Goal: Information Seeking & Learning: Learn about a topic

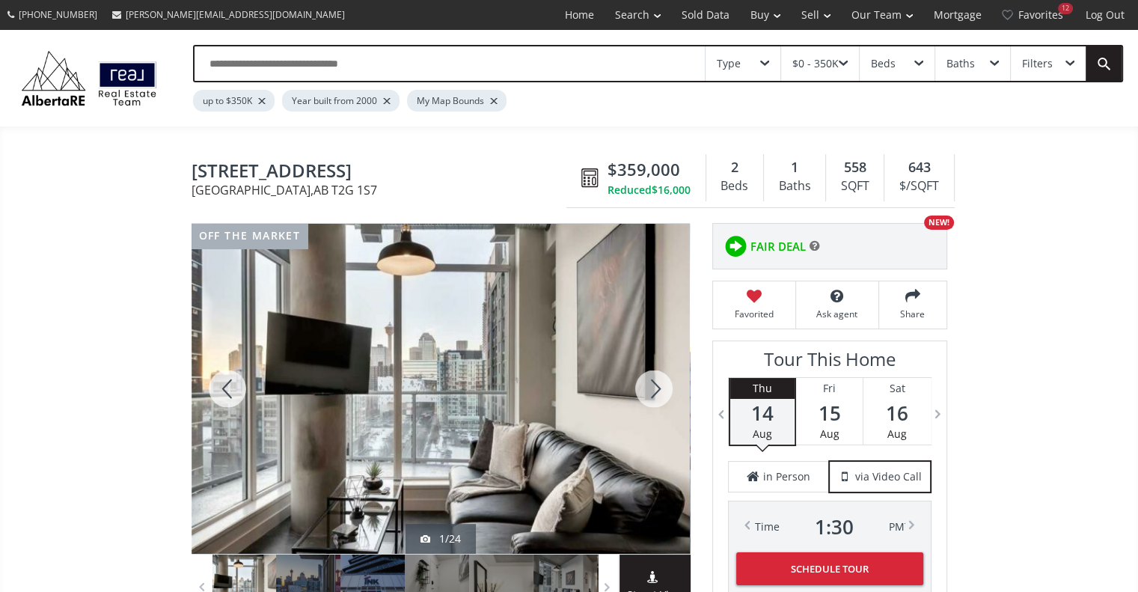
click at [263, 98] on div at bounding box center [261, 101] width 7 height 6
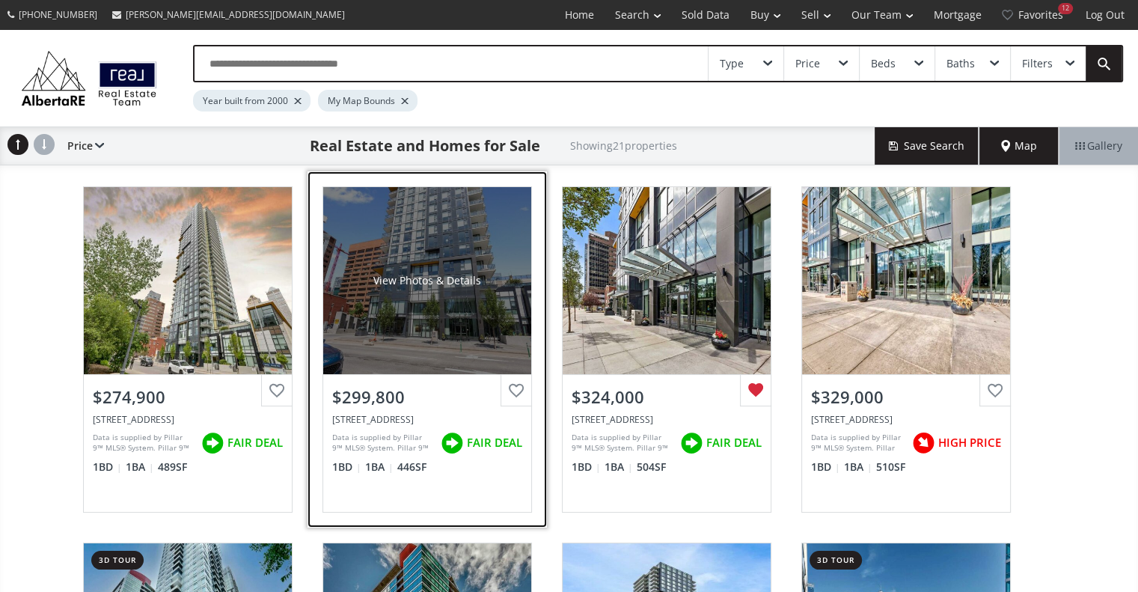
click at [435, 326] on div "View Photos & Details" at bounding box center [427, 280] width 208 height 187
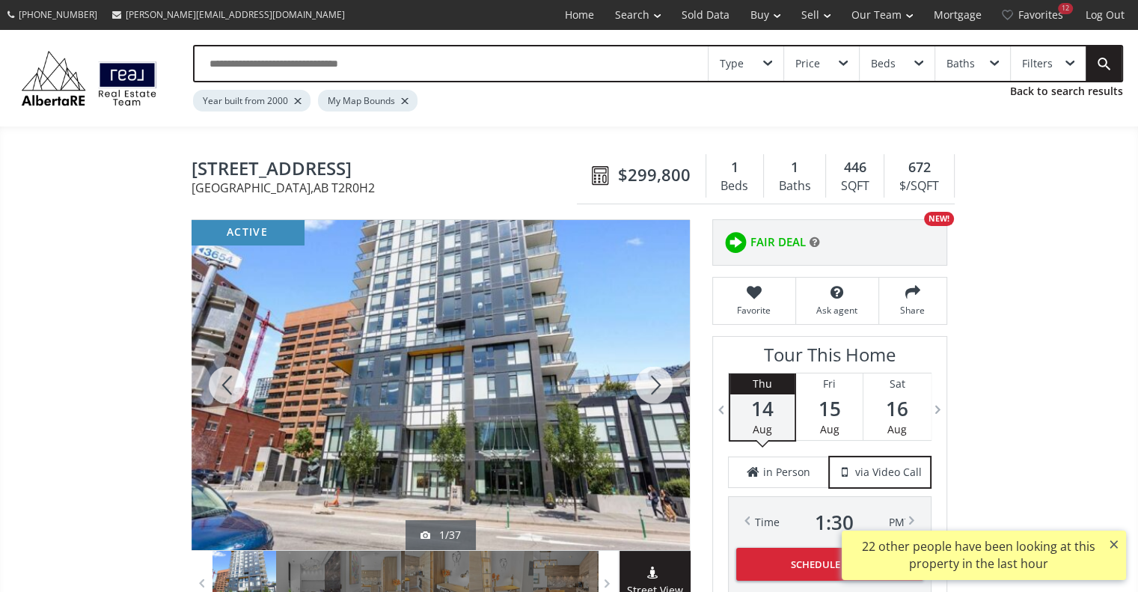
click at [656, 379] on div at bounding box center [654, 385] width 72 height 330
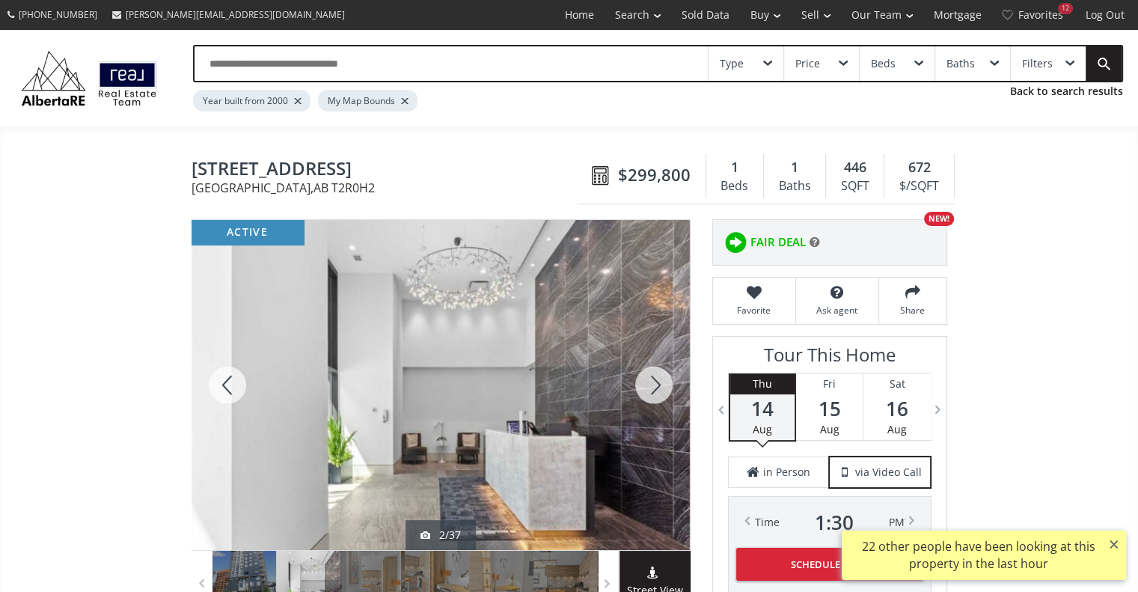
click at [656, 379] on div at bounding box center [654, 385] width 72 height 330
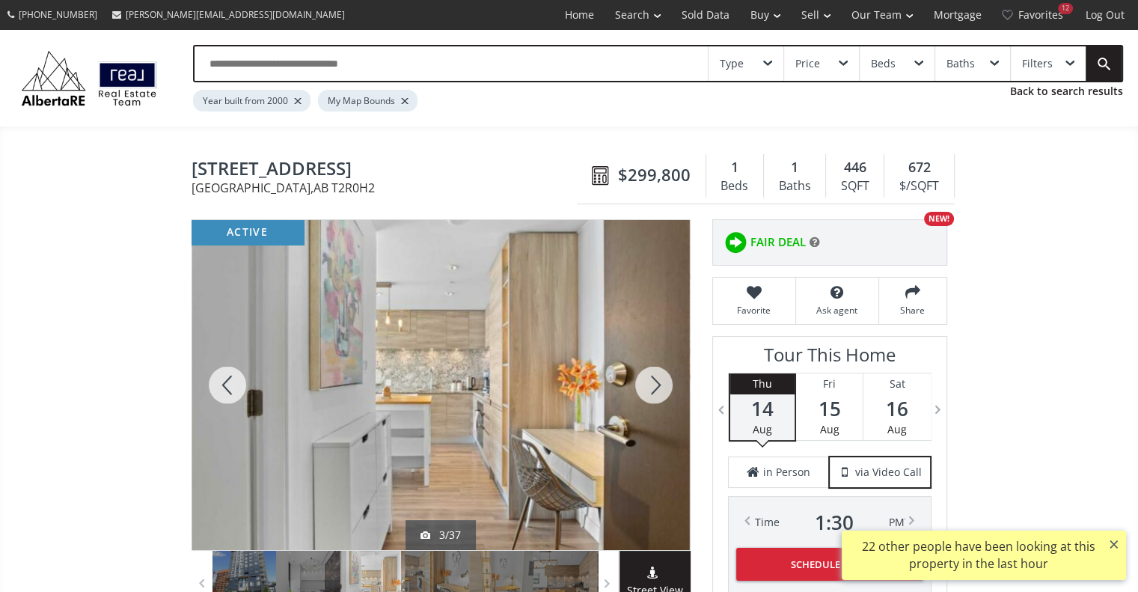
click at [656, 379] on div at bounding box center [654, 385] width 72 height 330
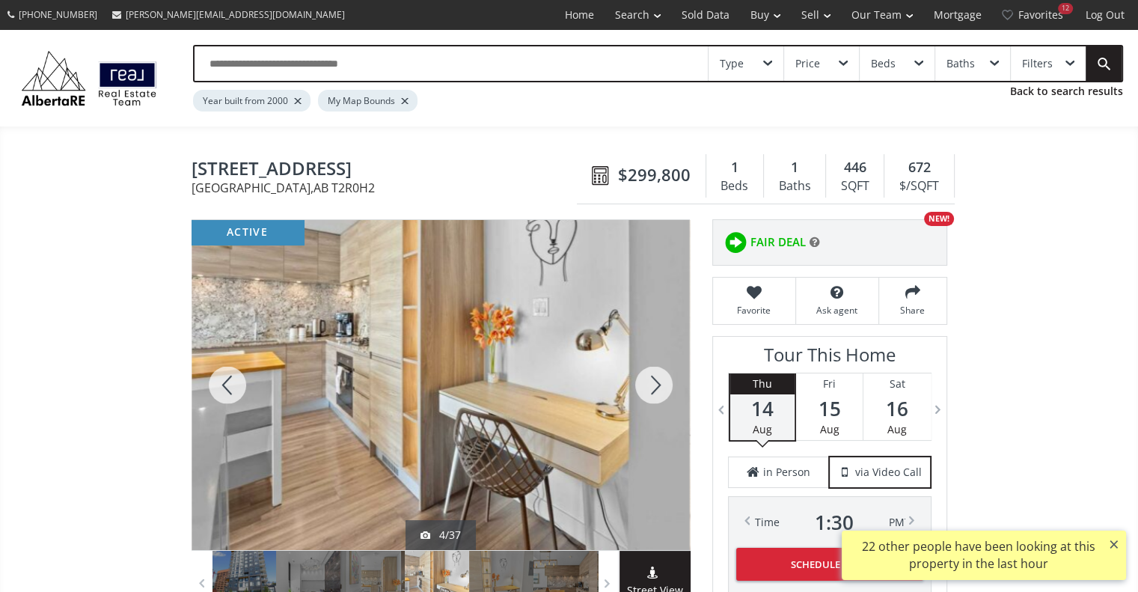
click at [656, 379] on div at bounding box center [654, 385] width 72 height 330
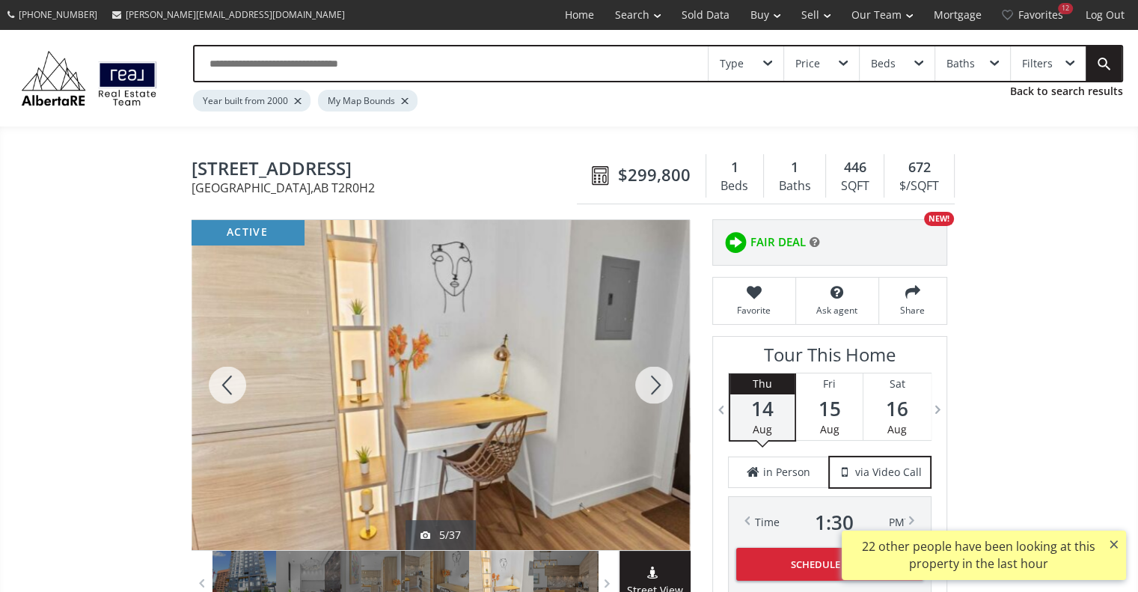
click at [656, 379] on div at bounding box center [654, 385] width 72 height 330
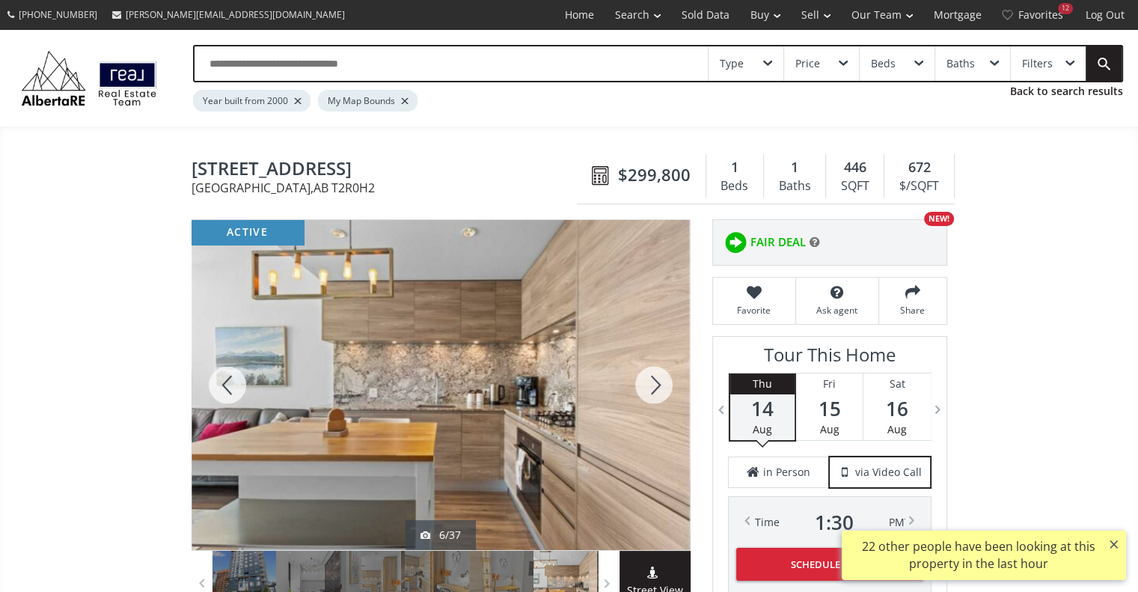
click at [656, 379] on div at bounding box center [654, 385] width 72 height 330
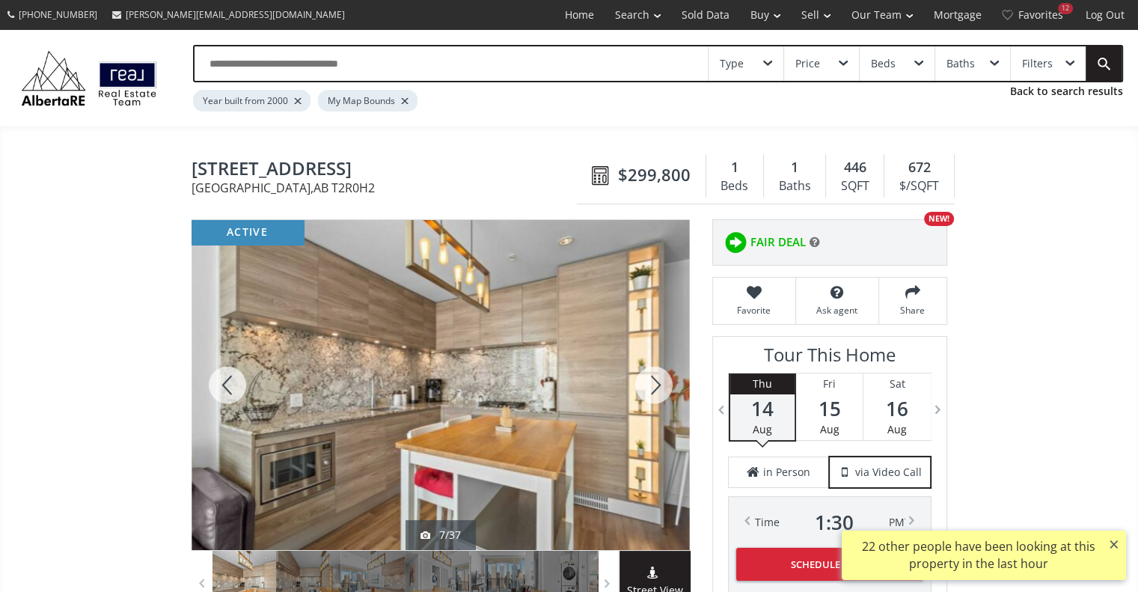
click at [656, 379] on div at bounding box center [654, 385] width 72 height 330
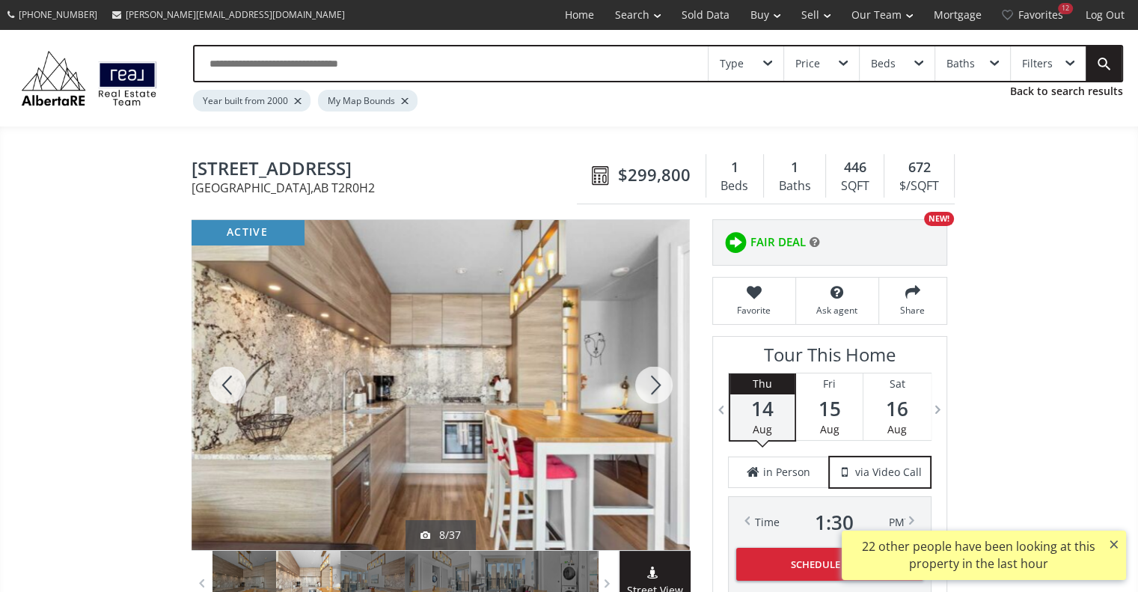
click at [656, 379] on div at bounding box center [654, 385] width 72 height 330
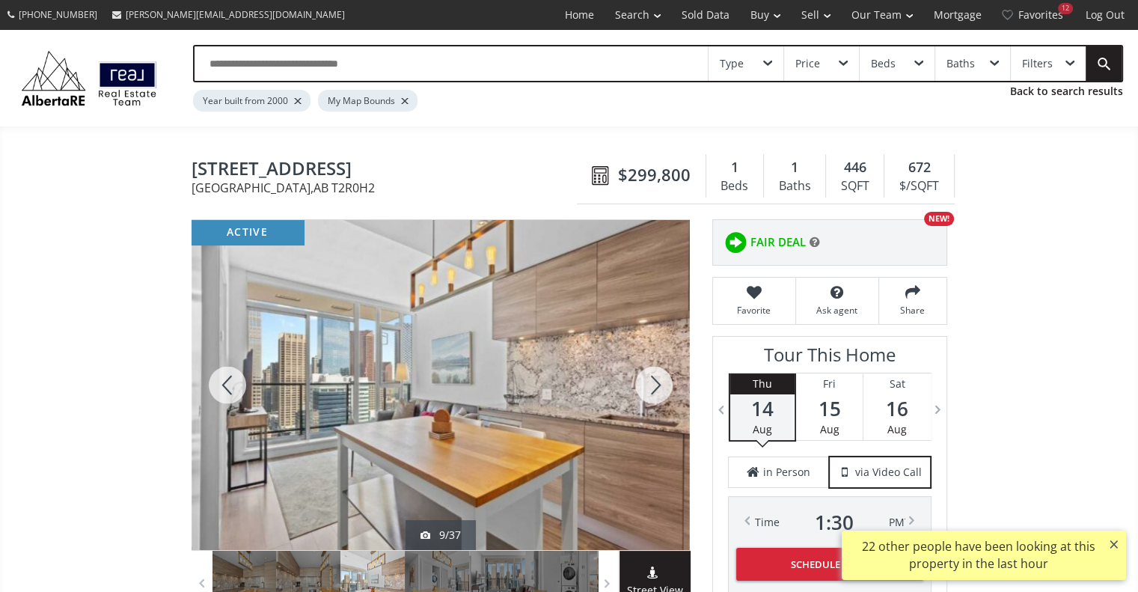
click at [656, 379] on div at bounding box center [654, 385] width 72 height 330
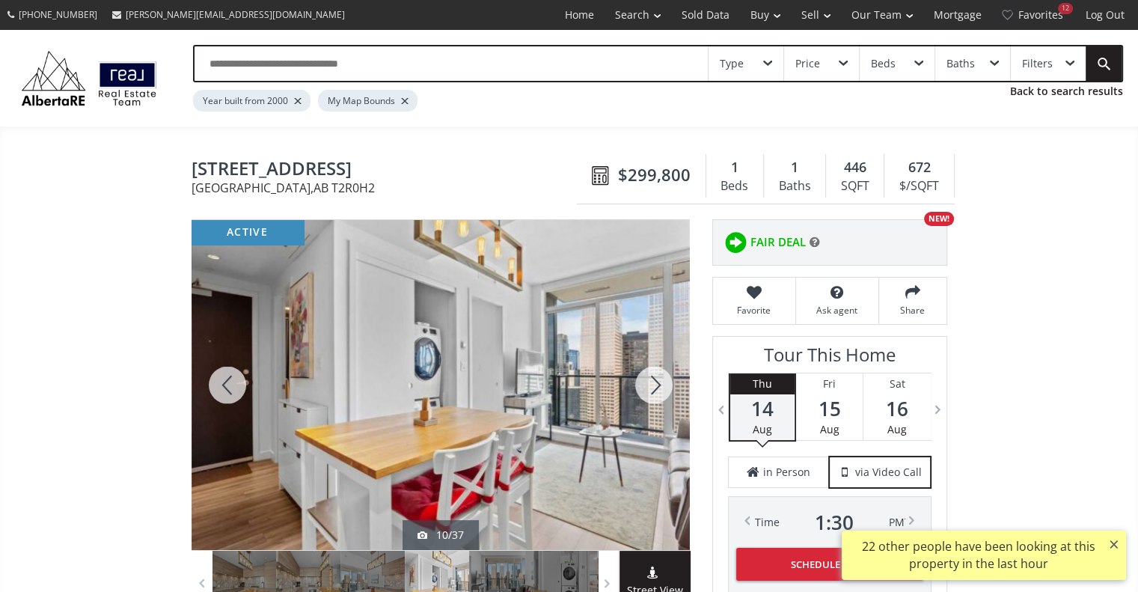
click at [656, 379] on div at bounding box center [654, 385] width 72 height 330
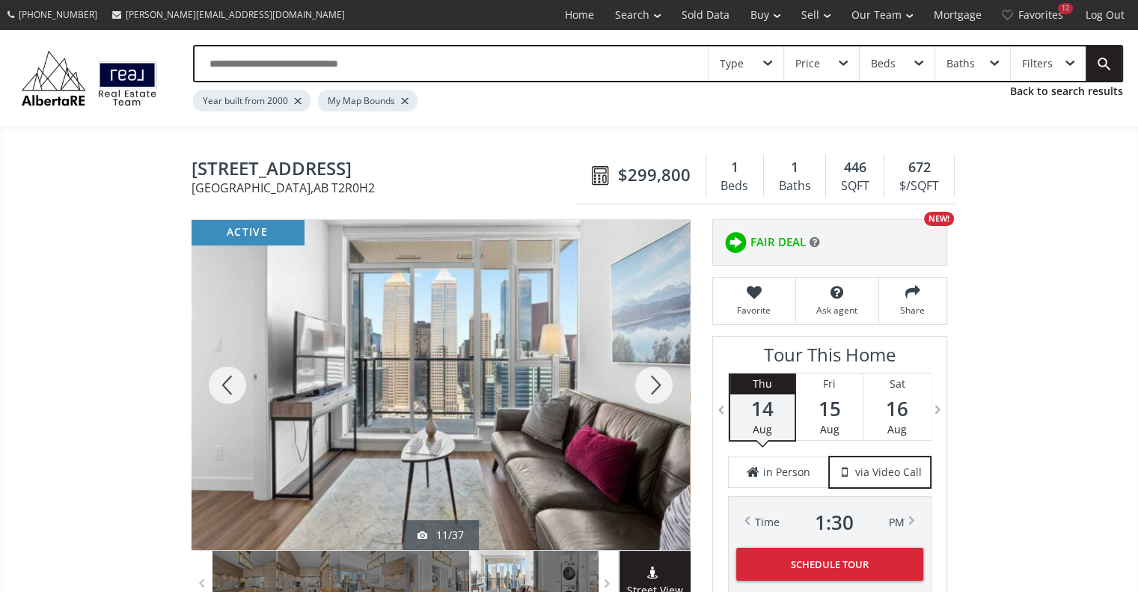
click at [656, 379] on div at bounding box center [654, 385] width 72 height 330
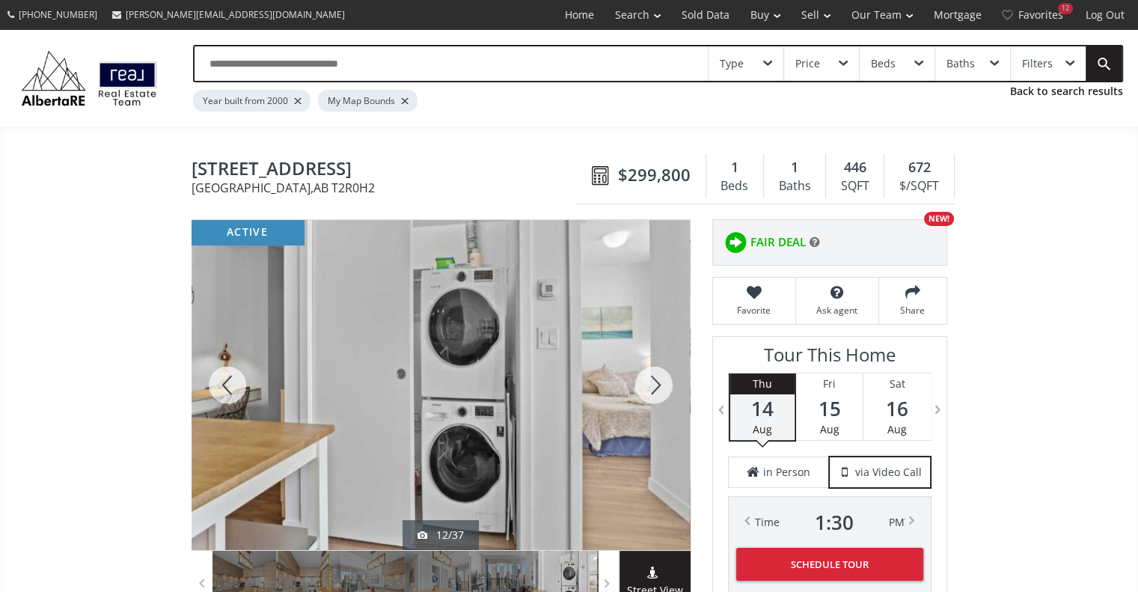
click at [656, 379] on div at bounding box center [654, 385] width 72 height 330
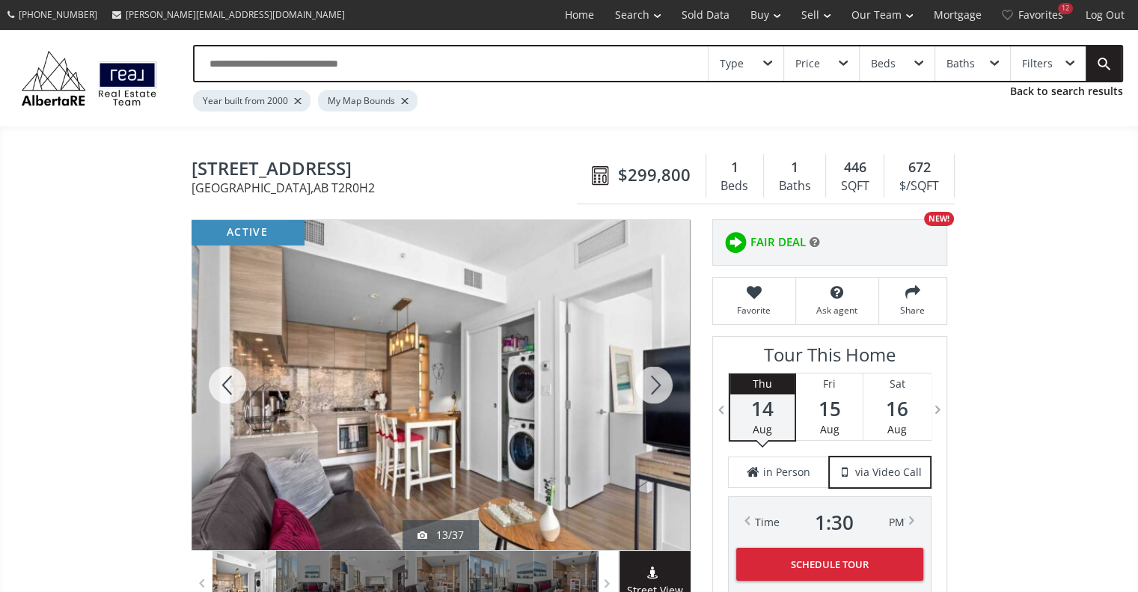
click at [656, 379] on div at bounding box center [654, 385] width 72 height 330
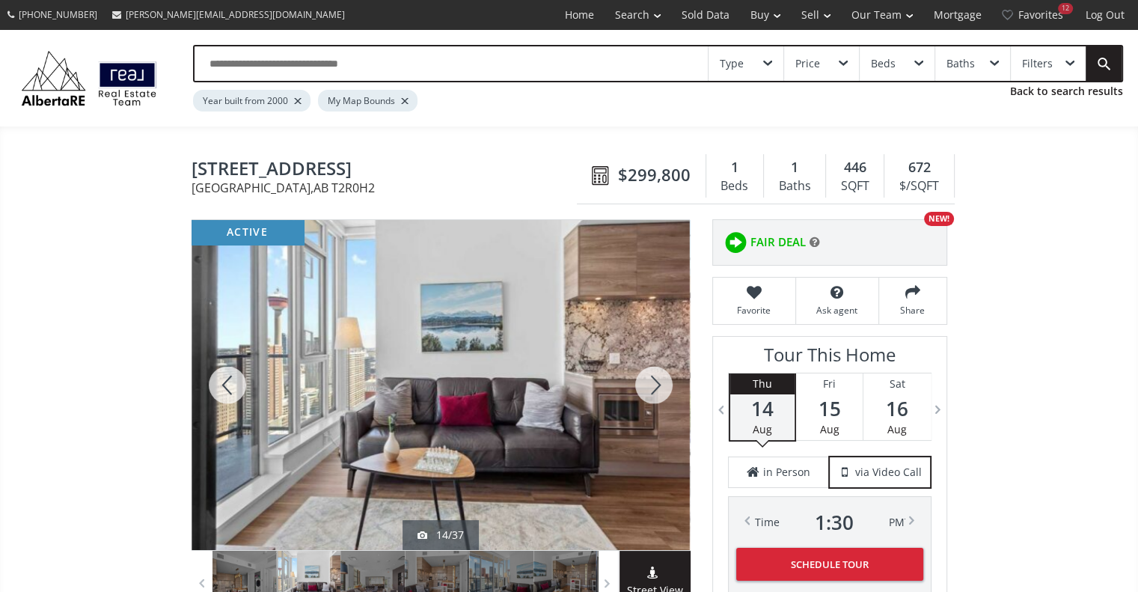
click at [656, 379] on div at bounding box center [654, 385] width 72 height 330
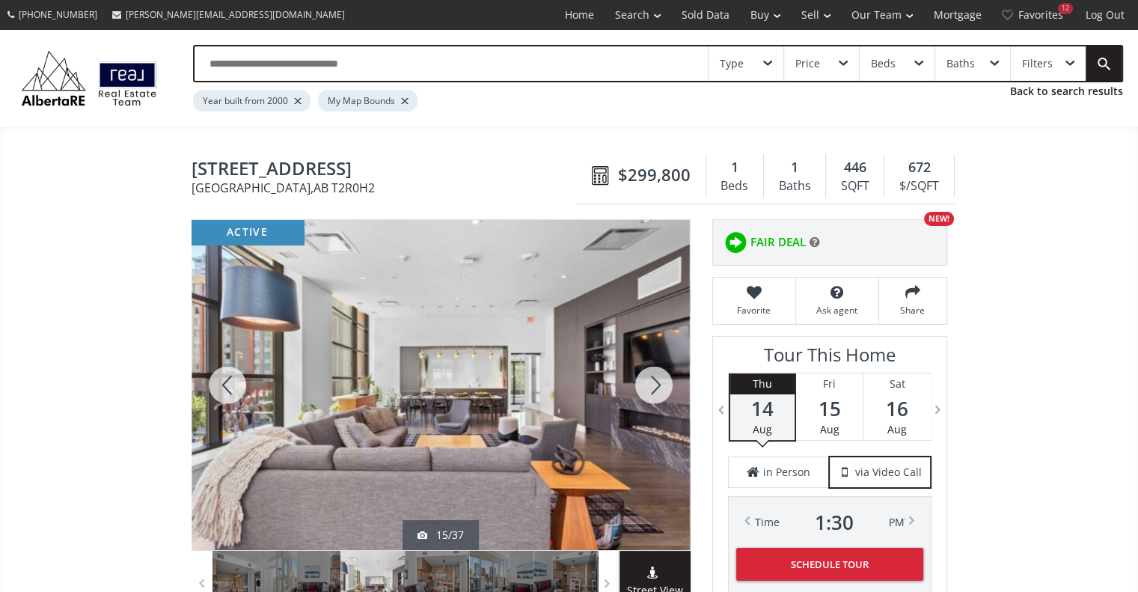
click at [656, 379] on div at bounding box center [654, 385] width 72 height 330
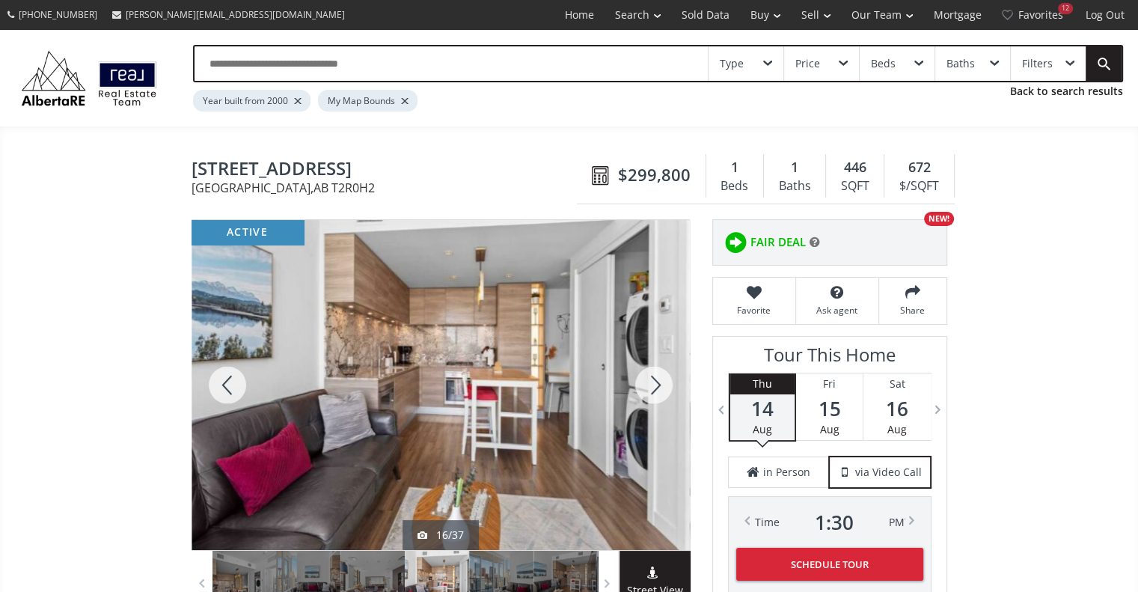
click at [656, 379] on div at bounding box center [654, 385] width 72 height 330
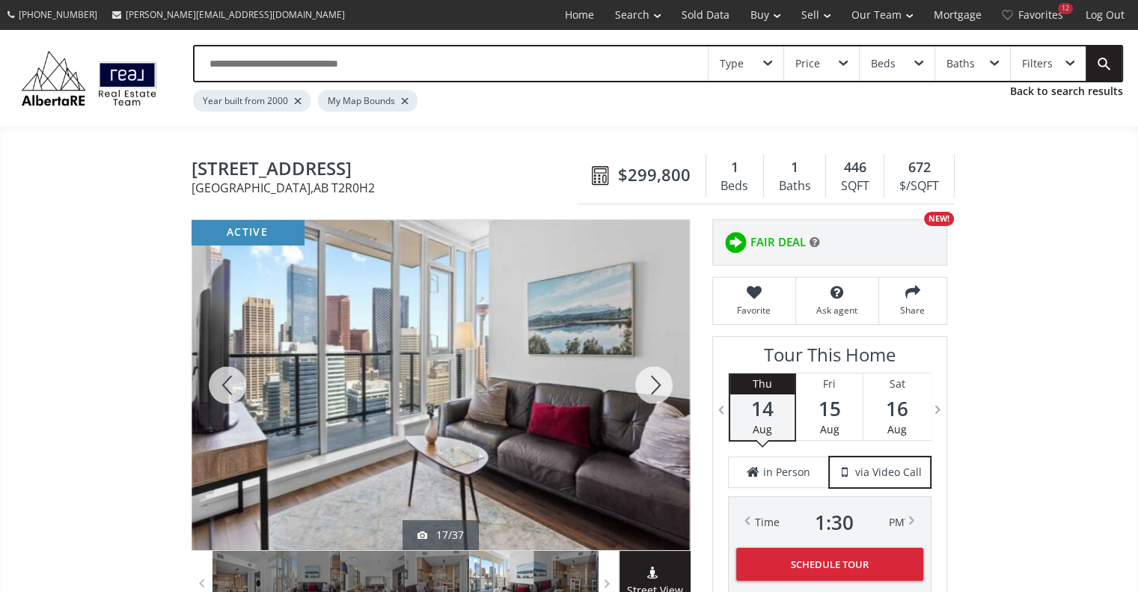
click at [656, 379] on div at bounding box center [654, 385] width 72 height 330
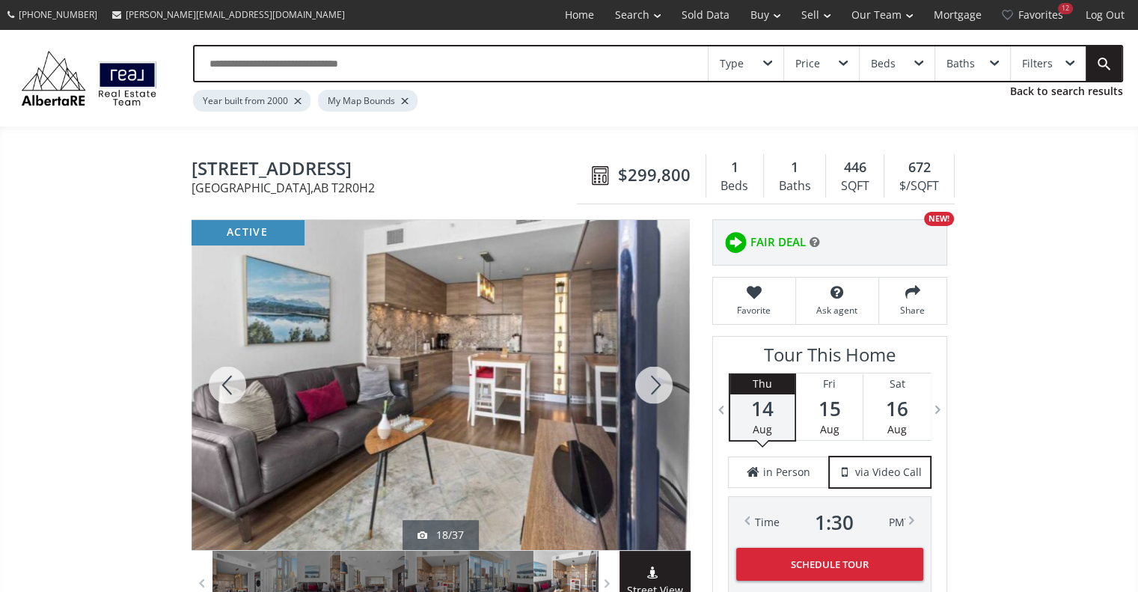
click at [656, 379] on div at bounding box center [654, 385] width 72 height 330
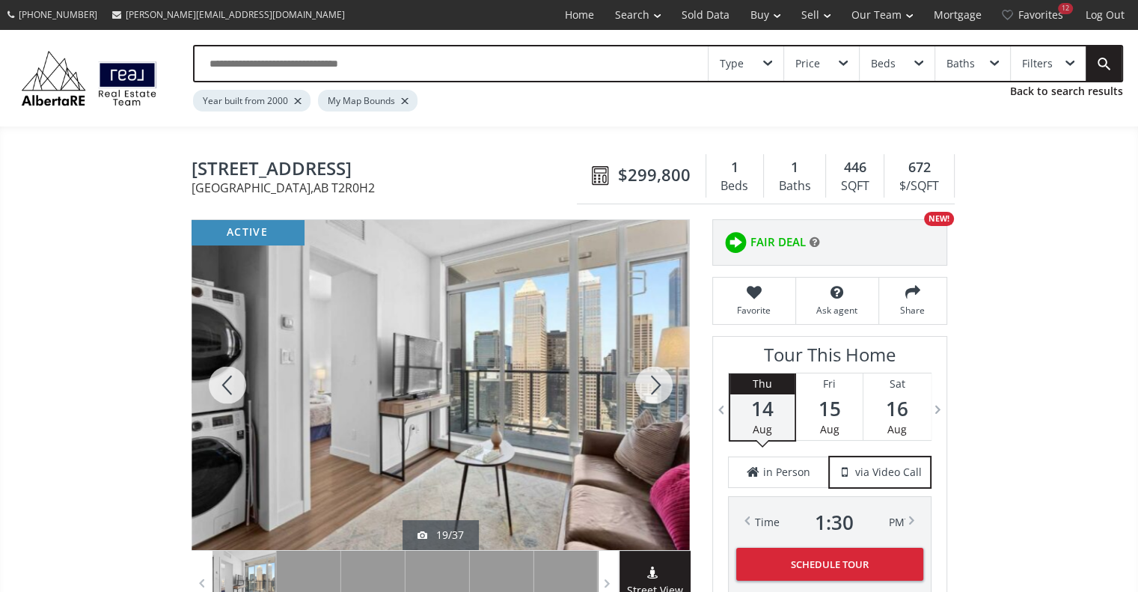
click at [656, 379] on div at bounding box center [654, 385] width 72 height 330
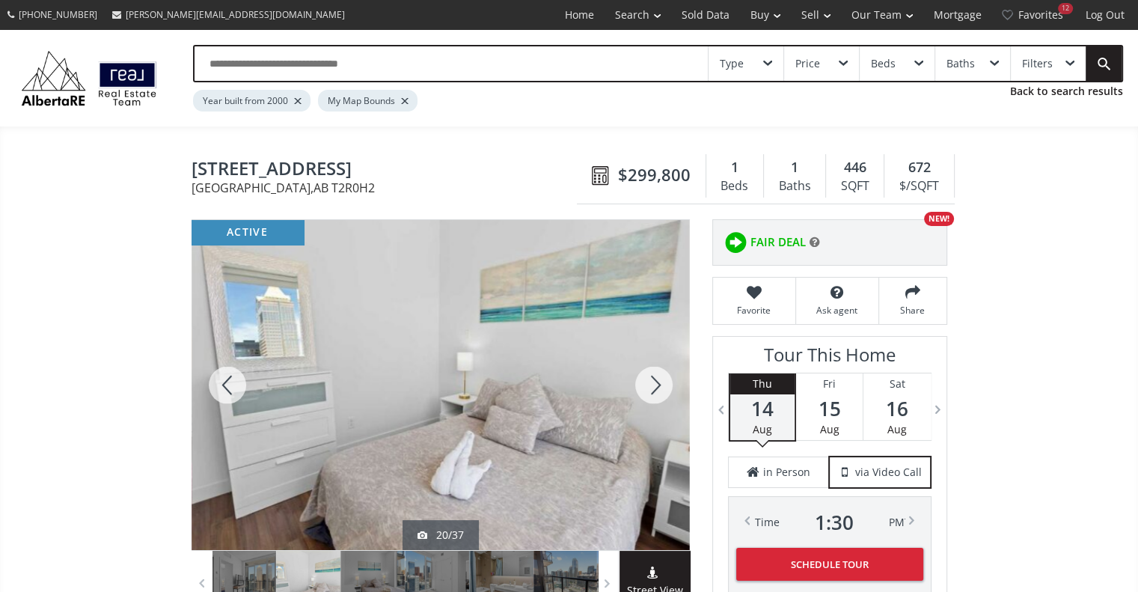
click at [656, 379] on div at bounding box center [654, 385] width 72 height 330
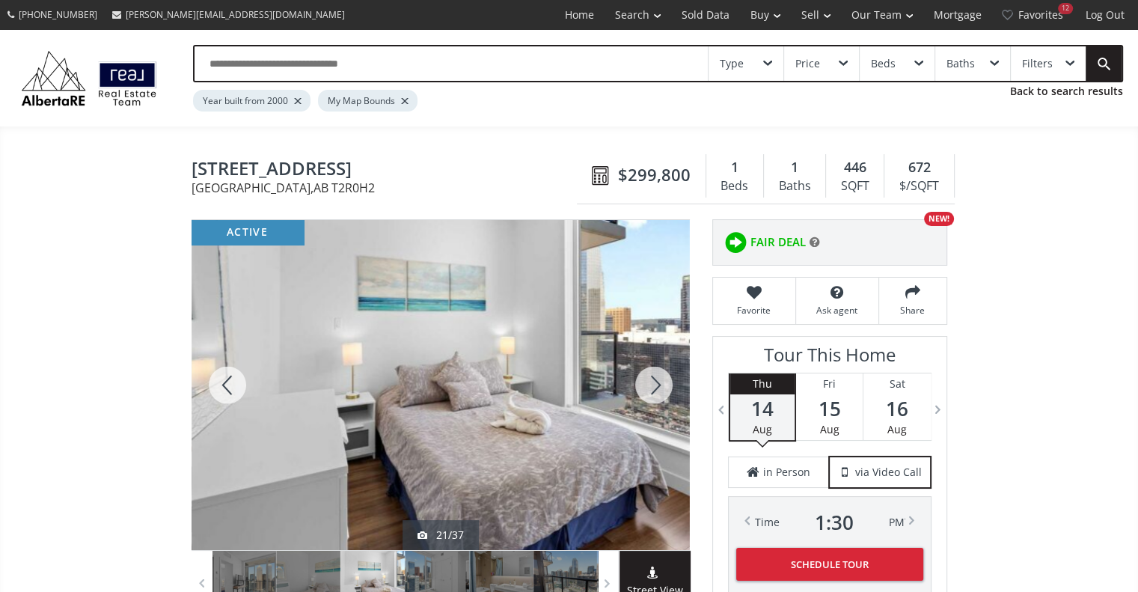
click at [648, 385] on div at bounding box center [654, 385] width 72 height 330
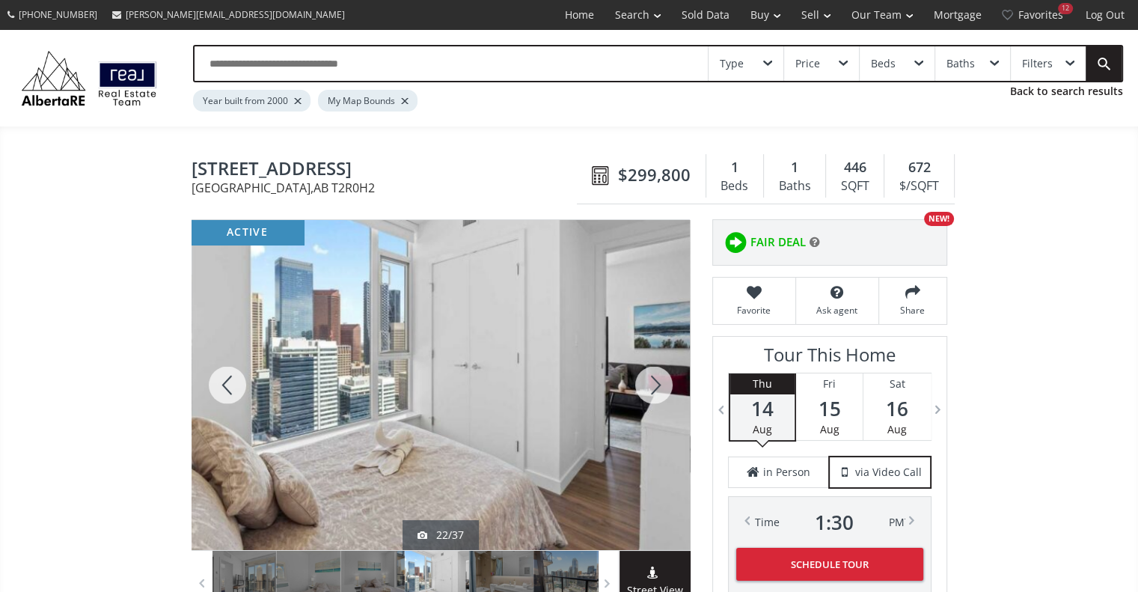
click at [648, 385] on div at bounding box center [654, 385] width 72 height 330
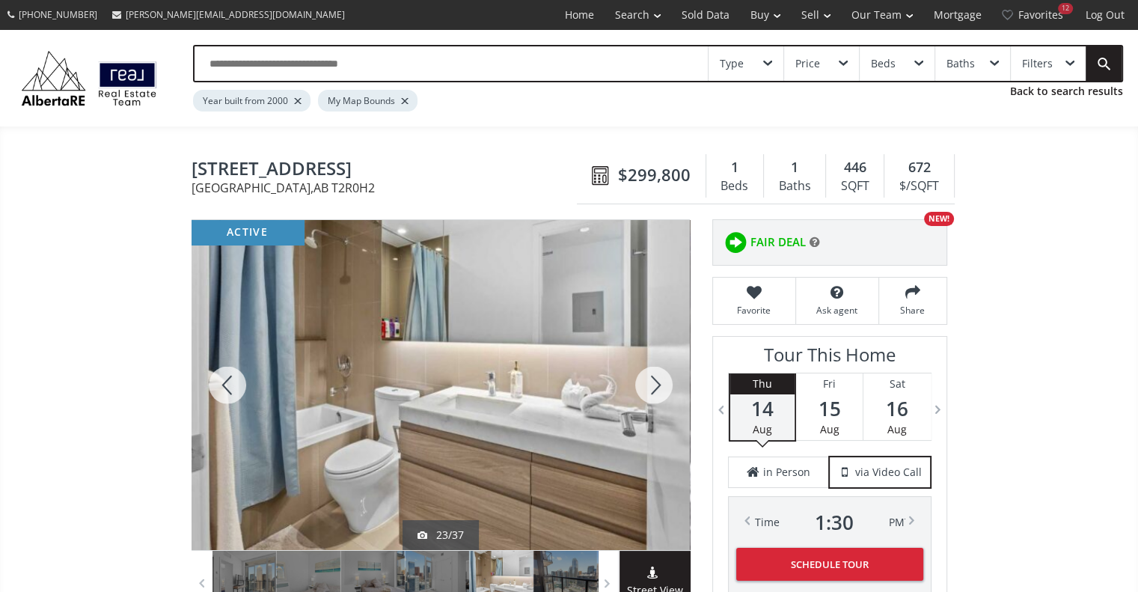
click at [648, 385] on div at bounding box center [654, 385] width 72 height 330
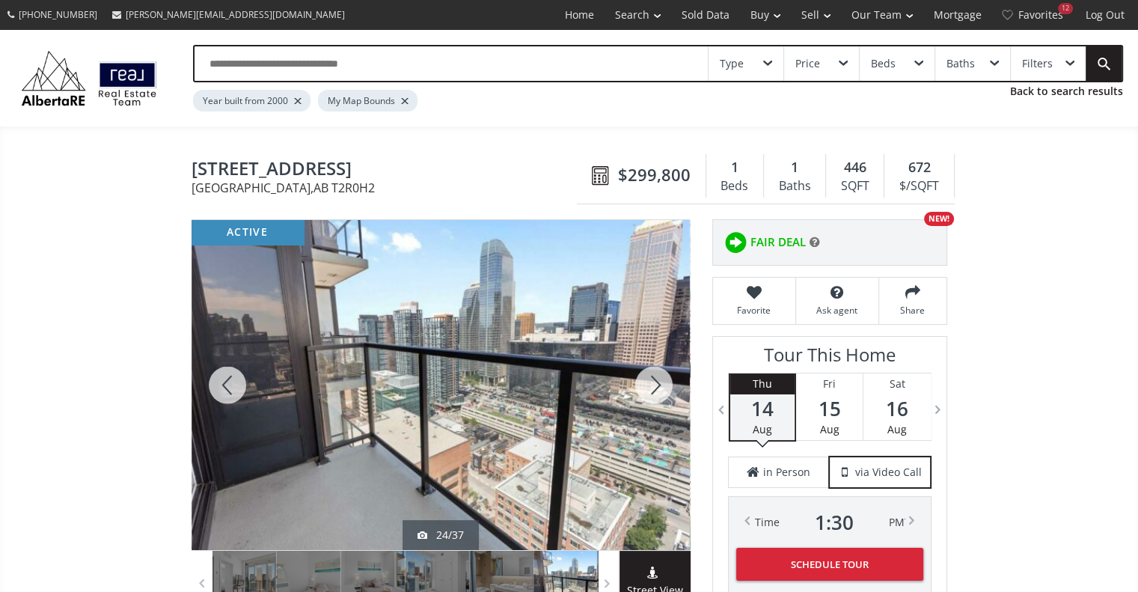
click at [648, 385] on div at bounding box center [654, 385] width 72 height 330
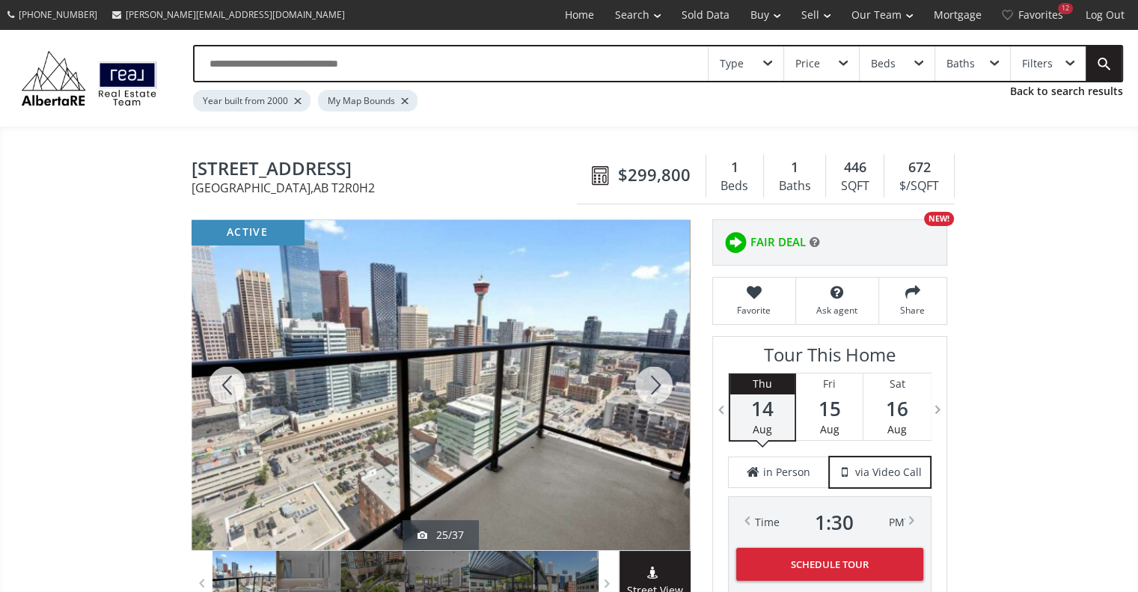
click at [648, 385] on div at bounding box center [654, 385] width 72 height 330
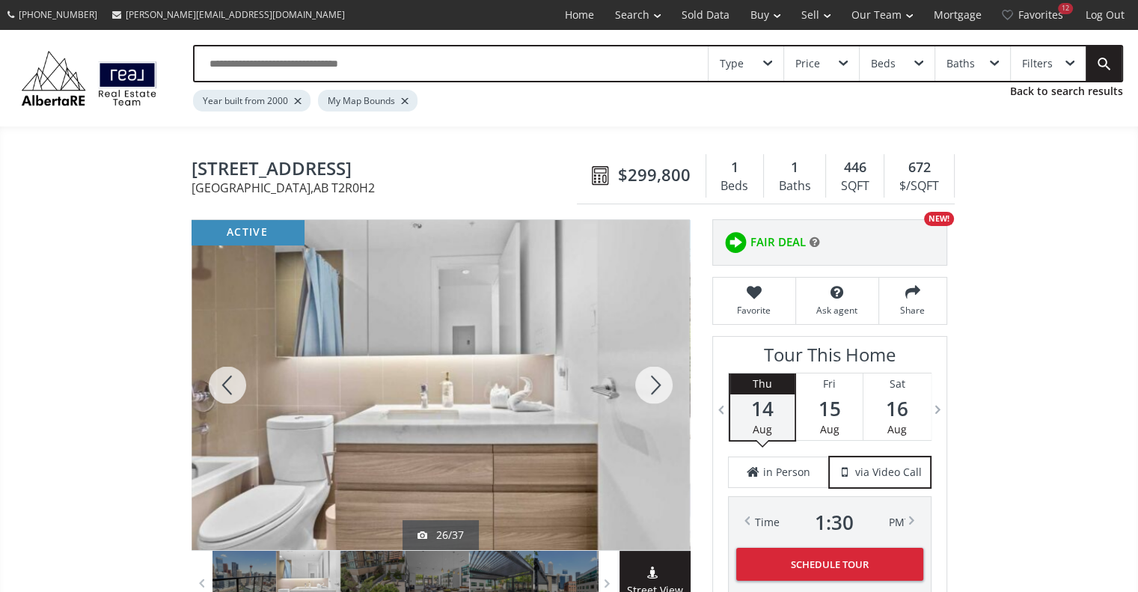
click at [648, 385] on div at bounding box center [654, 385] width 72 height 330
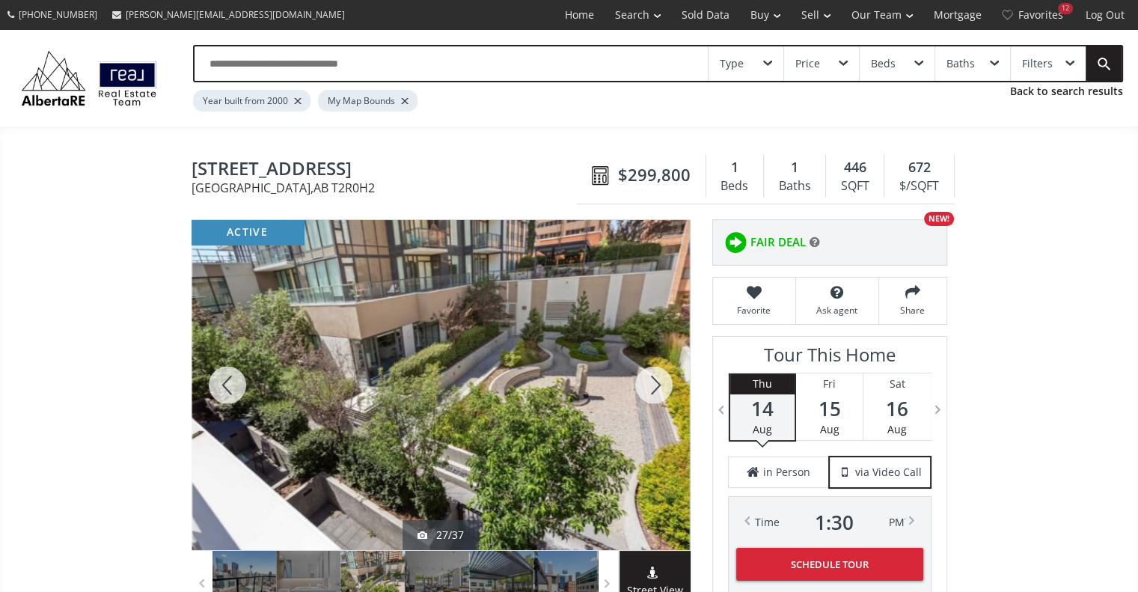
click at [648, 385] on div at bounding box center [654, 385] width 72 height 330
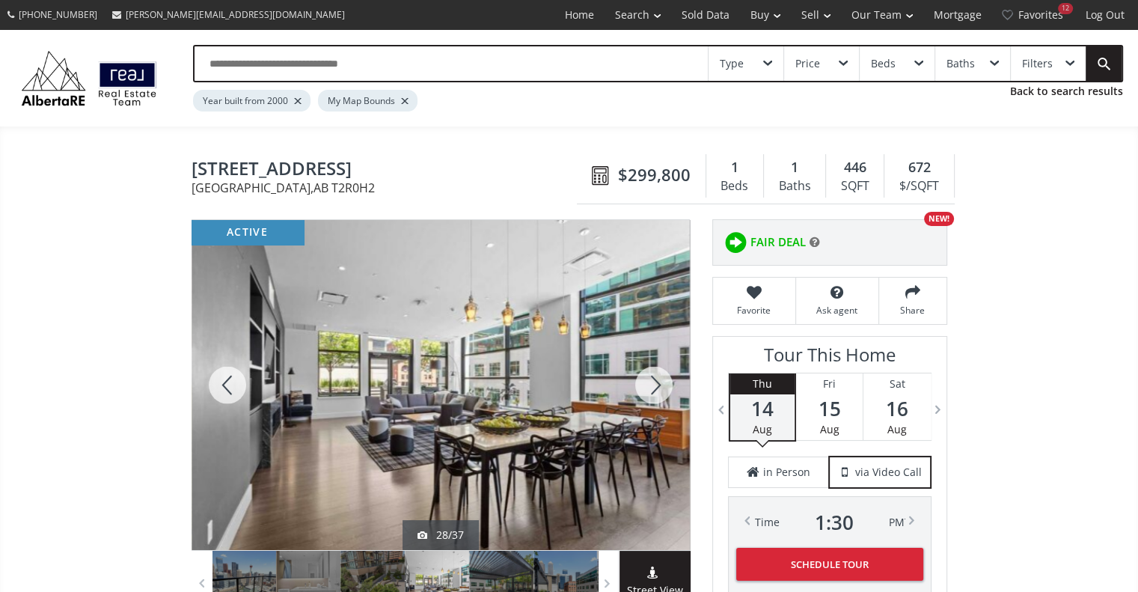
click at [648, 385] on div at bounding box center [654, 385] width 72 height 330
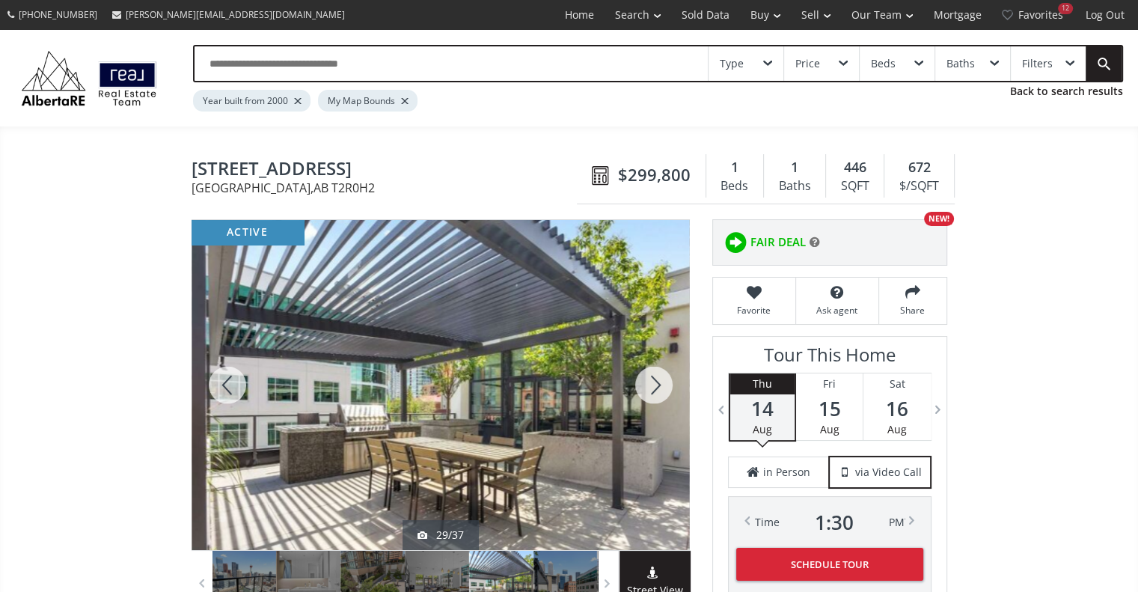
click at [648, 385] on div at bounding box center [654, 385] width 72 height 330
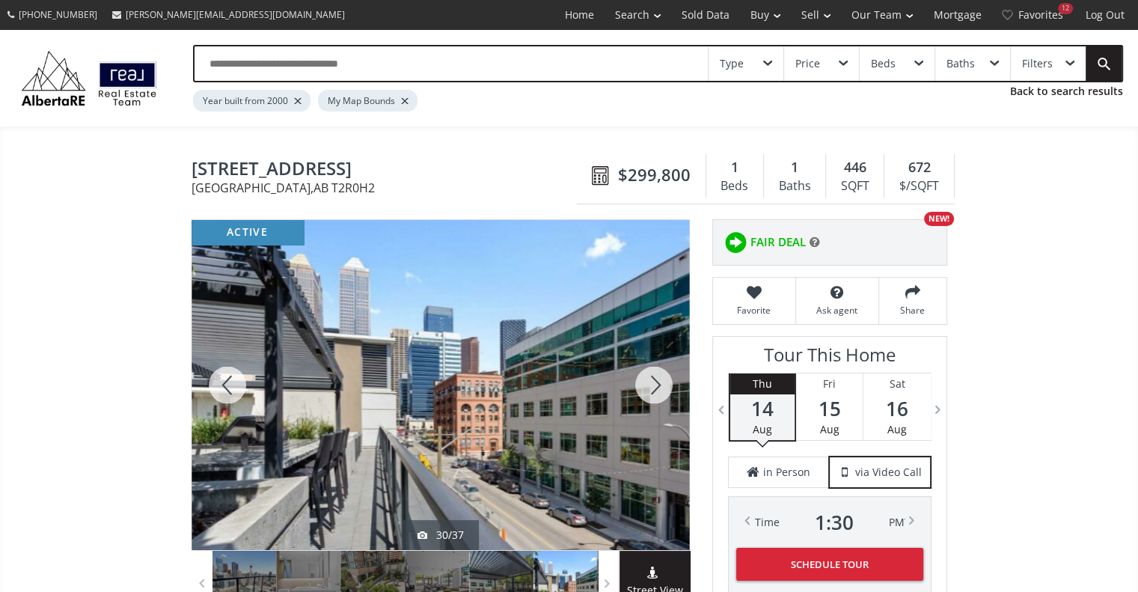
click at [648, 385] on div at bounding box center [654, 385] width 72 height 330
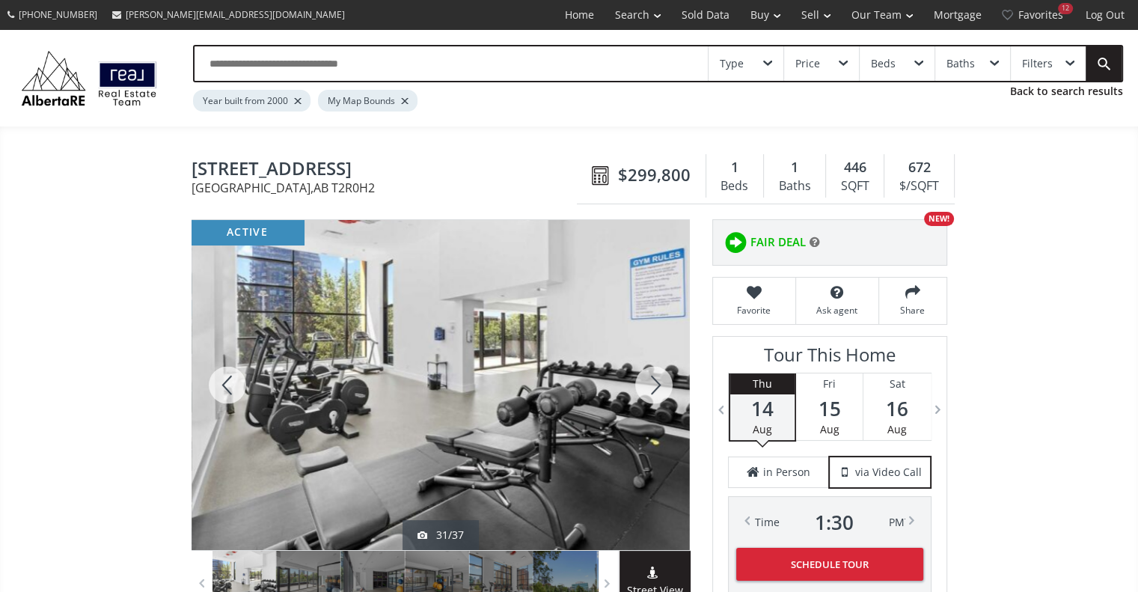
click at [648, 385] on div at bounding box center [654, 385] width 72 height 330
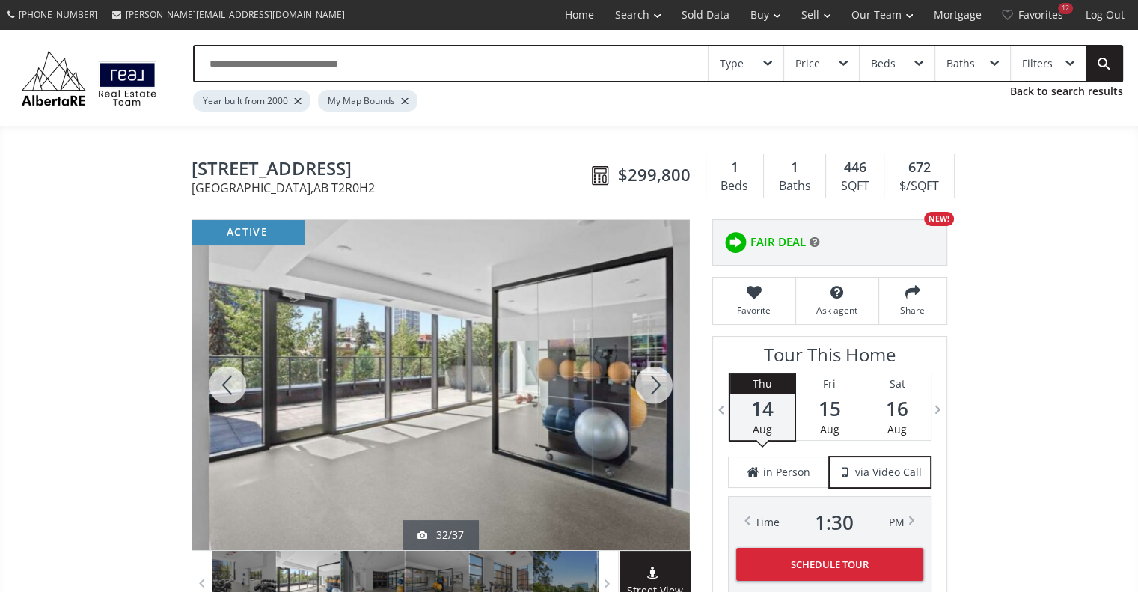
click at [648, 385] on div at bounding box center [654, 385] width 72 height 330
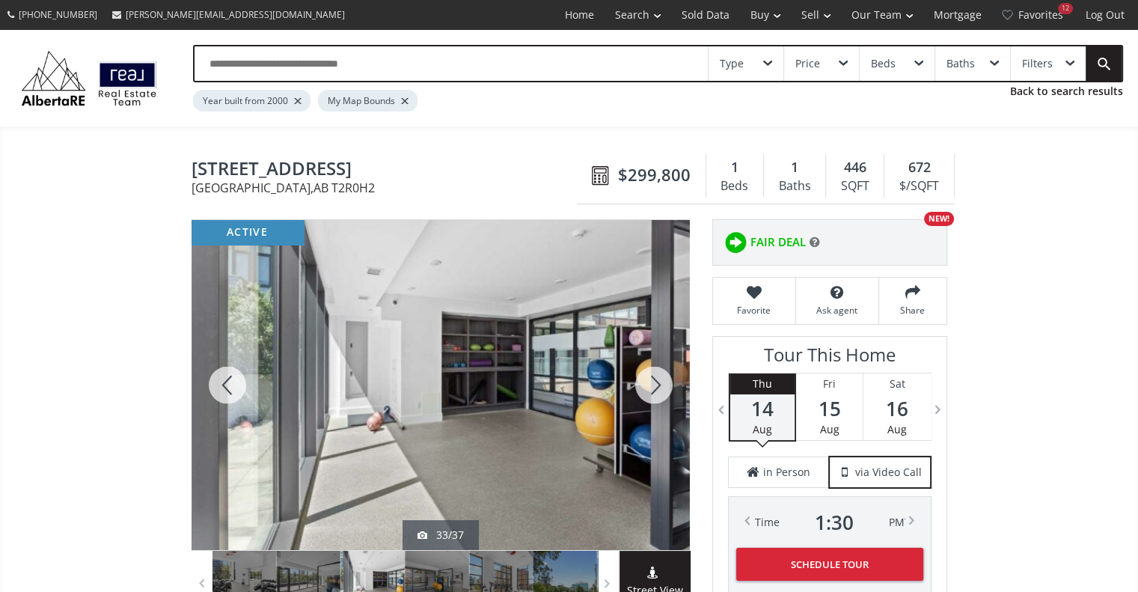
click at [648, 385] on div at bounding box center [654, 385] width 72 height 330
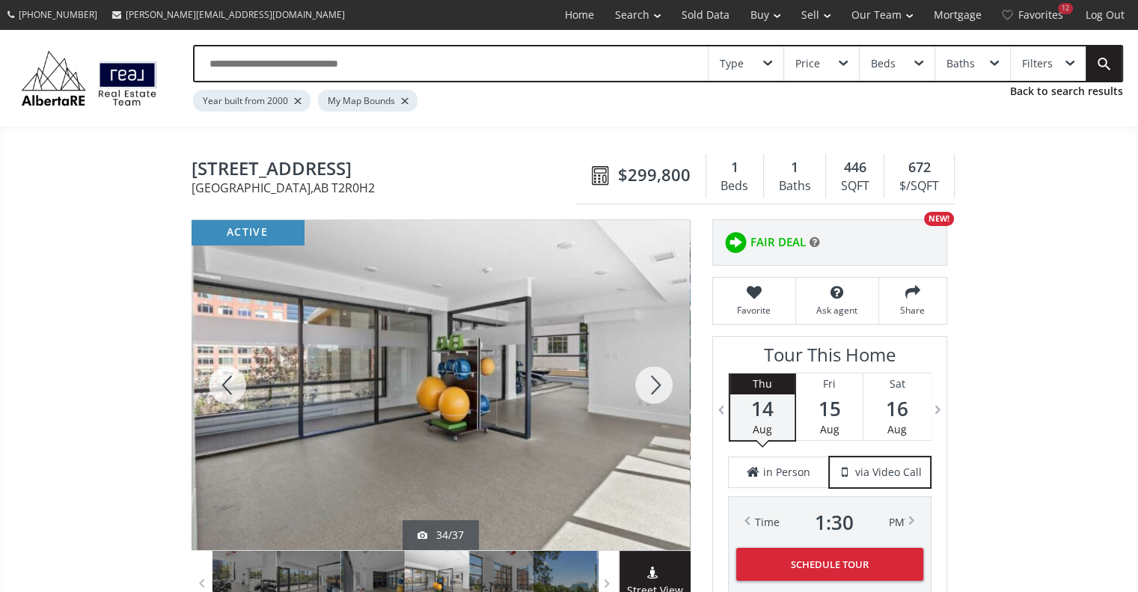
click at [648, 385] on div at bounding box center [654, 385] width 72 height 330
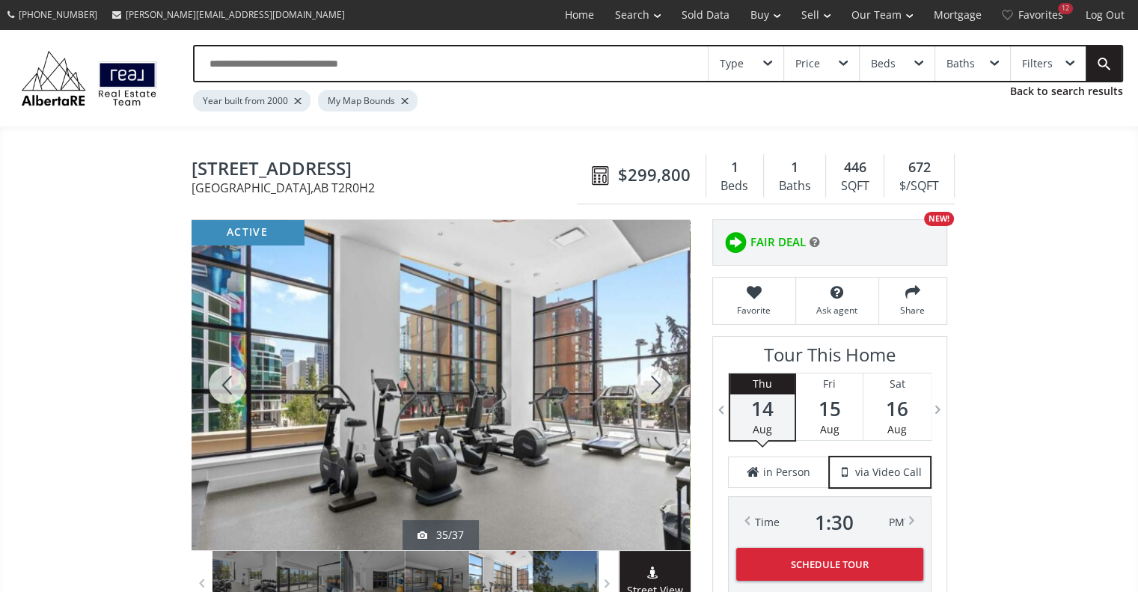
click at [648, 385] on div at bounding box center [654, 385] width 72 height 330
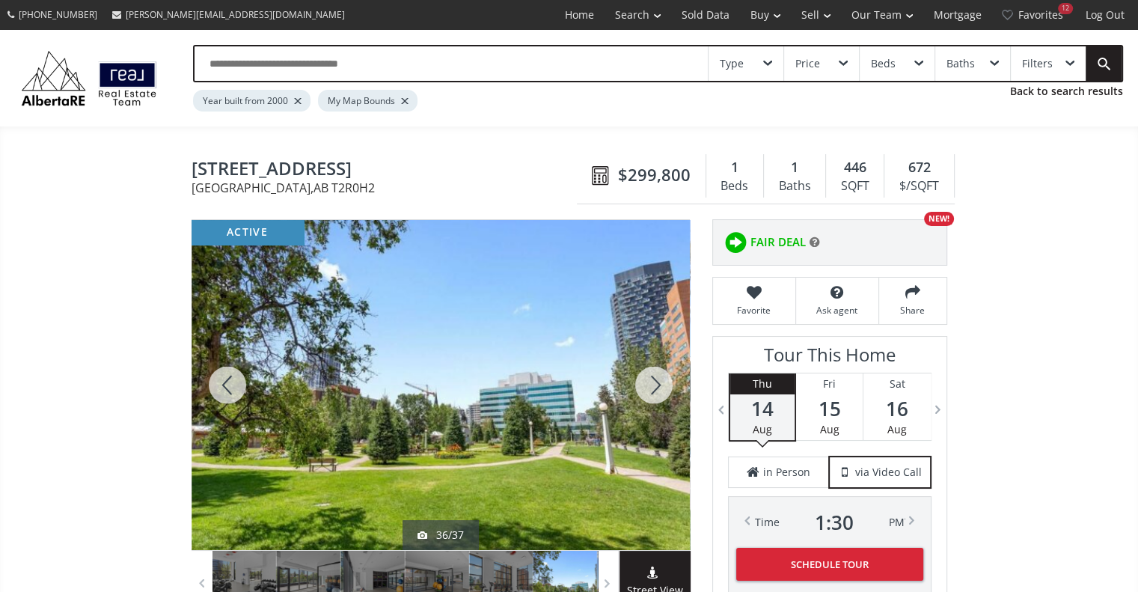
click at [648, 385] on div at bounding box center [654, 385] width 72 height 330
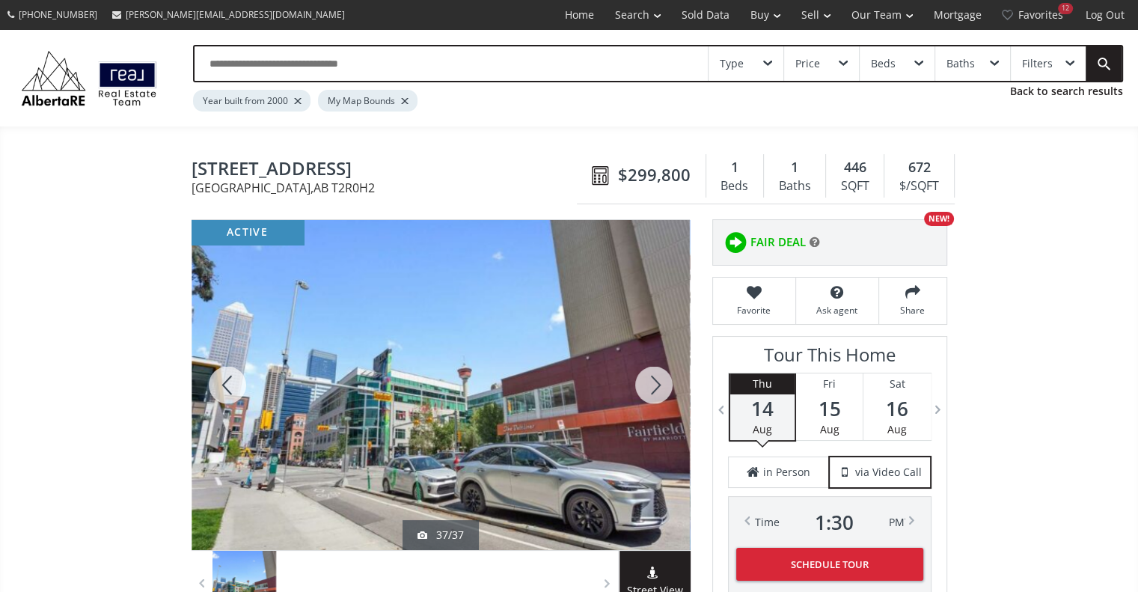
click at [648, 385] on div at bounding box center [654, 385] width 72 height 330
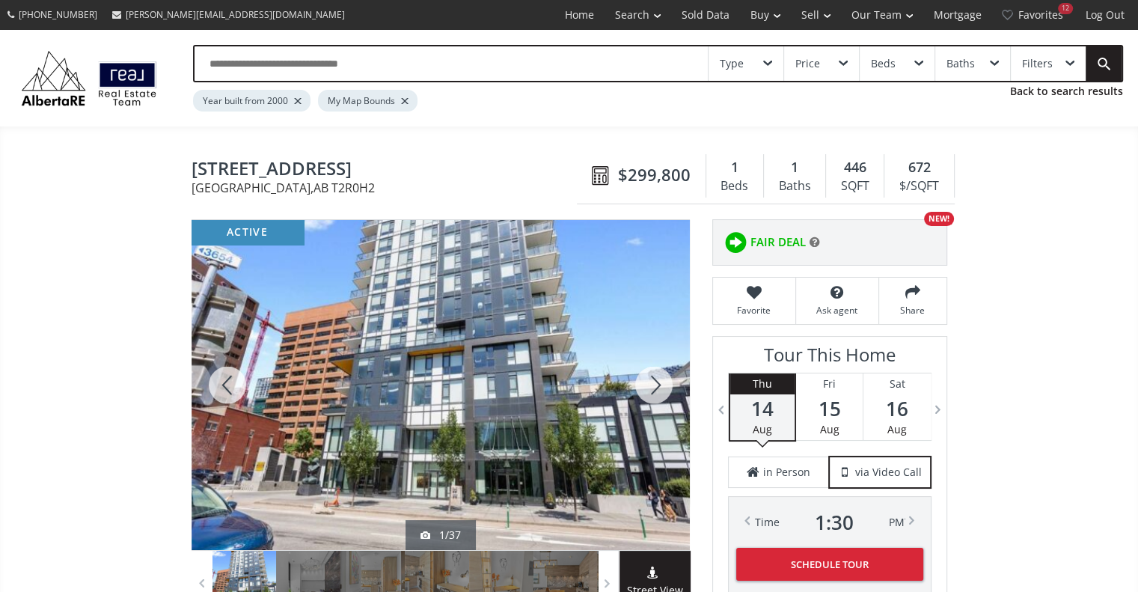
click at [648, 385] on div at bounding box center [654, 385] width 72 height 330
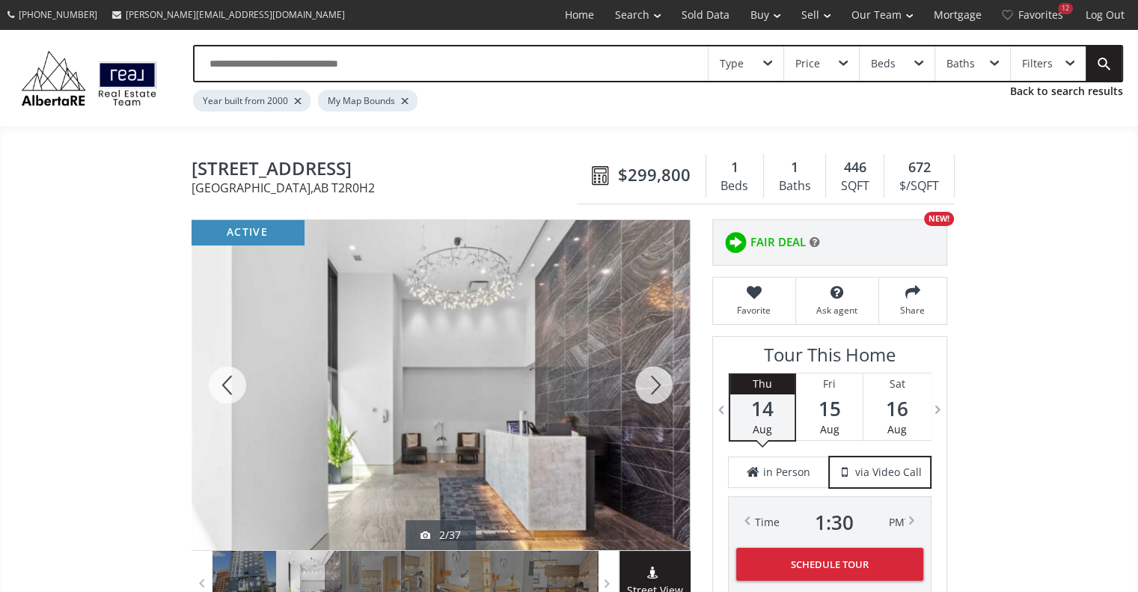
click at [648, 385] on div at bounding box center [654, 385] width 72 height 330
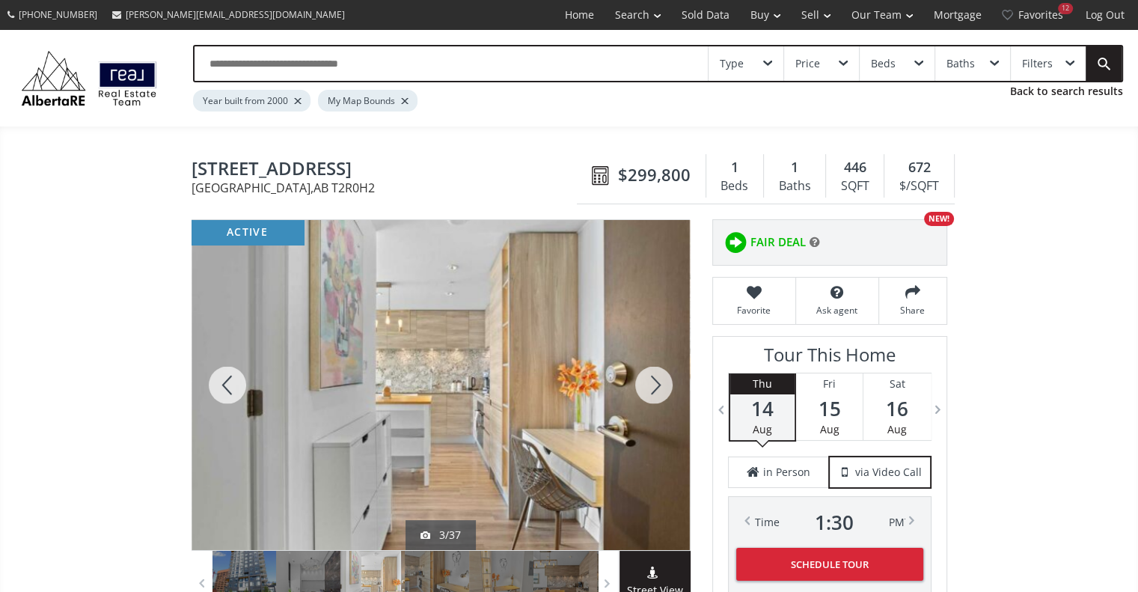
click at [648, 385] on div at bounding box center [654, 385] width 72 height 330
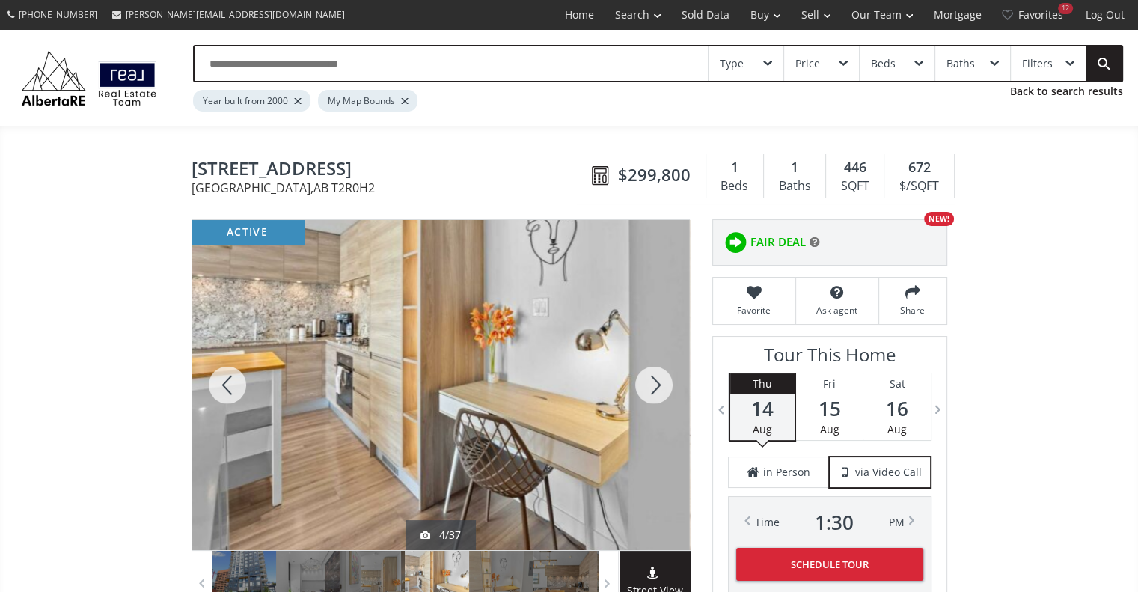
click at [227, 381] on div at bounding box center [227, 385] width 72 height 330
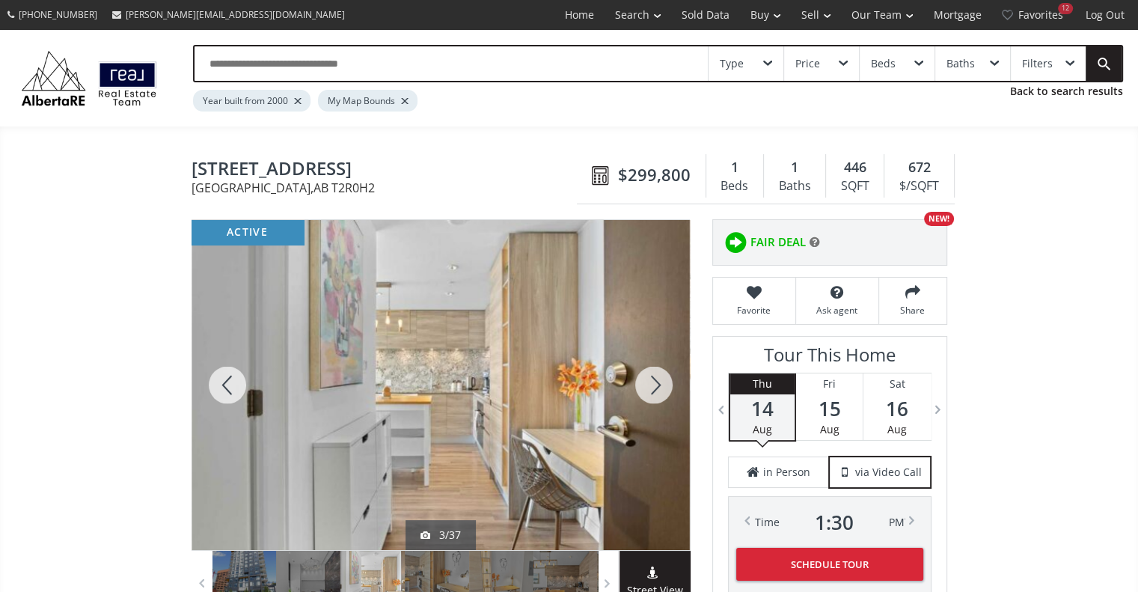
click at [653, 388] on div at bounding box center [654, 385] width 72 height 330
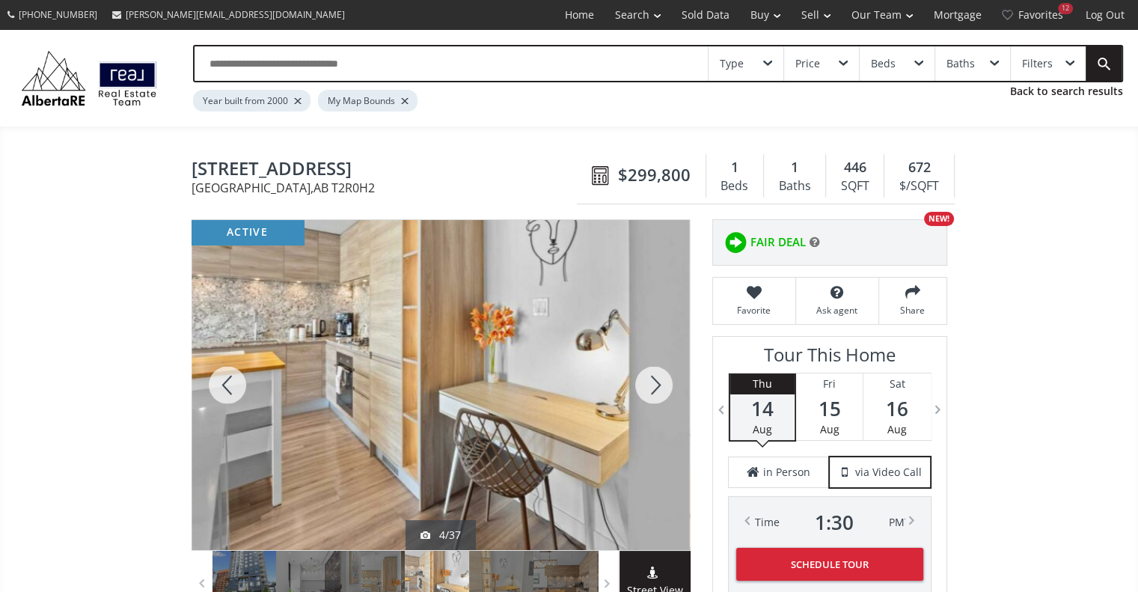
click at [653, 388] on div at bounding box center [654, 385] width 72 height 330
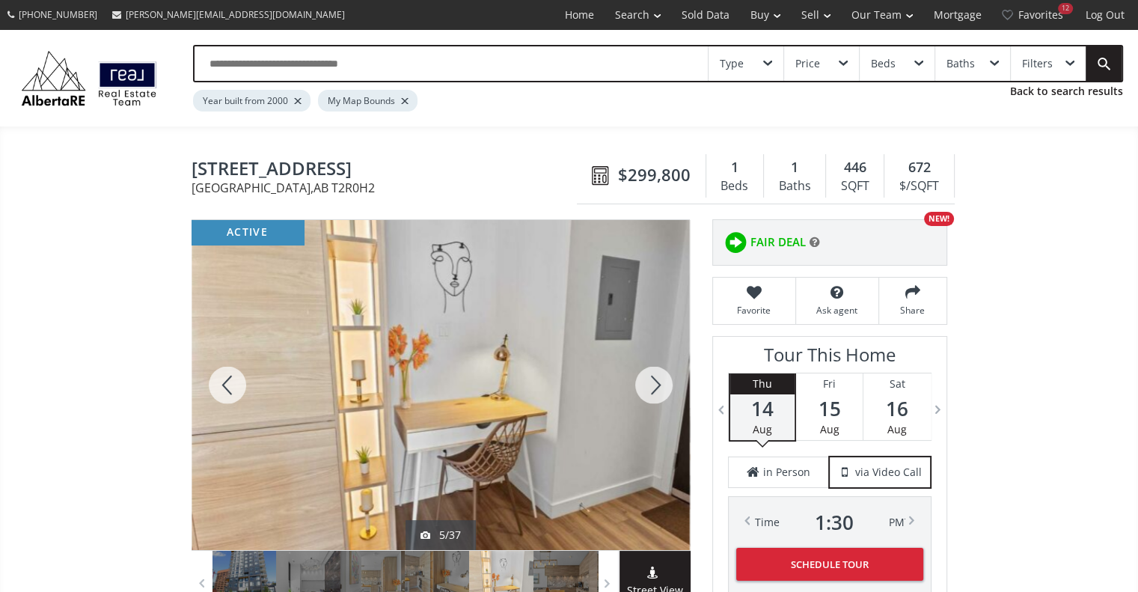
click at [653, 388] on div at bounding box center [654, 385] width 72 height 330
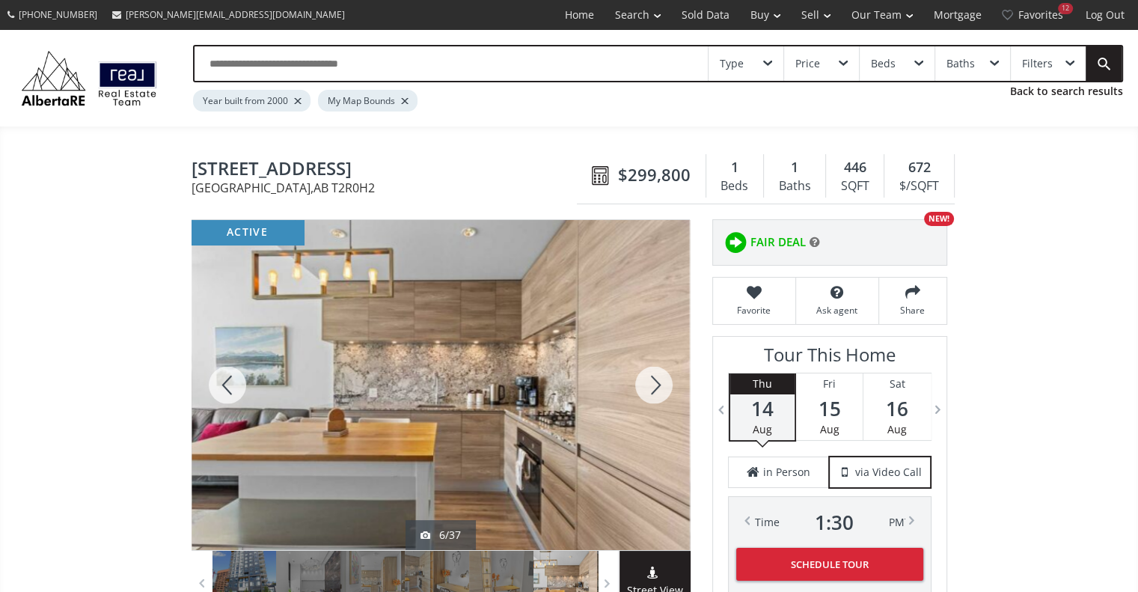
click at [653, 388] on div at bounding box center [654, 385] width 72 height 330
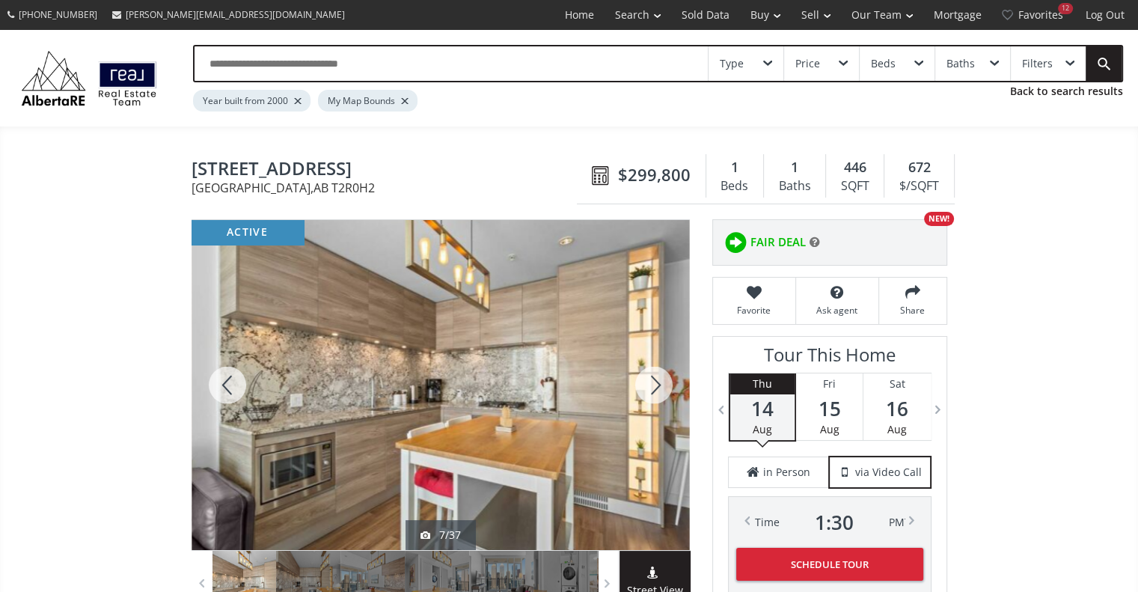
click at [653, 388] on div at bounding box center [654, 385] width 72 height 330
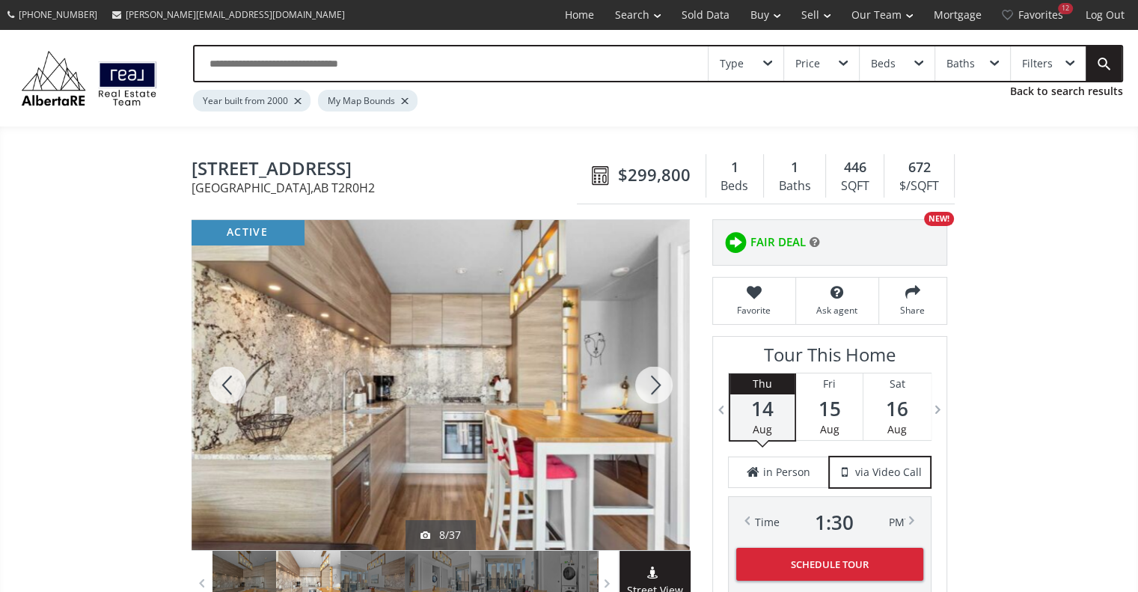
click at [653, 388] on div at bounding box center [654, 385] width 72 height 330
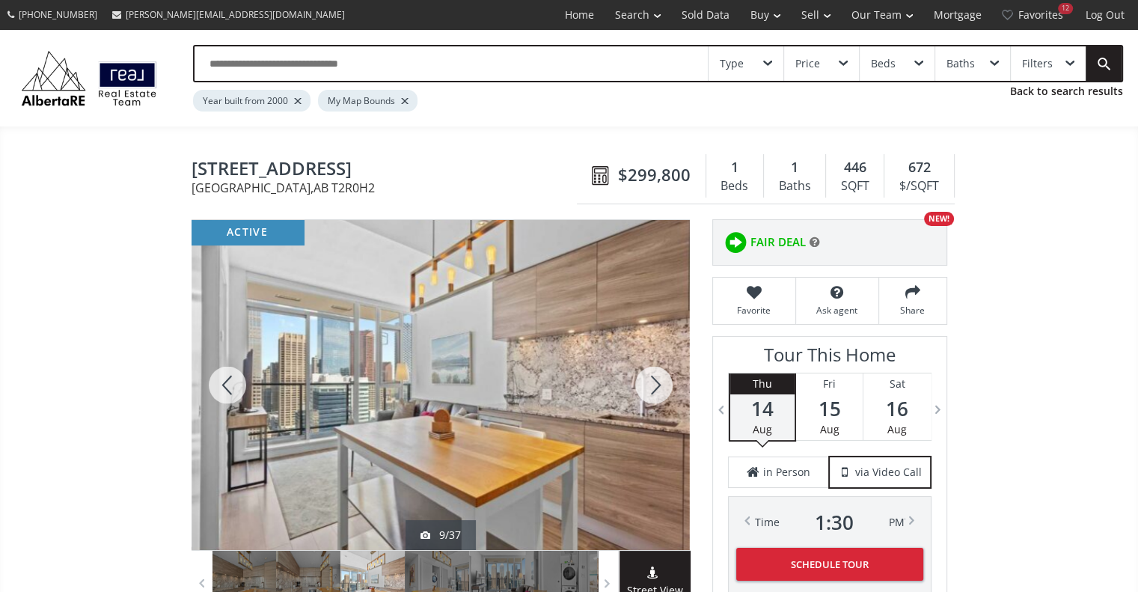
click at [653, 388] on div at bounding box center [654, 385] width 72 height 330
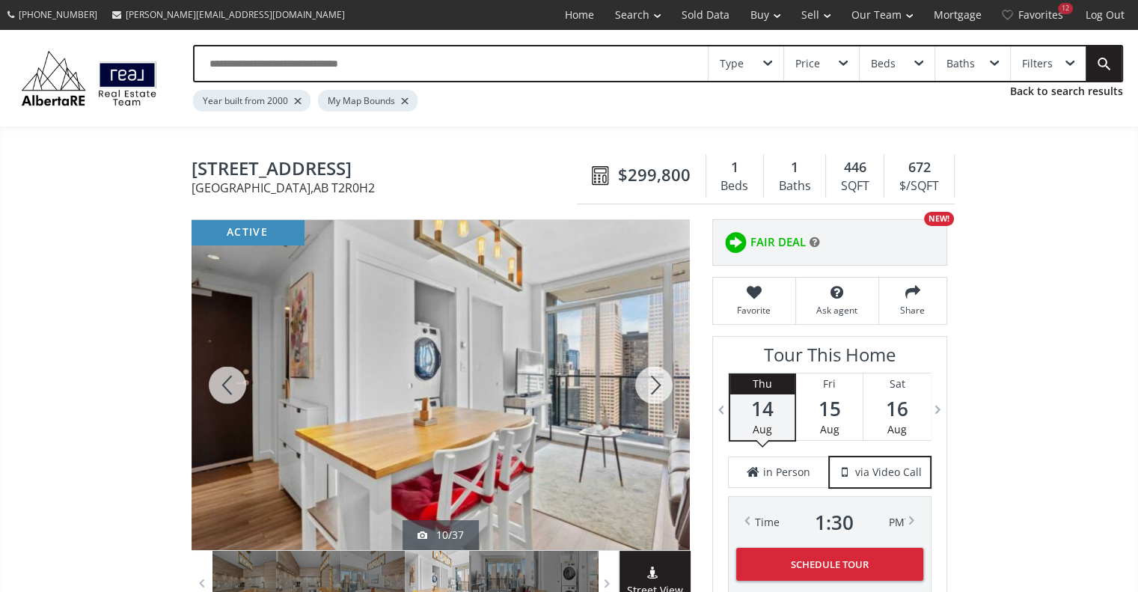
click at [653, 388] on div at bounding box center [654, 385] width 72 height 330
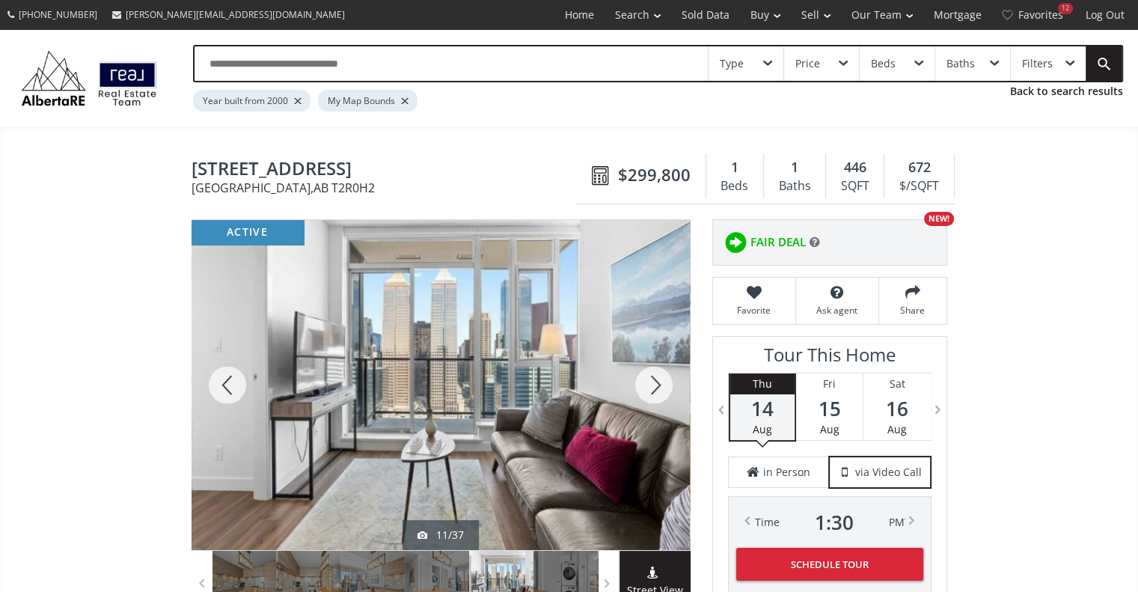
click at [653, 388] on div at bounding box center [654, 385] width 72 height 330
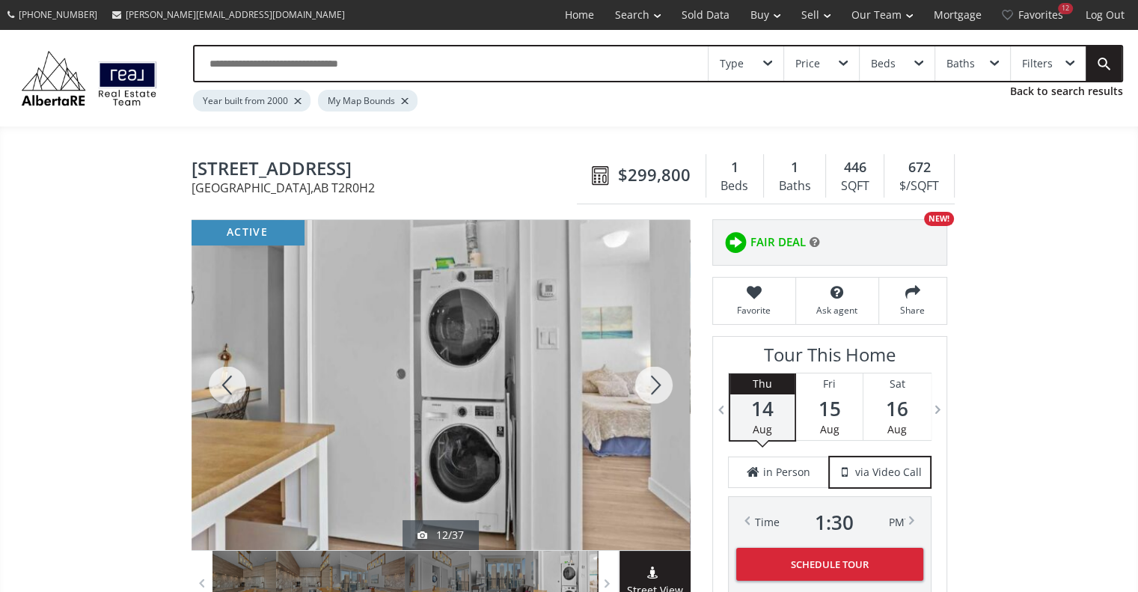
click at [653, 388] on div at bounding box center [654, 385] width 72 height 330
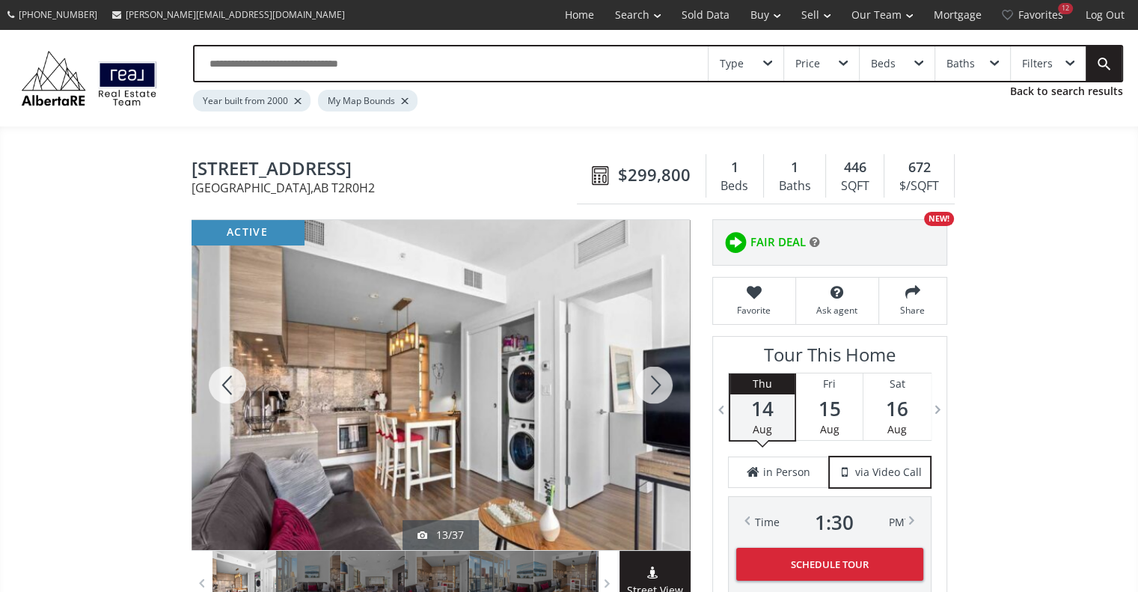
click at [653, 388] on div at bounding box center [654, 385] width 72 height 330
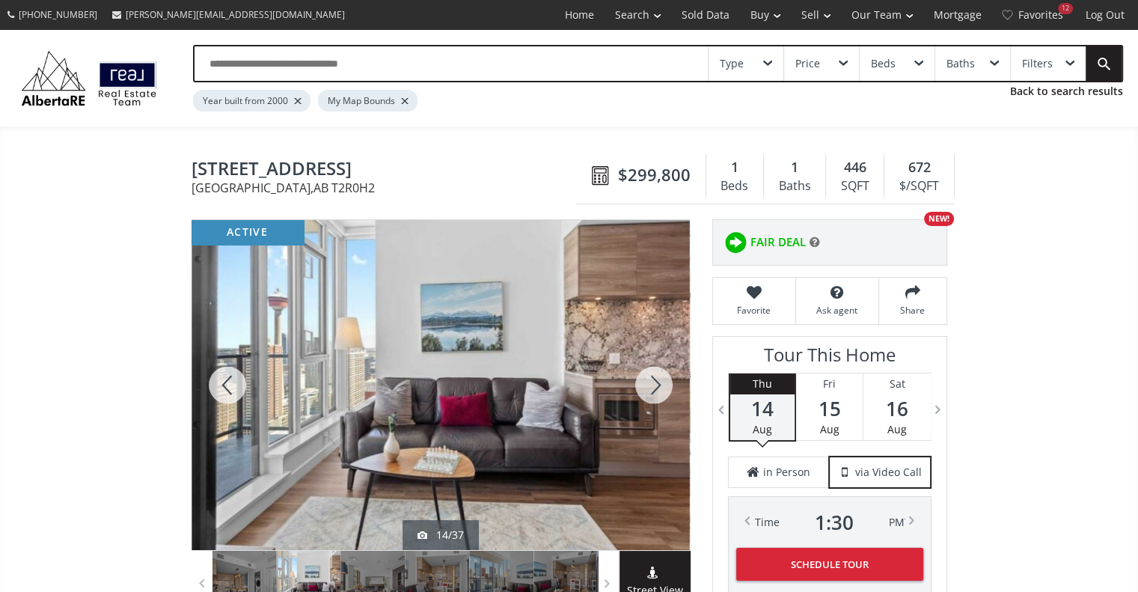
click at [653, 388] on div at bounding box center [654, 385] width 72 height 330
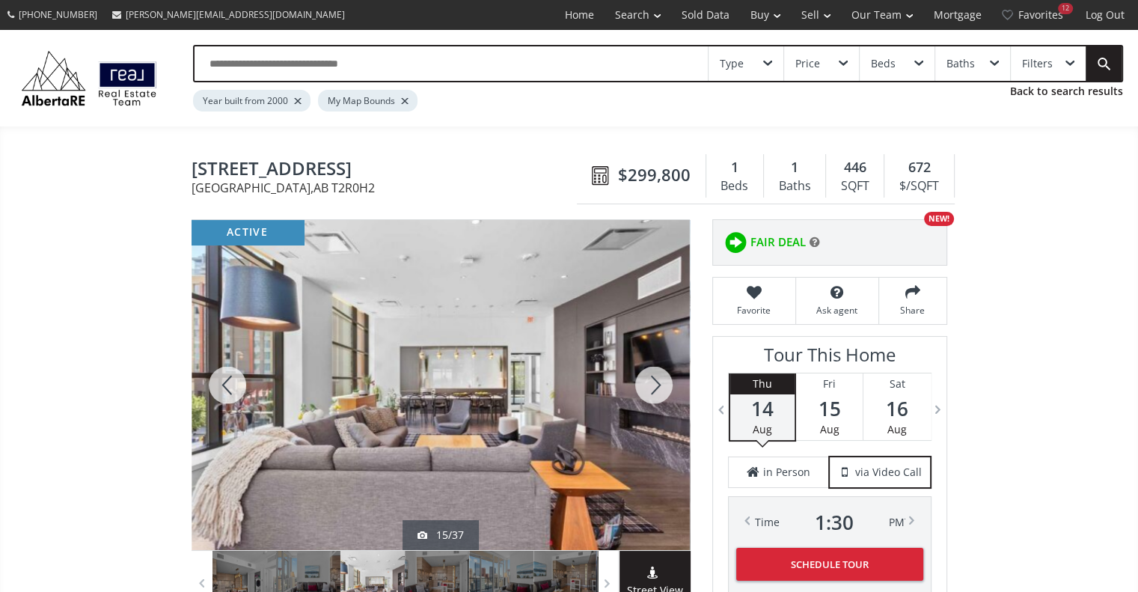
click at [653, 388] on div at bounding box center [654, 385] width 72 height 330
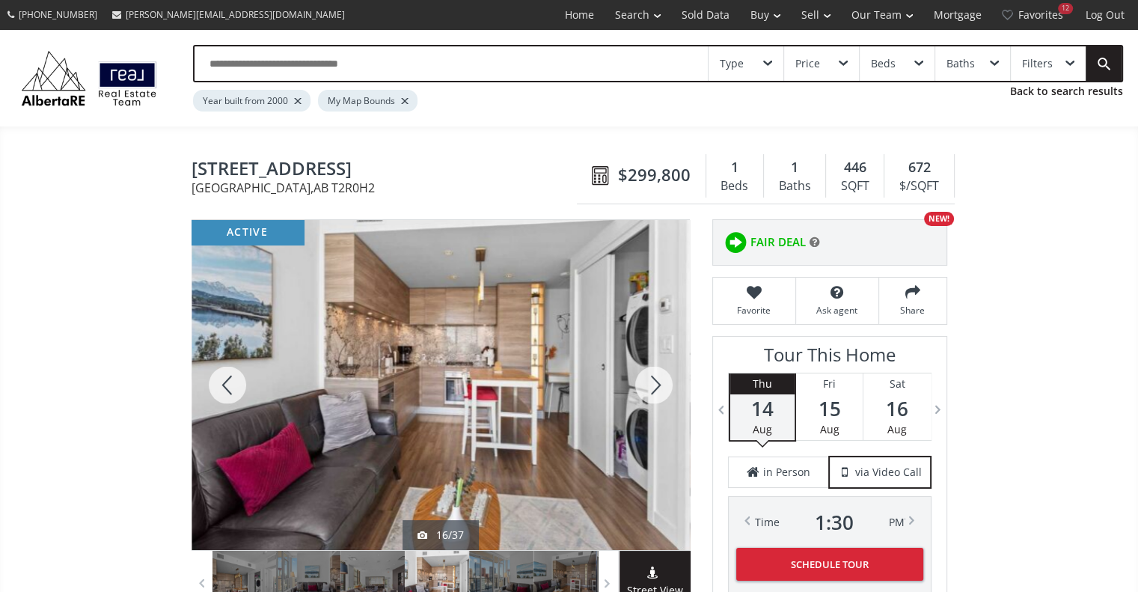
click at [653, 388] on div at bounding box center [654, 385] width 72 height 330
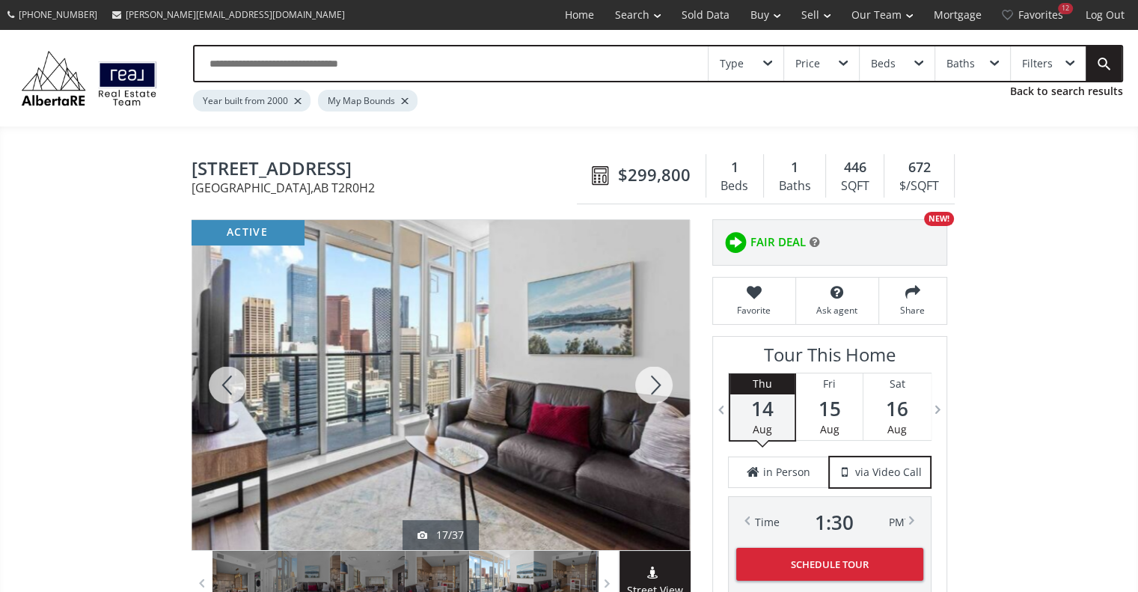
click at [653, 388] on div at bounding box center [654, 385] width 72 height 330
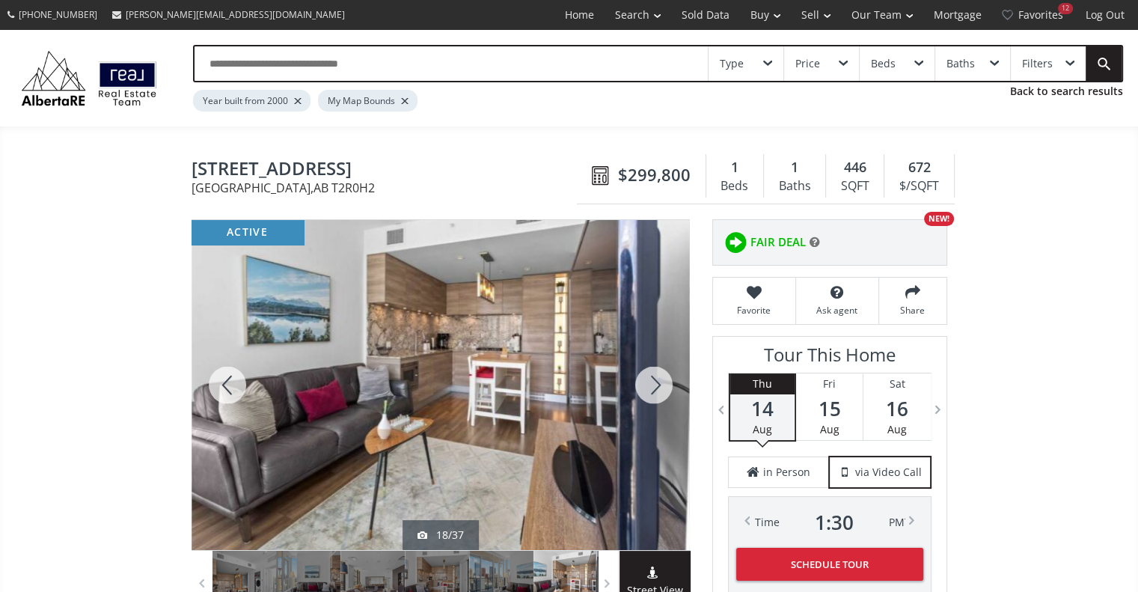
click at [653, 388] on div at bounding box center [654, 385] width 72 height 330
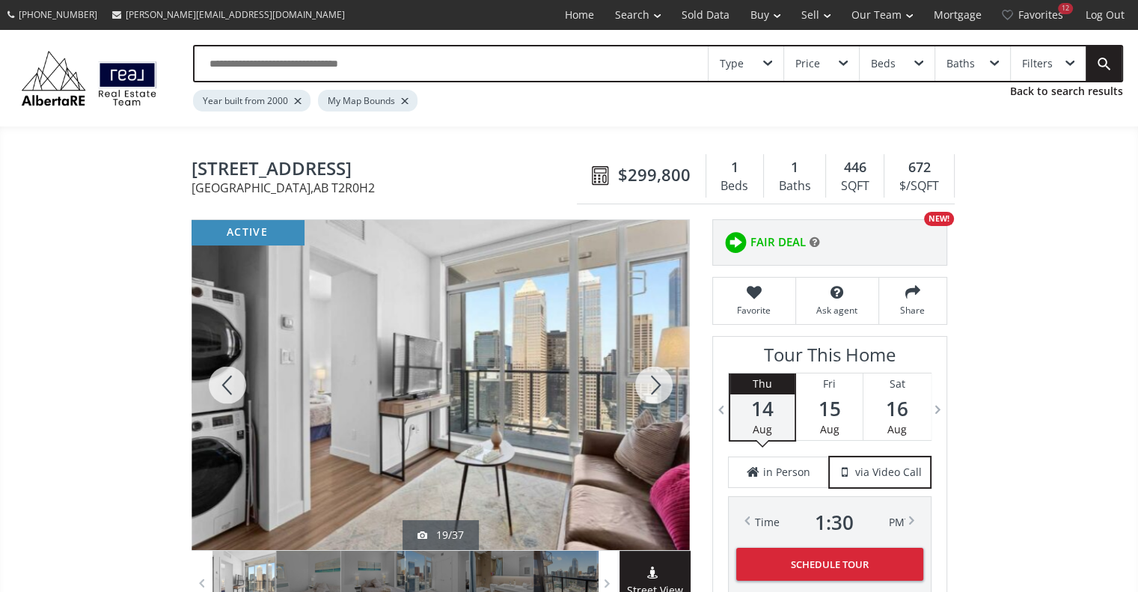
click at [653, 388] on div at bounding box center [654, 385] width 72 height 330
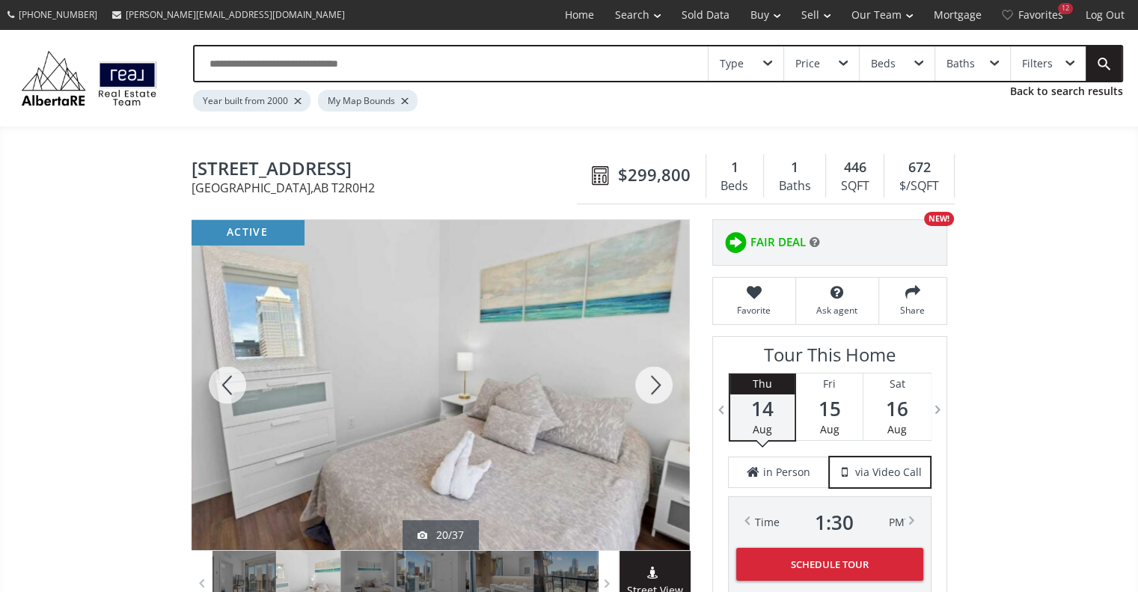
click at [653, 388] on div at bounding box center [654, 385] width 72 height 330
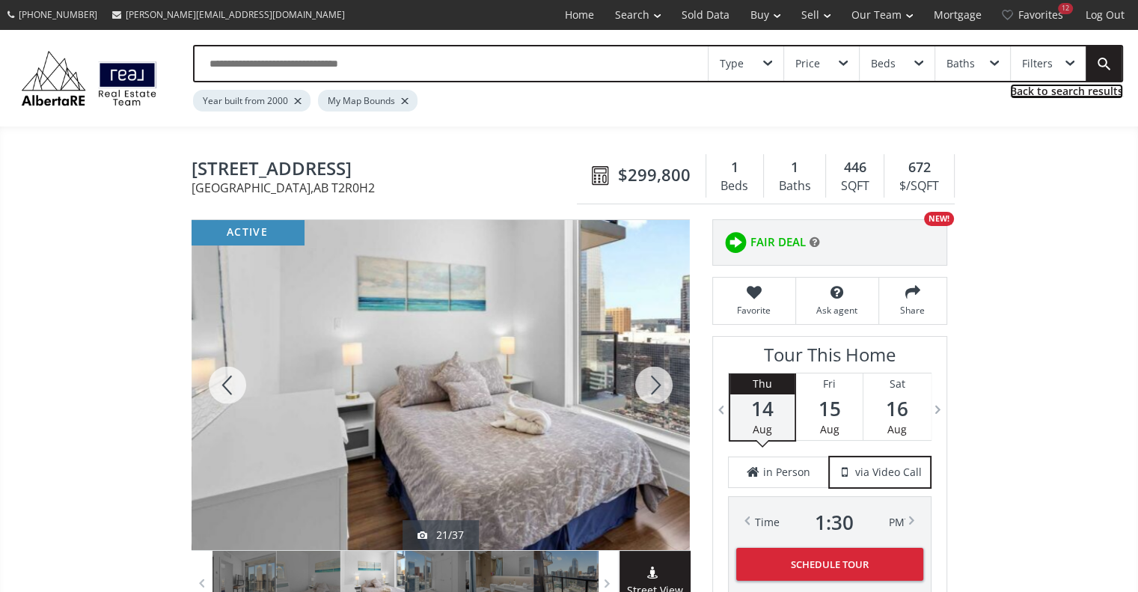
click at [1036, 93] on link "Back to search results" at bounding box center [1066, 91] width 113 height 15
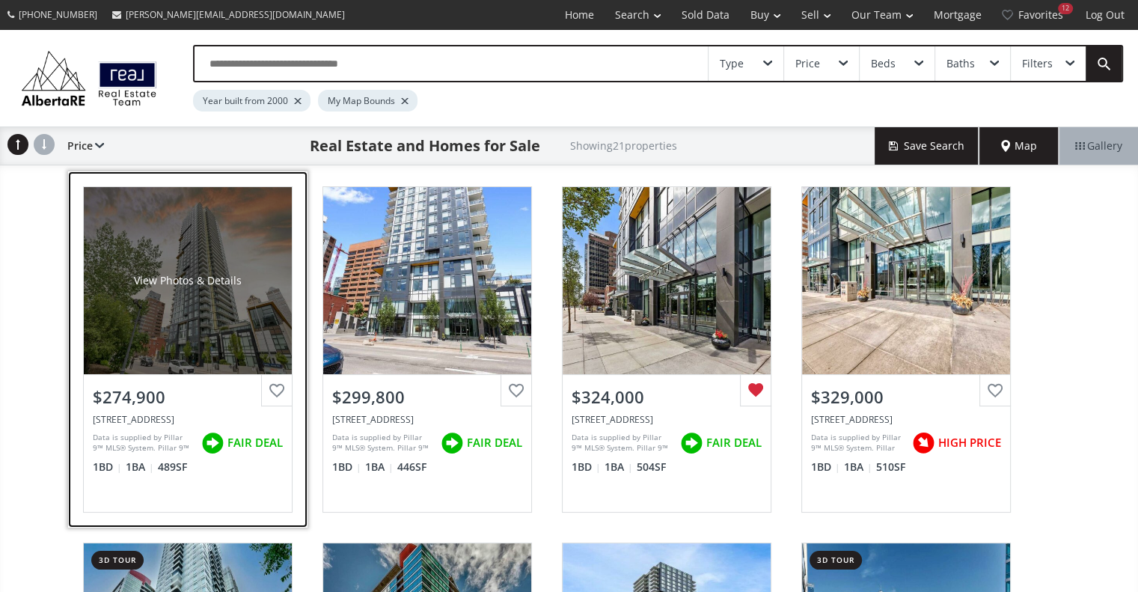
click at [201, 361] on div "View Photos & Details" at bounding box center [188, 280] width 208 height 187
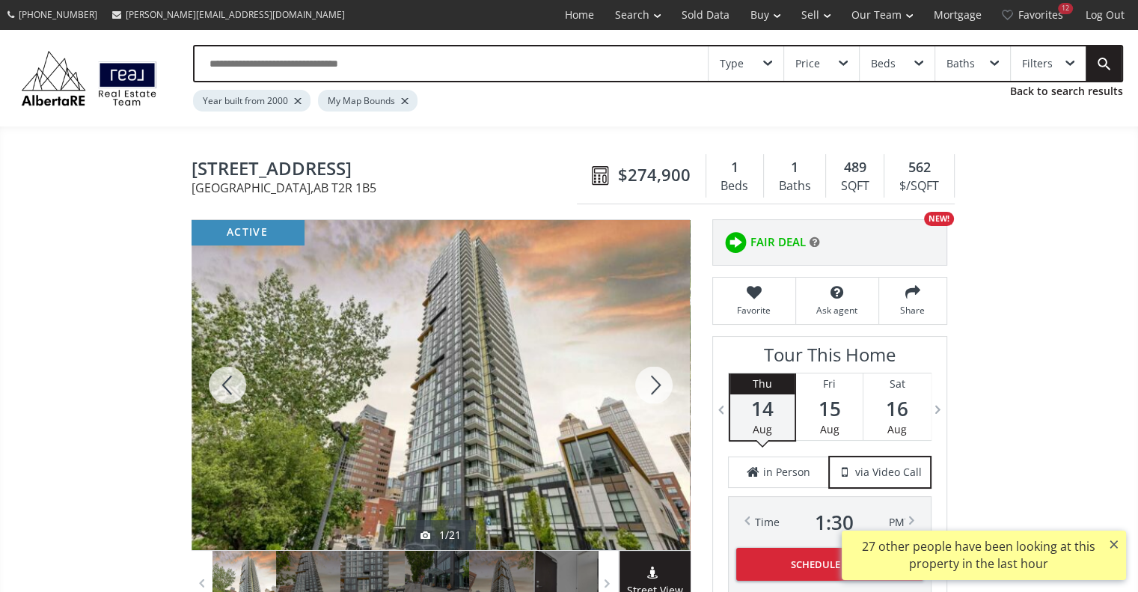
scroll to position [381, 0]
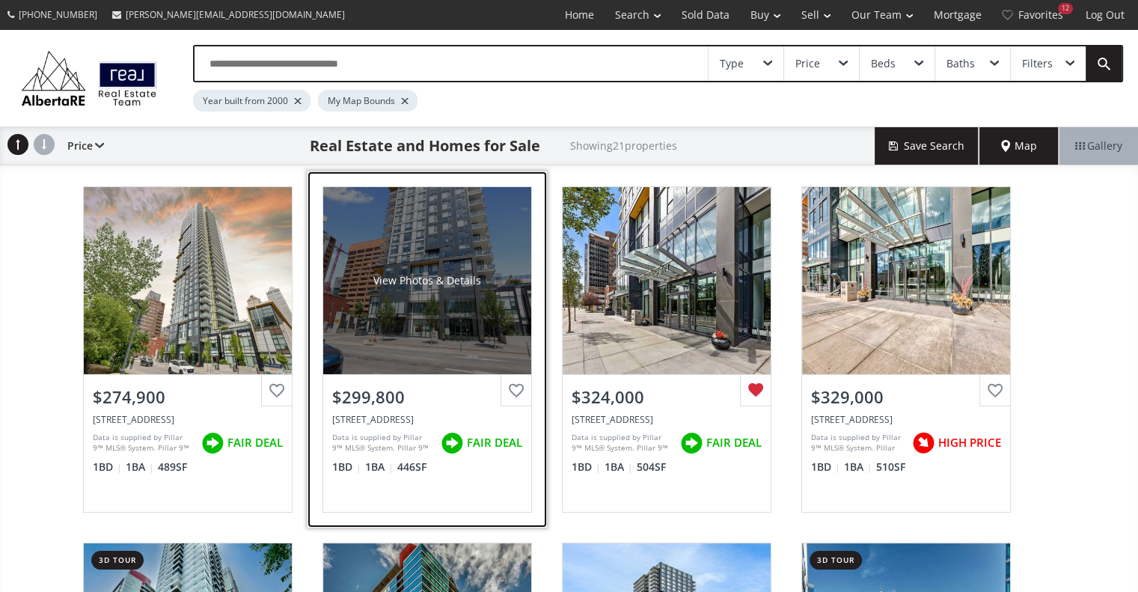
click at [393, 449] on div "Data is supplied by Pillar 9™ MLS® System. Pillar 9™ is the owner of the copyri…" at bounding box center [382, 443] width 101 height 22
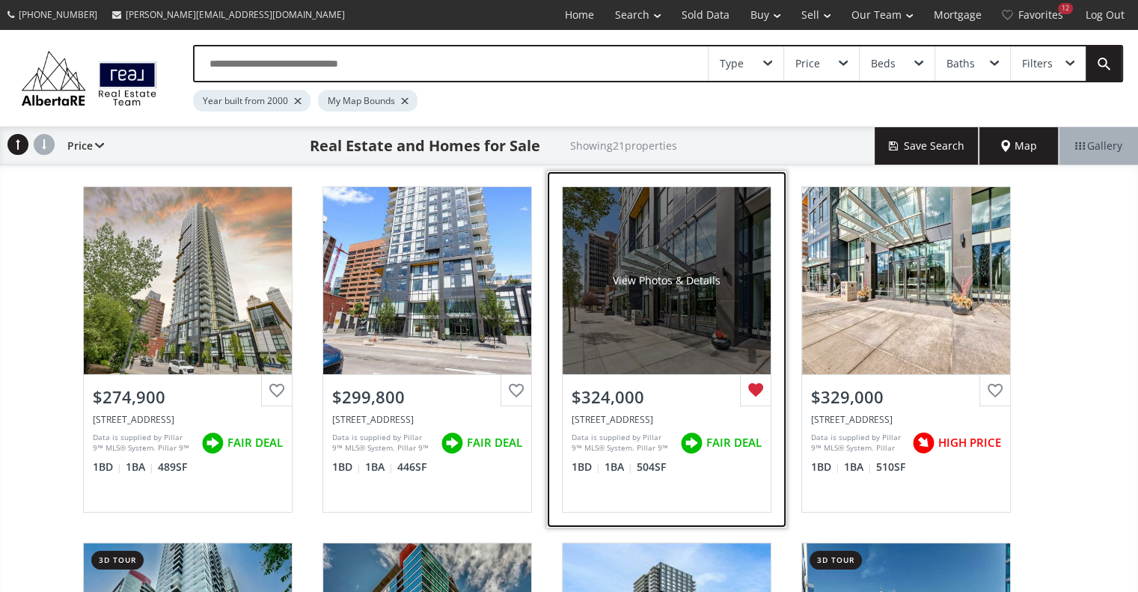
click at [676, 313] on div "View Photos & Details" at bounding box center [666, 280] width 208 height 187
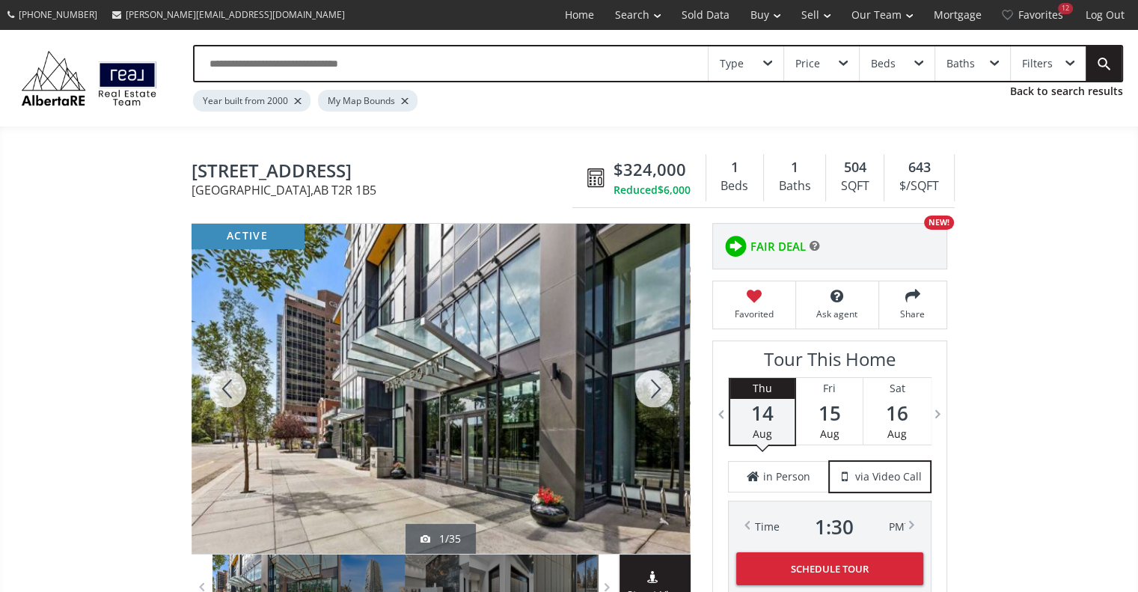
click at [647, 390] on div at bounding box center [654, 389] width 72 height 330
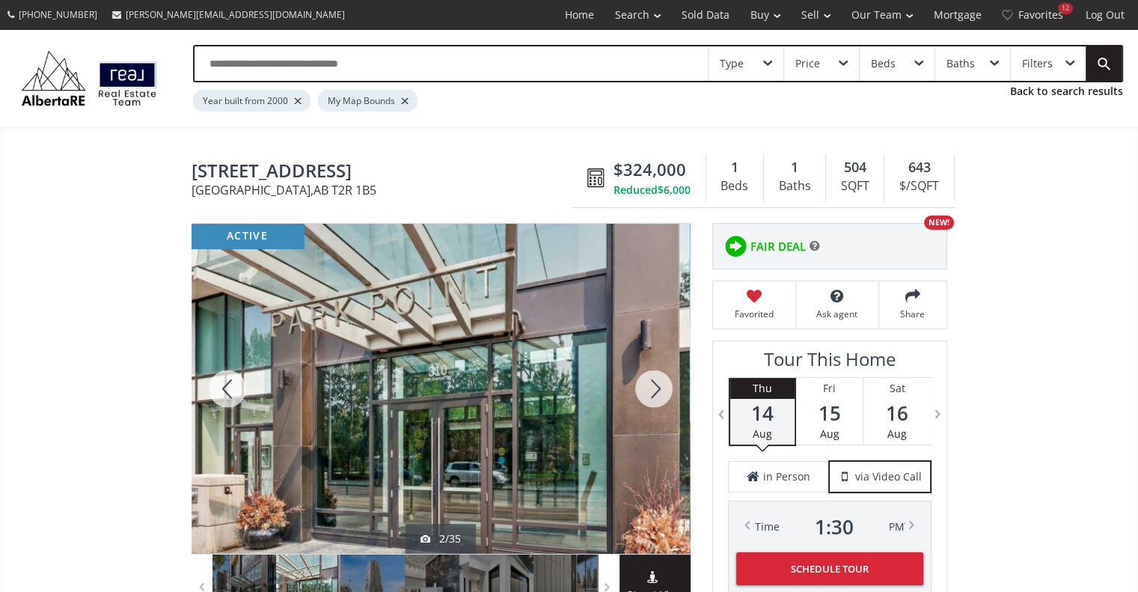
click at [647, 390] on div at bounding box center [654, 389] width 72 height 330
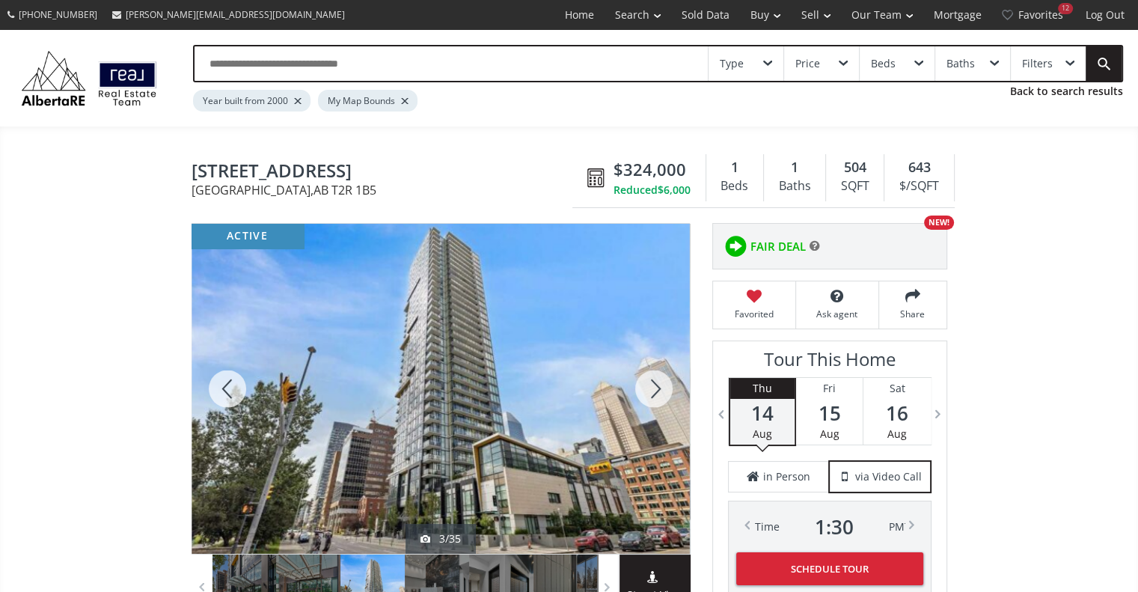
click at [647, 390] on div at bounding box center [654, 389] width 72 height 330
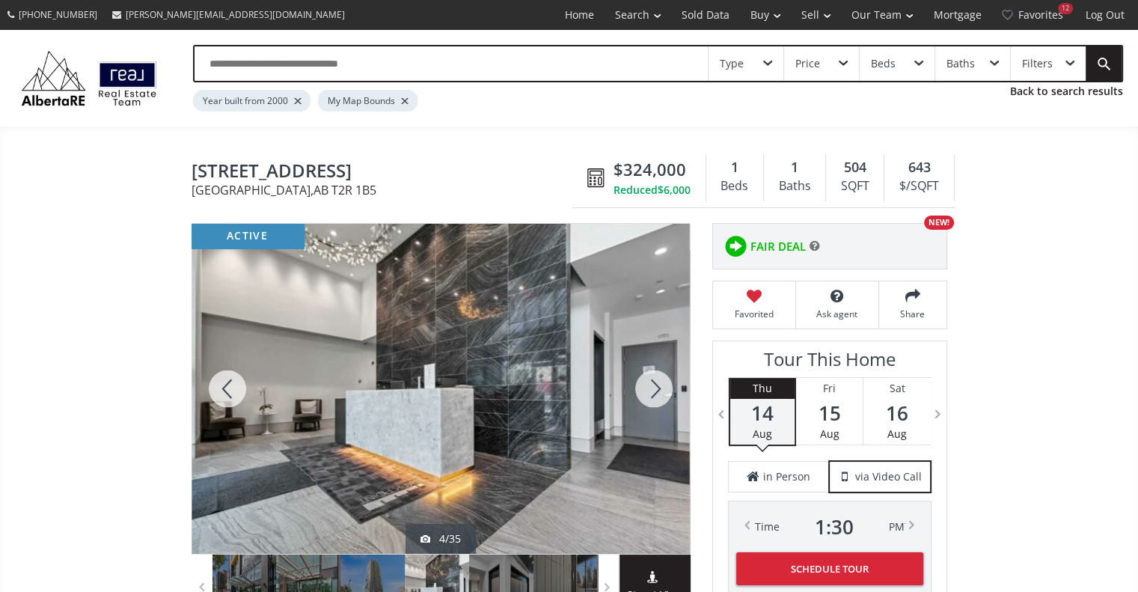
click at [647, 390] on div at bounding box center [654, 389] width 72 height 330
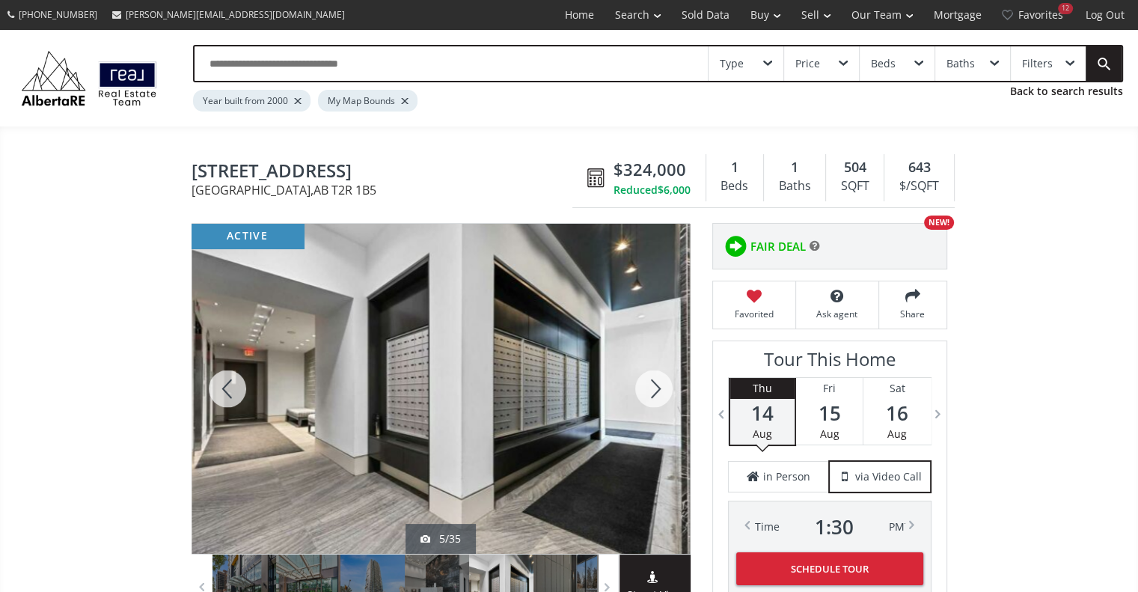
click at [647, 390] on div at bounding box center [654, 389] width 72 height 330
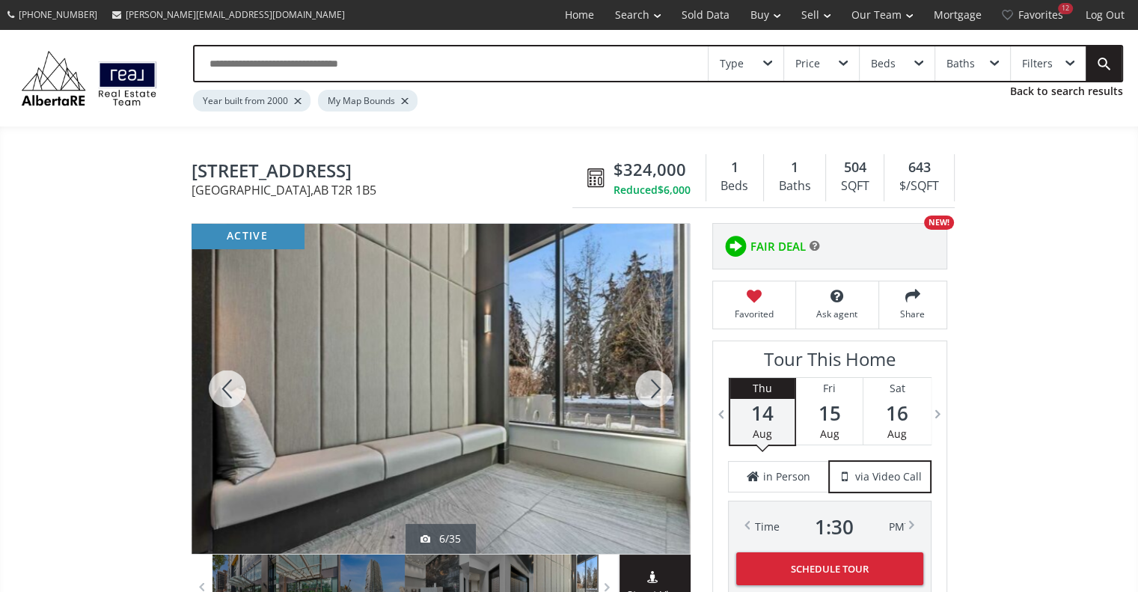
click at [647, 390] on div at bounding box center [654, 389] width 72 height 330
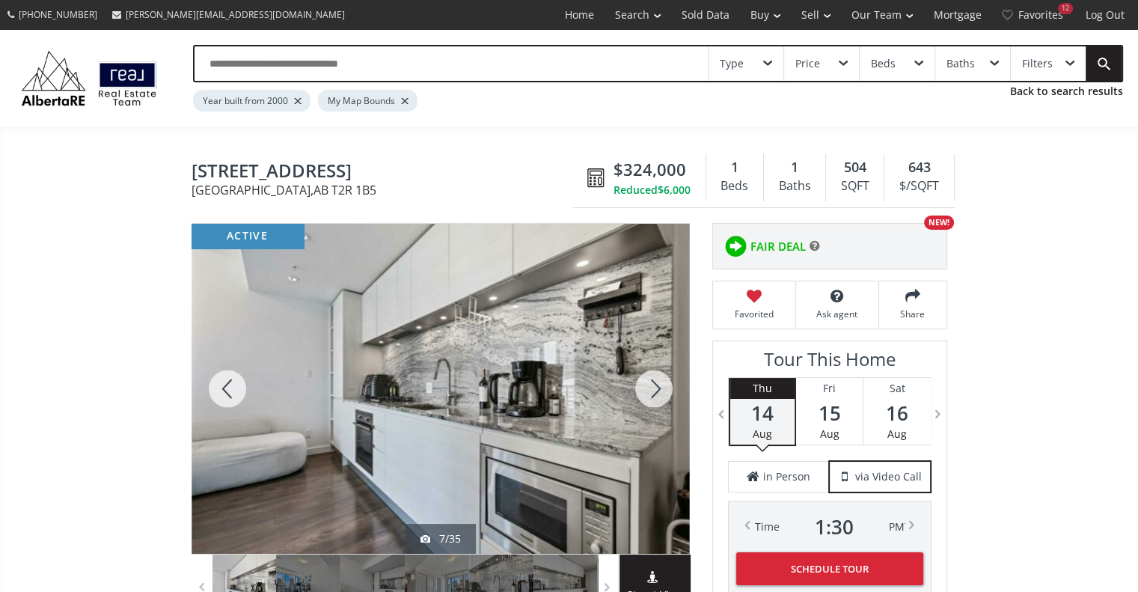
click at [647, 390] on div at bounding box center [654, 389] width 72 height 330
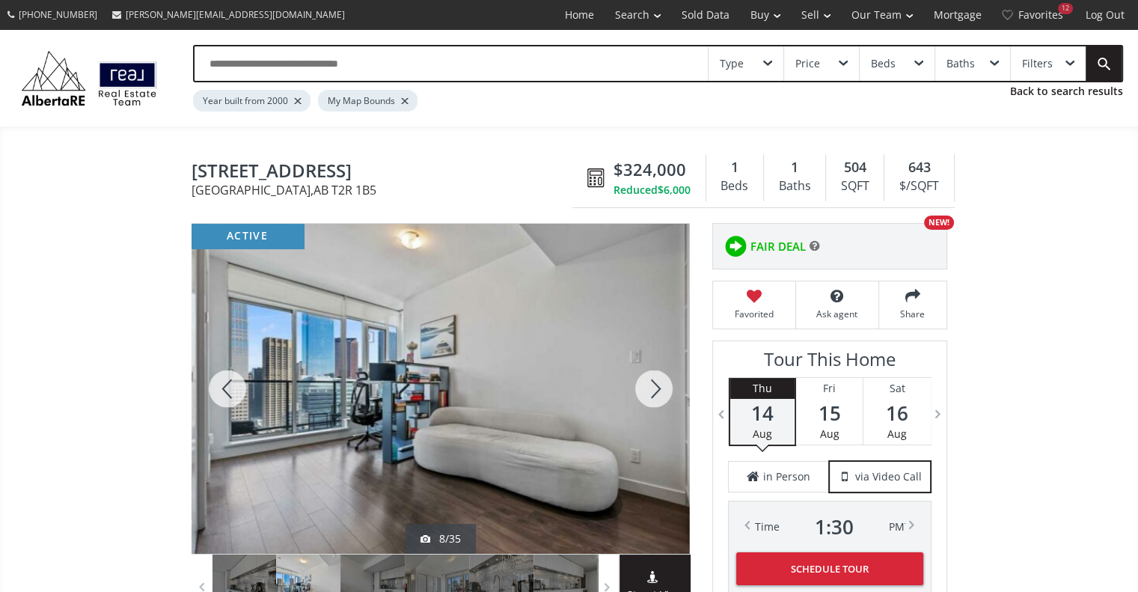
click at [647, 390] on div at bounding box center [654, 389] width 72 height 330
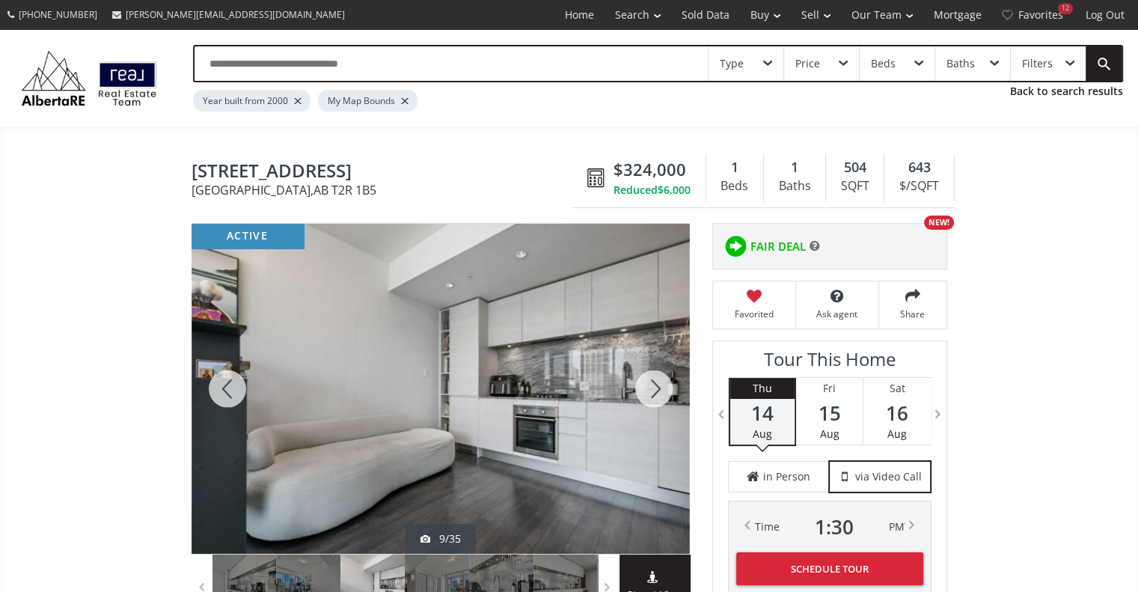
click at [647, 390] on div at bounding box center [654, 389] width 72 height 330
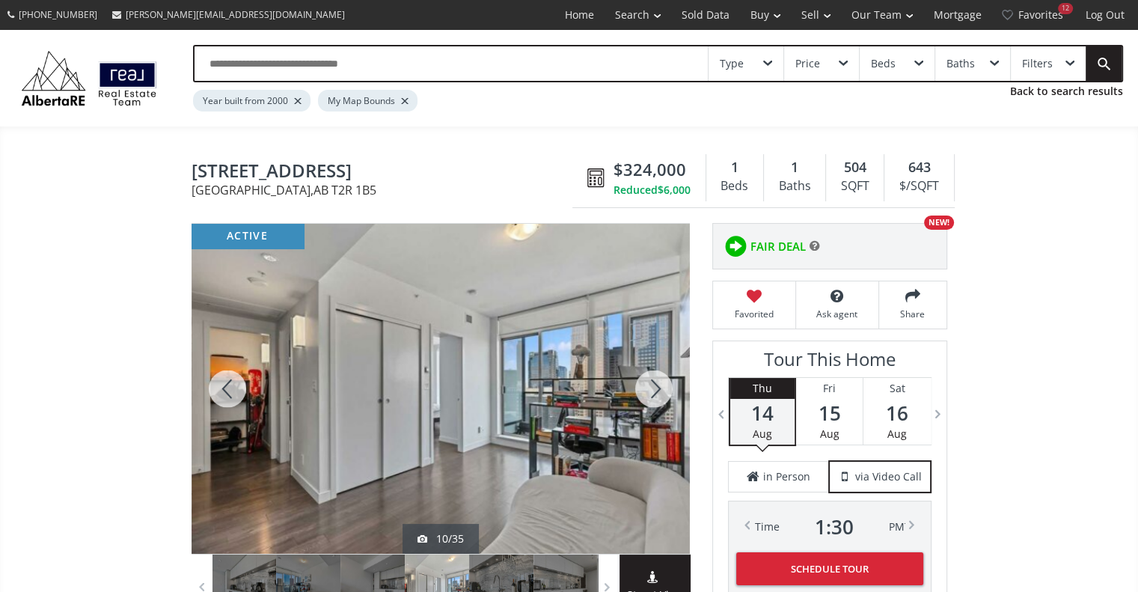
click at [647, 390] on div at bounding box center [654, 389] width 72 height 330
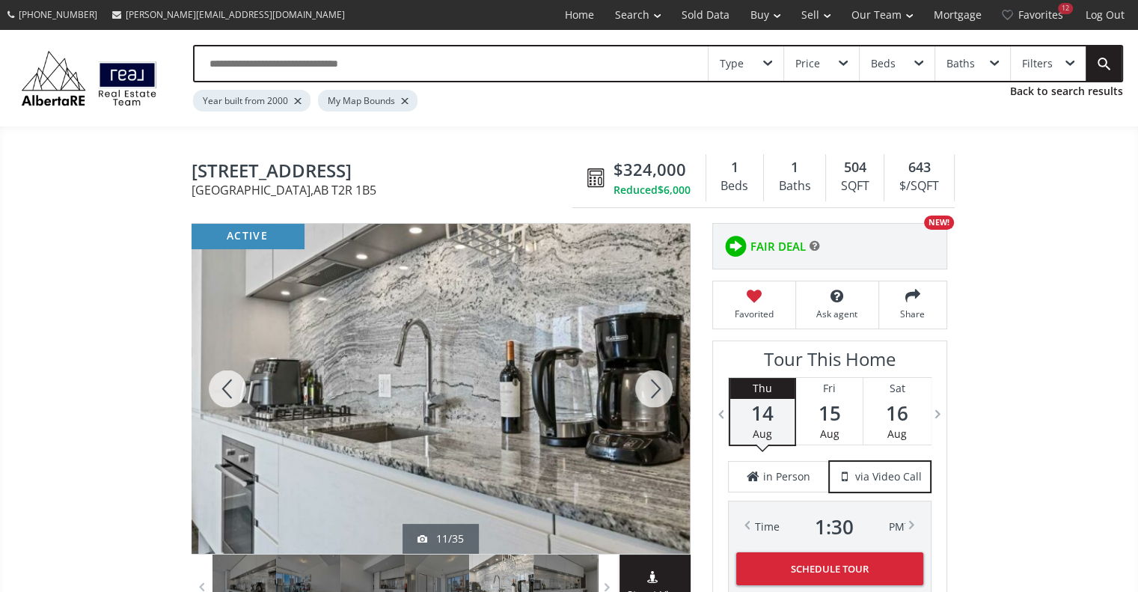
click at [647, 390] on div at bounding box center [654, 389] width 72 height 330
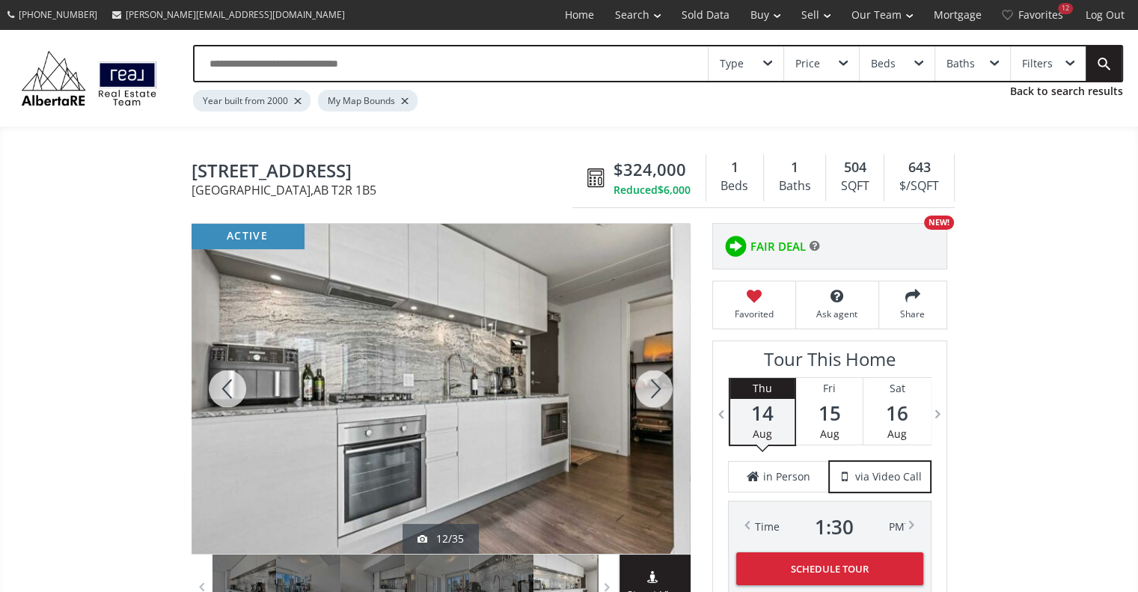
click at [647, 390] on div at bounding box center [654, 389] width 72 height 330
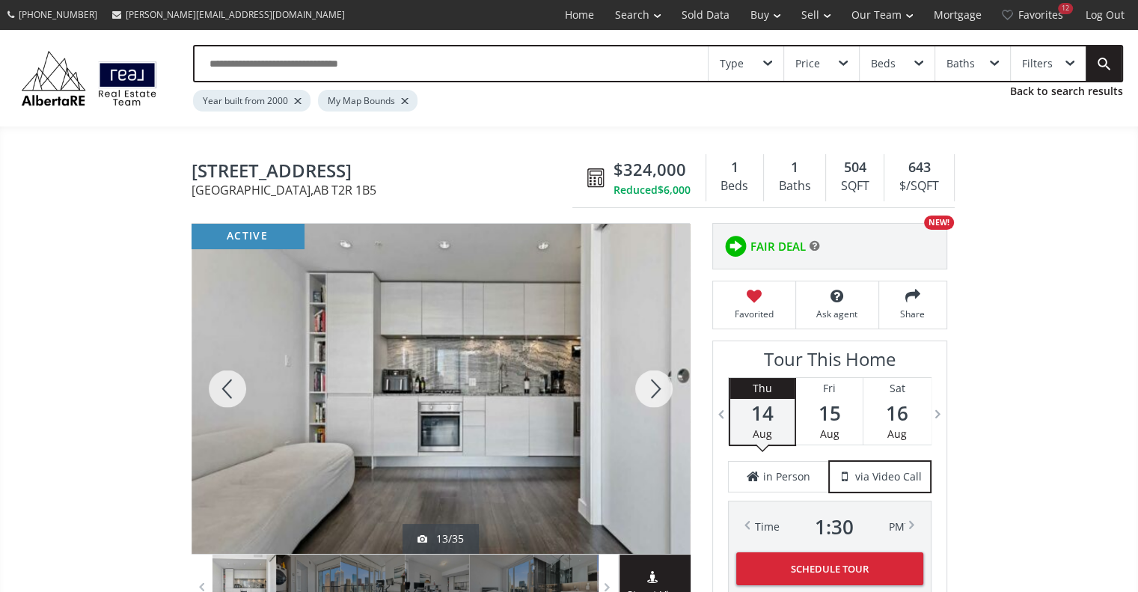
click at [647, 390] on div at bounding box center [654, 389] width 72 height 330
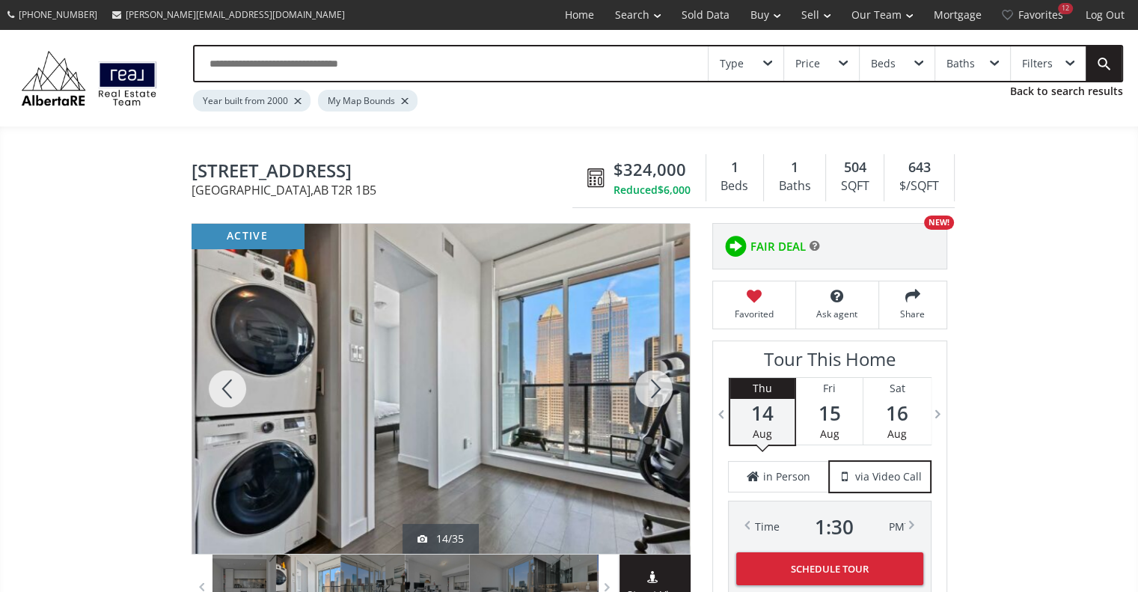
click at [647, 390] on div at bounding box center [654, 389] width 72 height 330
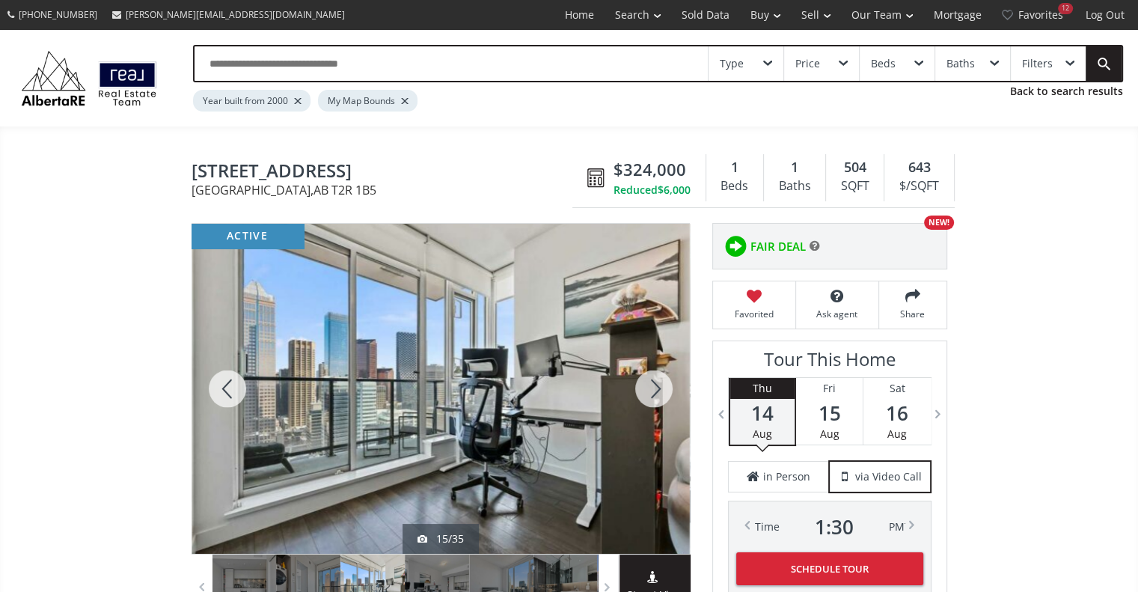
click at [647, 390] on div at bounding box center [654, 389] width 72 height 330
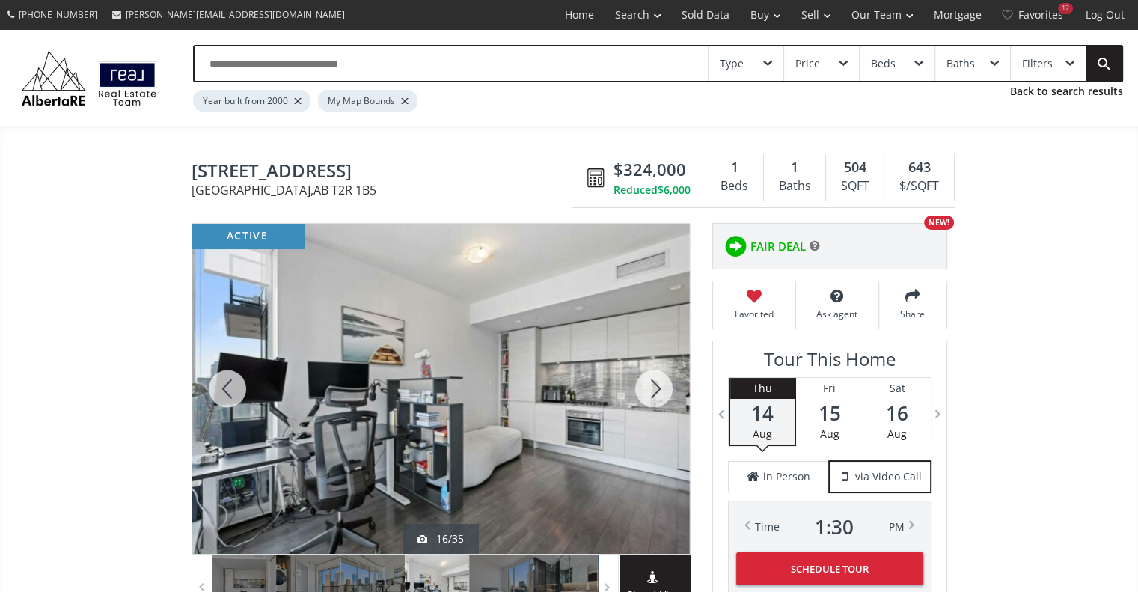
click at [647, 390] on div at bounding box center [654, 389] width 72 height 330
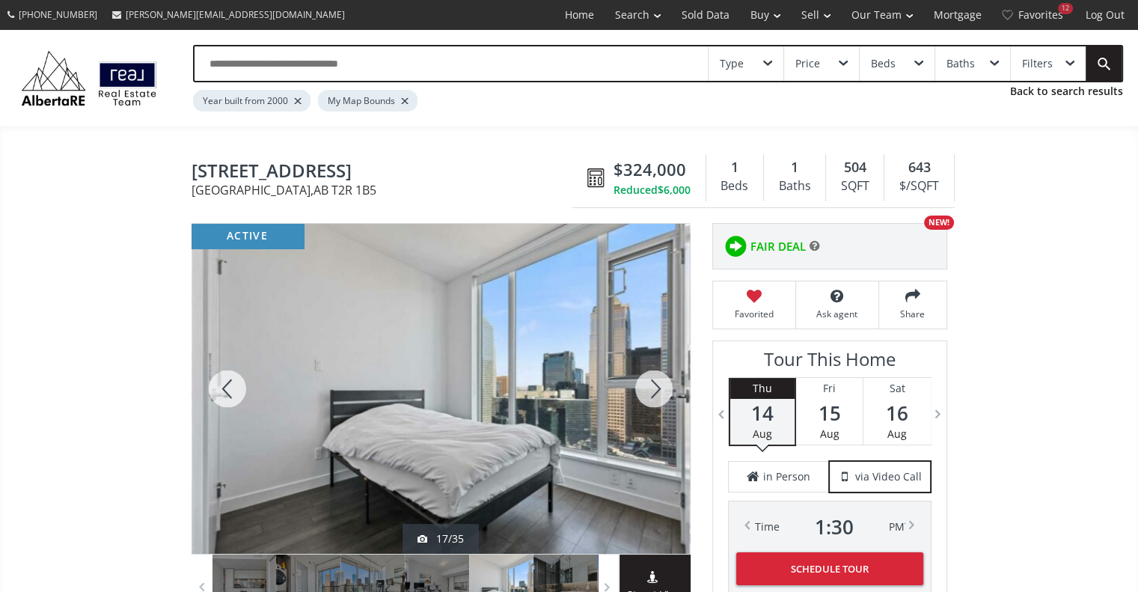
click at [647, 390] on div at bounding box center [654, 389] width 72 height 330
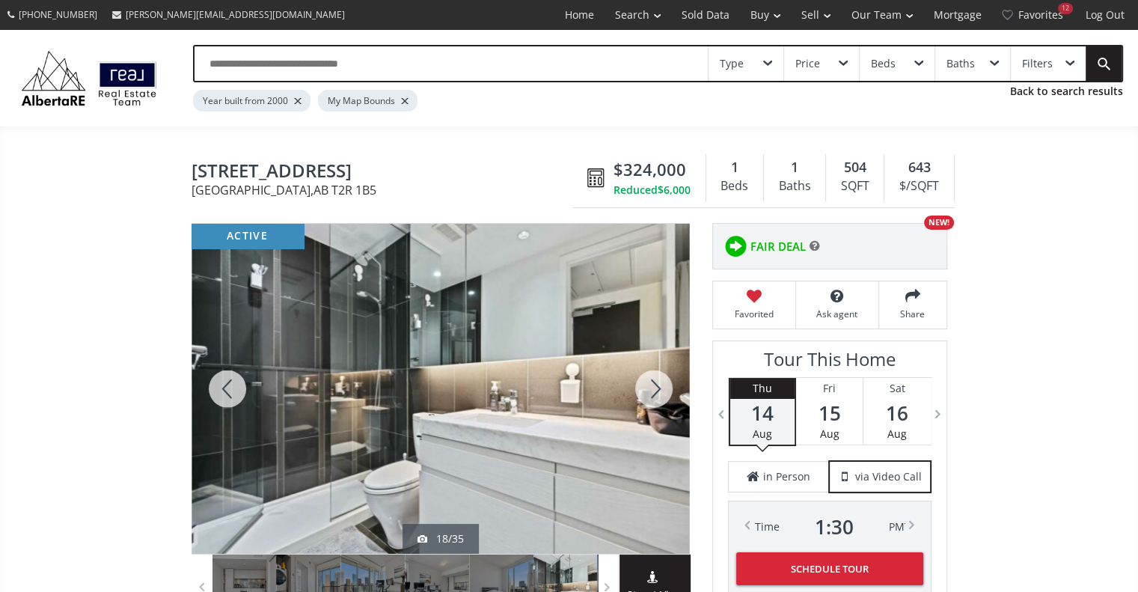
click at [647, 390] on div at bounding box center [654, 389] width 72 height 330
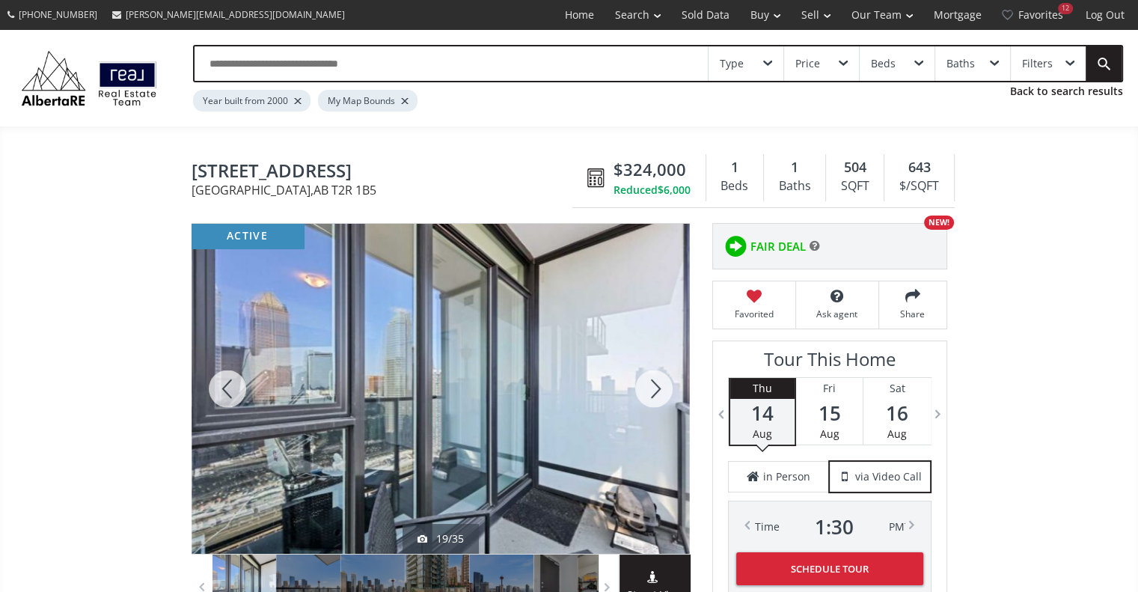
click at [647, 390] on div at bounding box center [654, 389] width 72 height 330
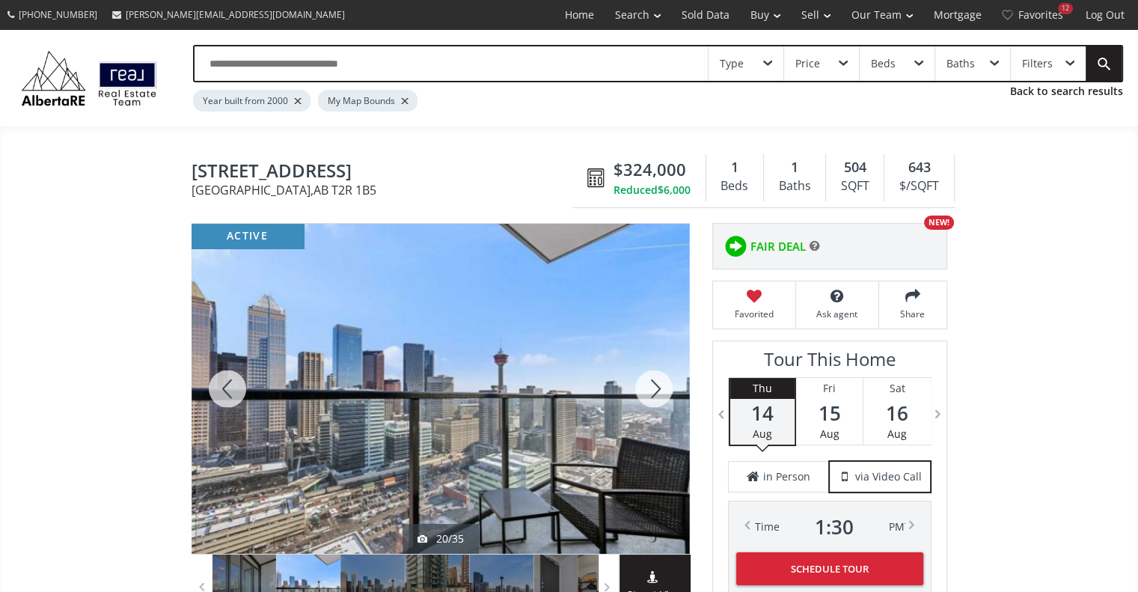
click at [647, 390] on div at bounding box center [654, 389] width 72 height 330
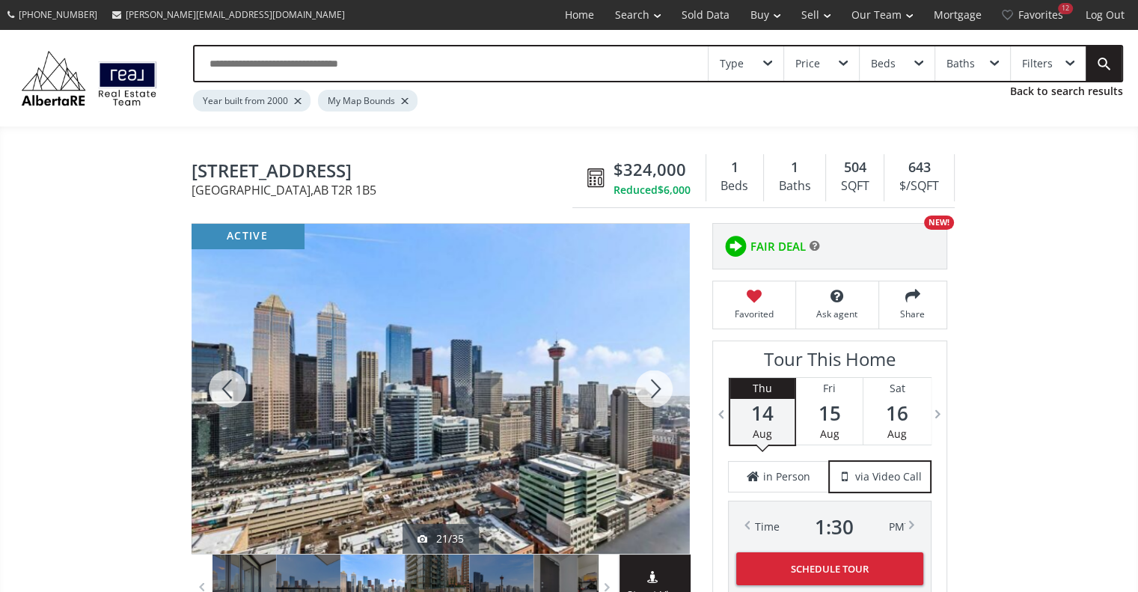
click at [647, 390] on div at bounding box center [654, 389] width 72 height 330
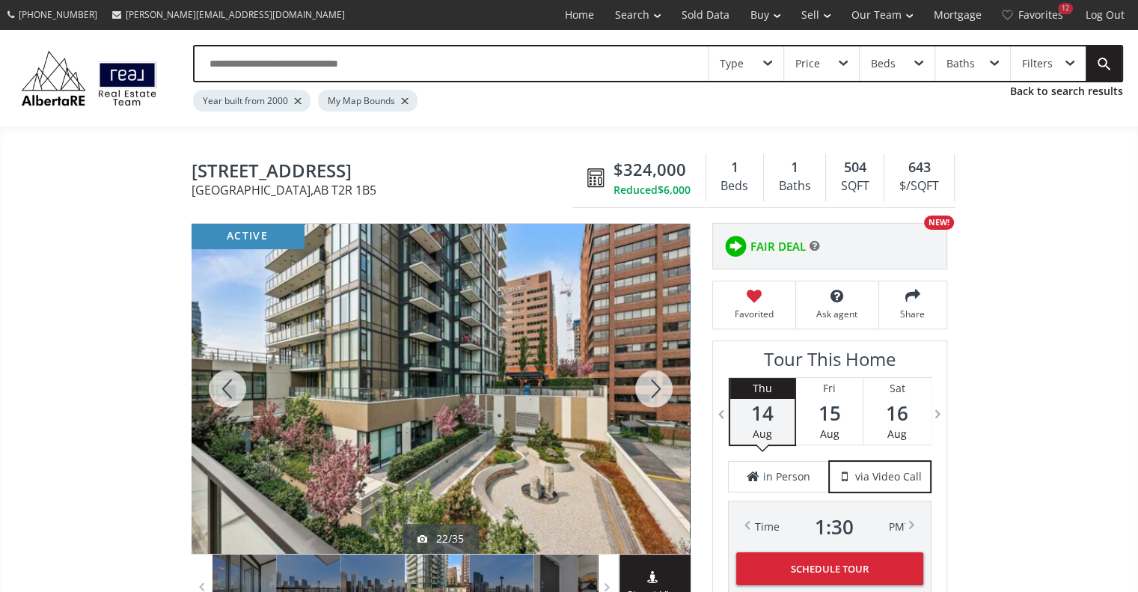
click at [647, 390] on div at bounding box center [654, 389] width 72 height 330
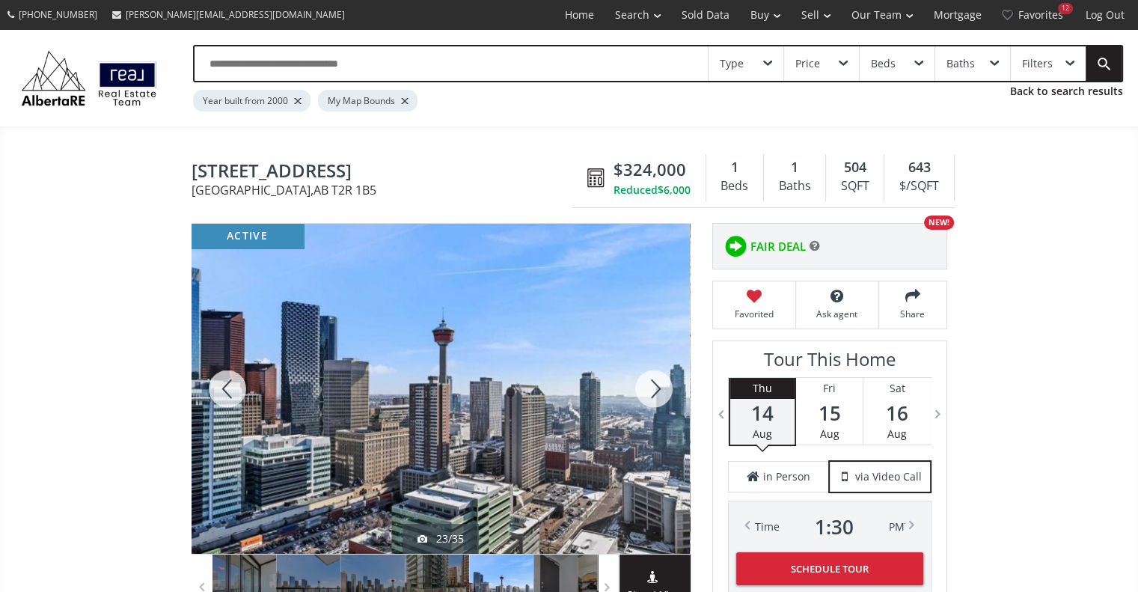
click at [647, 390] on div at bounding box center [654, 389] width 72 height 330
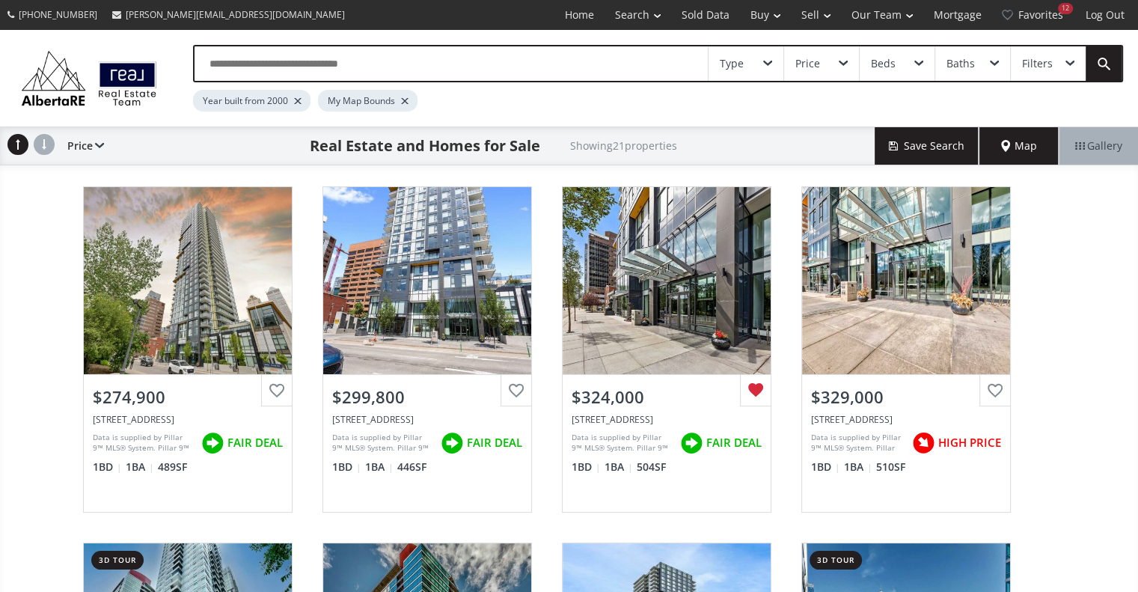
click at [1017, 153] on div "Map" at bounding box center [1018, 145] width 79 height 37
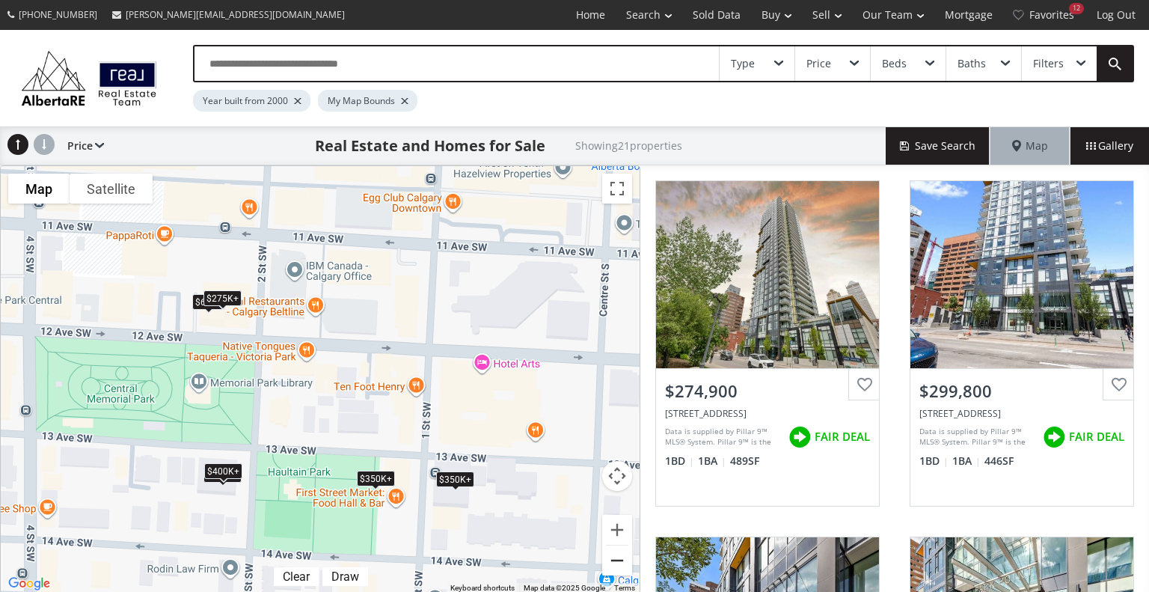
click at [622, 562] on button "Zoom out" at bounding box center [617, 560] width 30 height 30
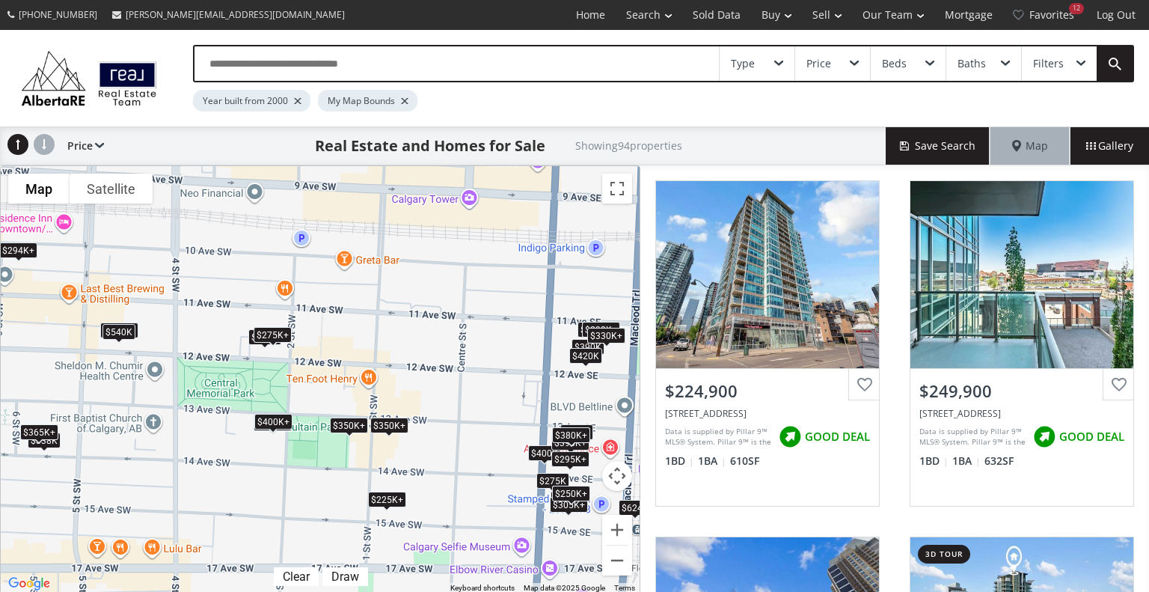
click at [379, 502] on div "$225K+" at bounding box center [387, 499] width 38 height 16
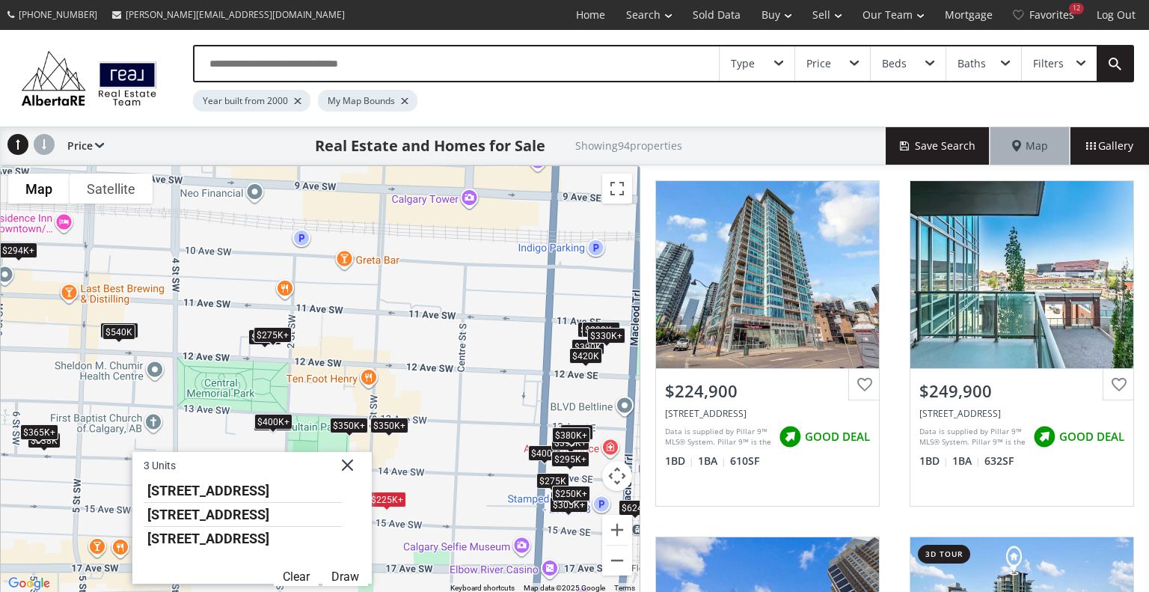
click at [438, 485] on div "To navigate, press the arrow keys. $225K+ $250K+ $250K+ $270K $250K+ $275K $275…" at bounding box center [320, 379] width 639 height 427
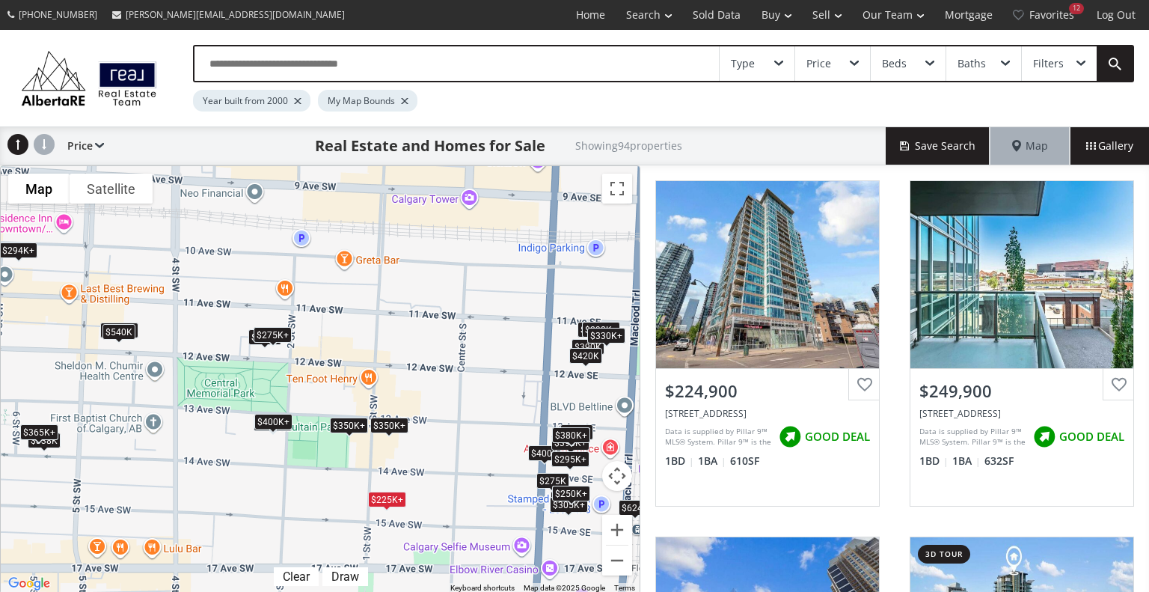
click at [438, 485] on div "To navigate, press the arrow keys. $225K+ $250K+ $250K+ $270K $250K+ $275K $275…" at bounding box center [320, 379] width 639 height 427
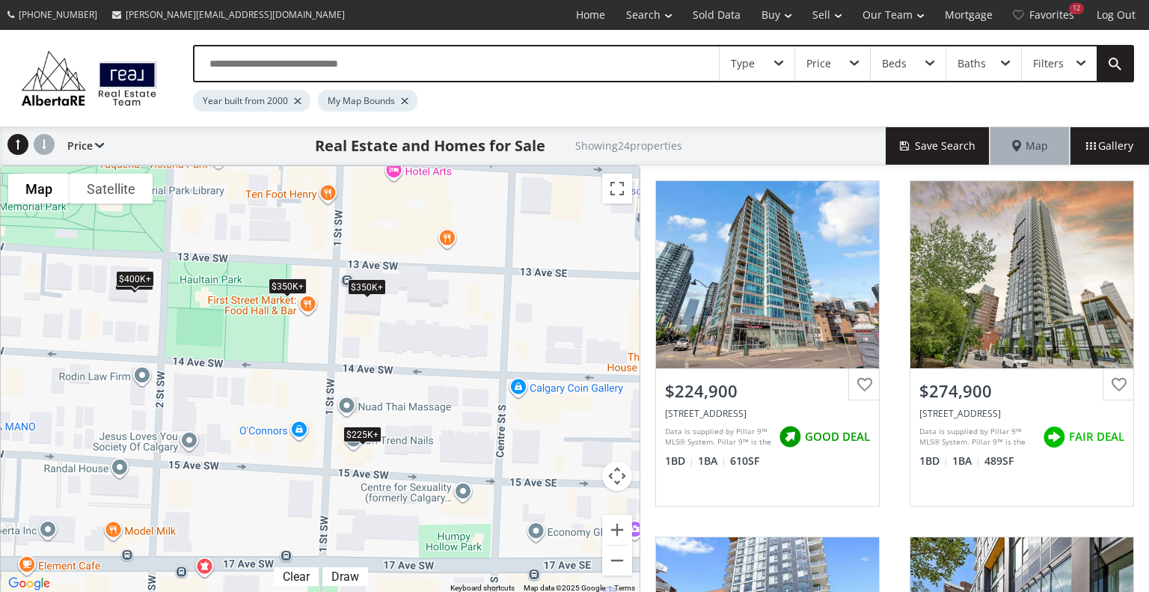
drag, startPoint x: 355, startPoint y: 544, endPoint x: 385, endPoint y: 457, distance: 91.8
click at [385, 457] on div "To navigate, press the arrow keys. $225K+ $275K+ $275K+ $275K+ $275K+ $350K+ $3…" at bounding box center [320, 379] width 639 height 427
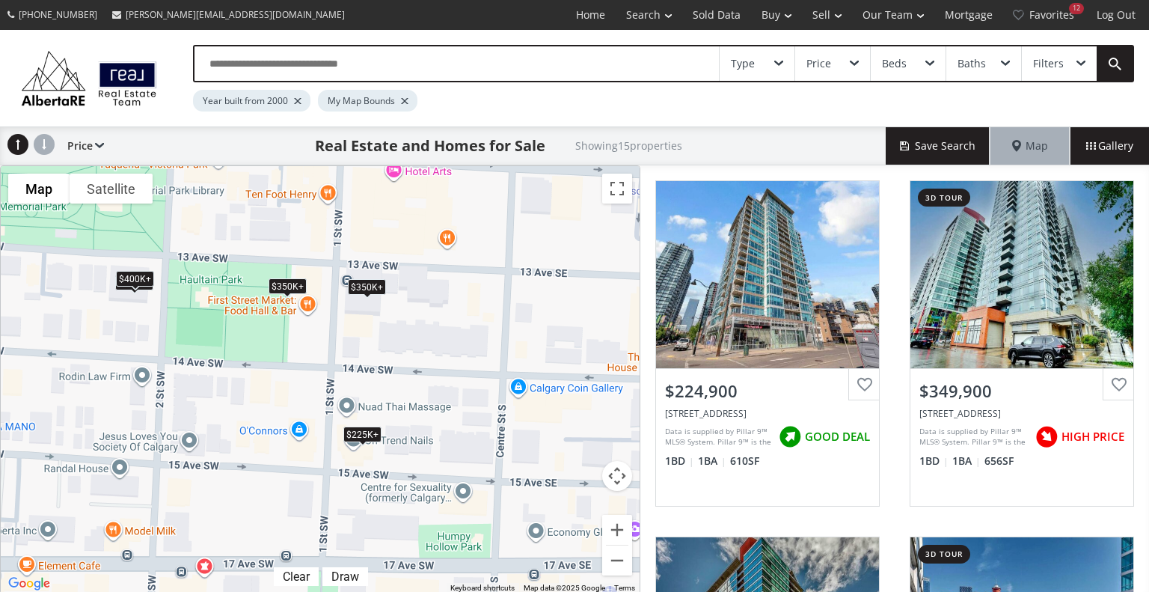
click at [355, 474] on div "To navigate, press the arrow keys. $225K+ $350K+ $350K+ $350K+ $400K+ $350K+ $4…" at bounding box center [320, 379] width 639 height 427
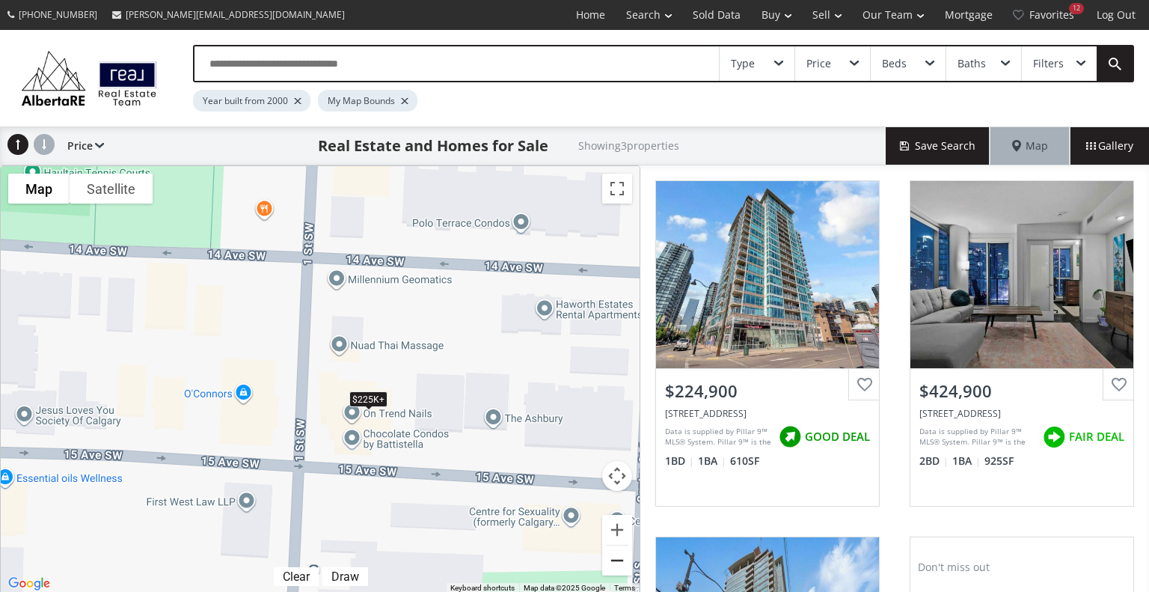
click at [625, 556] on button "Zoom out" at bounding box center [617, 560] width 30 height 30
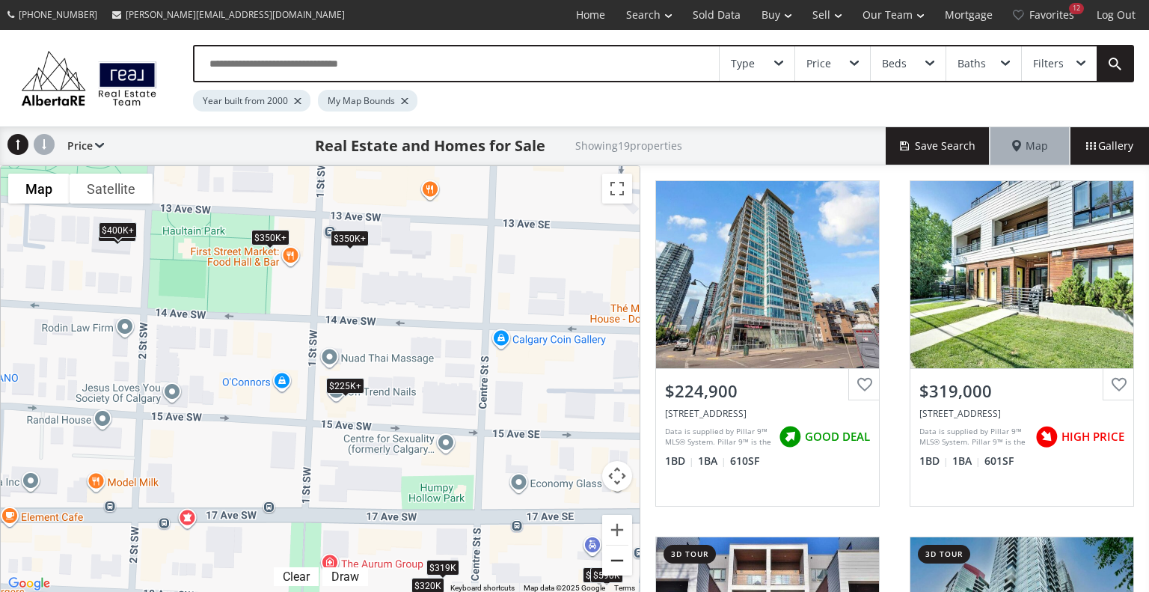
click at [625, 556] on button "Zoom out" at bounding box center [617, 560] width 30 height 30
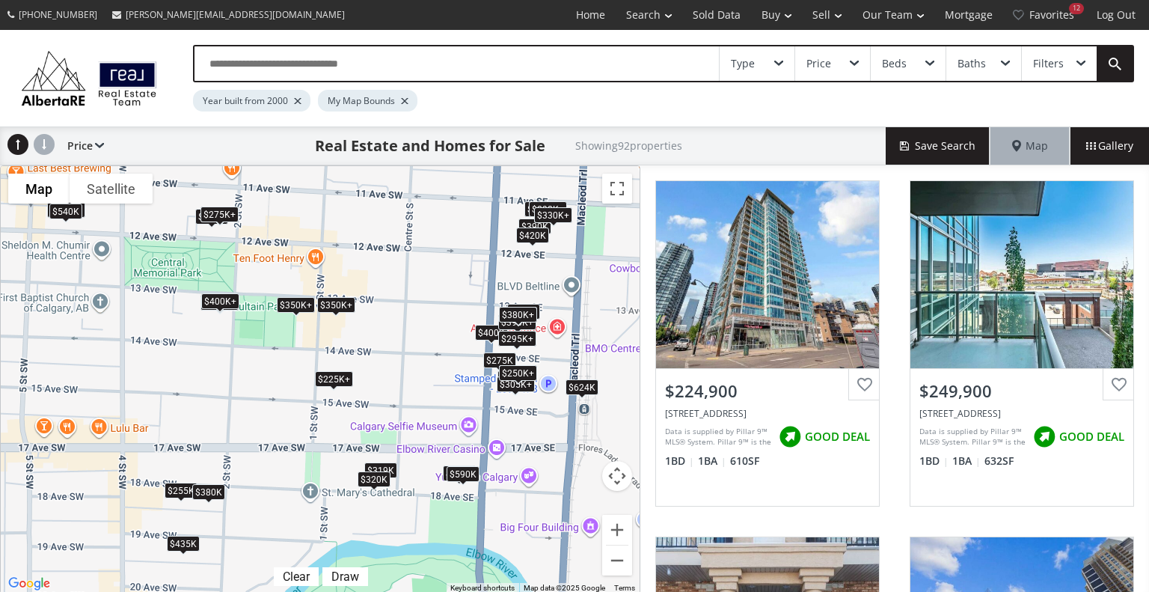
click at [342, 319] on div "To navigate, press the arrow keys. $225K+ $250K+ $255K $250K+ $270K $250K+ $275…" at bounding box center [320, 379] width 639 height 427
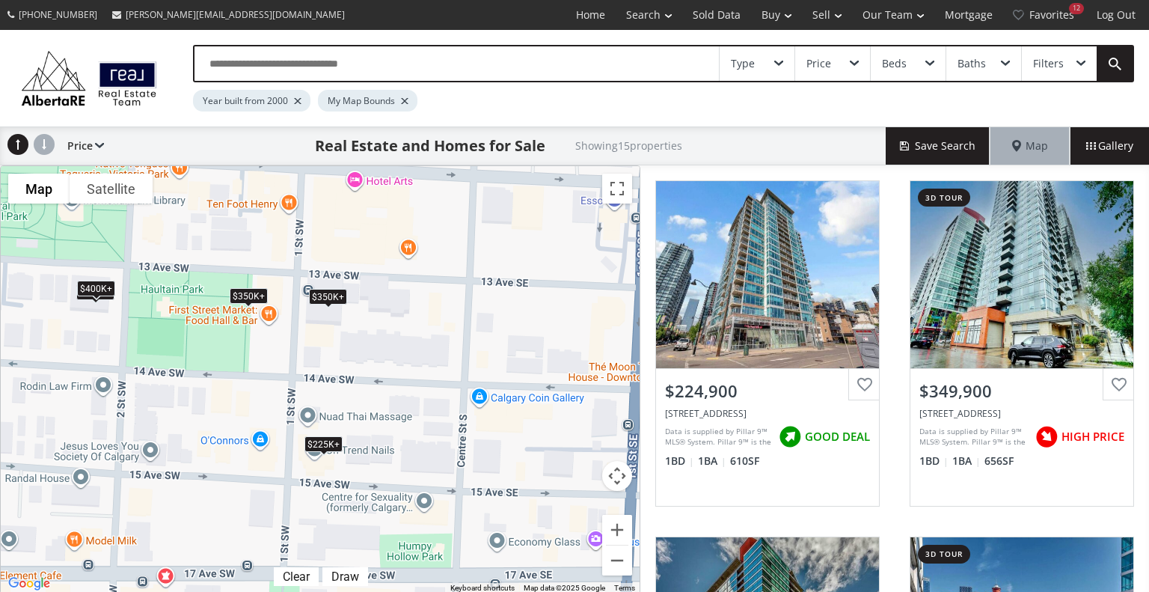
click at [342, 319] on div "To navigate, press the arrow keys. $225K+ $350K+ $350K+ $350K+ $400K+ $350K+ $4…" at bounding box center [320, 379] width 639 height 427
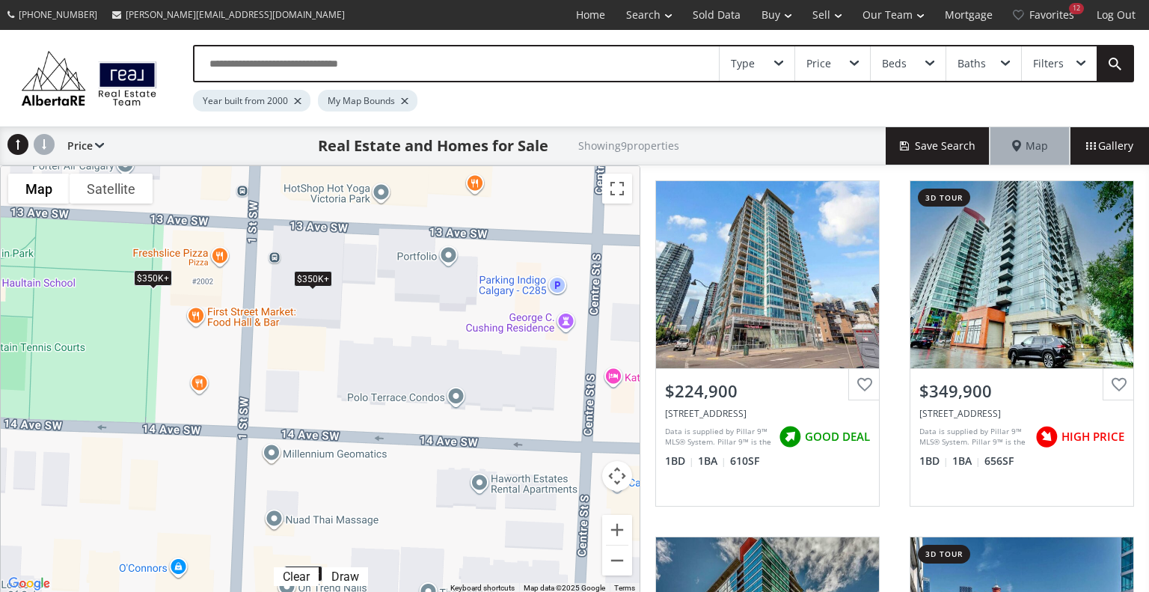
click at [310, 272] on div "$350K+" at bounding box center [313, 278] width 38 height 16
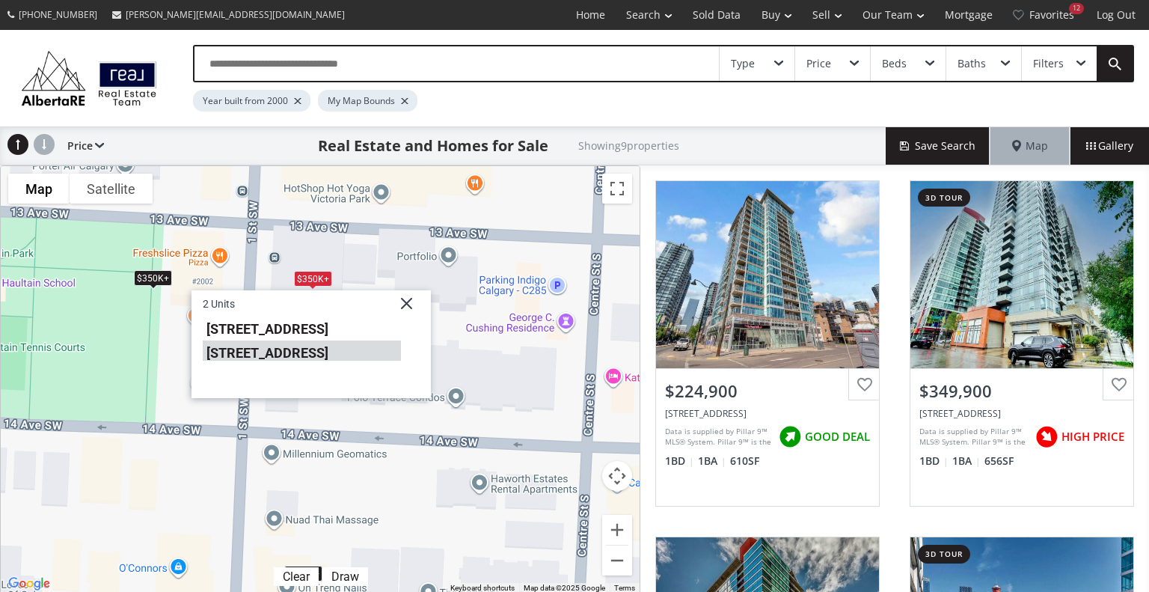
click at [320, 352] on li "135 13 Avenue SW #2011" at bounding box center [302, 349] width 198 height 19
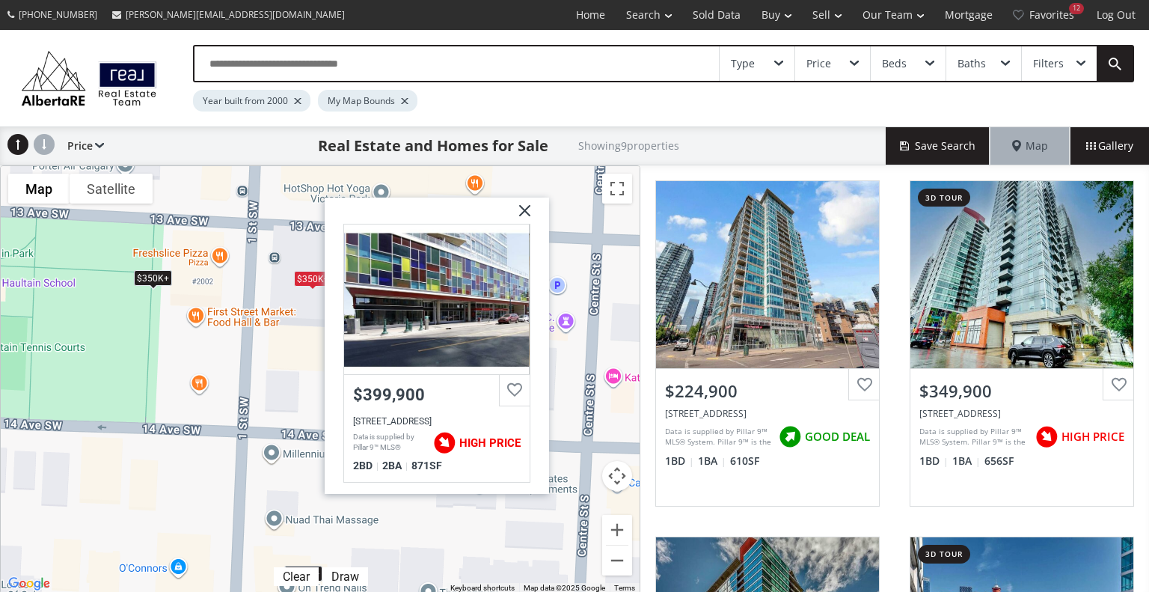
click at [308, 278] on div "$350K+" at bounding box center [313, 278] width 38 height 16
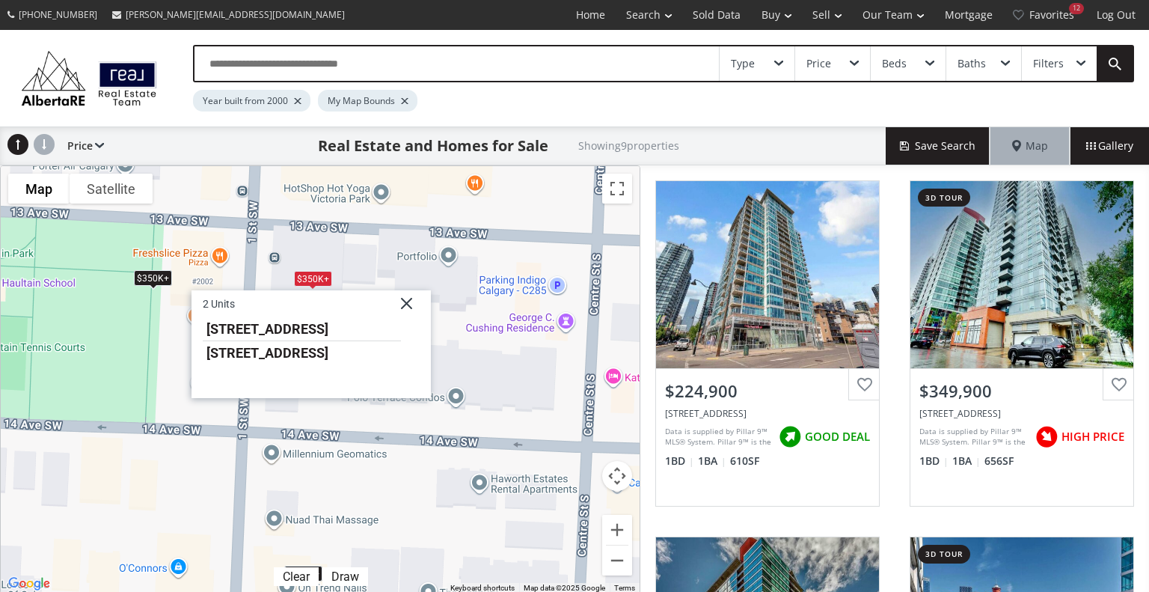
click at [197, 257] on div "To navigate, press the arrow keys. $225K+ $350K+ $350K+ $350K+ $350K+ $350K+ $2…" at bounding box center [320, 379] width 639 height 427
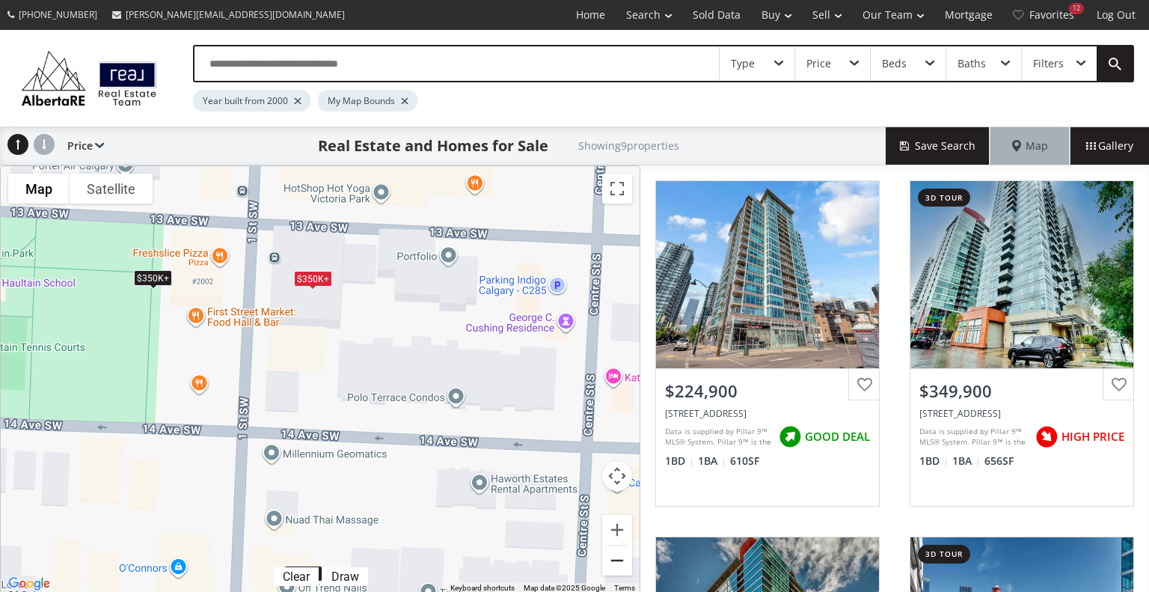
click at [619, 559] on button "Zoom out" at bounding box center [617, 560] width 30 height 30
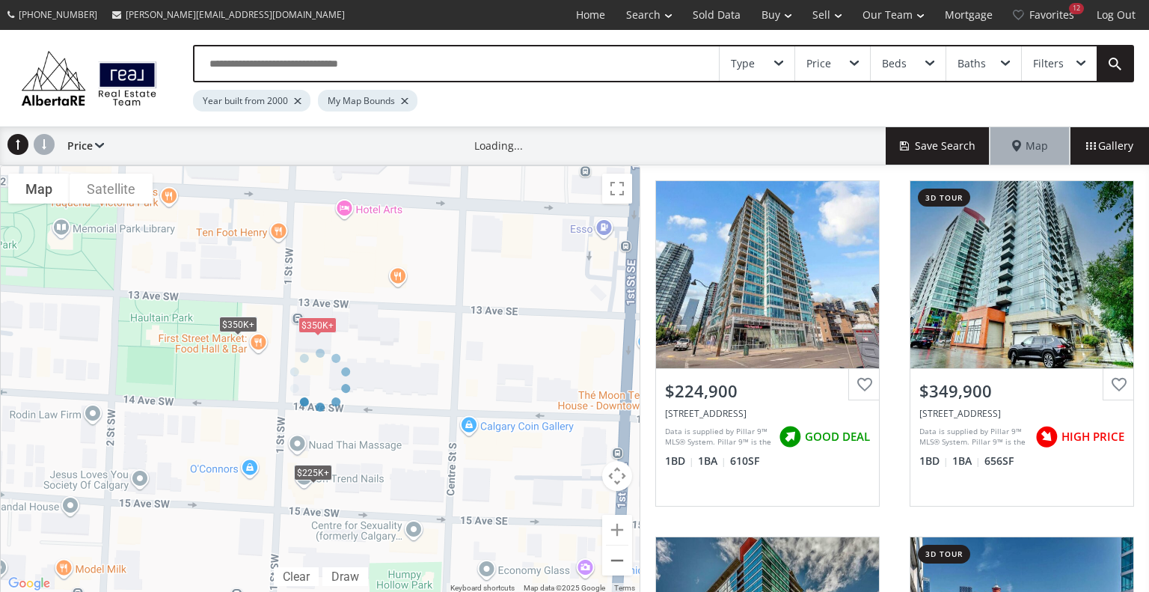
click at [619, 559] on div at bounding box center [320, 379] width 640 height 429
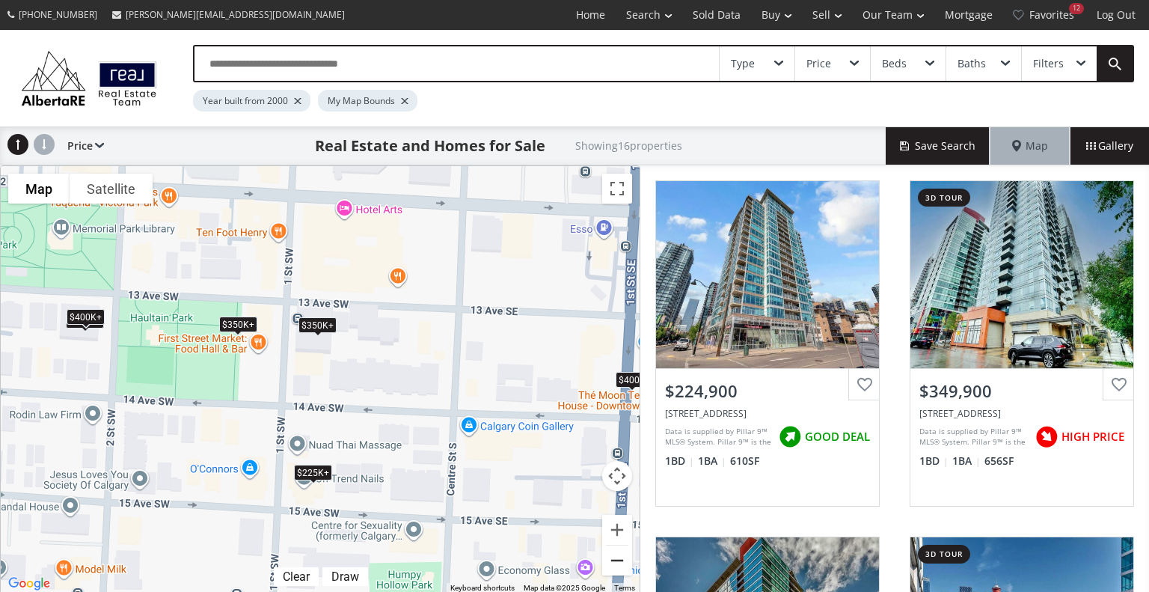
click at [619, 559] on button "Zoom out" at bounding box center [617, 560] width 30 height 30
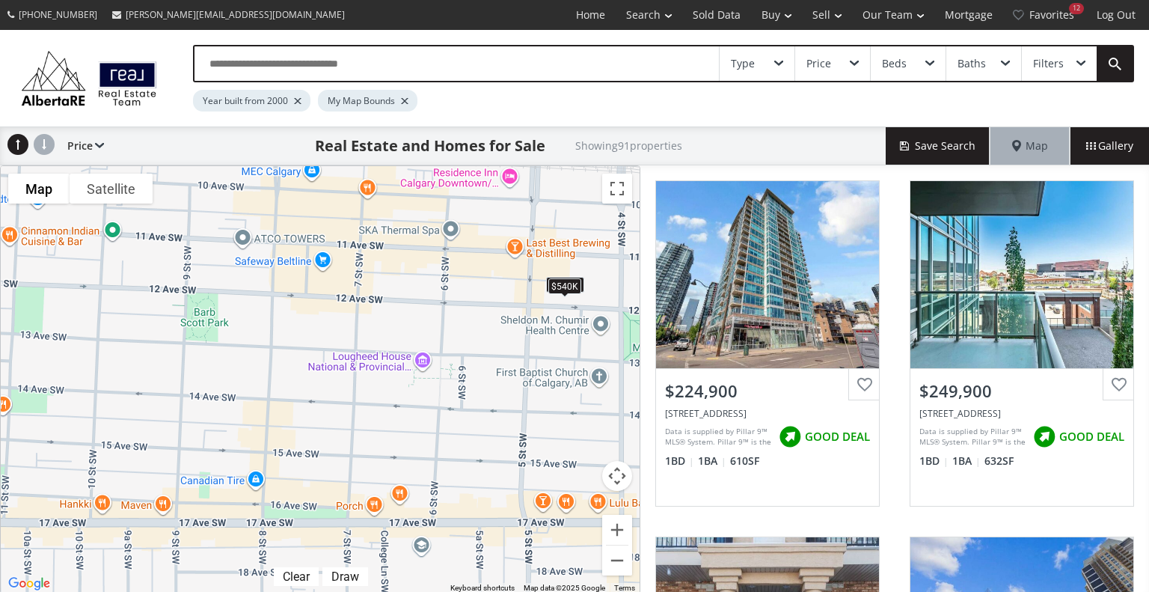
drag, startPoint x: 89, startPoint y: 242, endPoint x: 609, endPoint y: 276, distance: 521.0
click at [609, 276] on div "To navigate, press the arrow keys. $225K+ $250K+ $255K $250K+ $270K $250K+ $275…" at bounding box center [320, 379] width 639 height 427
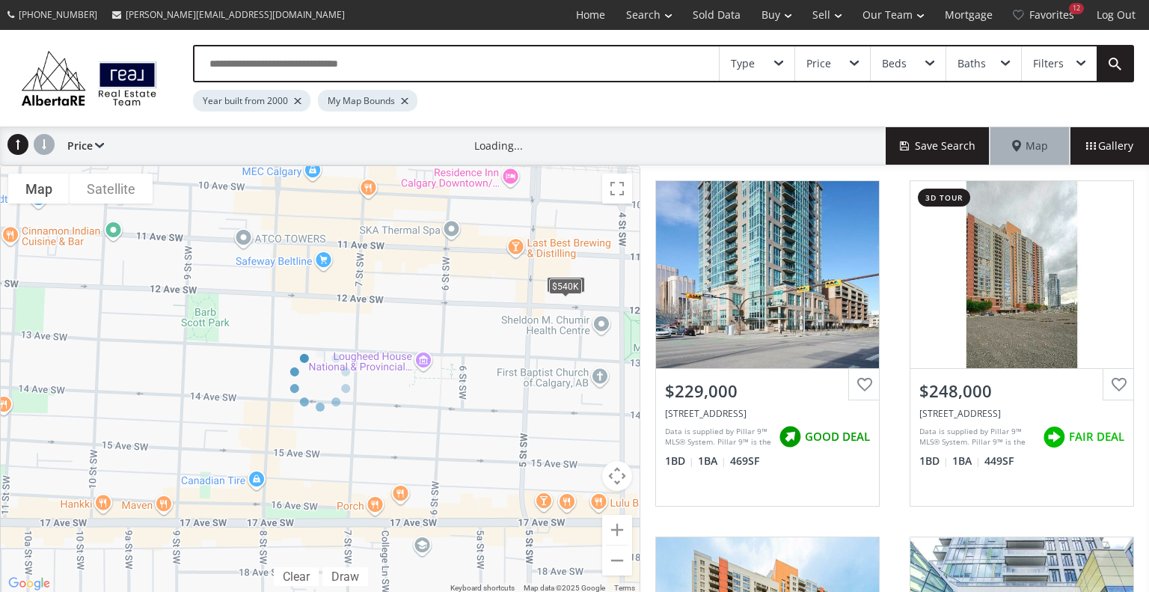
click at [467, 444] on div at bounding box center [320, 379] width 640 height 429
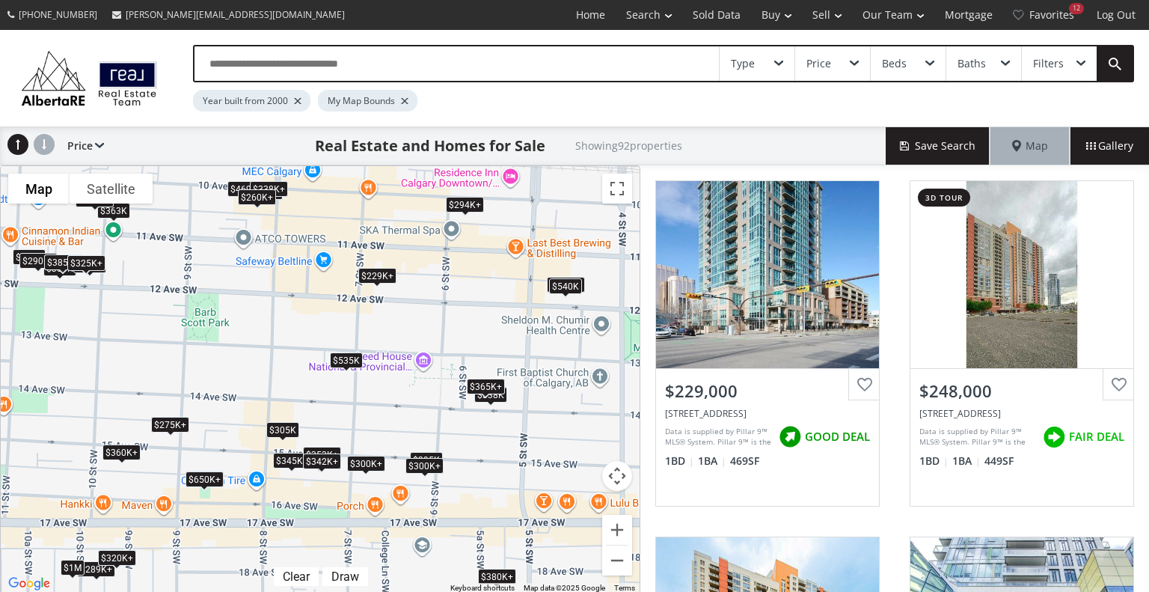
click at [206, 475] on div "$650K+" at bounding box center [205, 478] width 38 height 16
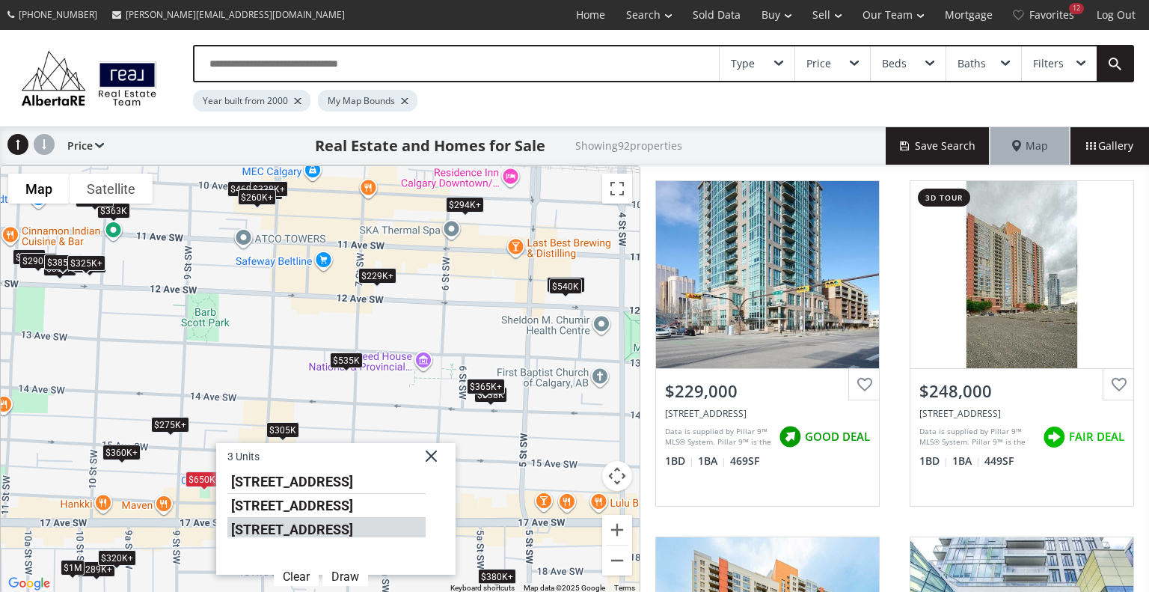
click at [263, 527] on li "930 16 Avenue SW #2406" at bounding box center [326, 527] width 198 height 19
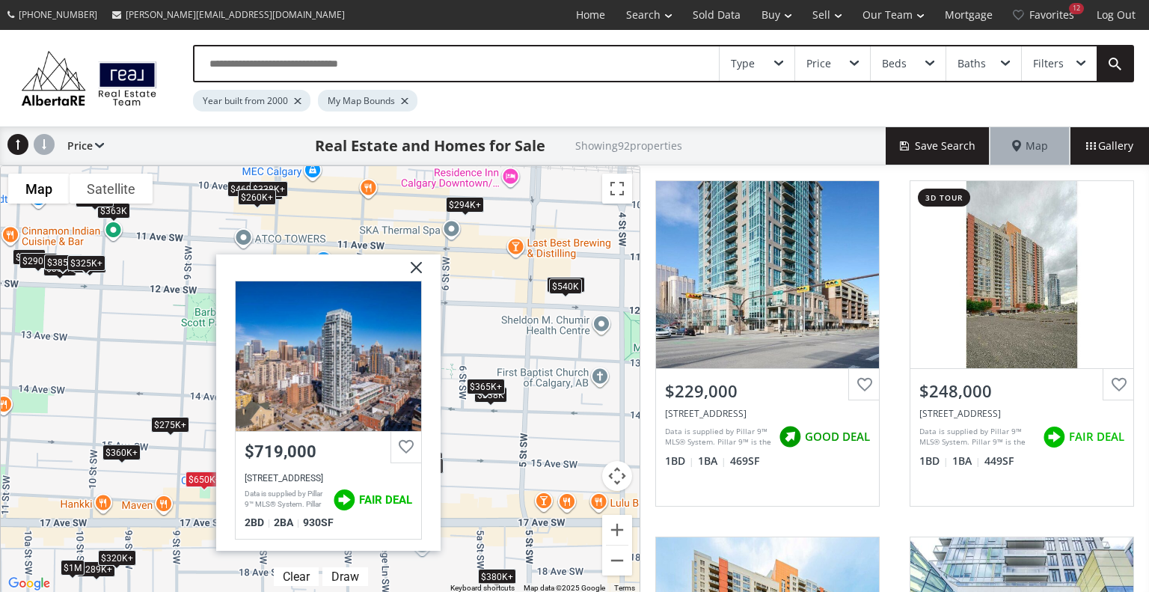
click at [203, 476] on div "$650K+" at bounding box center [205, 478] width 38 height 16
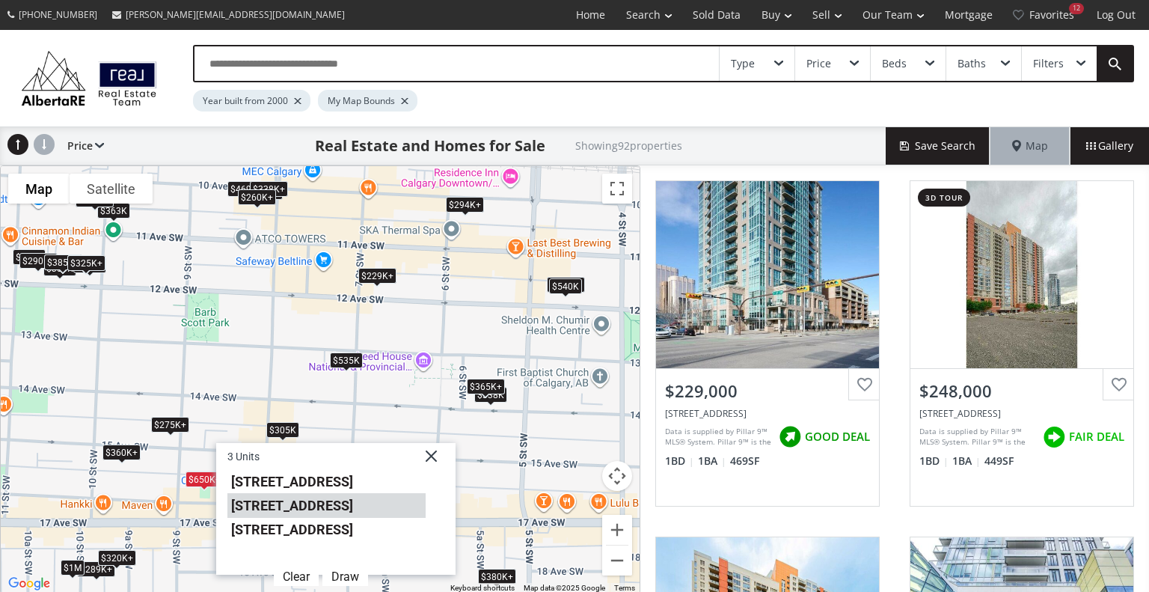
click at [293, 508] on li "930 16 Avenue SW #1607" at bounding box center [326, 506] width 198 height 24
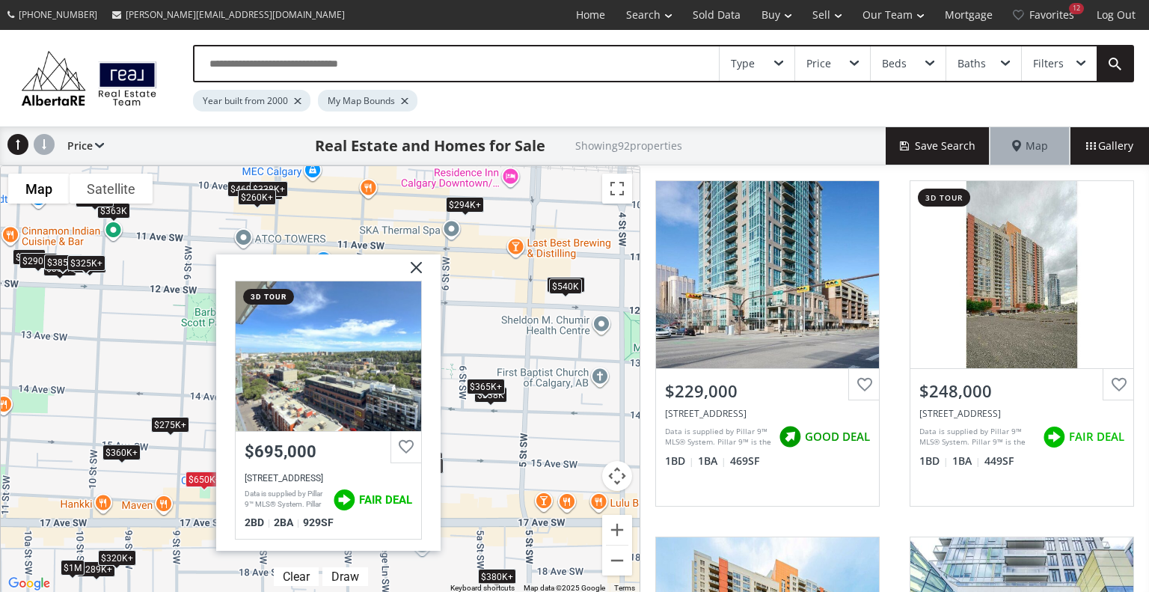
click at [199, 474] on div "$650K+" at bounding box center [205, 478] width 38 height 16
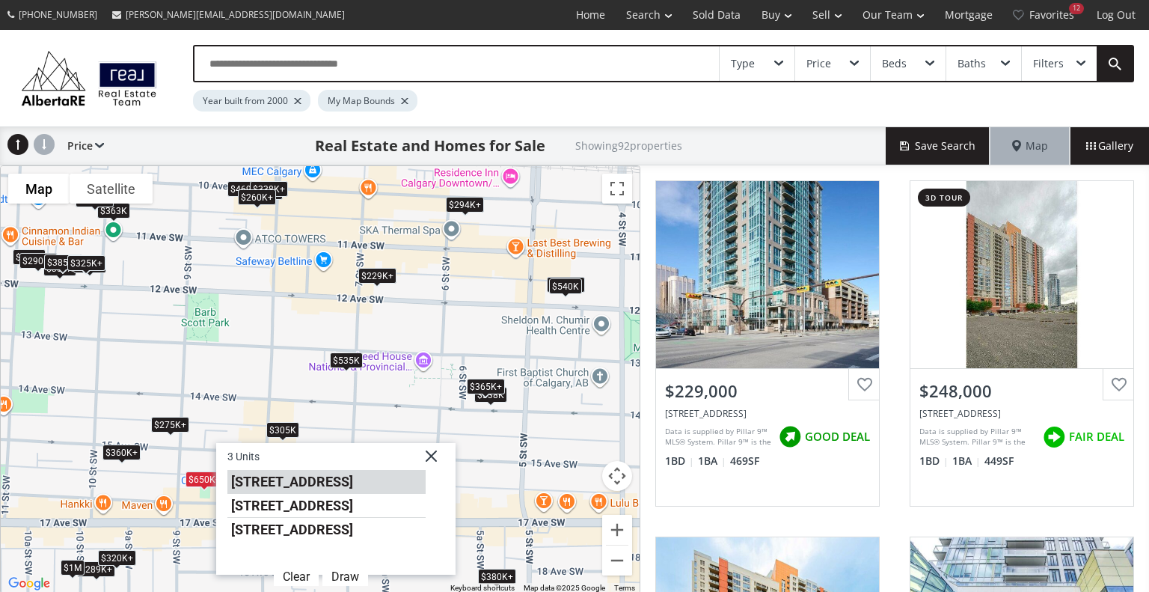
click at [248, 488] on li "930 16 Avenue SW #602" at bounding box center [326, 482] width 198 height 24
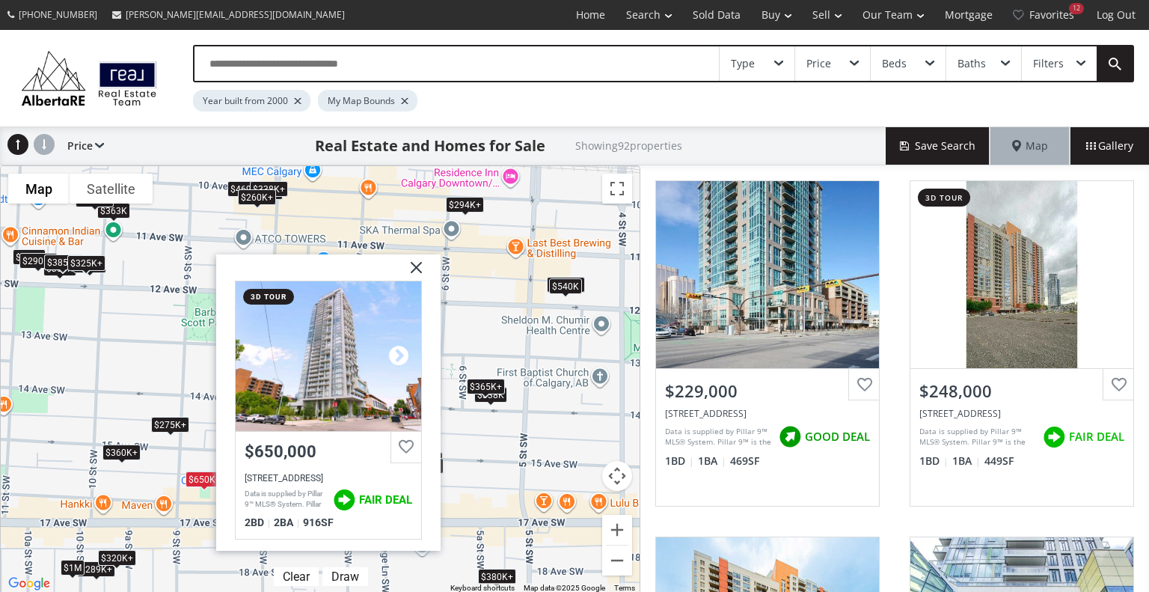
click at [395, 352] on div at bounding box center [398, 355] width 22 height 22
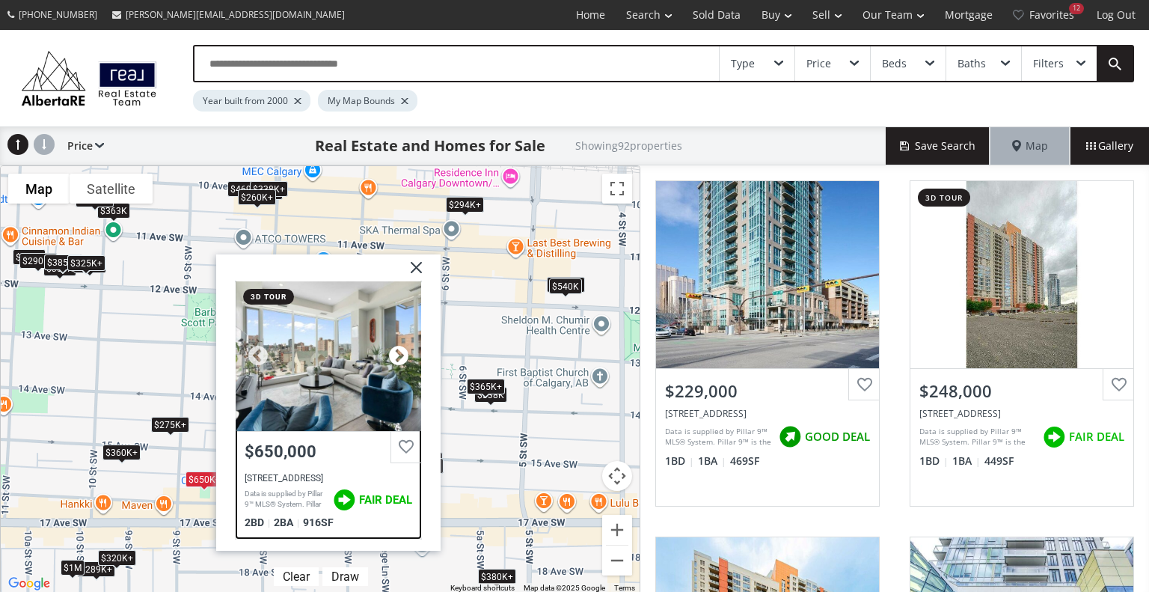
click at [395, 352] on div at bounding box center [398, 355] width 22 height 22
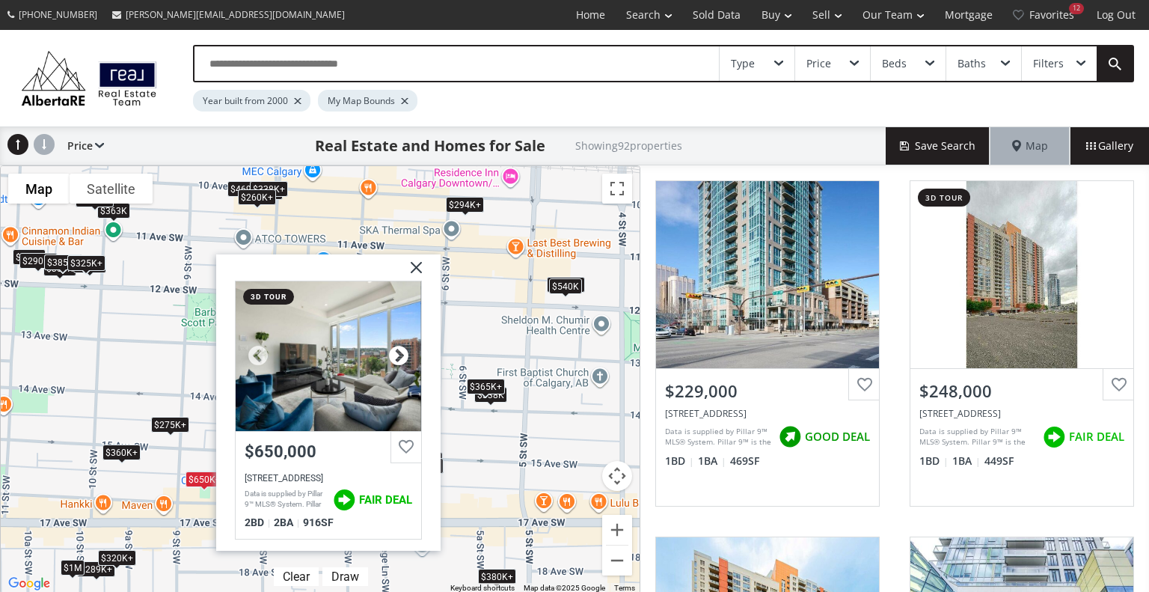
click at [395, 352] on div at bounding box center [398, 355] width 22 height 22
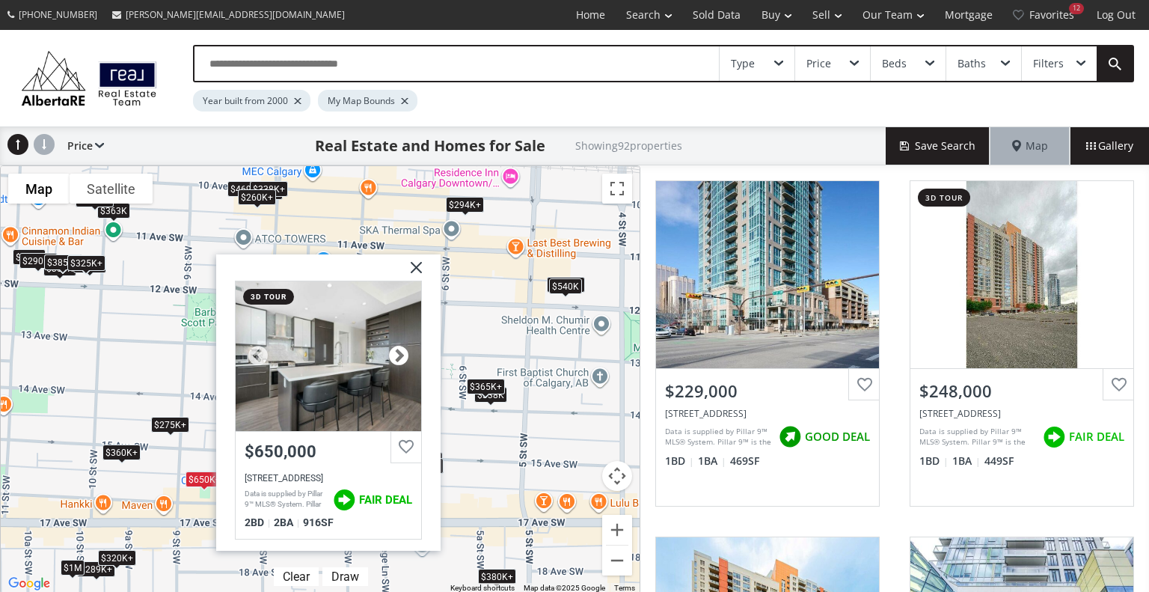
click at [395, 352] on div at bounding box center [398, 355] width 22 height 22
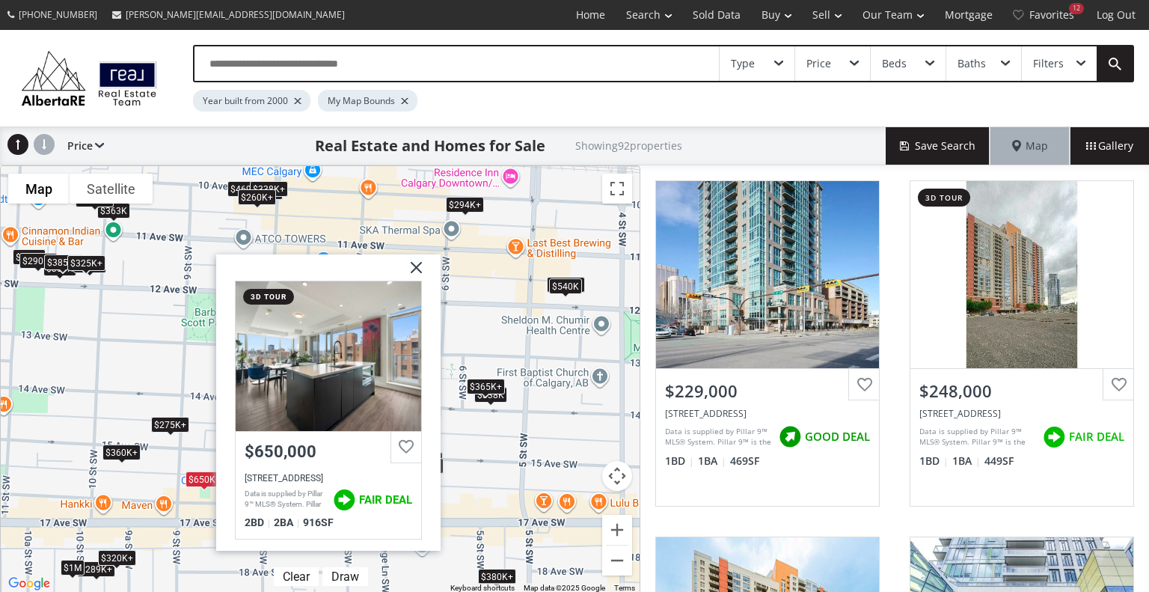
click at [200, 475] on div "$650K+" at bounding box center [205, 478] width 38 height 16
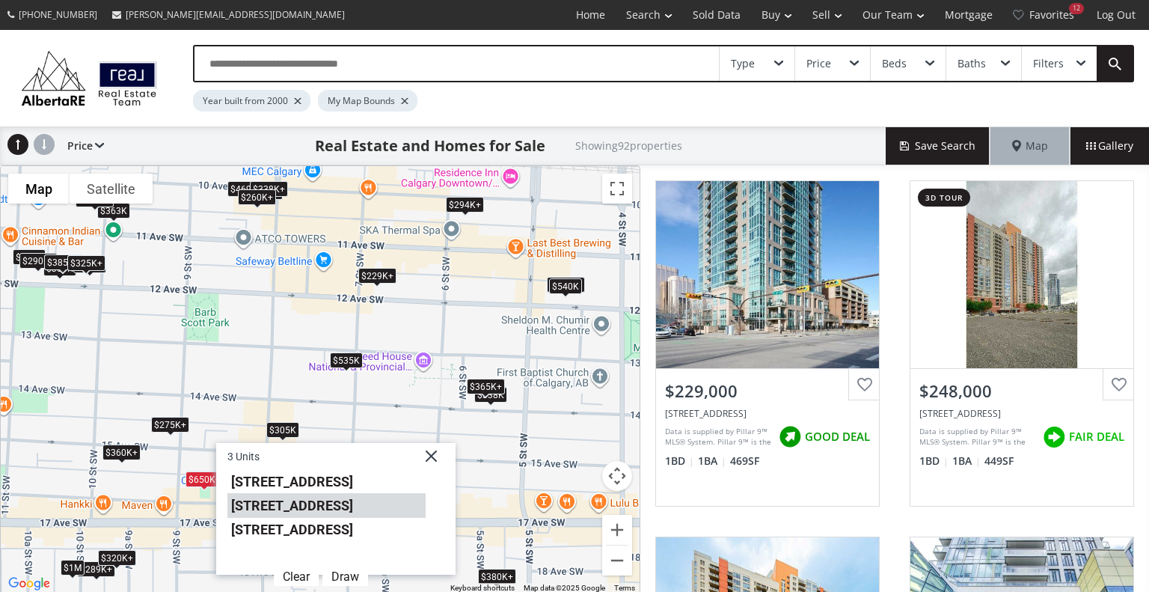
click at [283, 504] on li "930 16 Avenue SW #1607" at bounding box center [326, 506] width 198 height 24
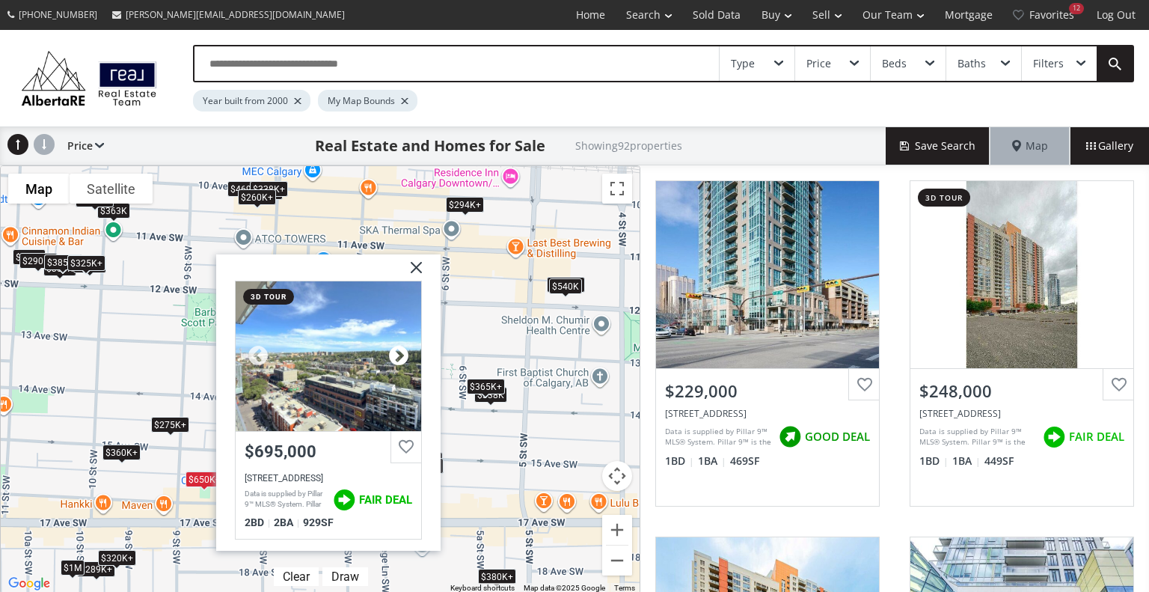
click at [395, 354] on div at bounding box center [398, 355] width 22 height 22
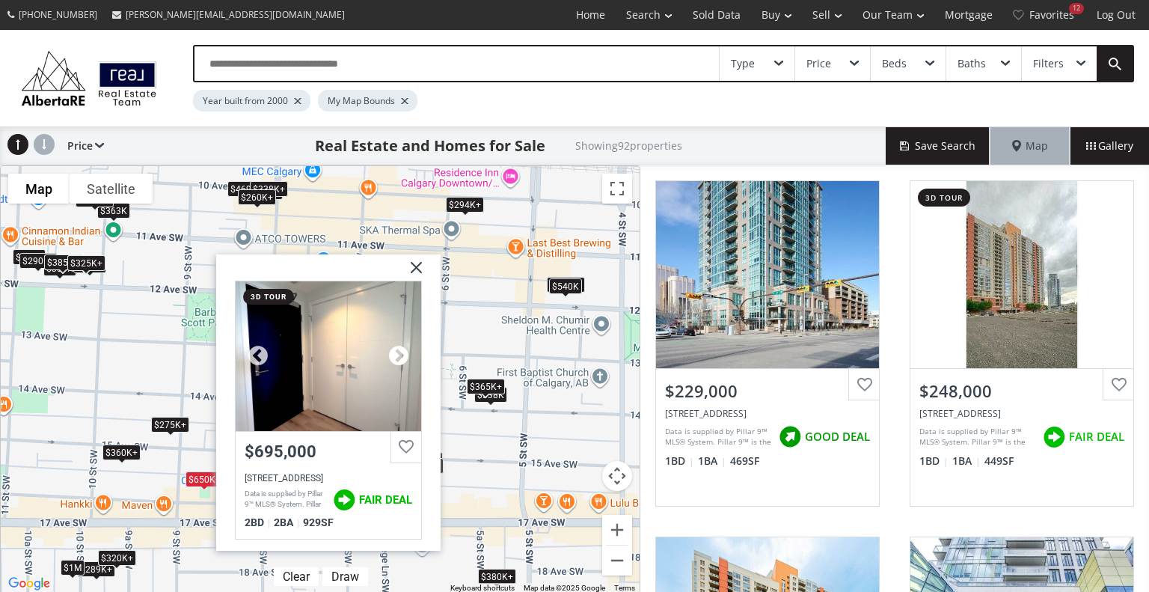
click at [395, 354] on div at bounding box center [398, 355] width 22 height 22
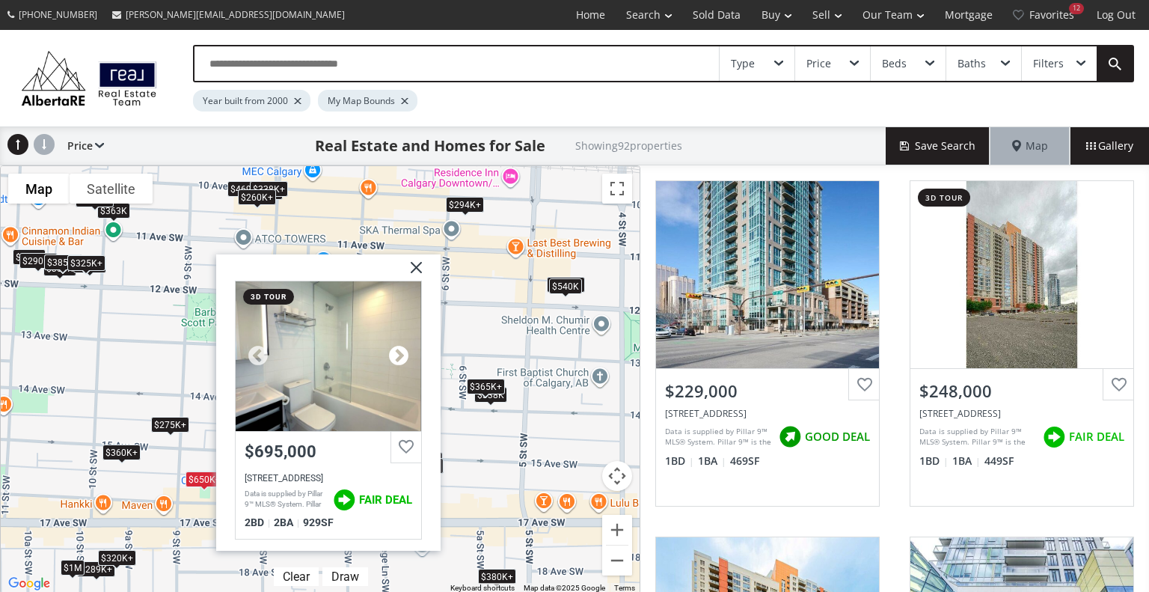
click at [395, 354] on div at bounding box center [398, 355] width 22 height 22
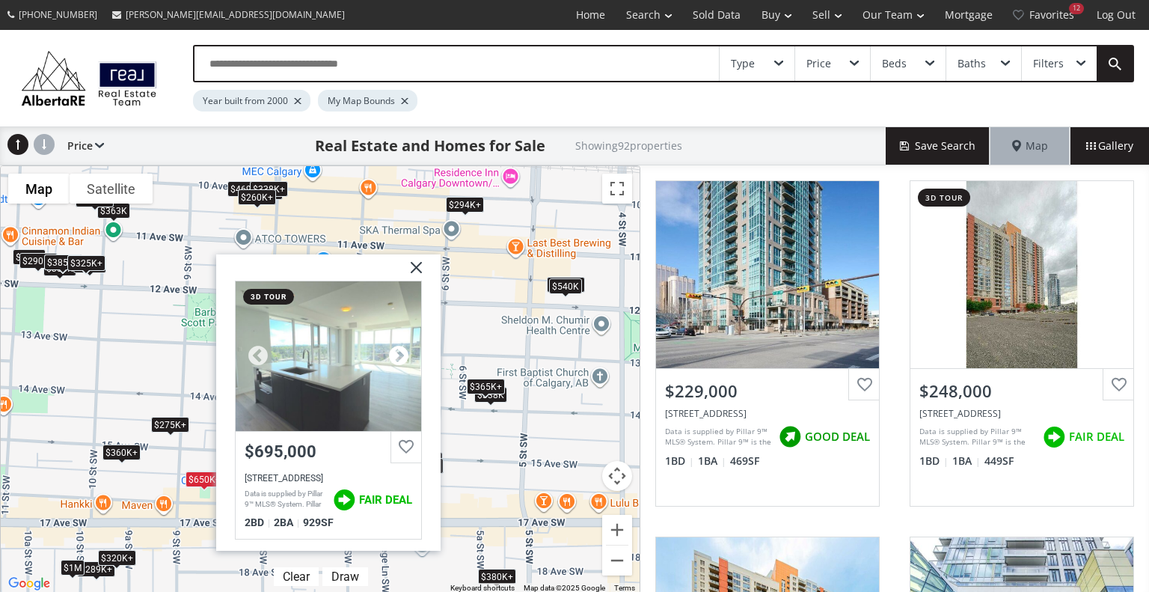
click at [395, 354] on div at bounding box center [398, 355] width 22 height 22
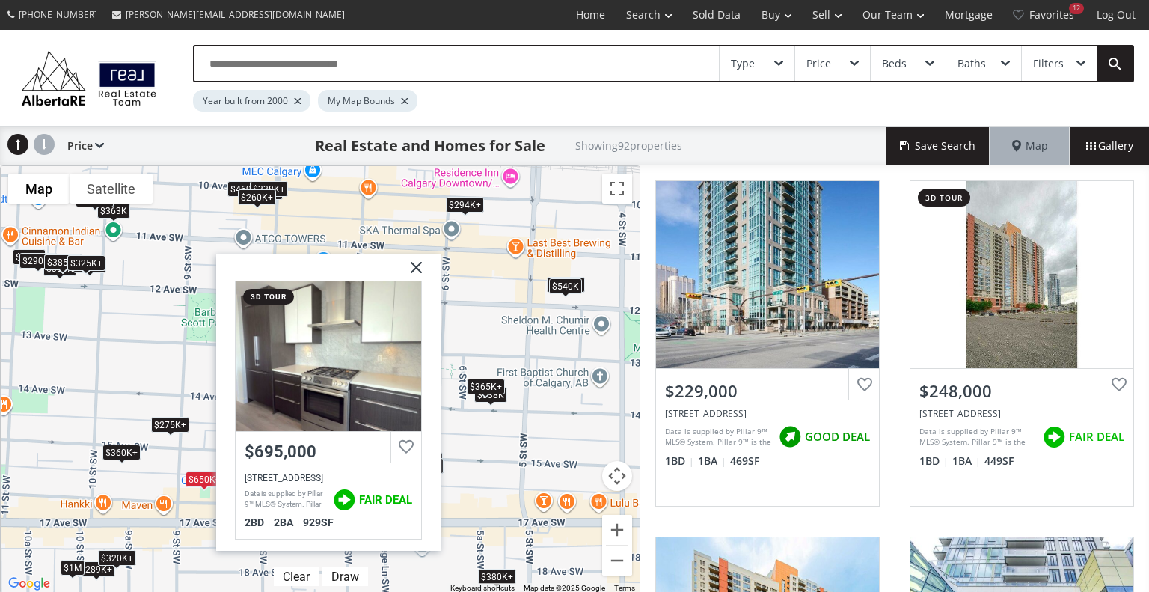
click at [209, 479] on div "$650K+" at bounding box center [205, 478] width 38 height 16
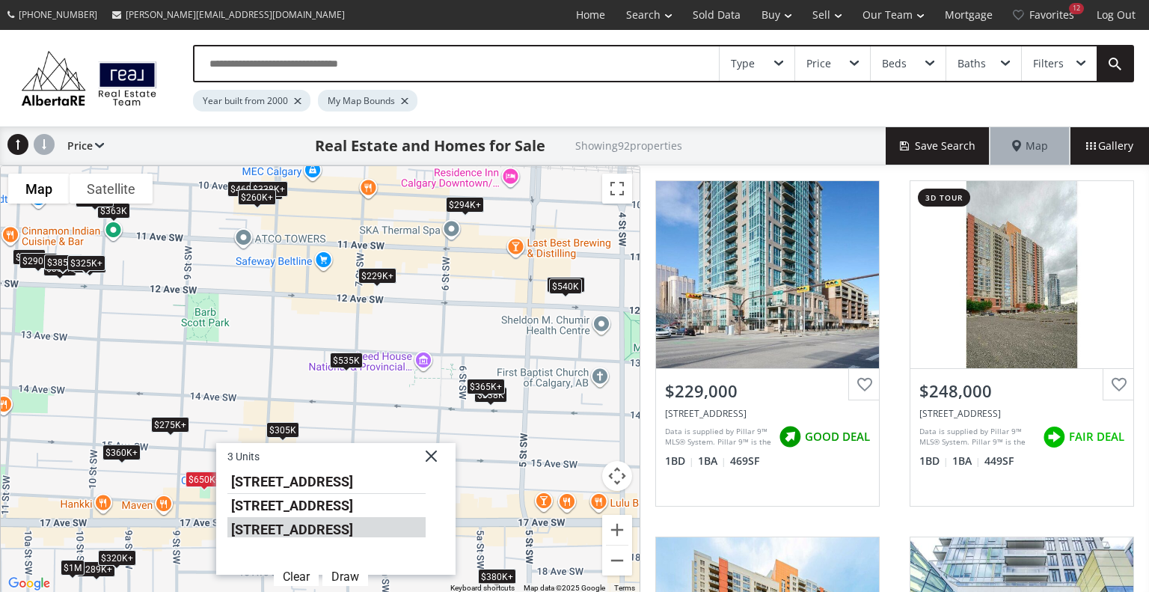
click at [295, 535] on li "930 16 Avenue SW #2406" at bounding box center [326, 527] width 198 height 19
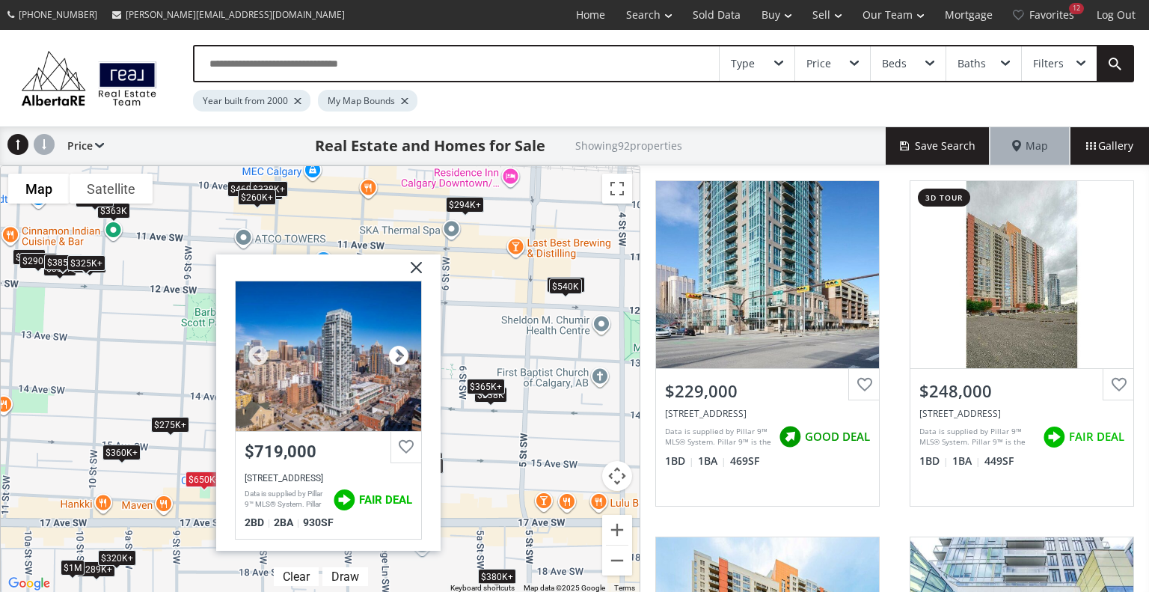
click at [398, 352] on div at bounding box center [398, 355] width 22 height 22
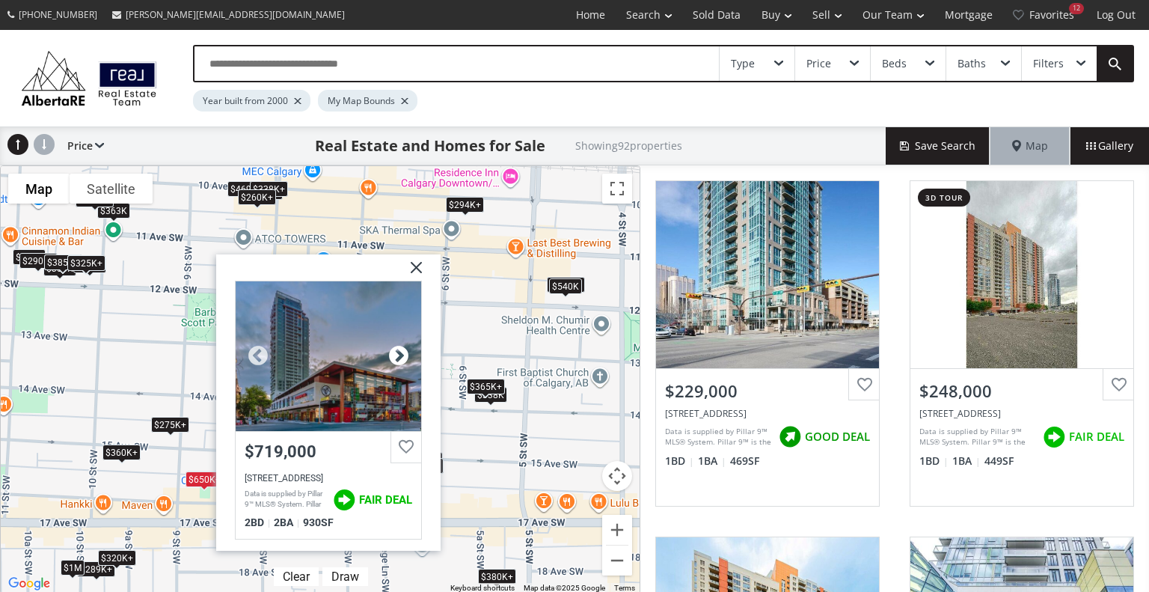
click at [398, 352] on div at bounding box center [398, 355] width 22 height 22
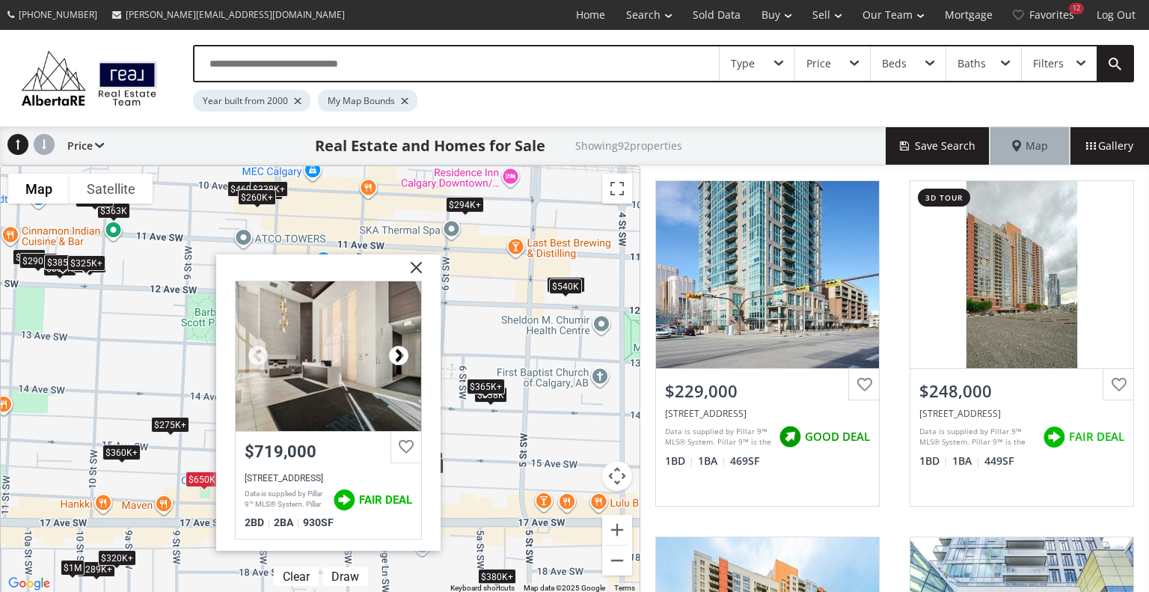
click at [398, 352] on div at bounding box center [398, 355] width 22 height 22
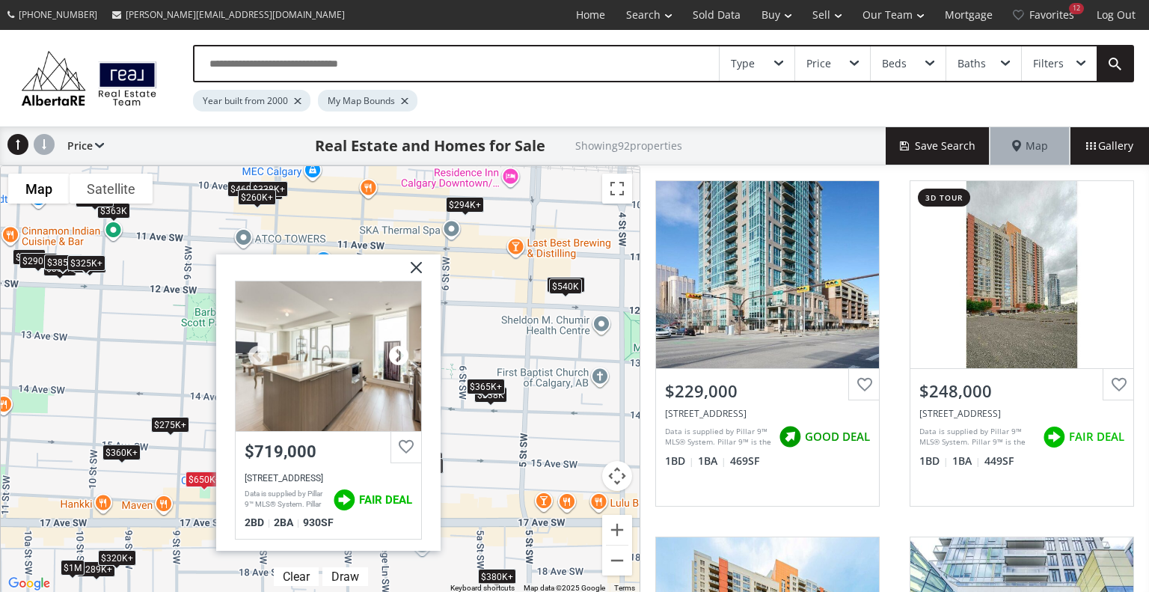
click at [398, 352] on div at bounding box center [398, 355] width 22 height 22
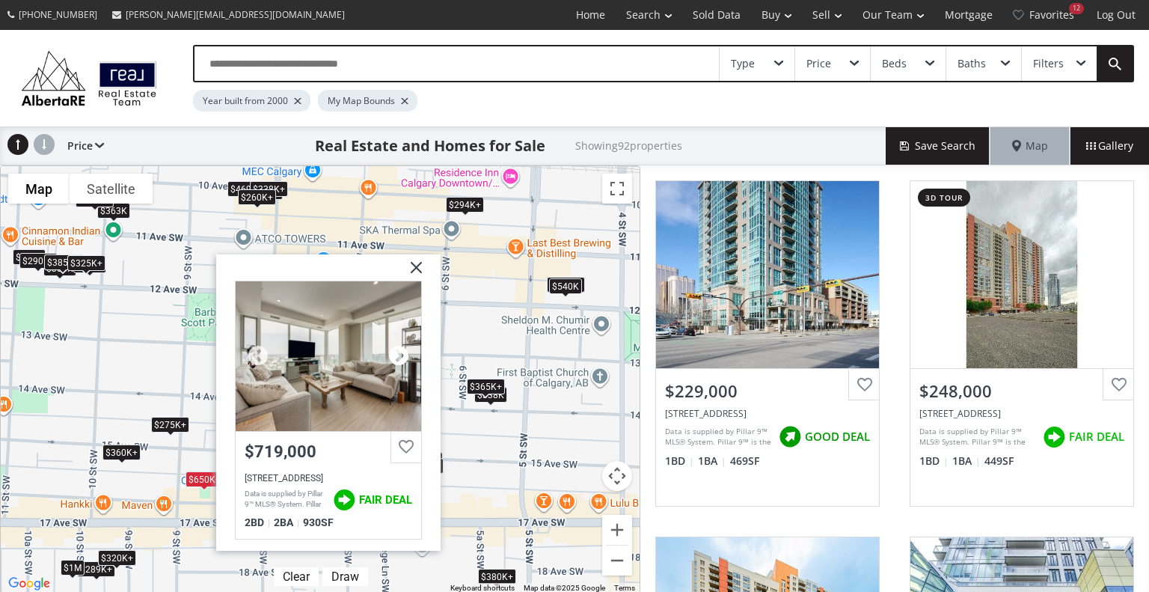
click at [398, 352] on div at bounding box center [398, 355] width 22 height 22
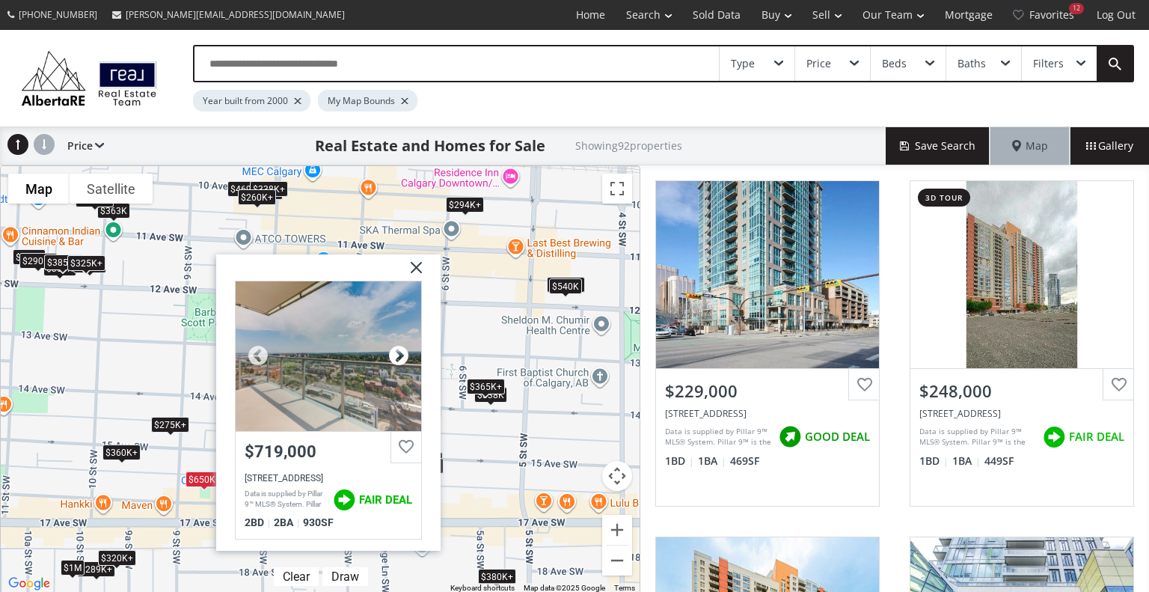
click at [398, 352] on div at bounding box center [398, 355] width 22 height 22
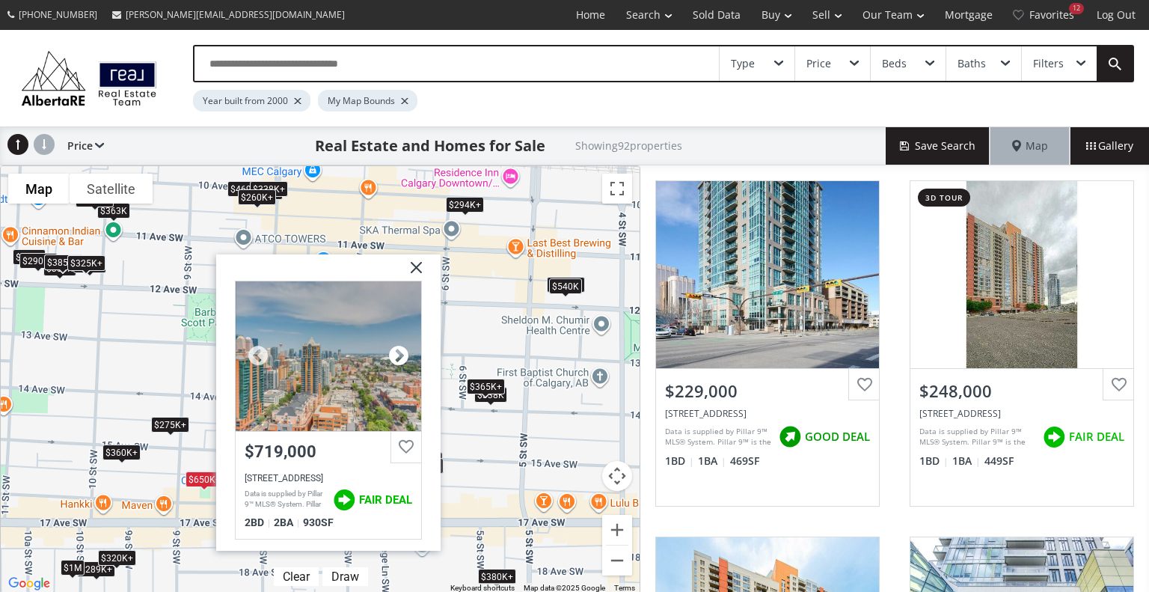
click at [398, 352] on div at bounding box center [398, 355] width 22 height 22
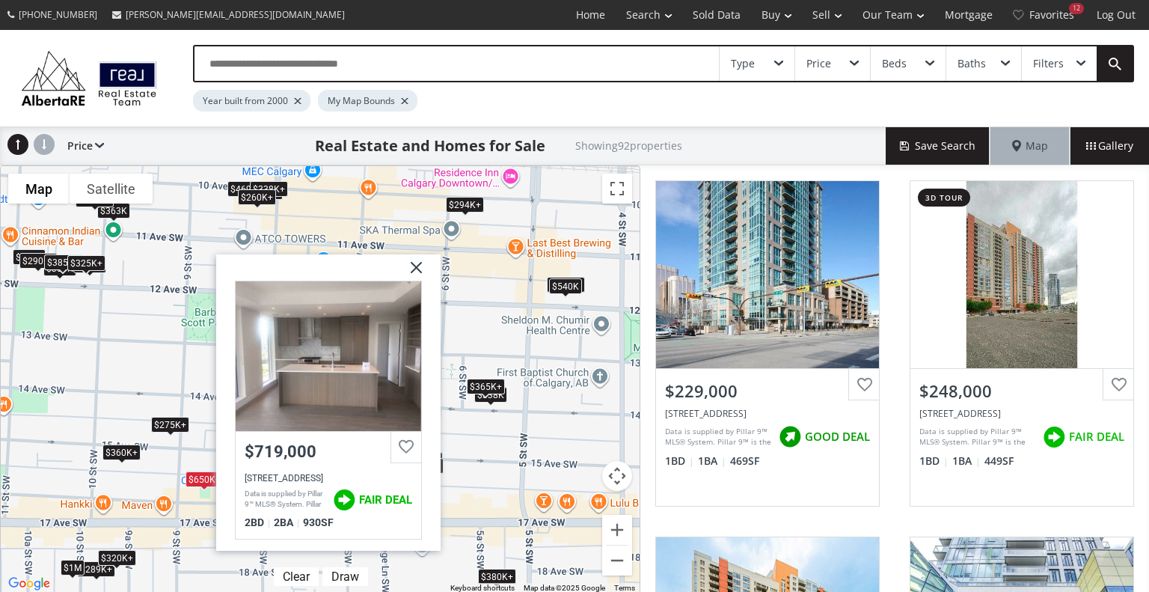
click at [414, 260] on img at bounding box center [410, 272] width 37 height 37
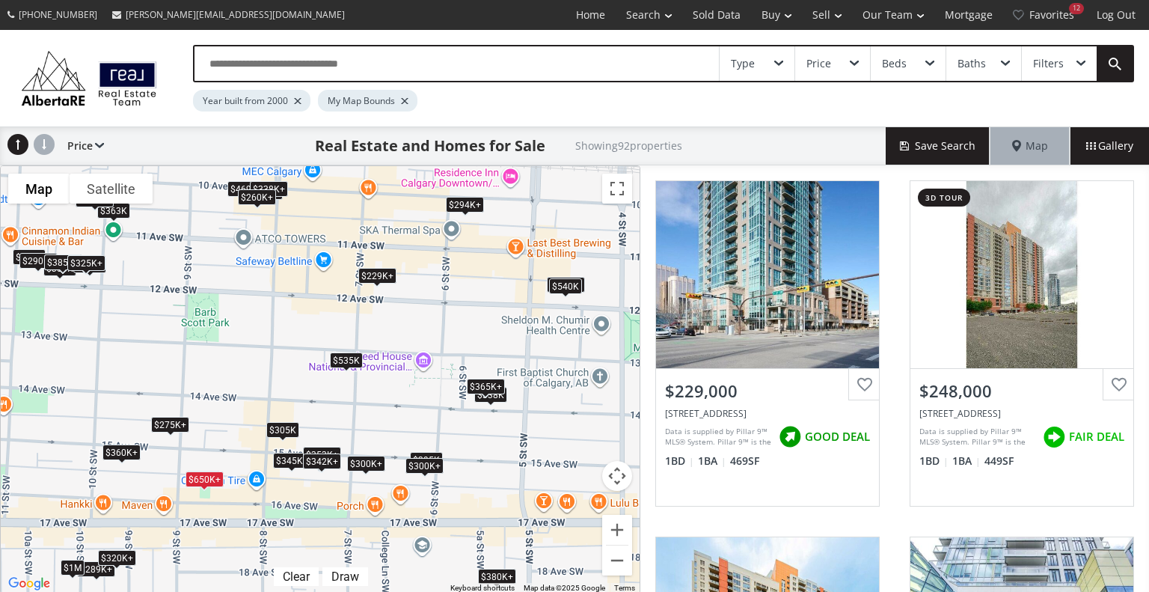
click at [176, 419] on div "$275K+" at bounding box center [170, 425] width 38 height 16
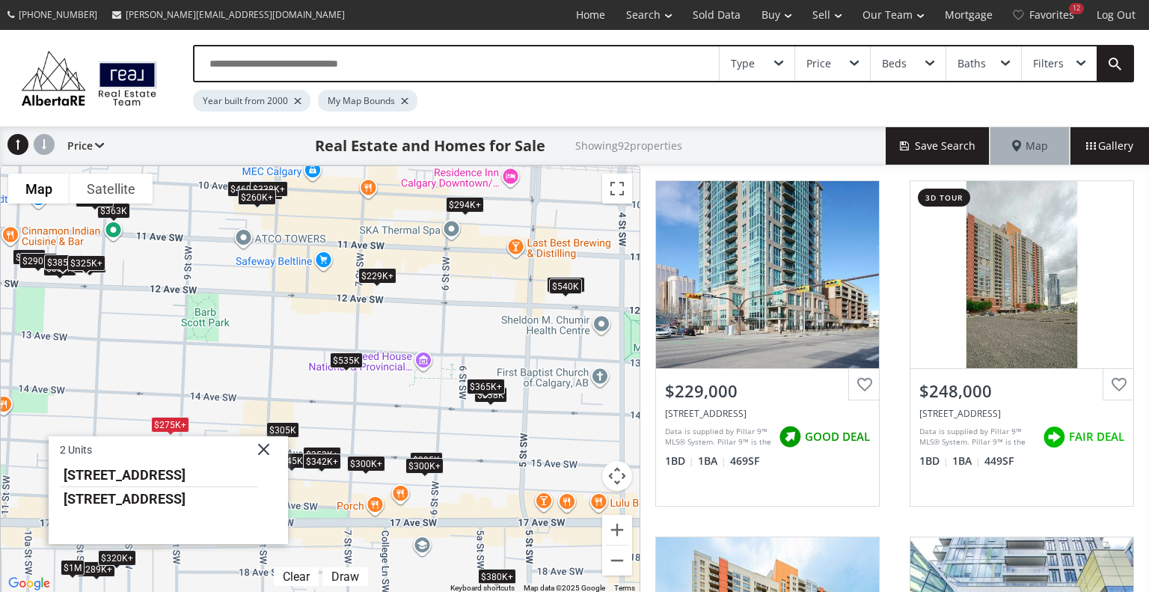
click at [219, 379] on div "To navigate, press the arrow keys. $229K+ $248K+ $248K+ $260K+ $260K+ $275K+ $2…" at bounding box center [320, 379] width 639 height 427
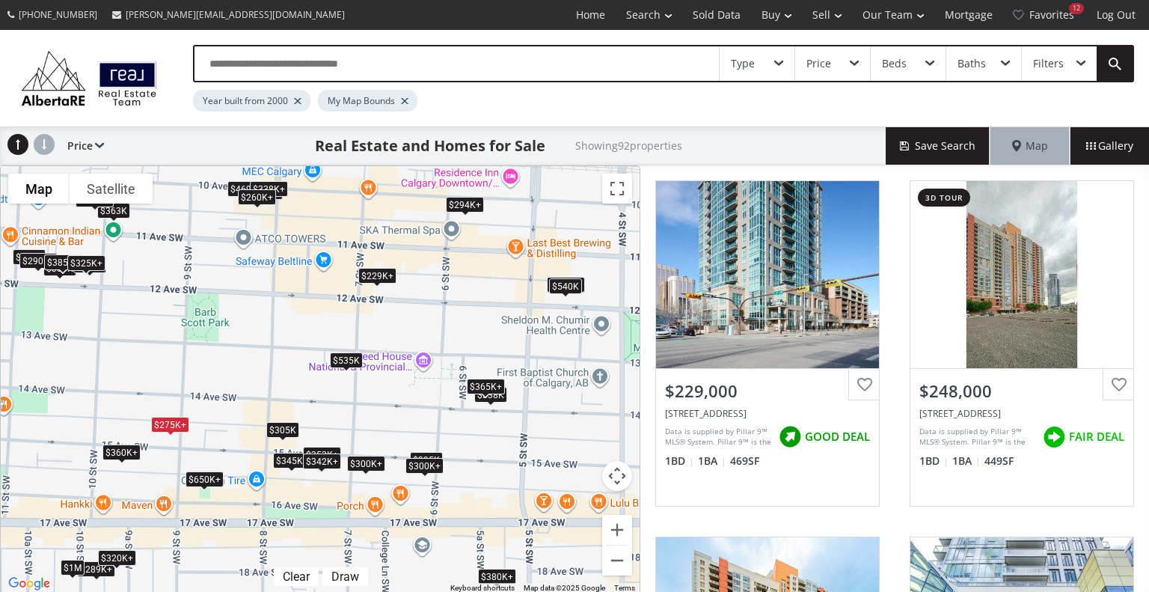
click at [257, 451] on div "To navigate, press the arrow keys. $229K+ $248K+ $248K+ $260K+ $260K+ $275K+ $2…" at bounding box center [320, 379] width 639 height 427
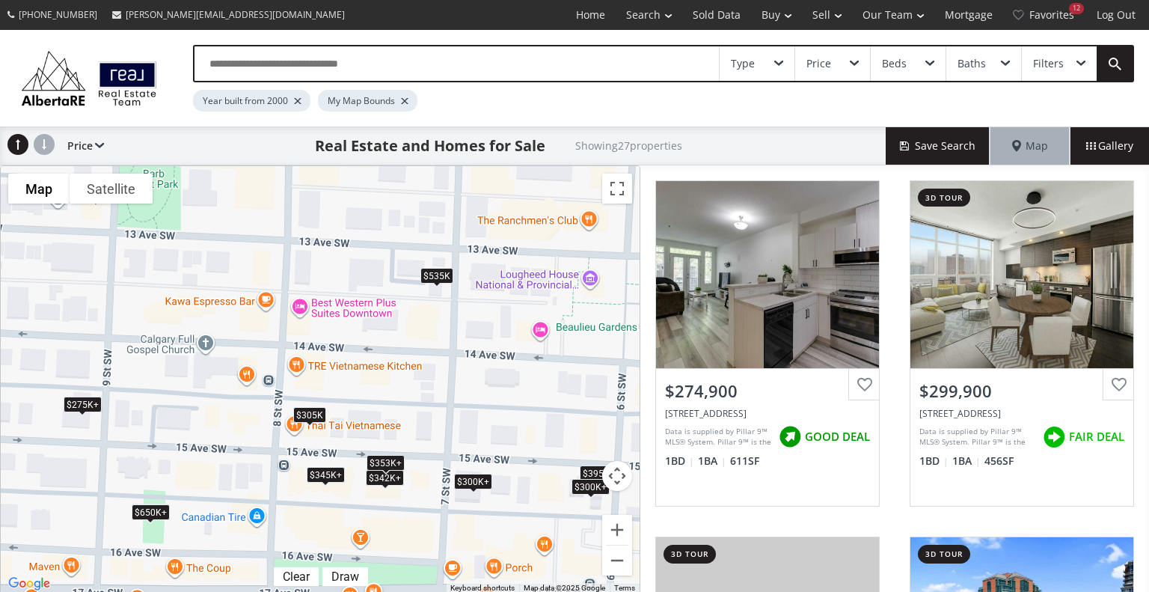
click at [392, 463] on div "$353K+" at bounding box center [386, 463] width 38 height 16
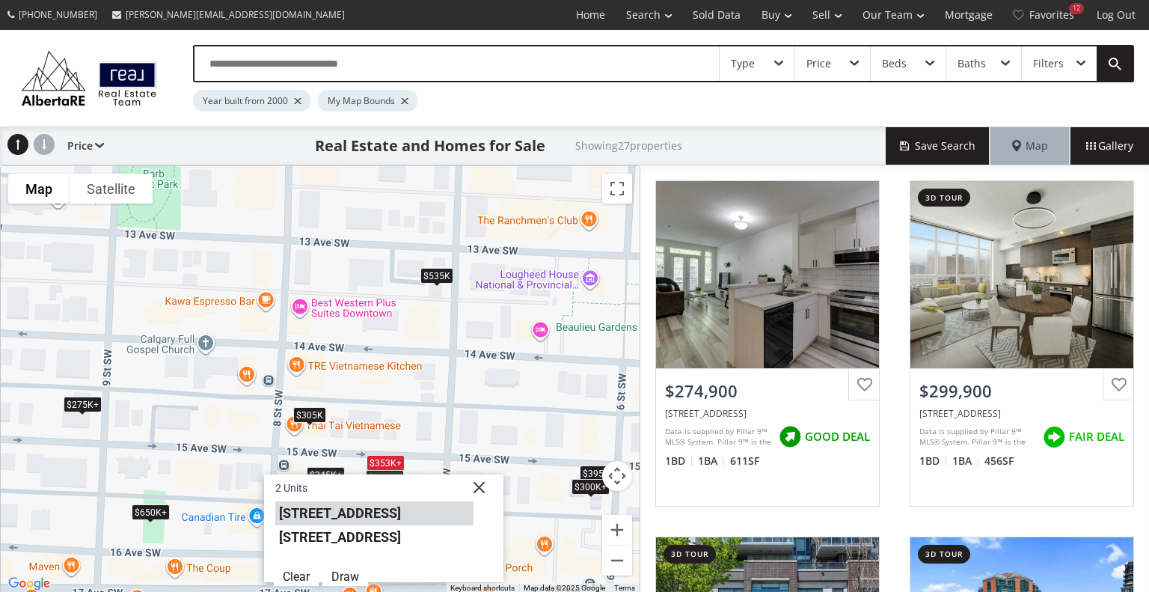
click at [408, 518] on li "817 15 Avenue SW #803" at bounding box center [374, 513] width 198 height 24
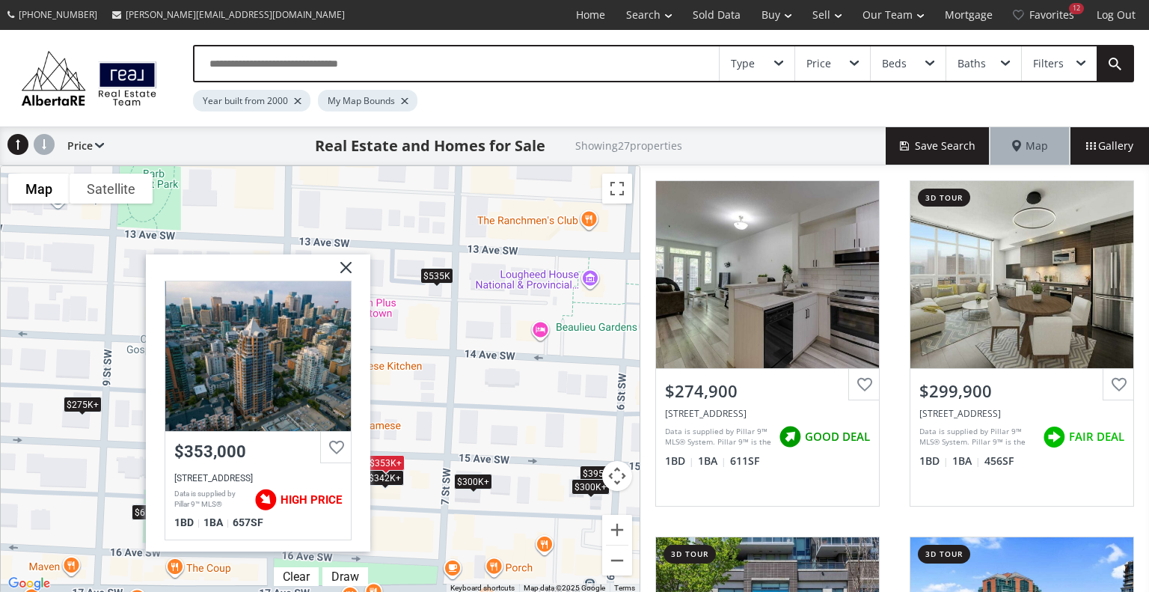
click at [385, 457] on div "$353K+" at bounding box center [386, 463] width 38 height 16
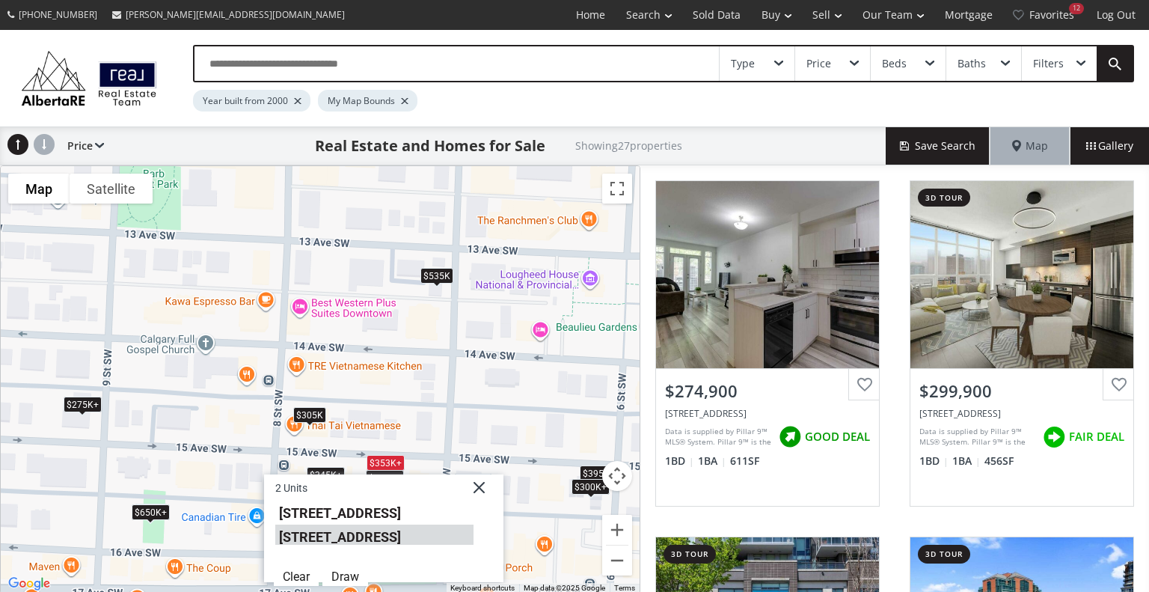
click at [383, 533] on li "817 15 Avenue SW #1700" at bounding box center [374, 534] width 198 height 19
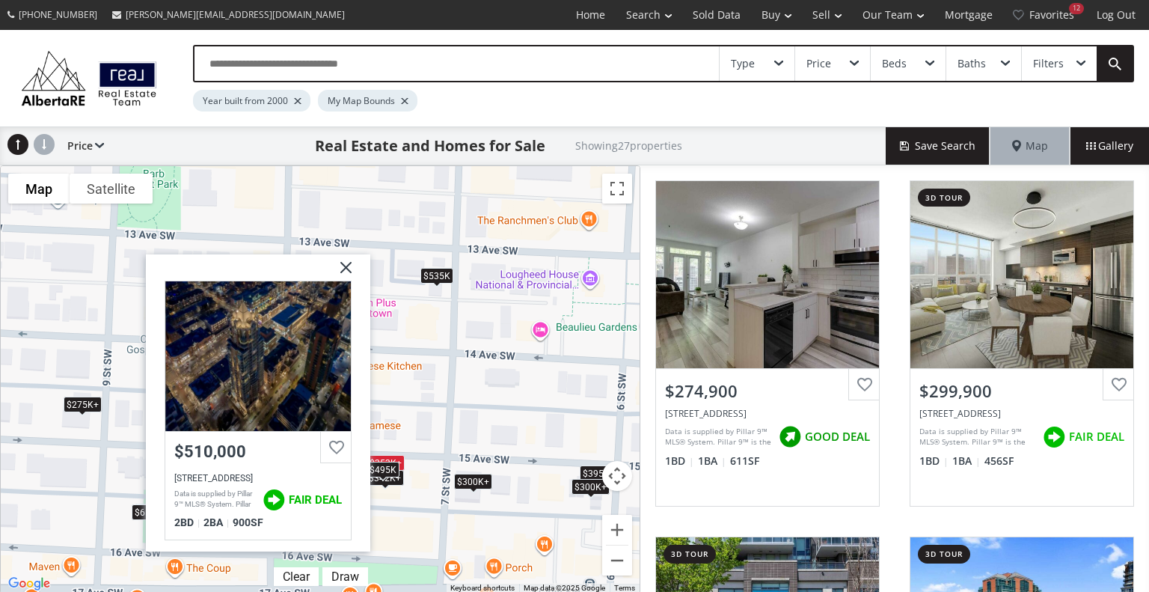
click at [384, 477] on div "$495K" at bounding box center [383, 470] width 33 height 16
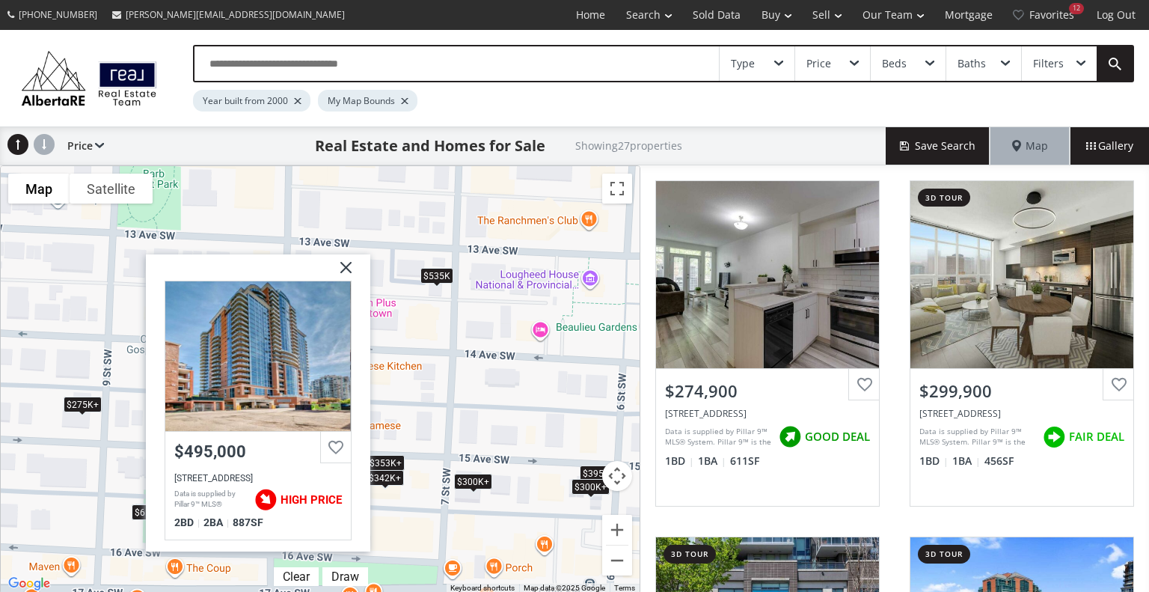
click at [392, 476] on div "$342K+" at bounding box center [385, 477] width 38 height 16
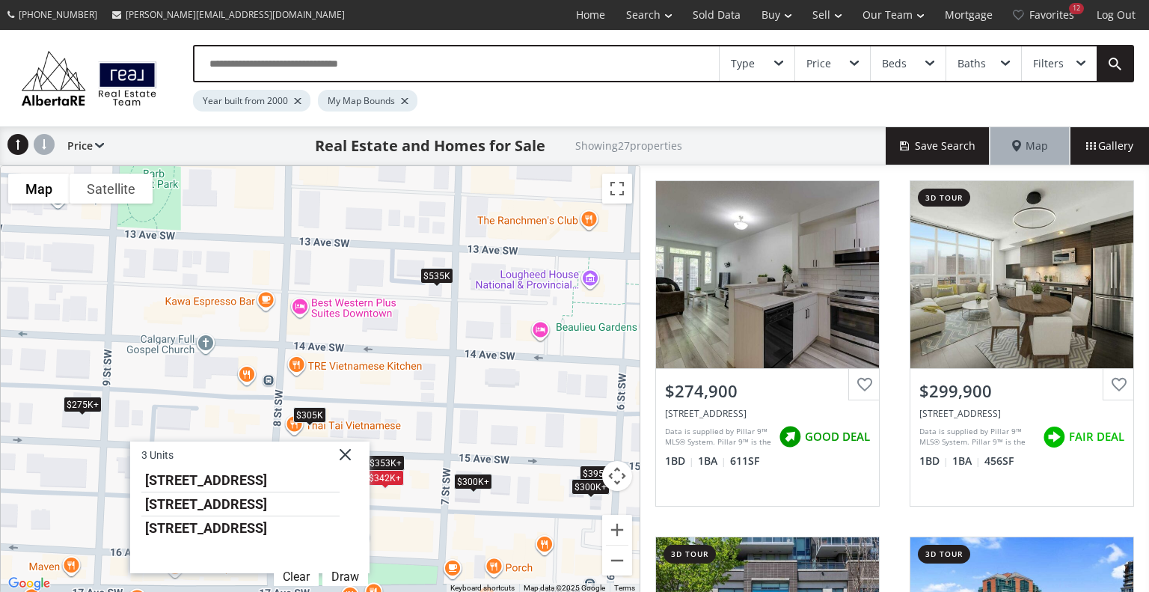
click at [396, 500] on div "To navigate, press the arrow keys. $275K+ $300K+ $300K+ $305K $300K+ $300K+ $30…" at bounding box center [320, 379] width 639 height 427
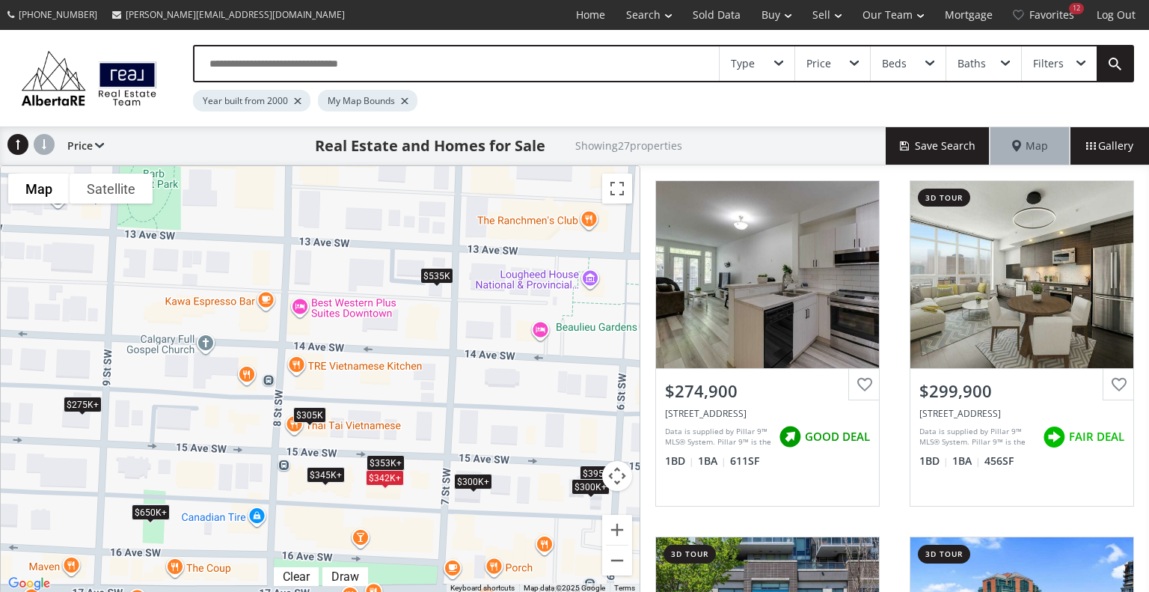
click at [396, 500] on div "To navigate, press the arrow keys. $275K+ $300K+ $300K+ $305K $300K+ $300K+ $30…" at bounding box center [320, 379] width 639 height 427
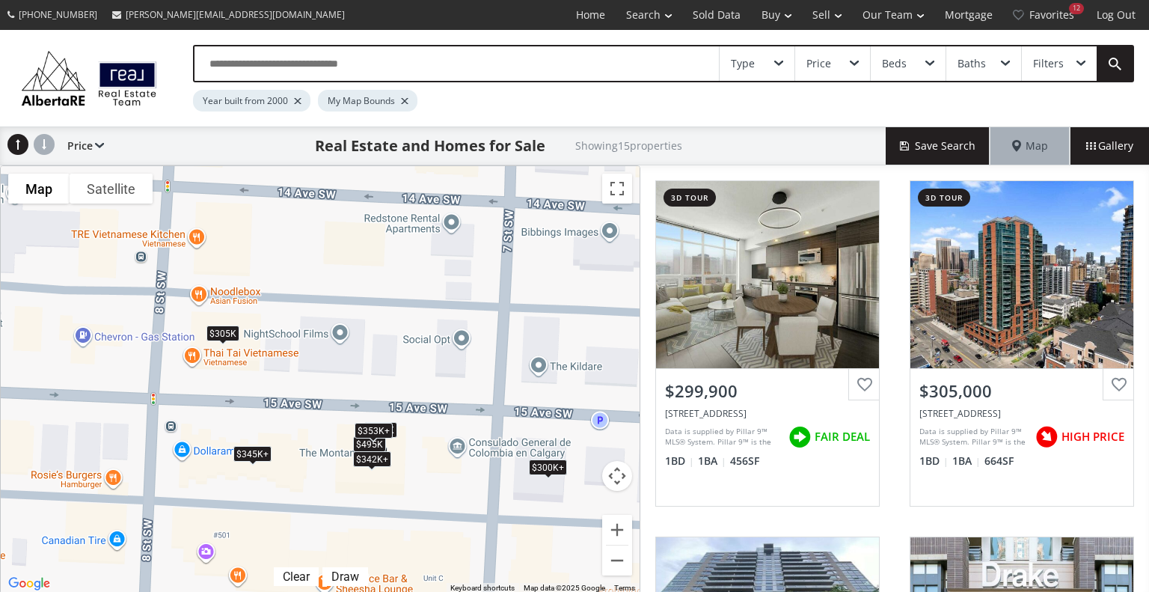
click at [374, 478] on div "To navigate, press the arrow keys. $300K+ $305K $300K+ $300K+ $342K+ $345K+ $35…" at bounding box center [320, 379] width 639 height 427
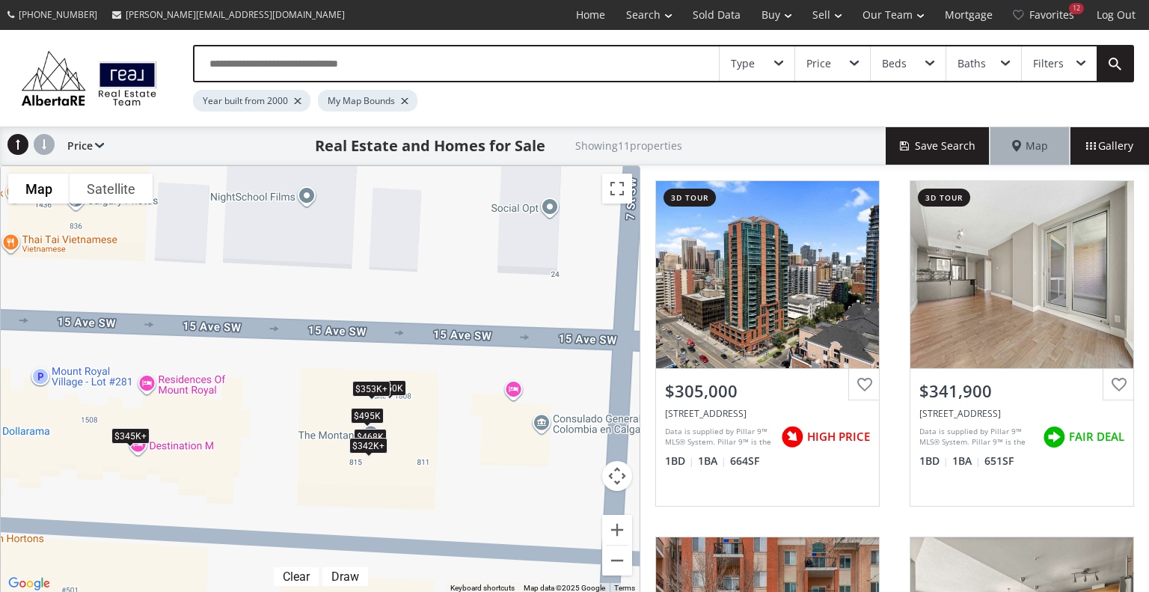
click at [374, 478] on div "To navigate, press the arrow keys. $305K $342K+ $345K+ $350K $342K+ $353K+ $345…" at bounding box center [320, 379] width 639 height 427
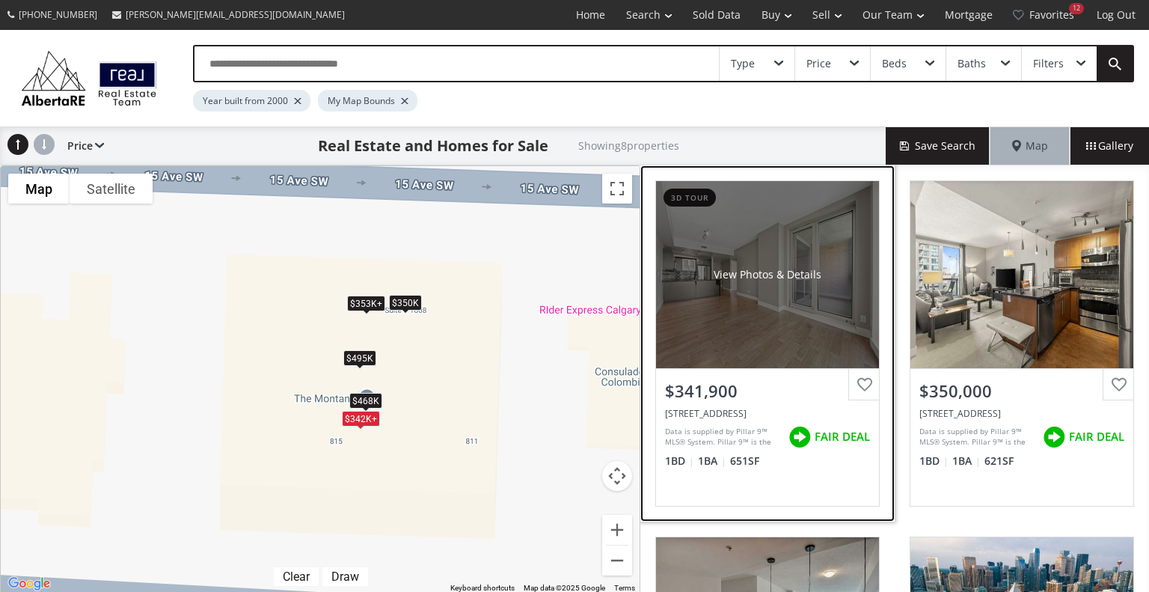
click at [793, 287] on div "View Photos & Details" at bounding box center [767, 274] width 223 height 187
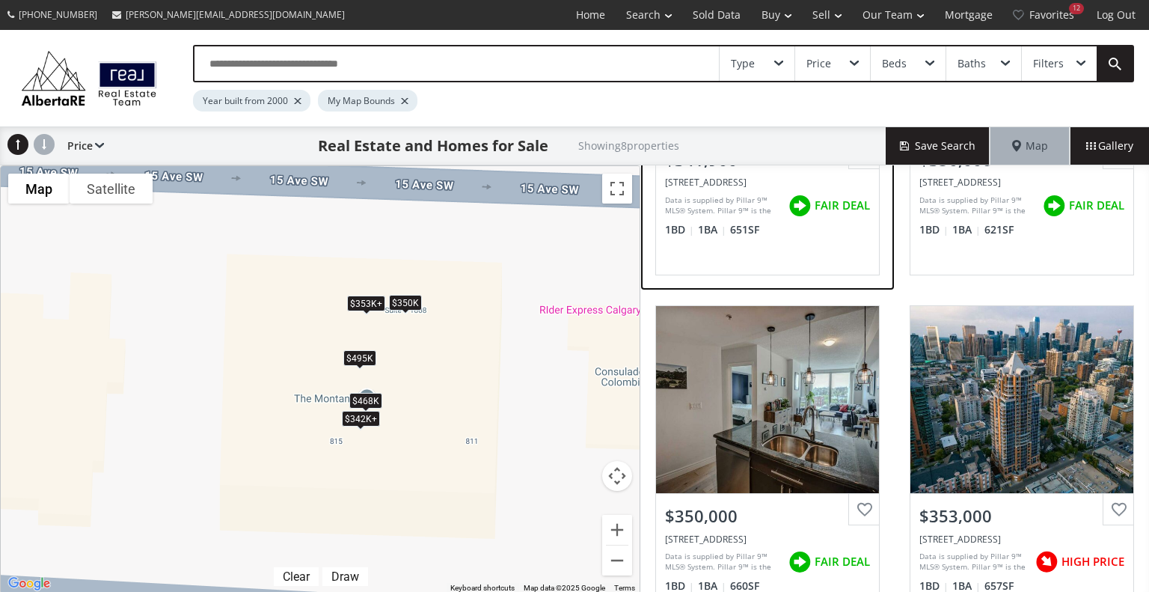
scroll to position [239, 0]
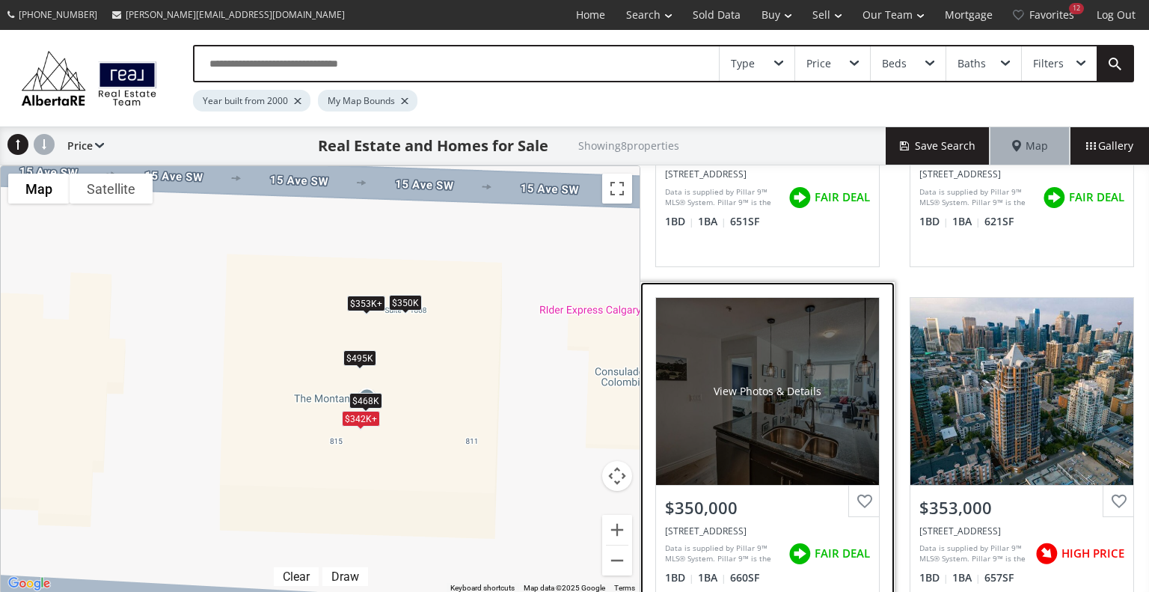
click at [741, 407] on div "View Photos & Details" at bounding box center [767, 391] width 223 height 187
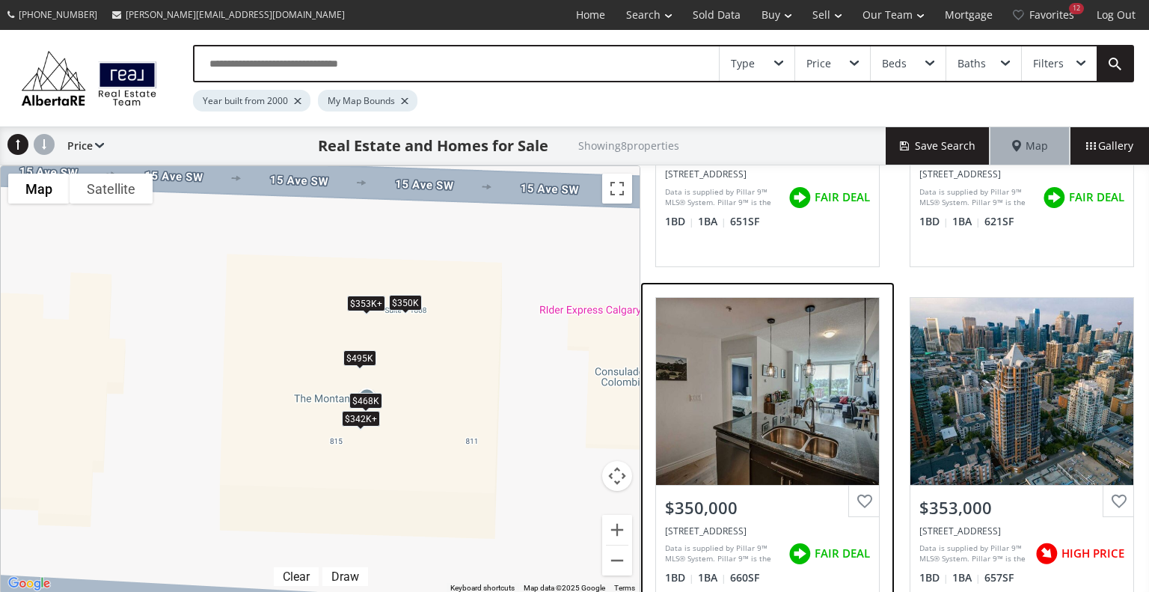
scroll to position [0, 0]
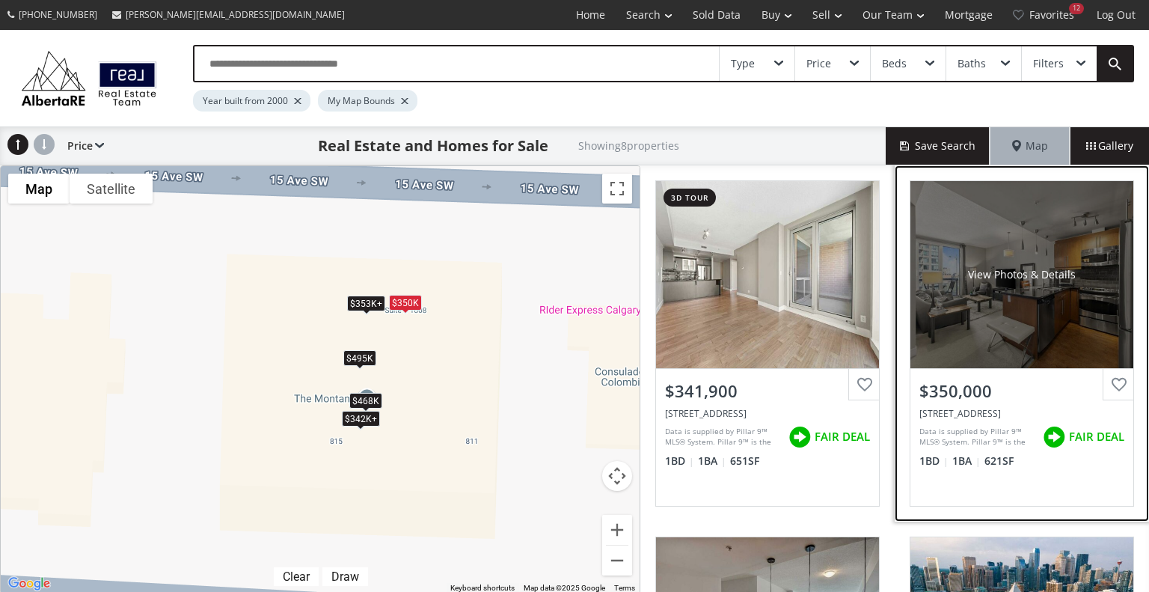
click at [1042, 279] on div "View Photos & Details" at bounding box center [1022, 274] width 108 height 15
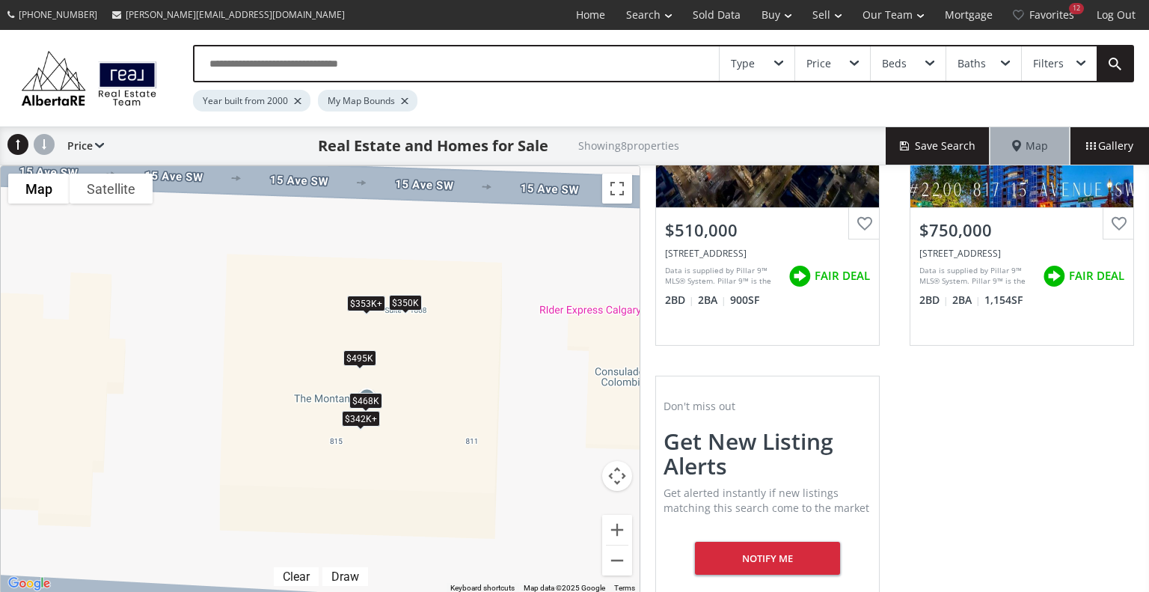
scroll to position [1304, 0]
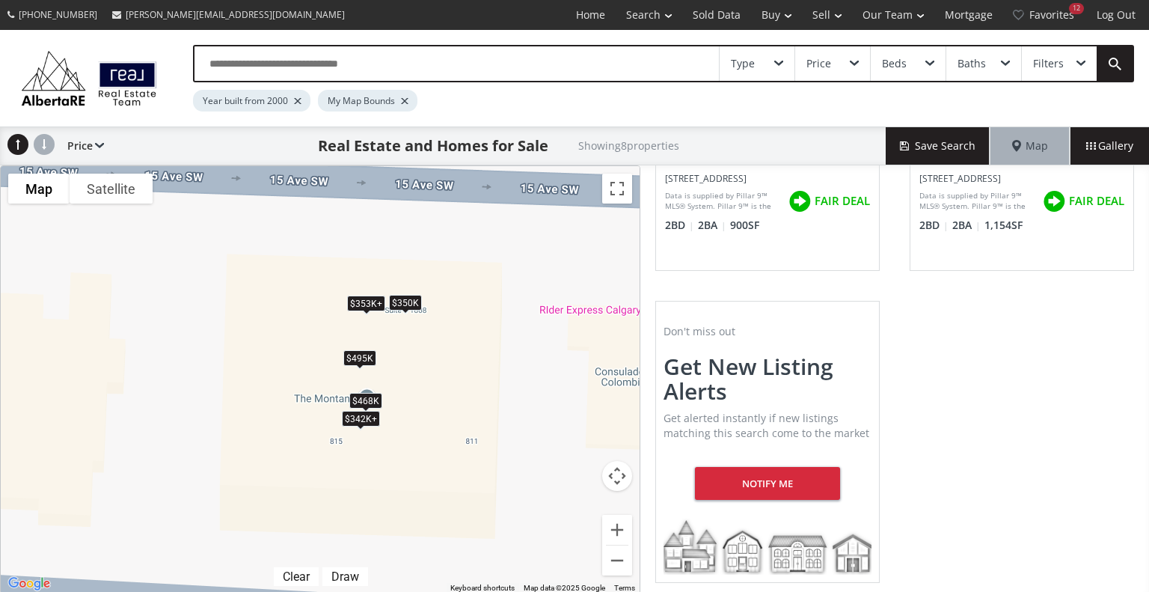
click at [485, 363] on div "To navigate, press the arrow keys. $342K+ $350K $342K+ $353K+ $468K $495K $353K…" at bounding box center [320, 379] width 639 height 427
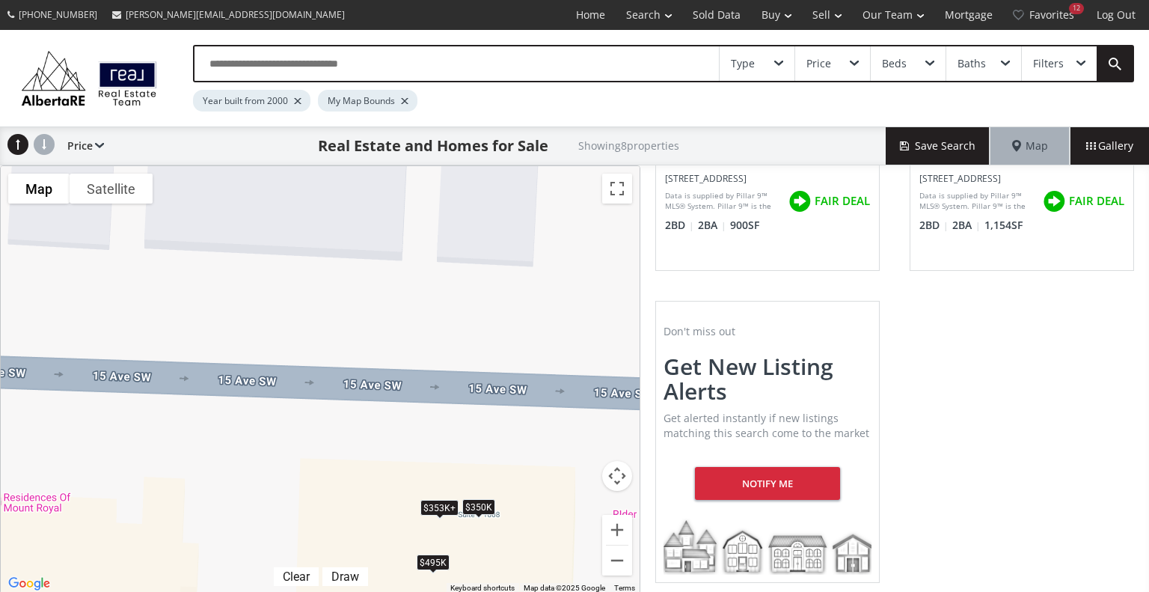
drag, startPoint x: 485, startPoint y: 363, endPoint x: 557, endPoint y: 574, distance: 222.8
click at [557, 574] on div "To navigate, press the arrow keys. $342K+ $350K $342K+ $353K+ $468K $495K $353K…" at bounding box center [320, 379] width 639 height 427
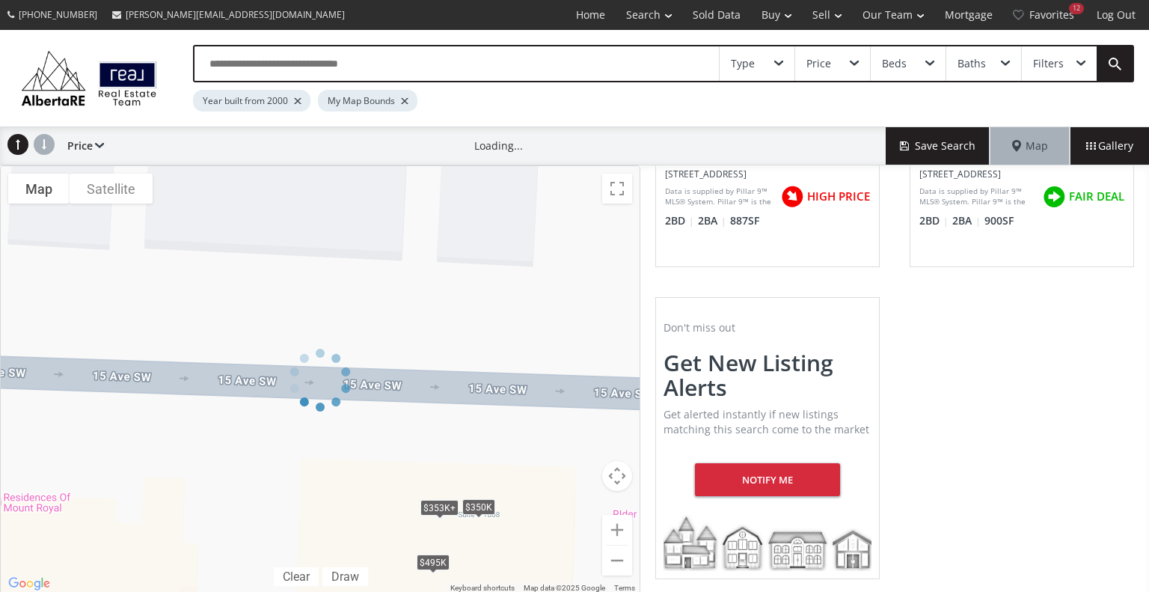
scroll to position [592, 0]
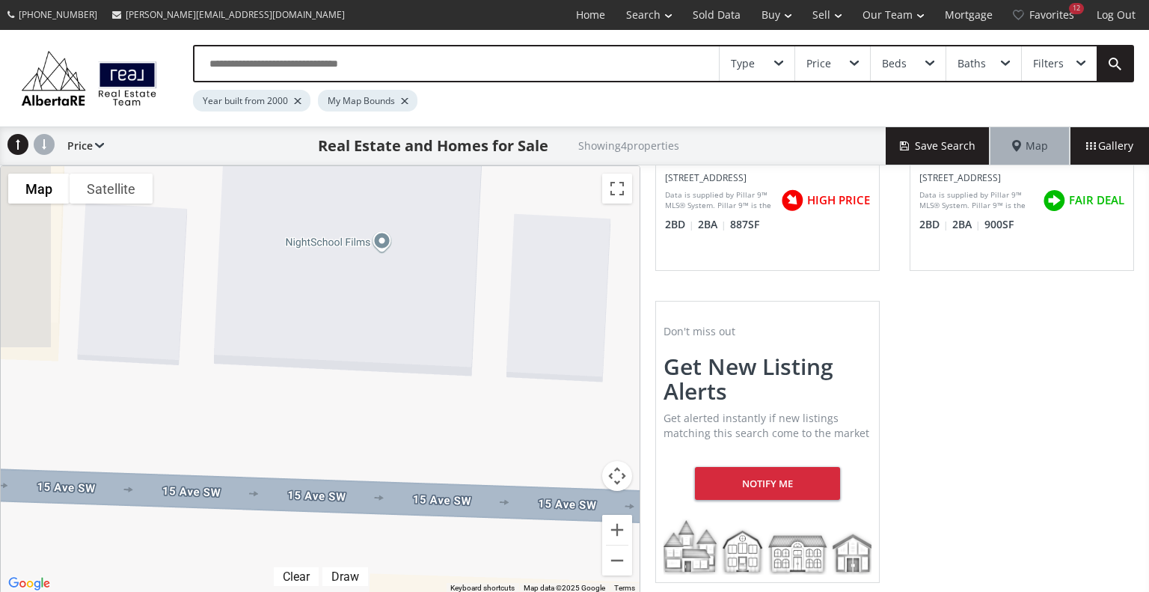
drag, startPoint x: 336, startPoint y: 253, endPoint x: 428, endPoint y: 411, distance: 183.3
click at [428, 411] on div "To navigate, press the arrow keys. $350K $353K+ $495K $353K+" at bounding box center [320, 379] width 639 height 427
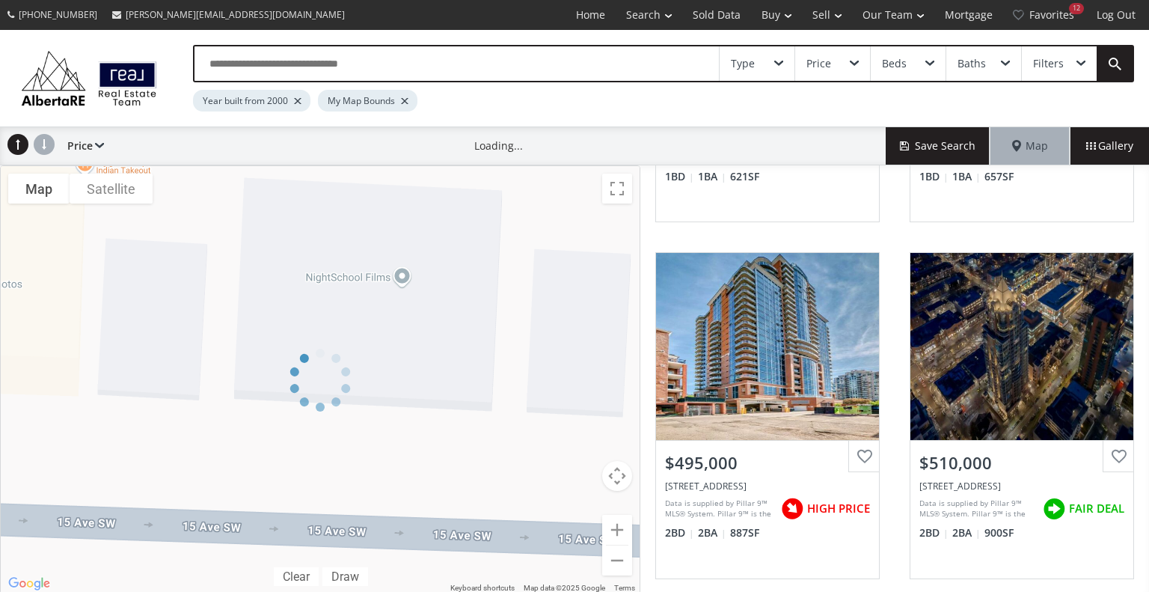
scroll to position [283, 0]
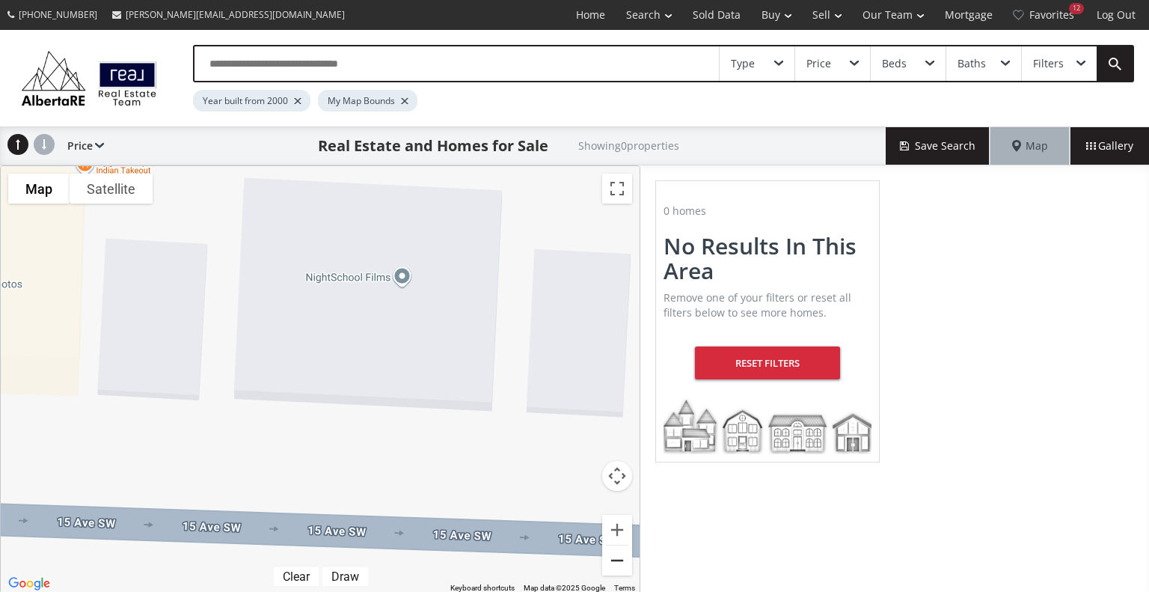
click at [615, 565] on button "Zoom out" at bounding box center [617, 560] width 30 height 30
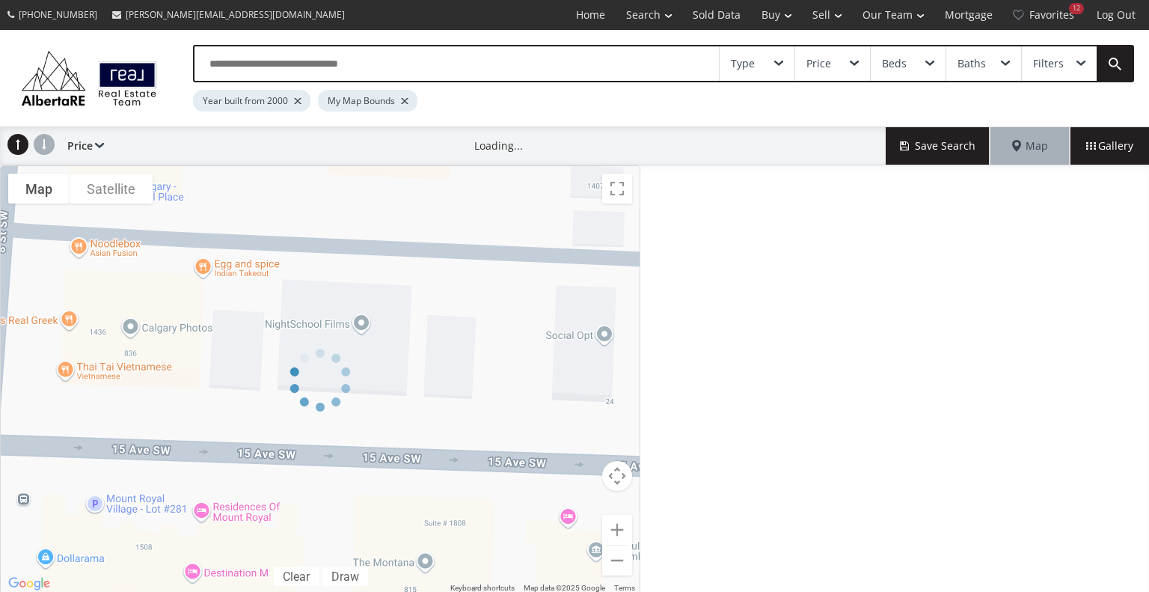
click at [615, 565] on div at bounding box center [320, 379] width 640 height 429
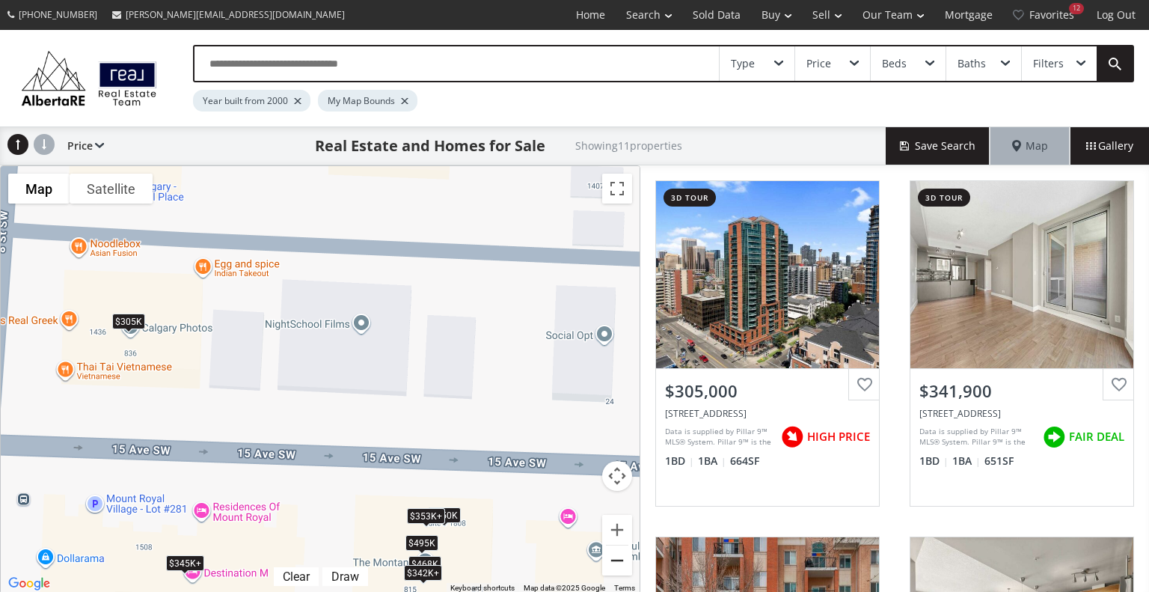
click at [615, 565] on button "Zoom out" at bounding box center [617, 560] width 30 height 30
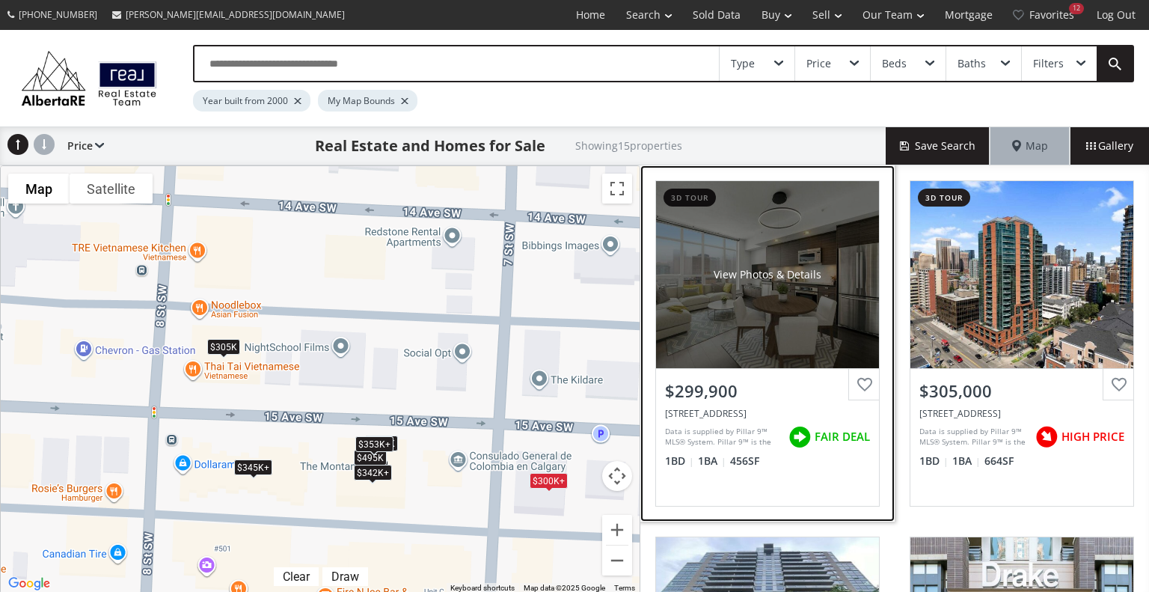
click at [758, 310] on div "View Photos & Details" at bounding box center [767, 274] width 223 height 187
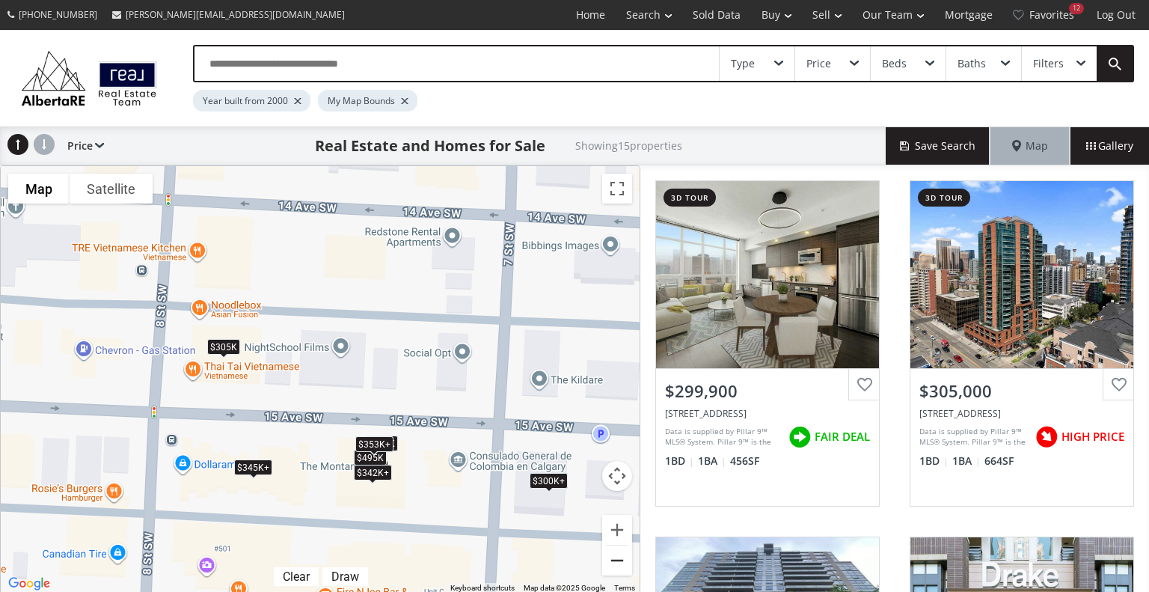
click at [627, 562] on button "Zoom out" at bounding box center [617, 560] width 30 height 30
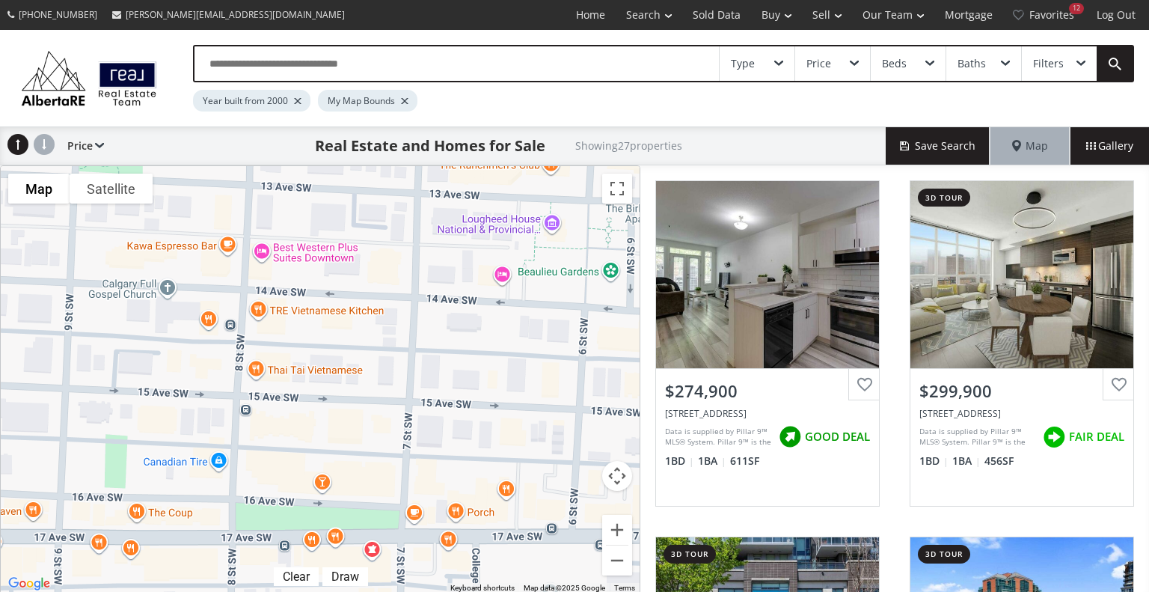
click at [509, 269] on div "To navigate the map with touch gestures double-tap and hold your finger on the …" at bounding box center [320, 379] width 640 height 429
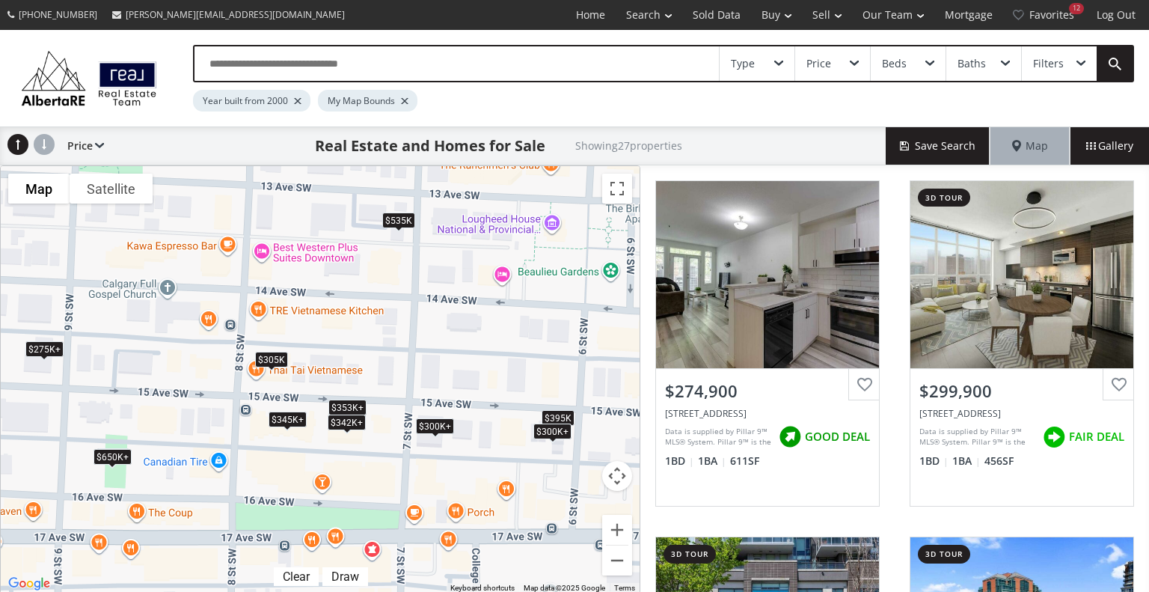
click at [509, 269] on div "To navigate, press the arrow keys. $275K+ $300K+ $300K+ $305K $300K+ $300K+ $30…" at bounding box center [320, 379] width 639 height 427
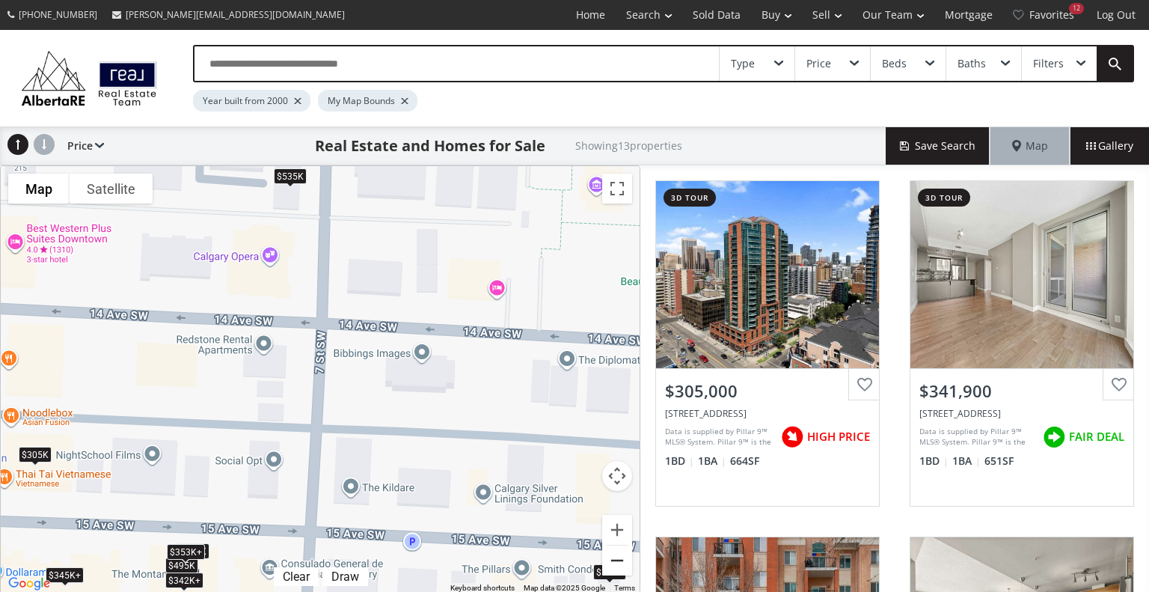
click at [611, 559] on button "Zoom out" at bounding box center [617, 560] width 30 height 30
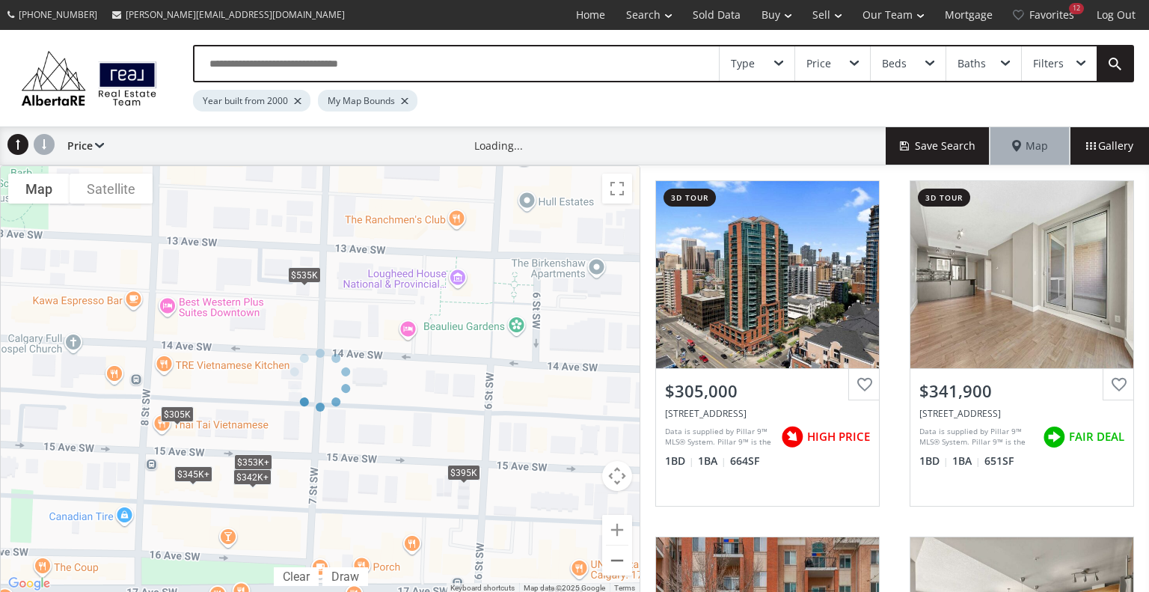
click at [611, 559] on div at bounding box center [320, 379] width 640 height 429
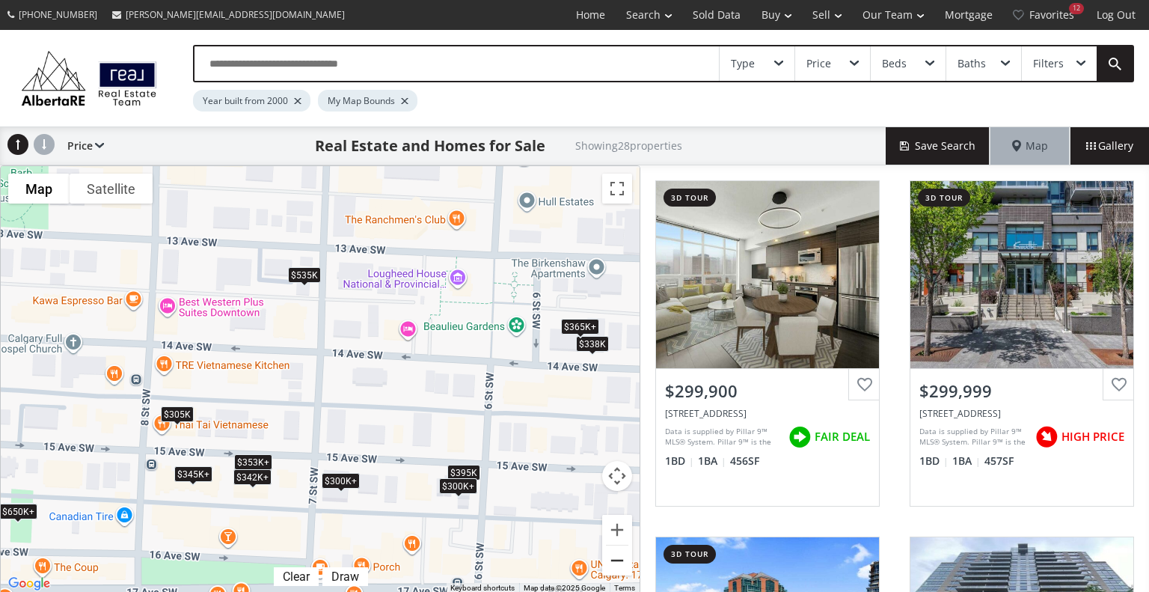
click at [622, 557] on button "Zoom out" at bounding box center [617, 560] width 30 height 30
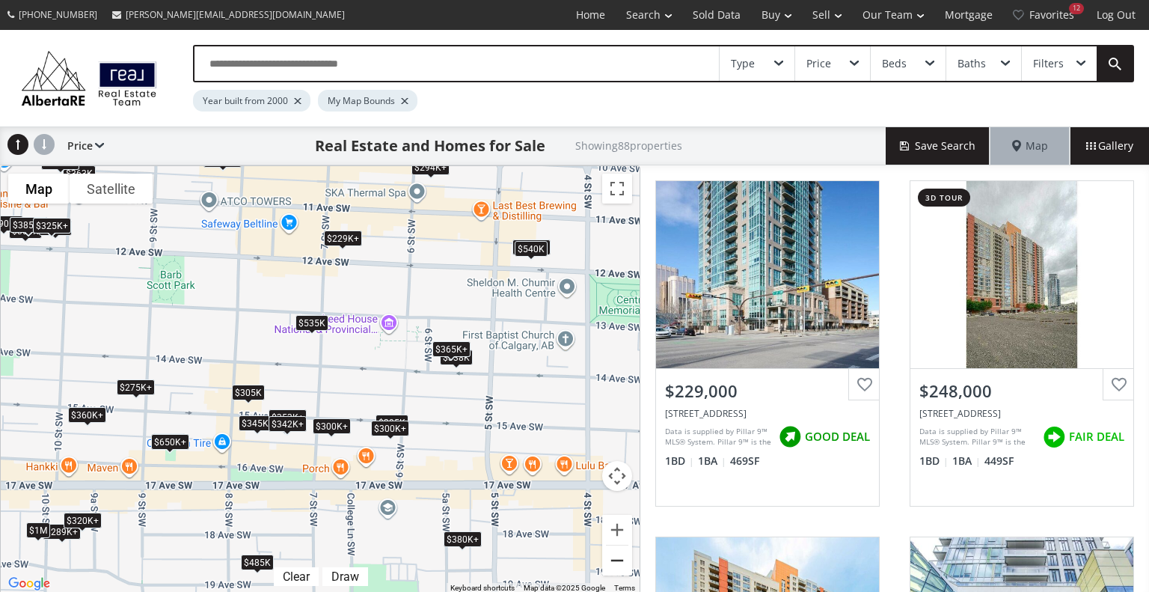
click at [615, 562] on button "Zoom out" at bounding box center [617, 560] width 30 height 30
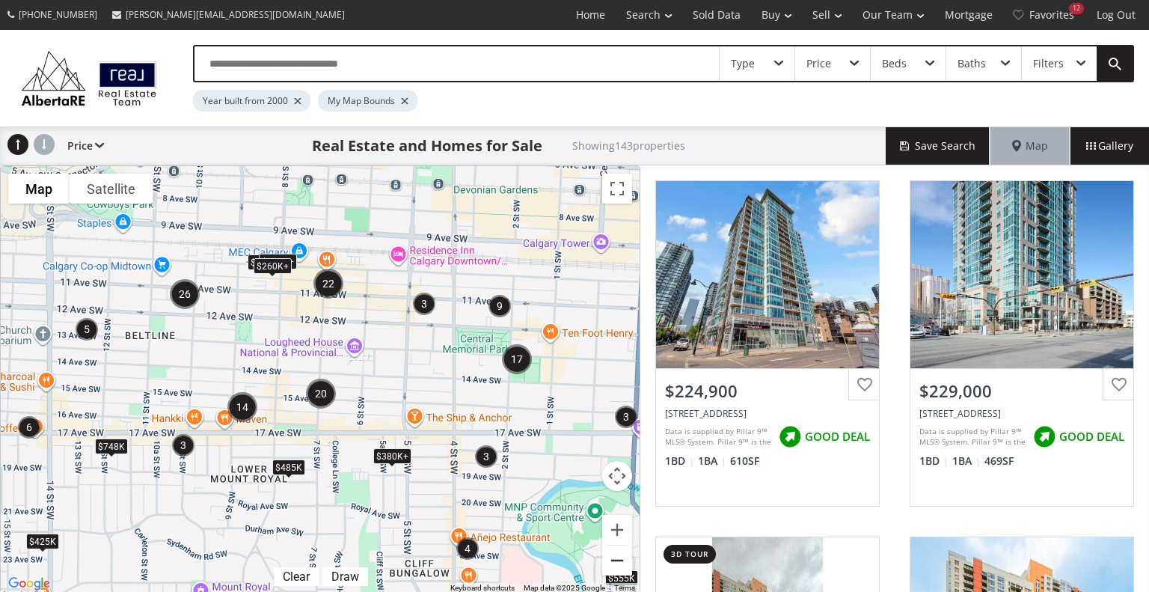
click at [615, 562] on button "Zoom out" at bounding box center [617, 560] width 30 height 30
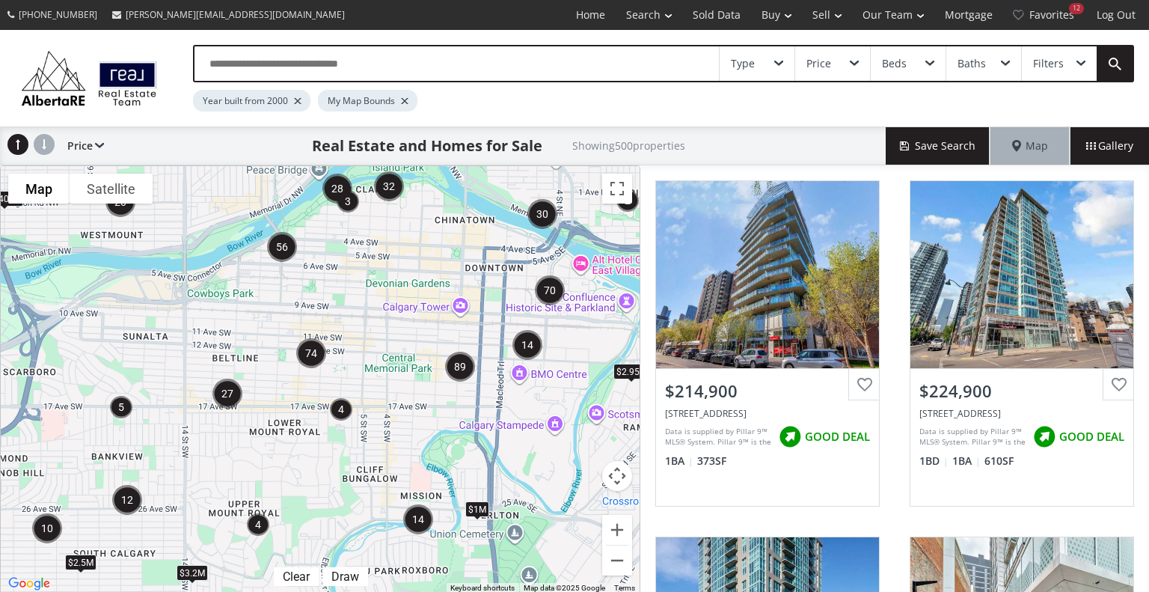
click at [1052, 64] on div "Filters" at bounding box center [1048, 63] width 31 height 10
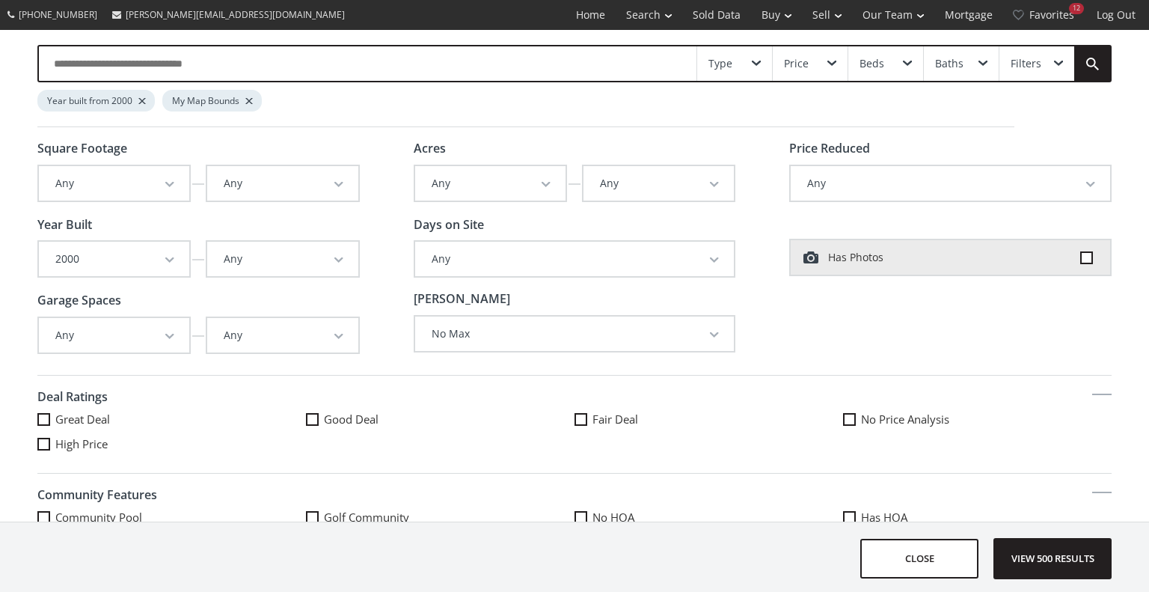
click at [156, 251] on button "2000" at bounding box center [114, 259] width 150 height 34
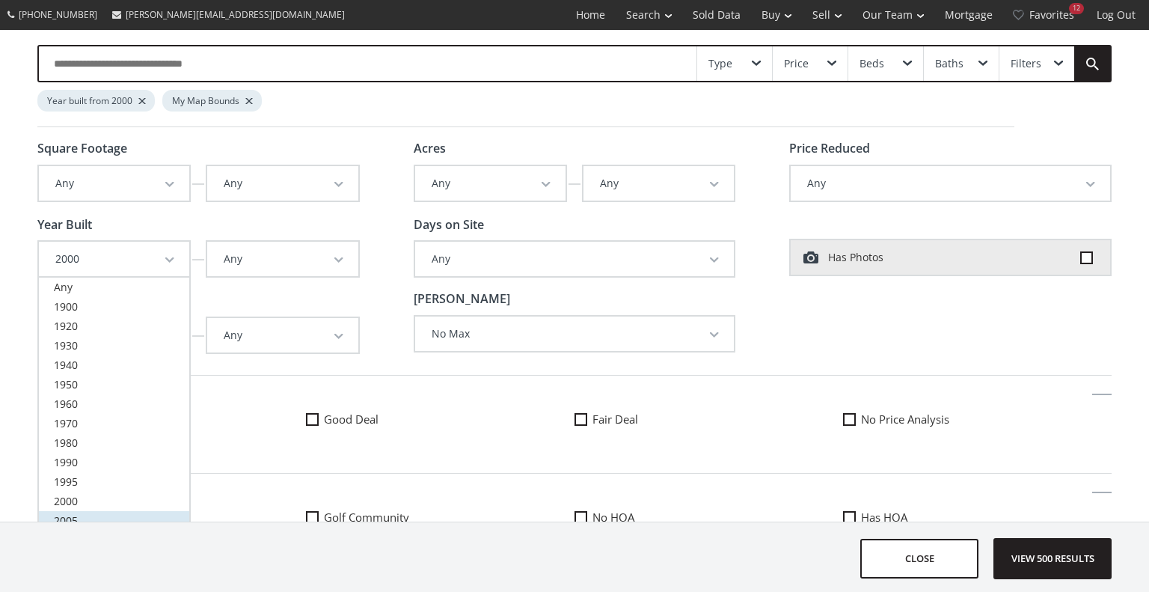
click at [114, 515] on link "2005" at bounding box center [114, 520] width 150 height 19
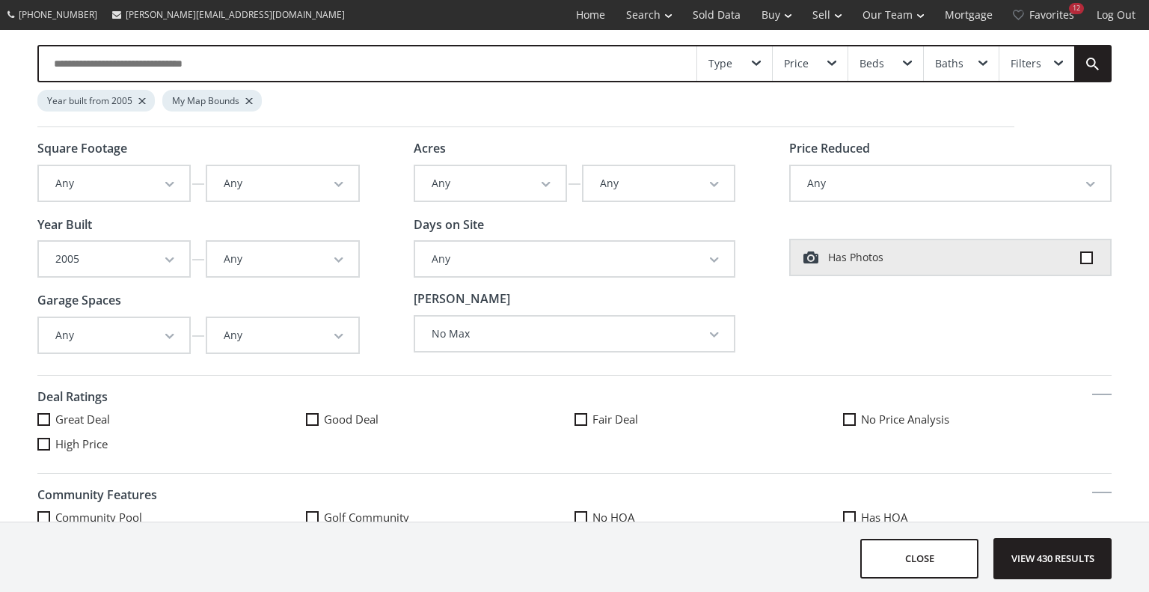
click at [823, 65] on div "Price" at bounding box center [810, 63] width 75 height 34
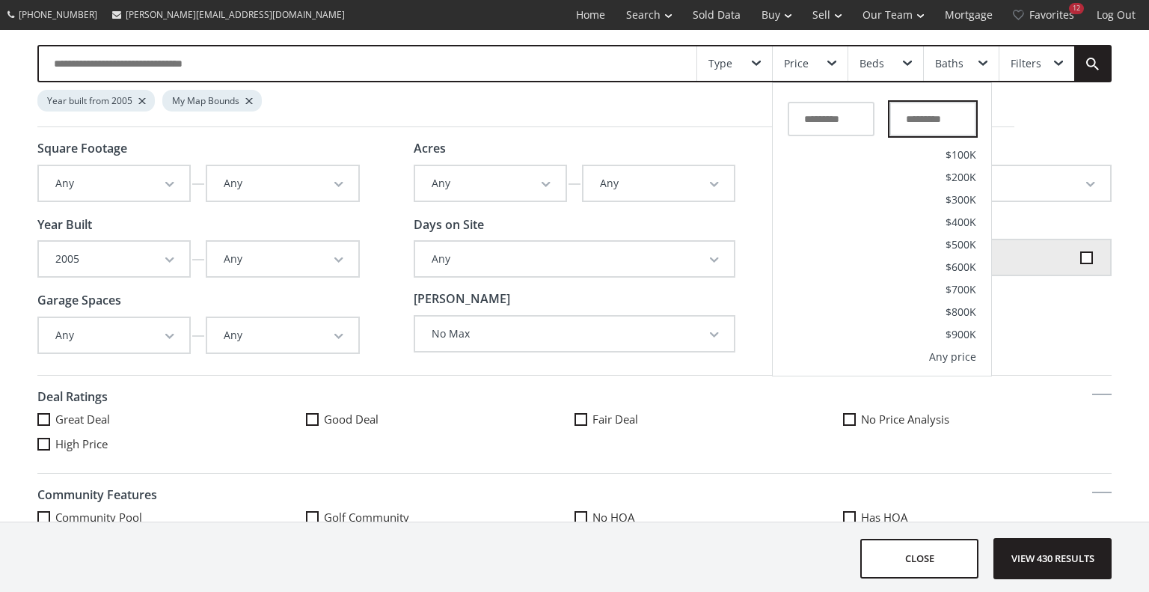
click at [911, 119] on input "text" at bounding box center [932, 119] width 87 height 34
type input "*******"
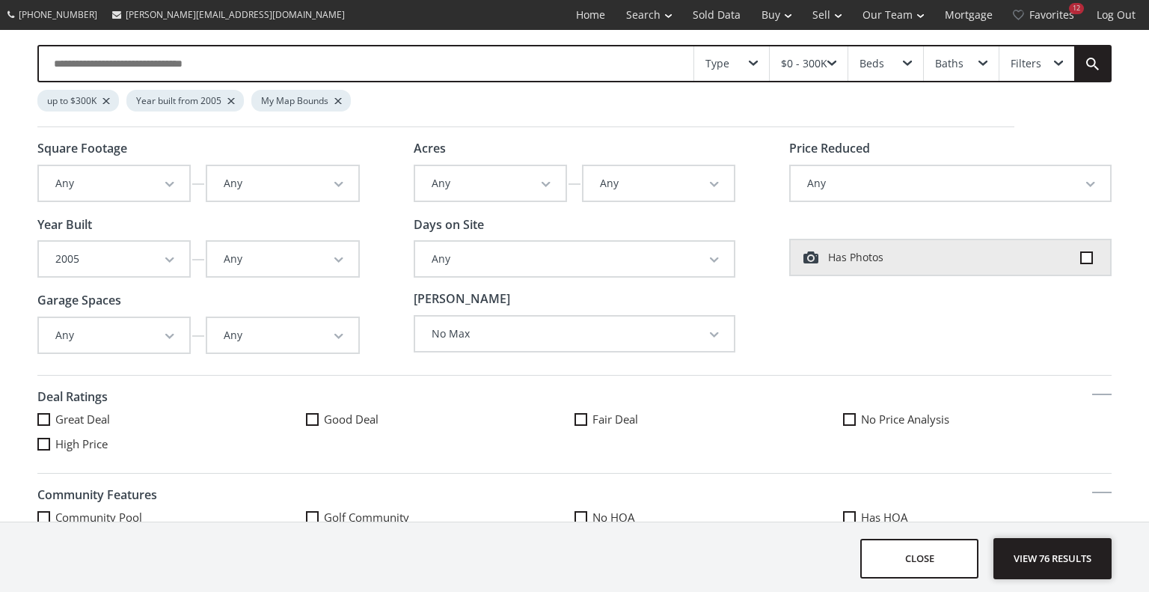
click at [1041, 561] on span "View 76 results" at bounding box center [1052, 559] width 109 height 40
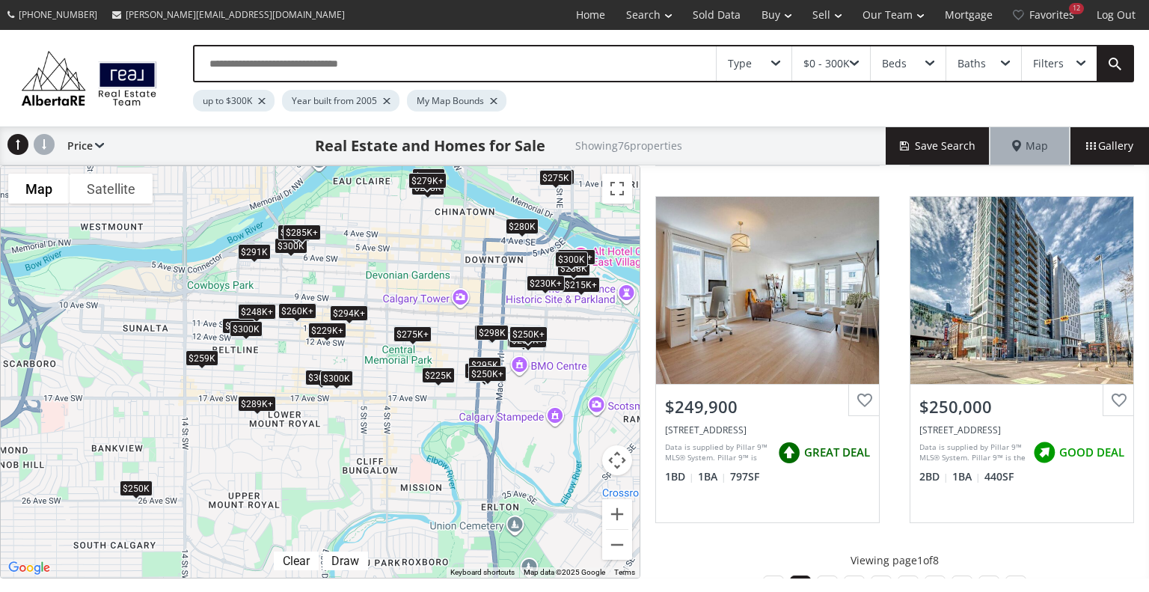
scroll to position [1447, 0]
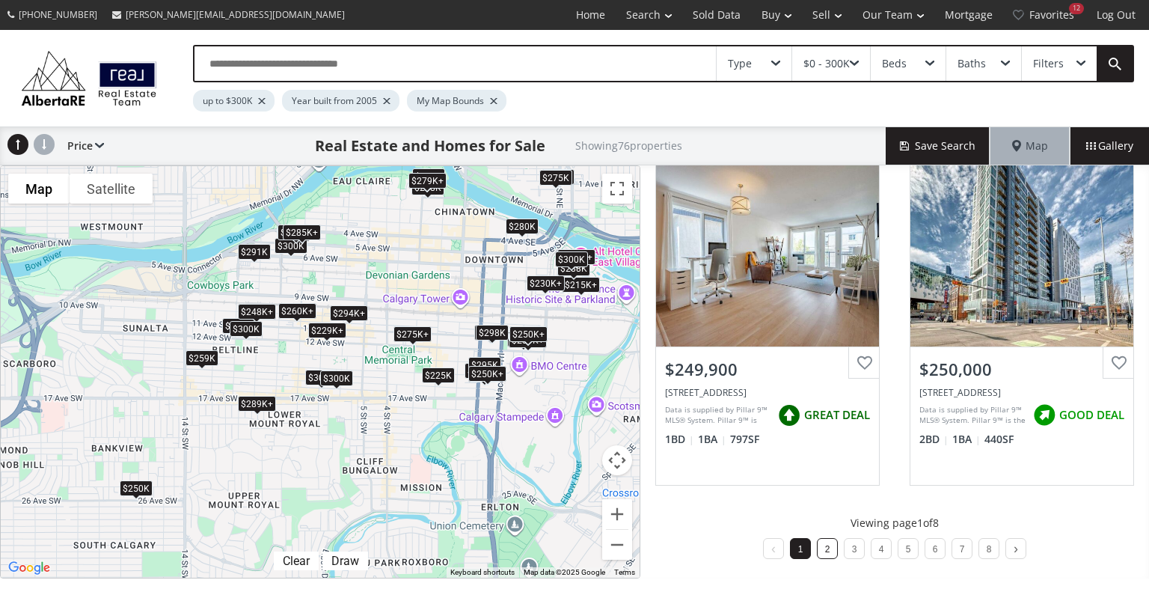
click at [825, 544] on link "2" at bounding box center [827, 549] width 5 height 10
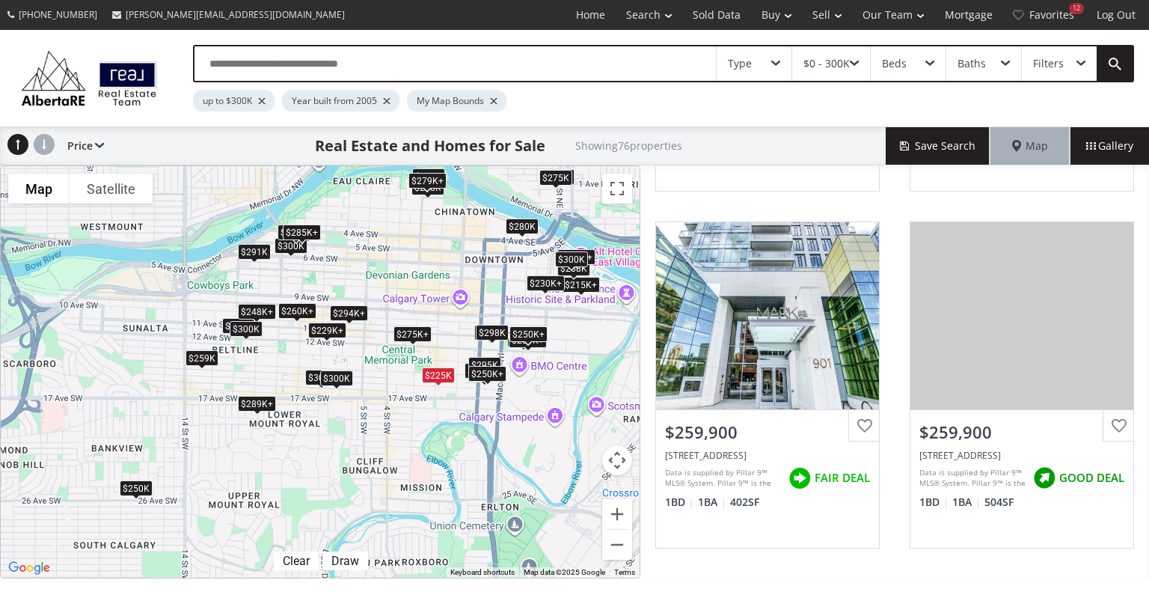
scroll to position [318, 0]
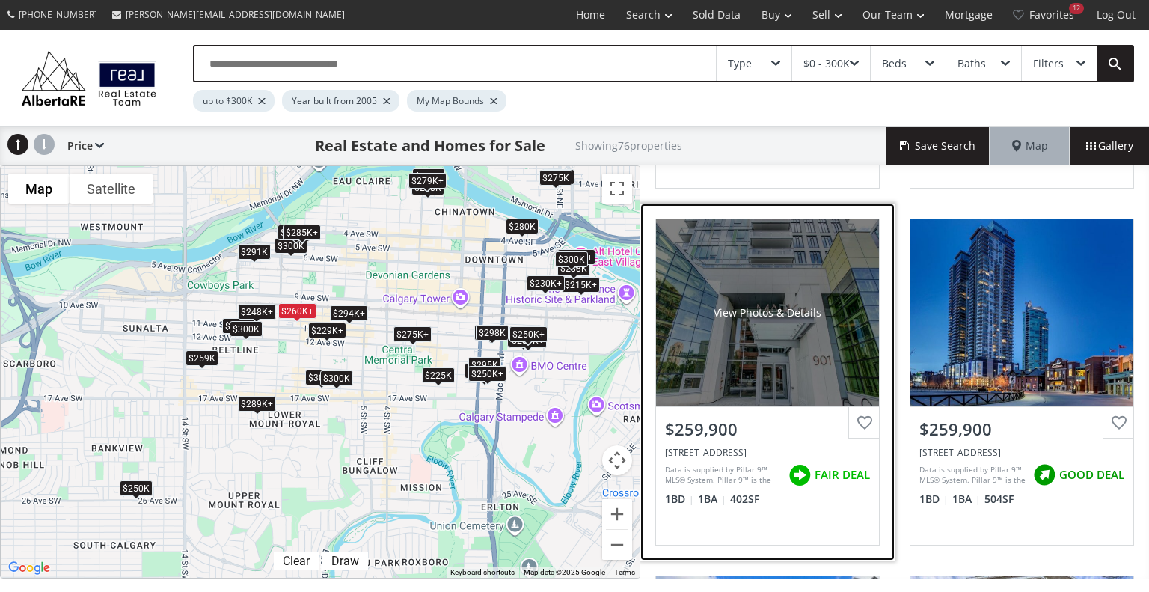
click at [728, 288] on div "View Photos & Details" at bounding box center [767, 312] width 223 height 187
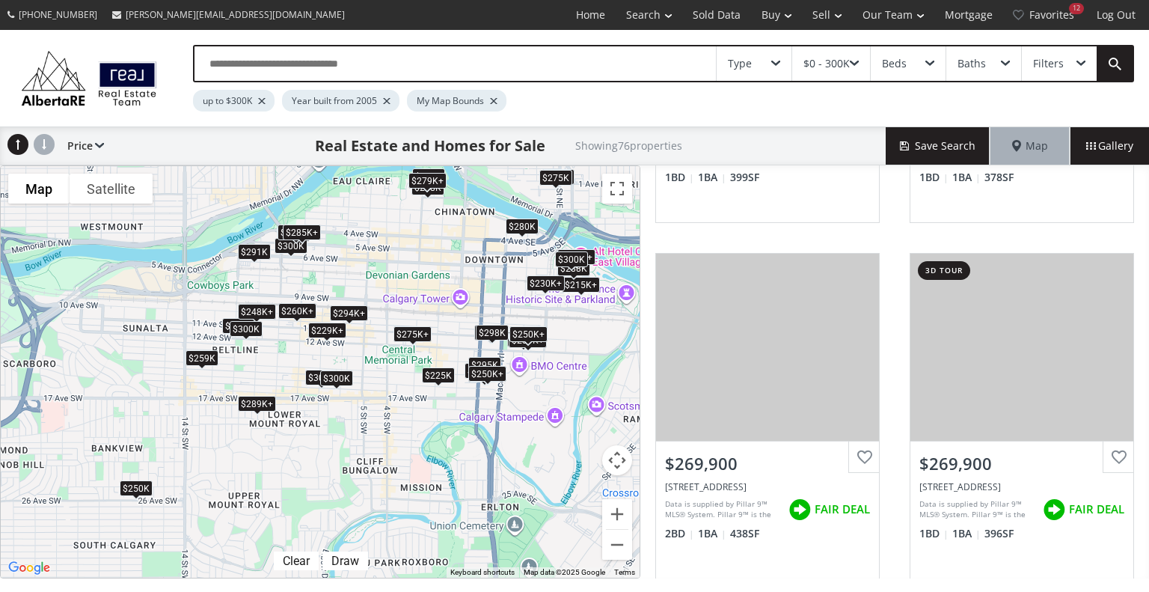
scroll to position [1447, 0]
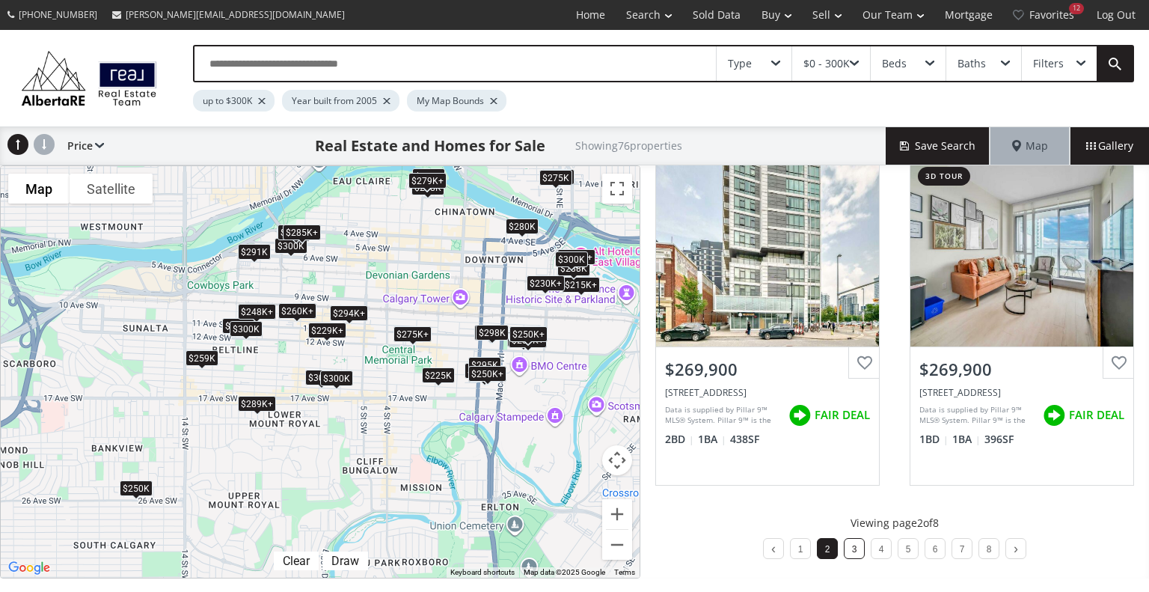
click at [851, 547] on li "3" at bounding box center [854, 548] width 21 height 21
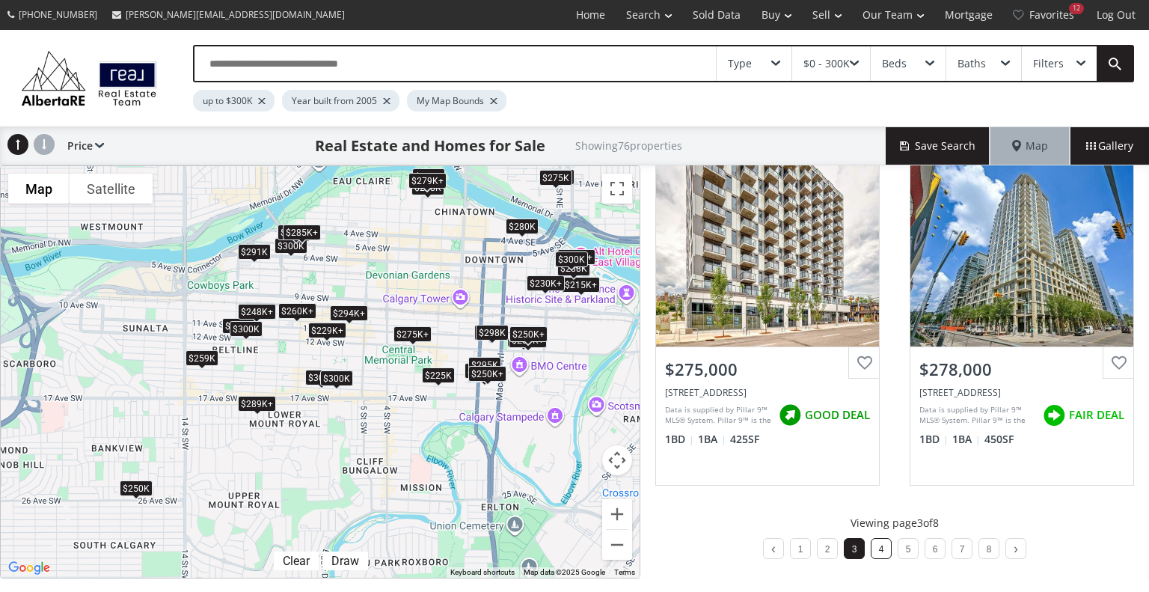
click at [883, 546] on li "4" at bounding box center [881, 548] width 21 height 21
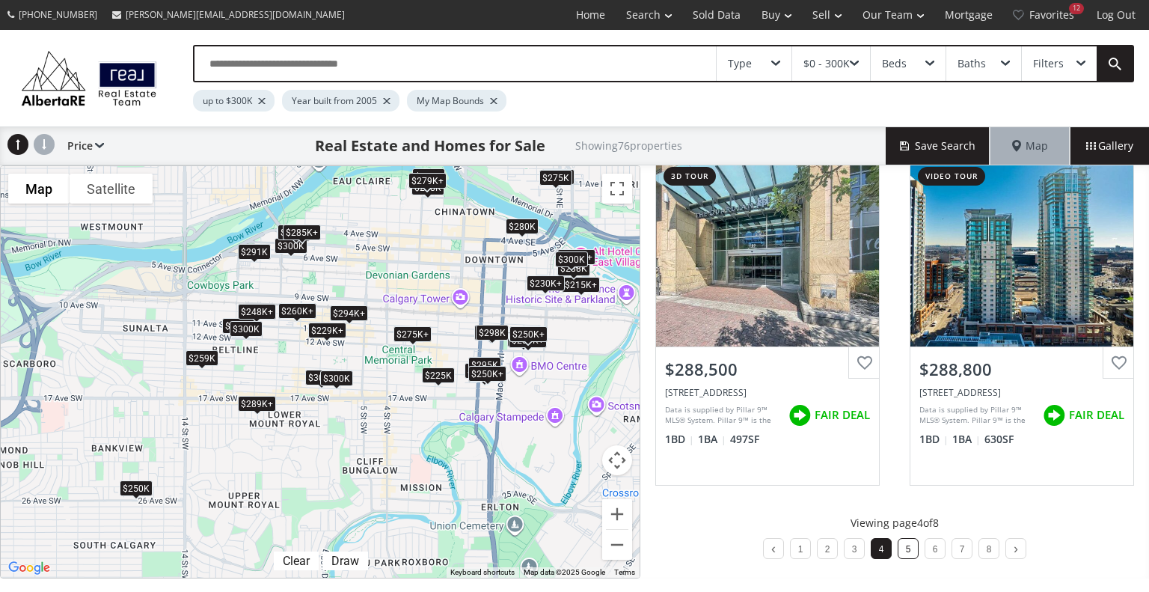
click at [906, 548] on link "5" at bounding box center [908, 549] width 5 height 10
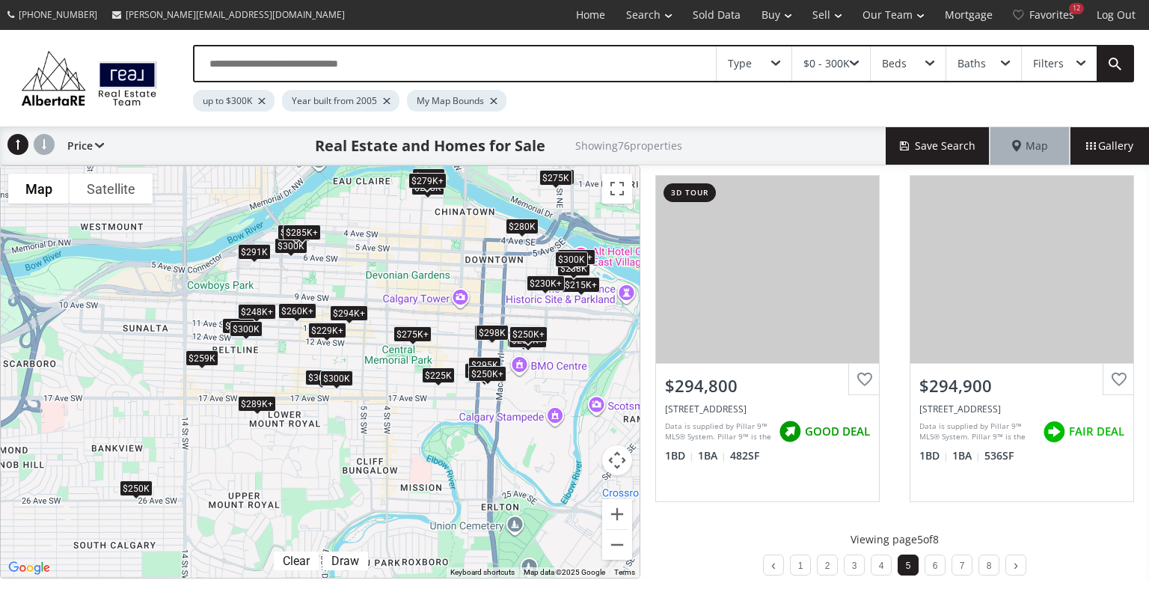
scroll to position [1439, 0]
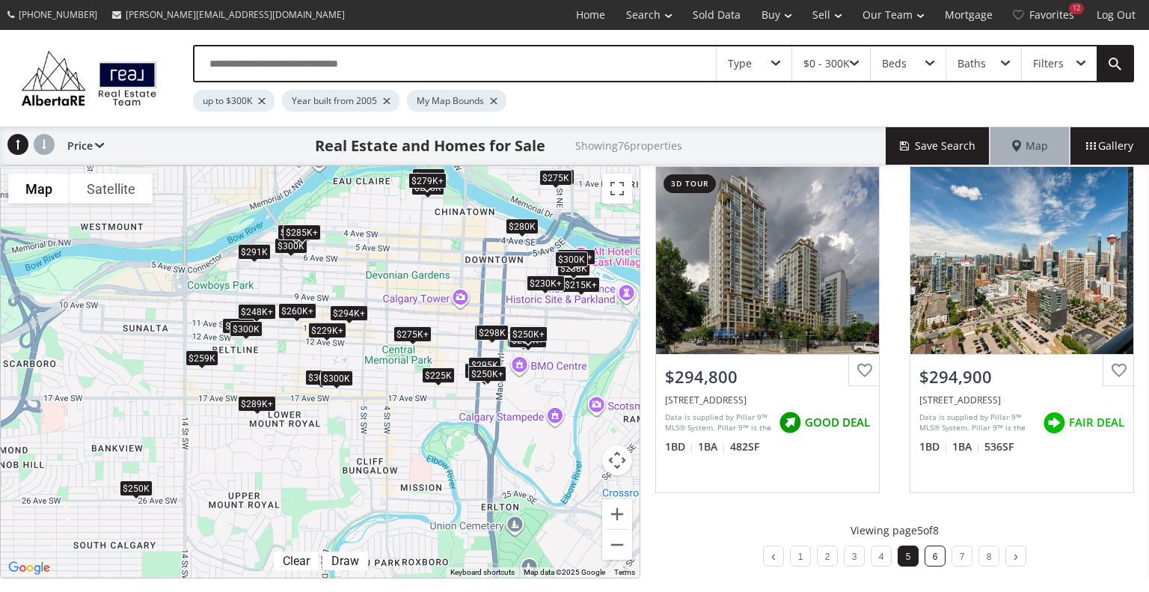
click at [933, 548] on li "6" at bounding box center [935, 555] width 21 height 21
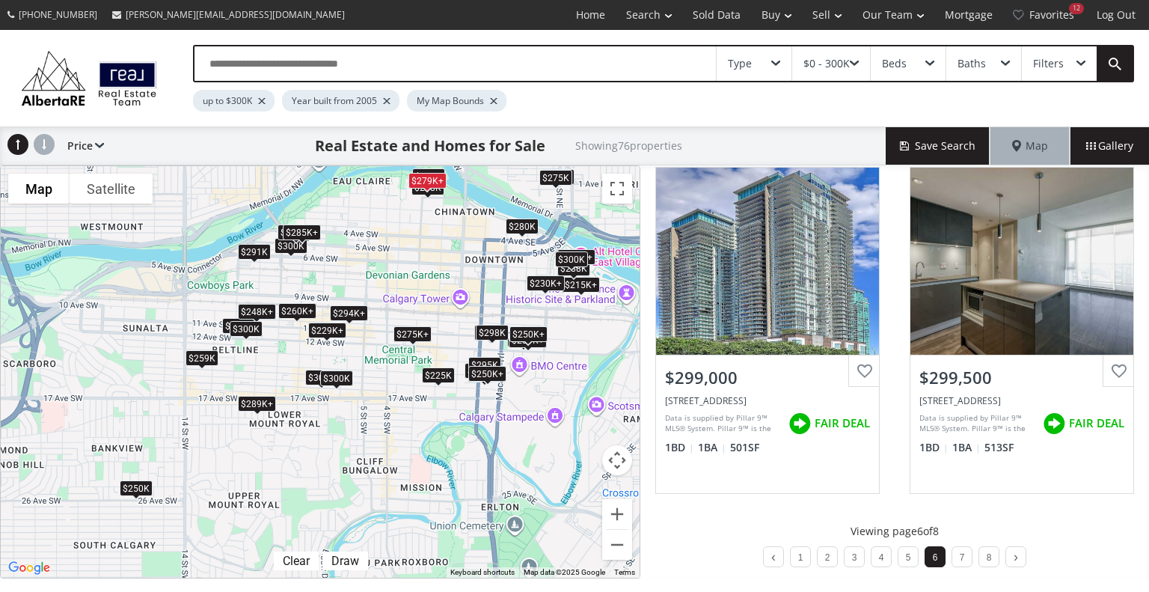
scroll to position [1447, 0]
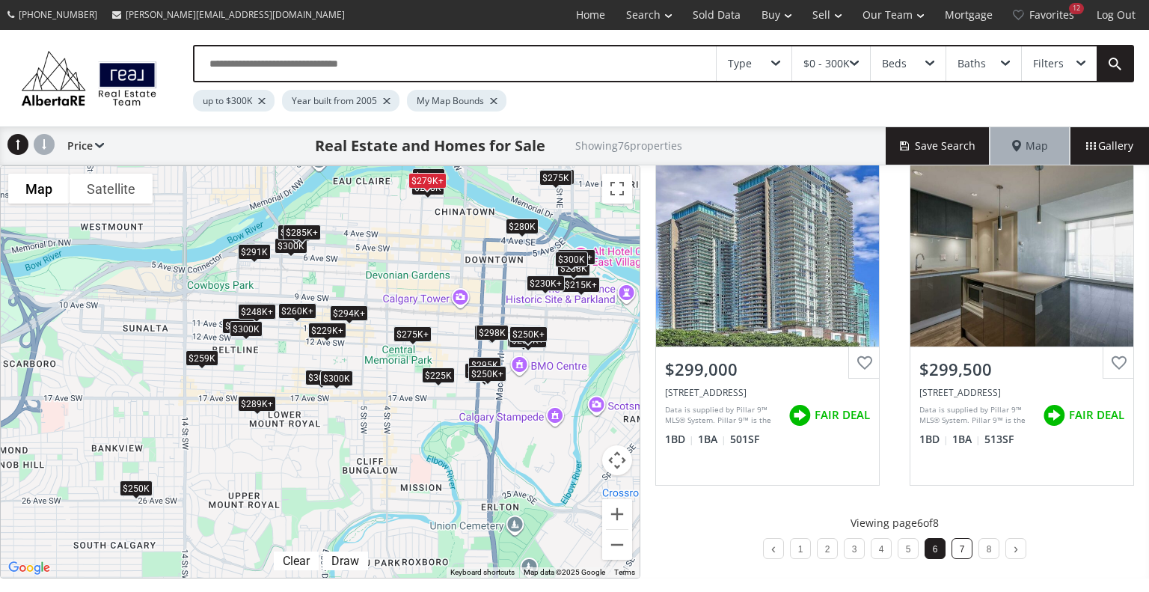
click at [962, 542] on li "7" at bounding box center [961, 548] width 21 height 21
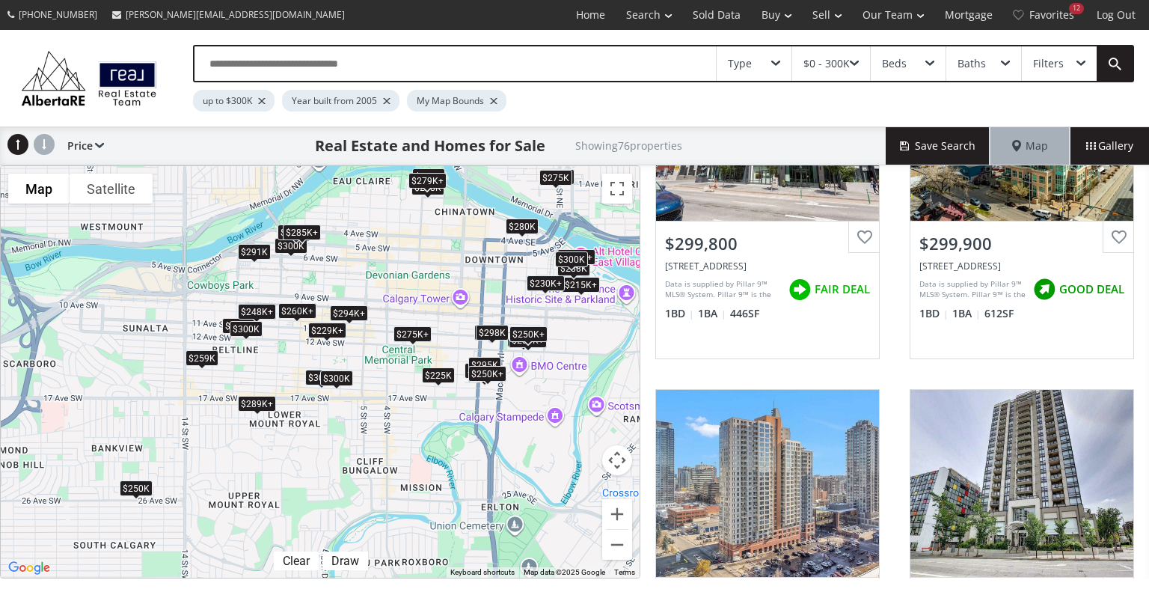
scroll to position [0, 0]
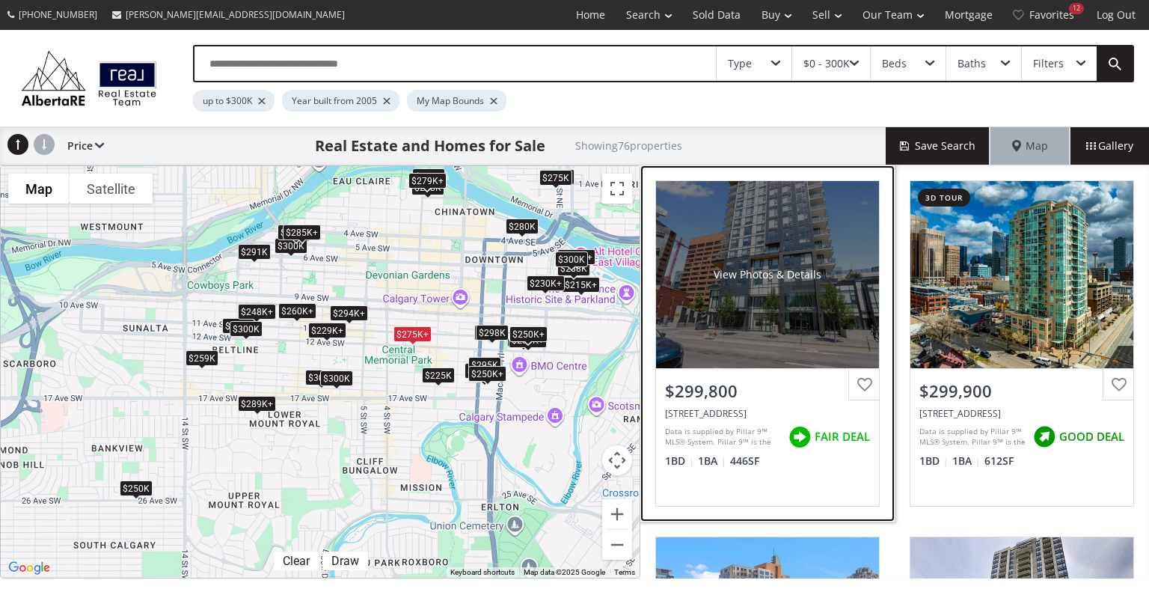
click at [735, 263] on div "View Photos & Details" at bounding box center [767, 274] width 223 height 187
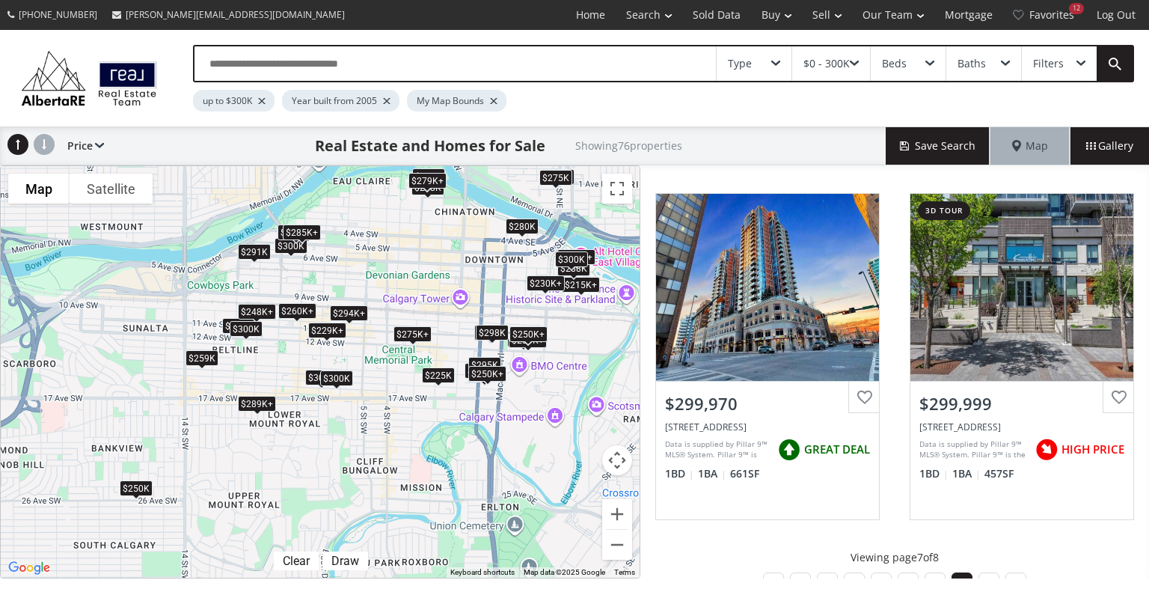
scroll to position [1415, 0]
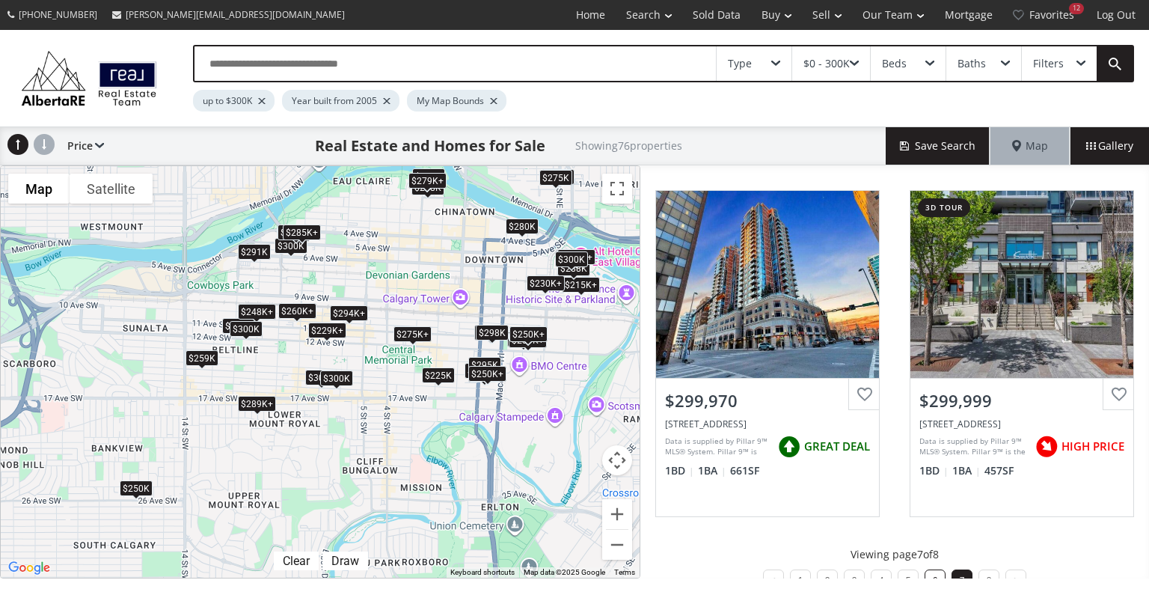
click at [928, 569] on li "6" at bounding box center [935, 579] width 21 height 21
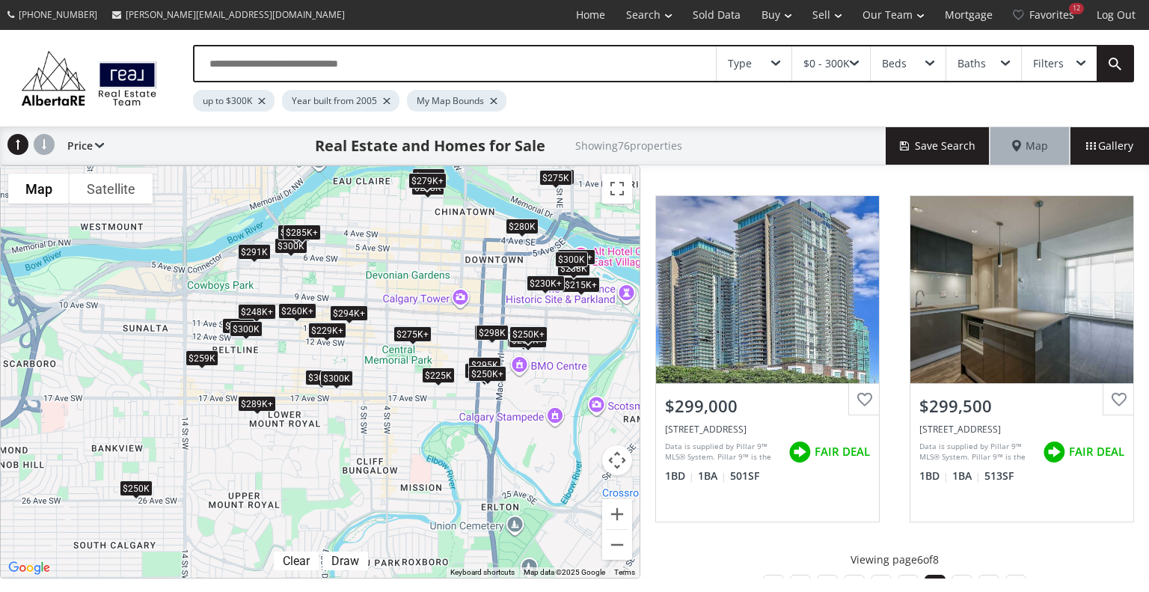
scroll to position [1447, 0]
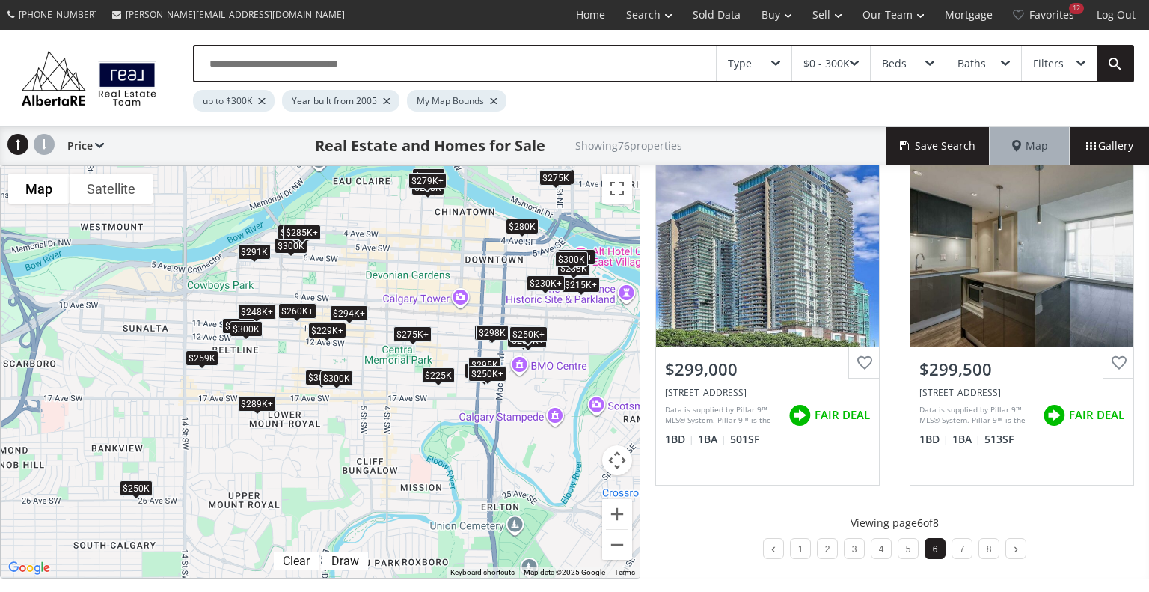
click at [408, 352] on div "To navigate, press the arrow keys. $215K+ $225K $229K+ $230K+ $235K+ $248K+ $25…" at bounding box center [320, 371] width 639 height 411
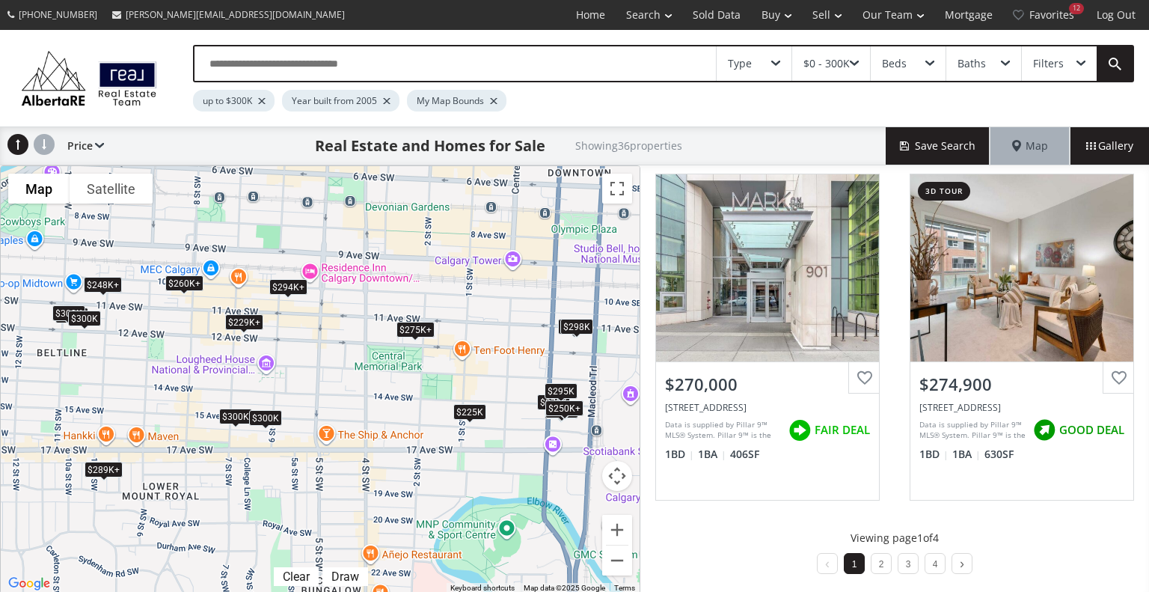
click at [422, 323] on div "$275K+" at bounding box center [415, 329] width 38 height 16
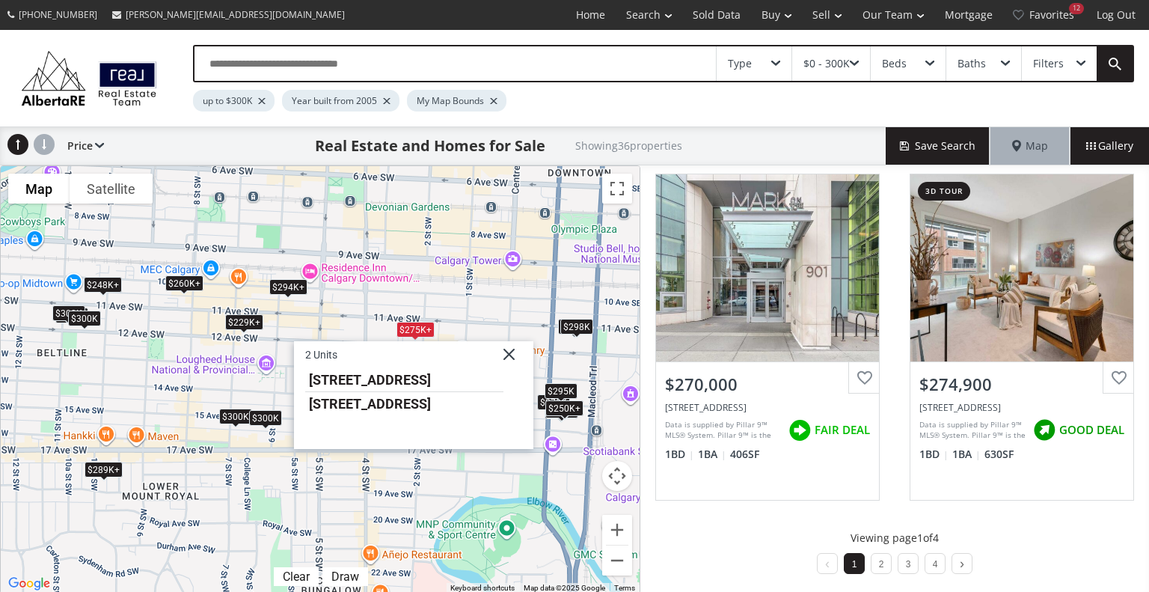
click at [422, 323] on div "$275K+" at bounding box center [415, 329] width 38 height 16
click at [473, 288] on div "To navigate, press the arrow keys. $225K $229K+ $248K+ $250K+ $248K+ $260K+ $25…" at bounding box center [320, 379] width 639 height 427
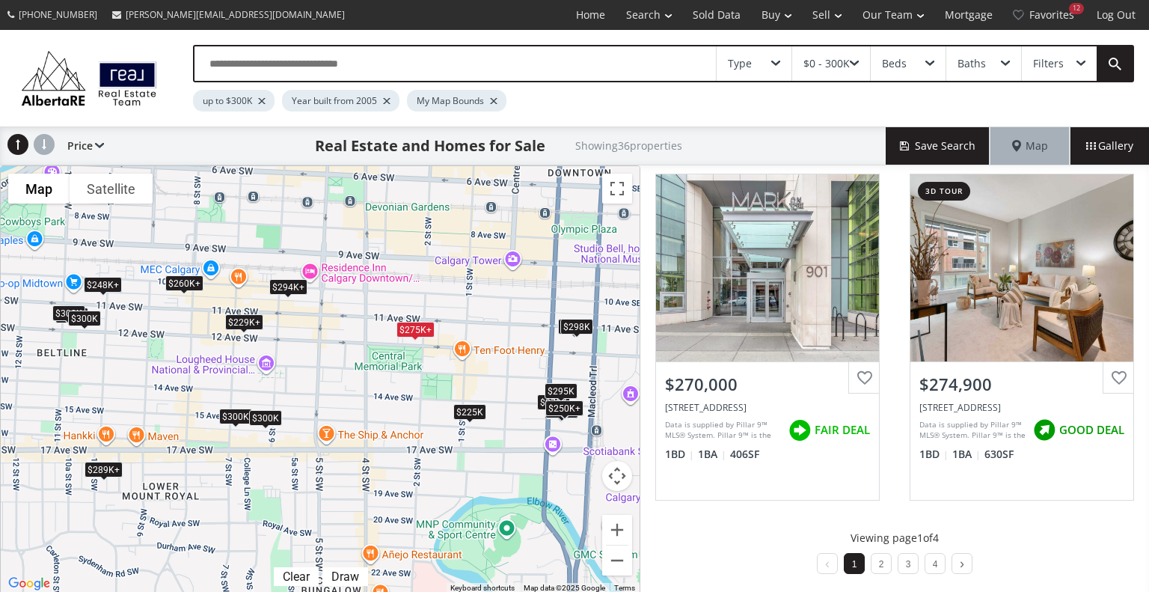
click at [419, 354] on div "To navigate, press the arrow keys. $225K $229K+ $248K+ $250K+ $248K+ $260K+ $25…" at bounding box center [320, 379] width 639 height 427
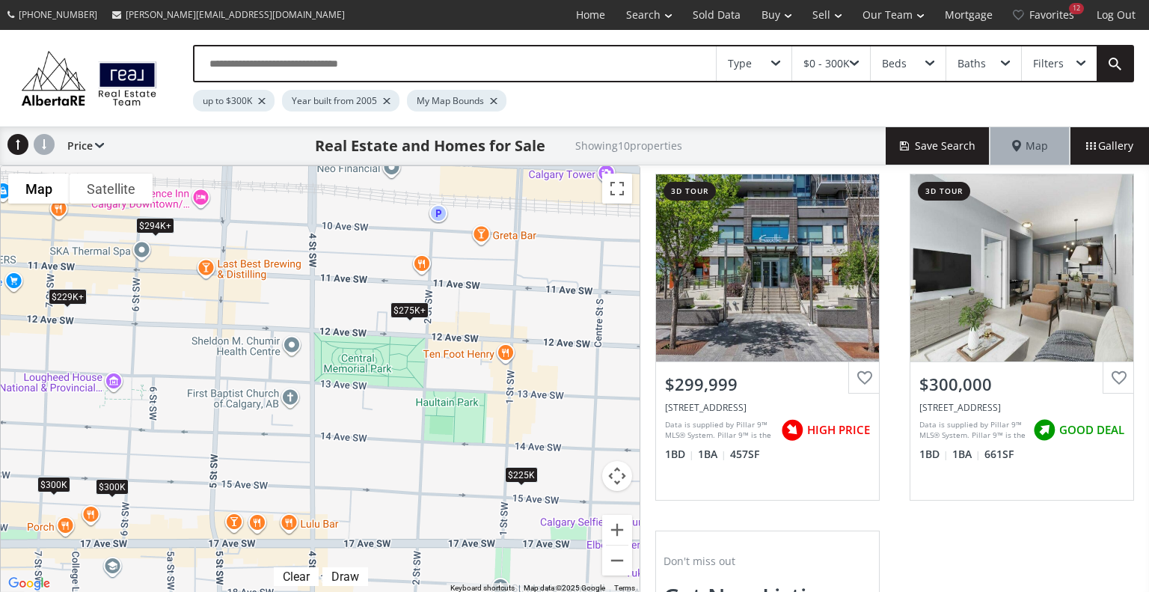
click at [420, 326] on div "To navigate, press the arrow keys. $225K $229K+ $275K+ $294K+ $294K+ $275K+ $22…" at bounding box center [320, 379] width 639 height 427
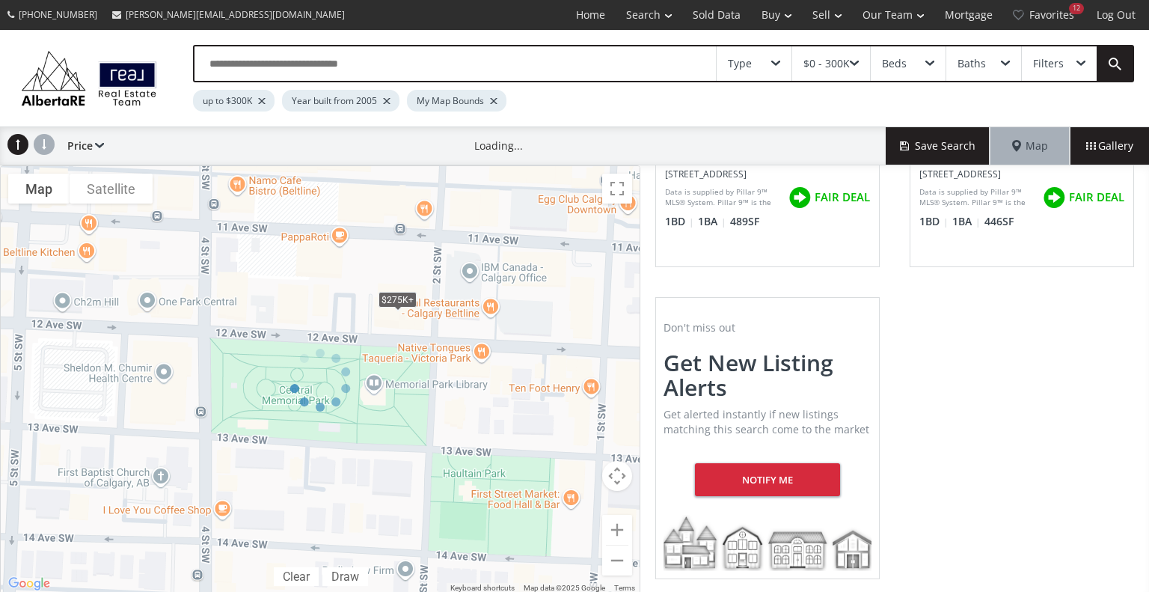
scroll to position [237, 0]
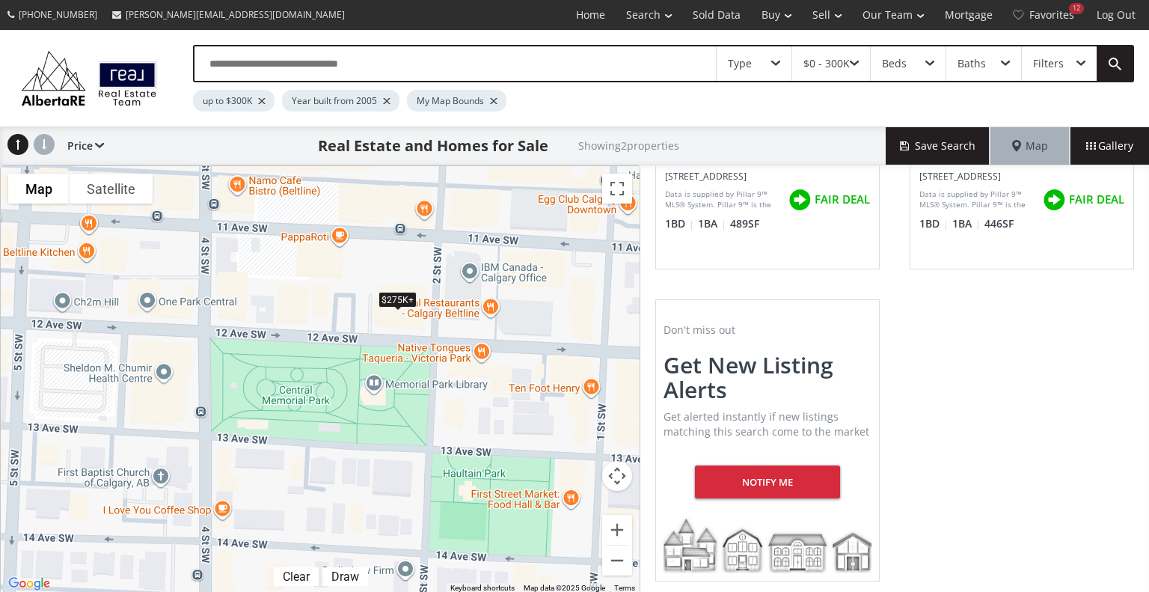
click at [420, 326] on div "To navigate, press the arrow keys. $275K+ $275K+" at bounding box center [320, 379] width 639 height 427
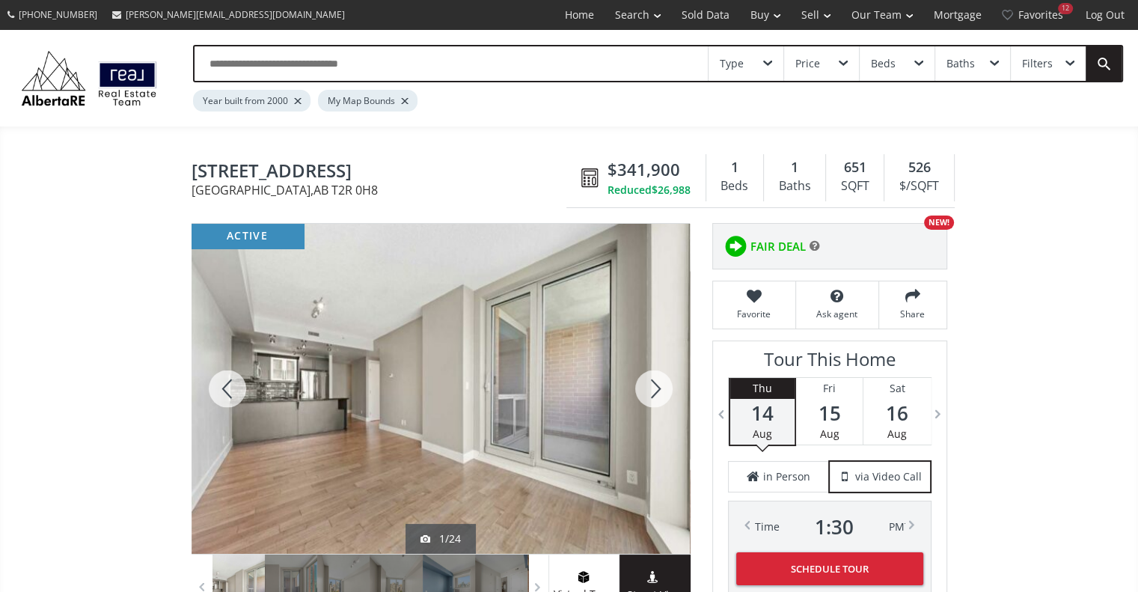
click at [655, 387] on div at bounding box center [654, 389] width 72 height 330
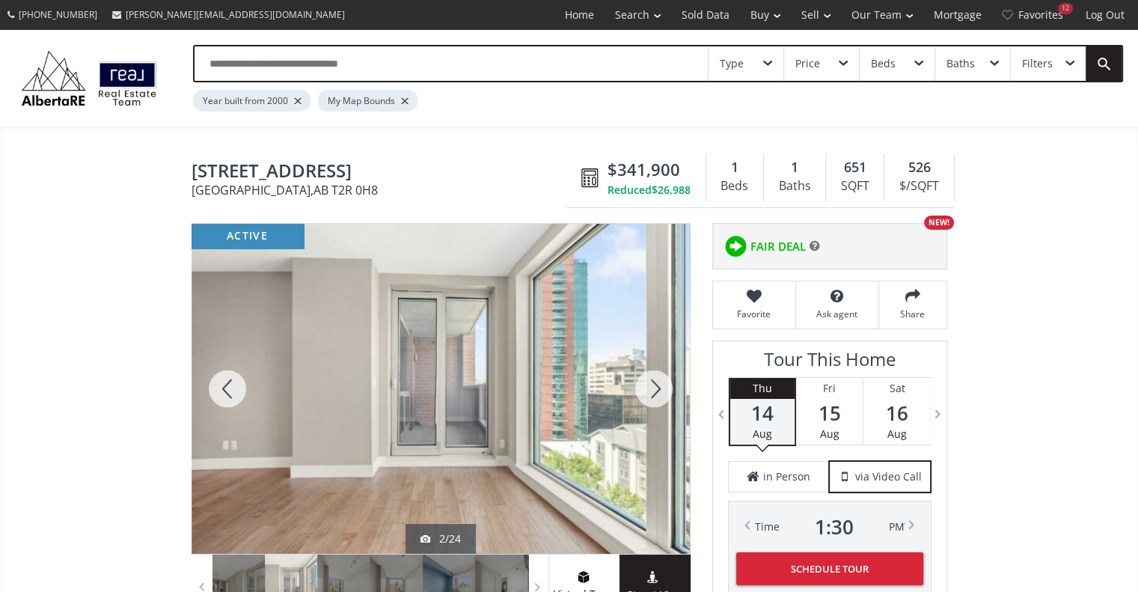
click at [655, 387] on div at bounding box center [654, 389] width 72 height 330
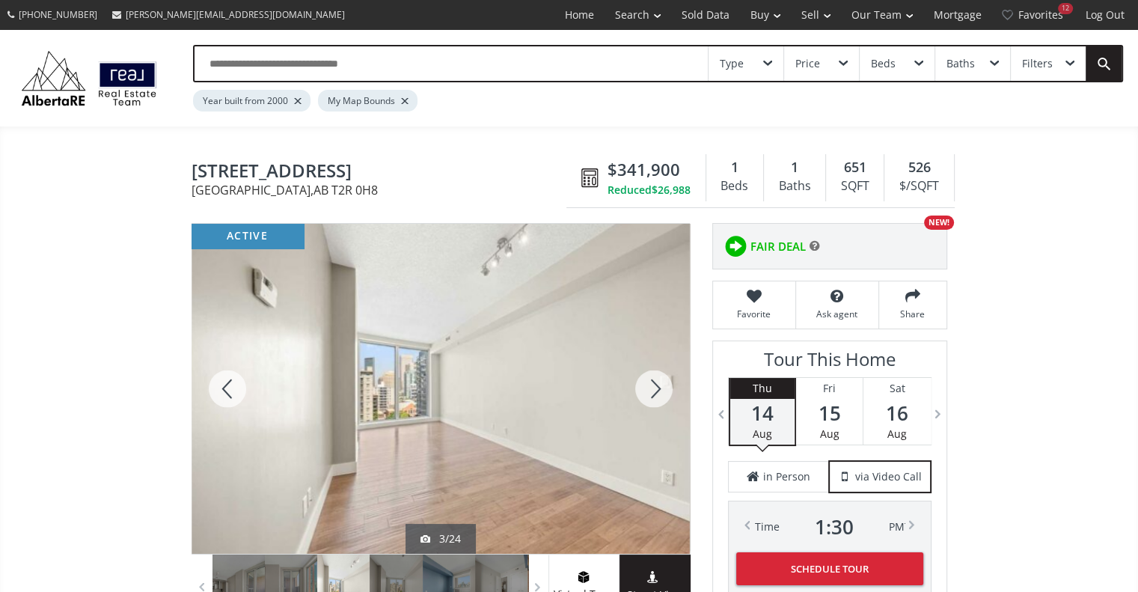
click at [655, 387] on div at bounding box center [654, 389] width 72 height 330
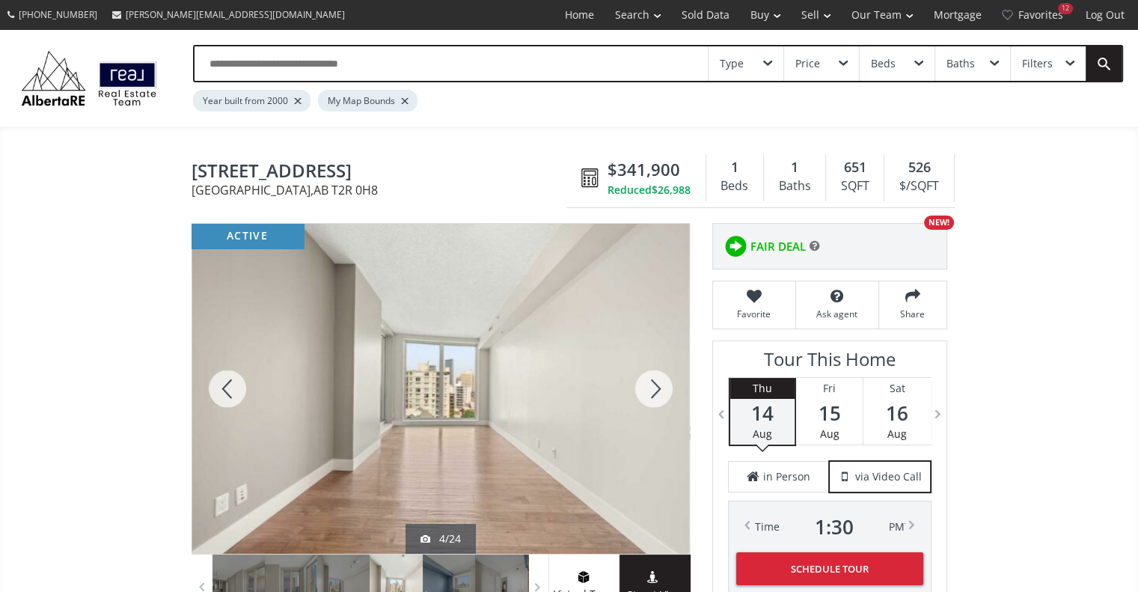
click at [655, 387] on div at bounding box center [654, 389] width 72 height 330
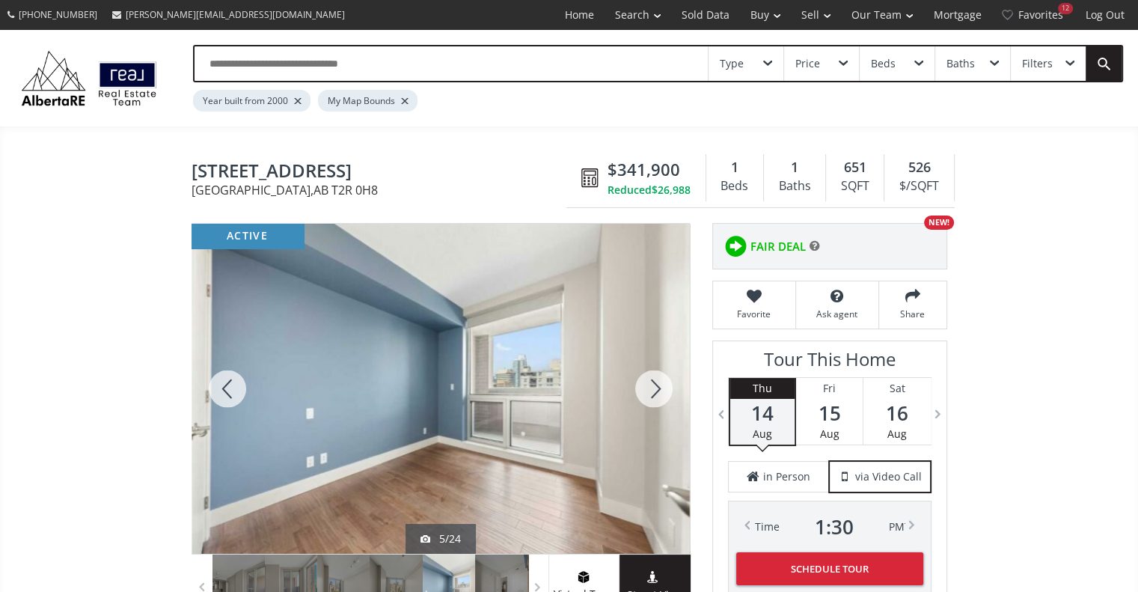
click at [655, 387] on div at bounding box center [654, 389] width 72 height 330
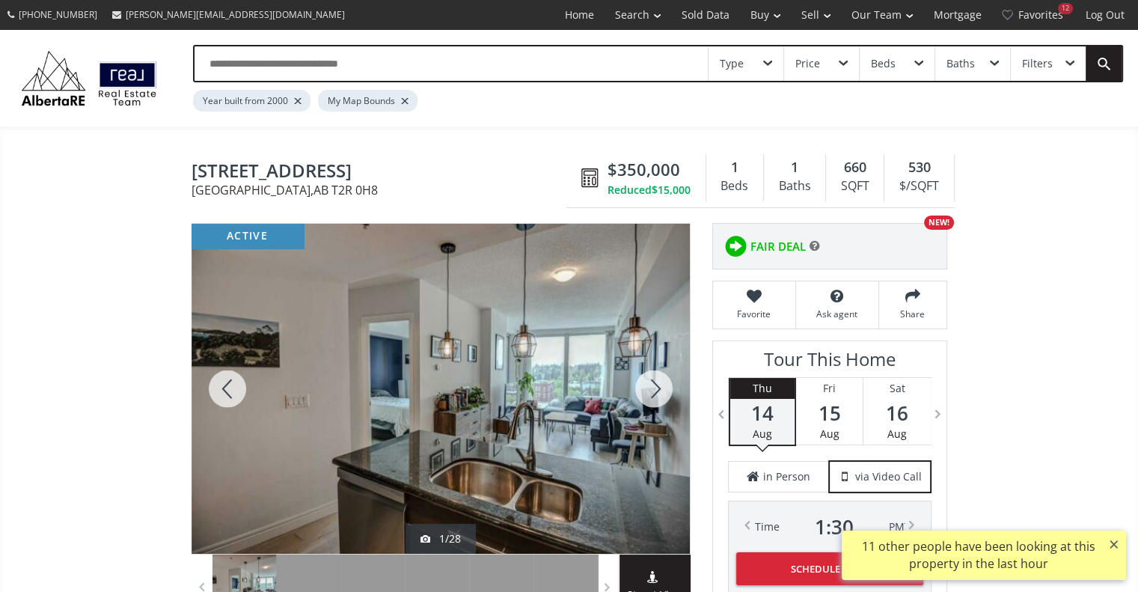
click at [658, 394] on div at bounding box center [654, 389] width 72 height 330
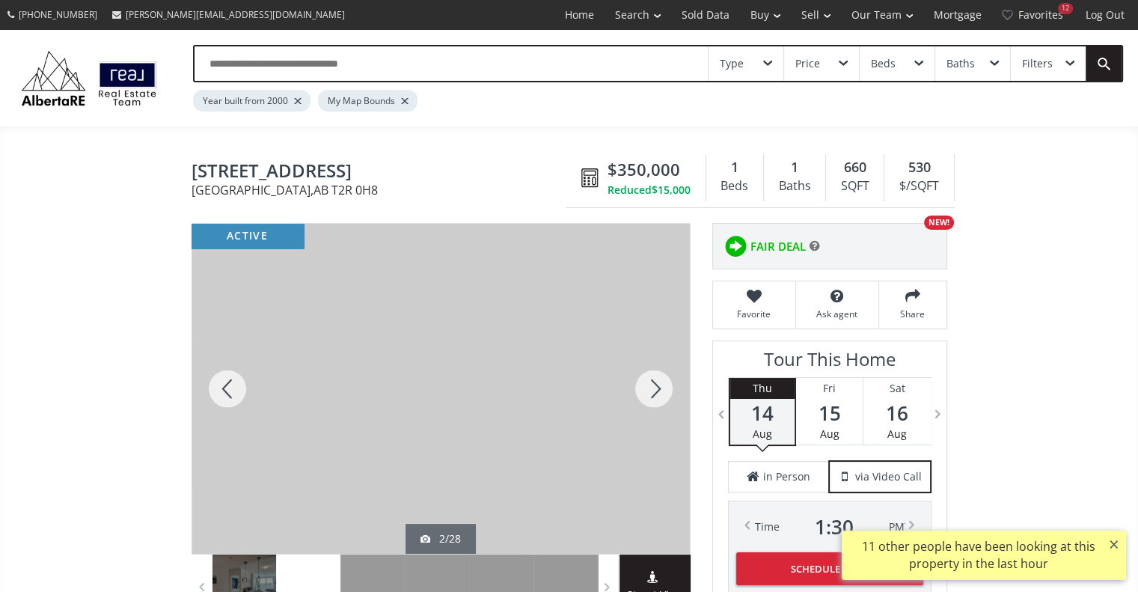
click at [658, 394] on div at bounding box center [654, 389] width 72 height 330
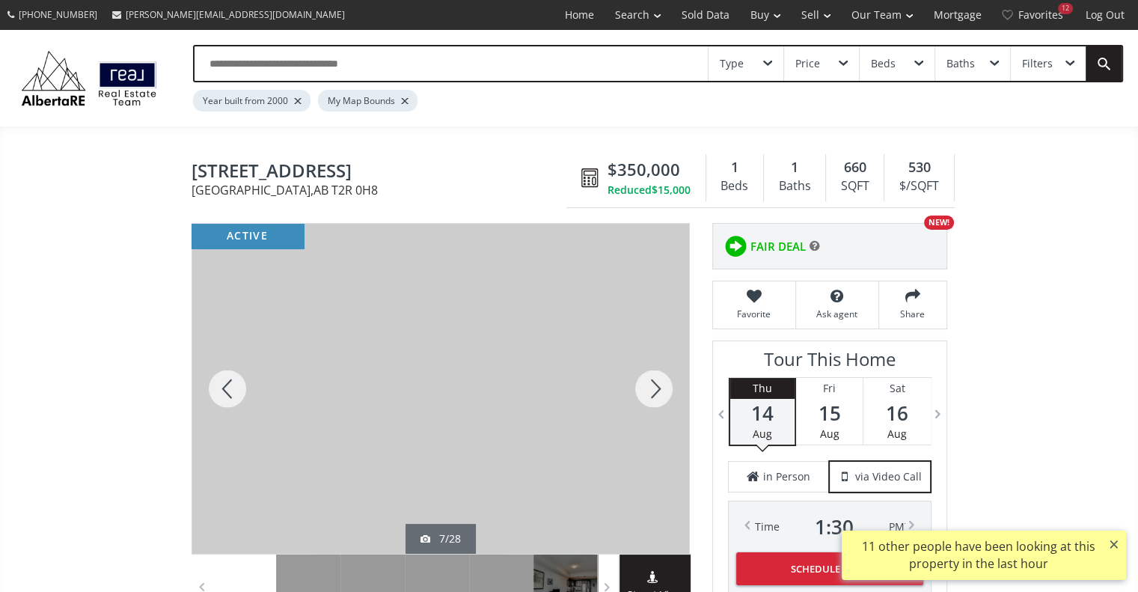
click at [658, 394] on div at bounding box center [654, 389] width 72 height 330
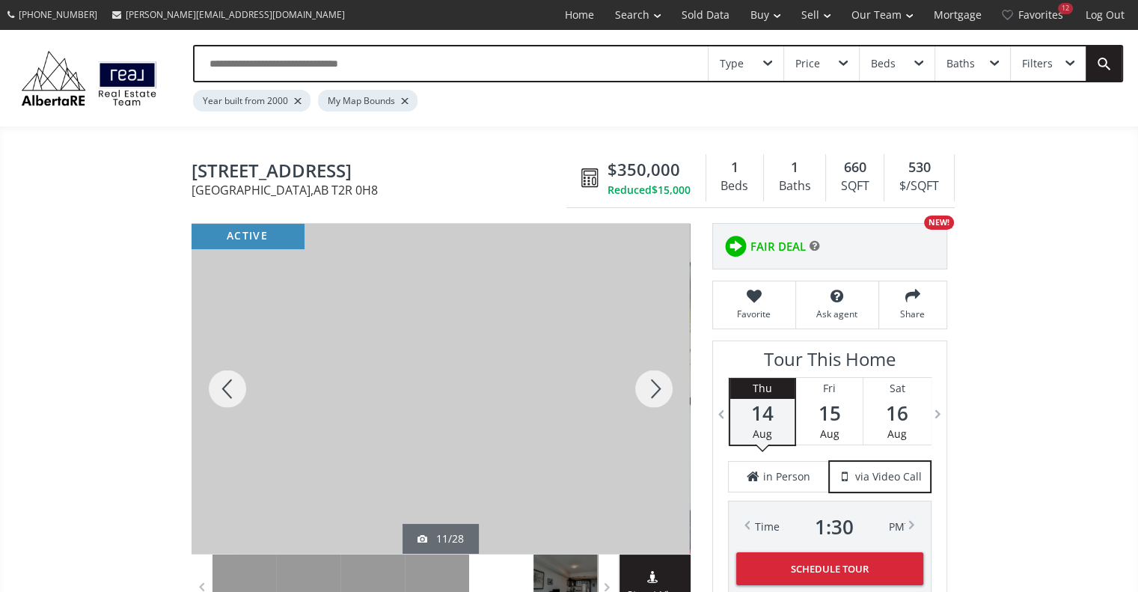
click at [658, 394] on div at bounding box center [654, 389] width 72 height 330
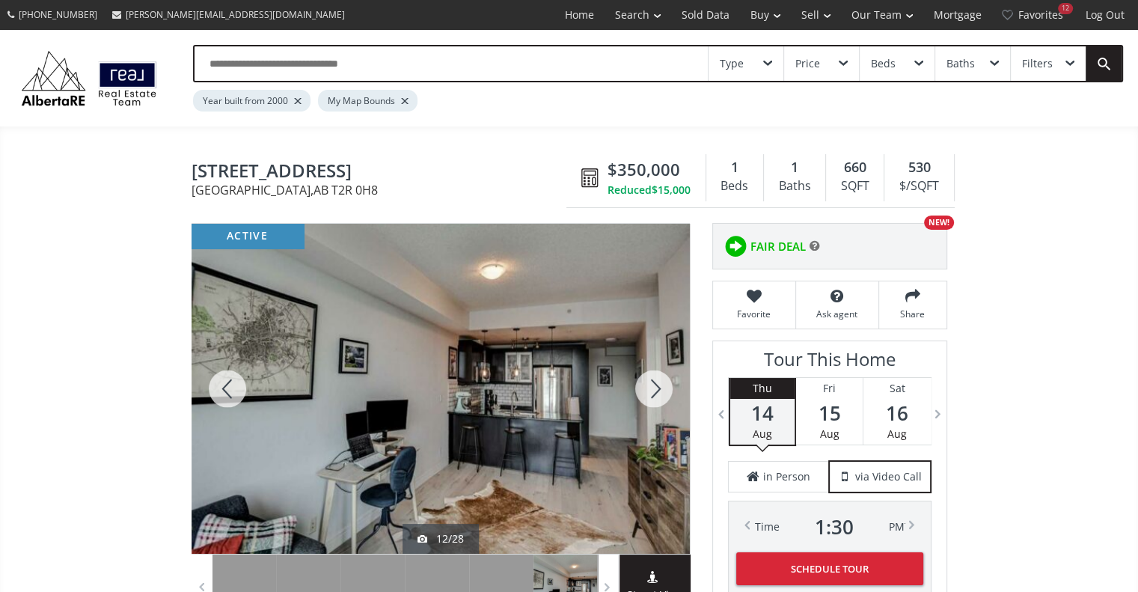
click at [658, 394] on div at bounding box center [654, 389] width 72 height 330
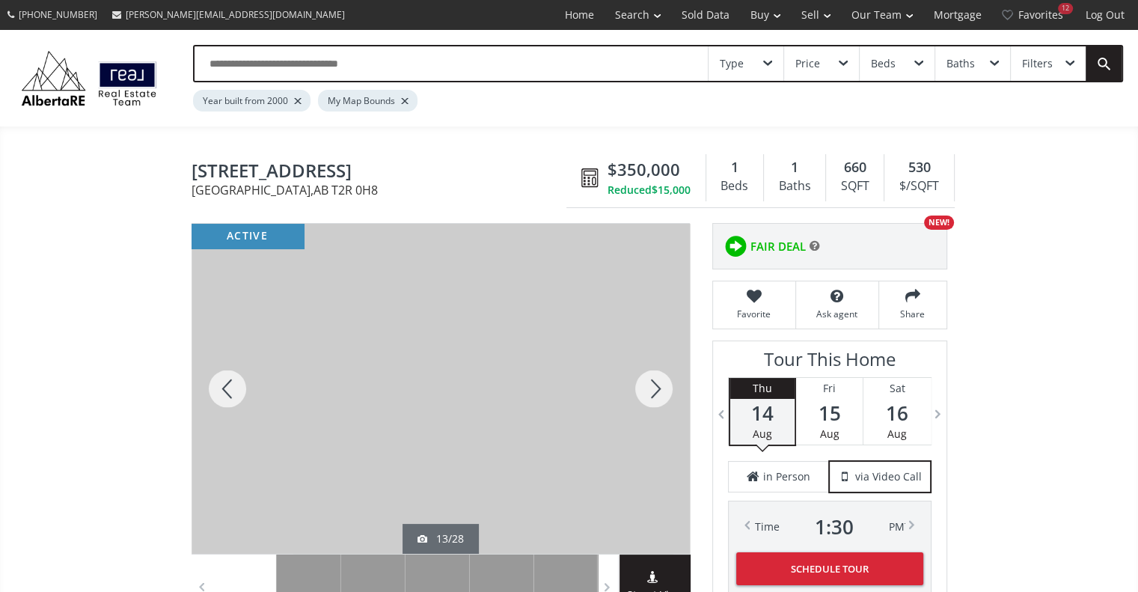
click at [658, 394] on div at bounding box center [654, 389] width 72 height 330
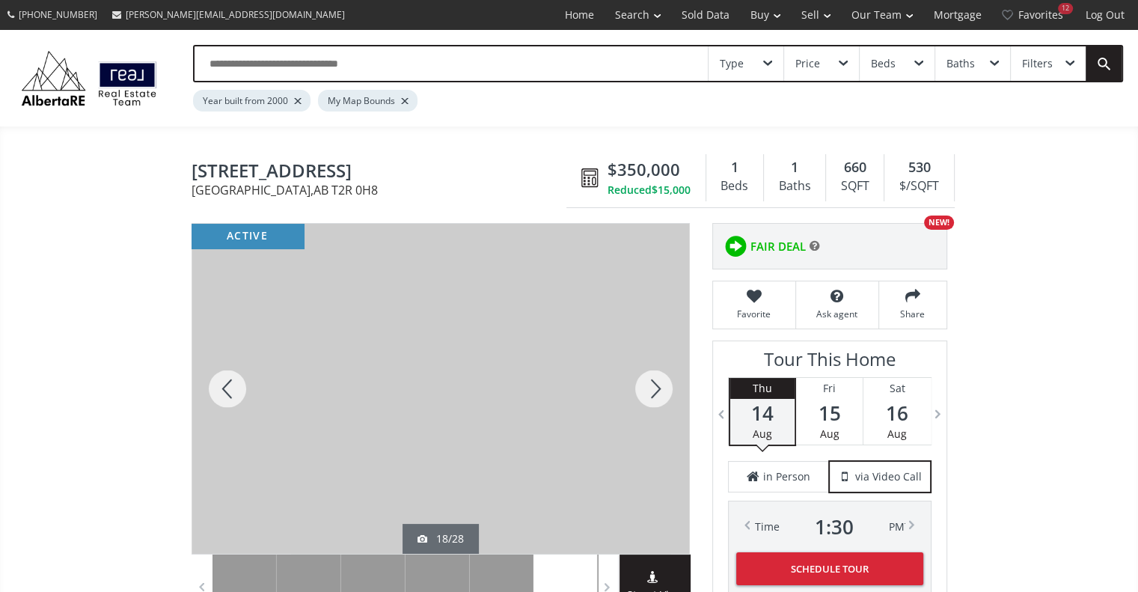
click at [658, 394] on div at bounding box center [654, 389] width 72 height 330
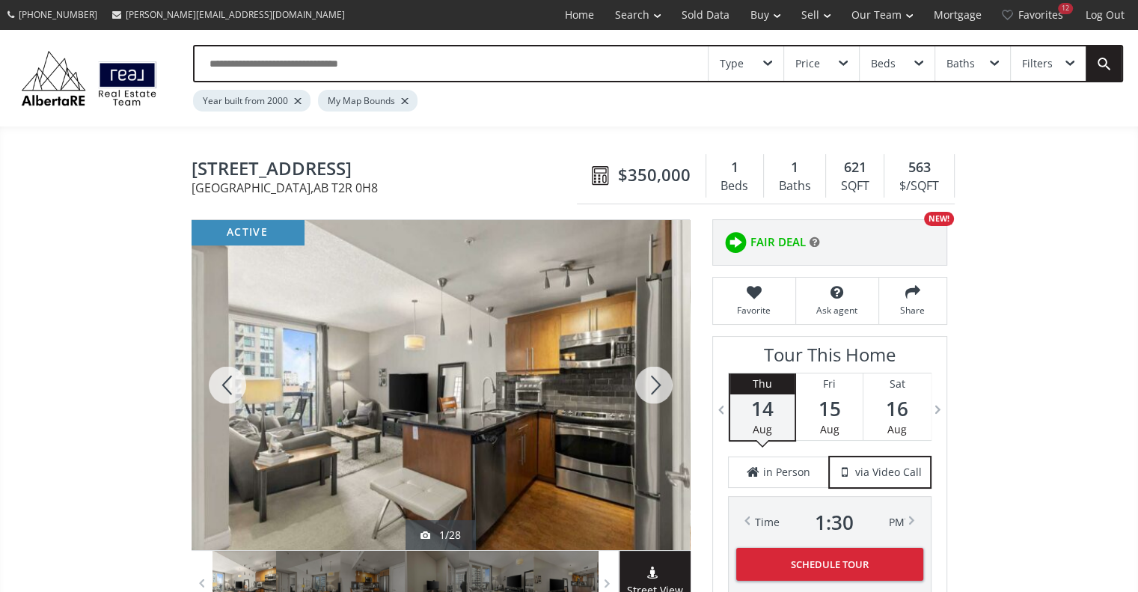
click at [663, 386] on div at bounding box center [654, 385] width 72 height 330
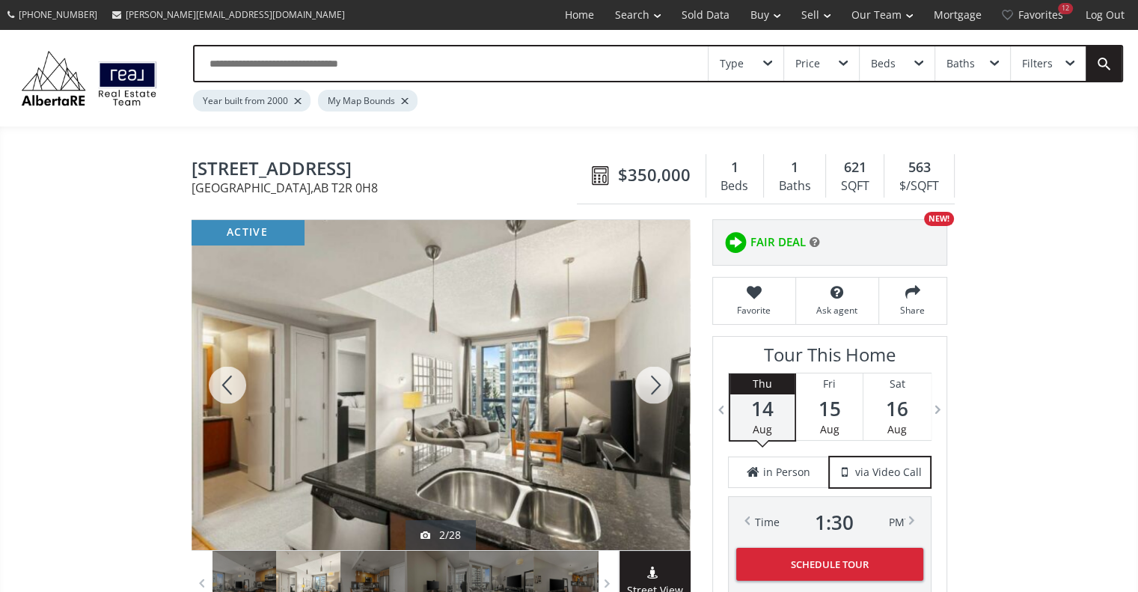
click at [663, 386] on div at bounding box center [654, 385] width 72 height 330
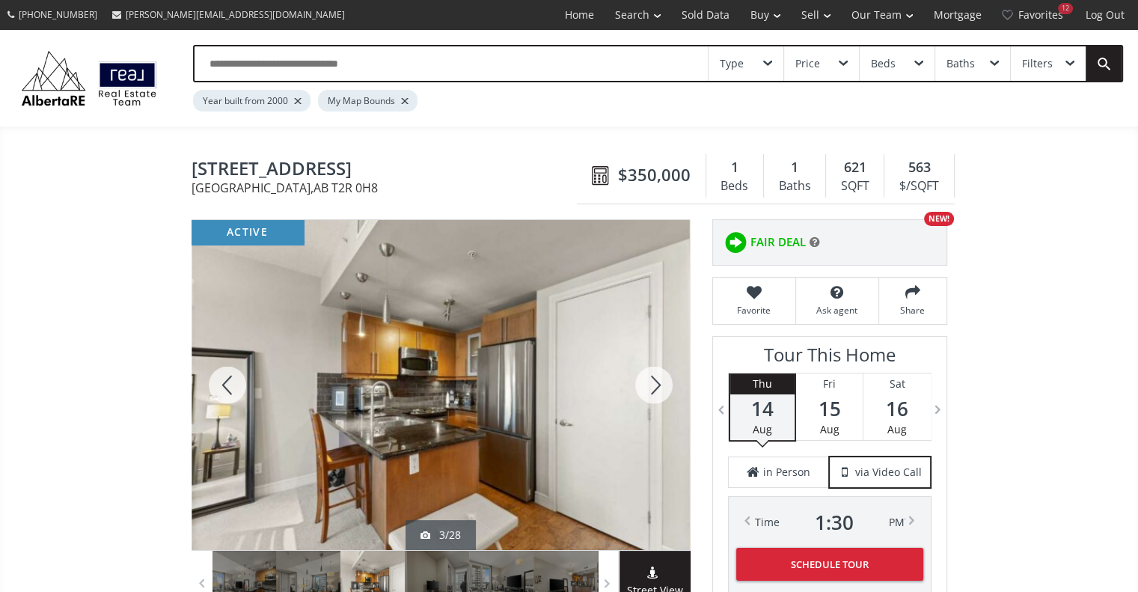
click at [663, 386] on div at bounding box center [654, 385] width 72 height 330
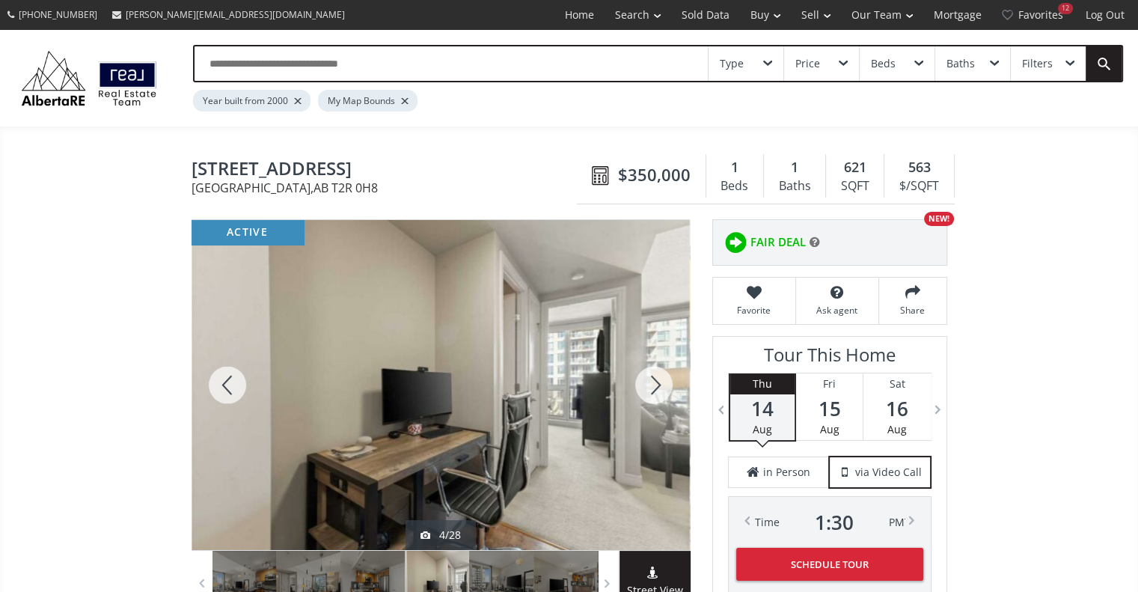
click at [663, 386] on div at bounding box center [654, 385] width 72 height 330
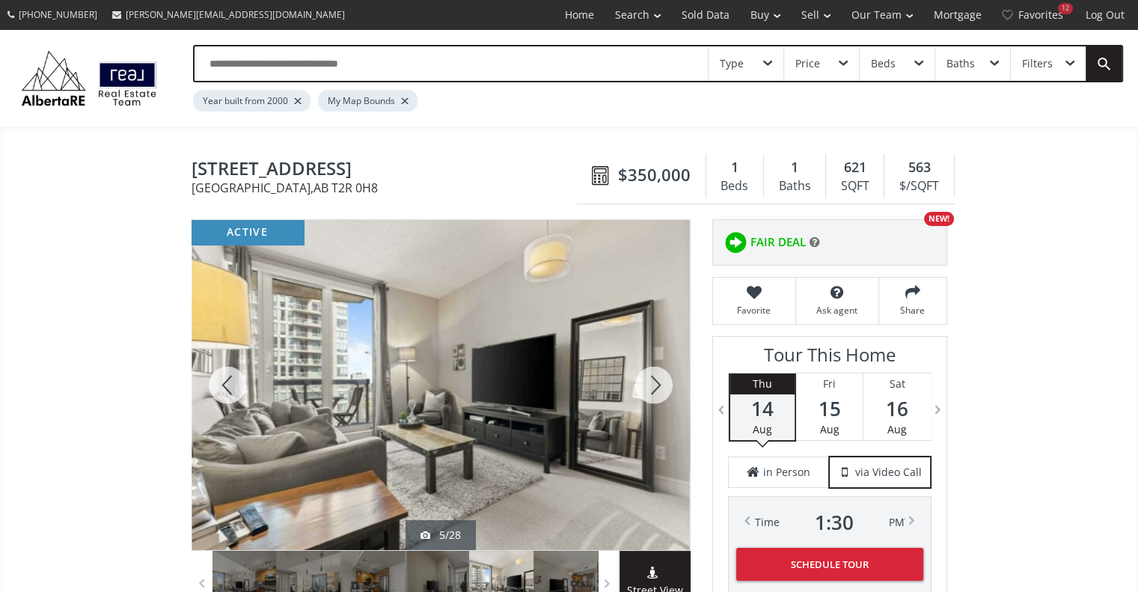
click at [663, 386] on div at bounding box center [654, 385] width 72 height 330
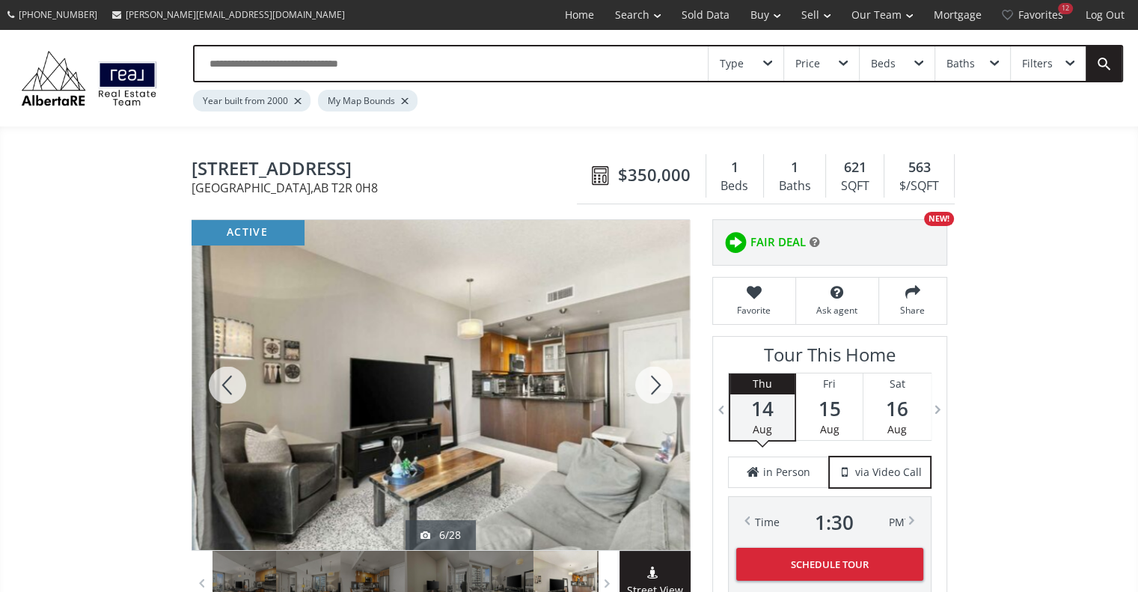
click at [663, 386] on div at bounding box center [654, 385] width 72 height 330
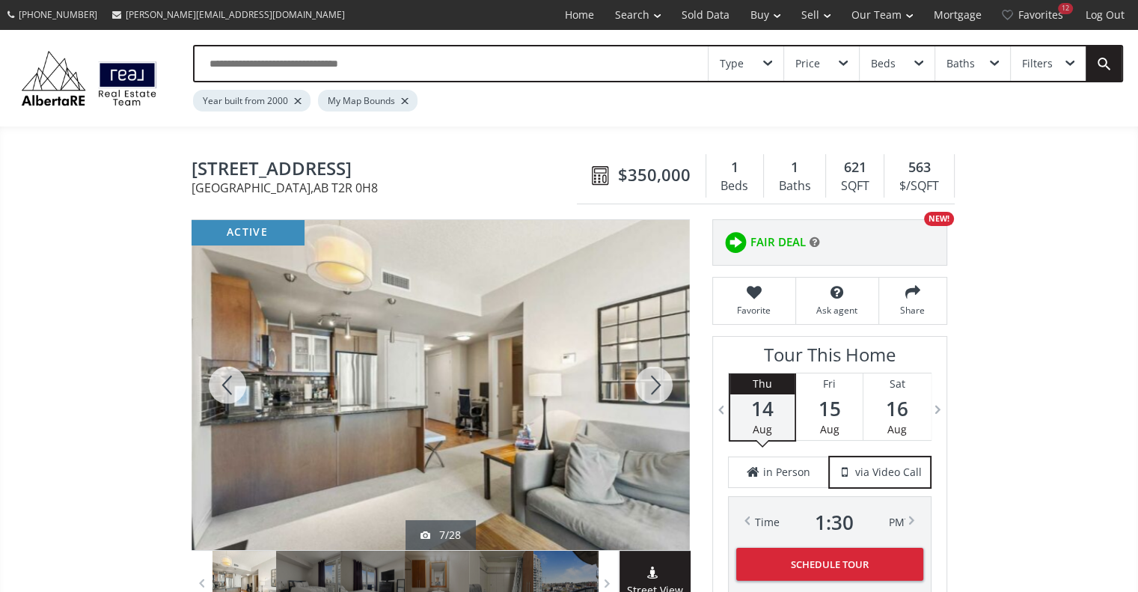
click at [663, 386] on div at bounding box center [654, 385] width 72 height 330
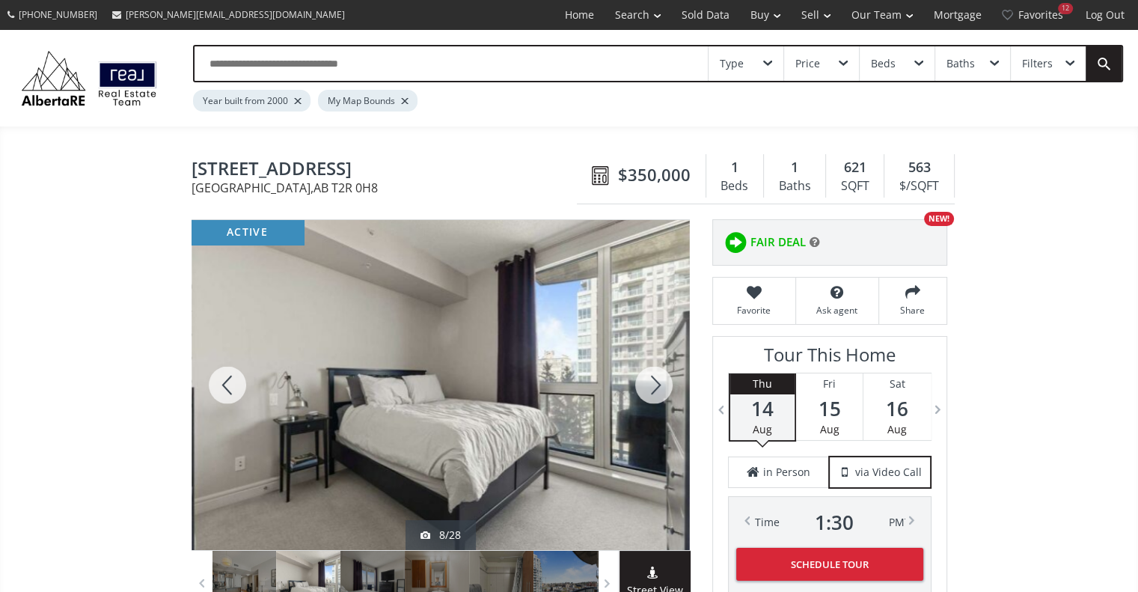
click at [663, 386] on div at bounding box center [654, 385] width 72 height 330
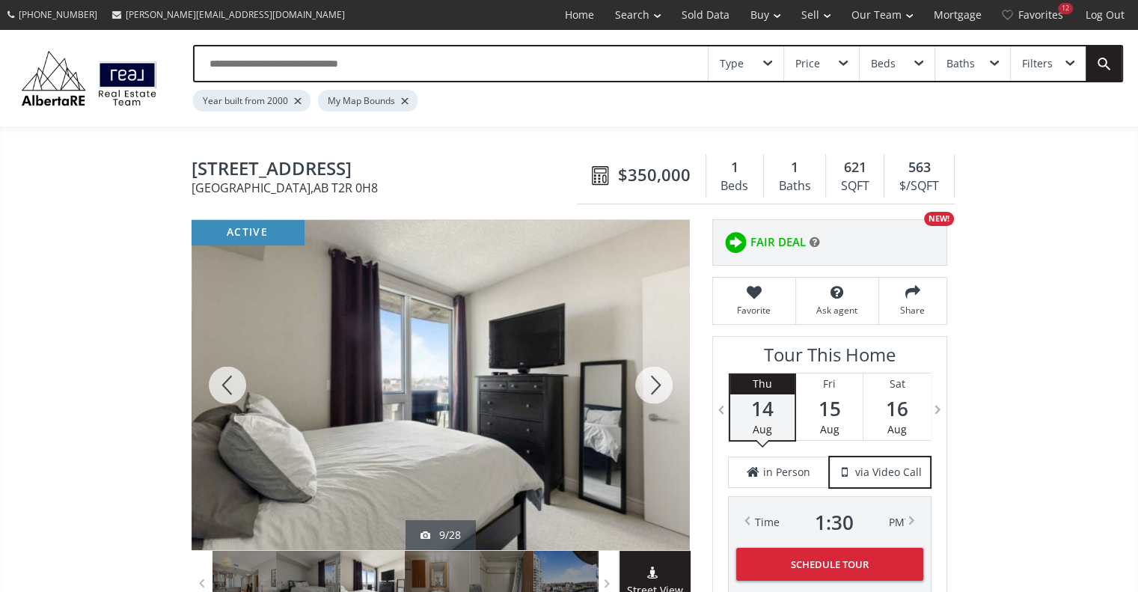
click at [663, 386] on div at bounding box center [654, 385] width 72 height 330
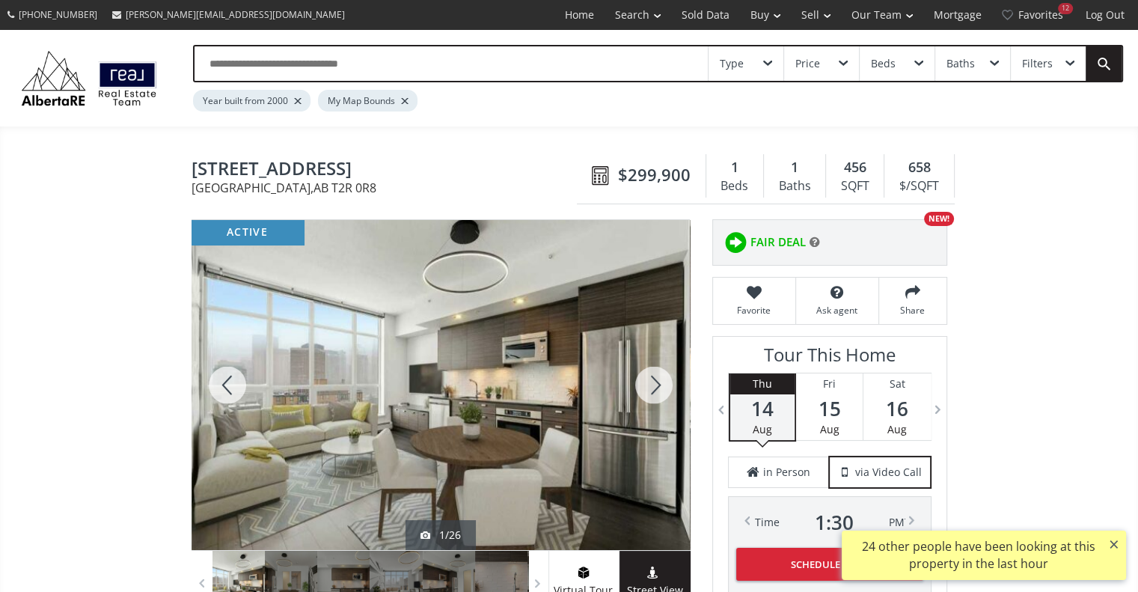
click at [651, 380] on div at bounding box center [654, 385] width 72 height 330
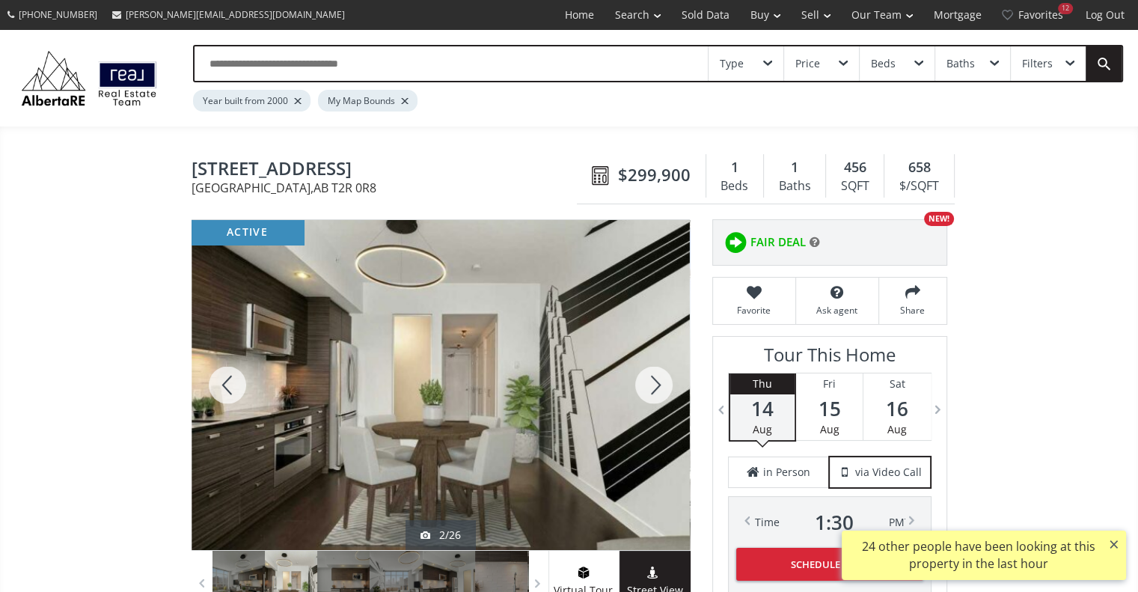
click at [651, 380] on div at bounding box center [654, 385] width 72 height 330
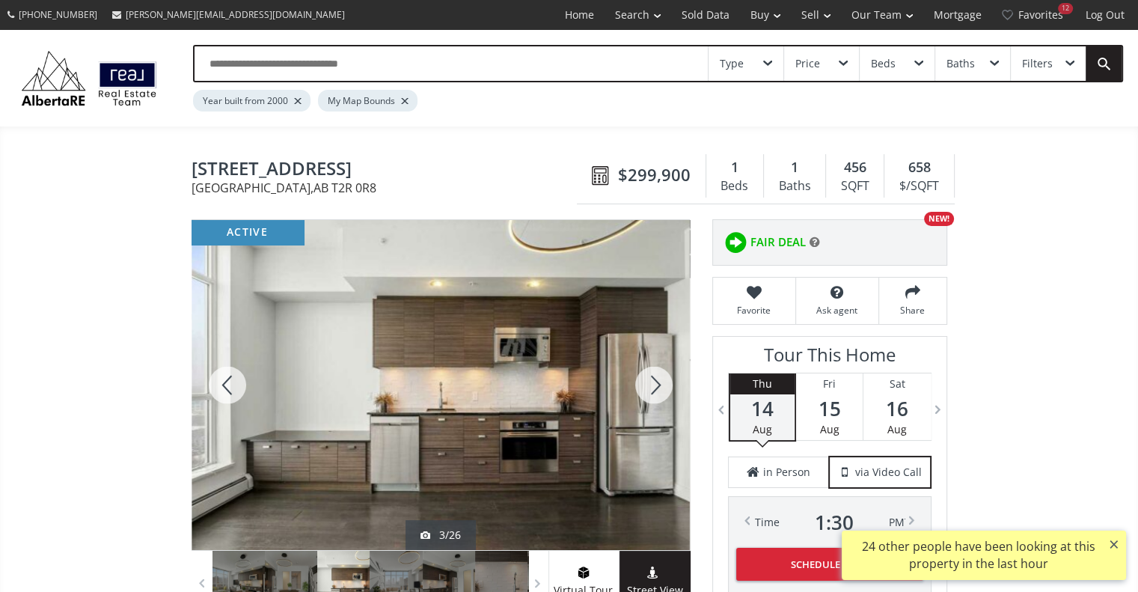
click at [651, 380] on div at bounding box center [654, 385] width 72 height 330
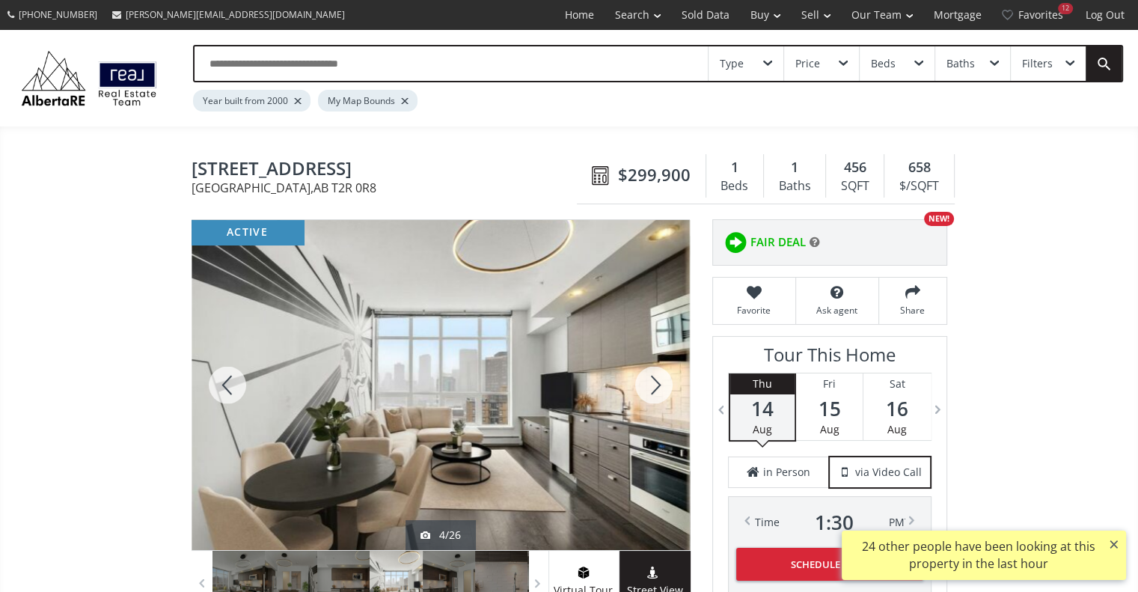
click at [651, 380] on div at bounding box center [654, 385] width 72 height 330
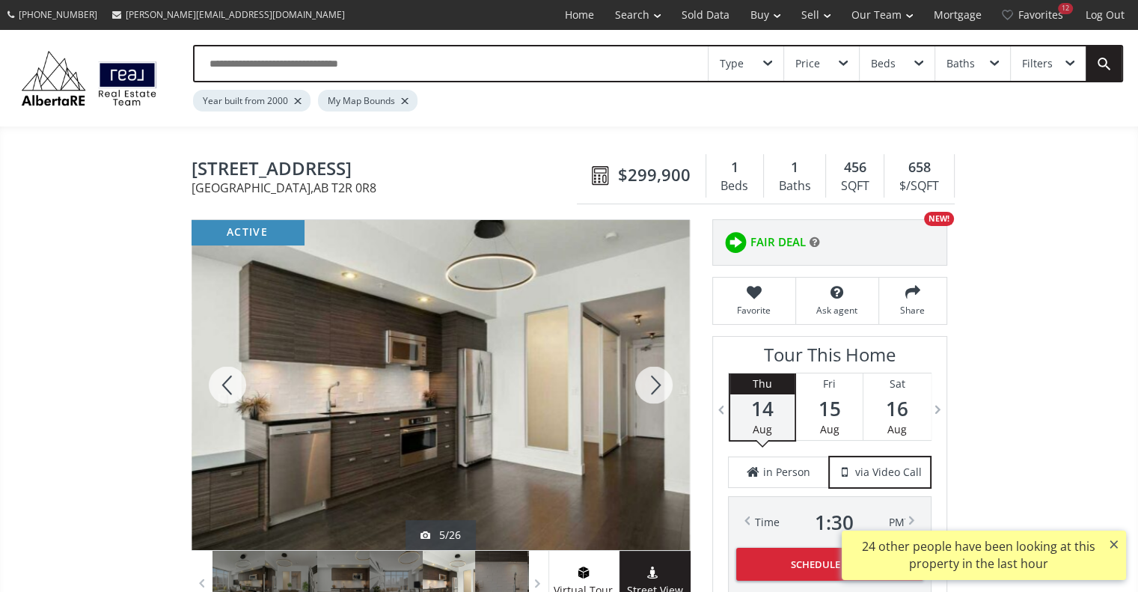
click at [651, 380] on div at bounding box center [654, 385] width 72 height 330
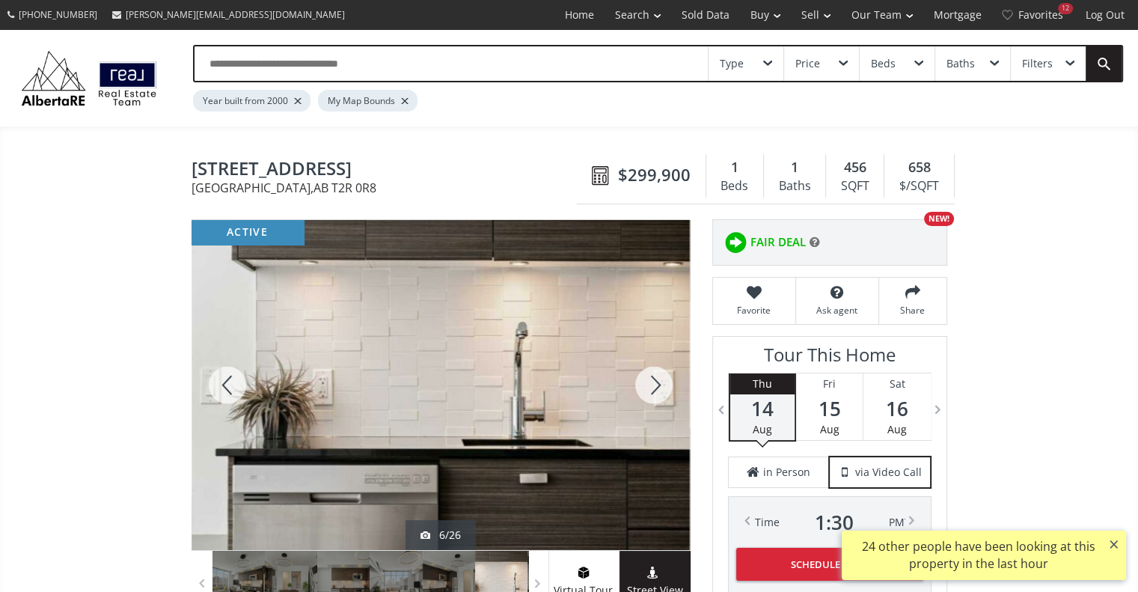
click at [651, 380] on div at bounding box center [654, 385] width 72 height 330
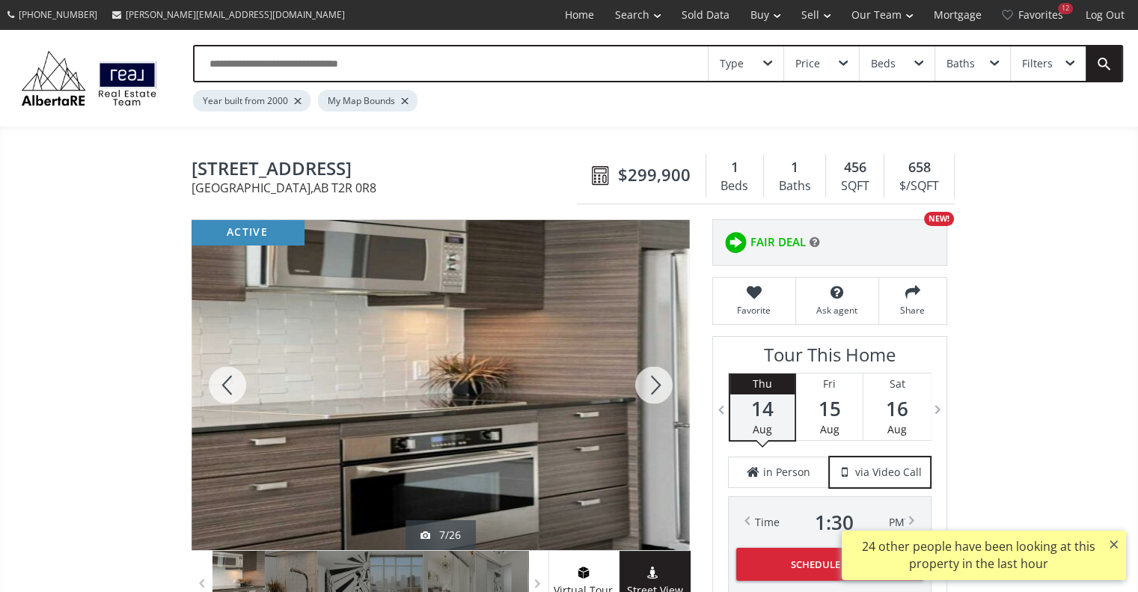
click at [651, 380] on div at bounding box center [654, 385] width 72 height 330
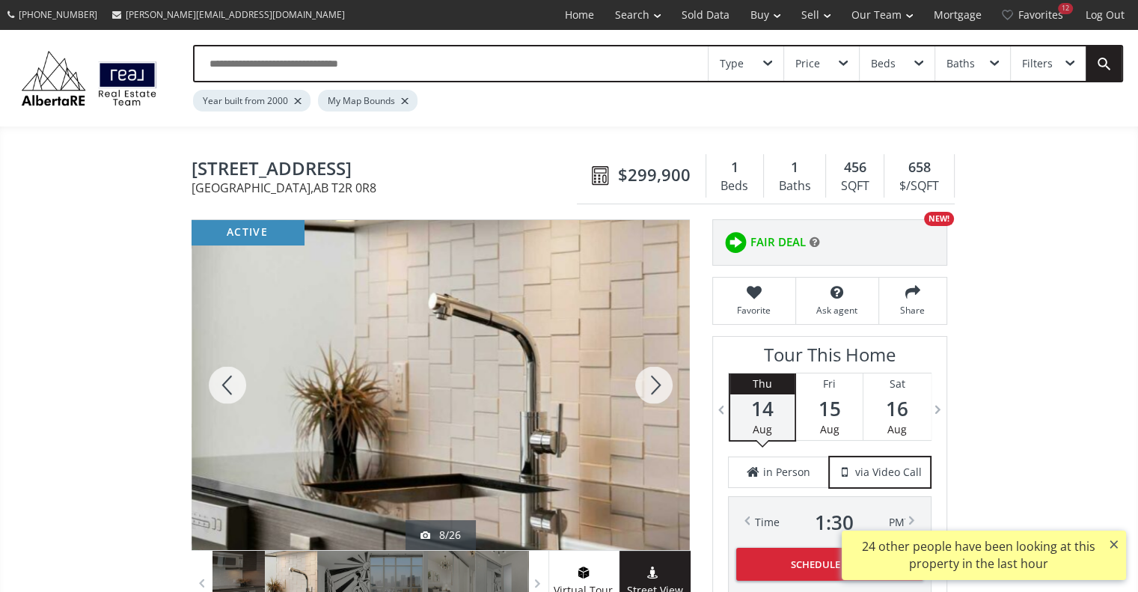
click at [651, 380] on div at bounding box center [654, 385] width 72 height 330
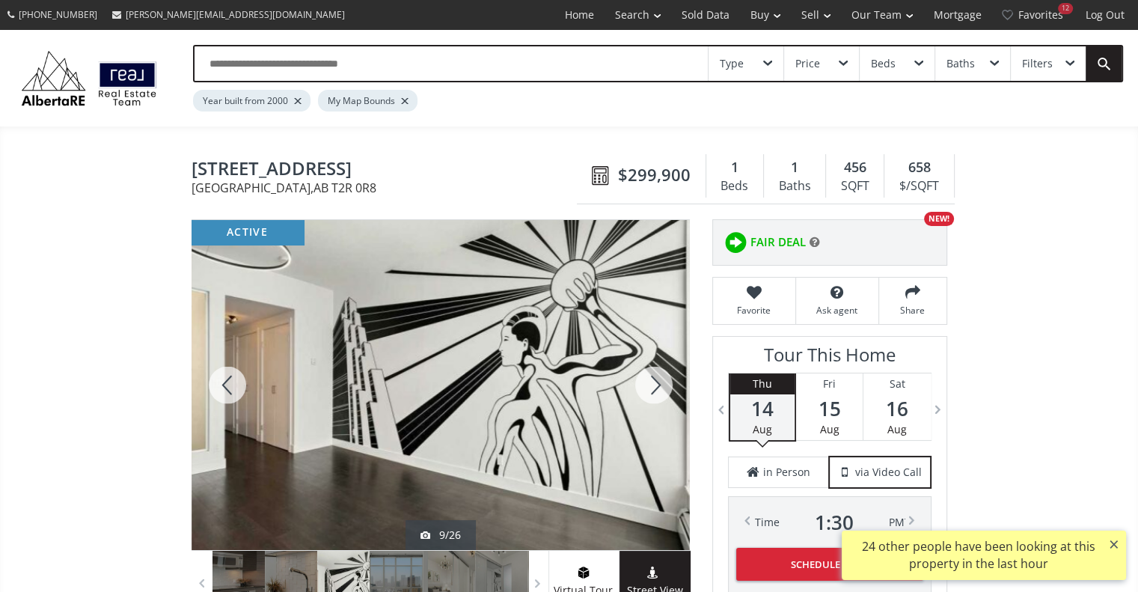
click at [651, 380] on div at bounding box center [654, 385] width 72 height 330
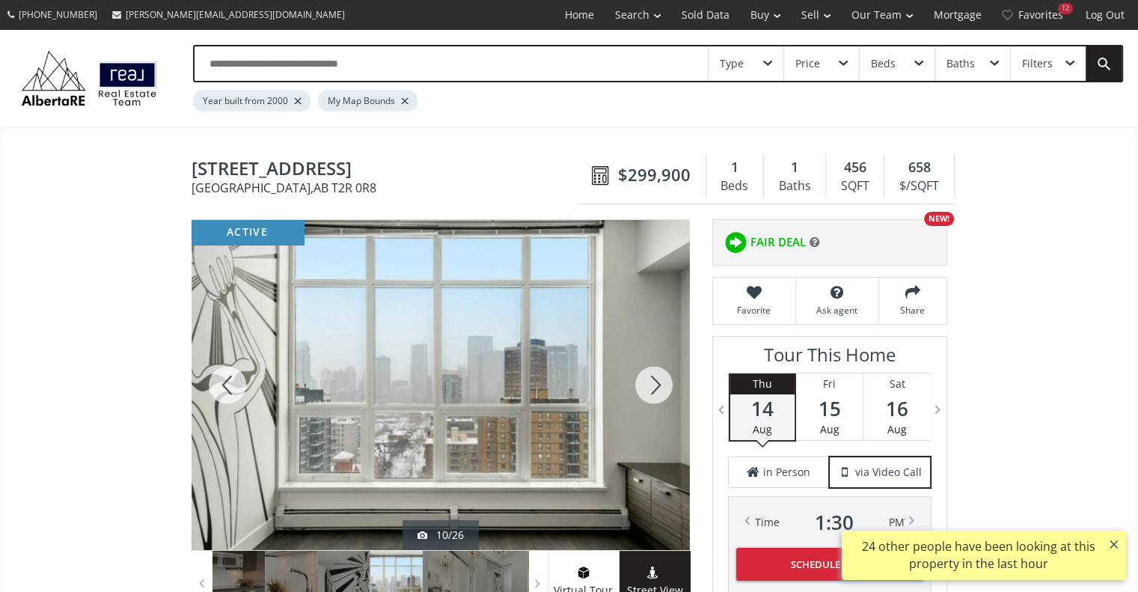
click at [651, 380] on div at bounding box center [654, 385] width 72 height 330
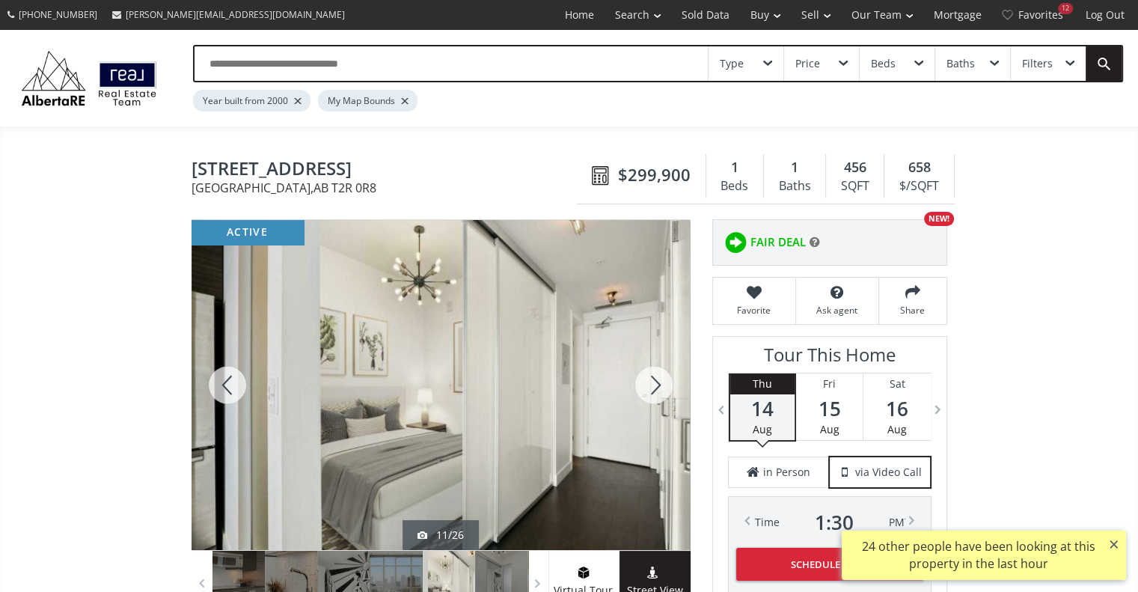
click at [651, 380] on div at bounding box center [654, 385] width 72 height 330
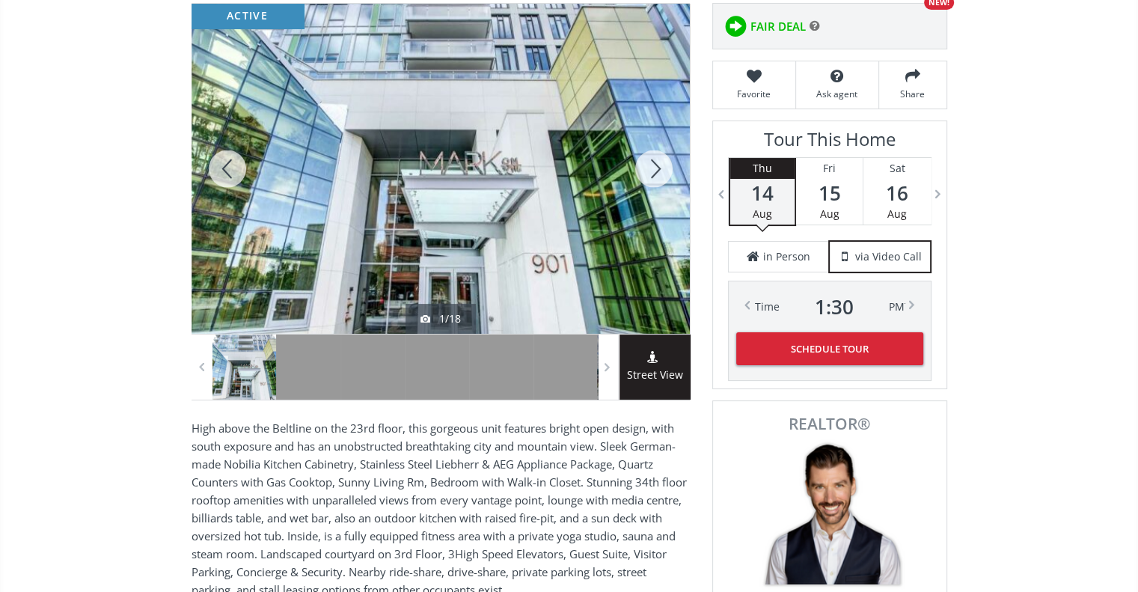
scroll to position [229, 0]
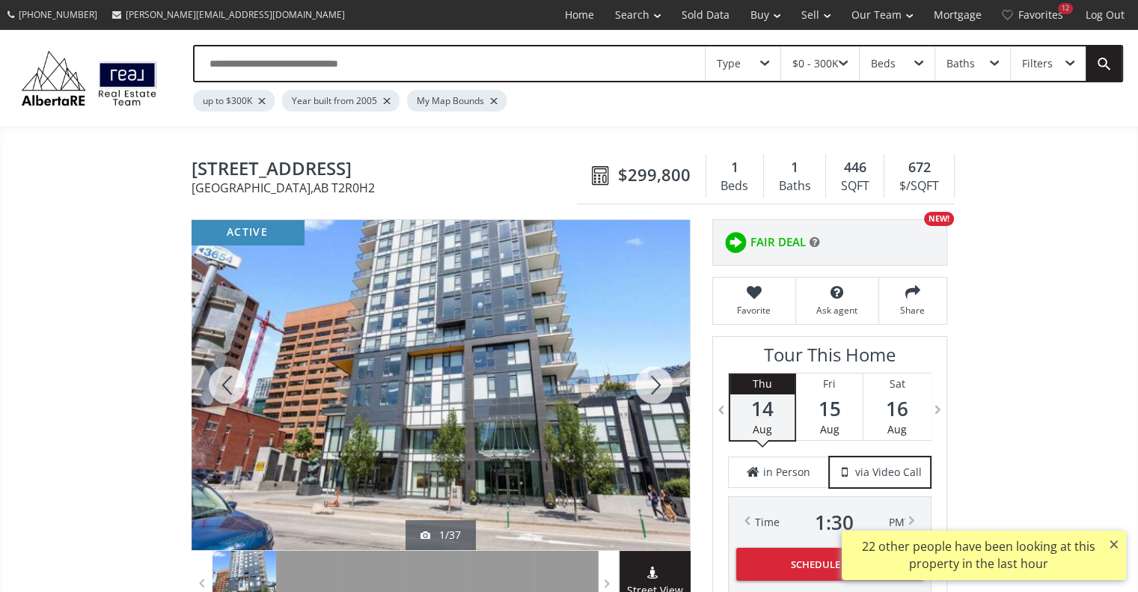
click at [659, 384] on div at bounding box center [654, 385] width 72 height 330
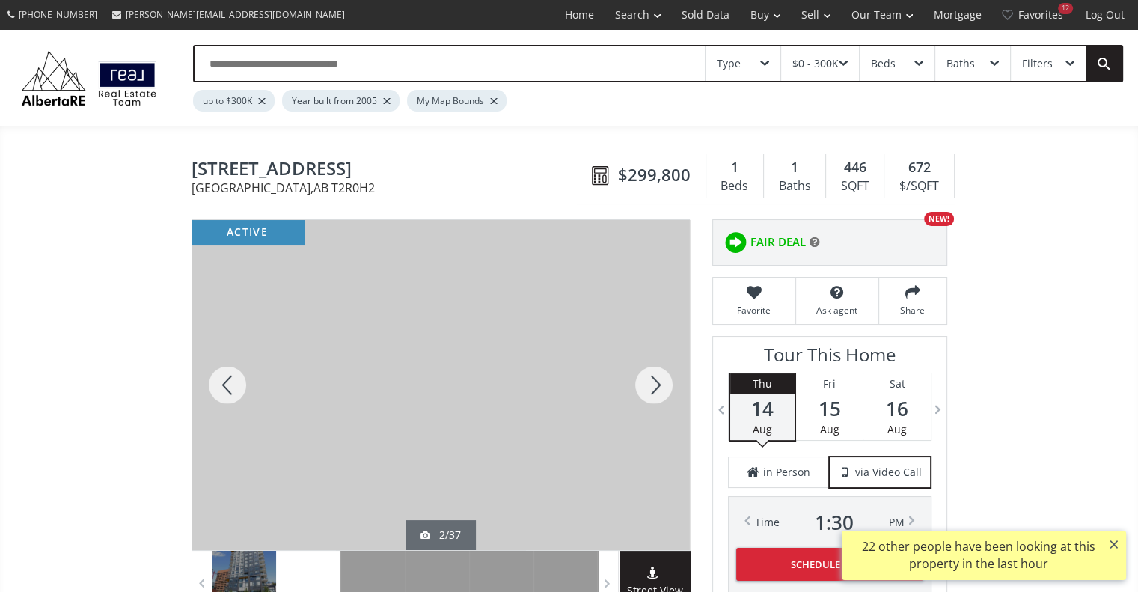
click at [659, 384] on div at bounding box center [654, 385] width 72 height 330
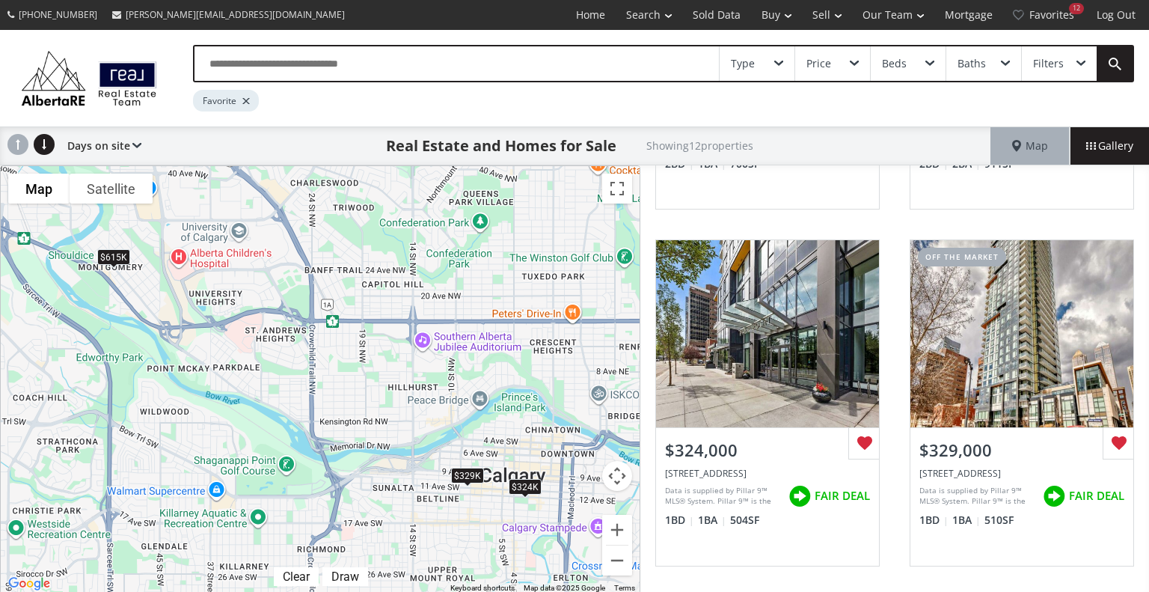
scroll to position [289, 0]
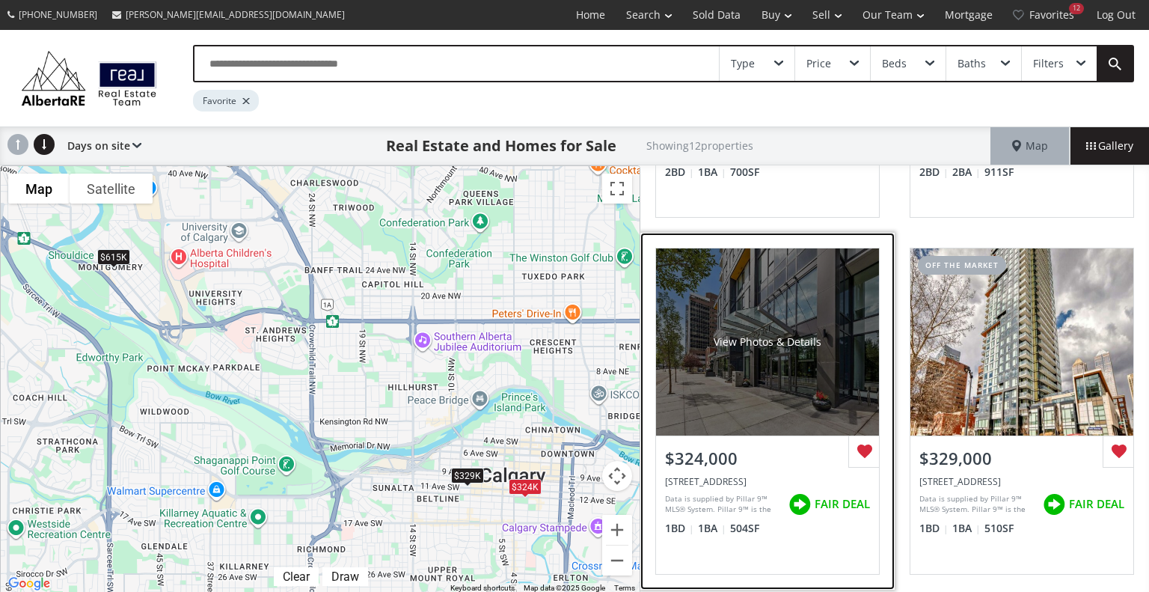
click at [763, 294] on div "View Photos & Details" at bounding box center [767, 341] width 223 height 187
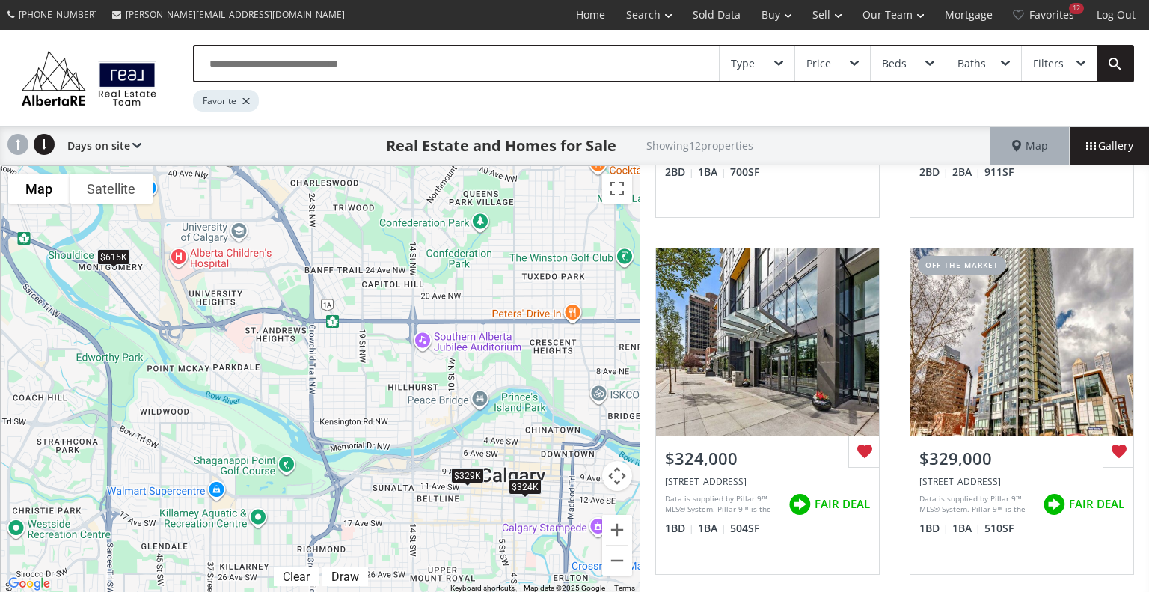
click at [116, 256] on div "$615K" at bounding box center [113, 256] width 33 height 16
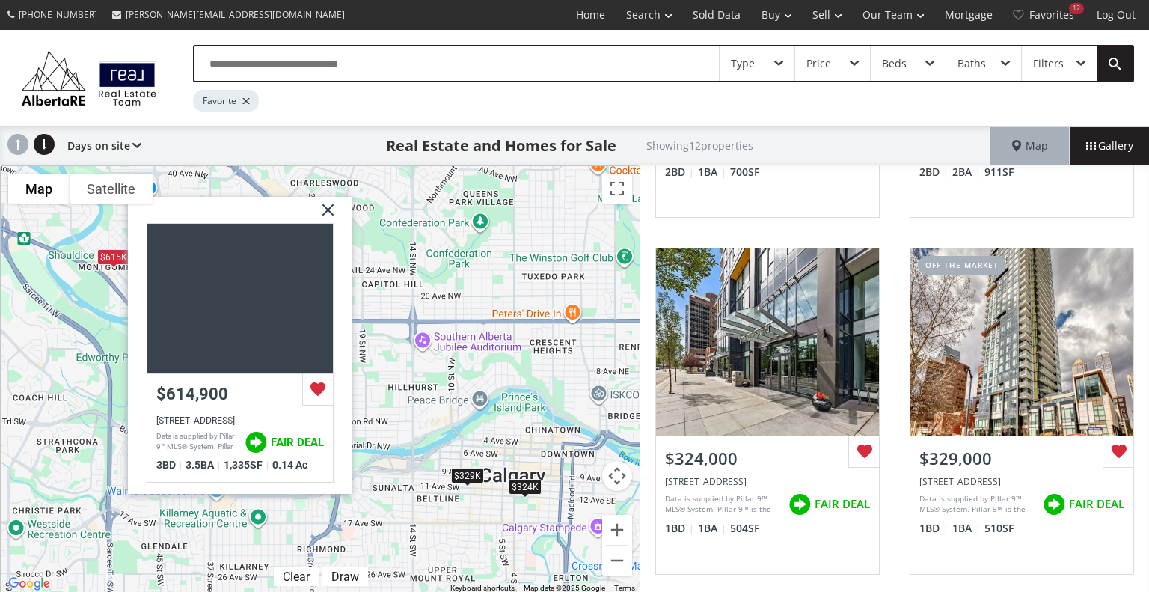
click at [332, 206] on img at bounding box center [322, 214] width 37 height 37
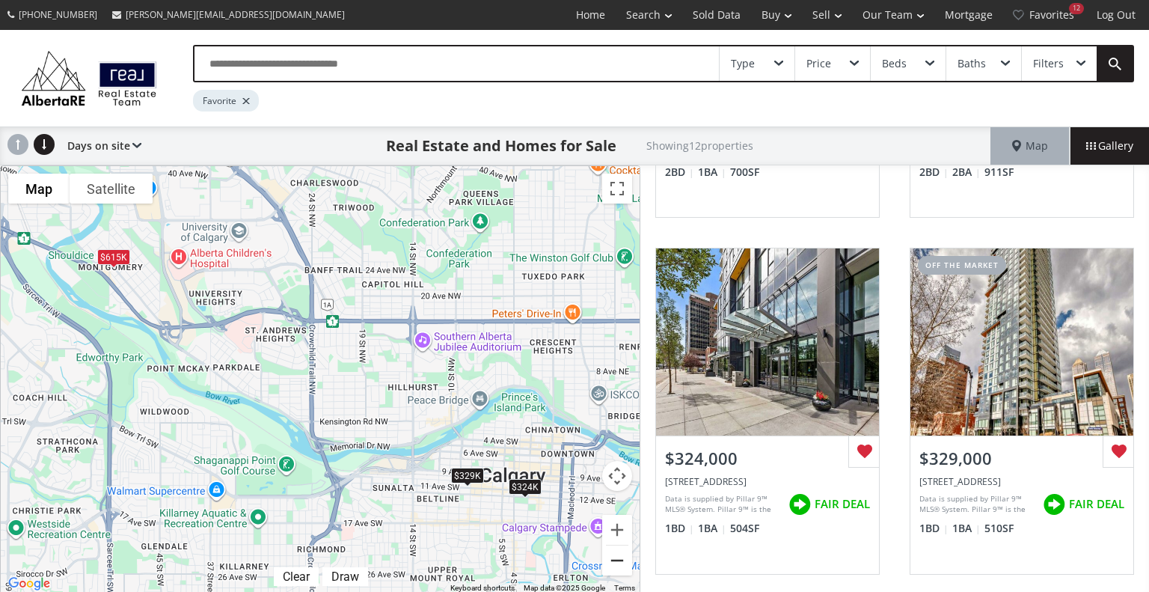
click at [618, 559] on button "Zoom out" at bounding box center [617, 560] width 30 height 30
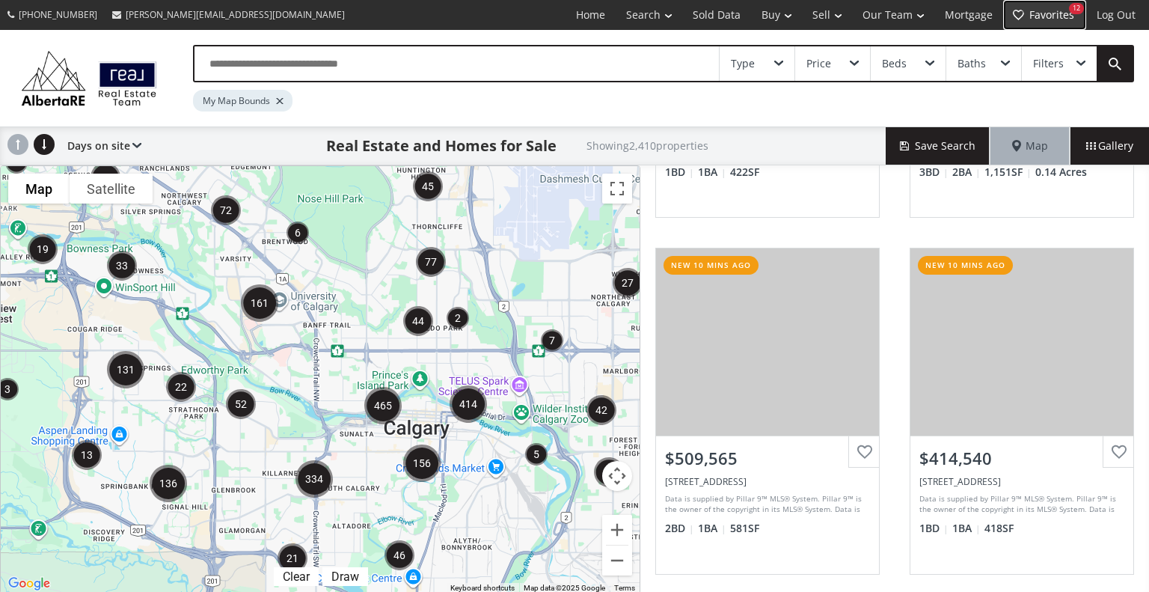
click at [1044, 6] on link "Favorites 12" at bounding box center [1044, 15] width 83 height 30
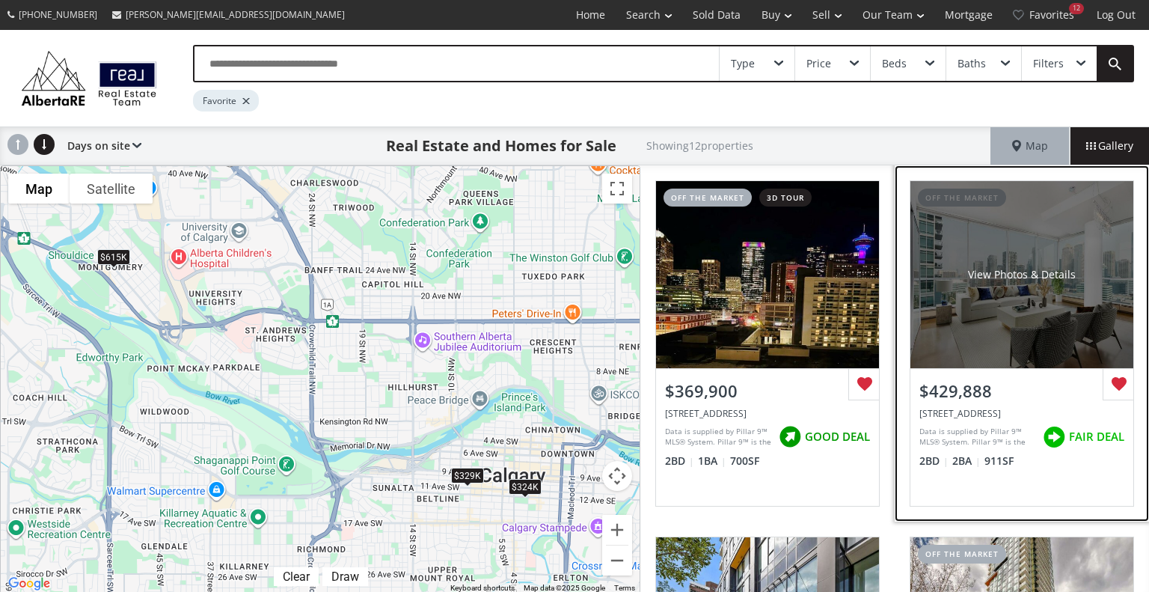
click at [966, 304] on div "View Photos & Details" at bounding box center [1021, 274] width 223 height 187
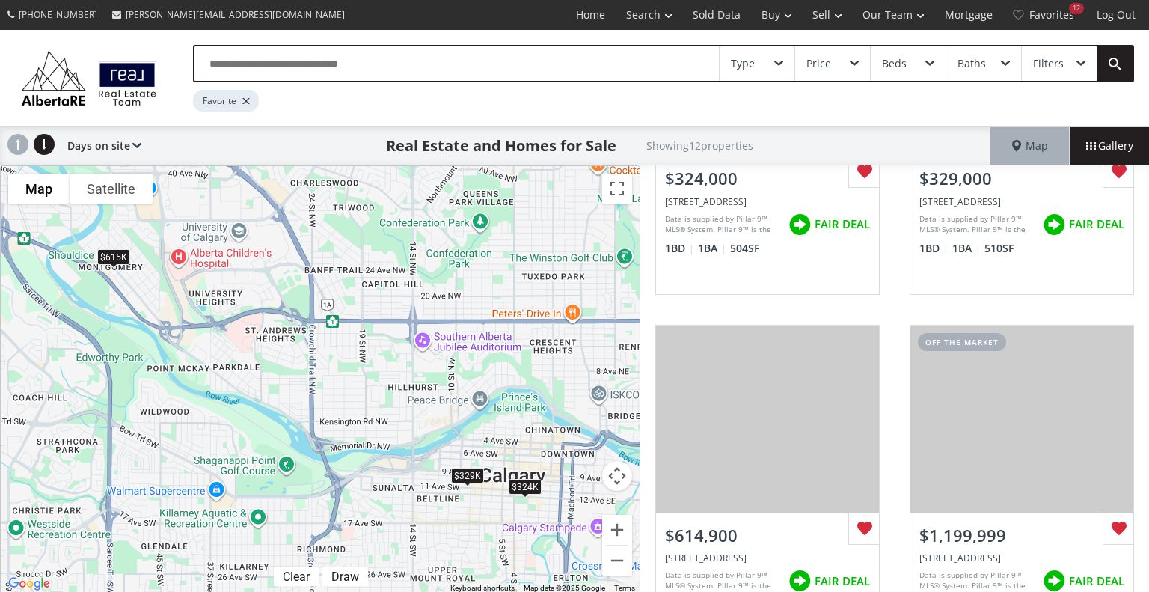
scroll to position [758, 0]
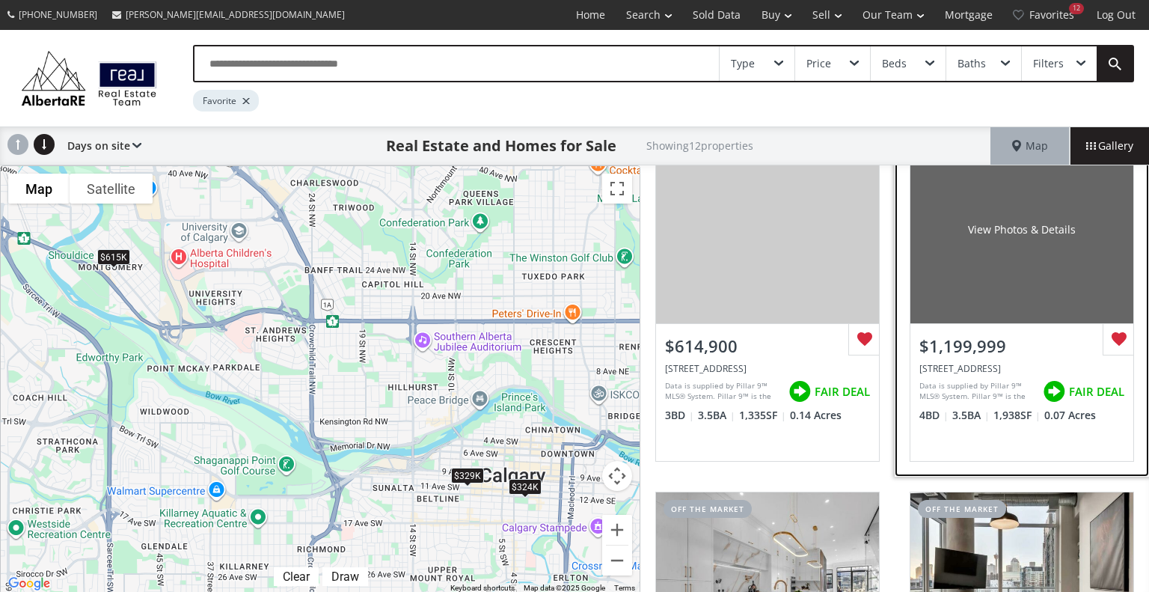
click at [1055, 294] on div "View Photos & Details" at bounding box center [1021, 229] width 223 height 187
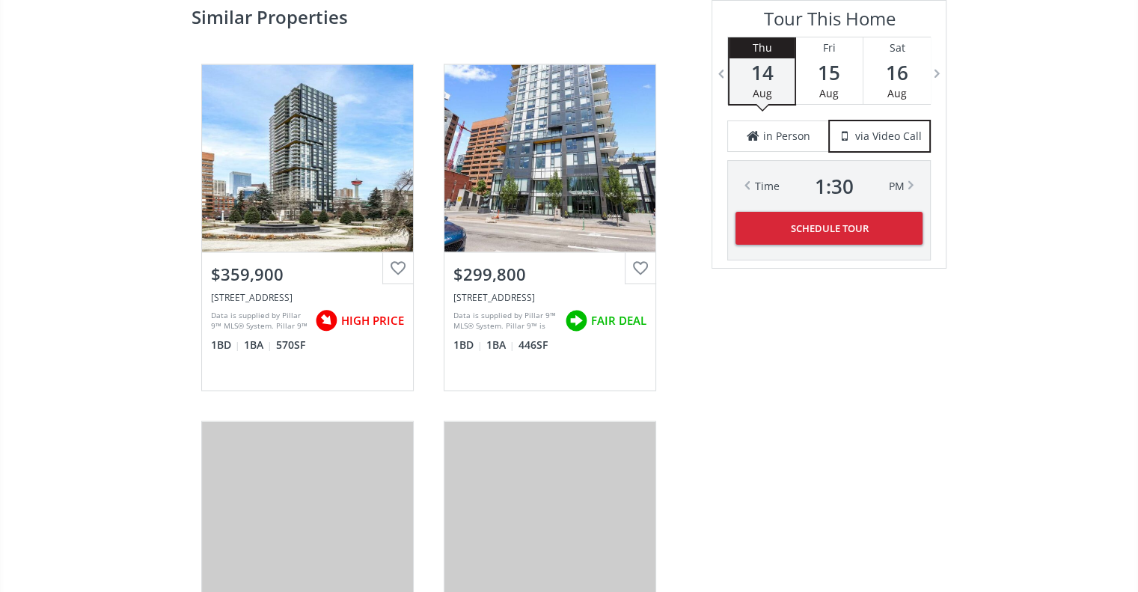
scroll to position [2546, 0]
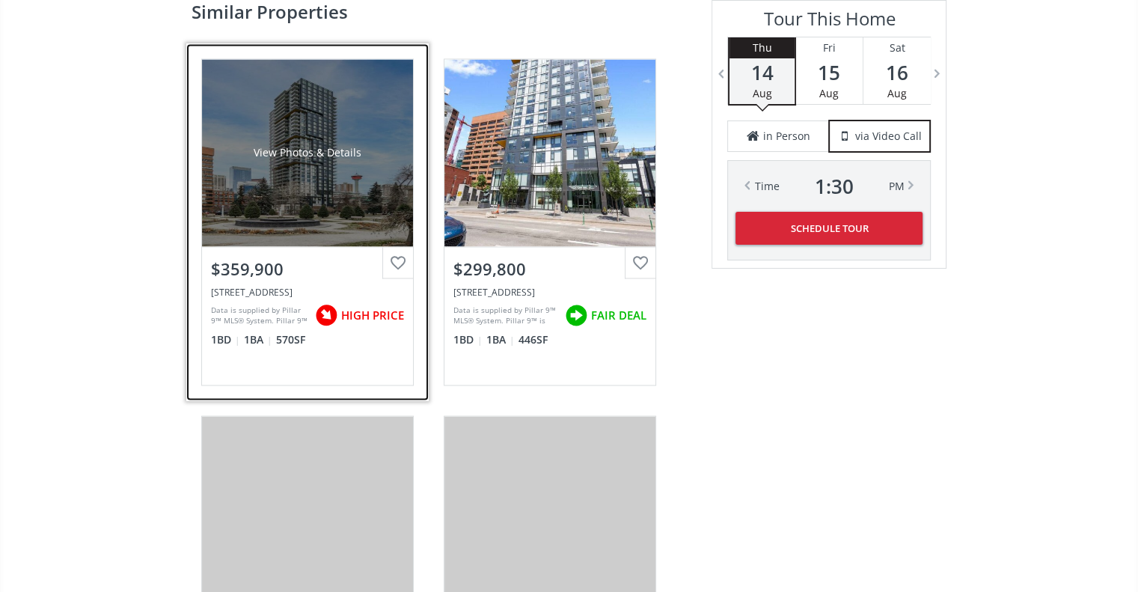
click at [335, 205] on div "View Photos & Details" at bounding box center [307, 152] width 211 height 187
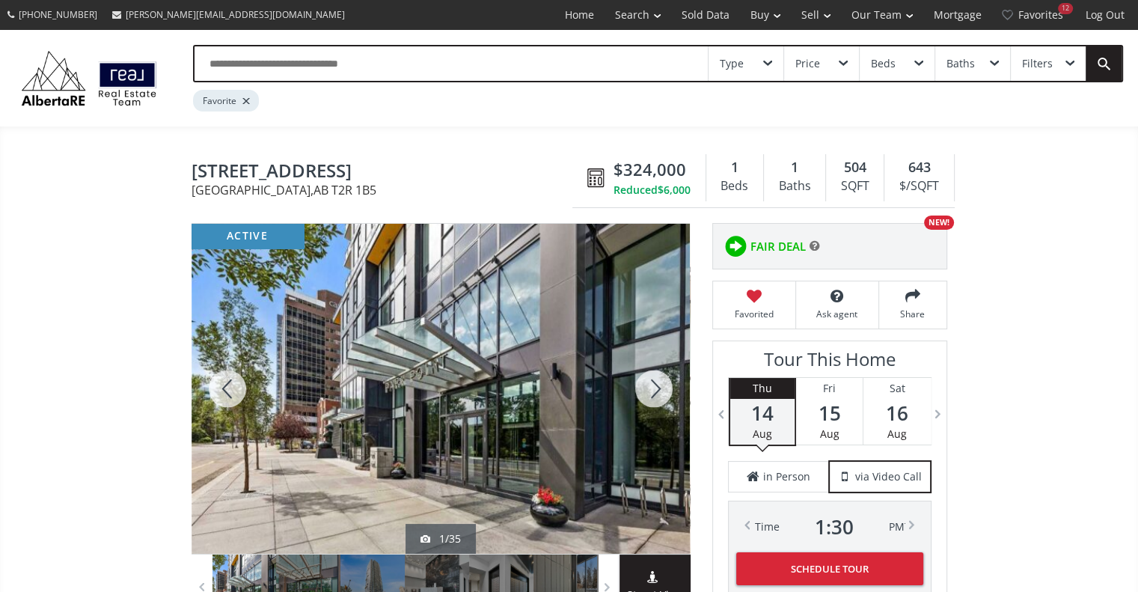
click at [651, 405] on div at bounding box center [654, 389] width 72 height 330
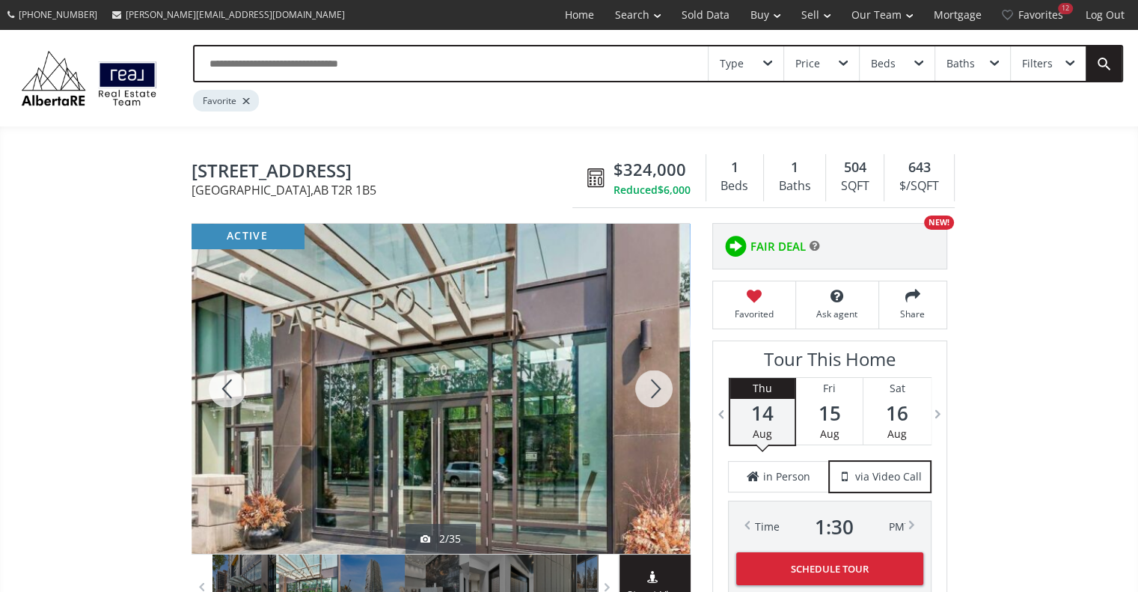
click at [651, 405] on div at bounding box center [654, 389] width 72 height 330
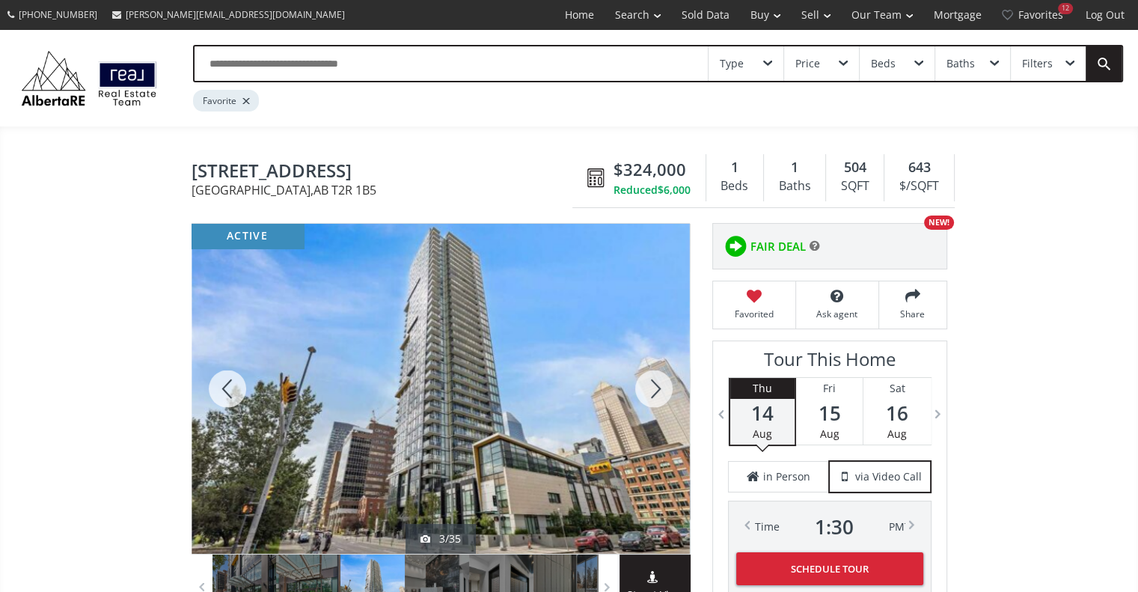
click at [661, 384] on div at bounding box center [654, 389] width 72 height 330
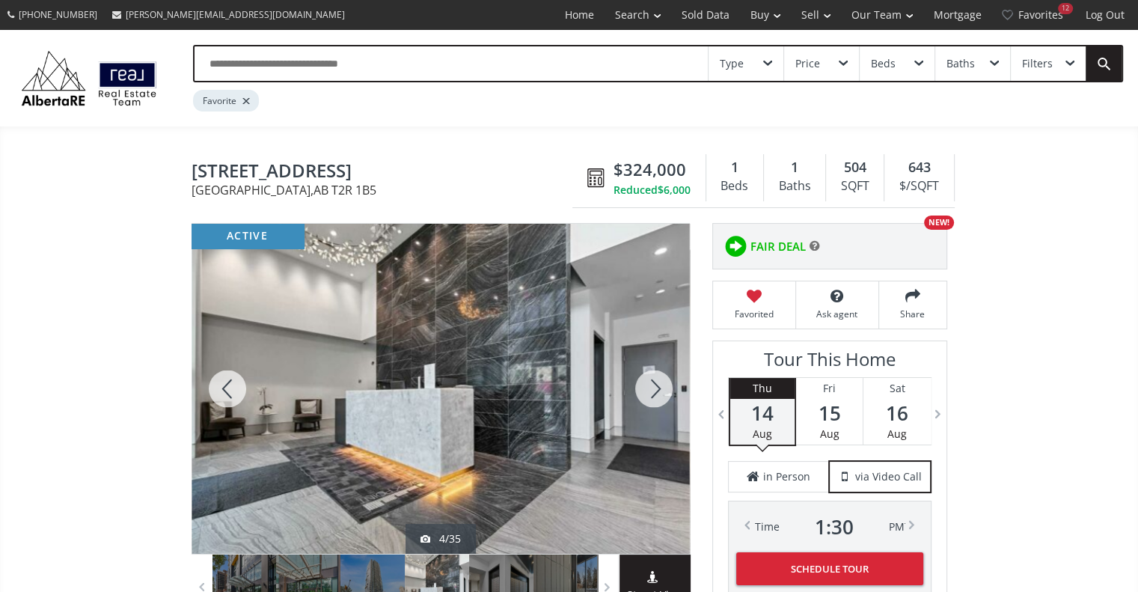
click at [661, 384] on div at bounding box center [654, 389] width 72 height 330
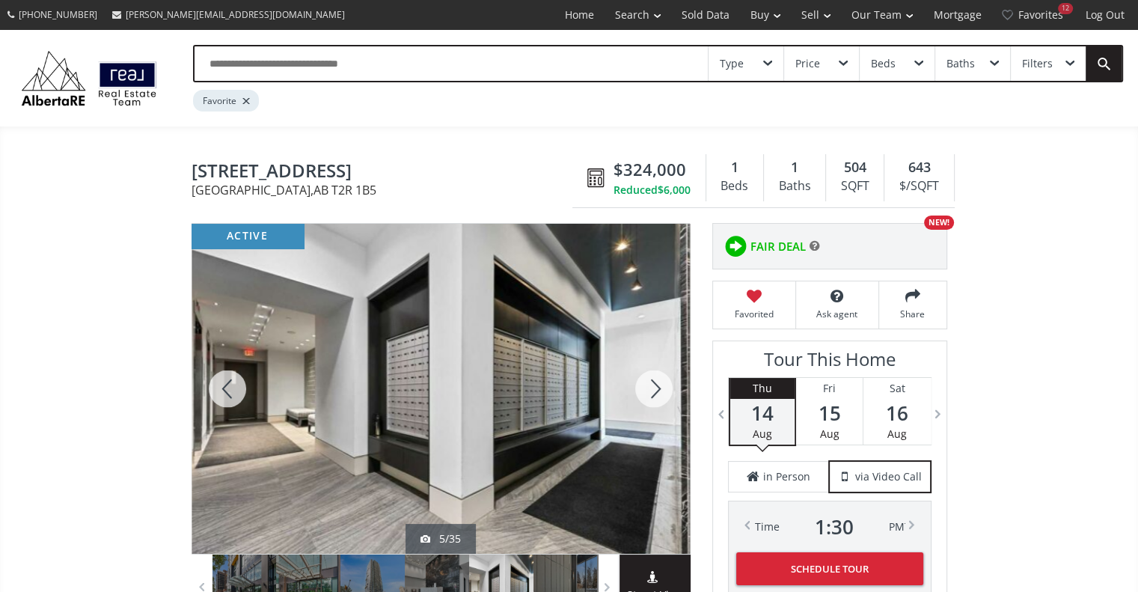
click at [661, 384] on div at bounding box center [654, 389] width 72 height 330
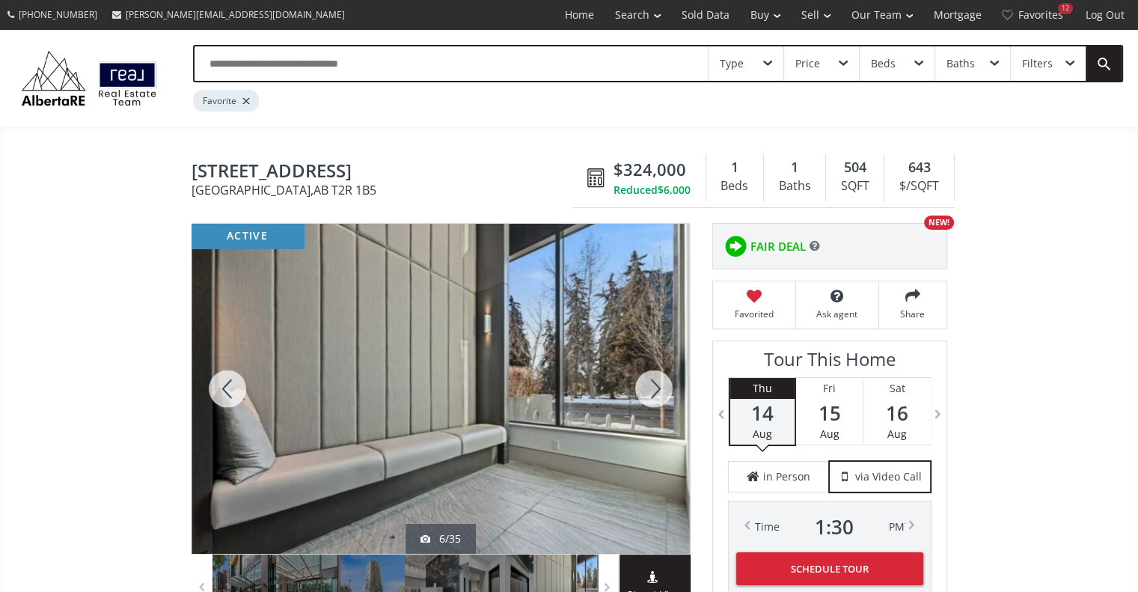
click at [661, 384] on div at bounding box center [654, 389] width 72 height 330
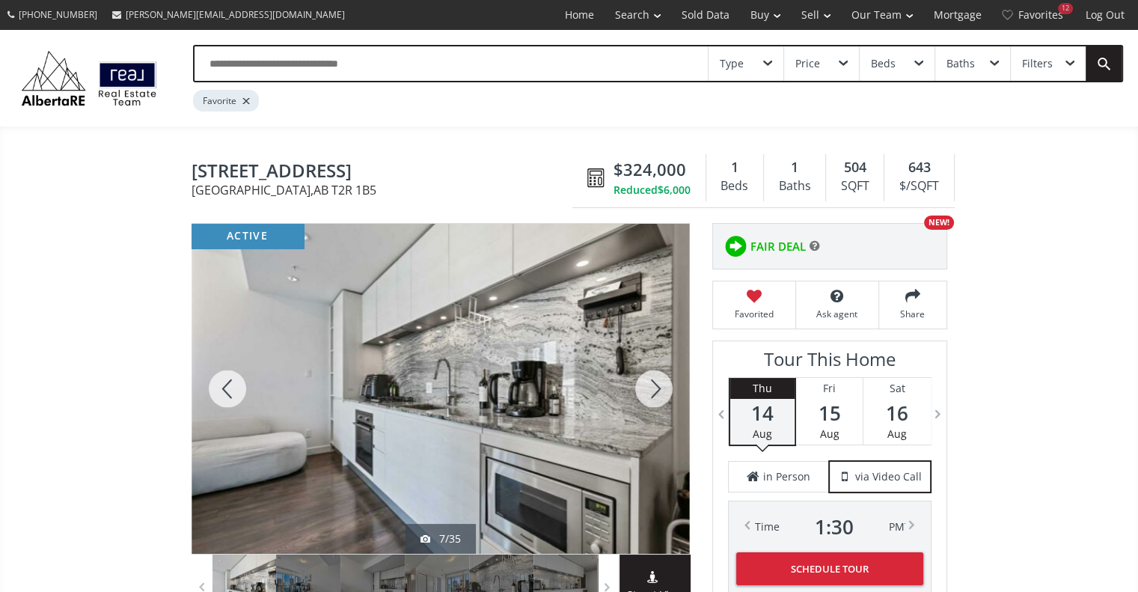
click at [661, 384] on div at bounding box center [654, 389] width 72 height 330
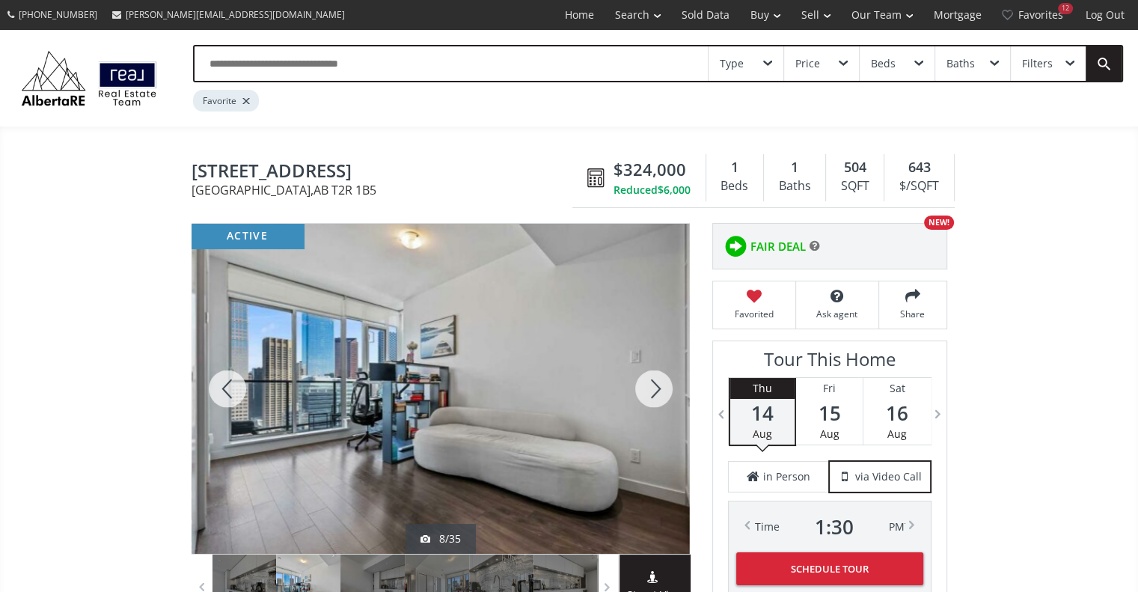
click at [661, 384] on div at bounding box center [654, 389] width 72 height 330
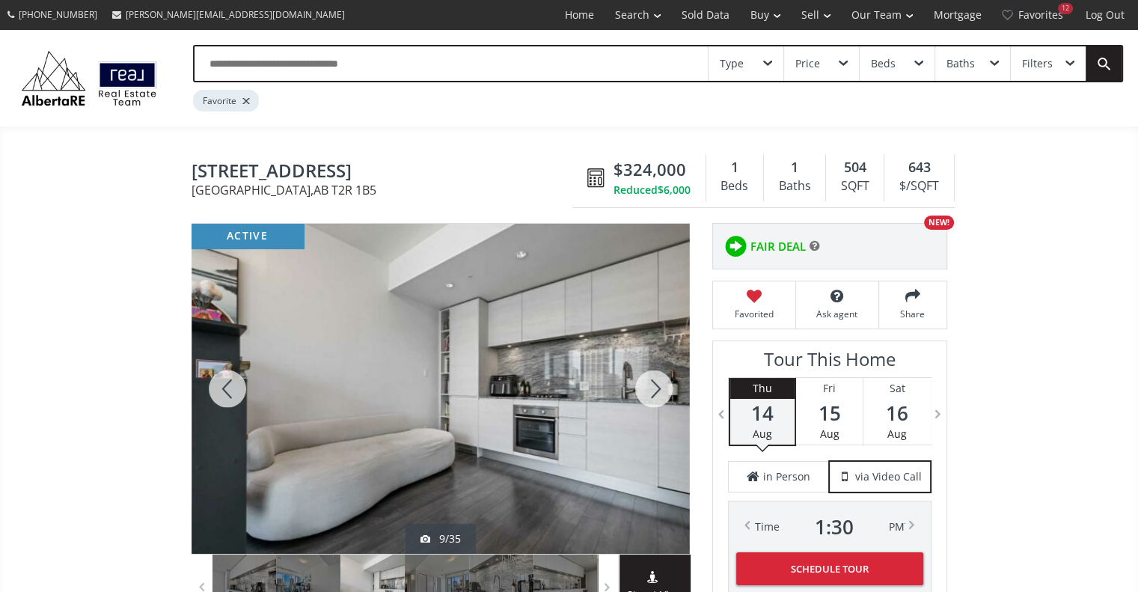
click at [661, 384] on div at bounding box center [654, 389] width 72 height 330
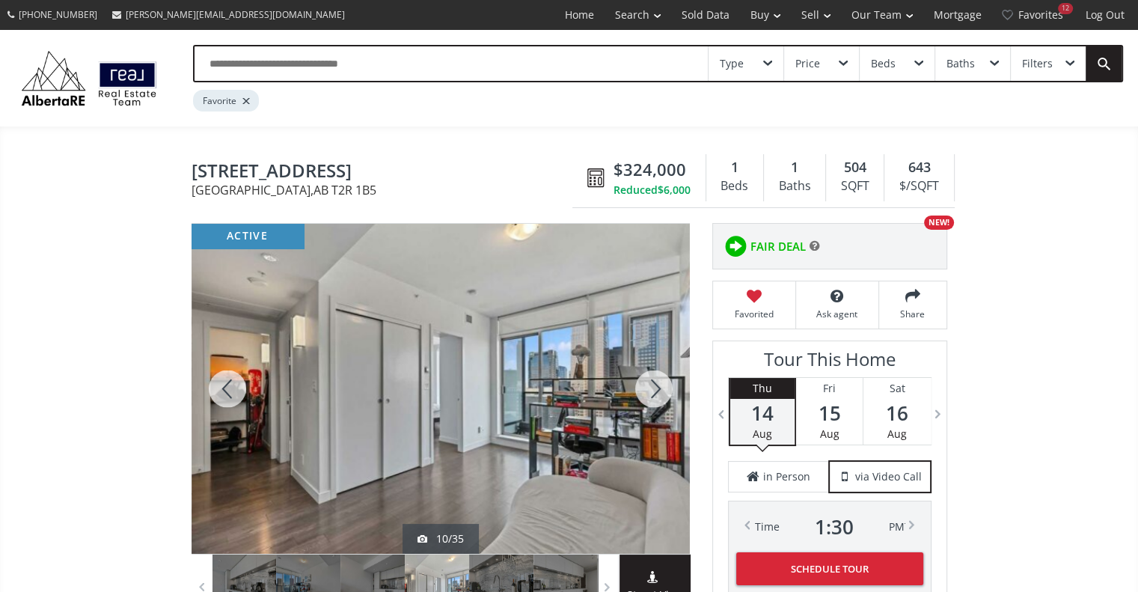
click at [239, 386] on div at bounding box center [227, 389] width 72 height 330
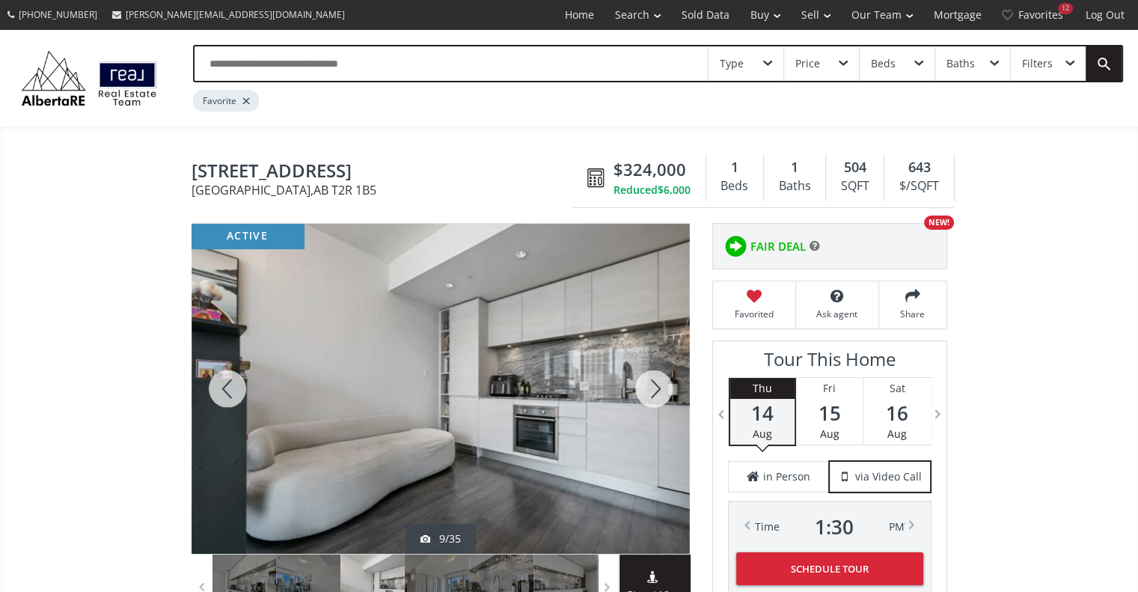
click at [654, 386] on div at bounding box center [654, 389] width 72 height 330
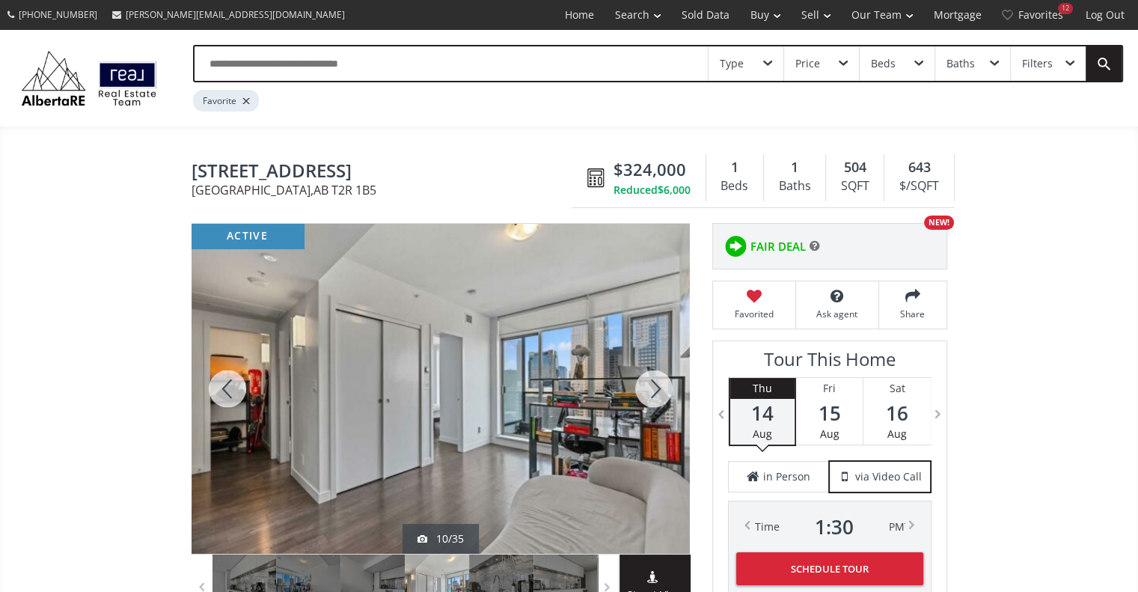
click at [659, 395] on div at bounding box center [654, 389] width 72 height 330
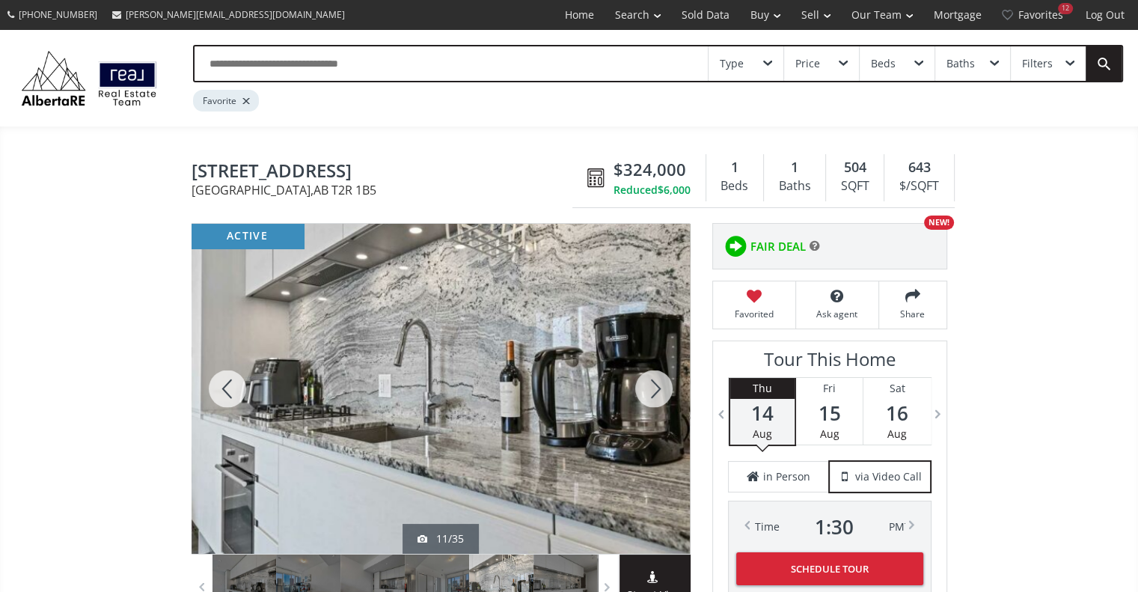
click at [659, 395] on div at bounding box center [654, 389] width 72 height 330
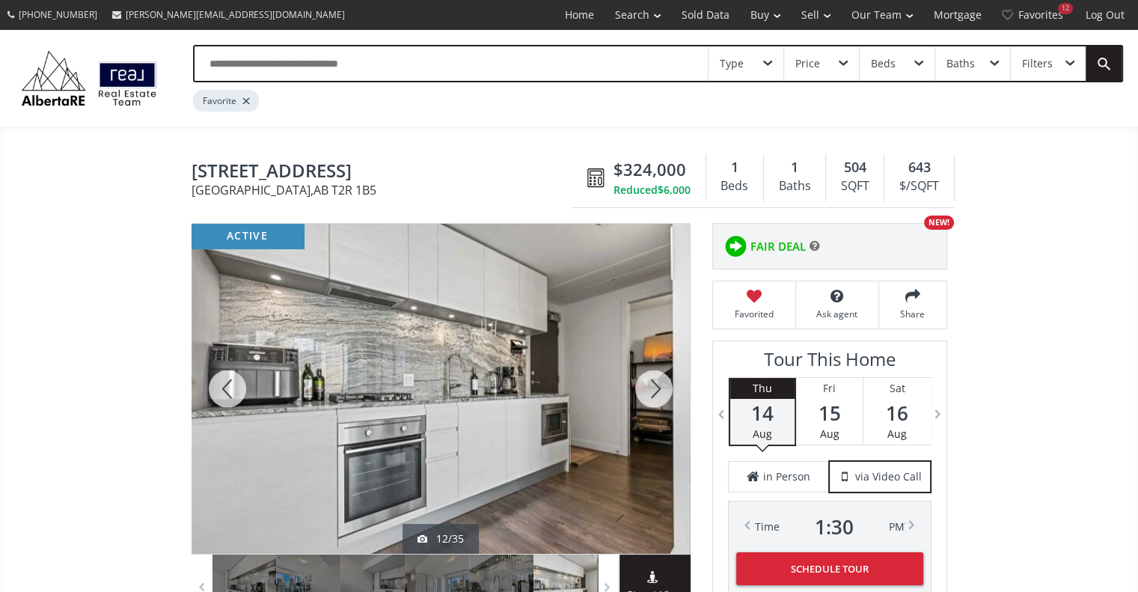
click at [659, 395] on div at bounding box center [654, 389] width 72 height 330
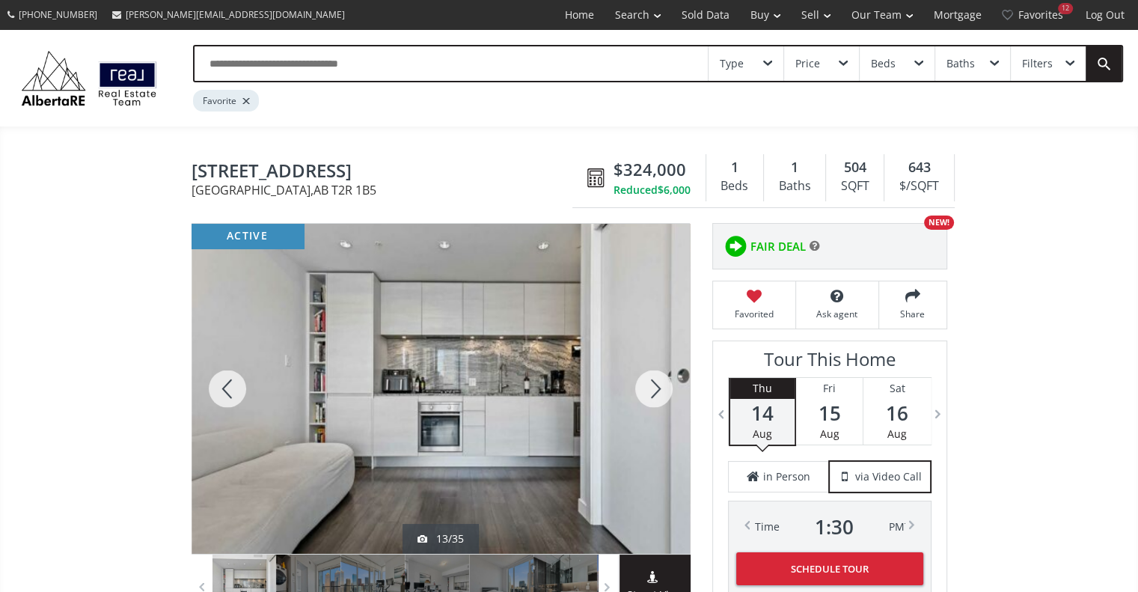
click at [659, 395] on div at bounding box center [654, 389] width 72 height 330
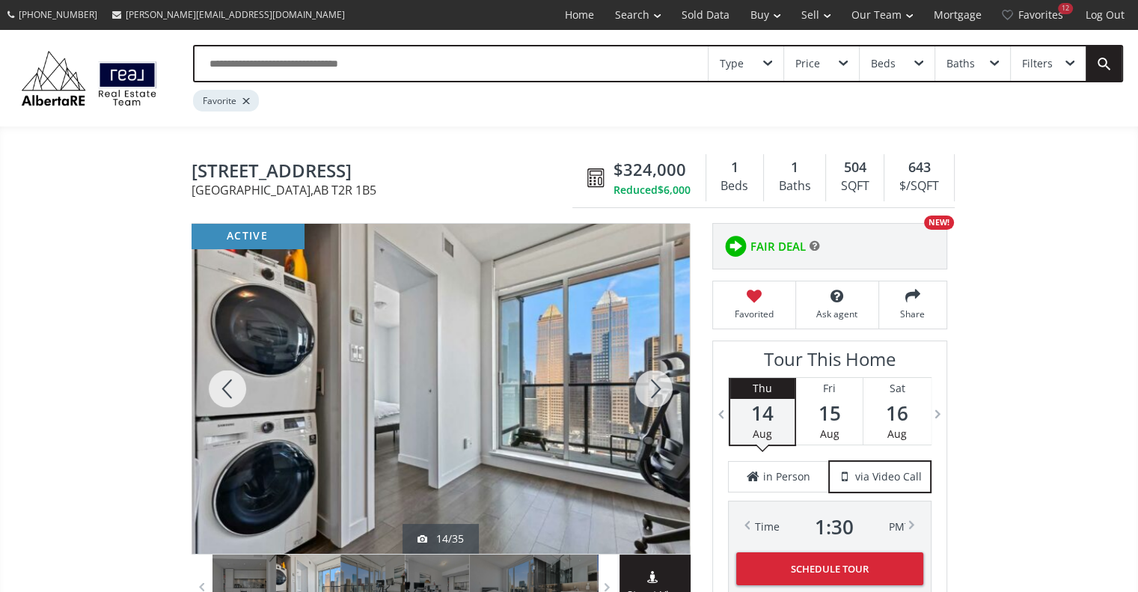
click at [659, 395] on div at bounding box center [654, 389] width 72 height 330
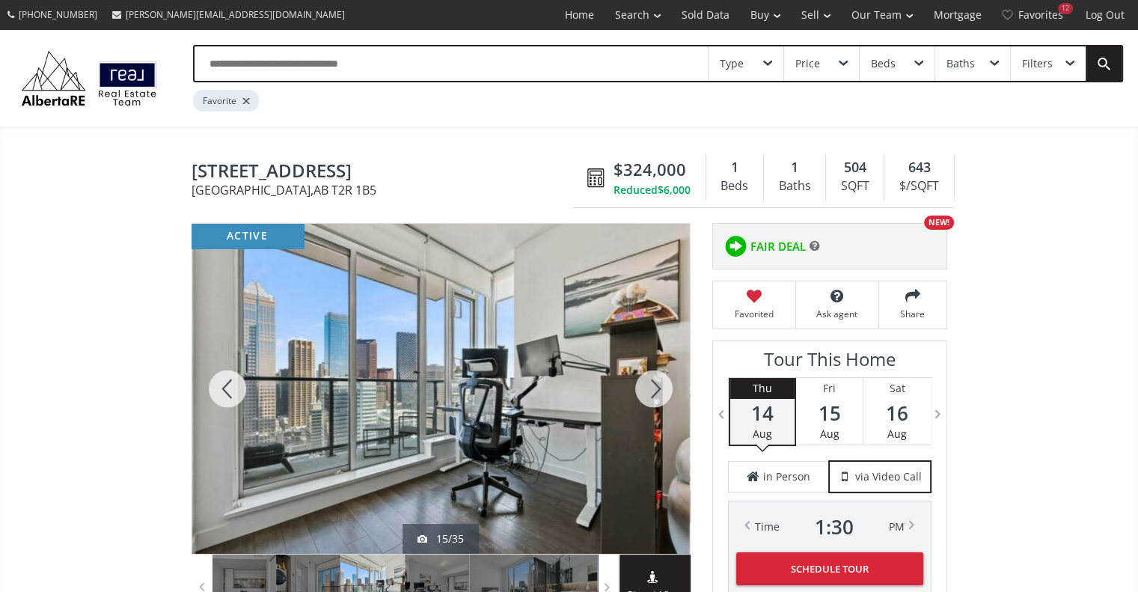
click at [659, 395] on div at bounding box center [654, 389] width 72 height 330
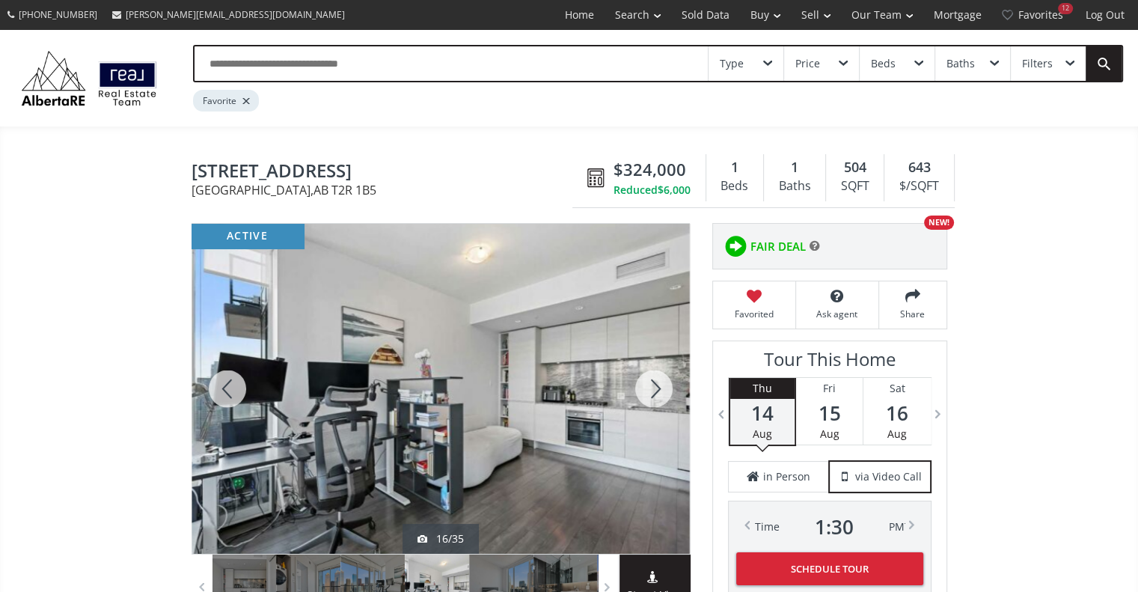
click at [224, 385] on div at bounding box center [227, 389] width 72 height 330
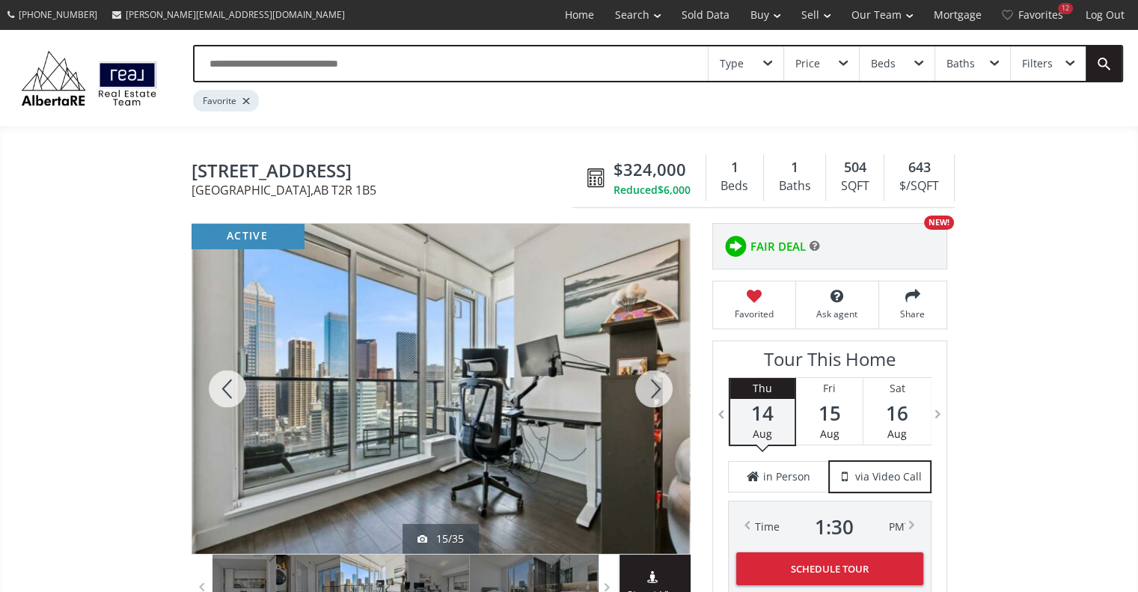
click at [660, 387] on div at bounding box center [654, 389] width 72 height 330
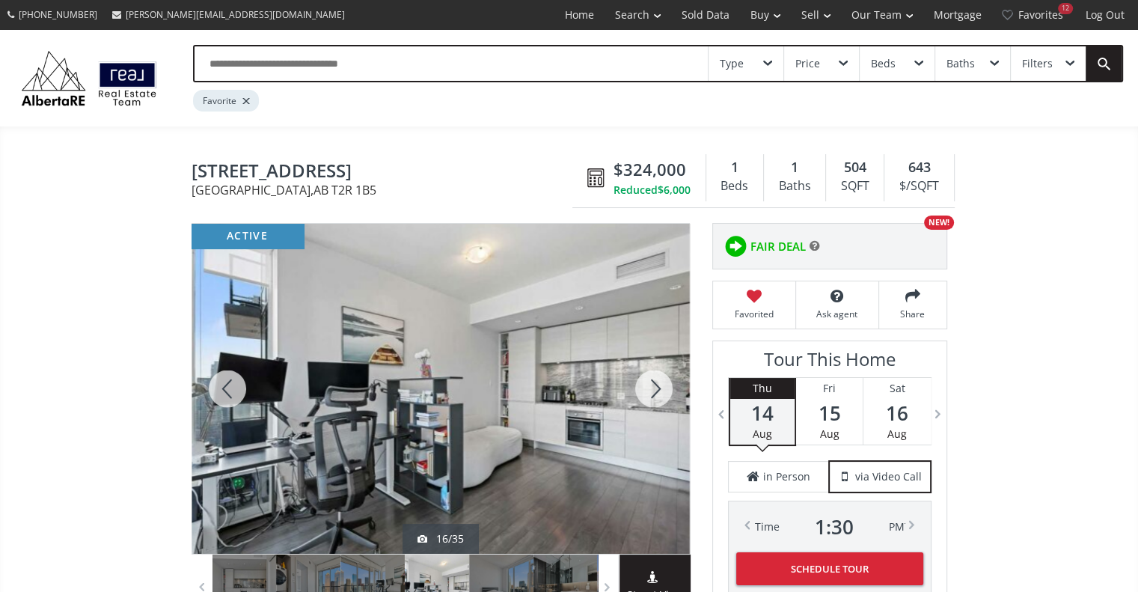
click at [660, 387] on div at bounding box center [654, 389] width 72 height 330
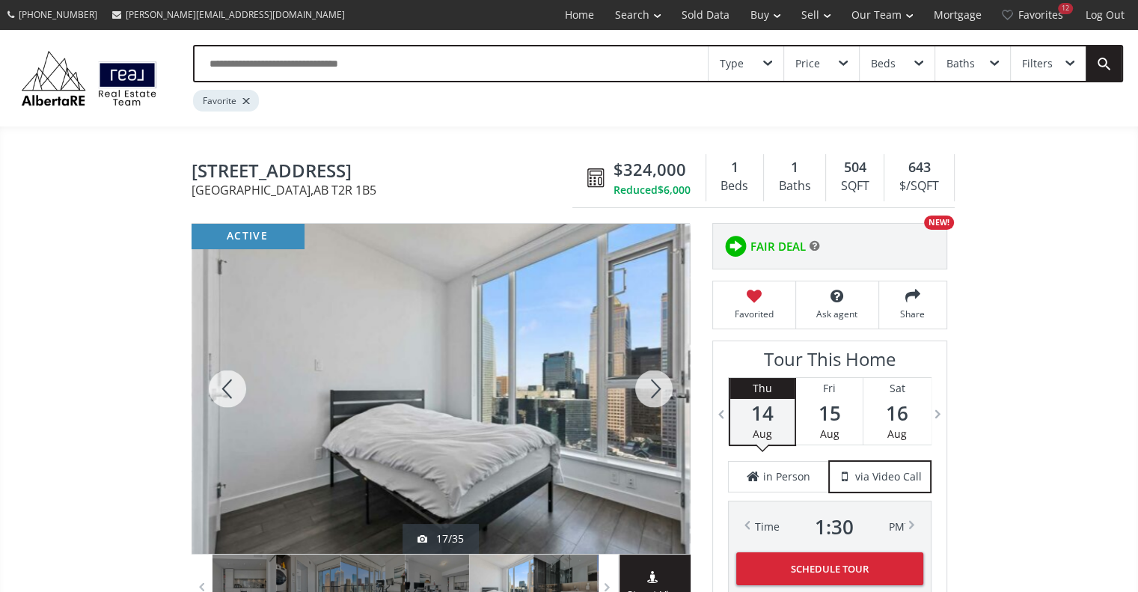
click at [660, 387] on div at bounding box center [654, 389] width 72 height 330
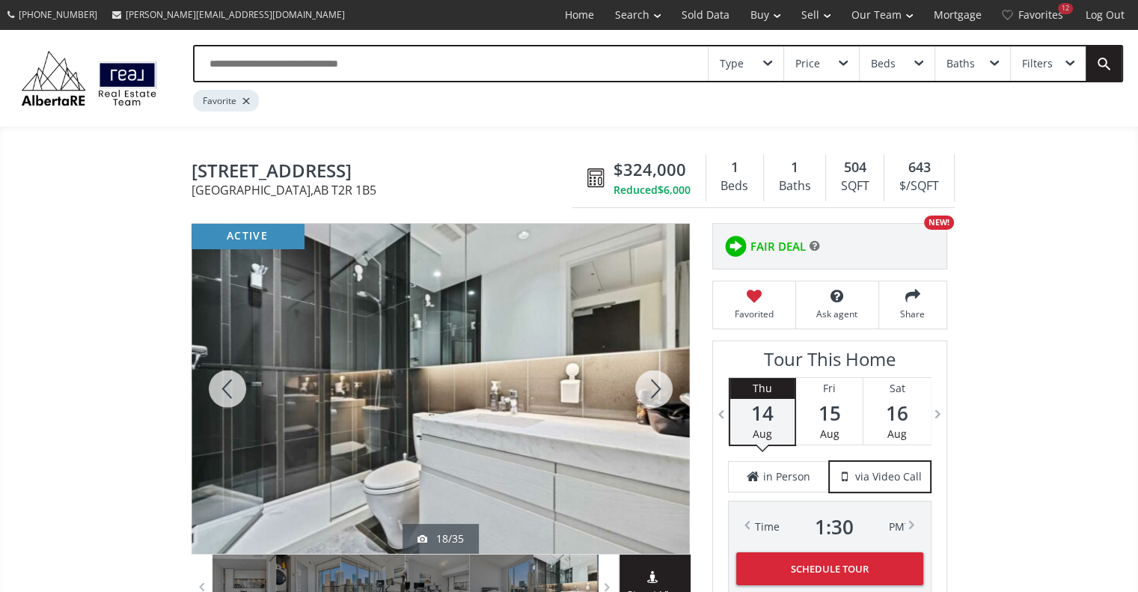
click at [229, 391] on div at bounding box center [227, 389] width 72 height 330
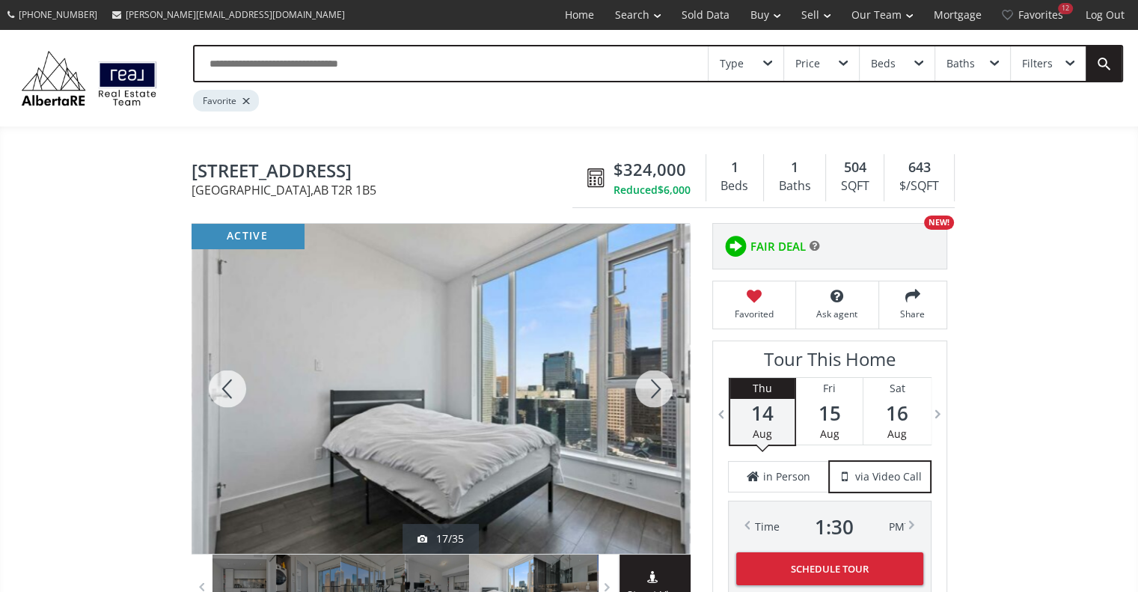
click at [229, 391] on div at bounding box center [227, 389] width 72 height 330
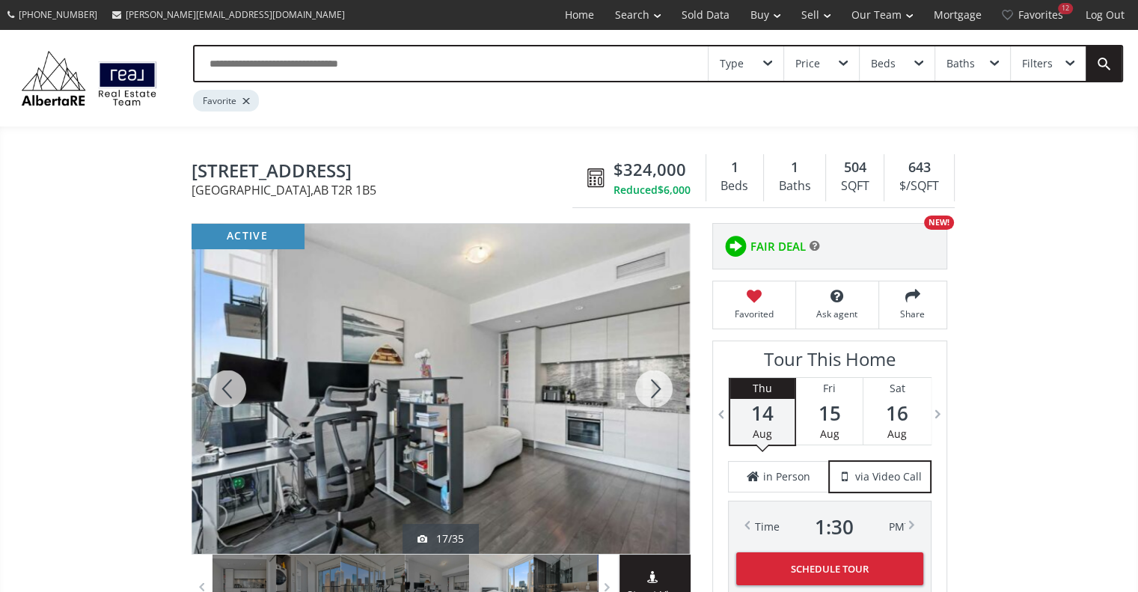
click at [229, 391] on div at bounding box center [227, 389] width 72 height 330
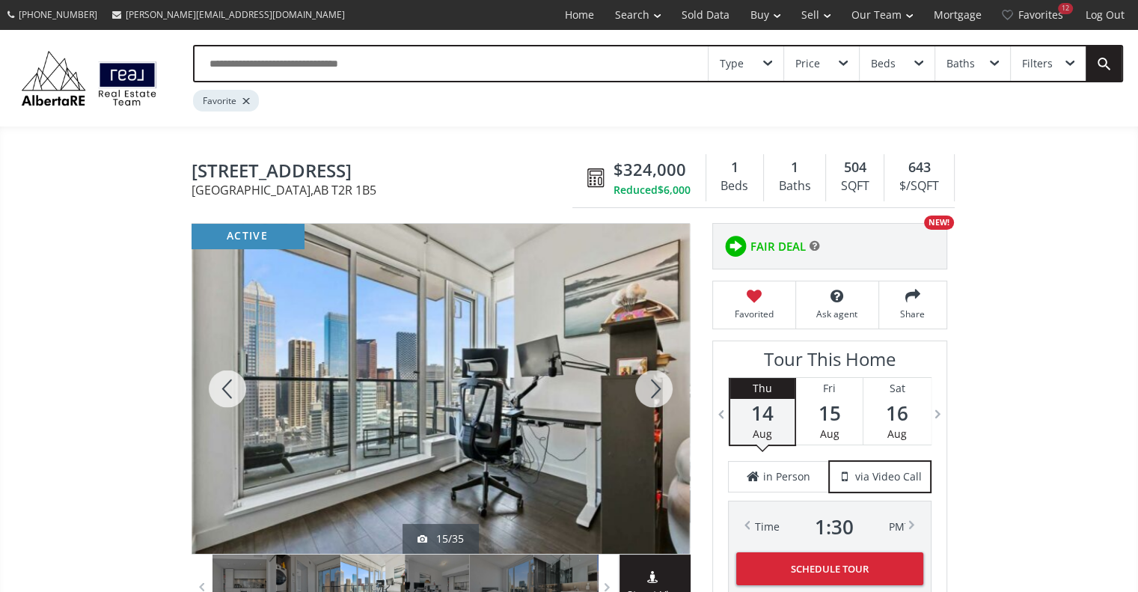
click at [229, 391] on div at bounding box center [227, 389] width 72 height 330
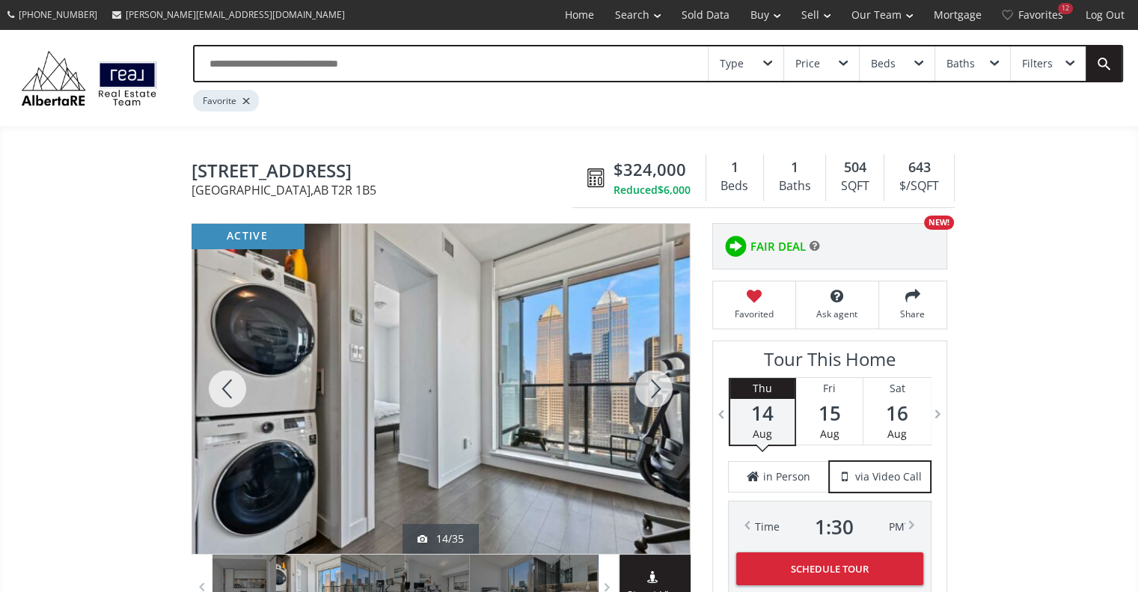
click at [229, 391] on div at bounding box center [227, 389] width 72 height 330
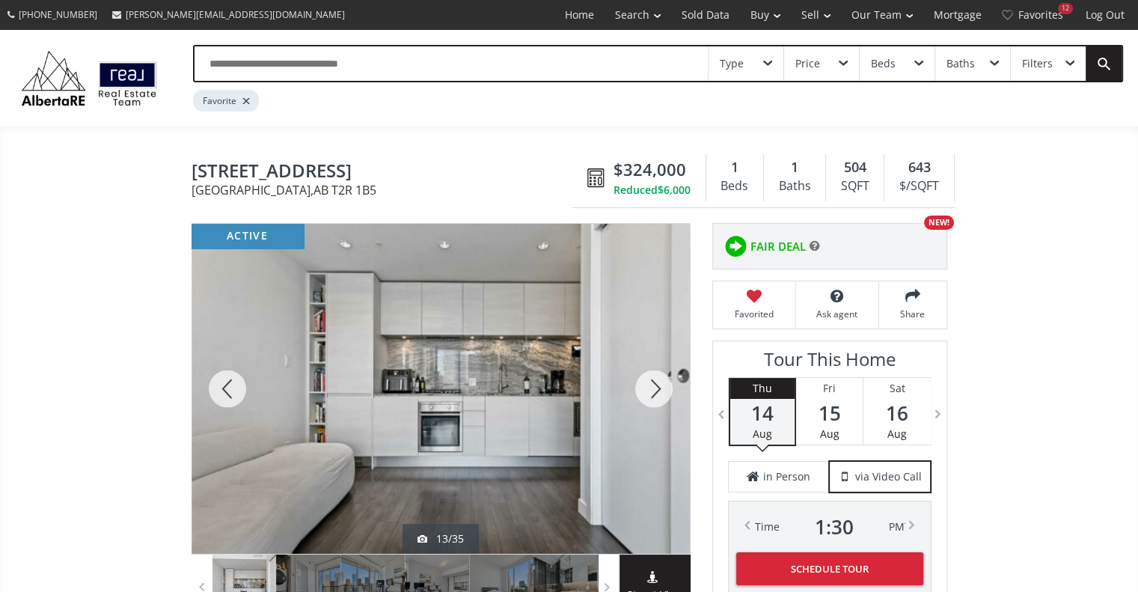
click at [229, 391] on div at bounding box center [227, 389] width 72 height 330
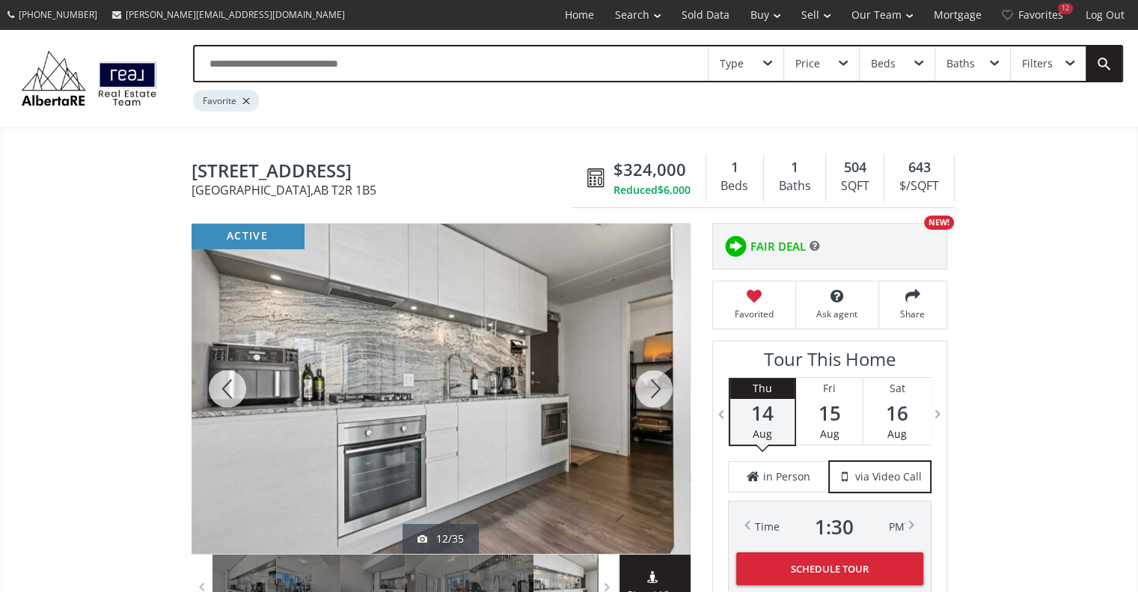
click at [229, 391] on div at bounding box center [227, 389] width 72 height 330
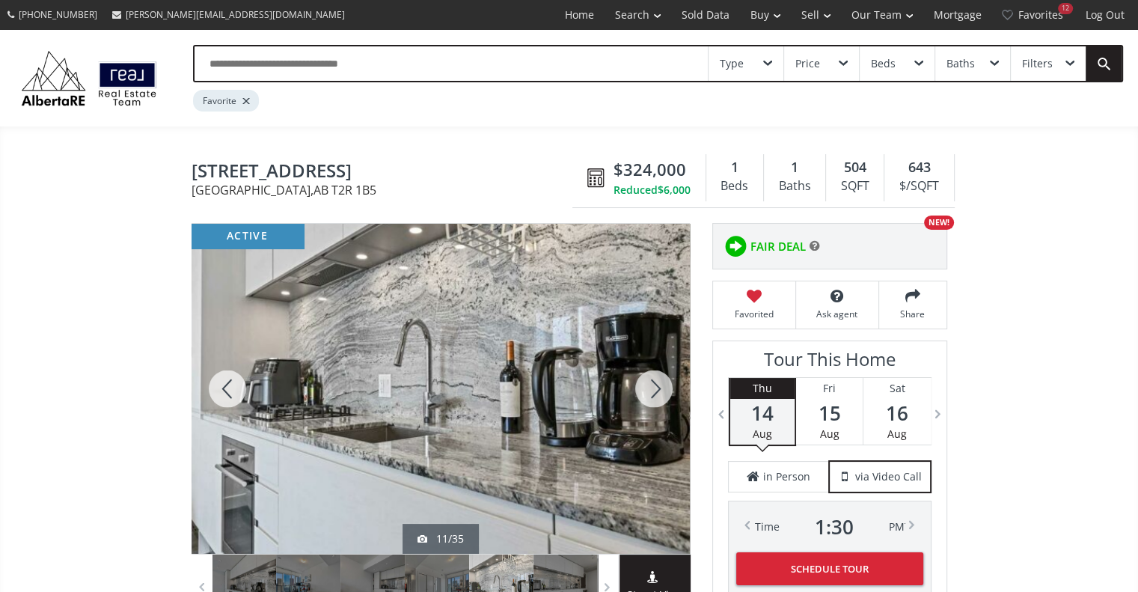
click at [229, 391] on div at bounding box center [227, 389] width 72 height 330
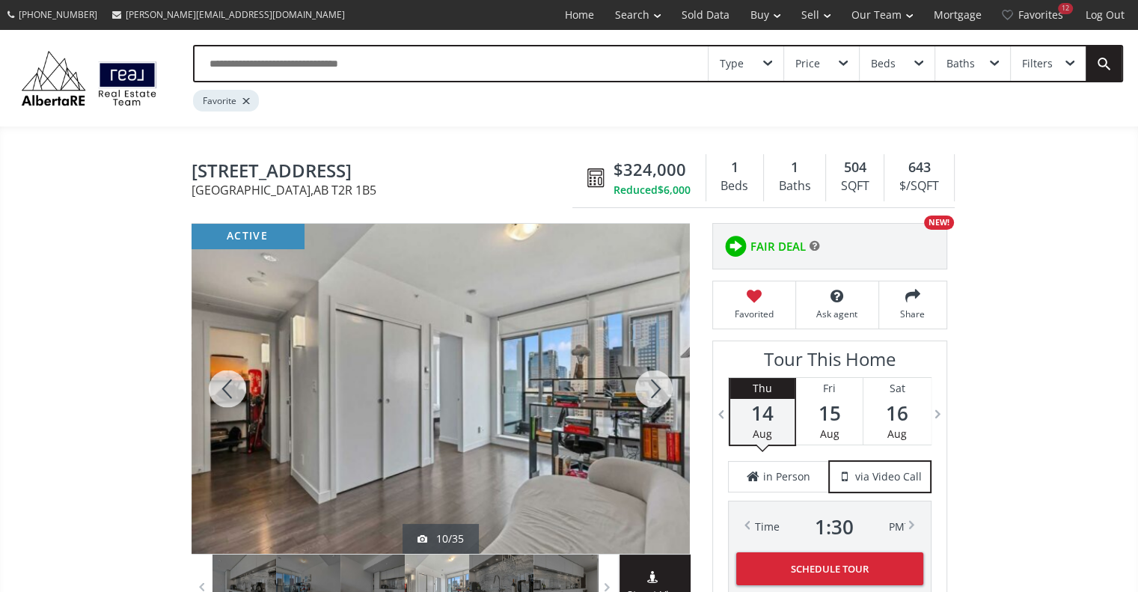
click at [229, 391] on div at bounding box center [227, 389] width 72 height 330
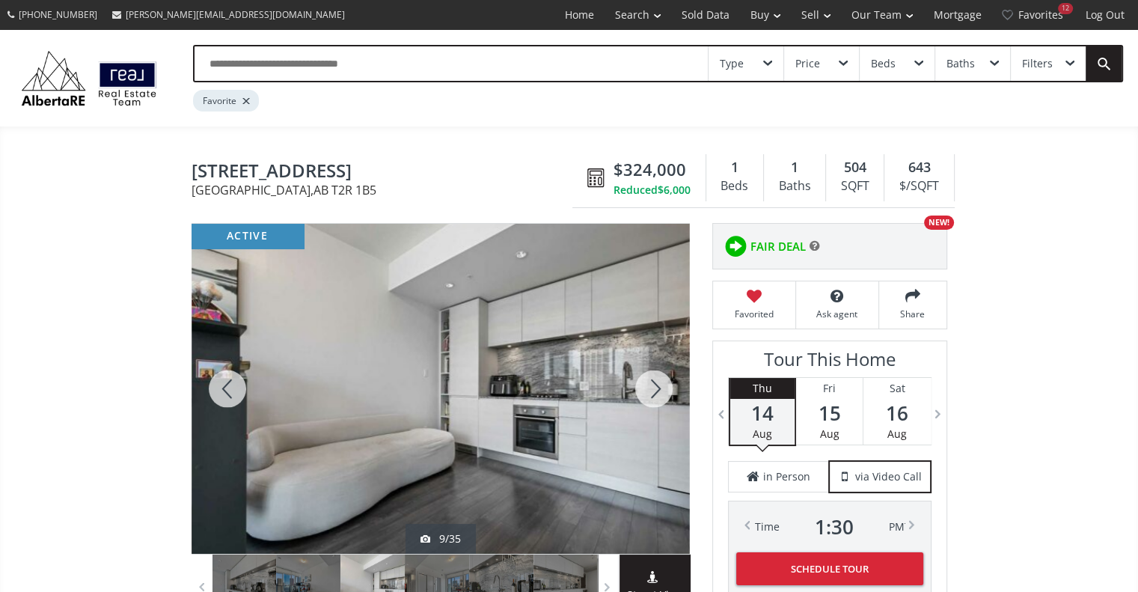
click at [229, 391] on div at bounding box center [227, 389] width 72 height 330
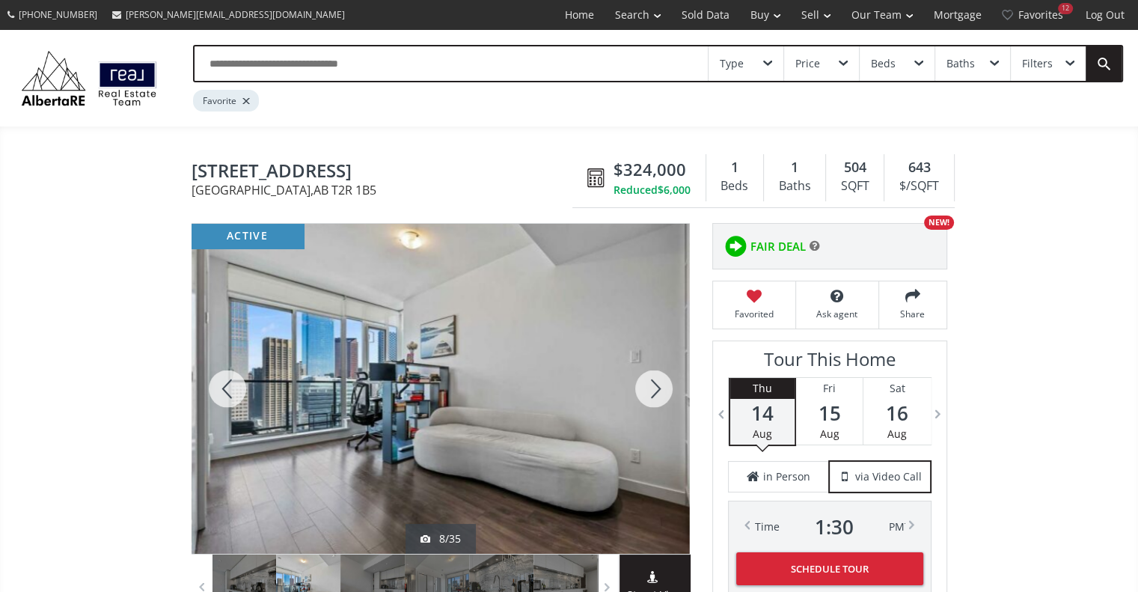
click at [229, 391] on div at bounding box center [227, 389] width 72 height 330
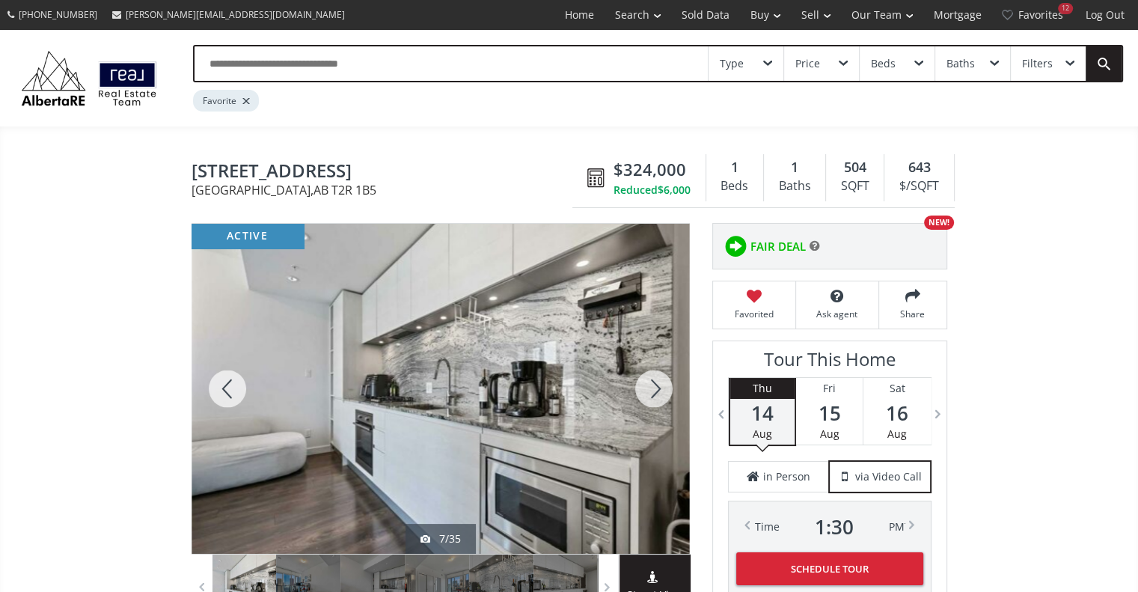
click at [229, 391] on div at bounding box center [227, 389] width 72 height 330
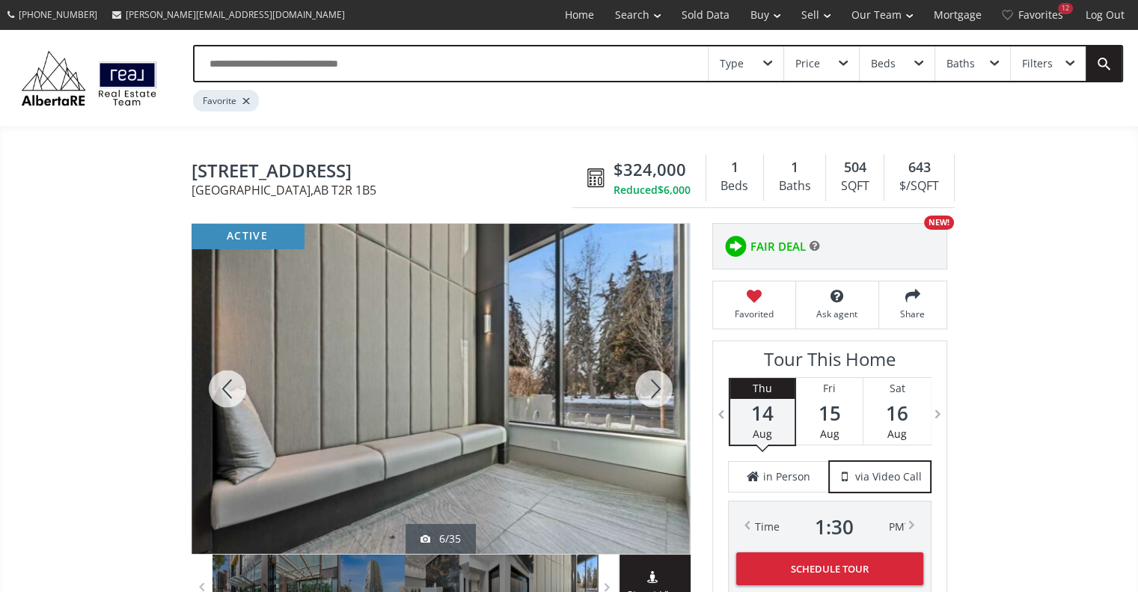
click at [229, 391] on div at bounding box center [227, 389] width 72 height 330
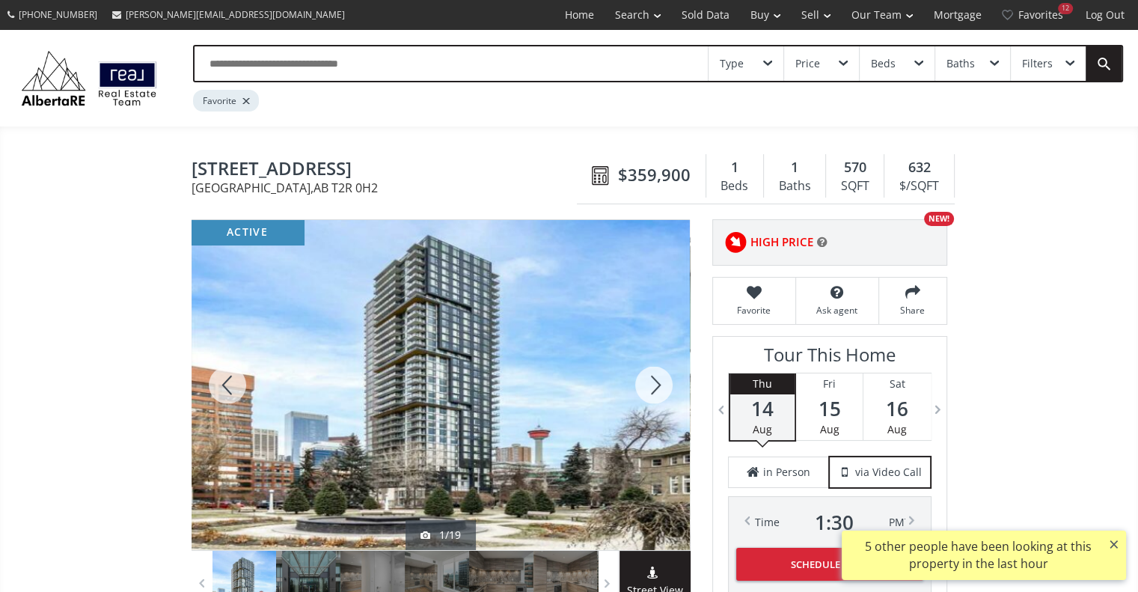
click at [651, 389] on div at bounding box center [654, 385] width 72 height 330
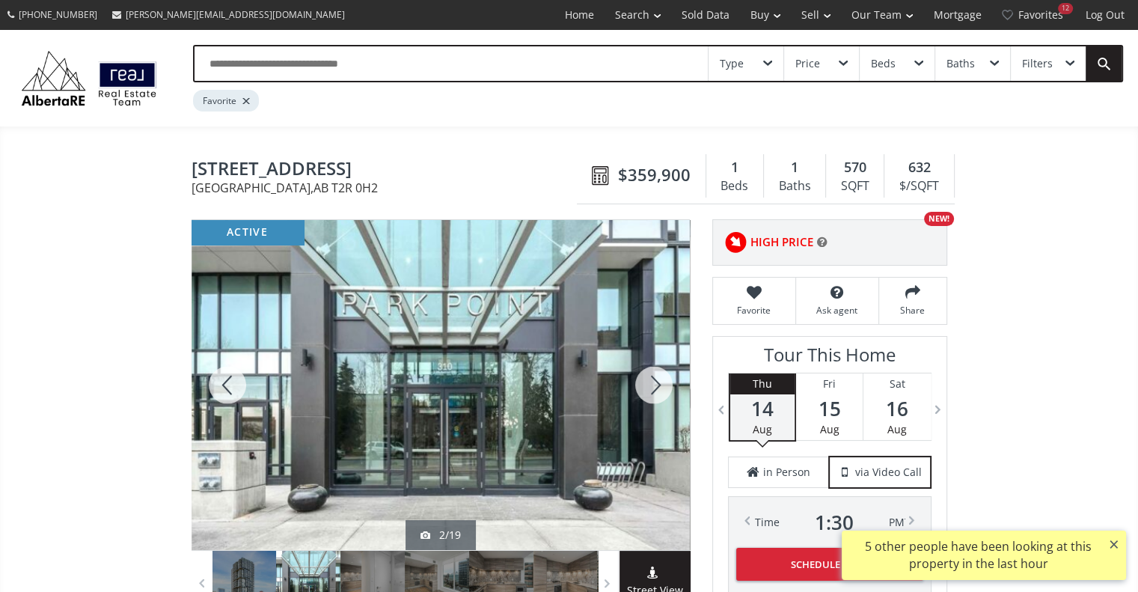
click at [651, 389] on div at bounding box center [654, 385] width 72 height 330
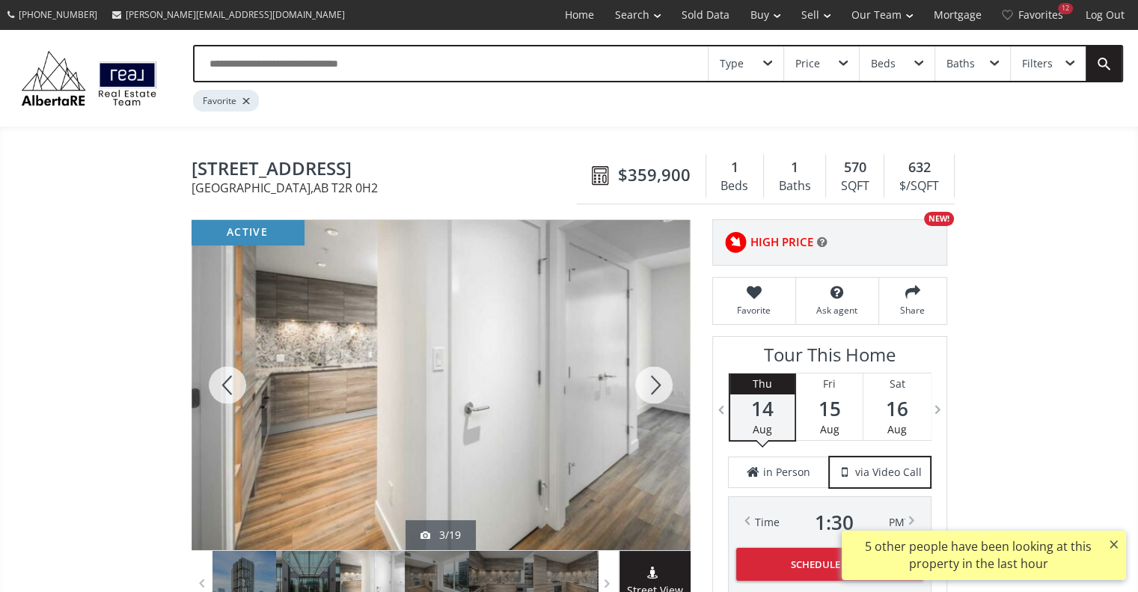
click at [651, 389] on div at bounding box center [654, 385] width 72 height 330
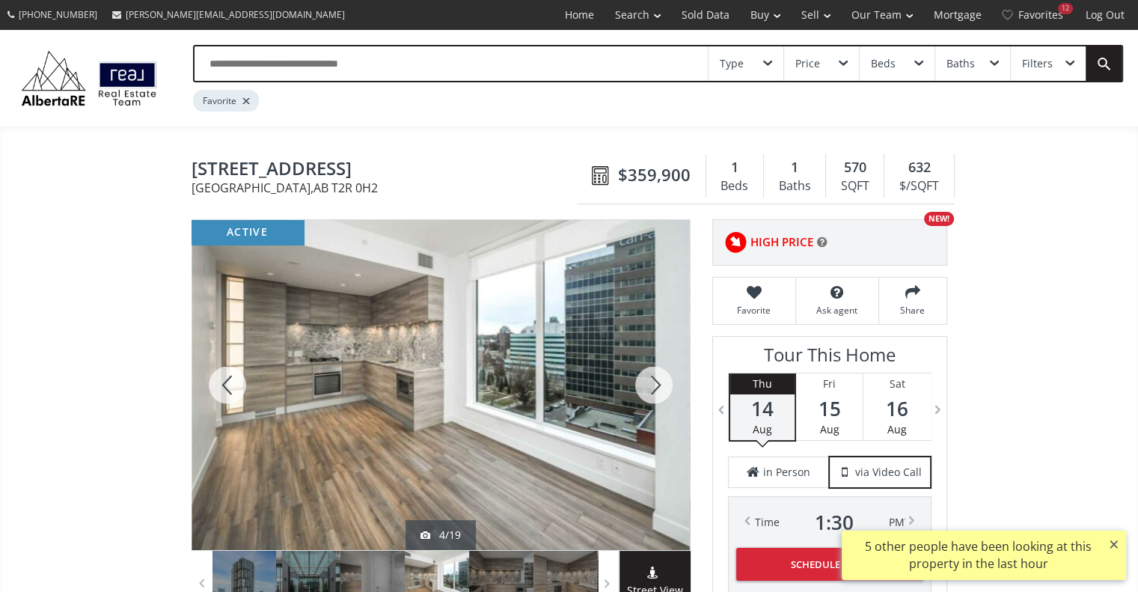
click at [651, 389] on div at bounding box center [654, 385] width 72 height 330
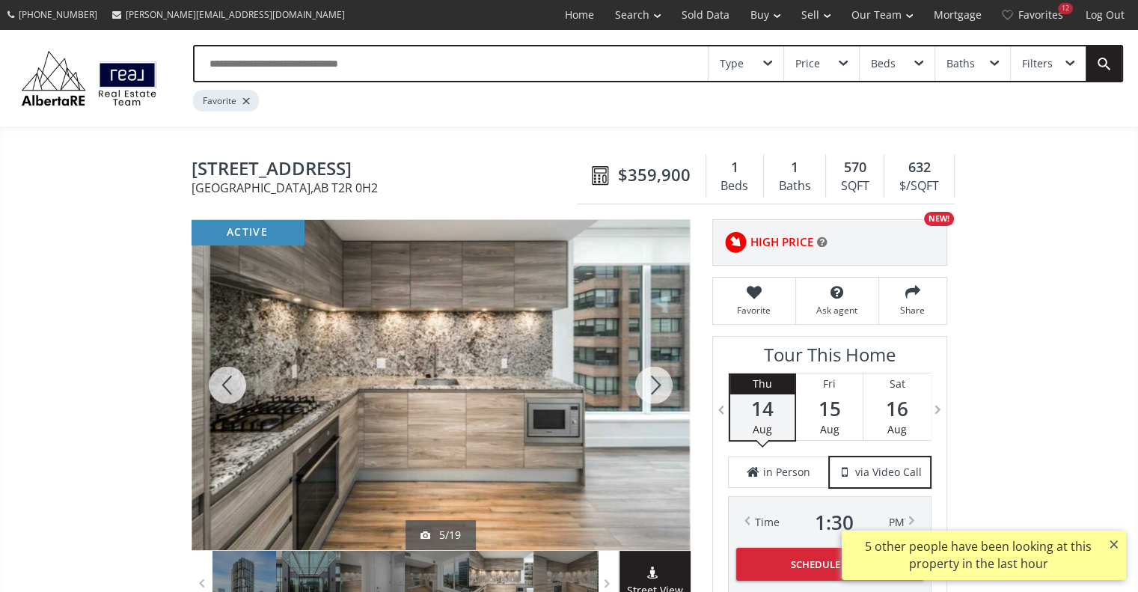
click at [651, 389] on div at bounding box center [654, 385] width 72 height 330
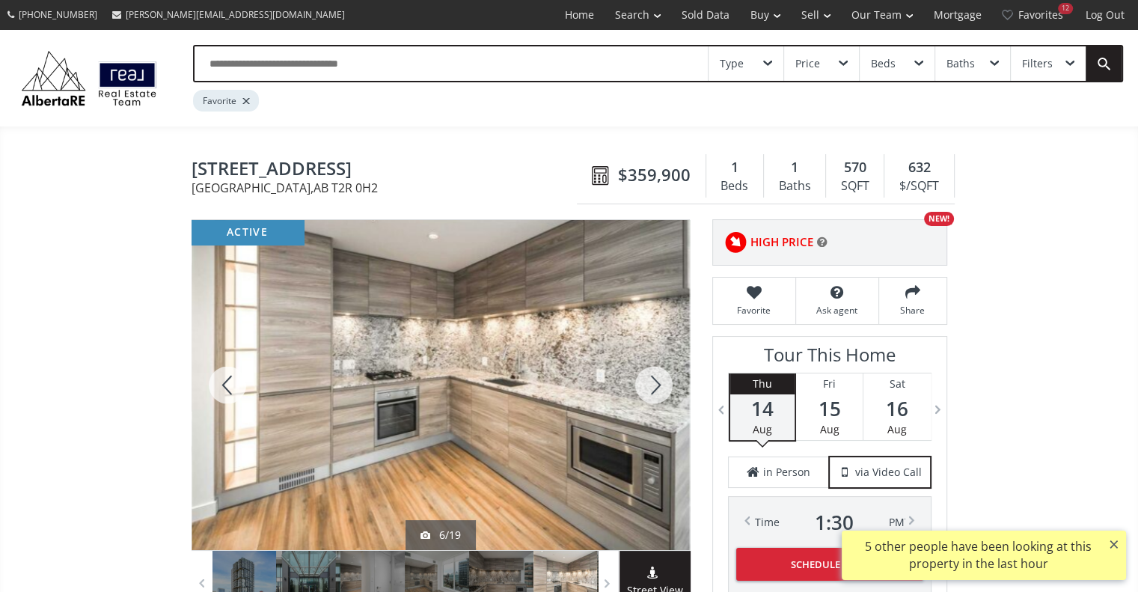
click at [651, 389] on div at bounding box center [654, 385] width 72 height 330
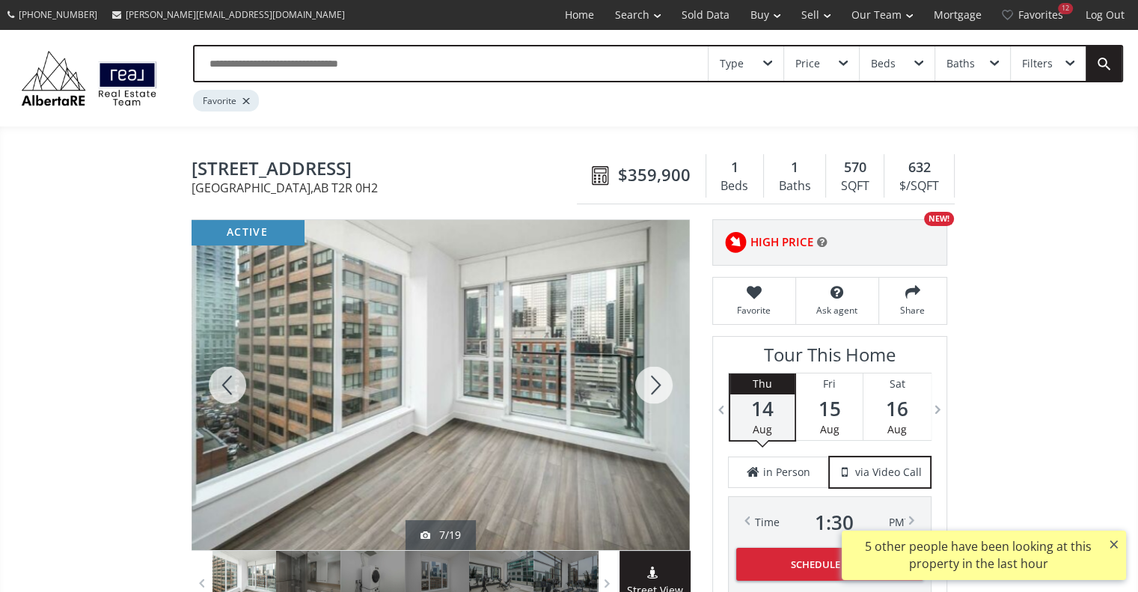
click at [651, 389] on div at bounding box center [654, 385] width 72 height 330
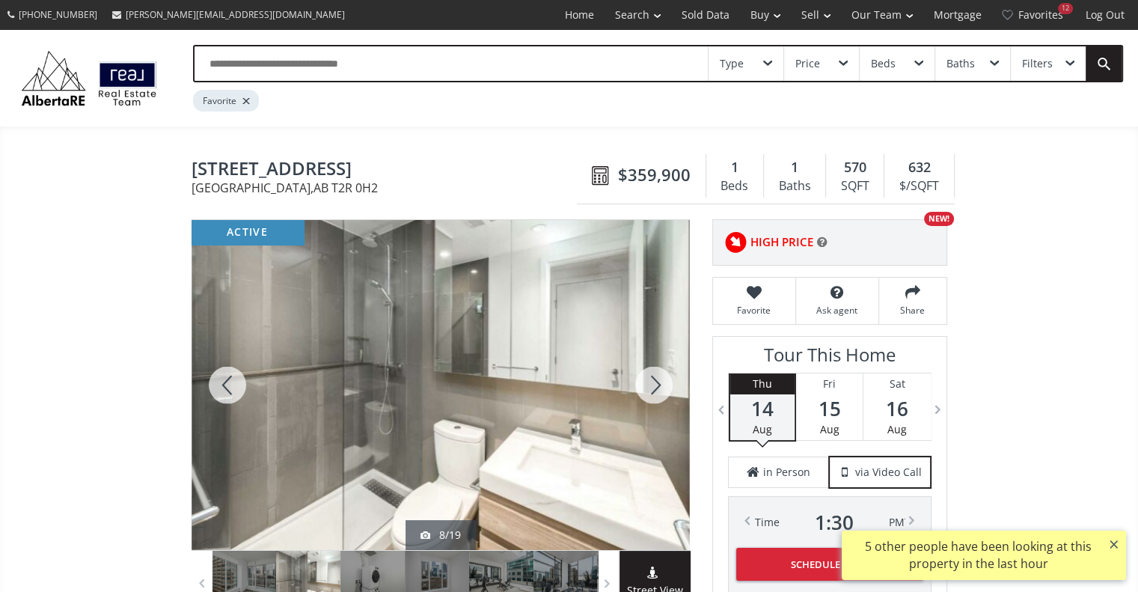
click at [651, 389] on div at bounding box center [654, 385] width 72 height 330
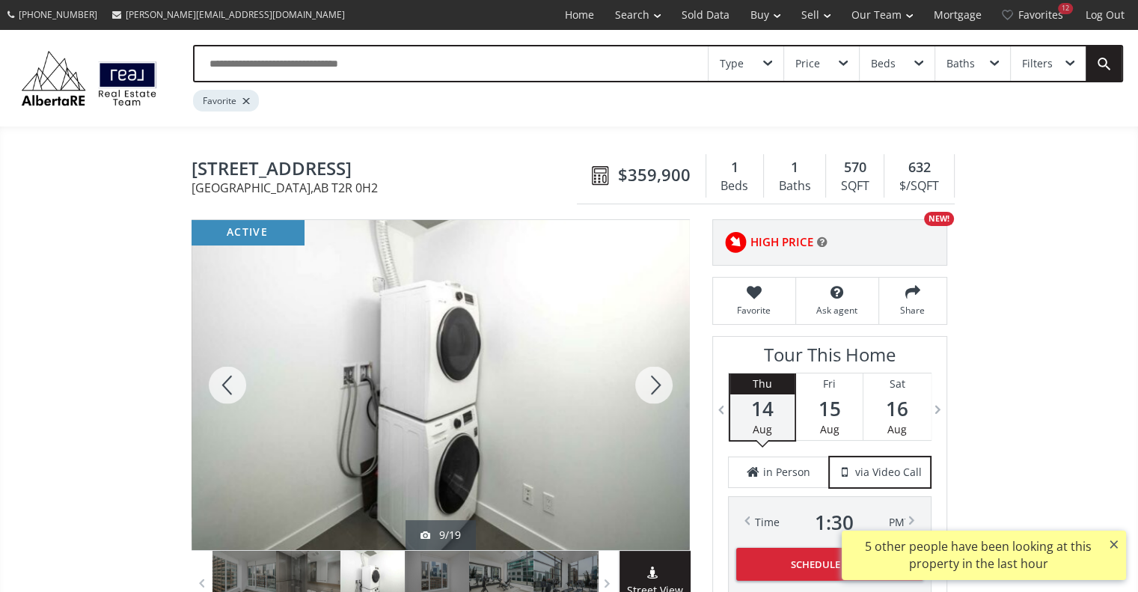
click at [651, 389] on div at bounding box center [654, 385] width 72 height 330
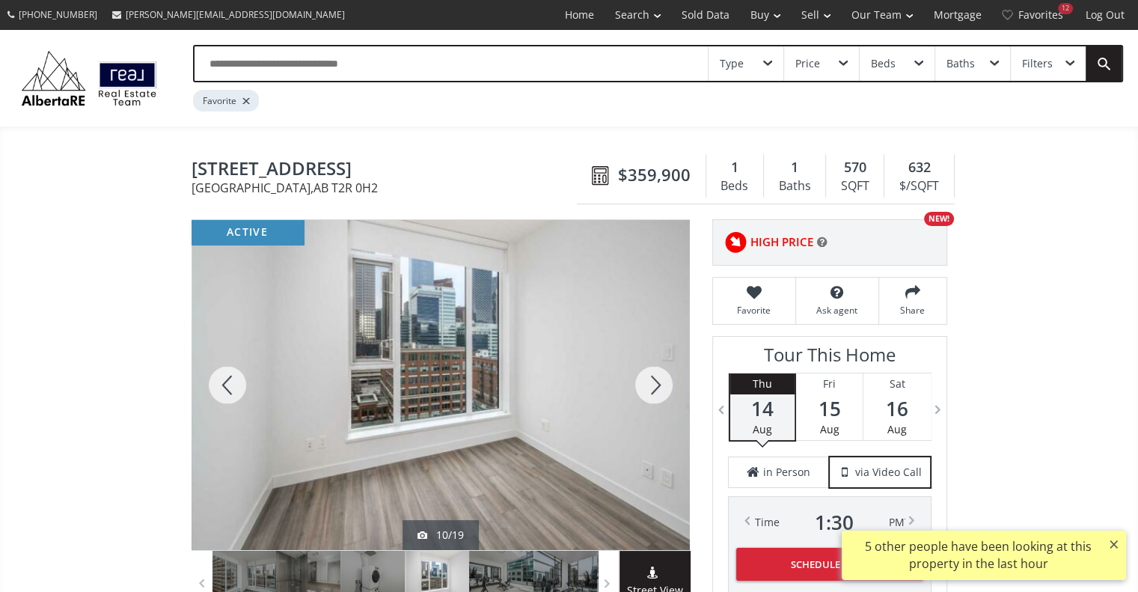
click at [651, 389] on div at bounding box center [654, 385] width 72 height 330
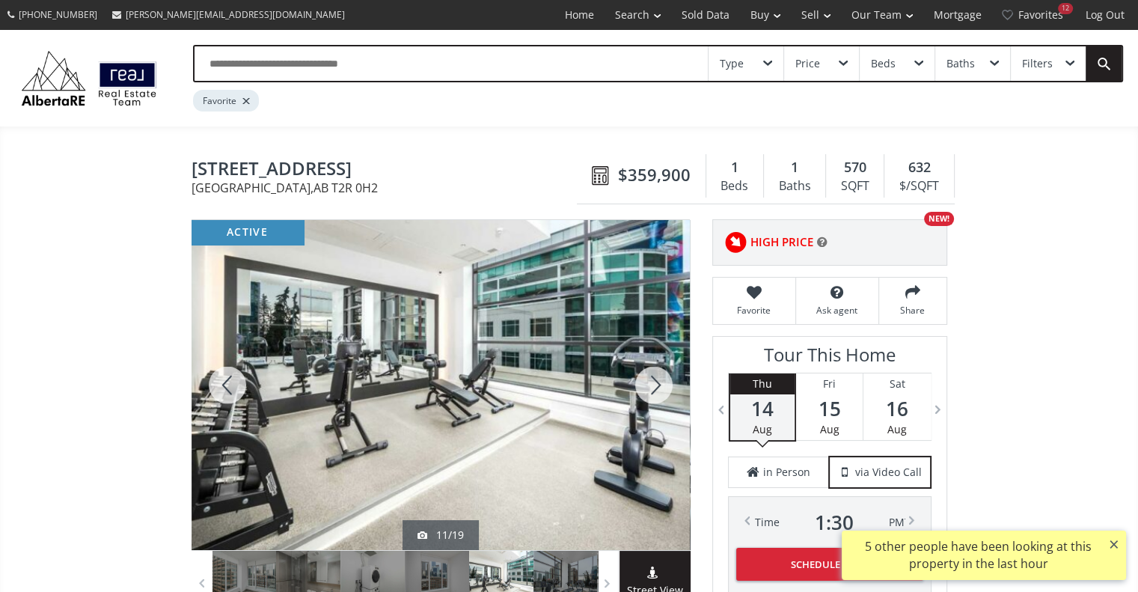
click at [651, 389] on div at bounding box center [654, 385] width 72 height 330
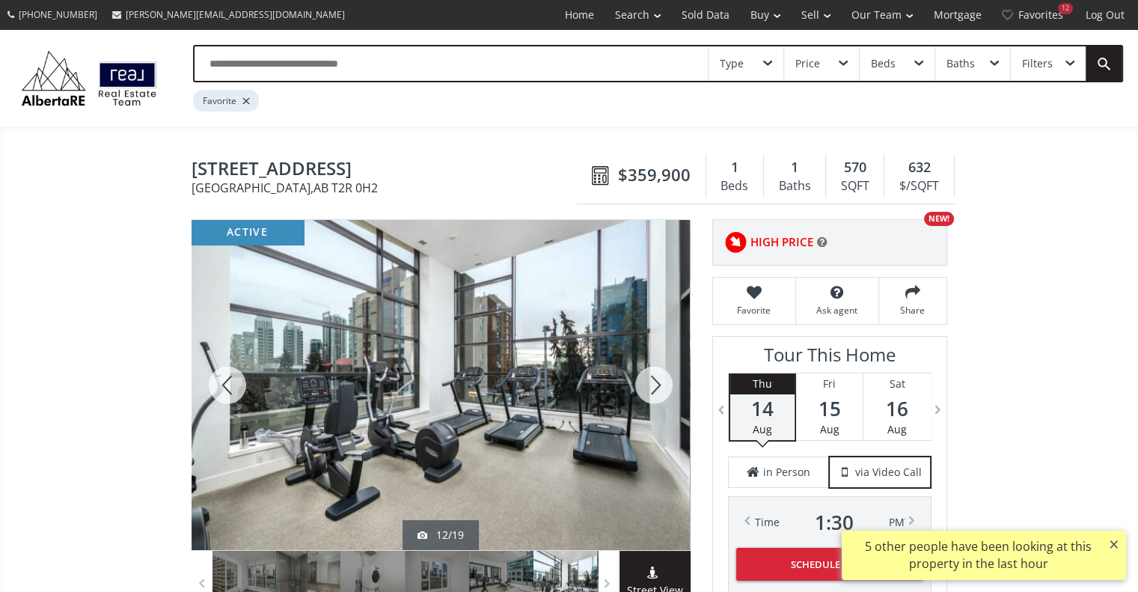
click at [651, 389] on div at bounding box center [654, 385] width 72 height 330
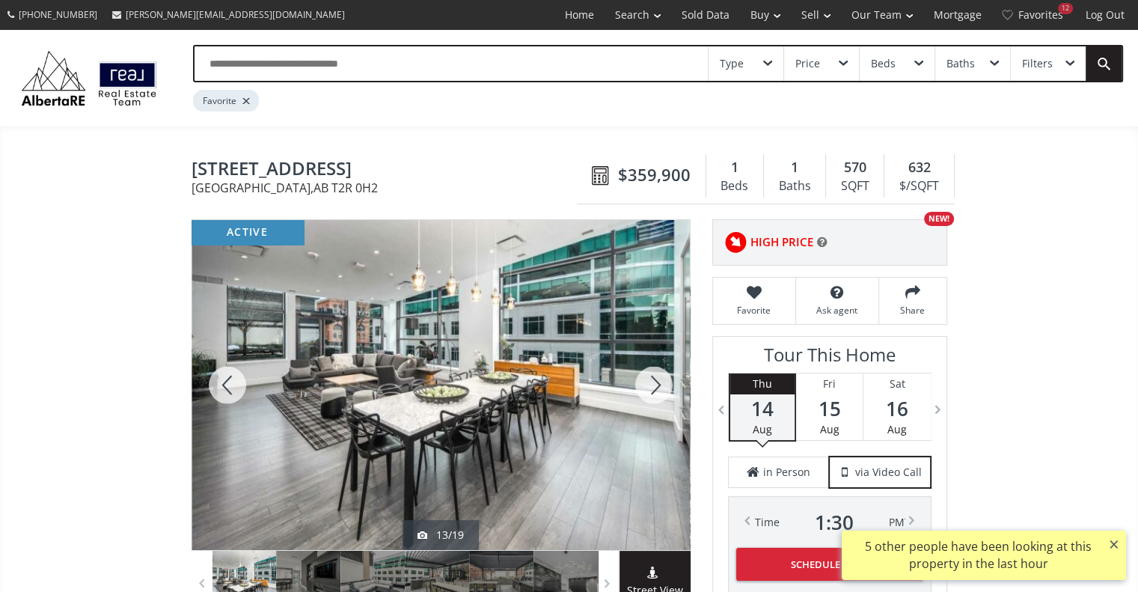
click at [651, 389] on div at bounding box center [654, 385] width 72 height 330
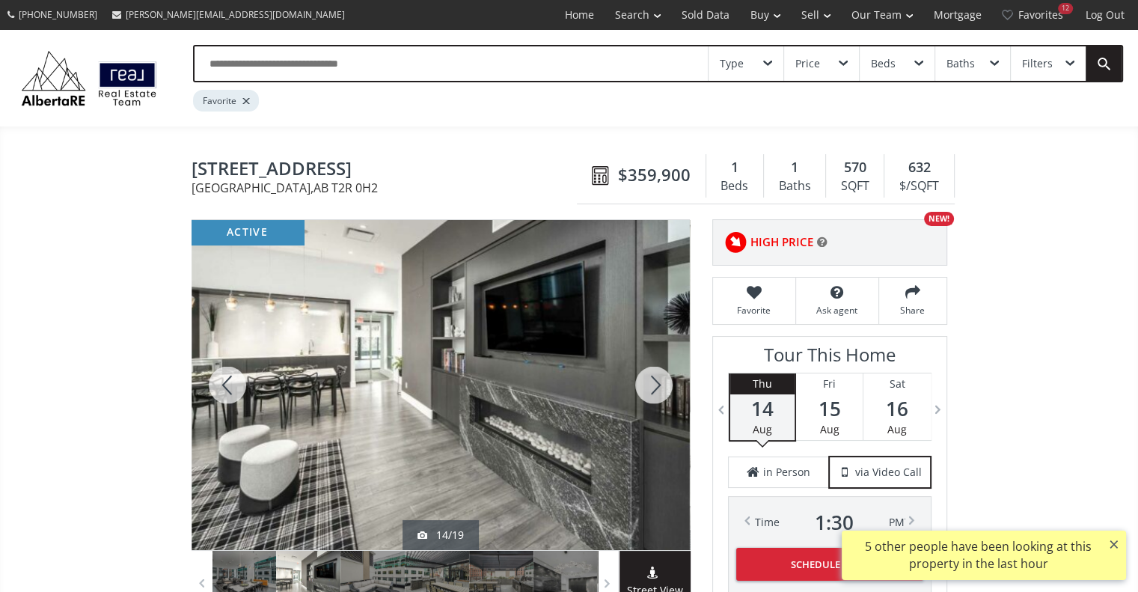
click at [651, 389] on div at bounding box center [654, 385] width 72 height 330
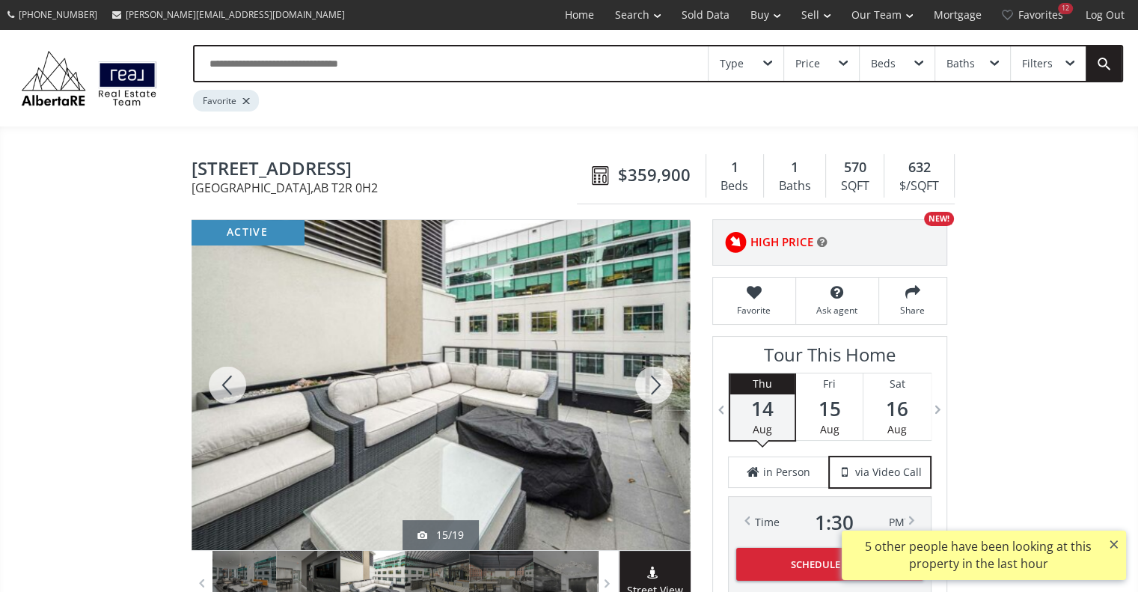
click at [651, 389] on div at bounding box center [654, 385] width 72 height 330
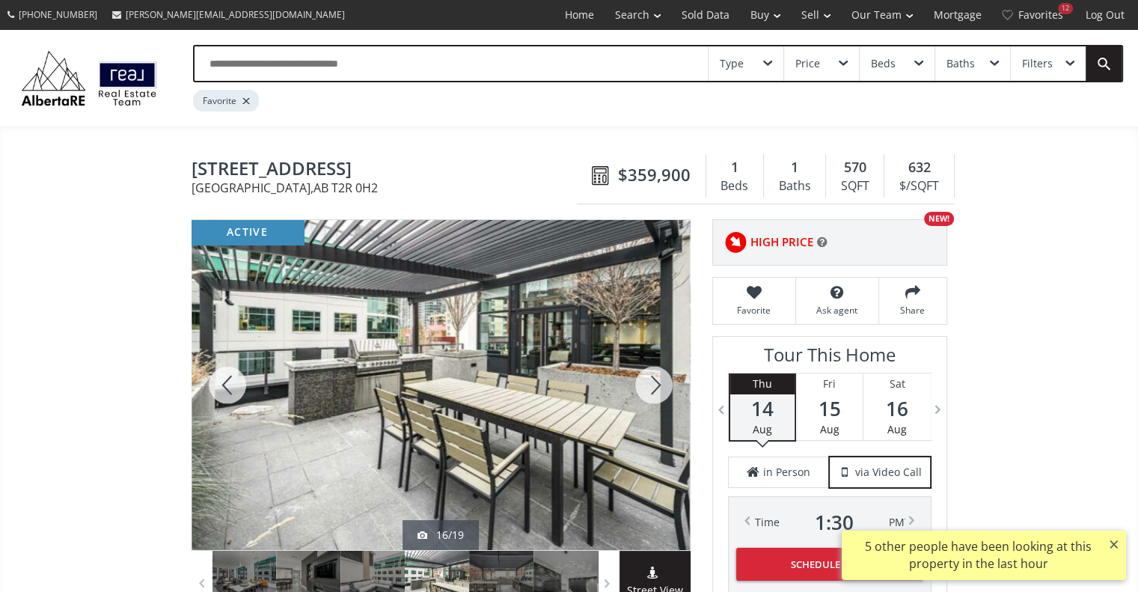
click at [651, 389] on div at bounding box center [654, 385] width 72 height 330
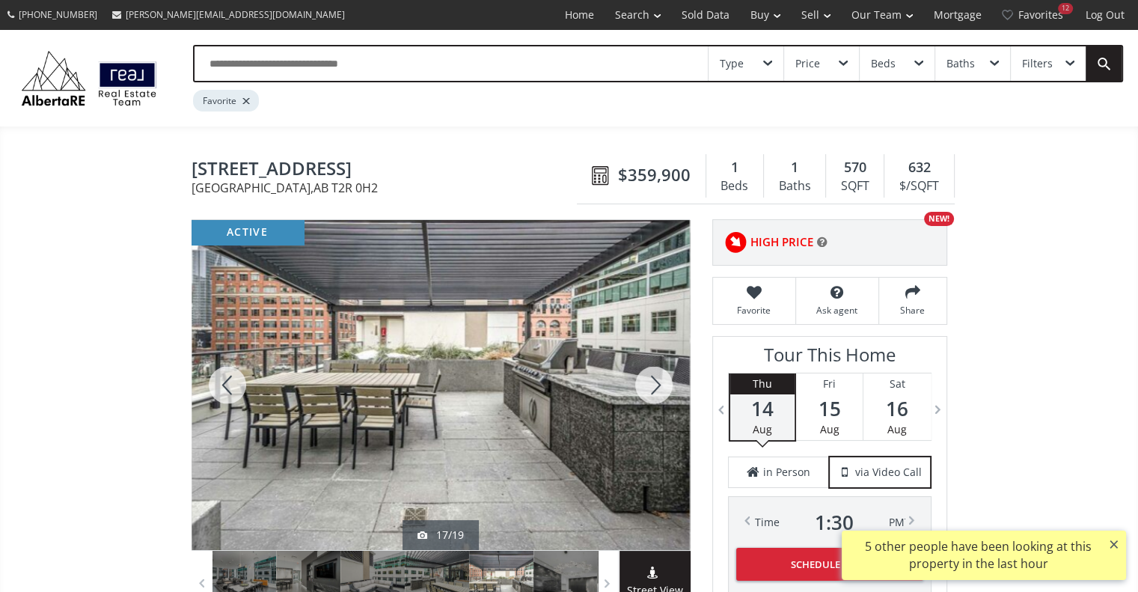
click at [651, 389] on div at bounding box center [654, 385] width 72 height 330
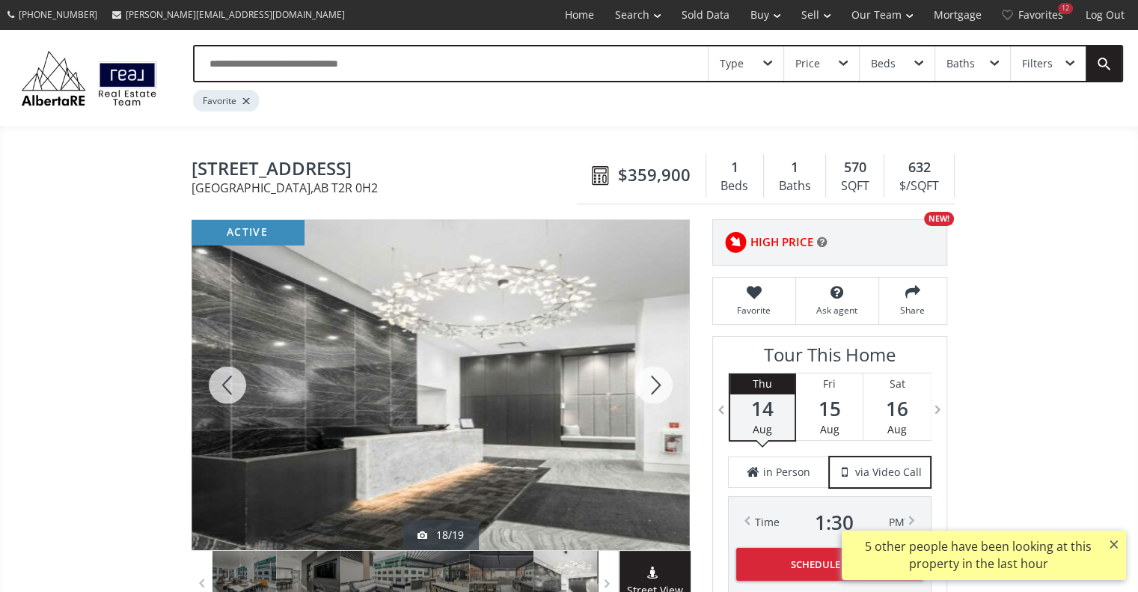
click at [651, 389] on div at bounding box center [654, 385] width 72 height 330
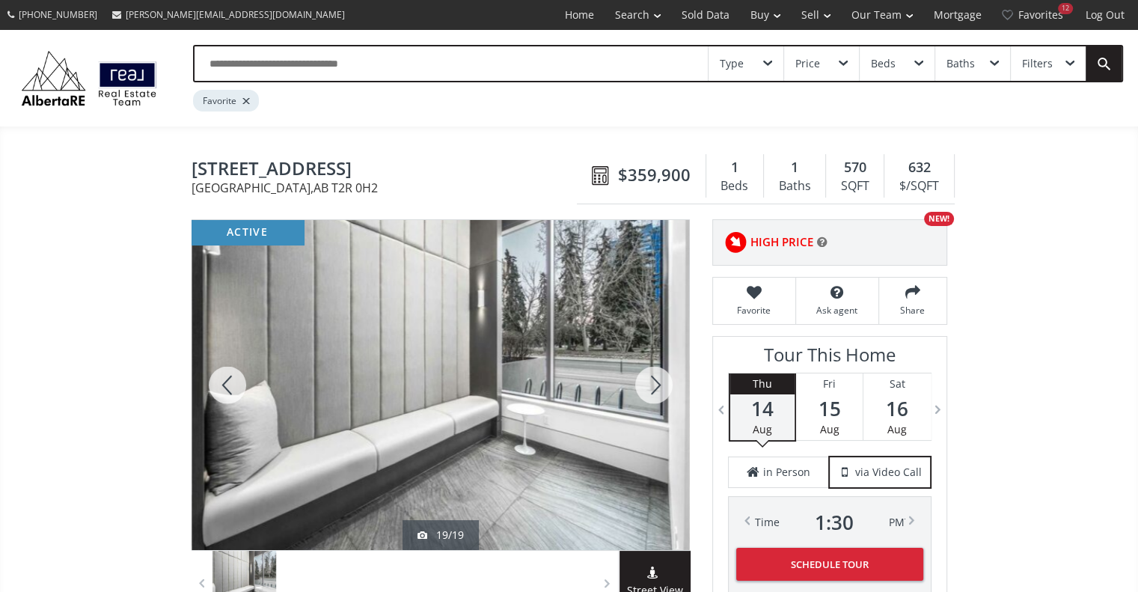
click at [651, 389] on div at bounding box center [654, 385] width 72 height 330
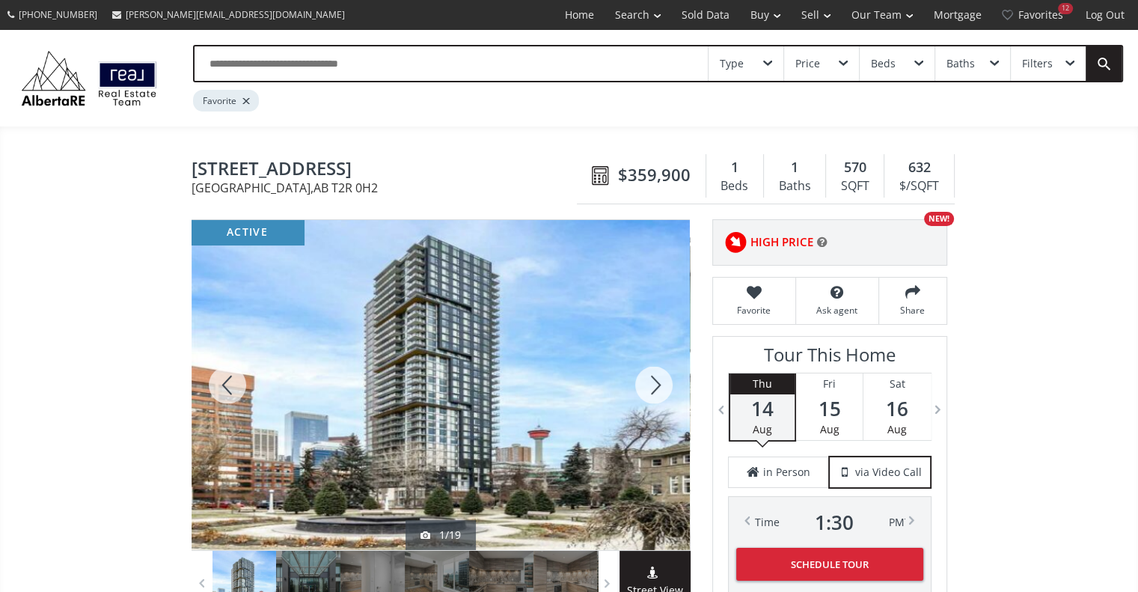
click at [651, 389] on div at bounding box center [654, 385] width 72 height 330
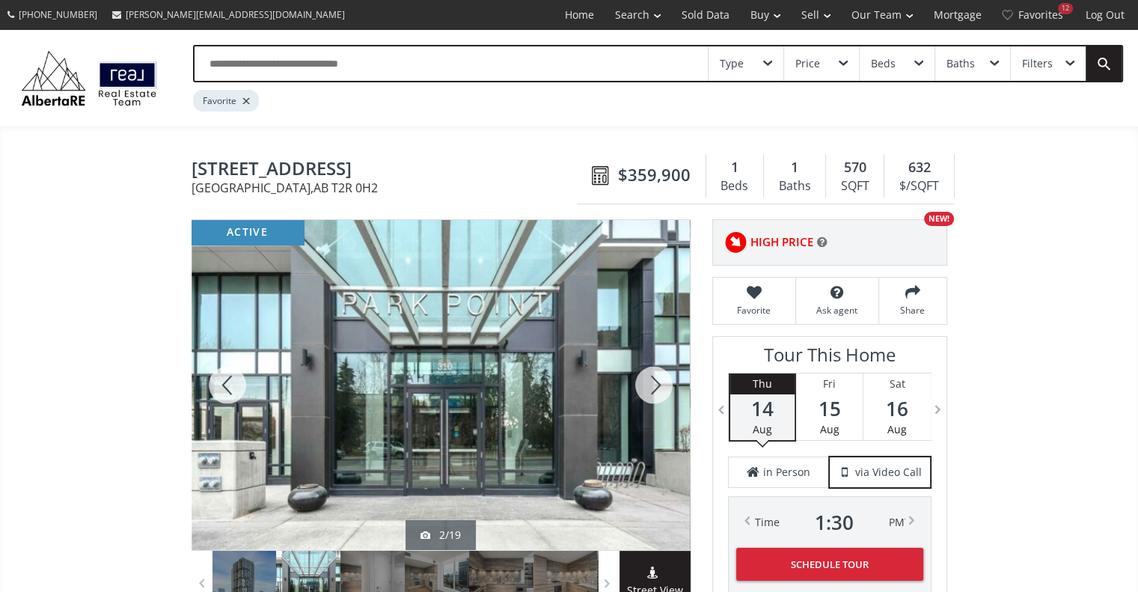
click at [649, 381] on div at bounding box center [654, 385] width 72 height 330
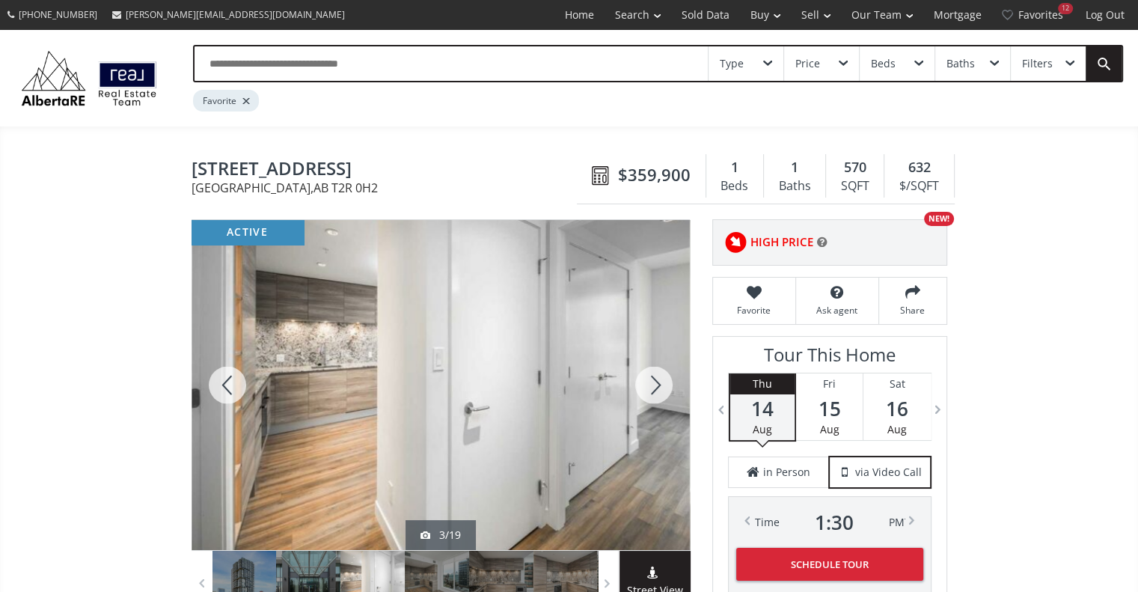
click at [649, 381] on div at bounding box center [654, 385] width 72 height 330
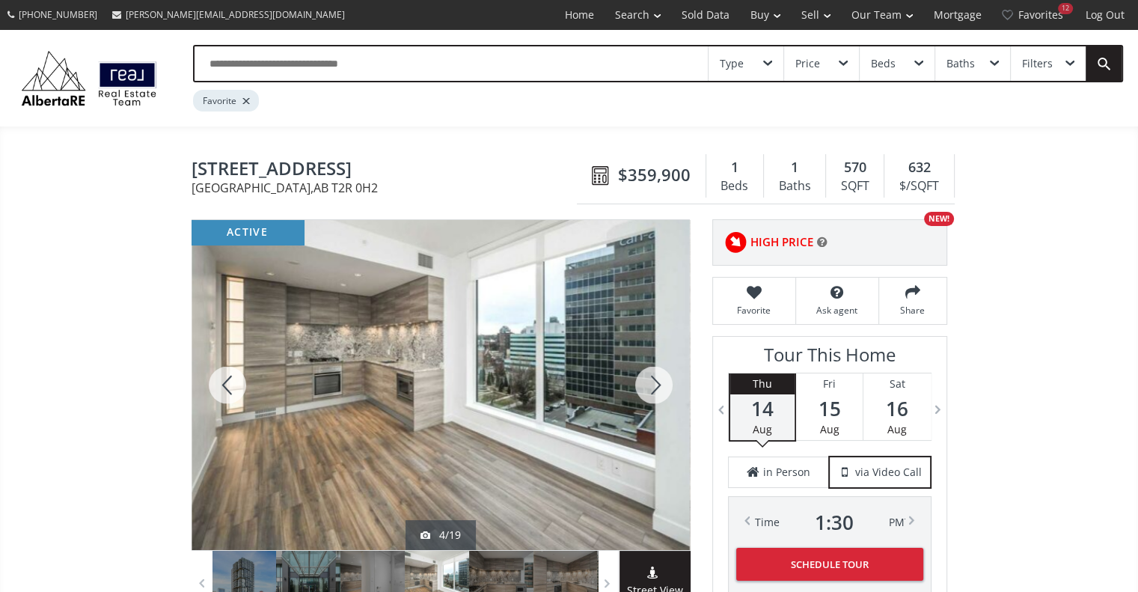
click at [649, 381] on div at bounding box center [654, 385] width 72 height 330
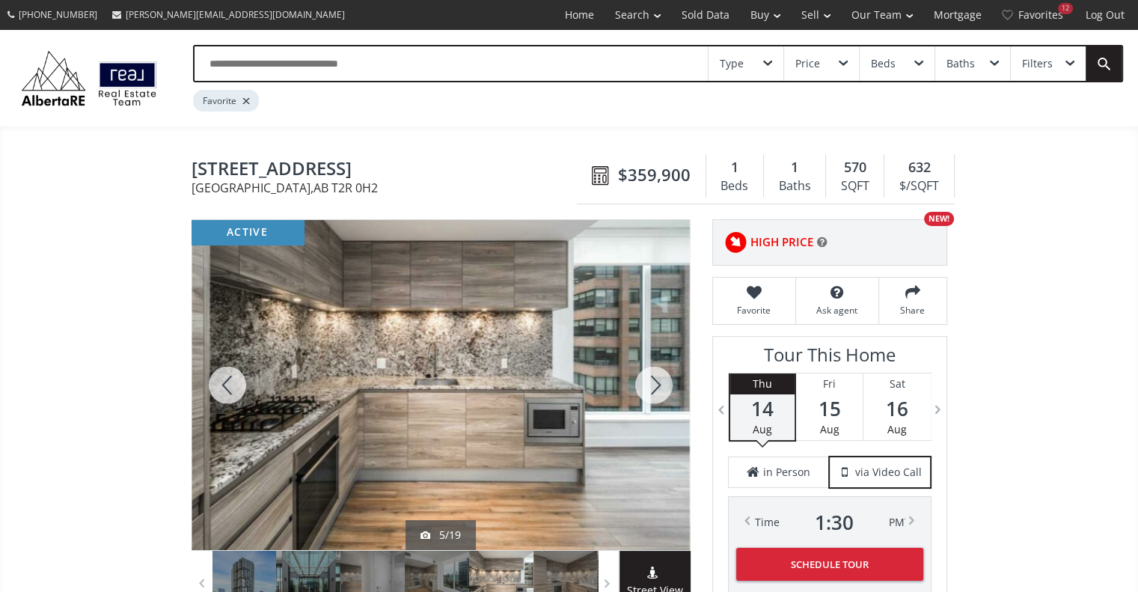
click at [649, 381] on div at bounding box center [654, 385] width 72 height 330
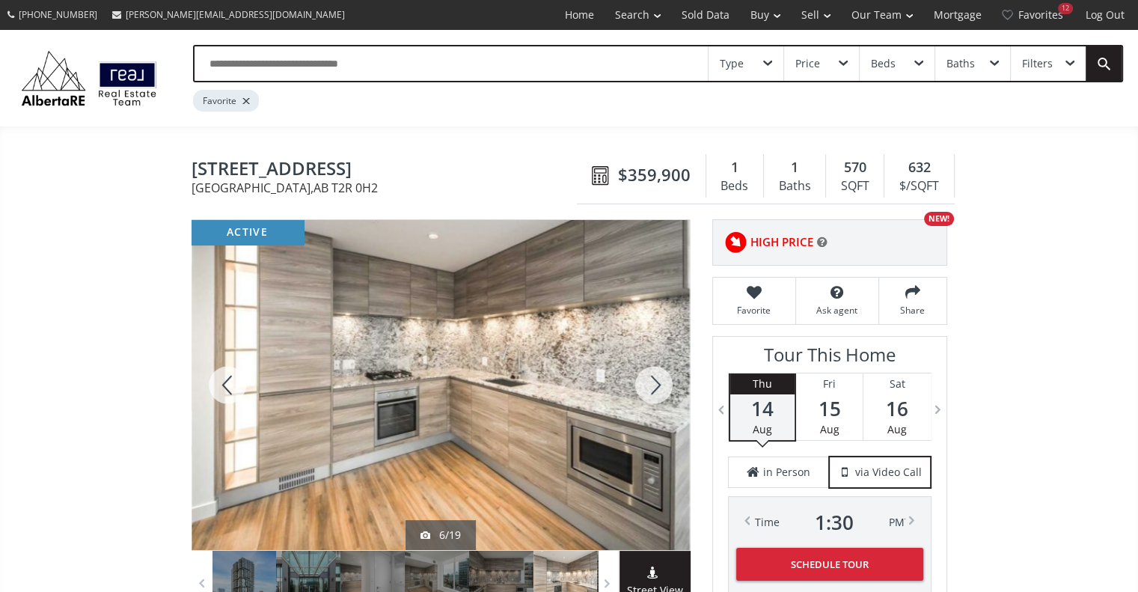
click at [649, 381] on div at bounding box center [654, 385] width 72 height 330
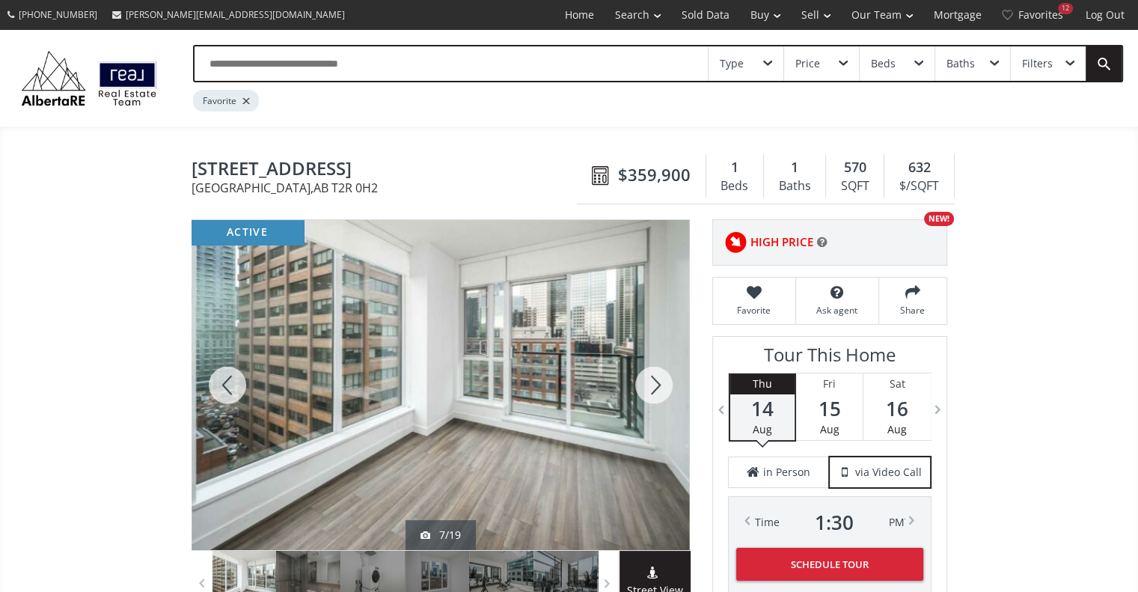
click at [649, 381] on div at bounding box center [654, 385] width 72 height 330
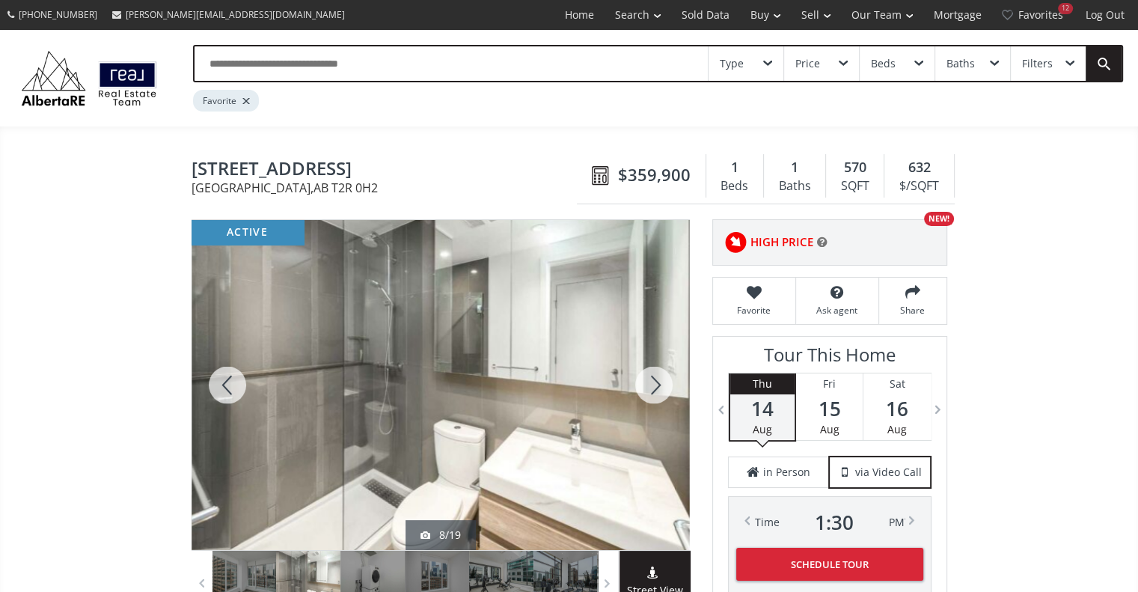
click at [649, 381] on div at bounding box center [654, 385] width 72 height 330
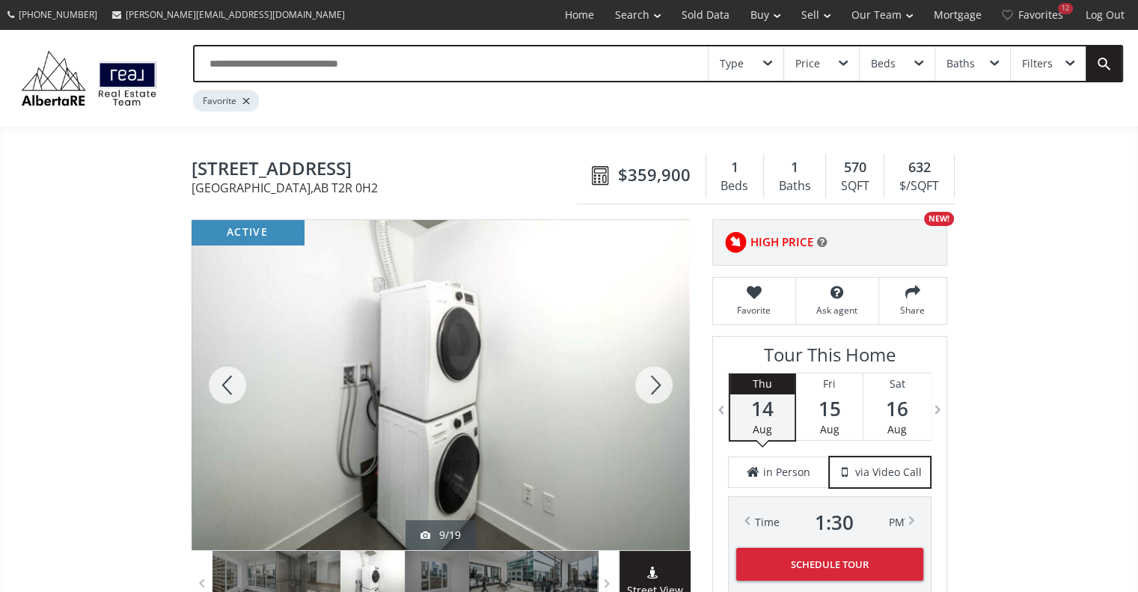
click at [649, 381] on div at bounding box center [654, 385] width 72 height 330
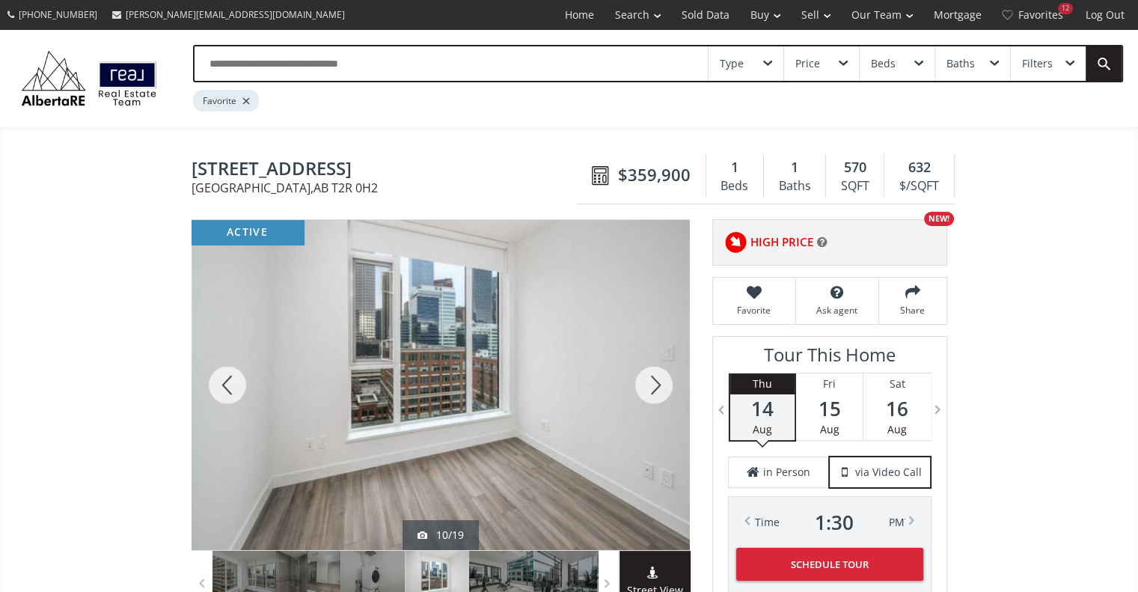
click at [649, 381] on div at bounding box center [654, 385] width 72 height 330
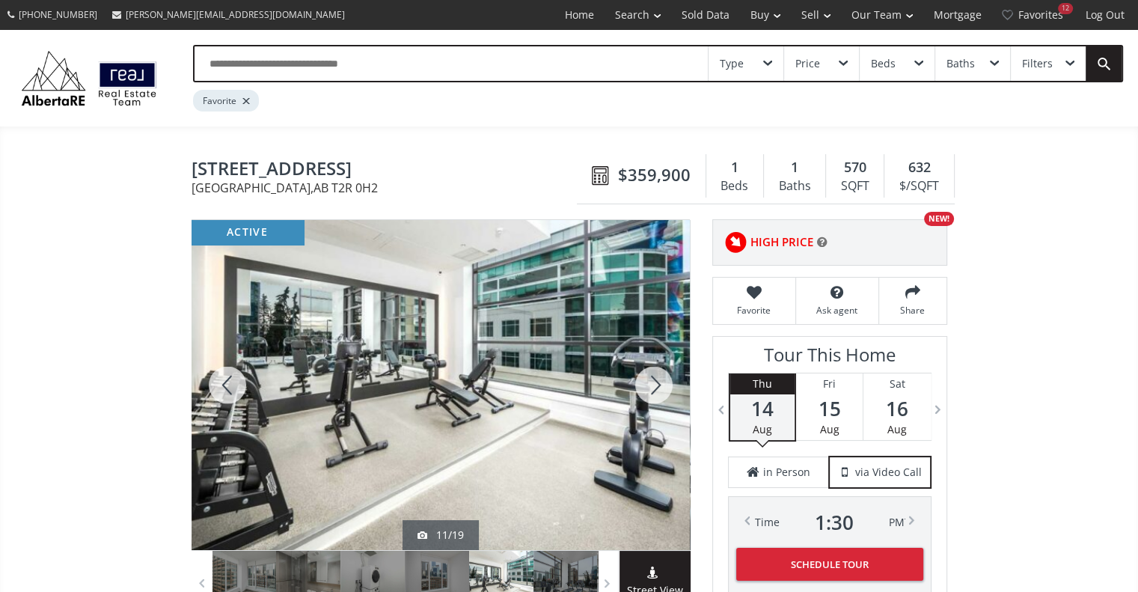
click at [649, 381] on div at bounding box center [654, 385] width 72 height 330
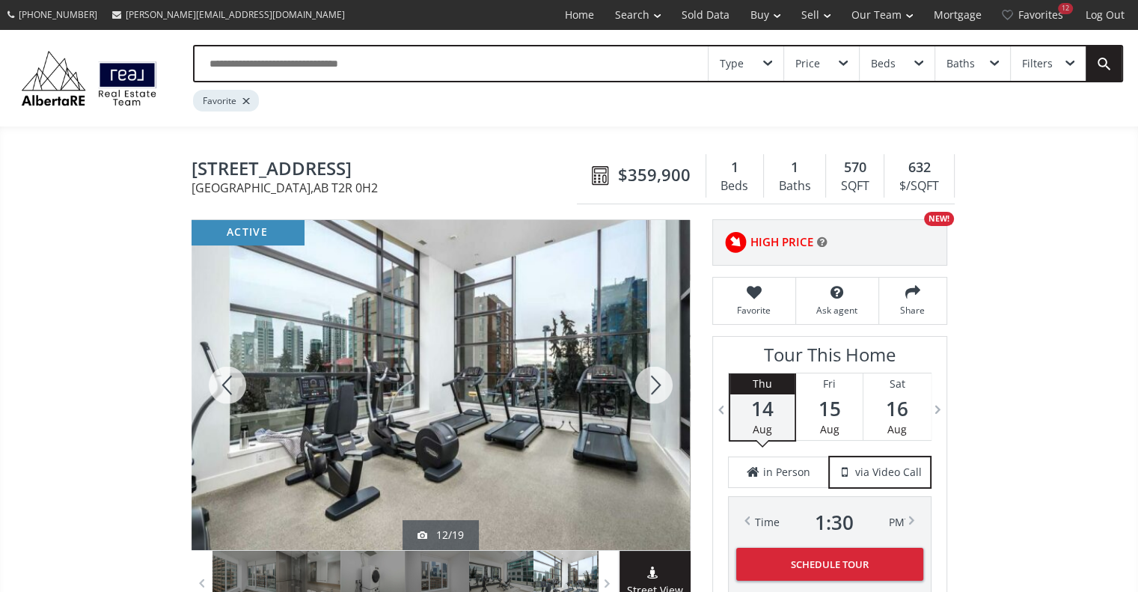
click at [649, 381] on div at bounding box center [654, 385] width 72 height 330
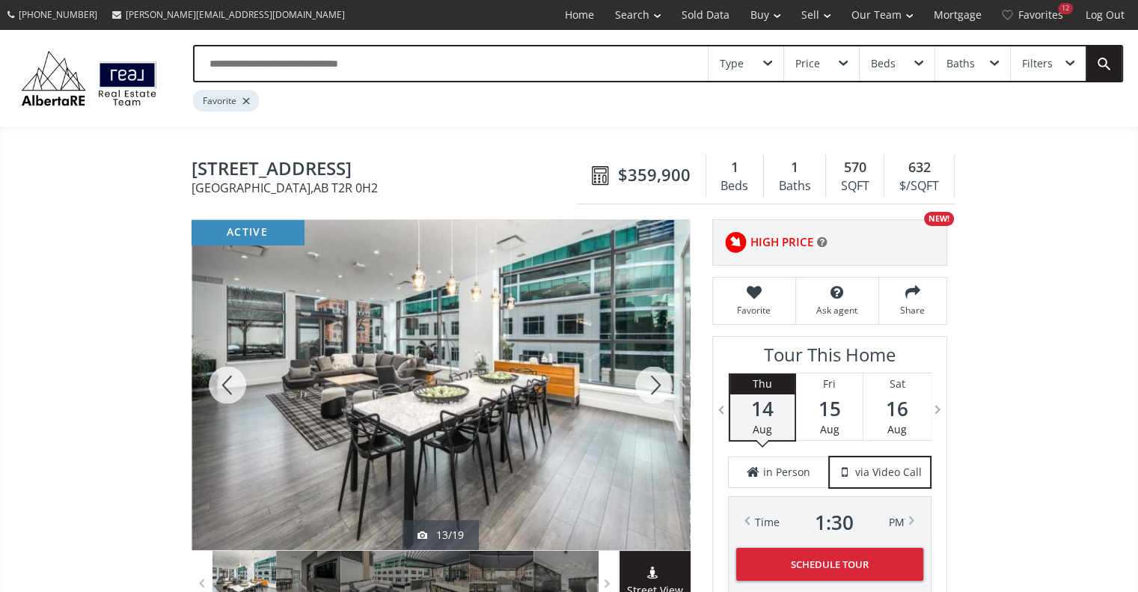
click at [649, 381] on div at bounding box center [654, 385] width 72 height 330
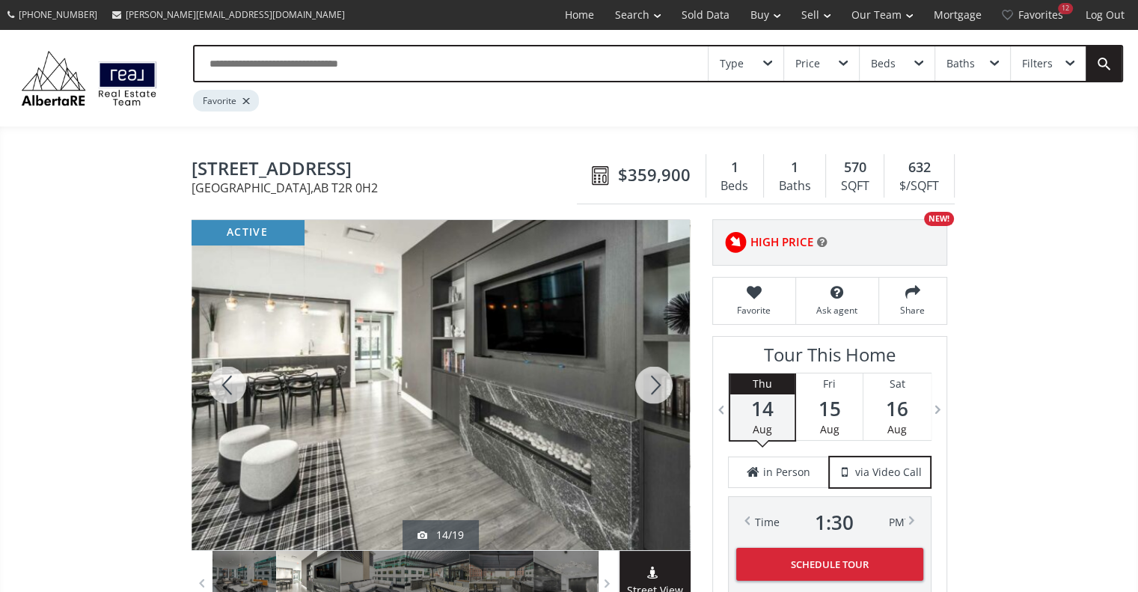
click at [649, 381] on div at bounding box center [654, 385] width 72 height 330
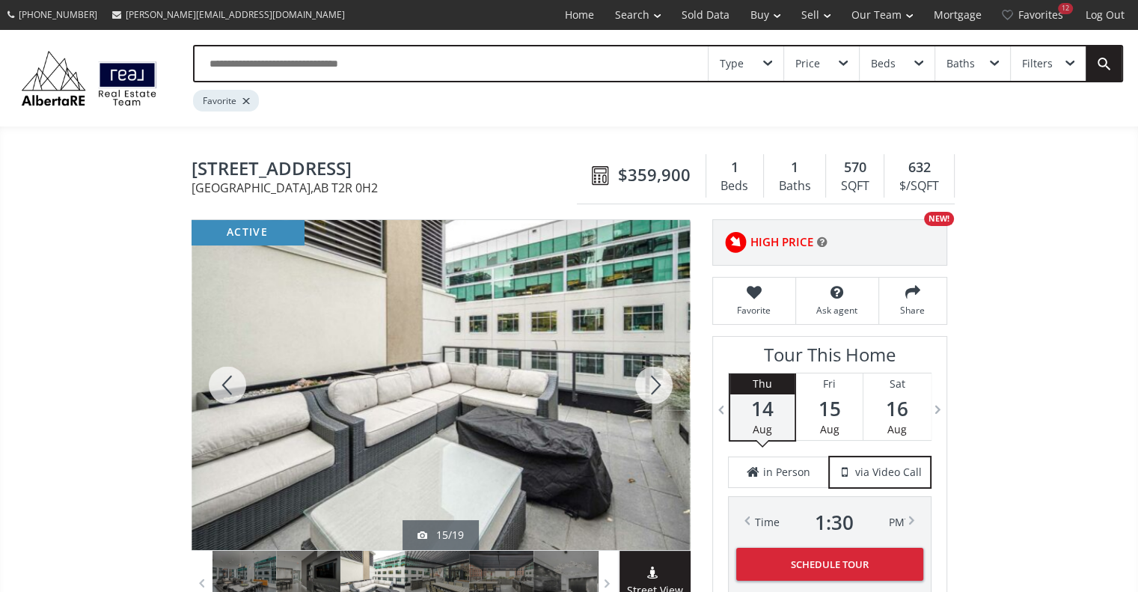
click at [649, 381] on div at bounding box center [654, 385] width 72 height 330
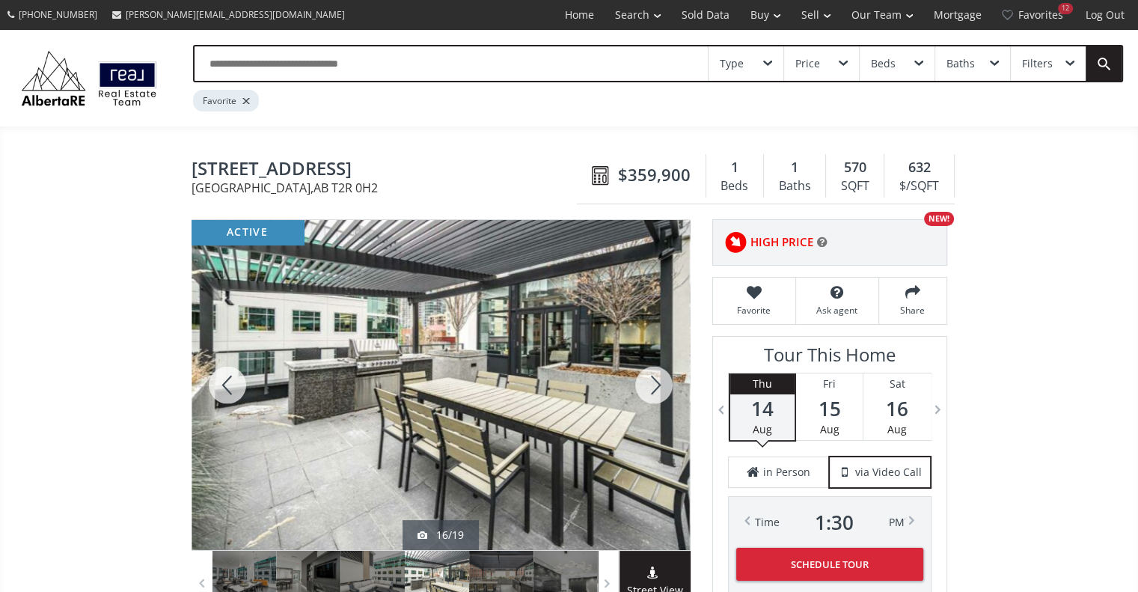
click at [649, 381] on div at bounding box center [654, 385] width 72 height 330
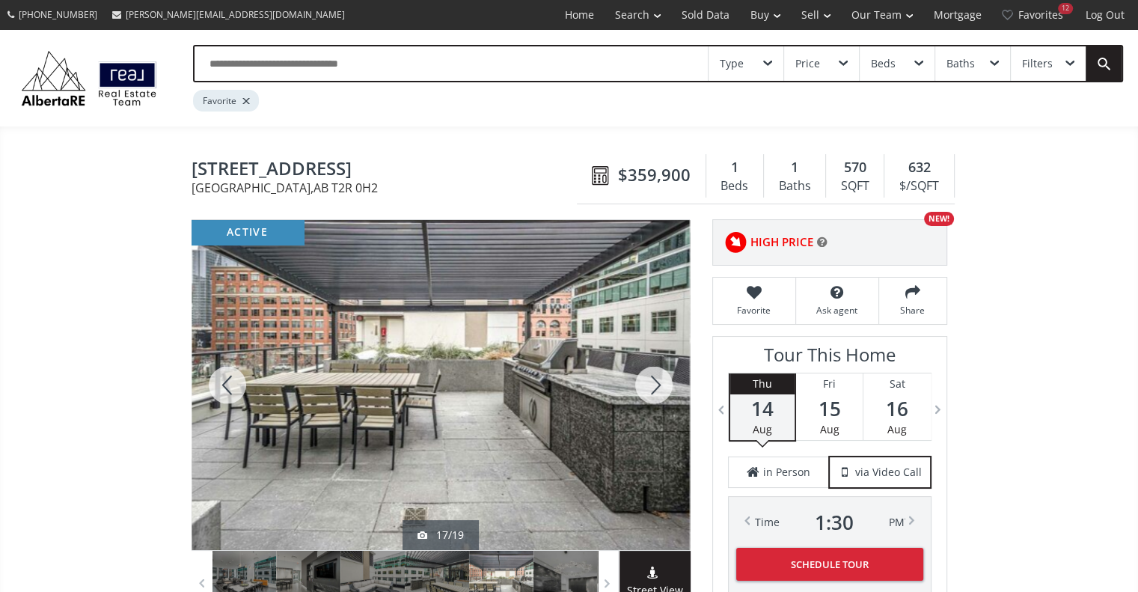
click at [649, 381] on div at bounding box center [654, 385] width 72 height 330
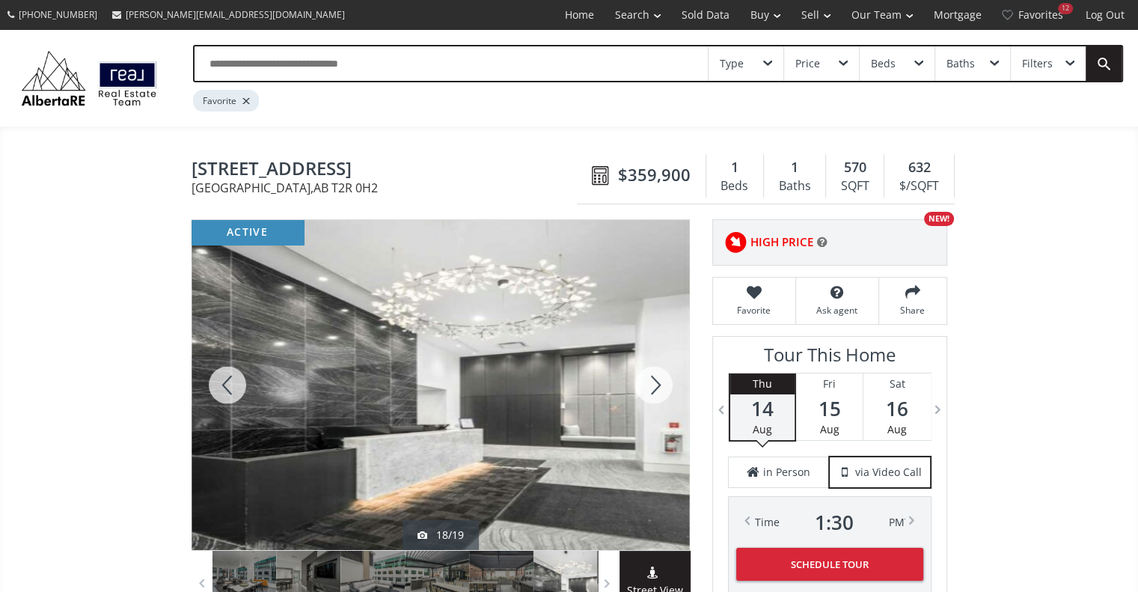
click at [649, 381] on div at bounding box center [654, 385] width 72 height 330
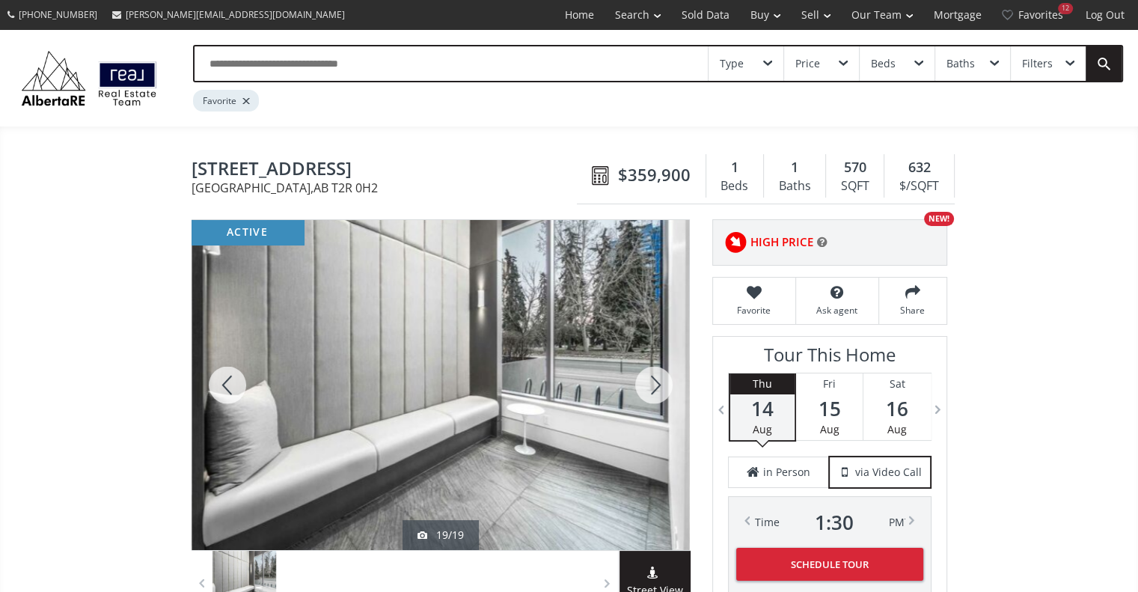
click at [649, 381] on div at bounding box center [654, 385] width 72 height 330
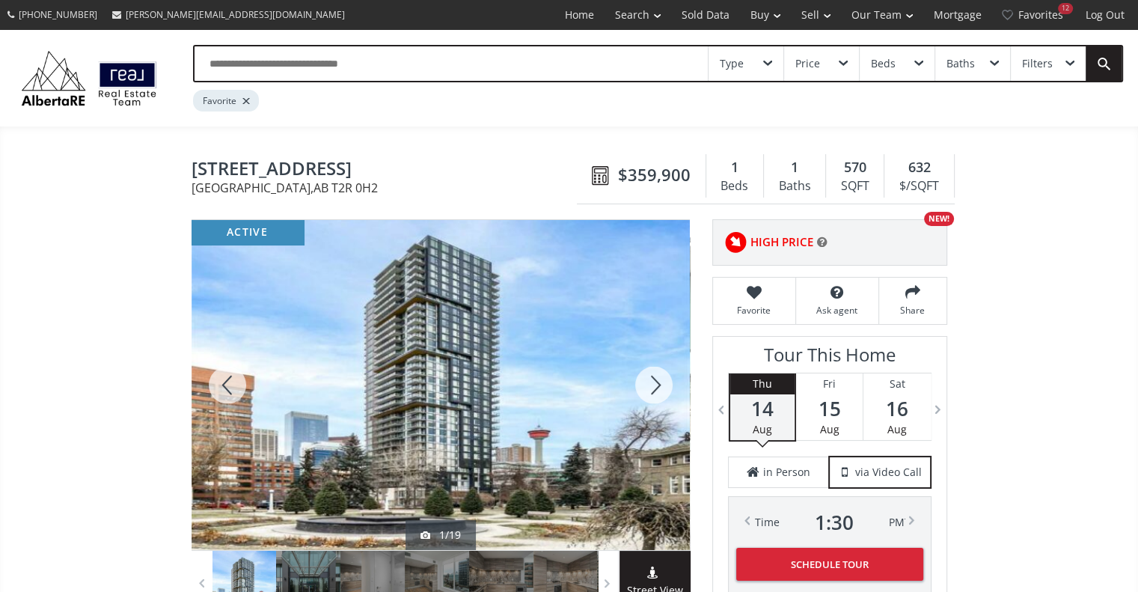
click at [649, 381] on div at bounding box center [654, 385] width 72 height 330
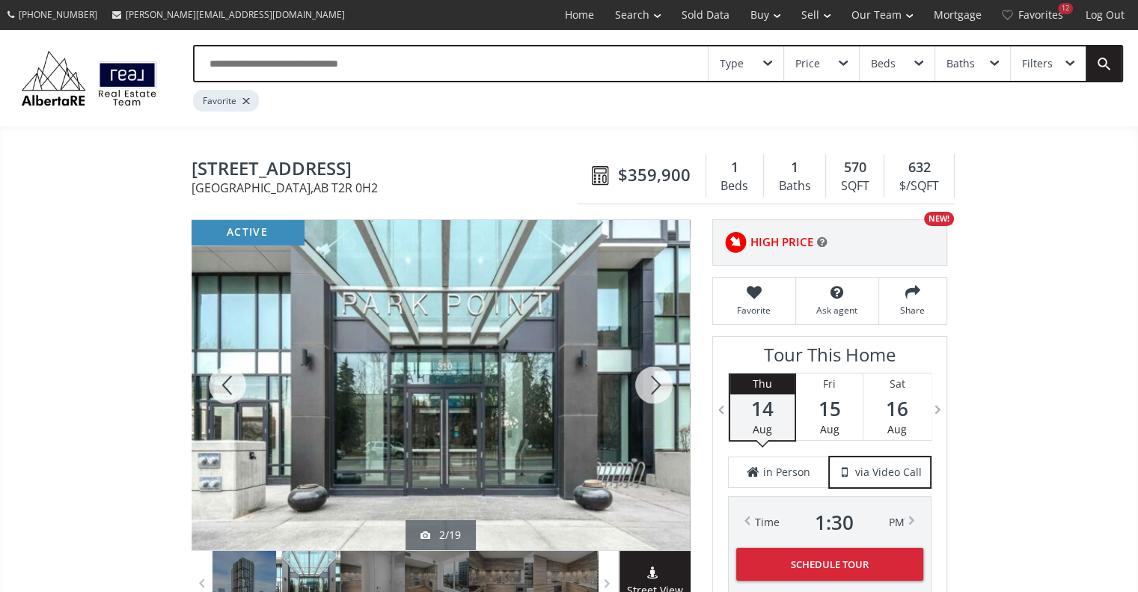
click at [649, 381] on div at bounding box center [654, 385] width 72 height 330
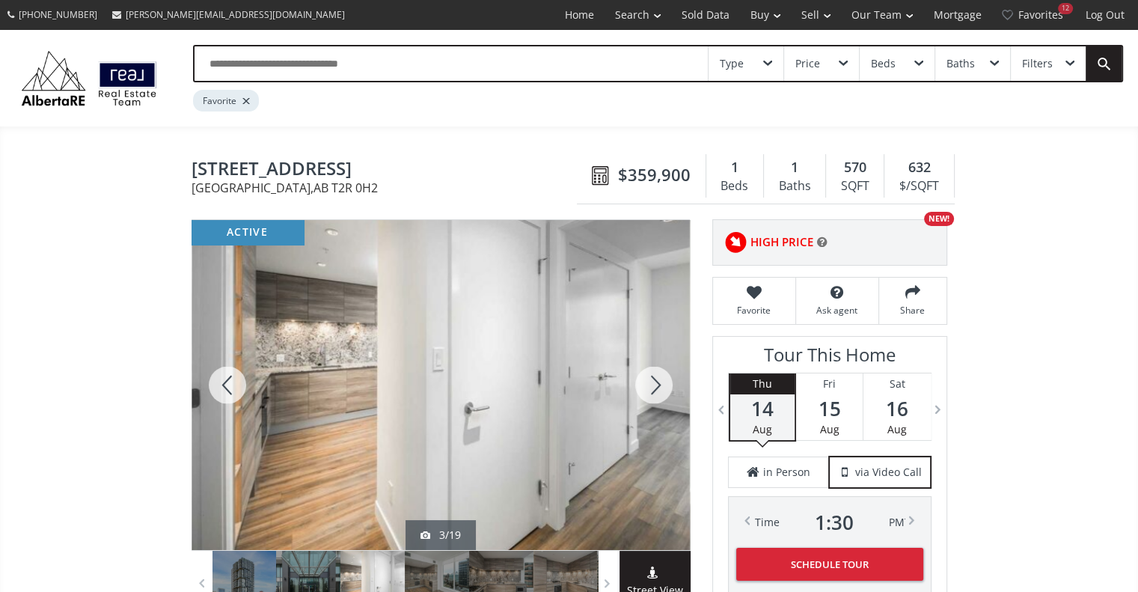
click at [649, 381] on div at bounding box center [654, 385] width 72 height 330
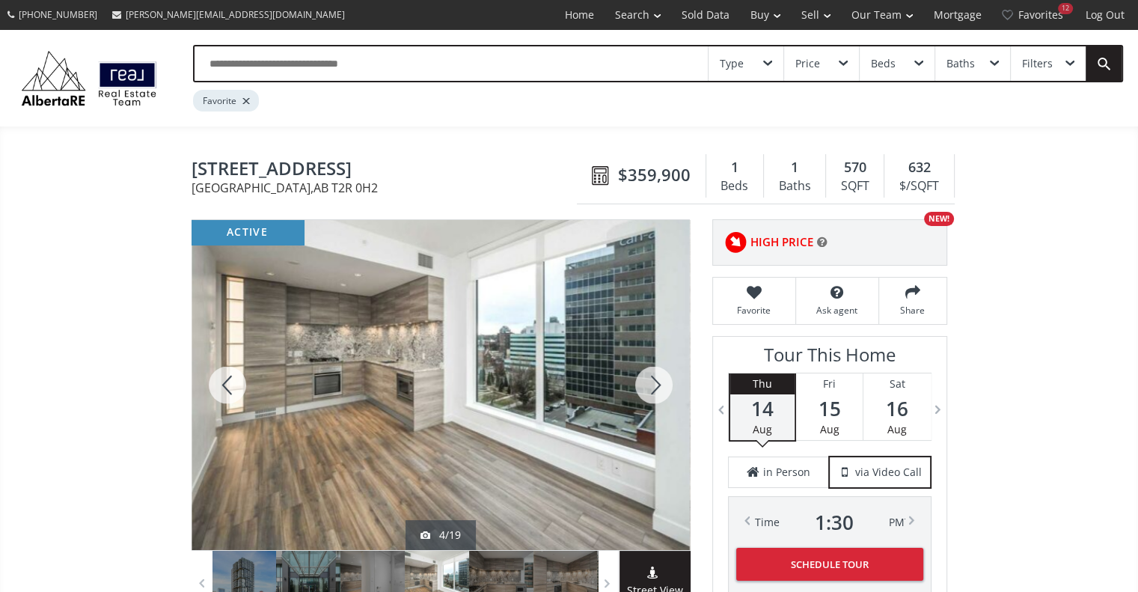
click at [649, 381] on div at bounding box center [654, 385] width 72 height 330
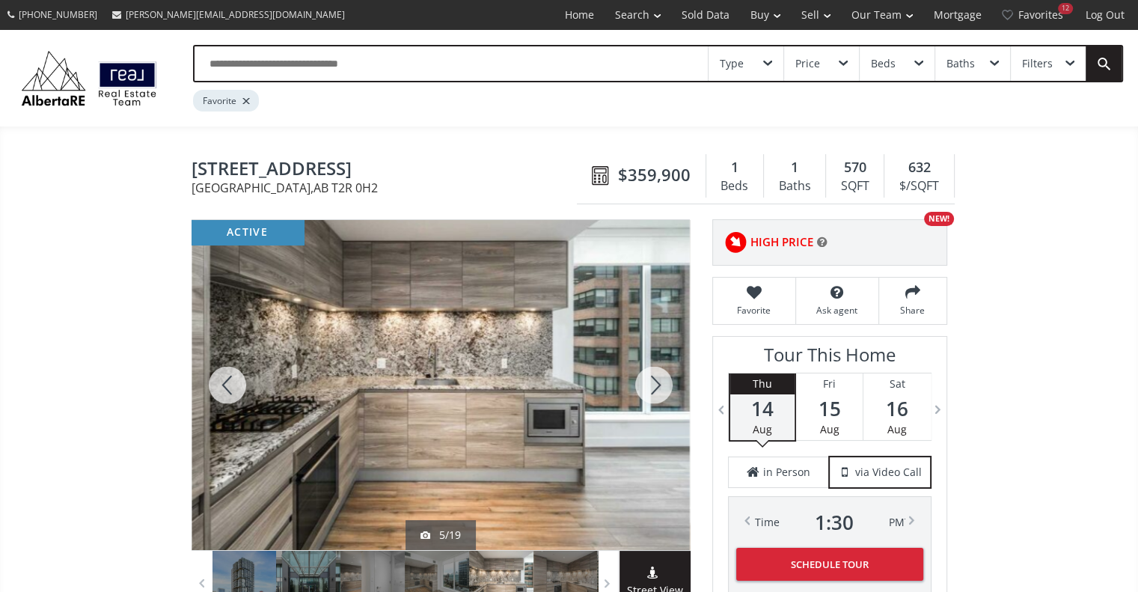
click at [649, 381] on div at bounding box center [654, 385] width 72 height 330
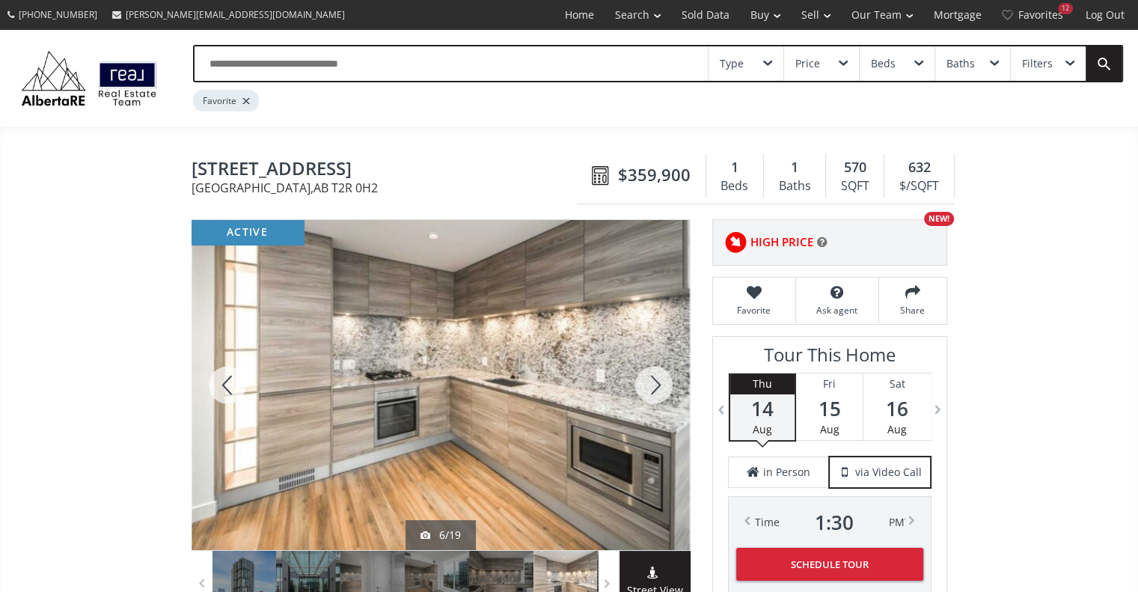
click at [649, 381] on div at bounding box center [654, 385] width 72 height 330
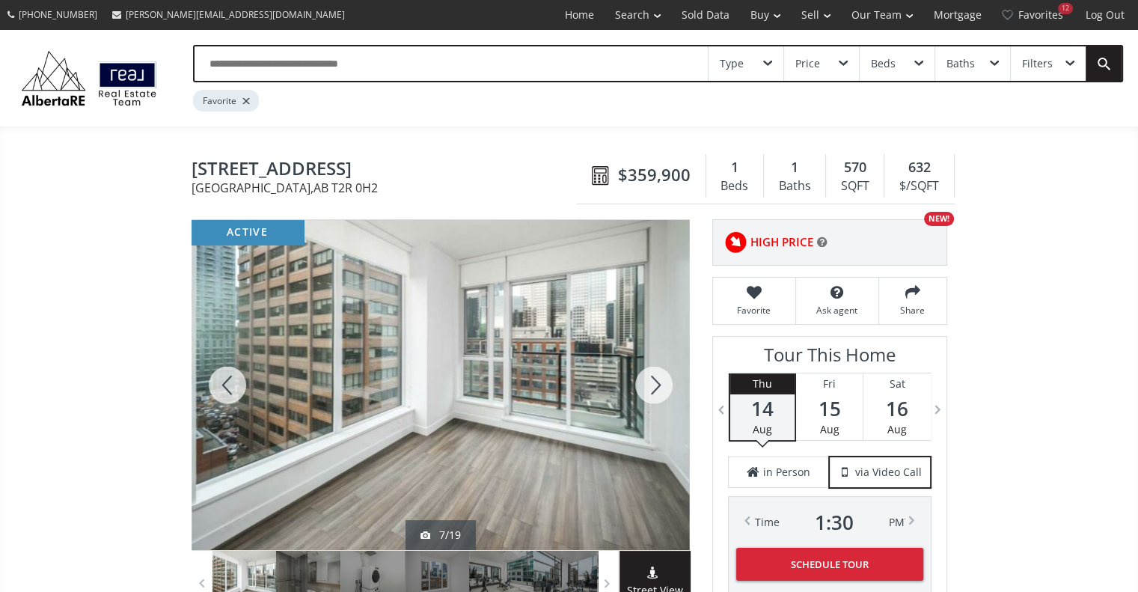
click at [649, 381] on div at bounding box center [654, 385] width 72 height 330
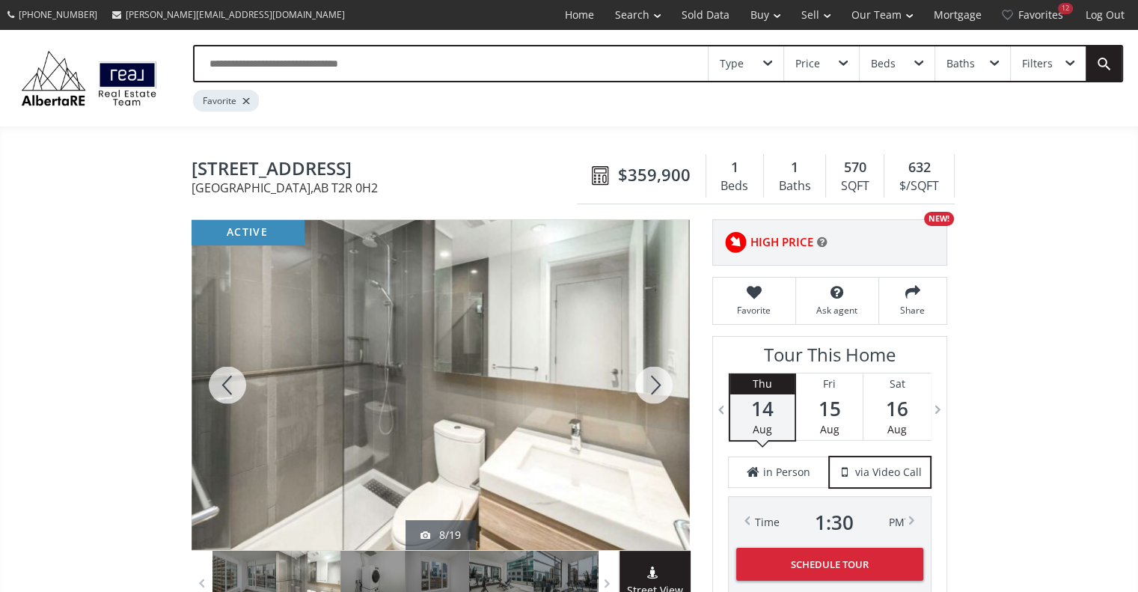
click at [649, 381] on div at bounding box center [654, 385] width 72 height 330
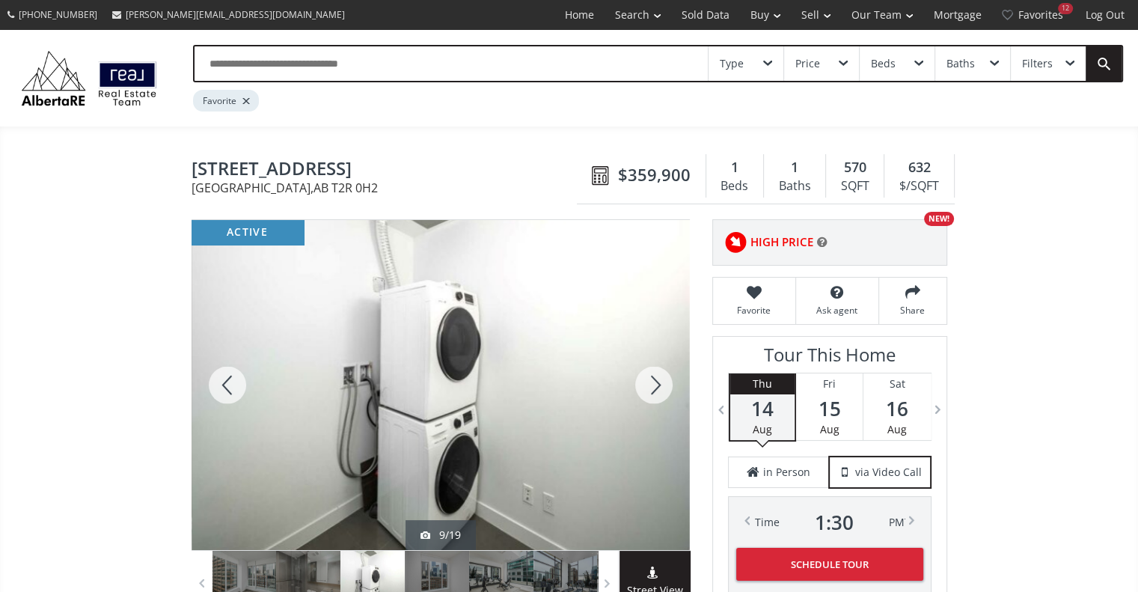
click at [649, 381] on div at bounding box center [654, 385] width 72 height 330
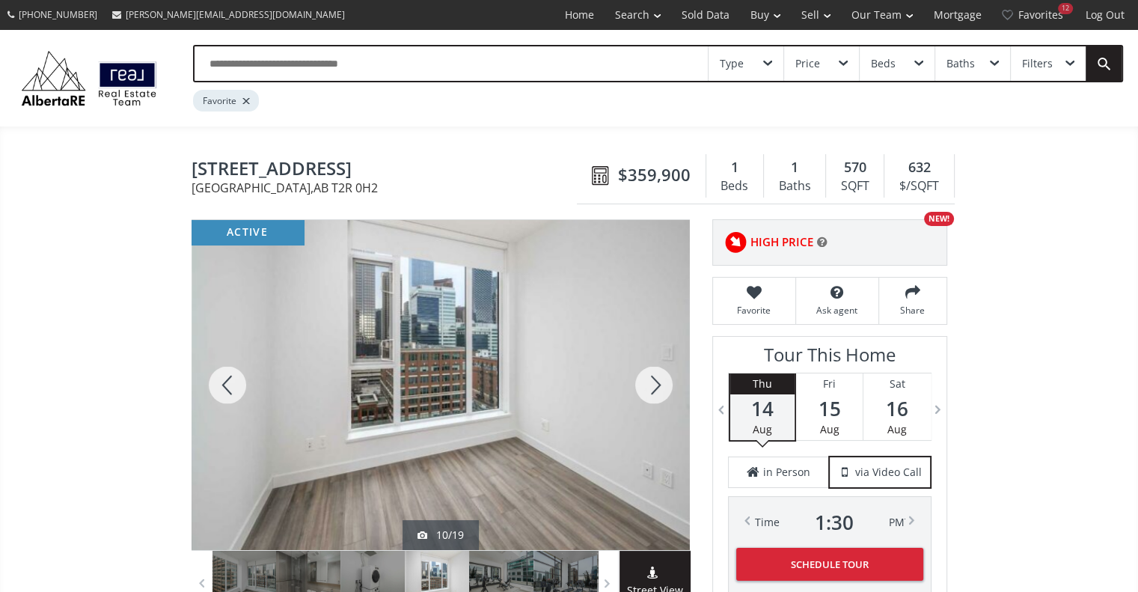
click at [649, 381] on div at bounding box center [654, 385] width 72 height 330
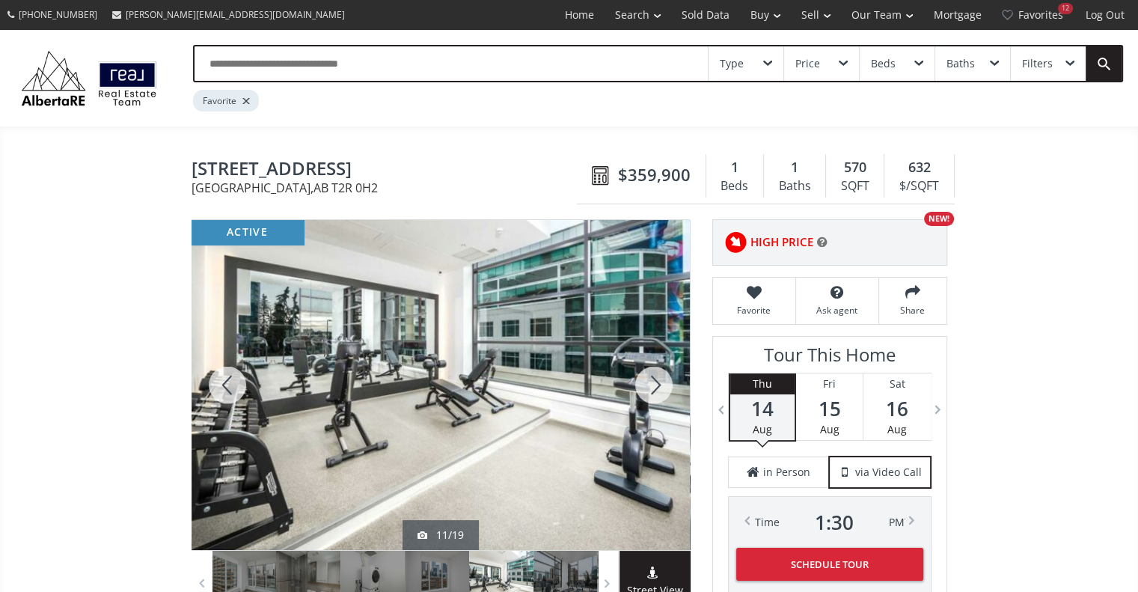
click at [649, 381] on div at bounding box center [654, 385] width 72 height 330
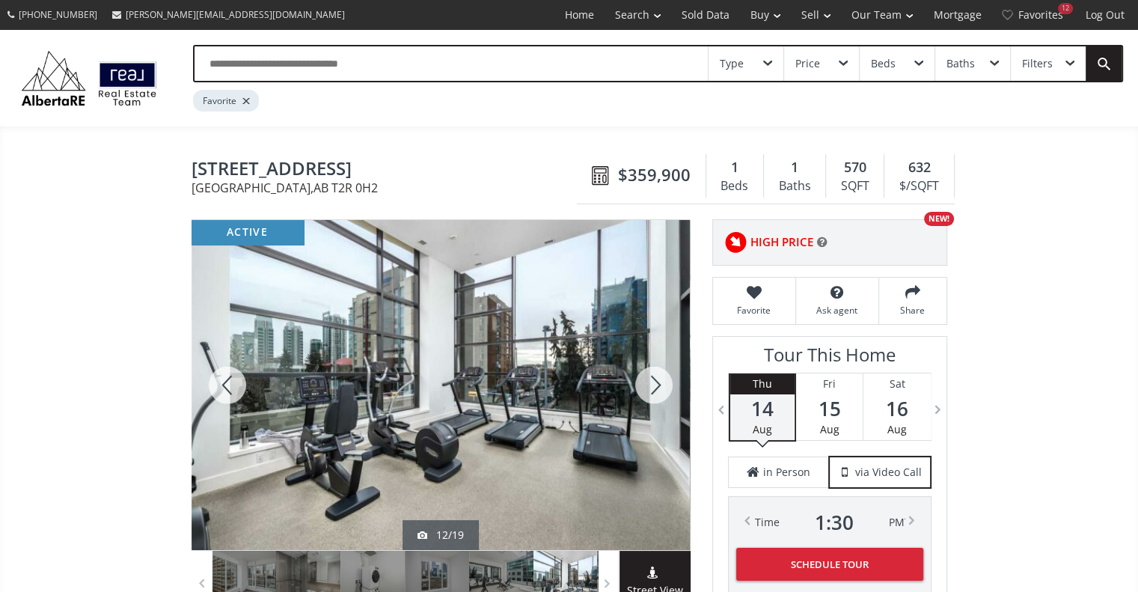
click at [649, 381] on div at bounding box center [654, 385] width 72 height 330
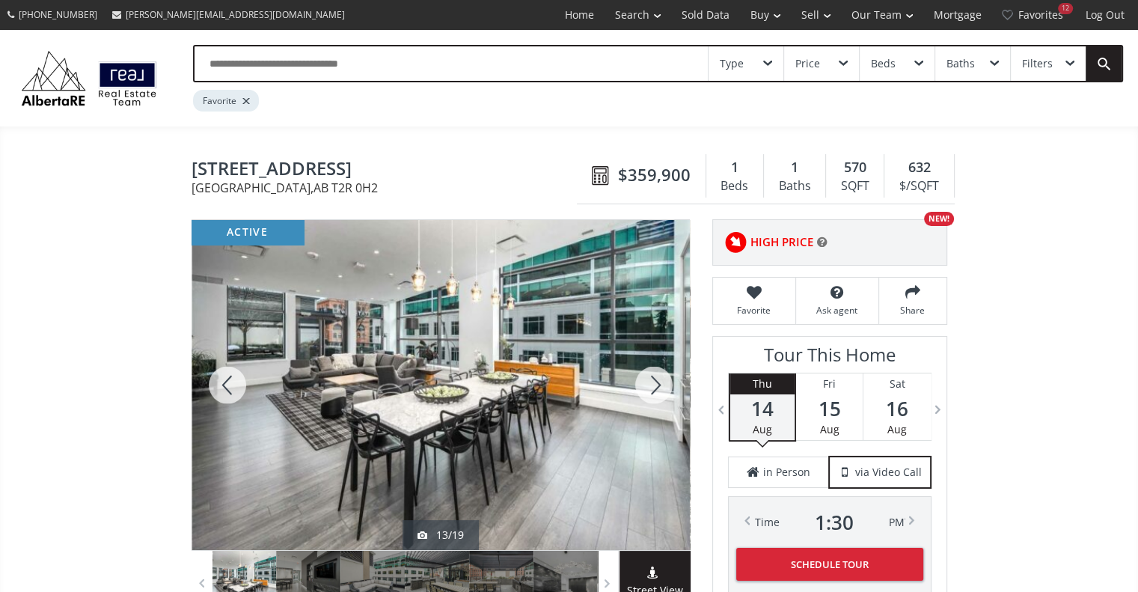
click at [649, 381] on div at bounding box center [654, 385] width 72 height 330
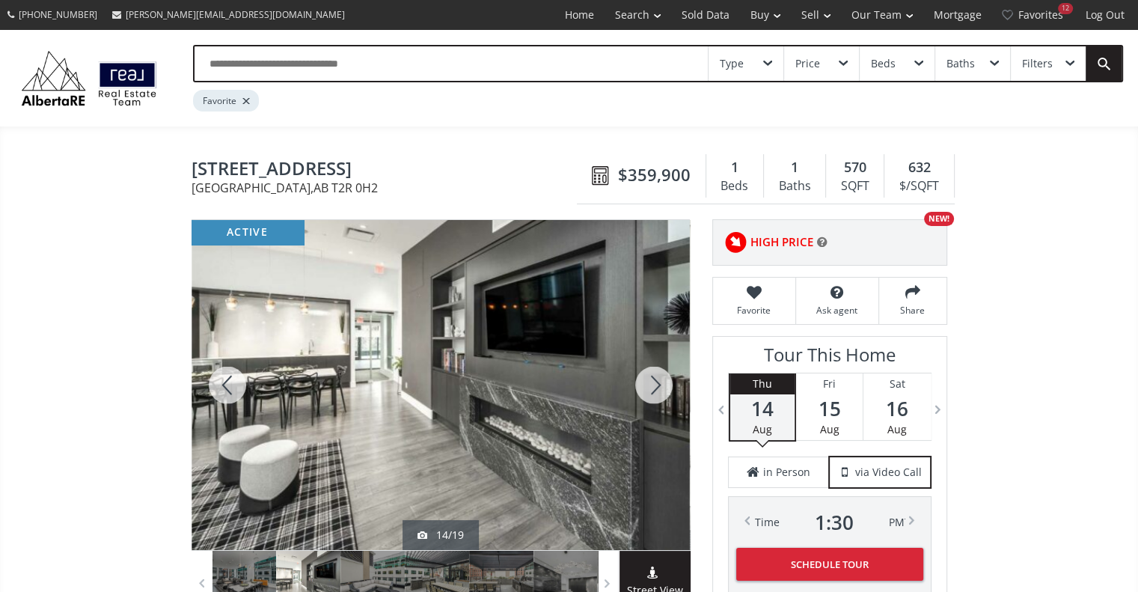
click at [649, 381] on div at bounding box center [654, 385] width 72 height 330
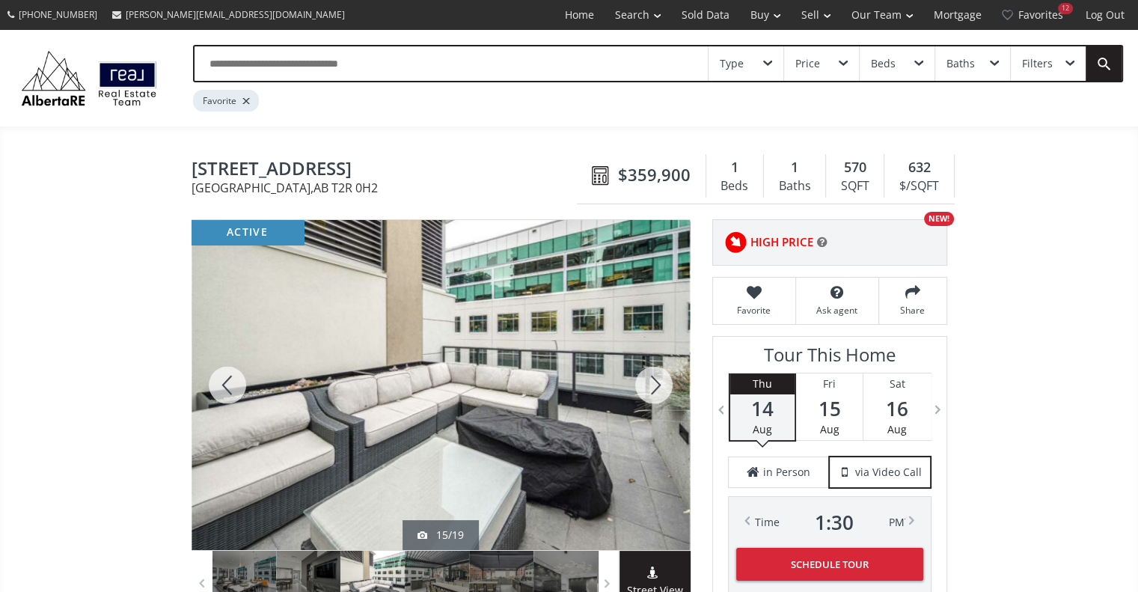
click at [649, 381] on div at bounding box center [654, 385] width 72 height 330
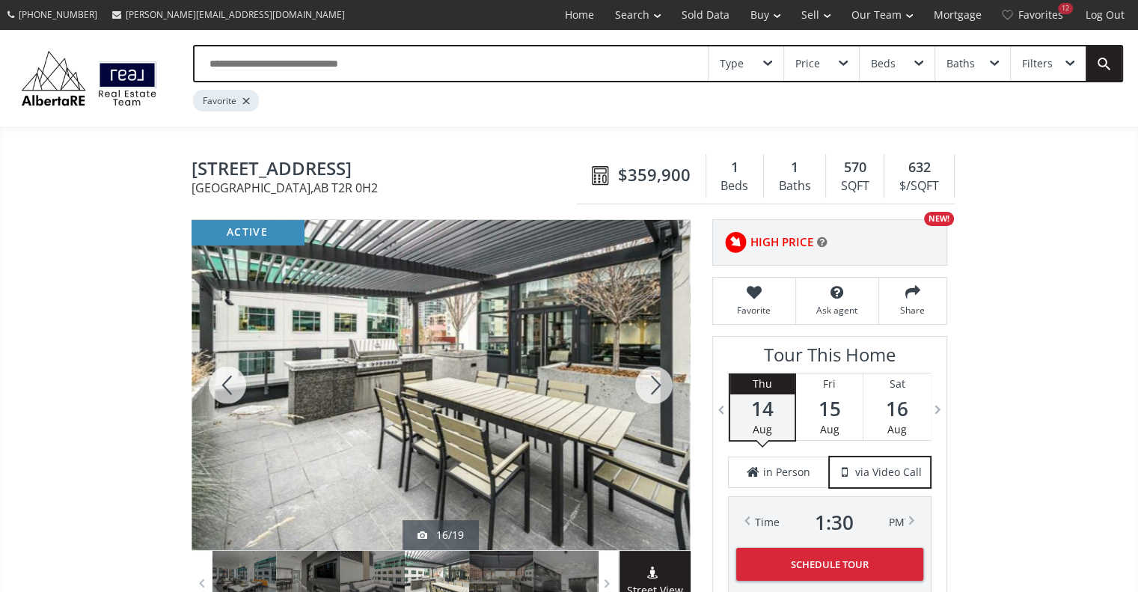
click at [649, 381] on div at bounding box center [654, 385] width 72 height 330
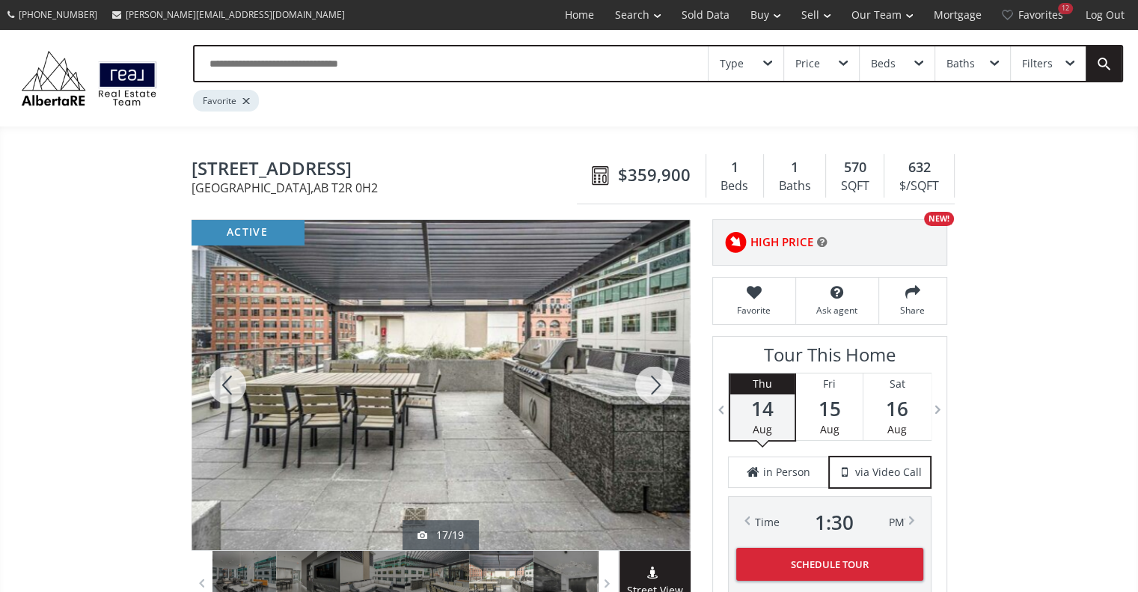
click at [649, 381] on div at bounding box center [654, 385] width 72 height 330
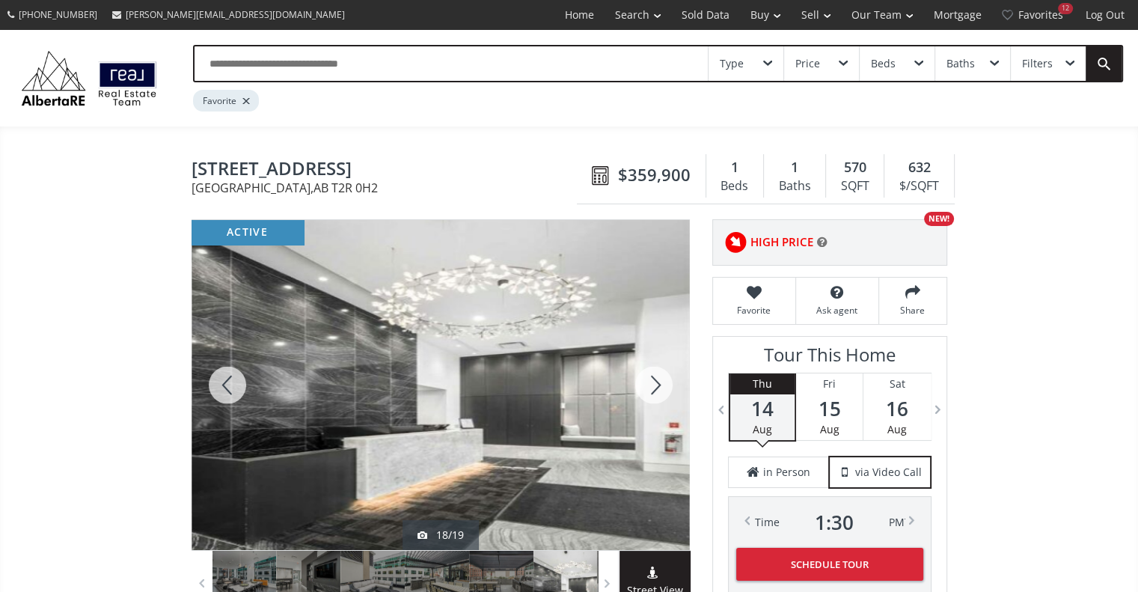
click at [649, 381] on div at bounding box center [654, 385] width 72 height 330
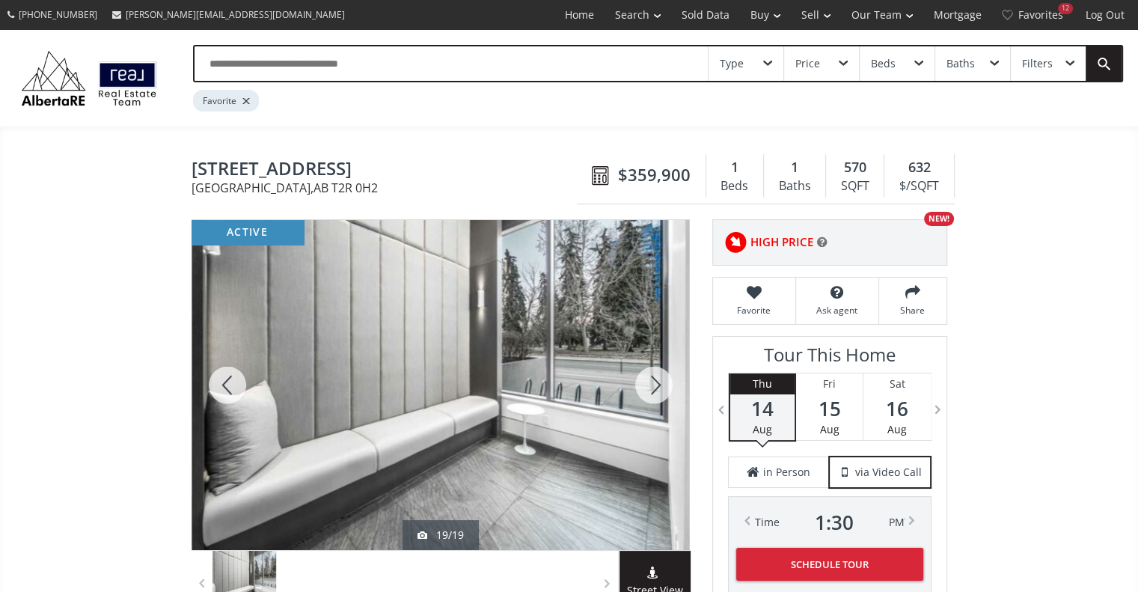
click at [649, 381] on div at bounding box center [654, 385] width 72 height 330
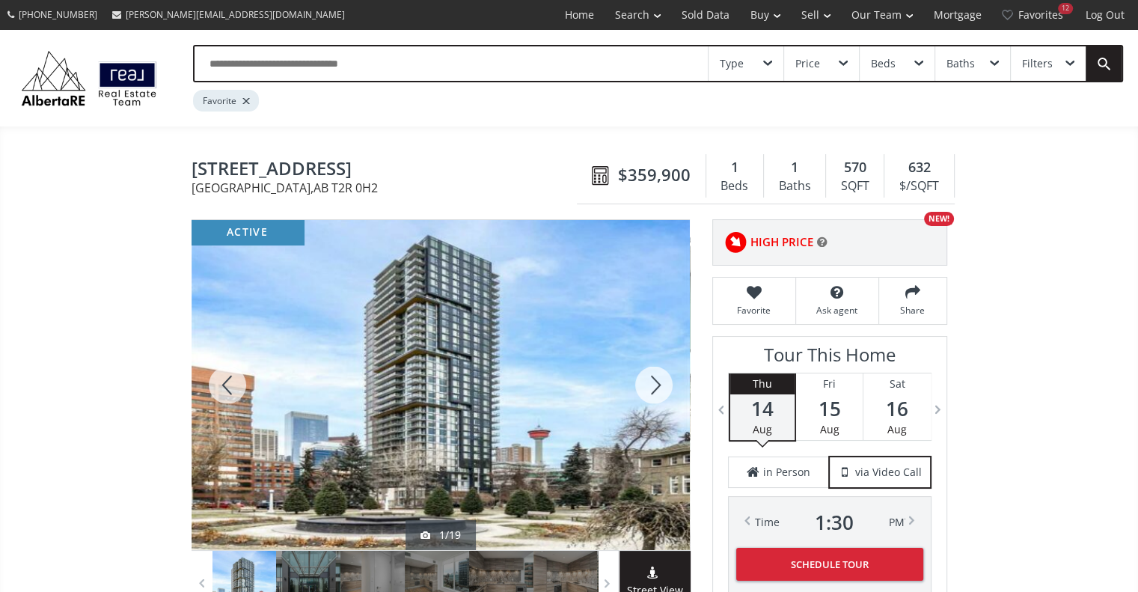
click at [649, 381] on div at bounding box center [654, 385] width 72 height 330
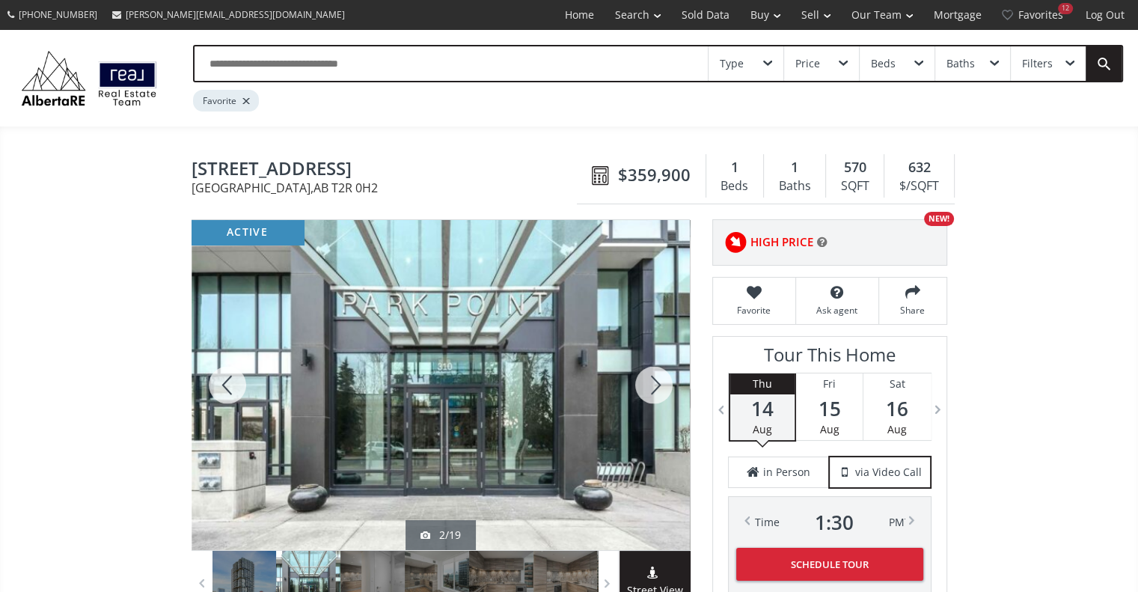
click at [649, 381] on div at bounding box center [654, 385] width 72 height 330
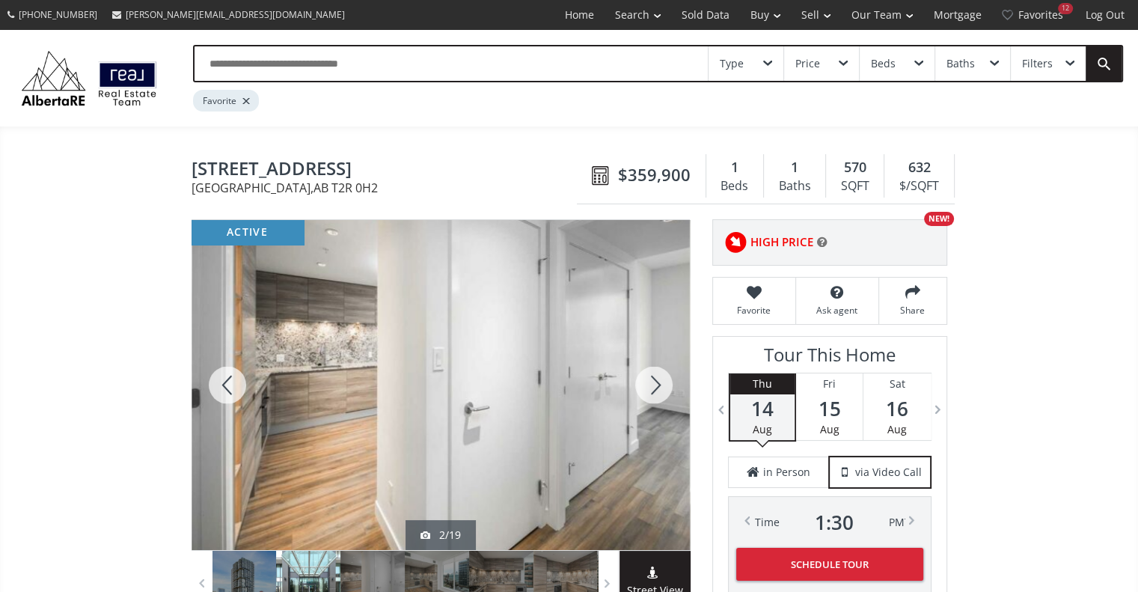
click at [649, 381] on div at bounding box center [654, 385] width 72 height 330
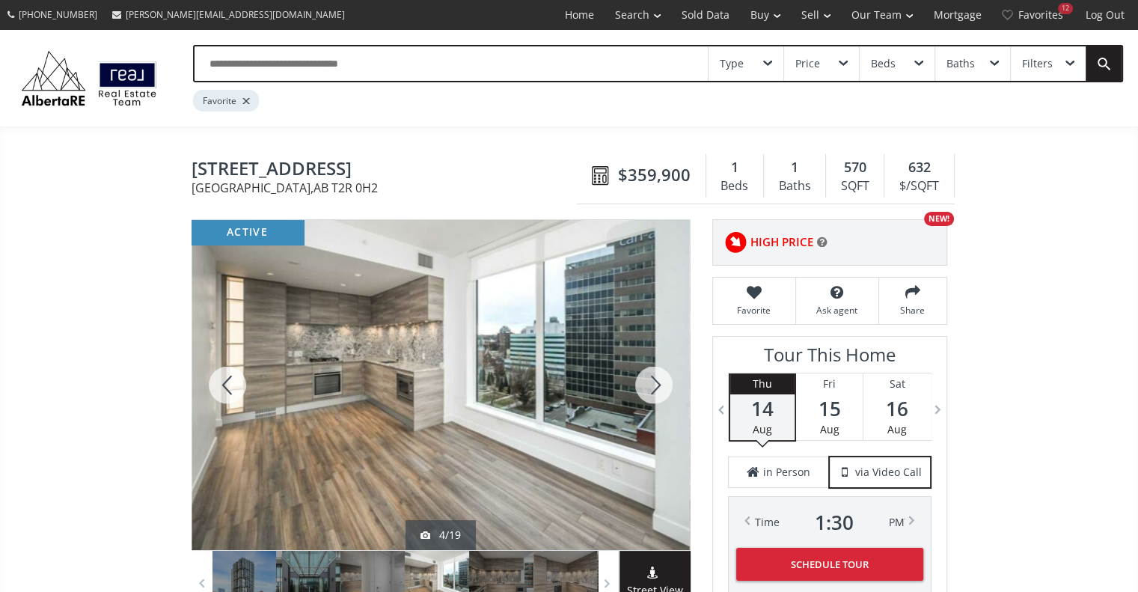
click at [649, 381] on div at bounding box center [654, 385] width 72 height 330
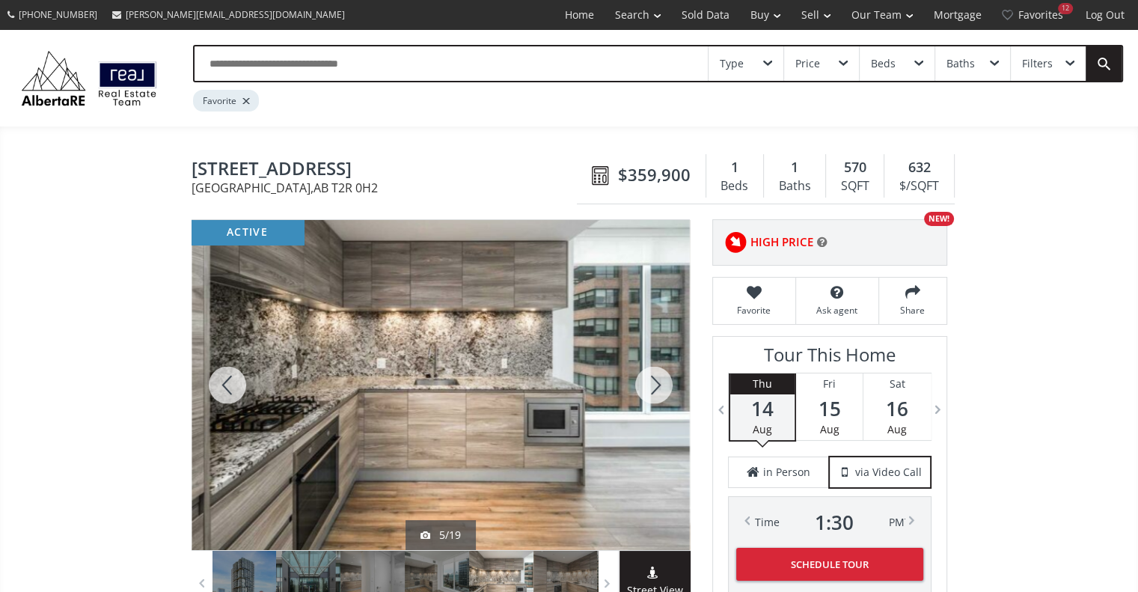
click at [649, 381] on div at bounding box center [654, 385] width 72 height 330
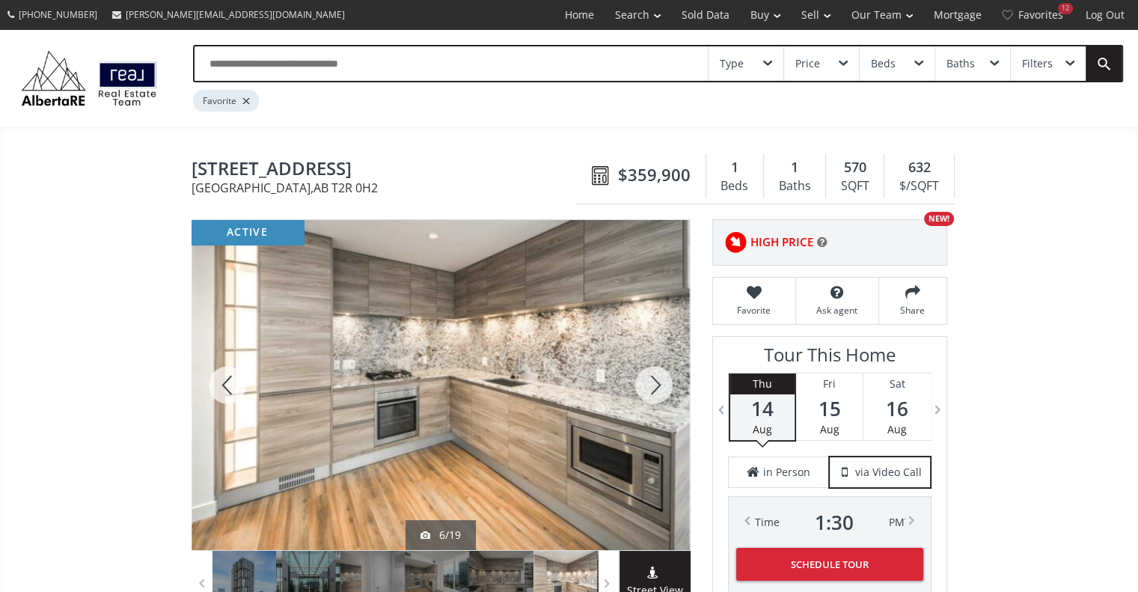
click at [649, 381] on div at bounding box center [654, 385] width 72 height 330
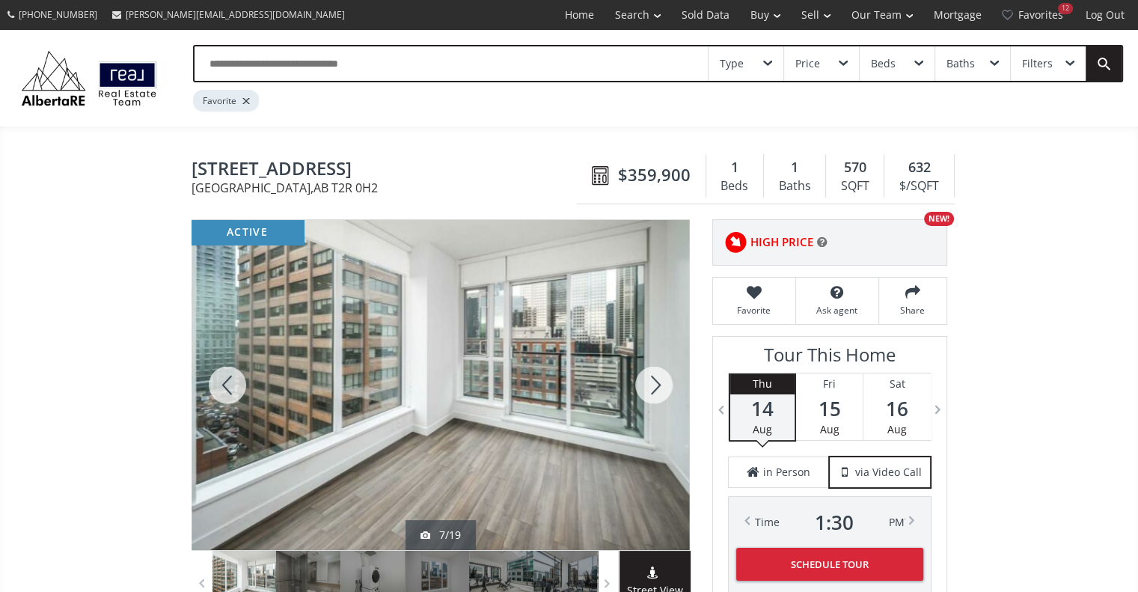
click at [649, 381] on div at bounding box center [654, 385] width 72 height 330
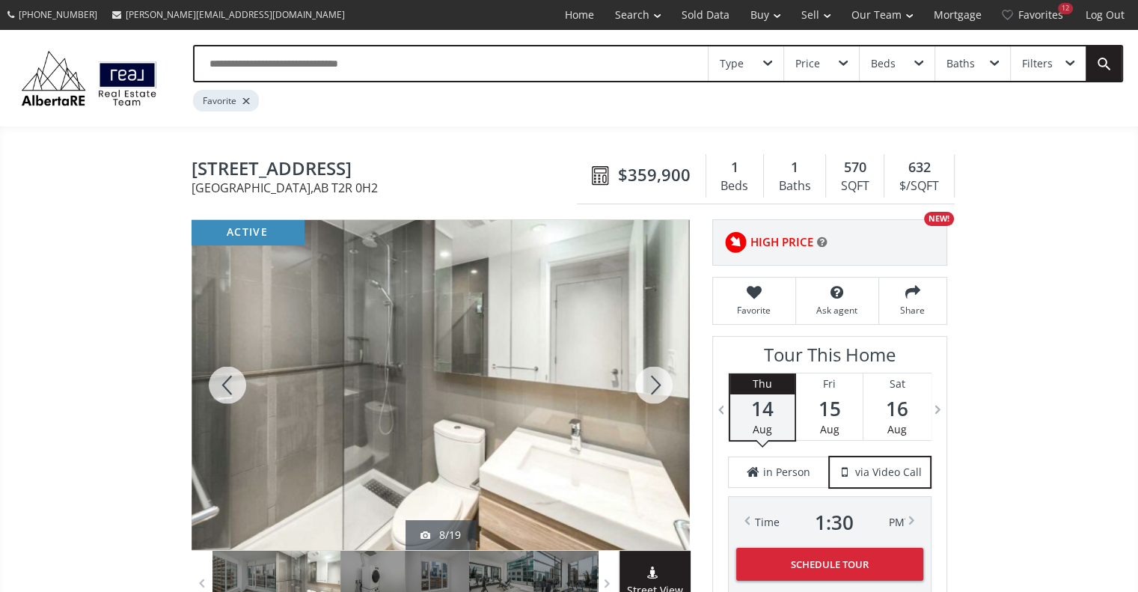
click at [242, 387] on div at bounding box center [227, 385] width 72 height 330
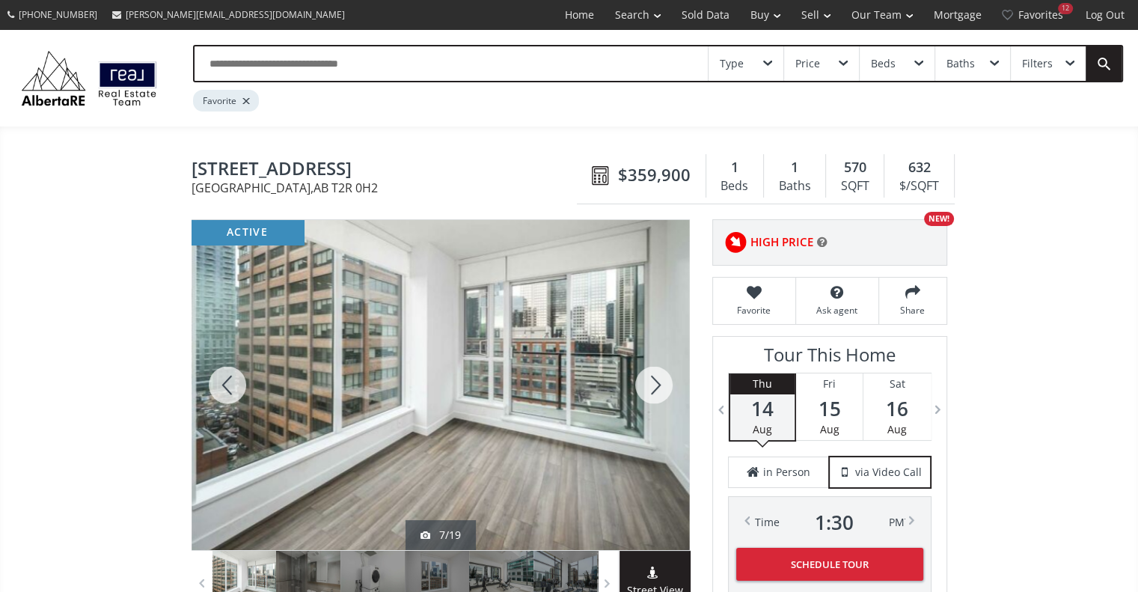
click at [654, 387] on div at bounding box center [654, 385] width 72 height 330
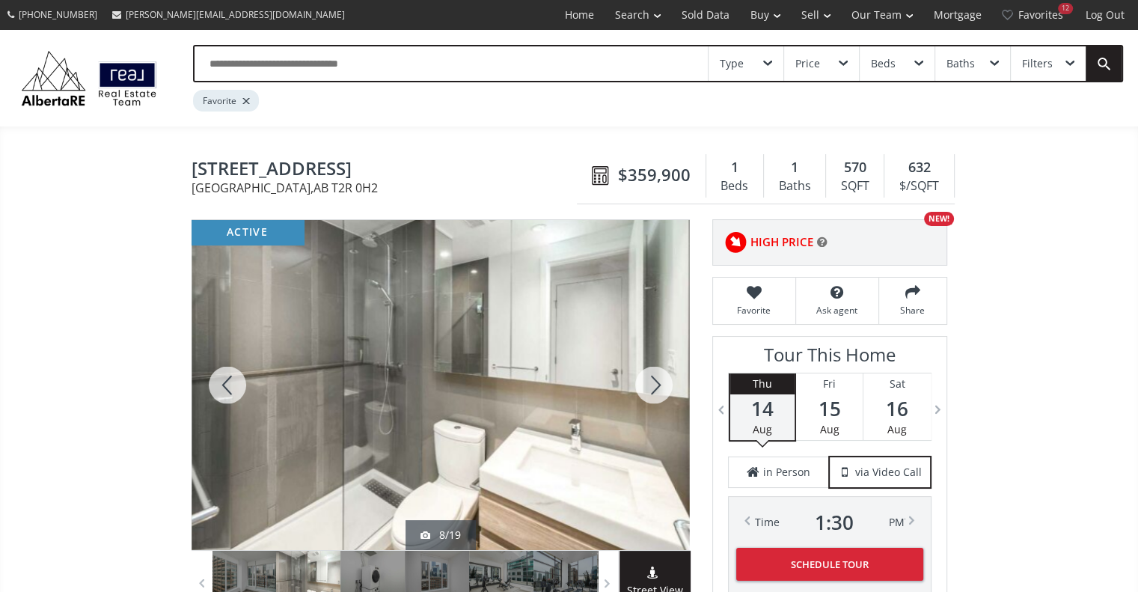
click at [654, 387] on div at bounding box center [654, 385] width 72 height 330
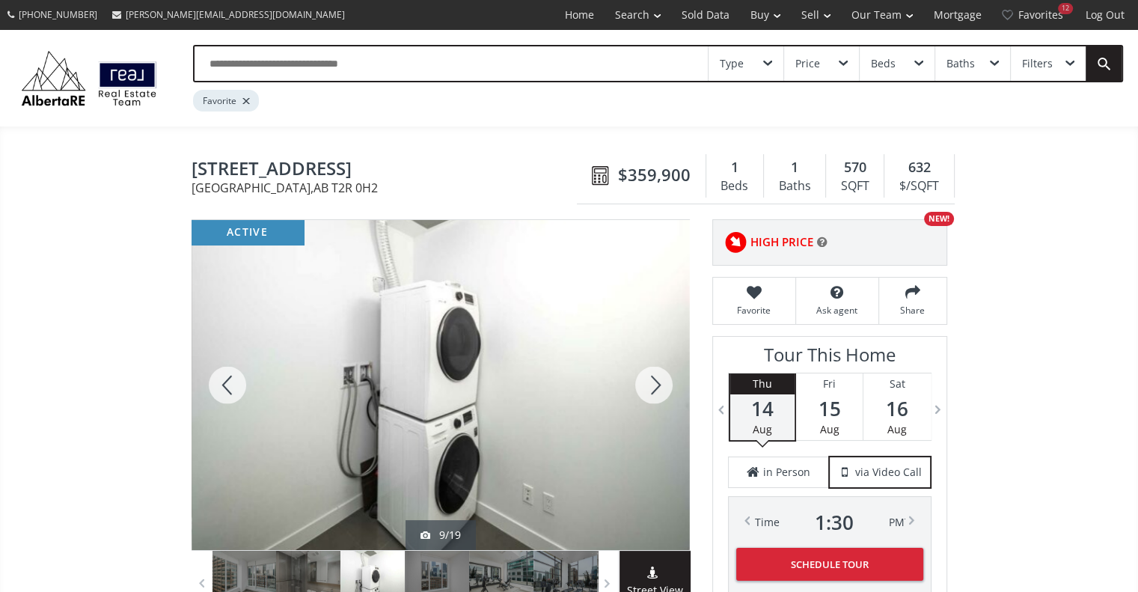
click at [654, 387] on div at bounding box center [654, 385] width 72 height 330
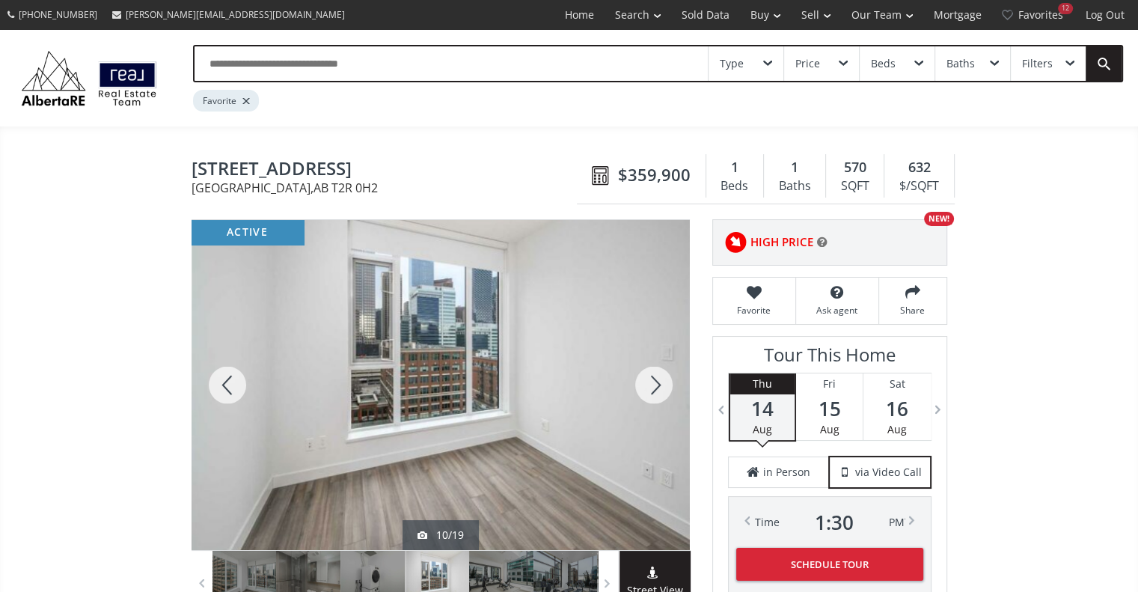
click at [654, 387] on div at bounding box center [654, 385] width 72 height 330
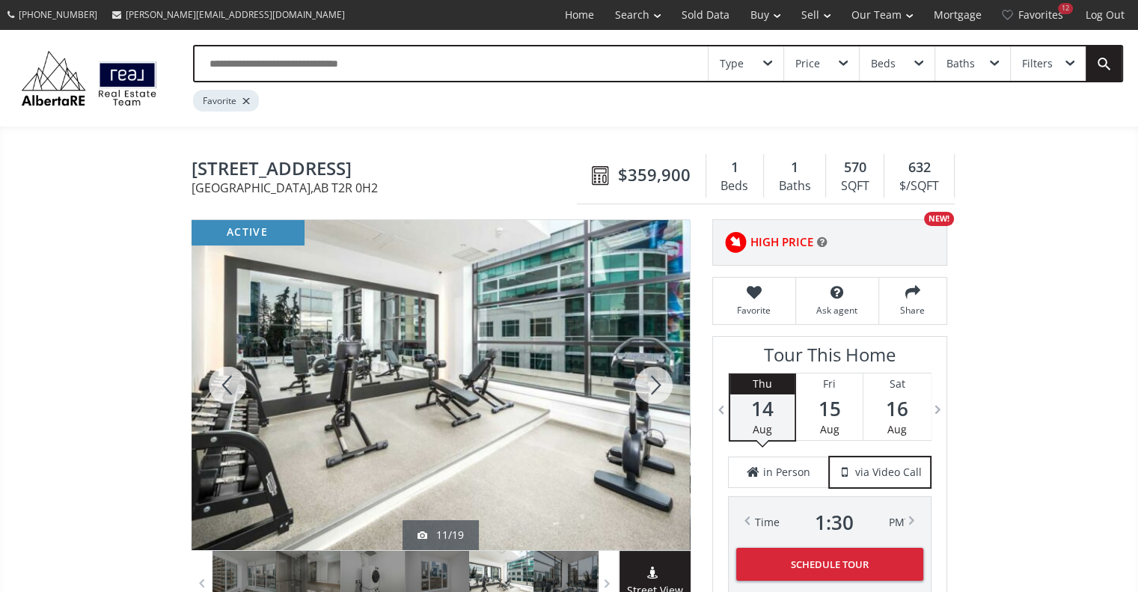
click at [654, 387] on div at bounding box center [654, 385] width 72 height 330
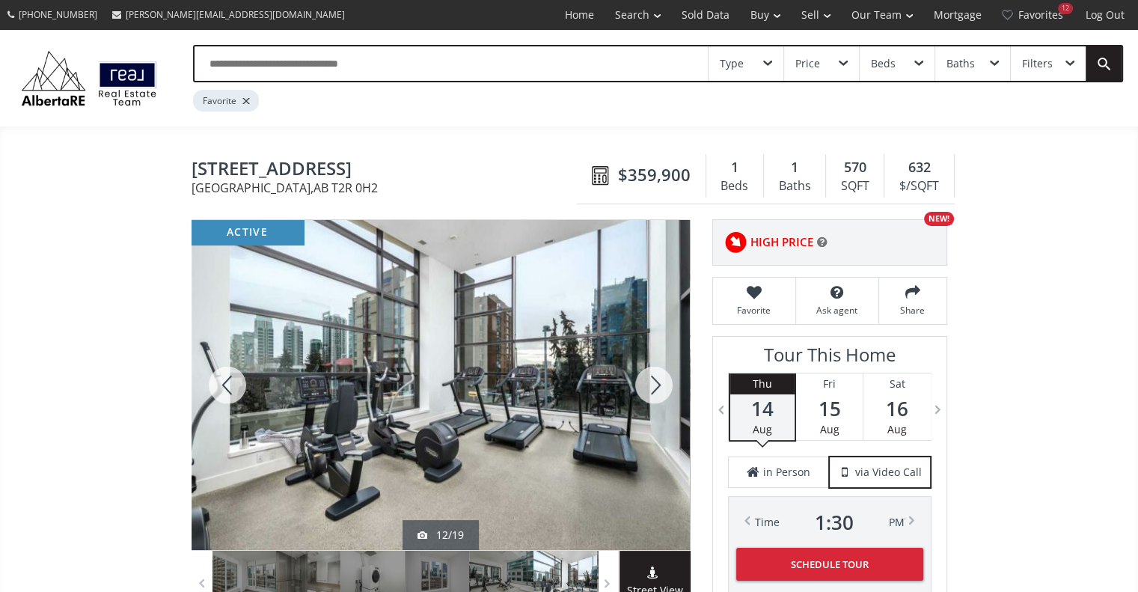
click at [654, 387] on div at bounding box center [654, 385] width 72 height 330
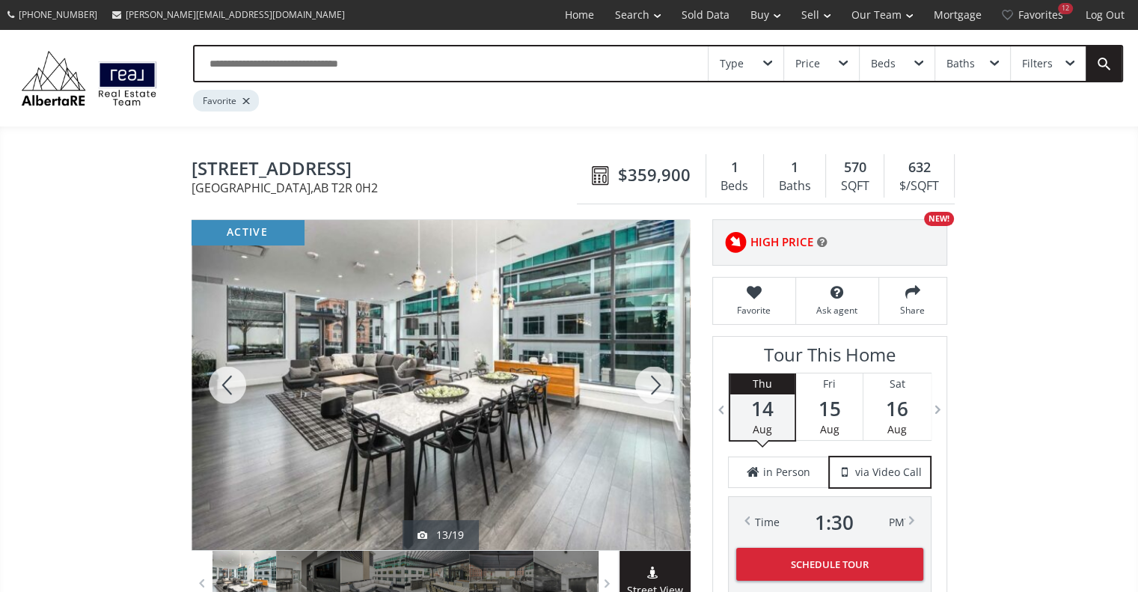
click at [654, 387] on div at bounding box center [654, 385] width 72 height 330
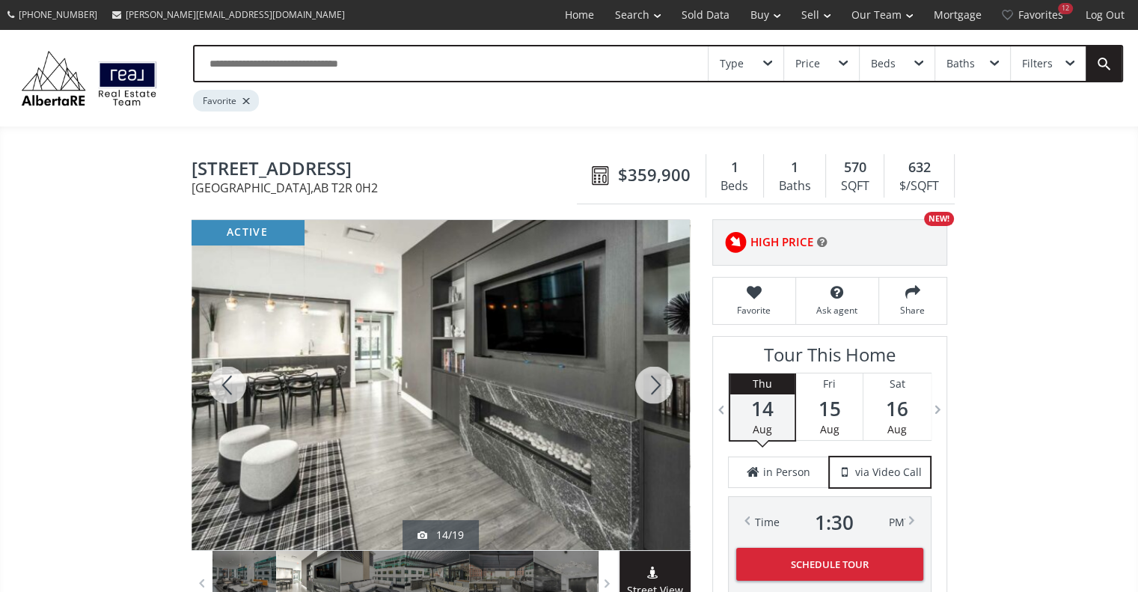
click at [654, 387] on div at bounding box center [654, 385] width 72 height 330
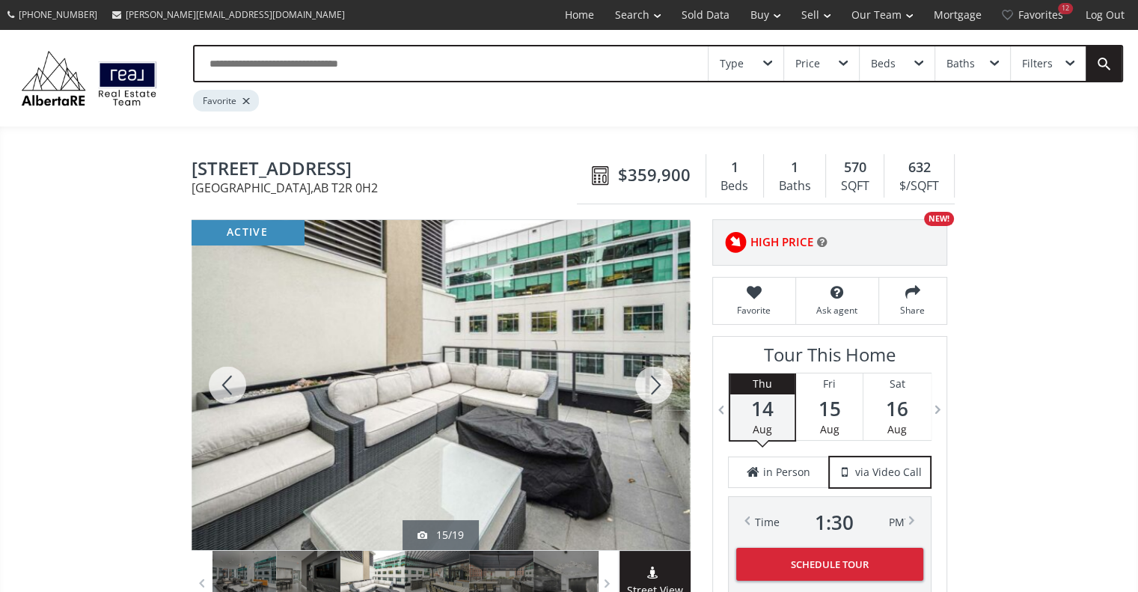
click at [654, 387] on div at bounding box center [654, 385] width 72 height 330
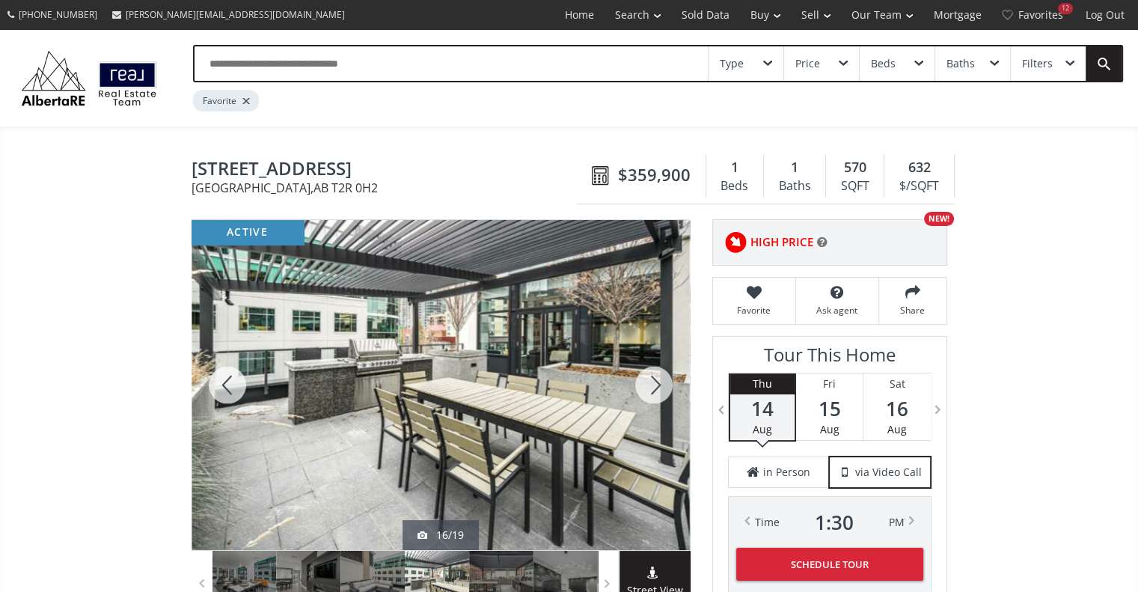
click at [654, 387] on div at bounding box center [654, 385] width 72 height 330
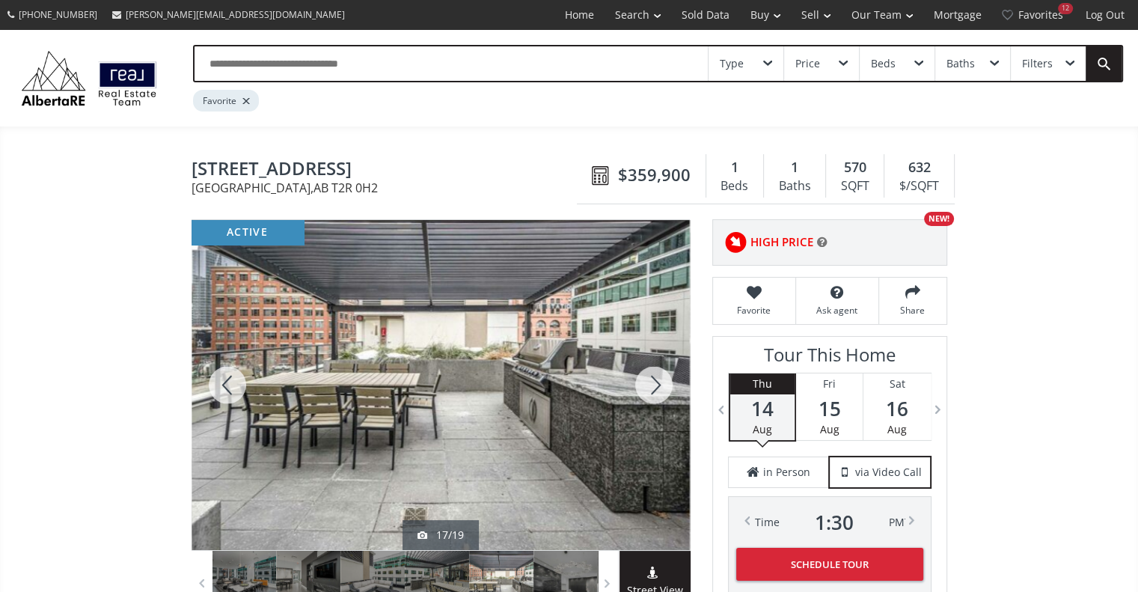
click at [654, 387] on div at bounding box center [654, 385] width 72 height 330
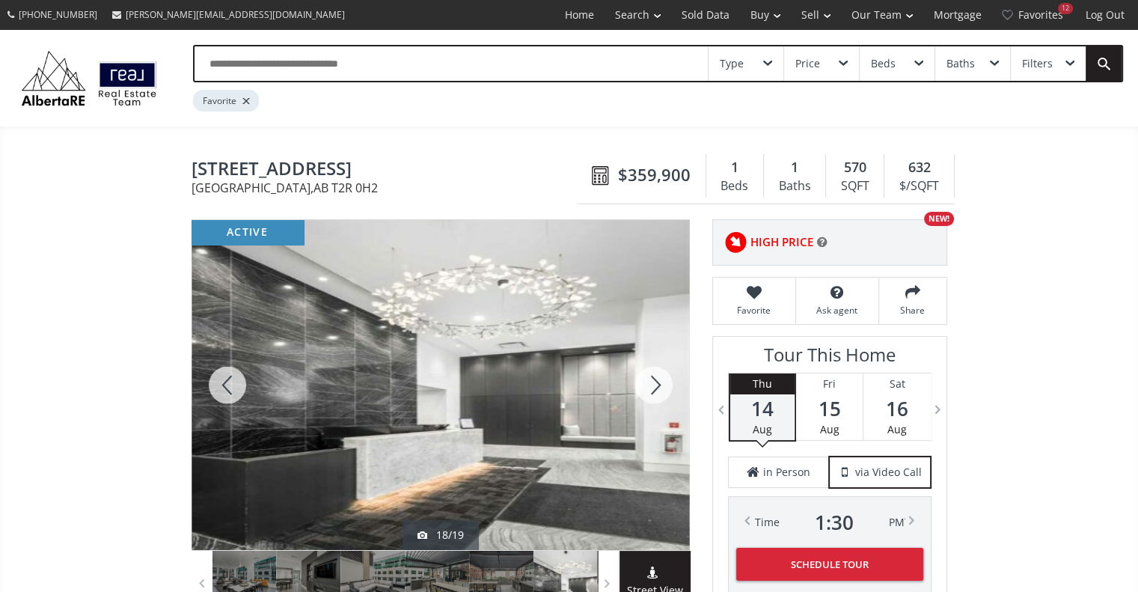
click at [654, 387] on div at bounding box center [654, 385] width 72 height 330
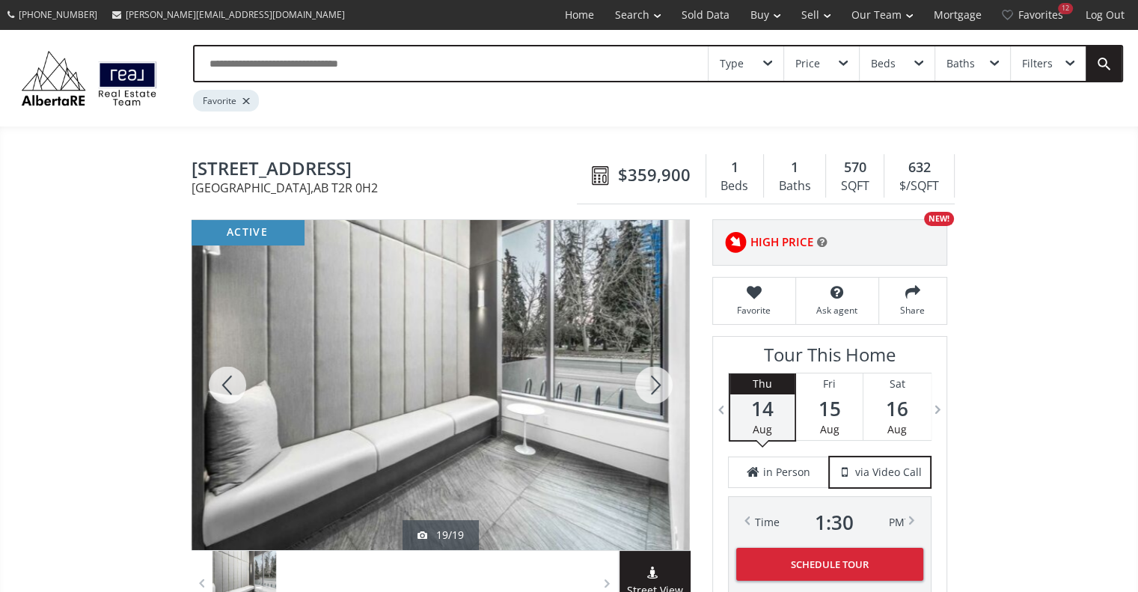
click at [654, 387] on div at bounding box center [654, 385] width 72 height 330
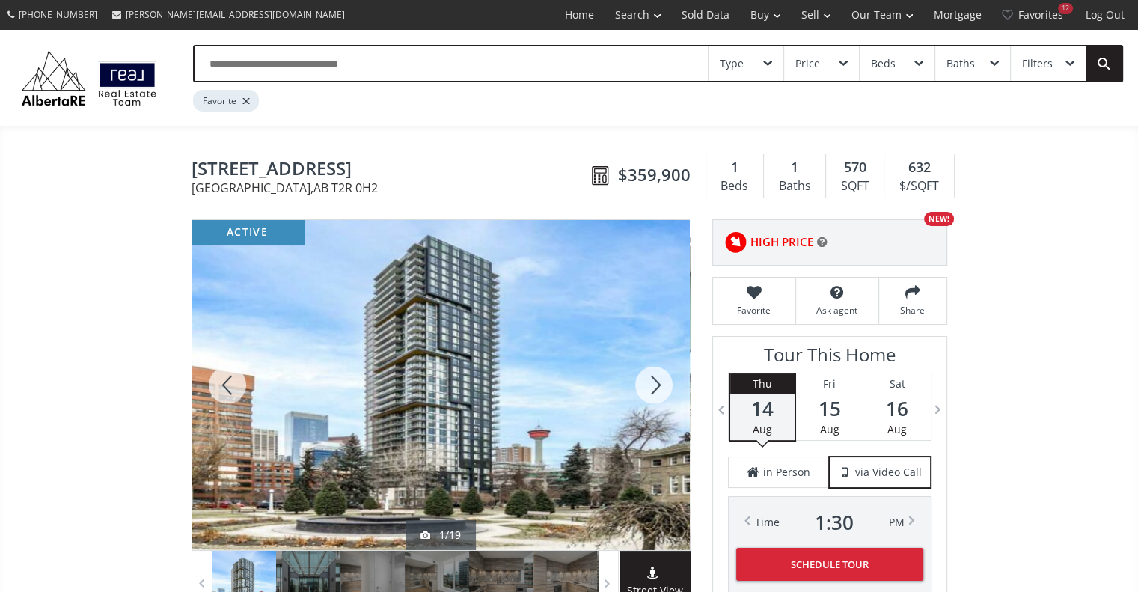
click at [654, 387] on div at bounding box center [654, 385] width 72 height 330
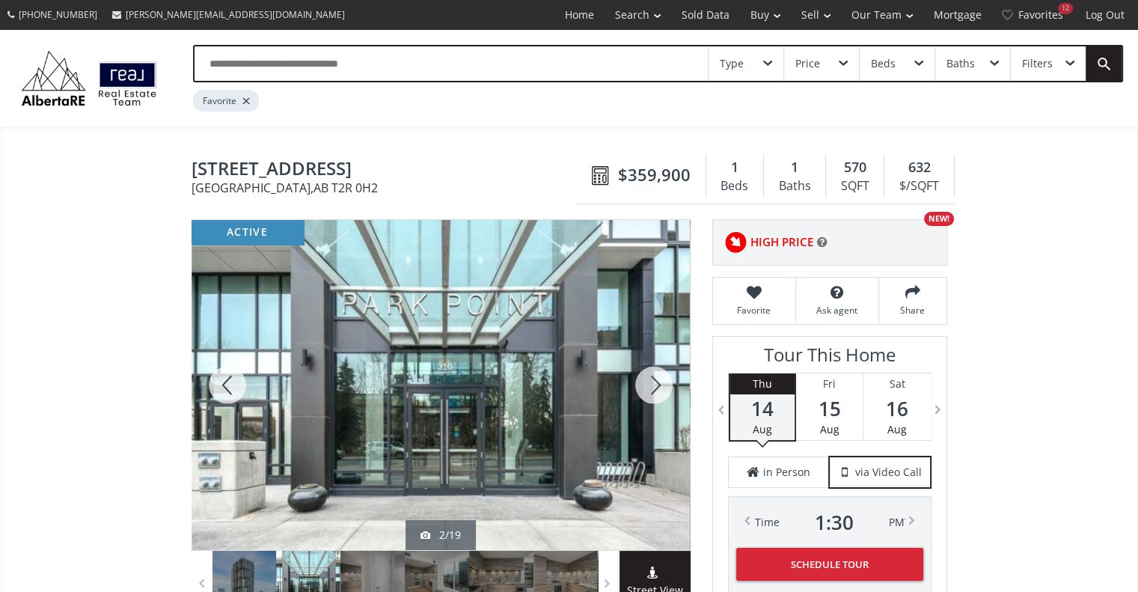
click at [654, 387] on div at bounding box center [654, 385] width 72 height 330
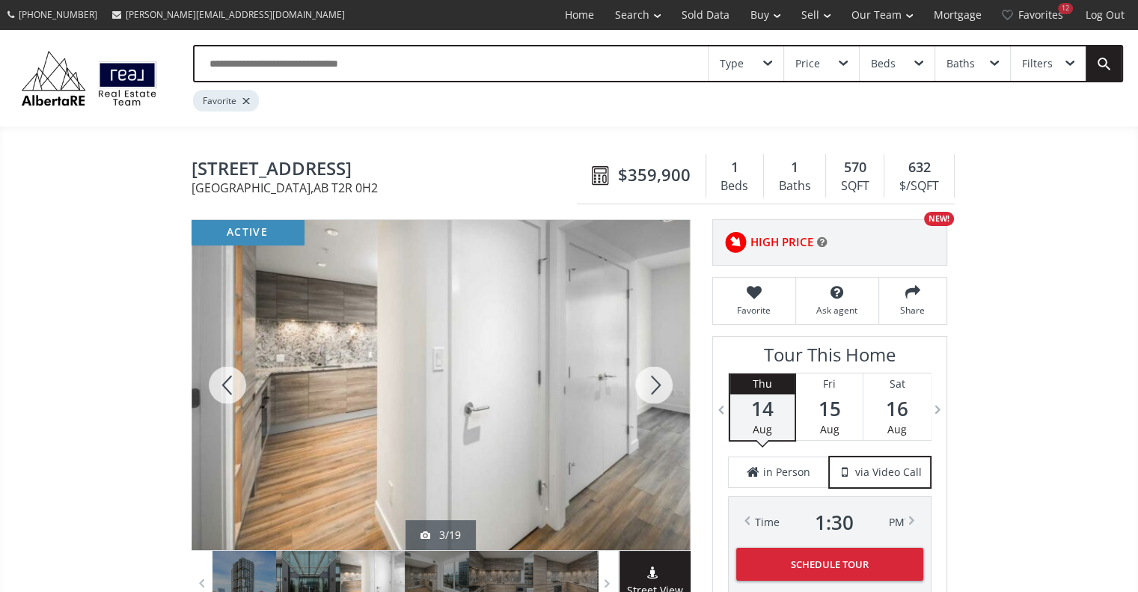
click at [654, 387] on div at bounding box center [654, 385] width 72 height 330
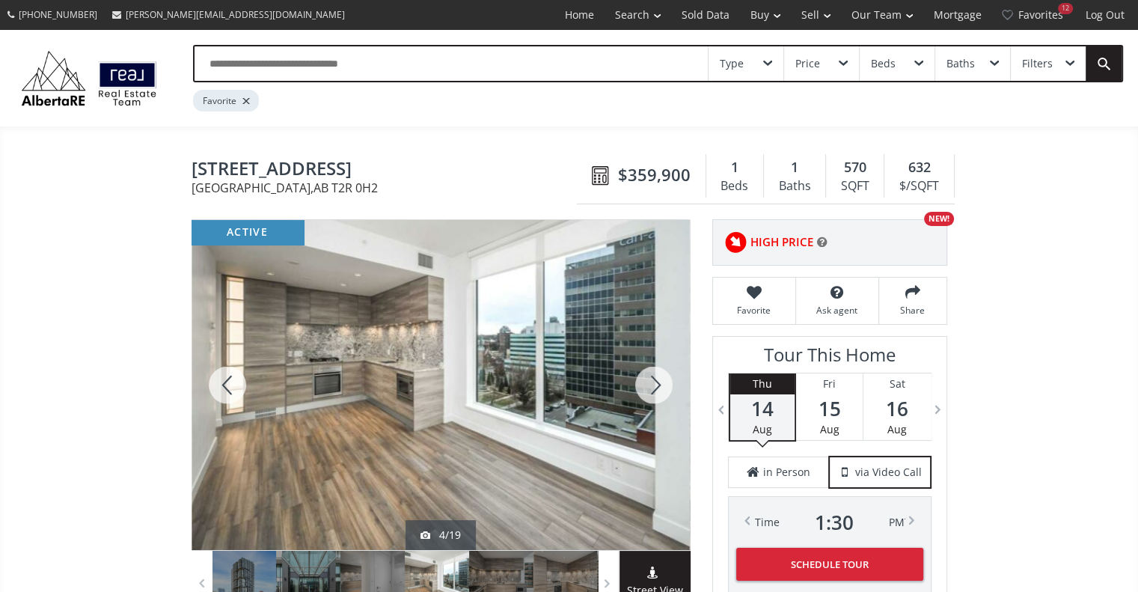
click at [654, 387] on div at bounding box center [654, 385] width 72 height 330
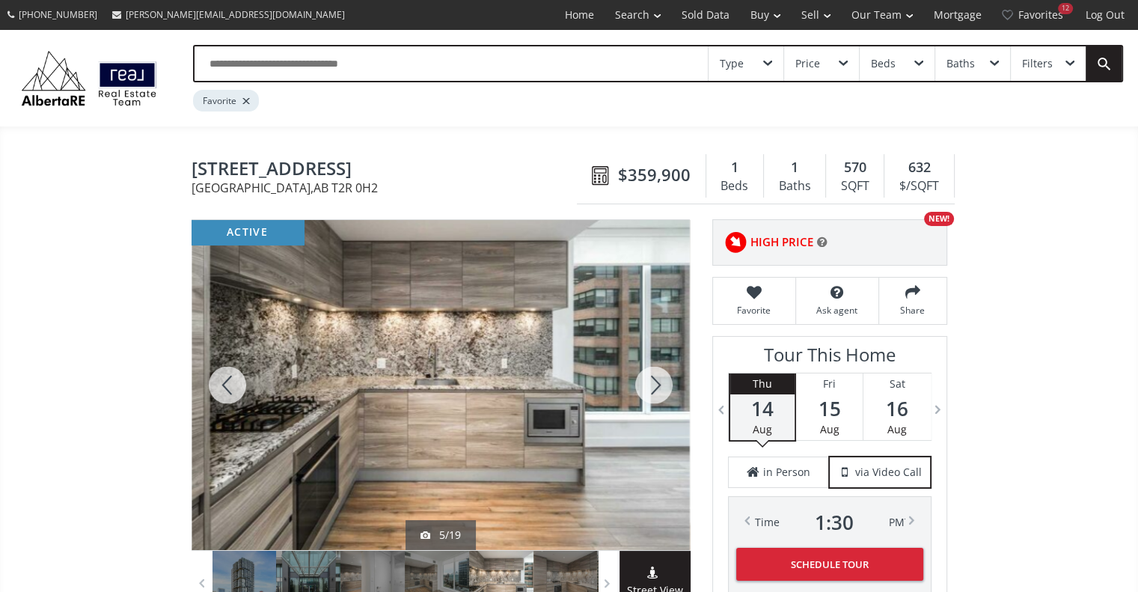
click at [654, 387] on div at bounding box center [654, 385] width 72 height 330
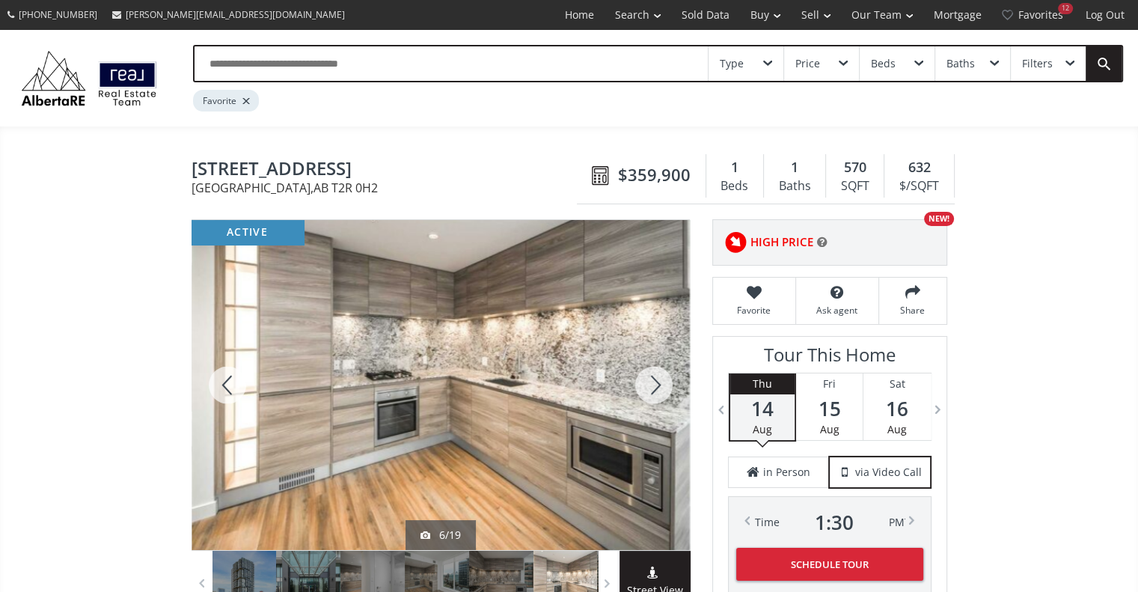
click at [654, 387] on div at bounding box center [654, 385] width 72 height 330
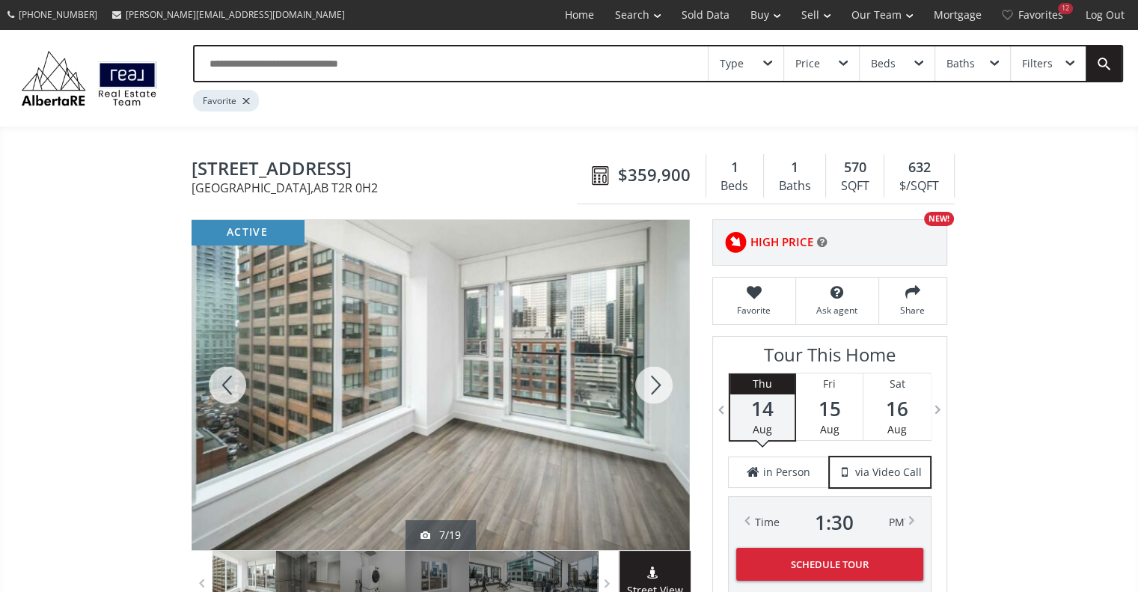
click at [654, 387] on div at bounding box center [654, 385] width 72 height 330
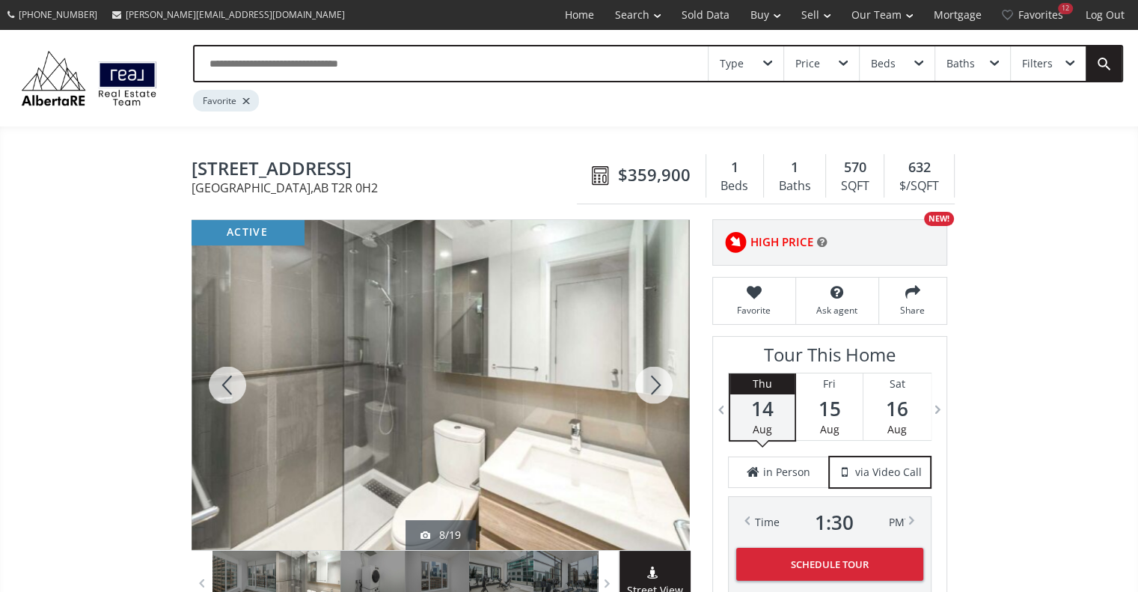
click at [654, 387] on div at bounding box center [654, 385] width 72 height 330
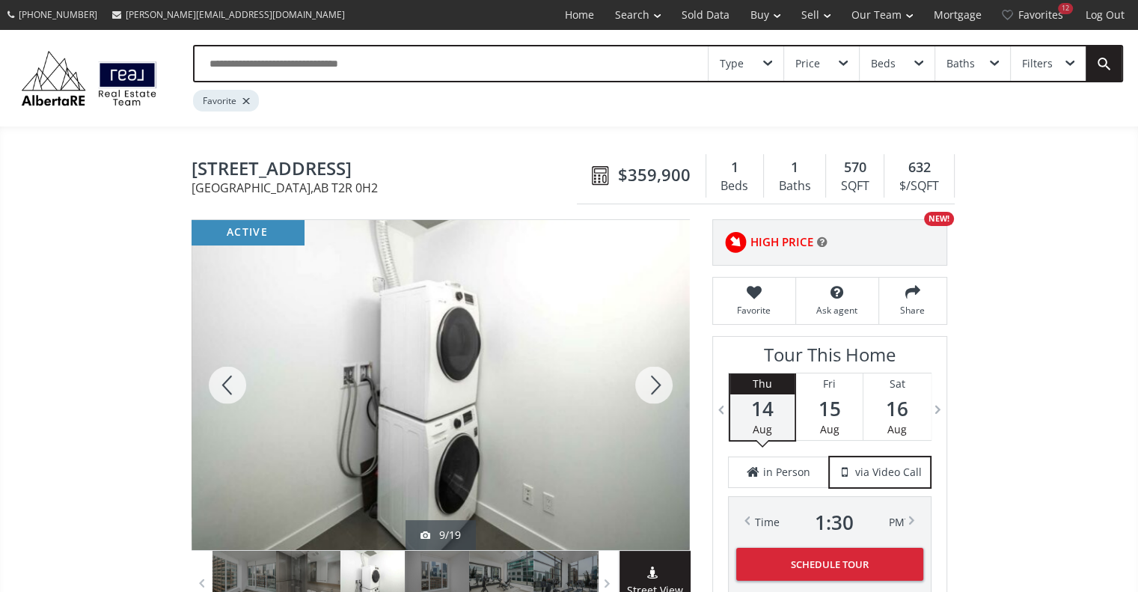
click at [654, 387] on div at bounding box center [654, 385] width 72 height 330
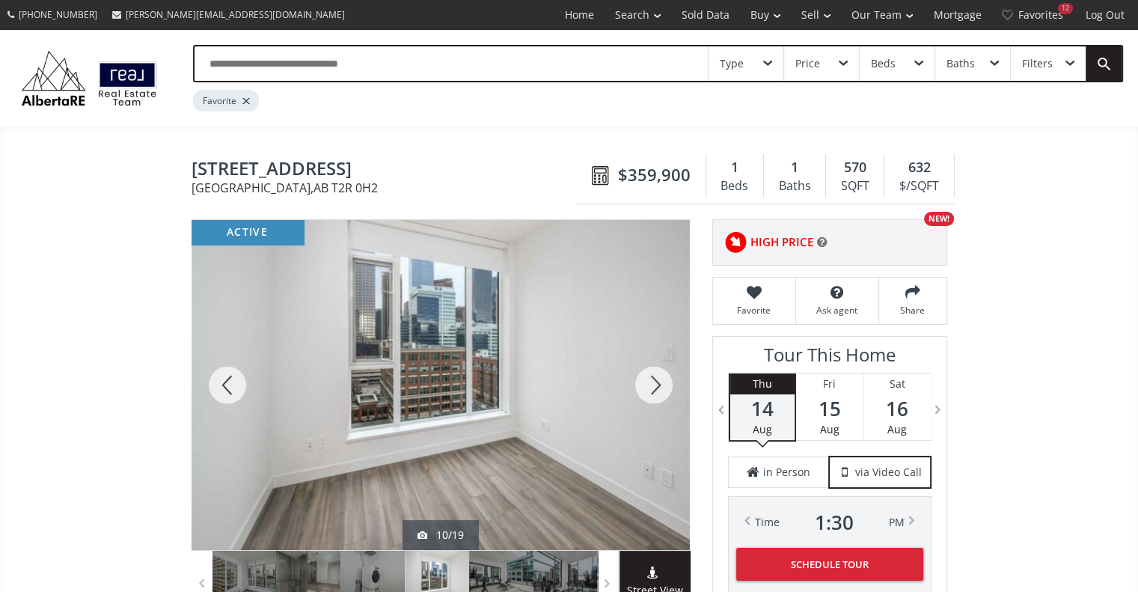
click at [654, 387] on div at bounding box center [654, 385] width 72 height 330
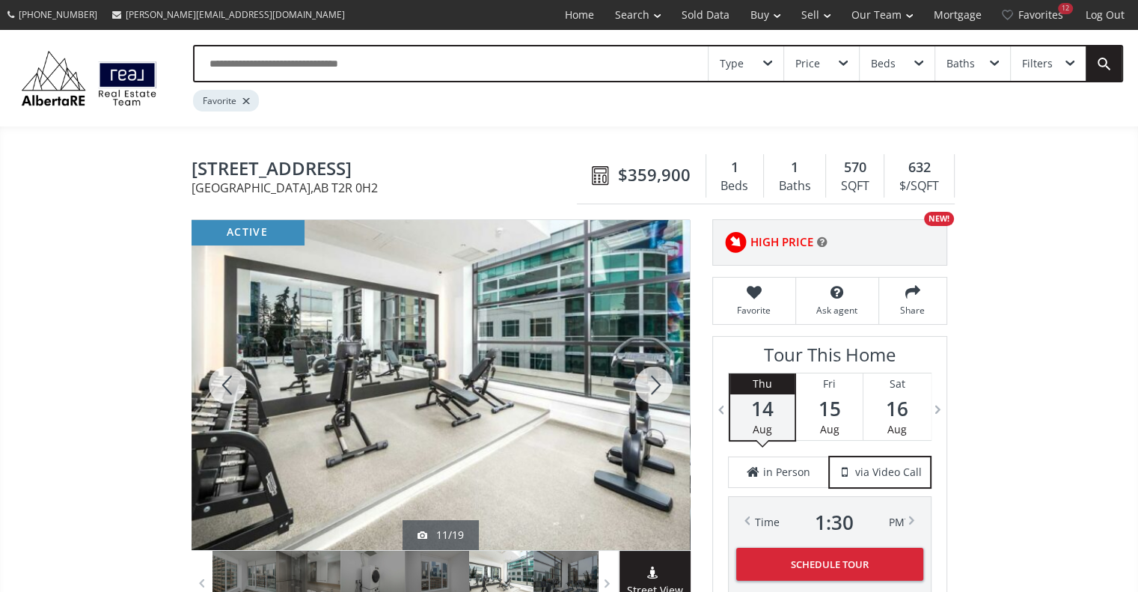
click at [654, 387] on div at bounding box center [654, 385] width 72 height 330
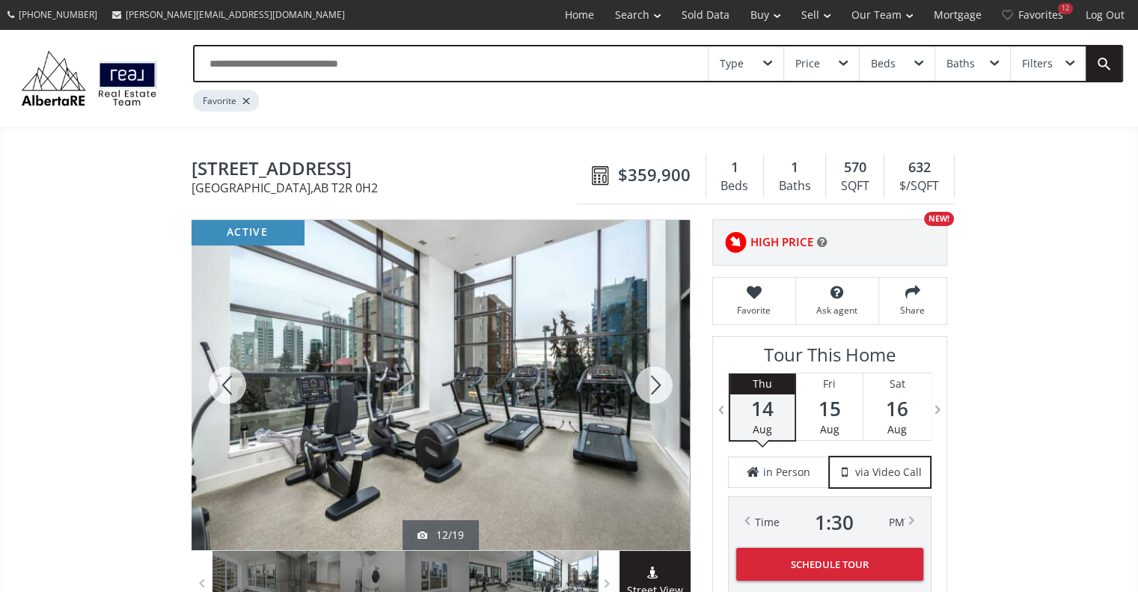
click at [654, 387] on div at bounding box center [654, 385] width 72 height 330
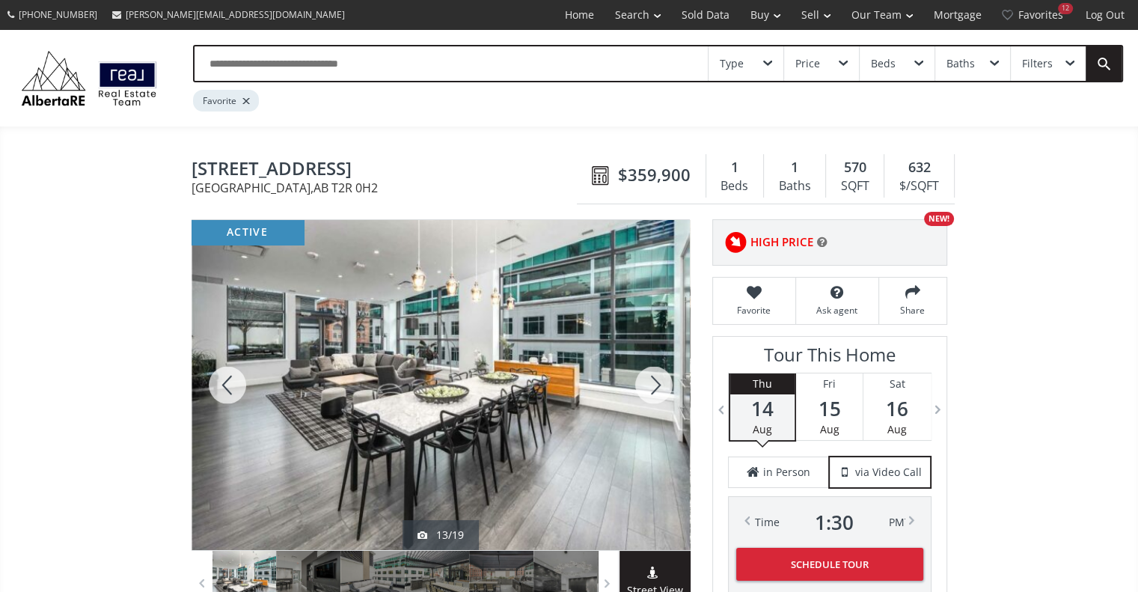
click at [654, 387] on div at bounding box center [654, 385] width 72 height 330
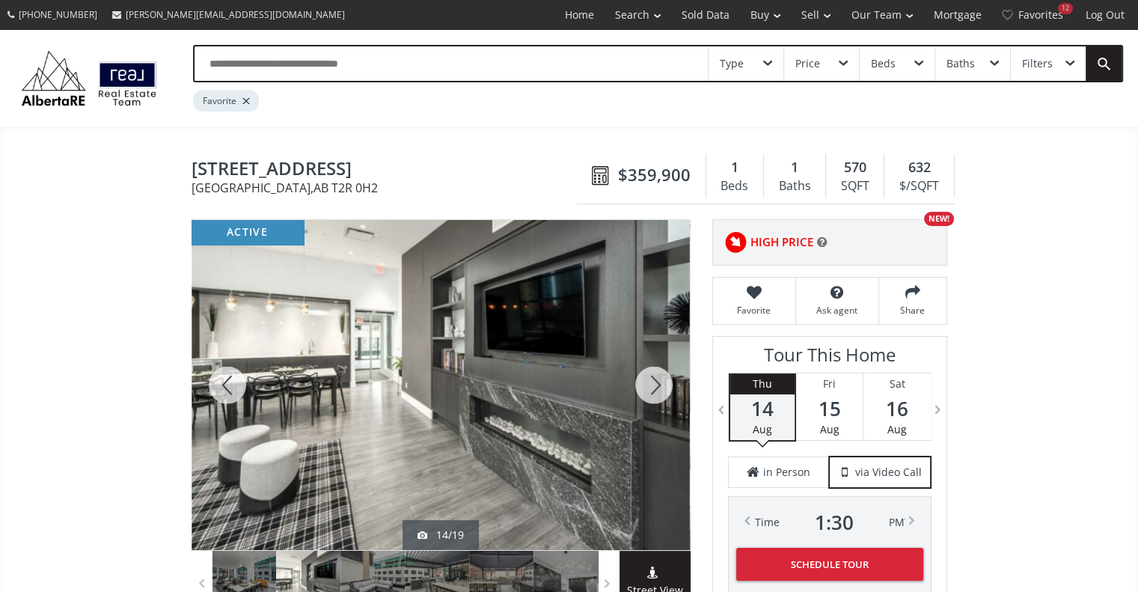
click at [654, 387] on div at bounding box center [654, 385] width 72 height 330
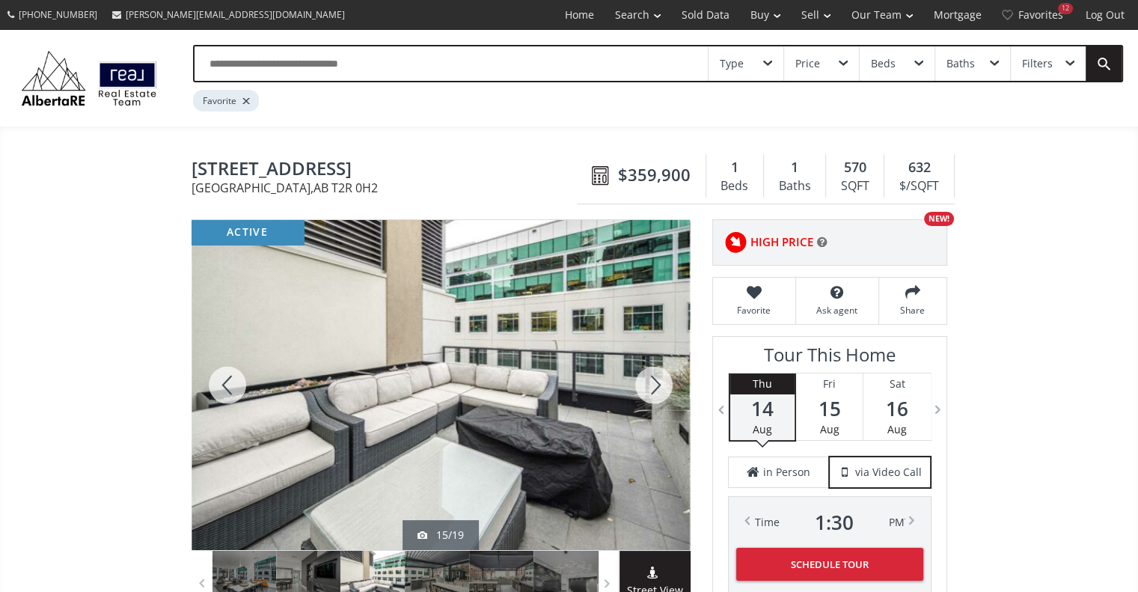
click at [654, 387] on div at bounding box center [654, 385] width 72 height 330
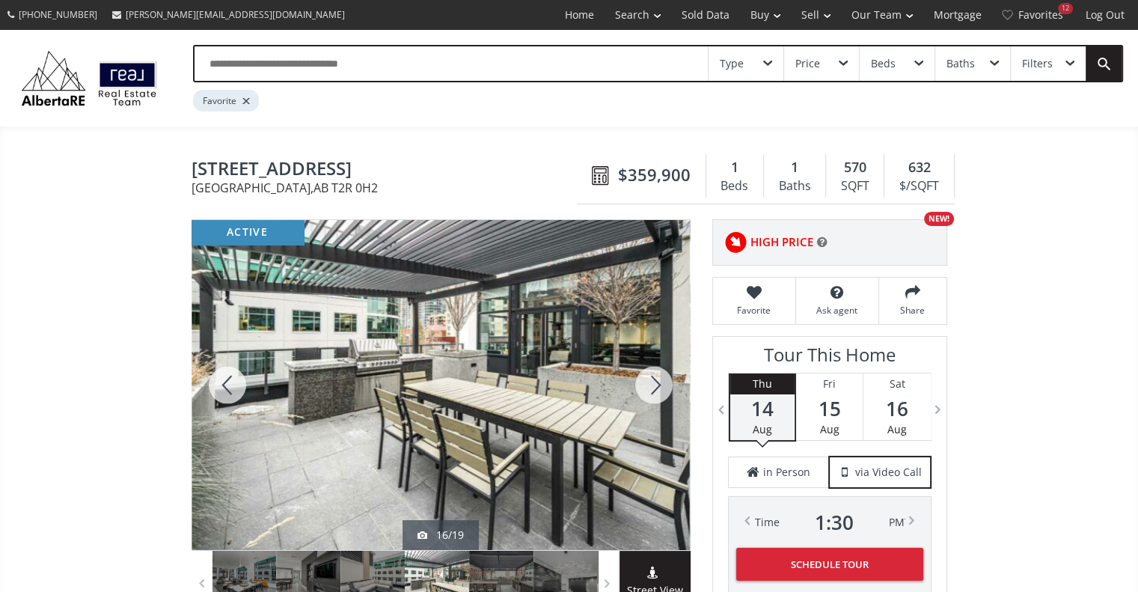
click at [654, 387] on div at bounding box center [654, 385] width 72 height 330
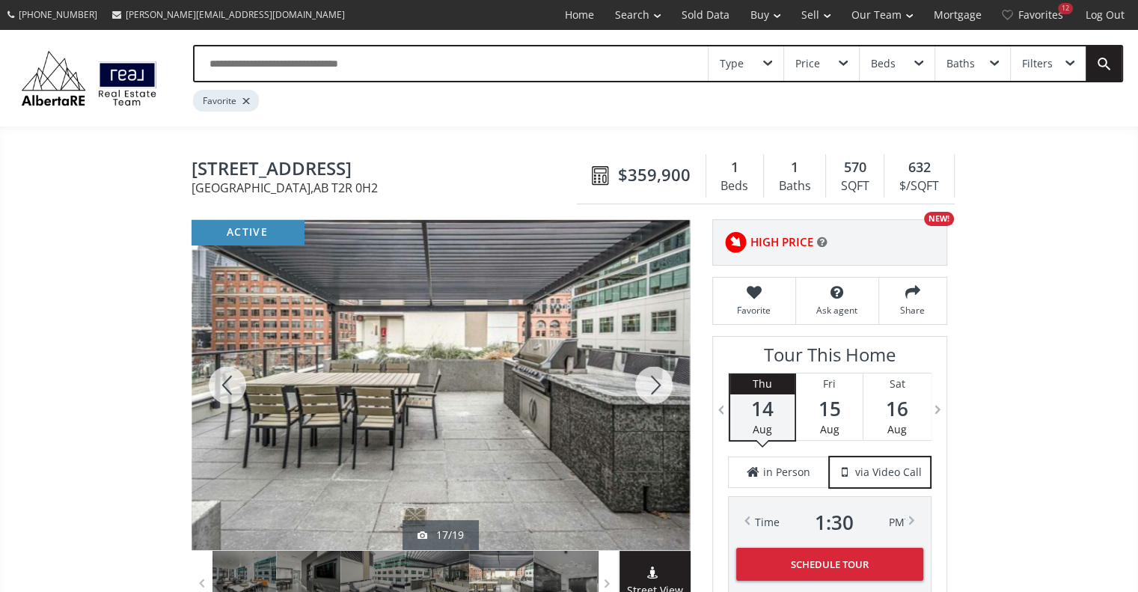
click at [654, 387] on div at bounding box center [654, 385] width 72 height 330
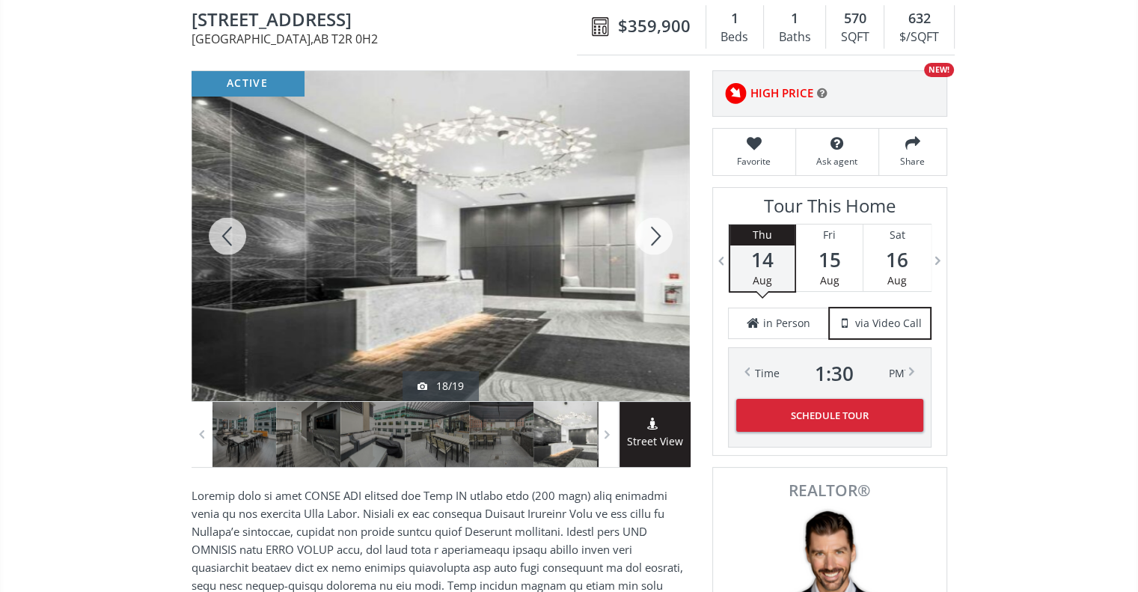
scroll to position [158, 0]
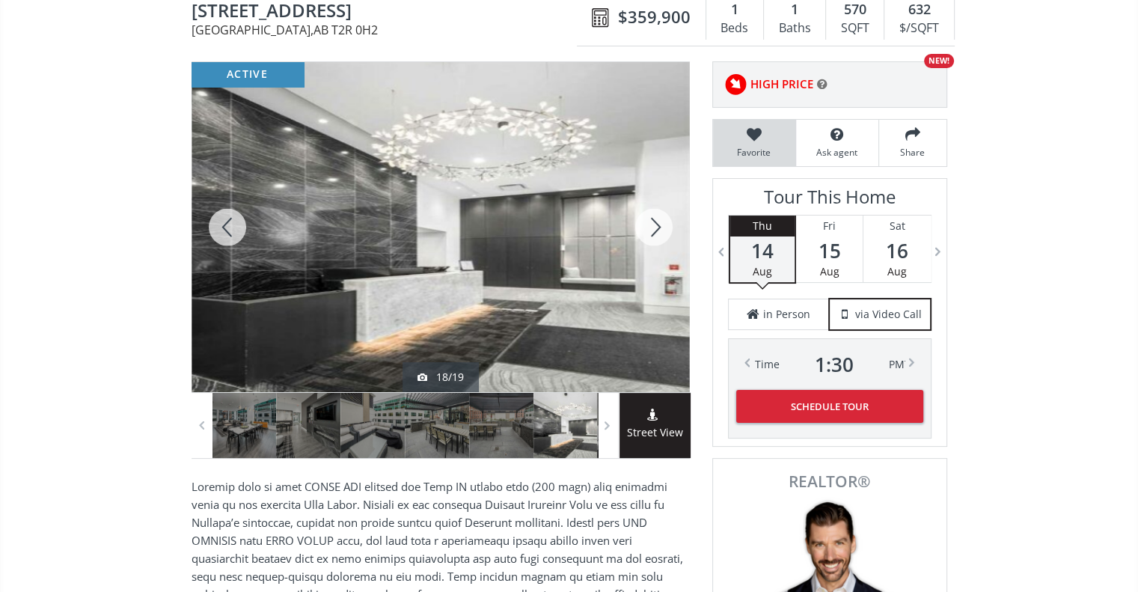
click at [739, 146] on span "Favorite" at bounding box center [753, 152] width 67 height 13
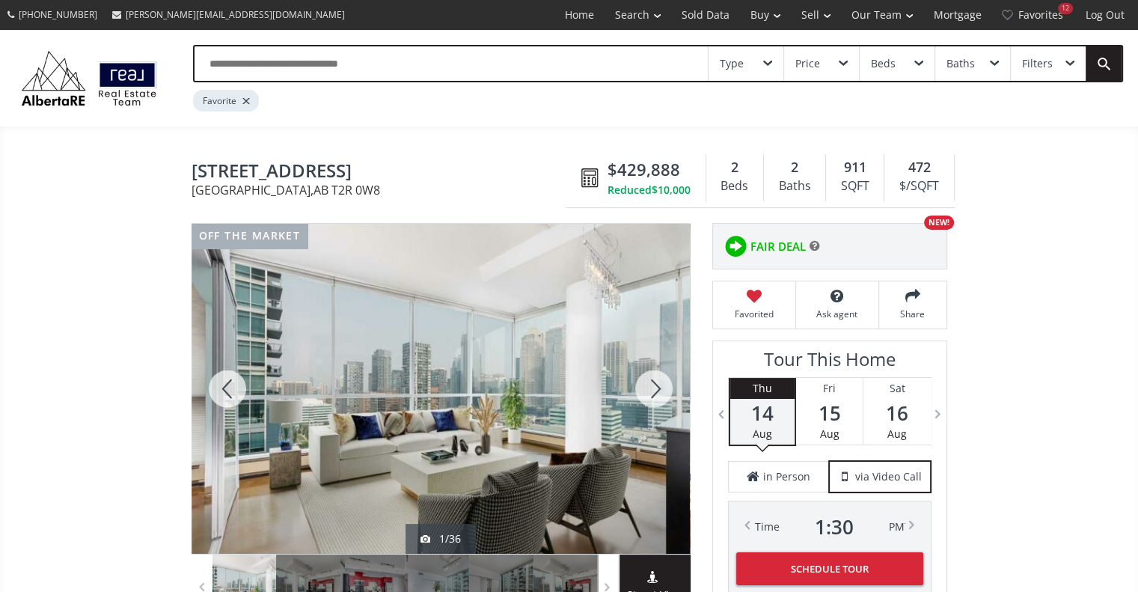
click at [654, 394] on div at bounding box center [654, 389] width 72 height 330
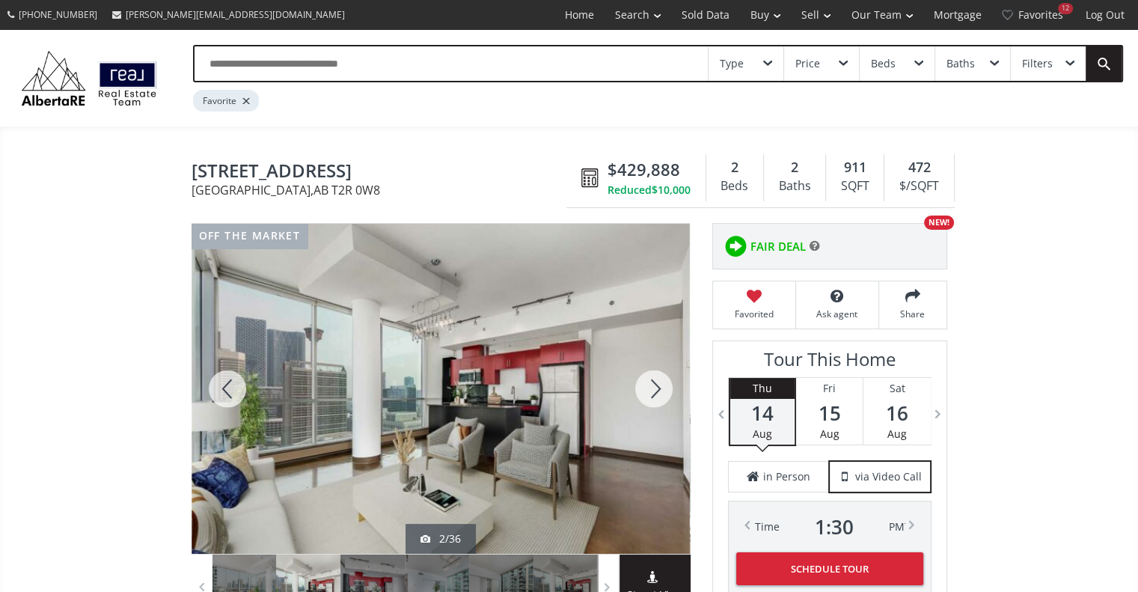
click at [654, 394] on div at bounding box center [654, 389] width 72 height 330
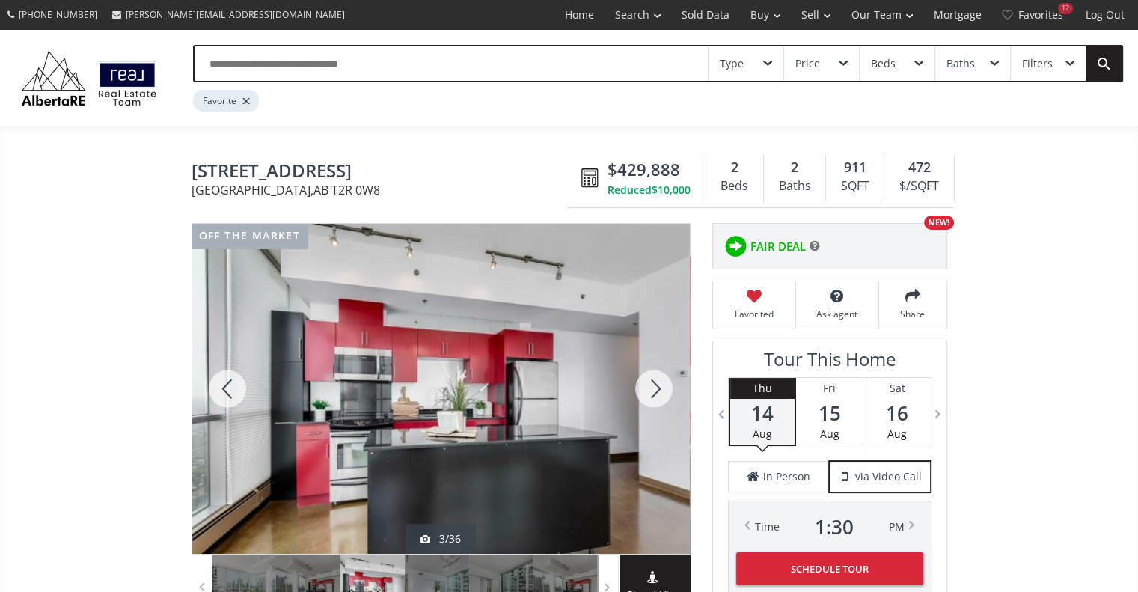
click at [654, 394] on div at bounding box center [654, 389] width 72 height 330
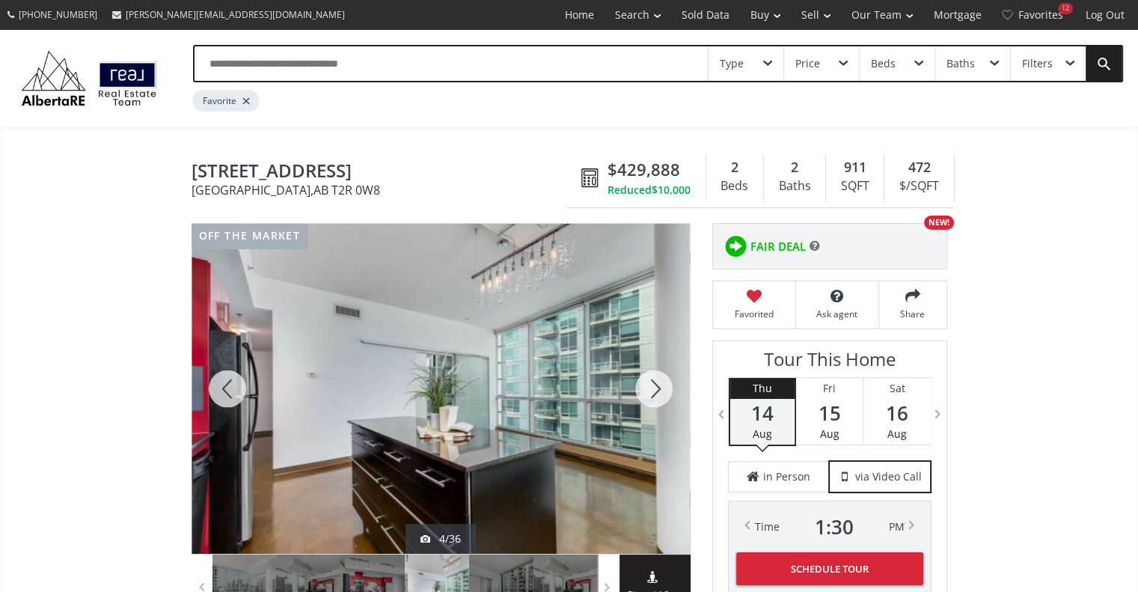
click at [654, 394] on div at bounding box center [654, 389] width 72 height 330
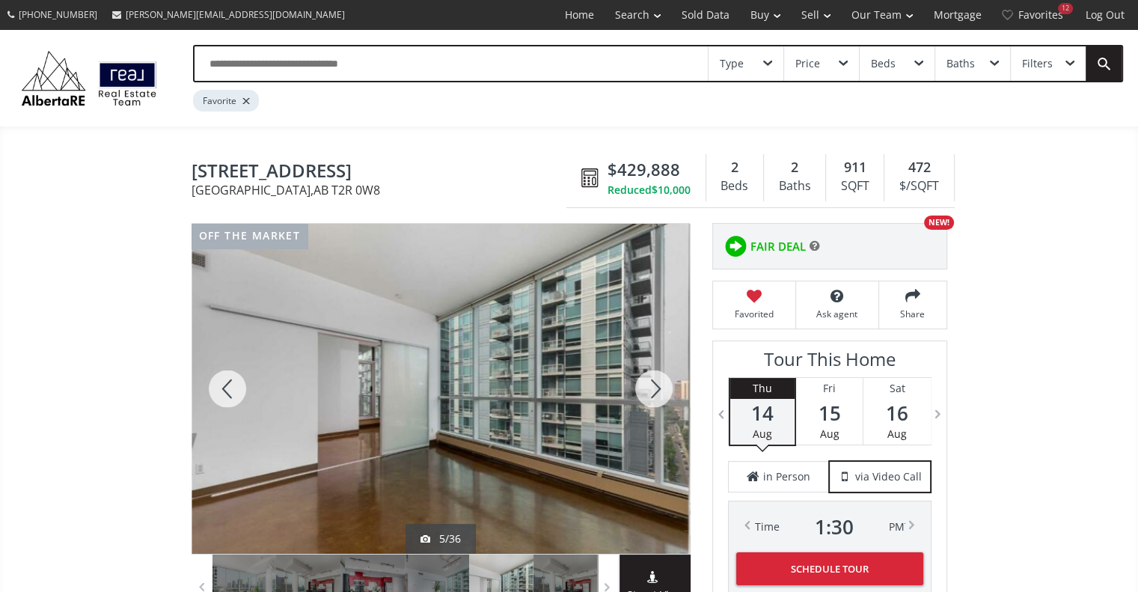
click at [654, 394] on div at bounding box center [654, 389] width 72 height 330
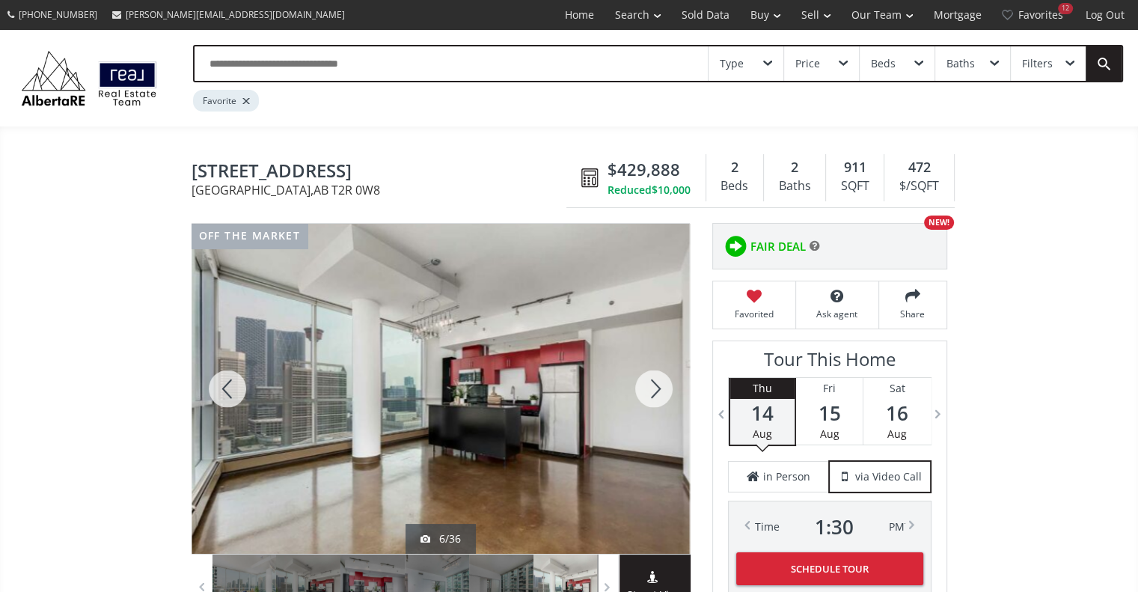
click at [654, 394] on div at bounding box center [654, 389] width 72 height 330
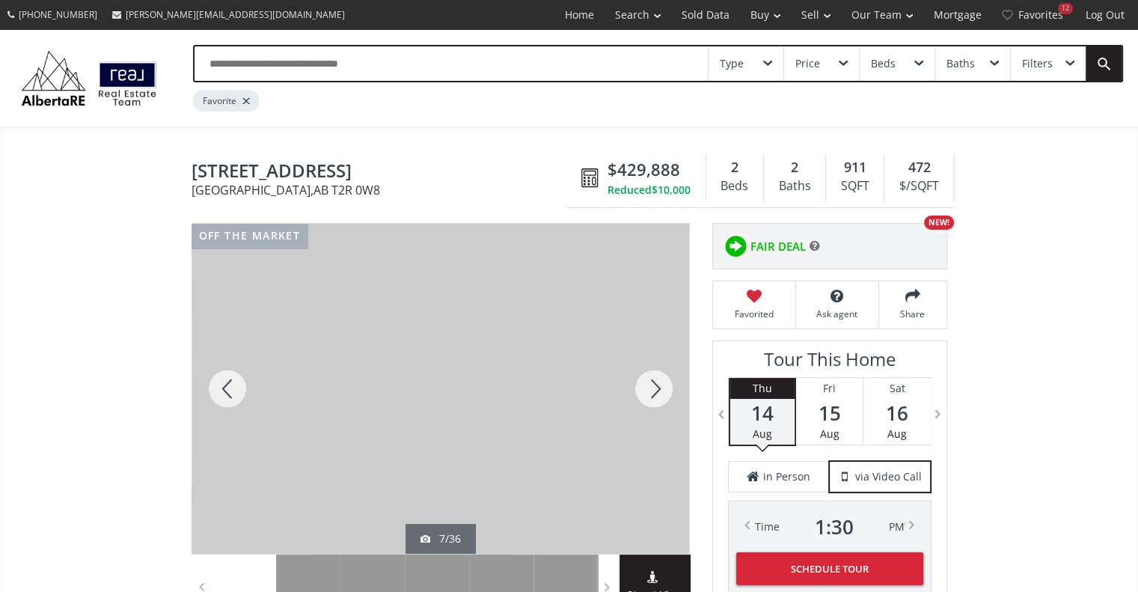
click at [654, 394] on div at bounding box center [654, 389] width 72 height 330
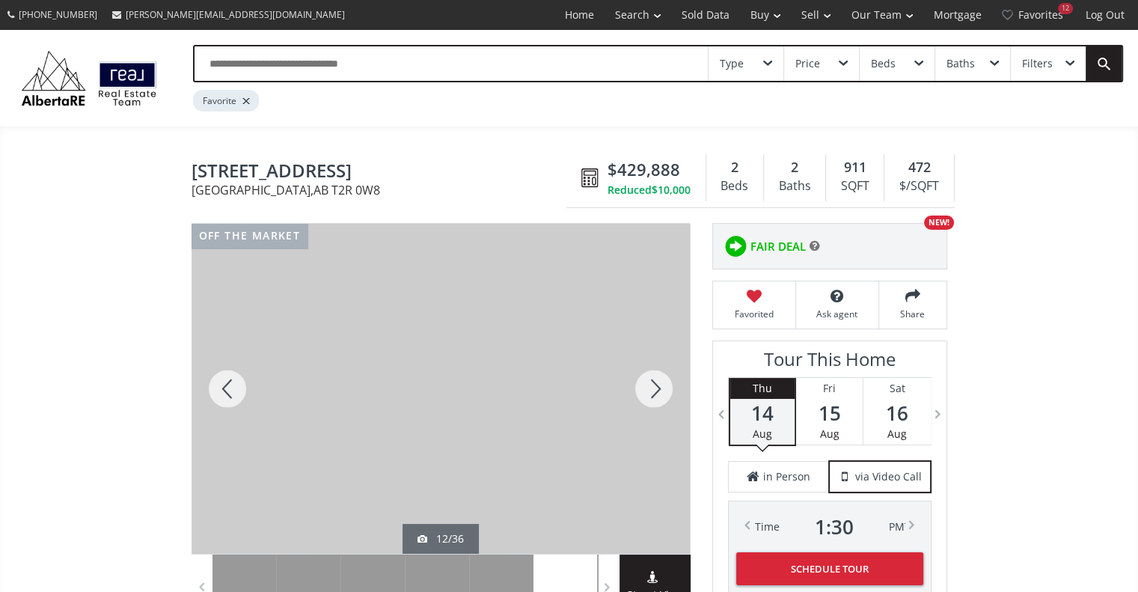
click at [654, 394] on div at bounding box center [654, 389] width 72 height 330
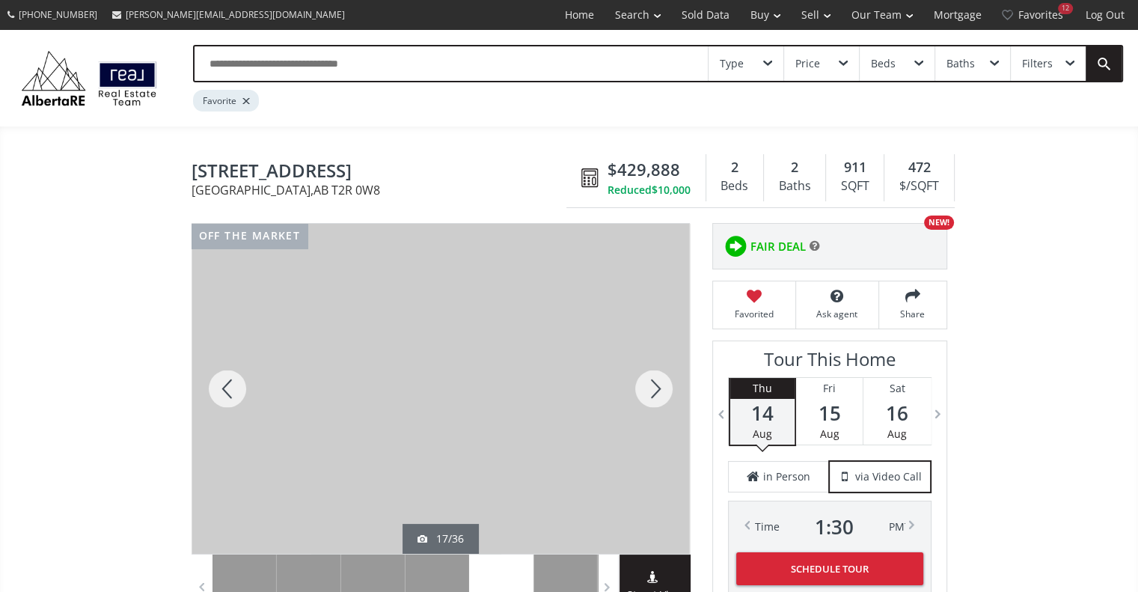
click at [654, 394] on div at bounding box center [654, 389] width 72 height 330
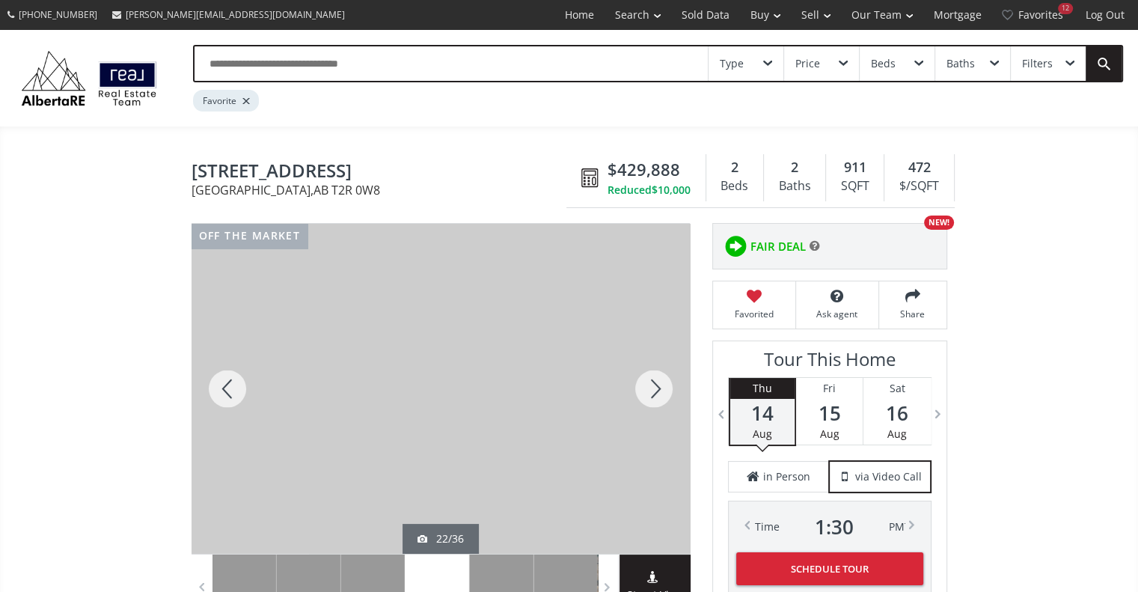
click at [654, 394] on div at bounding box center [654, 389] width 72 height 330
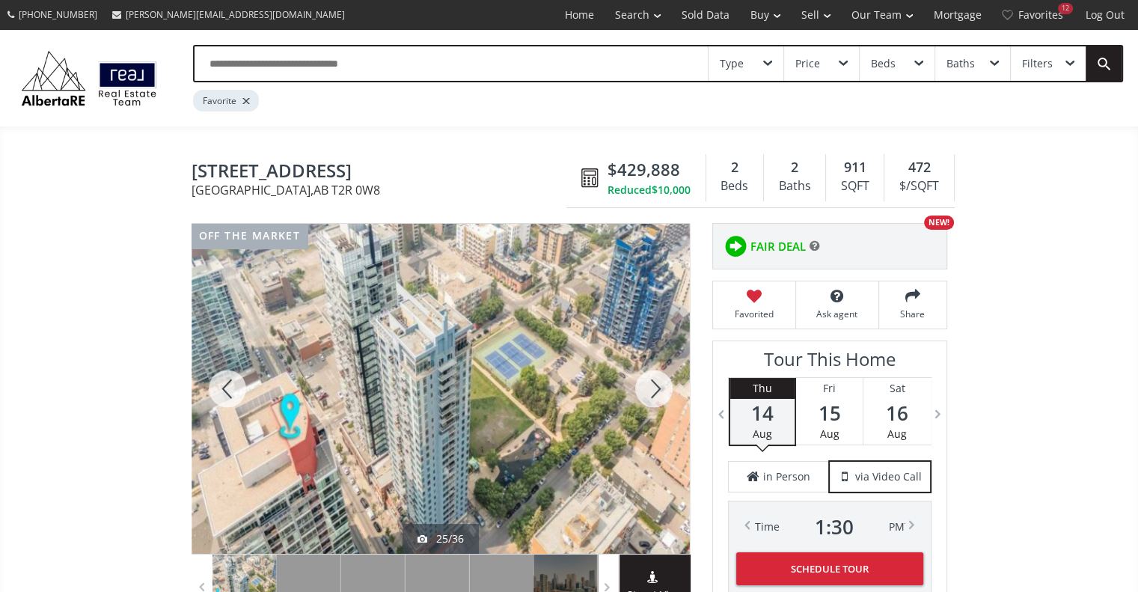
click at [654, 394] on div at bounding box center [654, 389] width 72 height 330
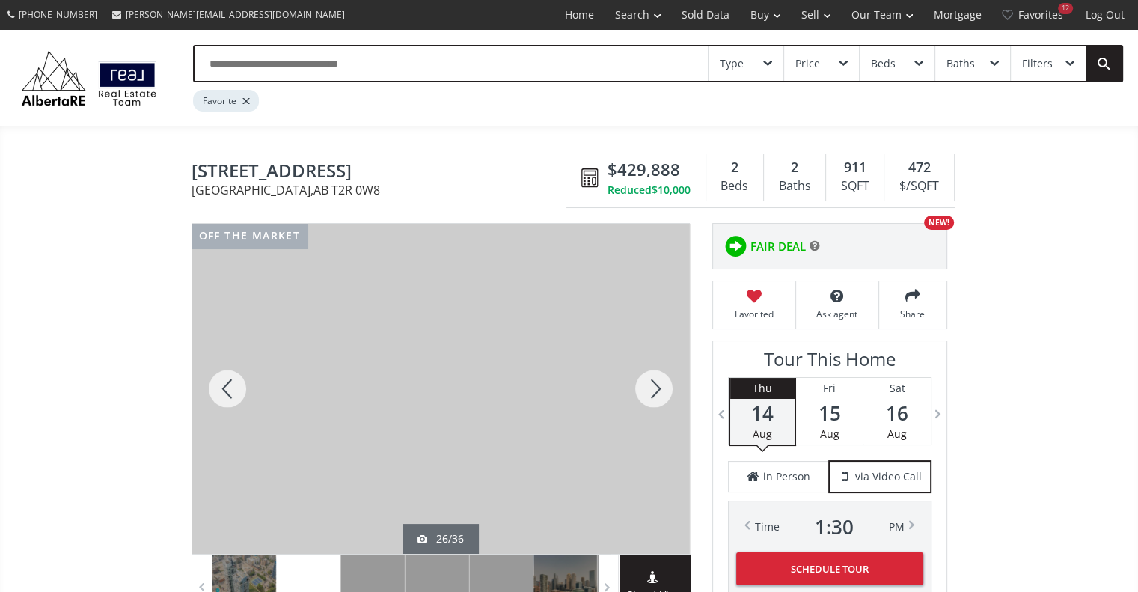
click at [654, 394] on div at bounding box center [654, 389] width 72 height 330
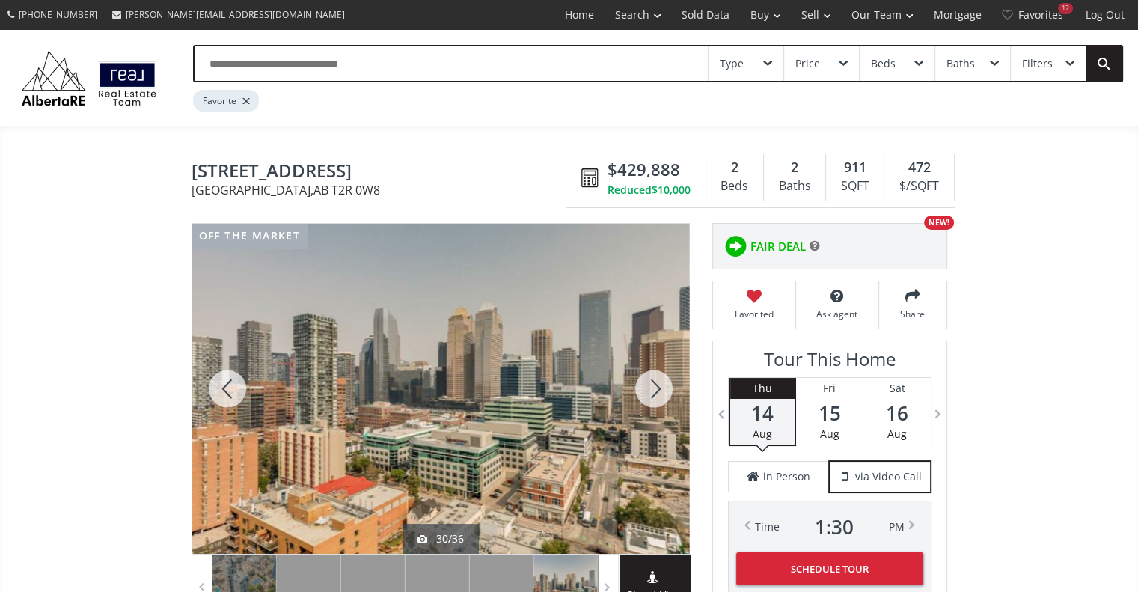
click at [654, 394] on div at bounding box center [654, 389] width 72 height 330
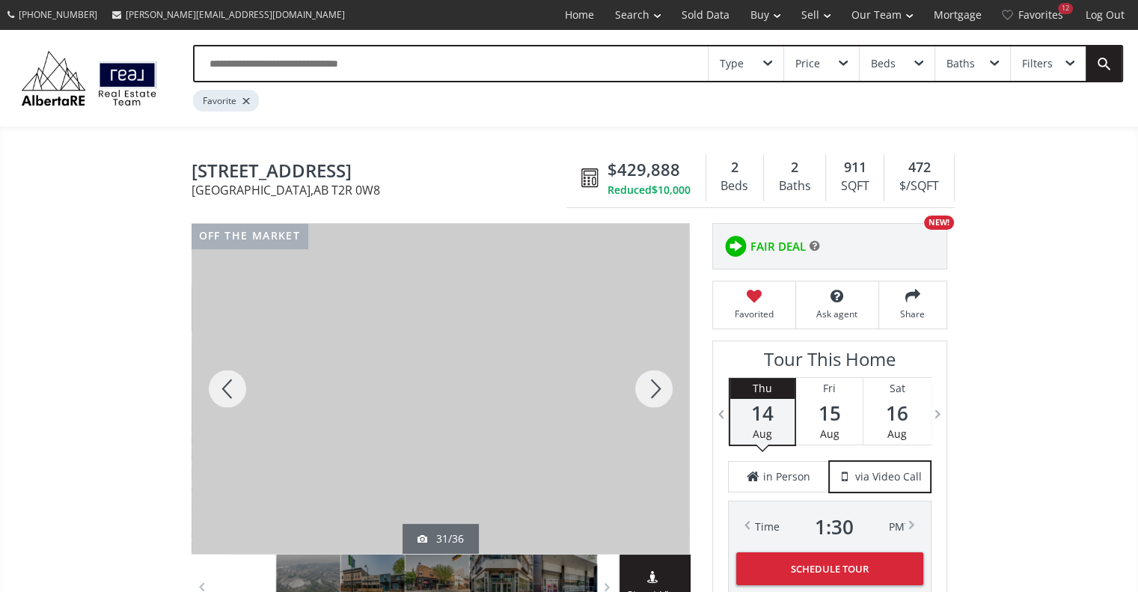
click at [654, 394] on div at bounding box center [654, 389] width 72 height 330
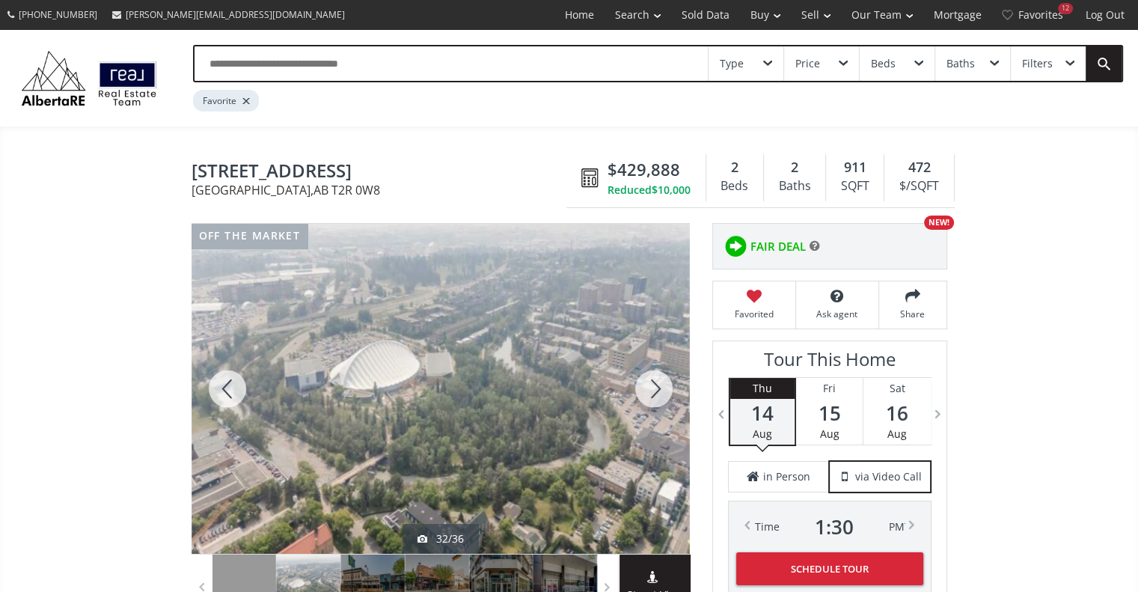
click at [654, 394] on div at bounding box center [654, 389] width 72 height 330
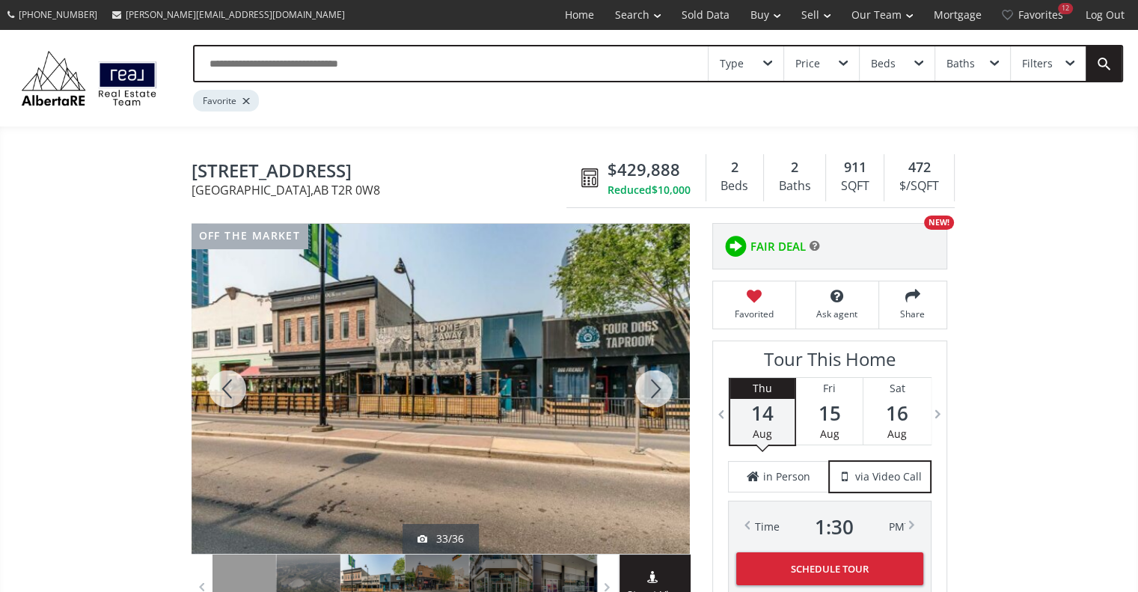
click at [654, 394] on div at bounding box center [654, 389] width 72 height 330
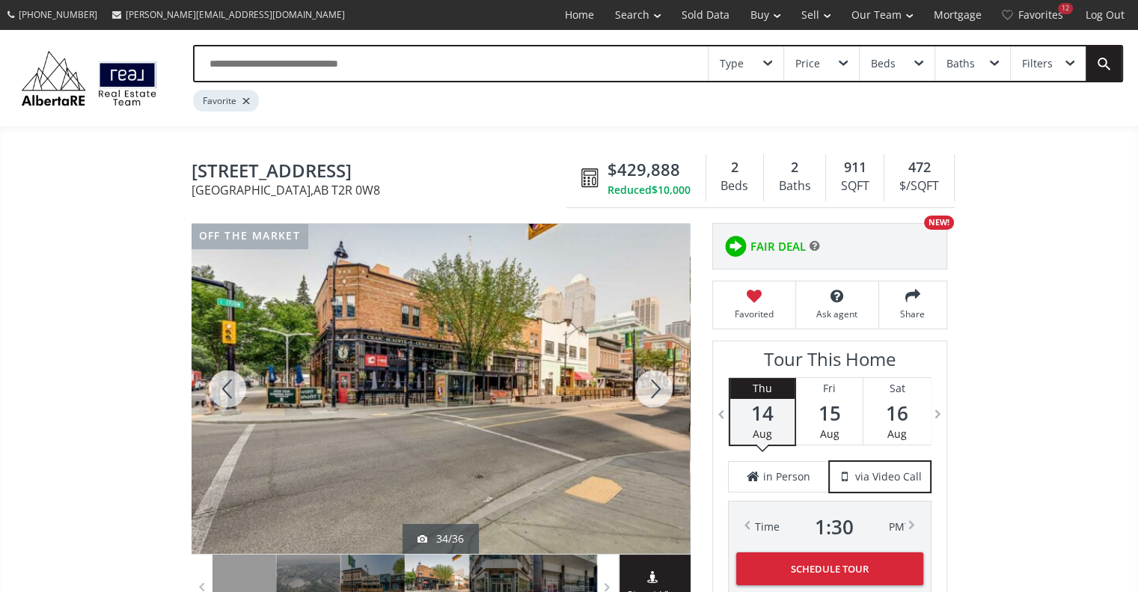
click at [654, 394] on div at bounding box center [654, 389] width 72 height 330
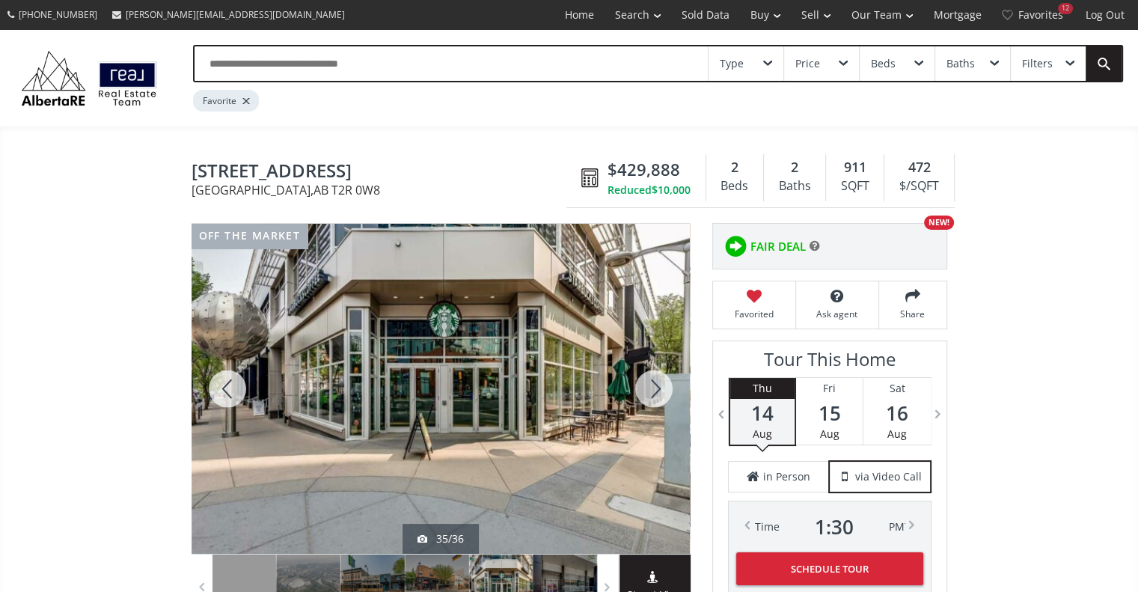
click at [654, 394] on div at bounding box center [654, 389] width 72 height 330
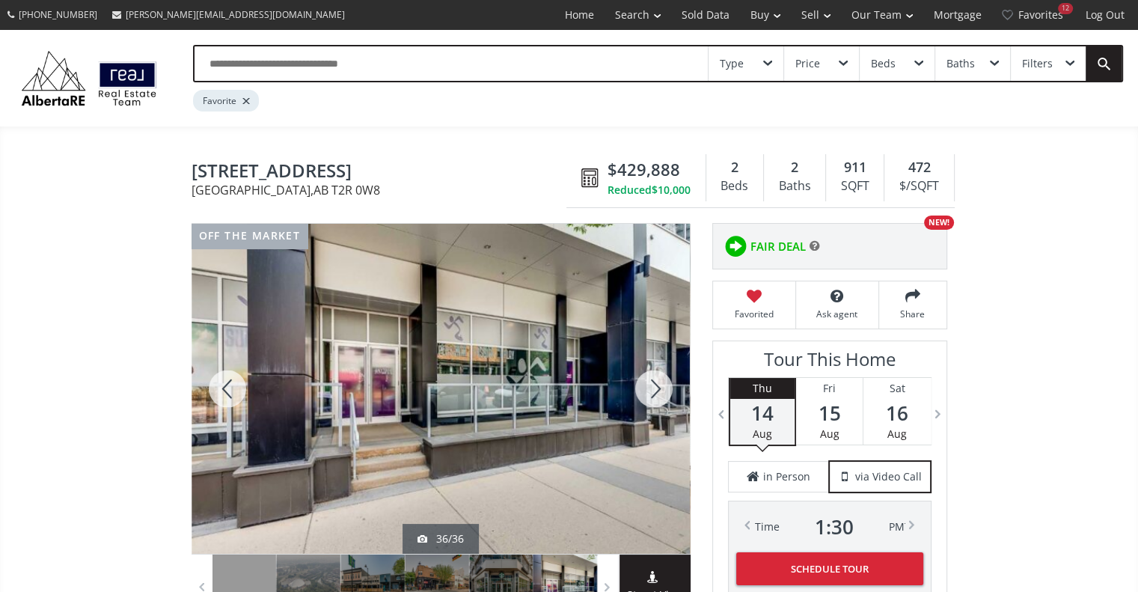
click at [654, 394] on div at bounding box center [654, 389] width 72 height 330
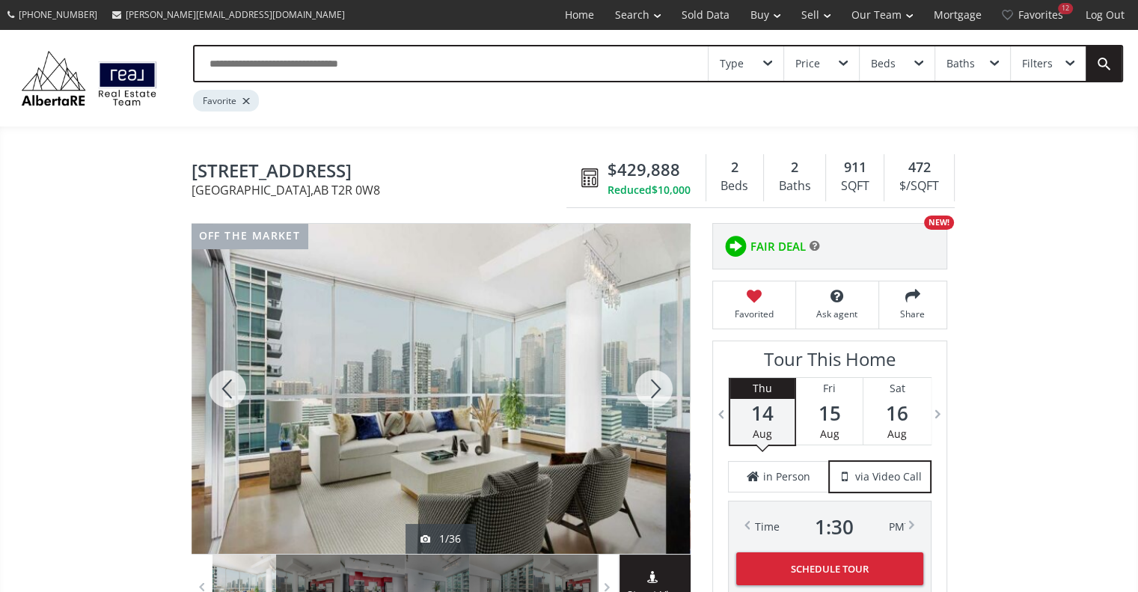
click at [654, 394] on div at bounding box center [654, 389] width 72 height 330
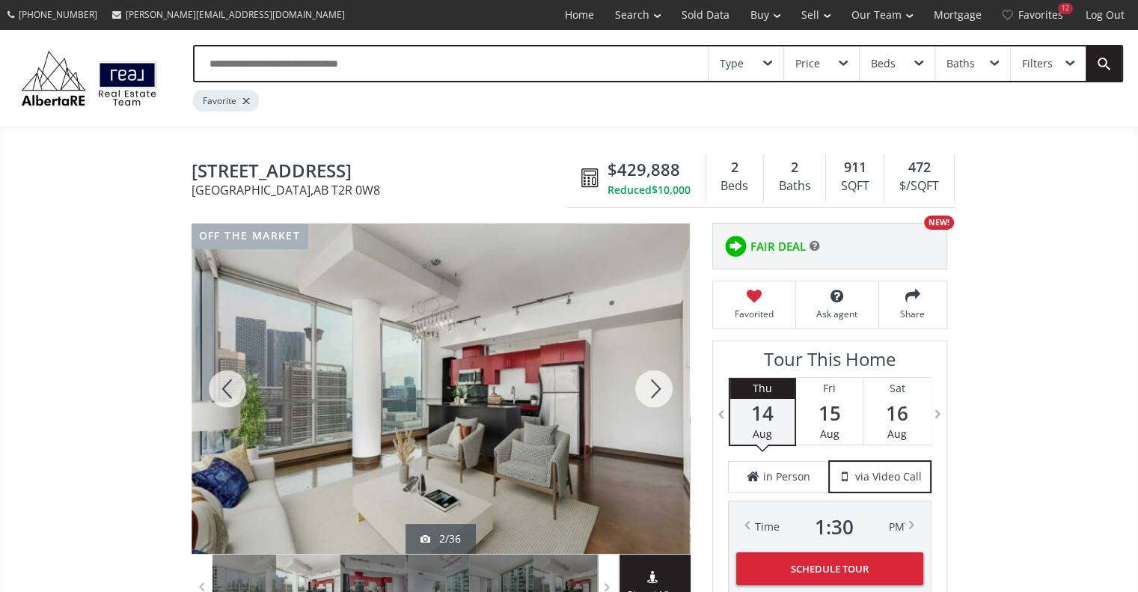
click at [654, 394] on div at bounding box center [654, 389] width 72 height 330
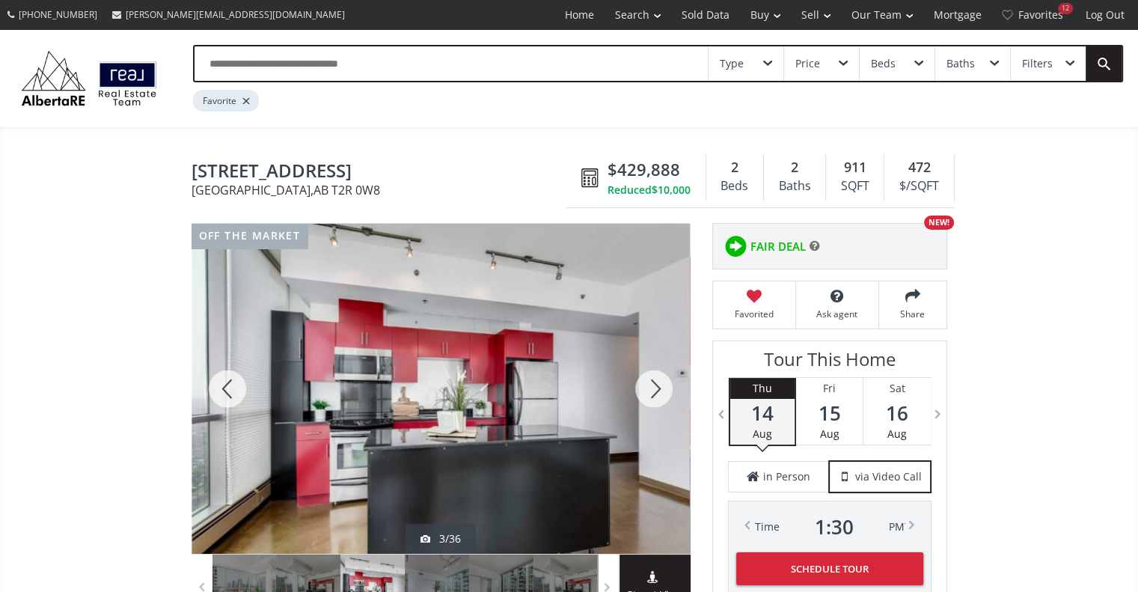
click at [651, 384] on div at bounding box center [654, 389] width 72 height 330
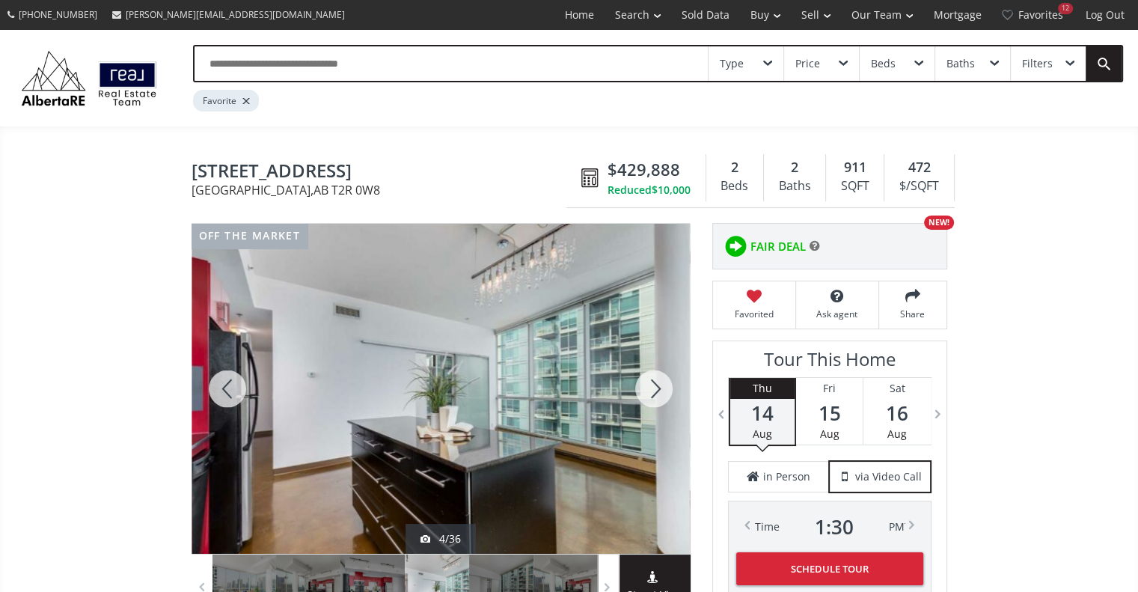
click at [651, 384] on div at bounding box center [654, 389] width 72 height 330
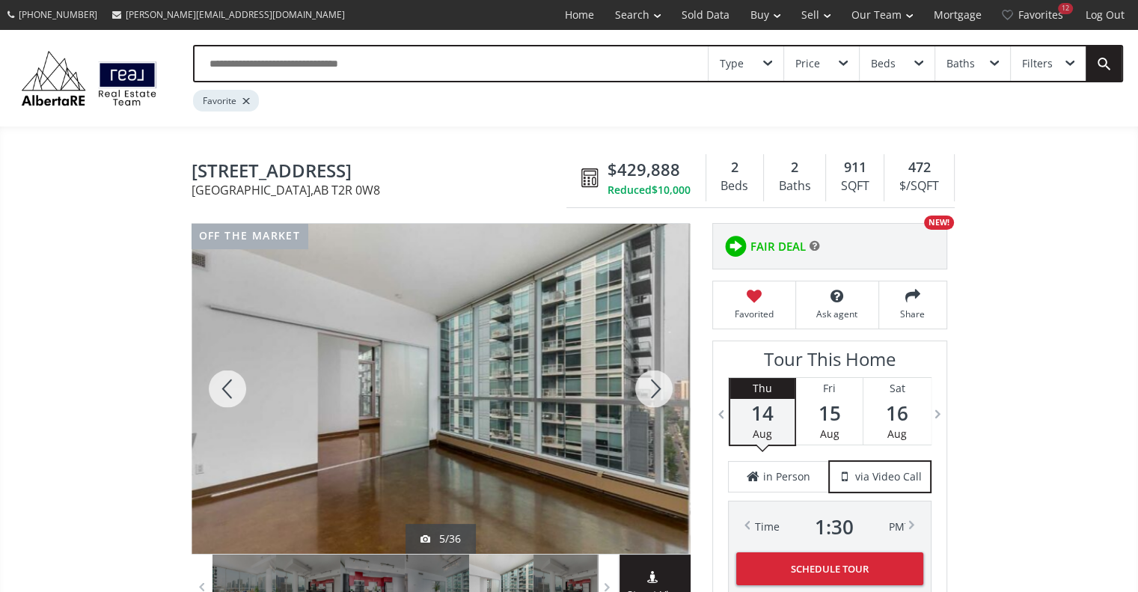
click at [651, 384] on div at bounding box center [654, 389] width 72 height 330
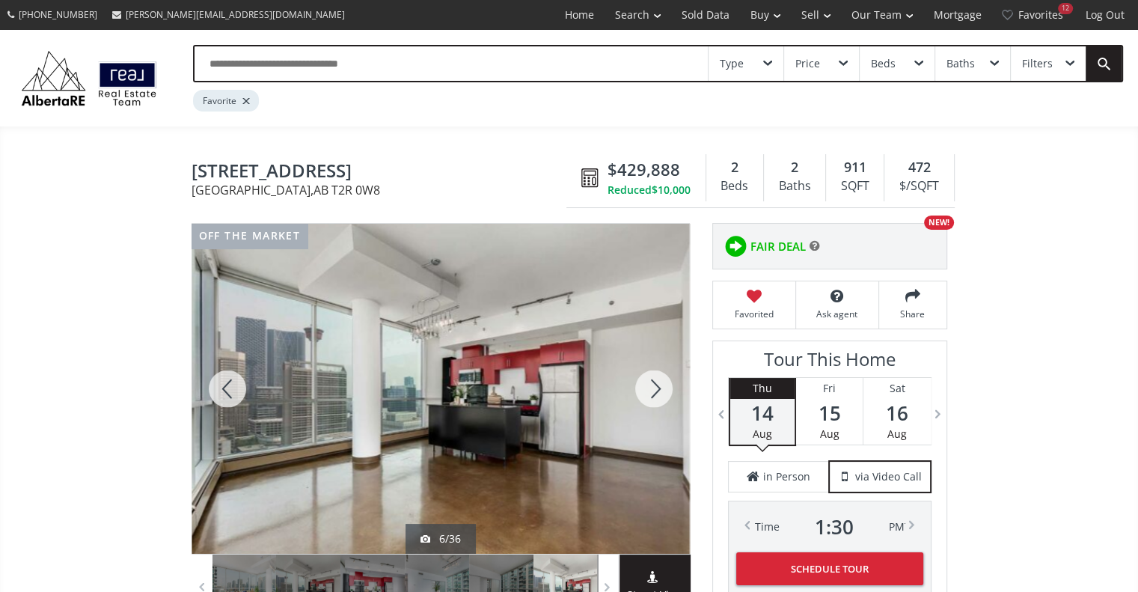
click at [651, 384] on div at bounding box center [654, 389] width 72 height 330
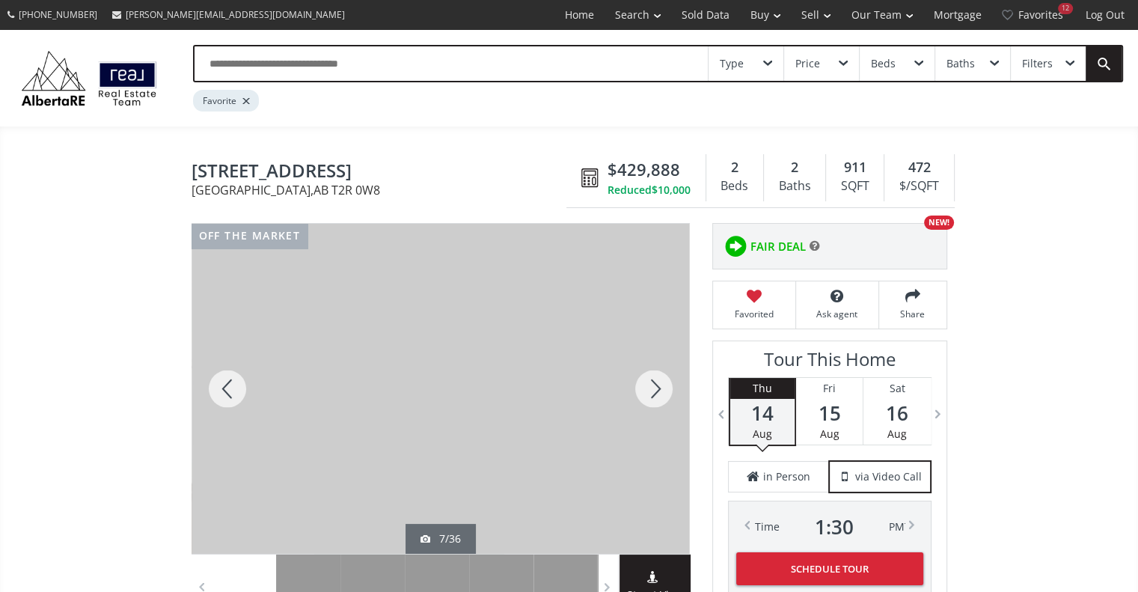
click at [651, 384] on div at bounding box center [654, 389] width 72 height 330
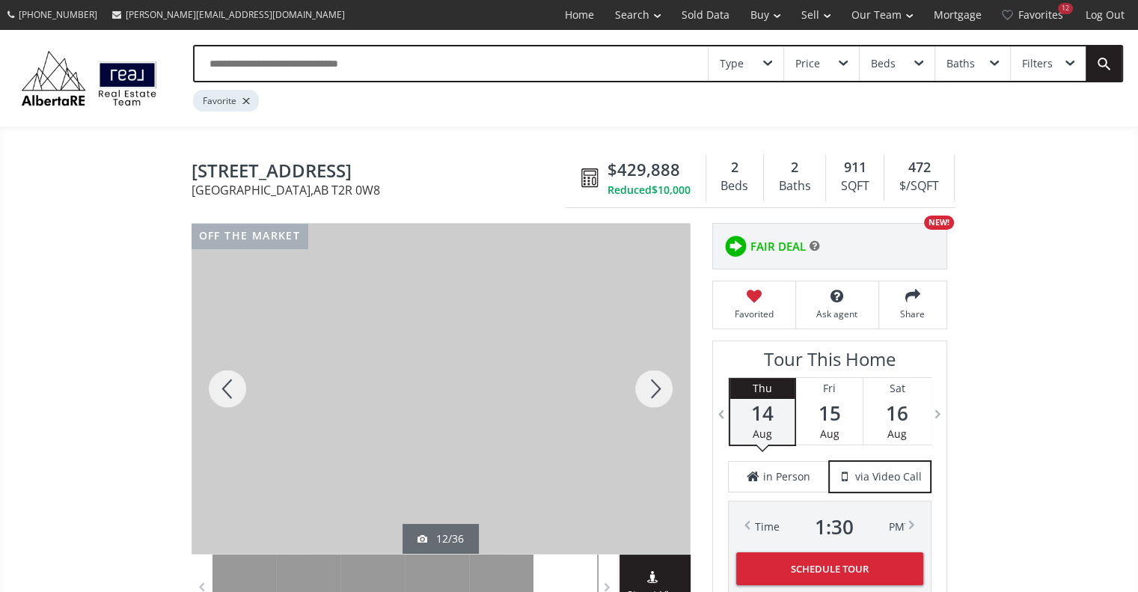
click at [651, 384] on div at bounding box center [654, 389] width 72 height 330
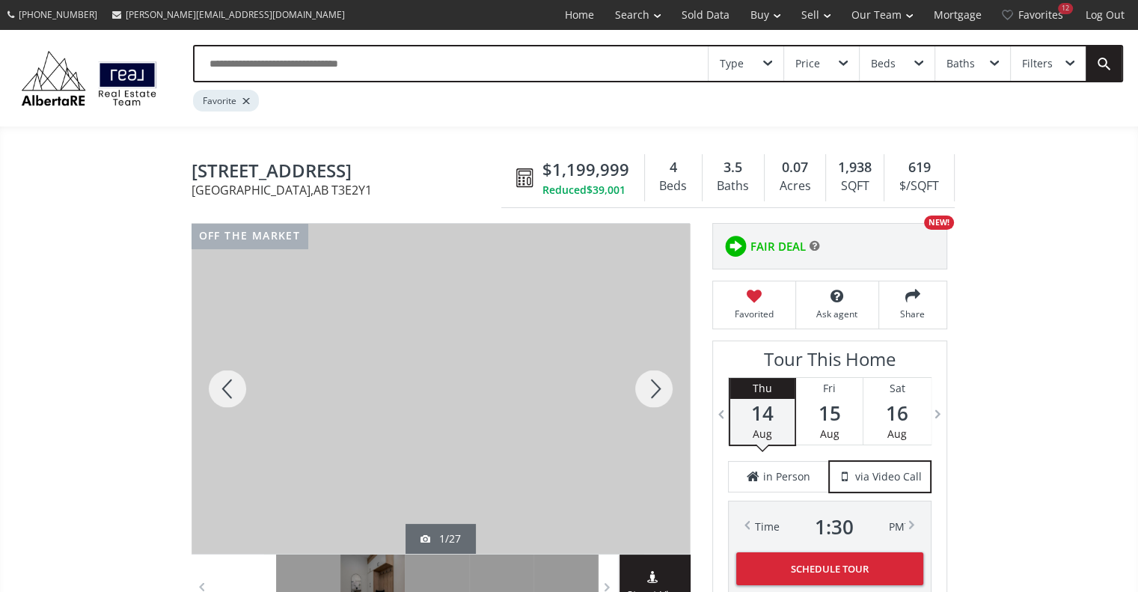
click at [658, 383] on div at bounding box center [654, 389] width 72 height 330
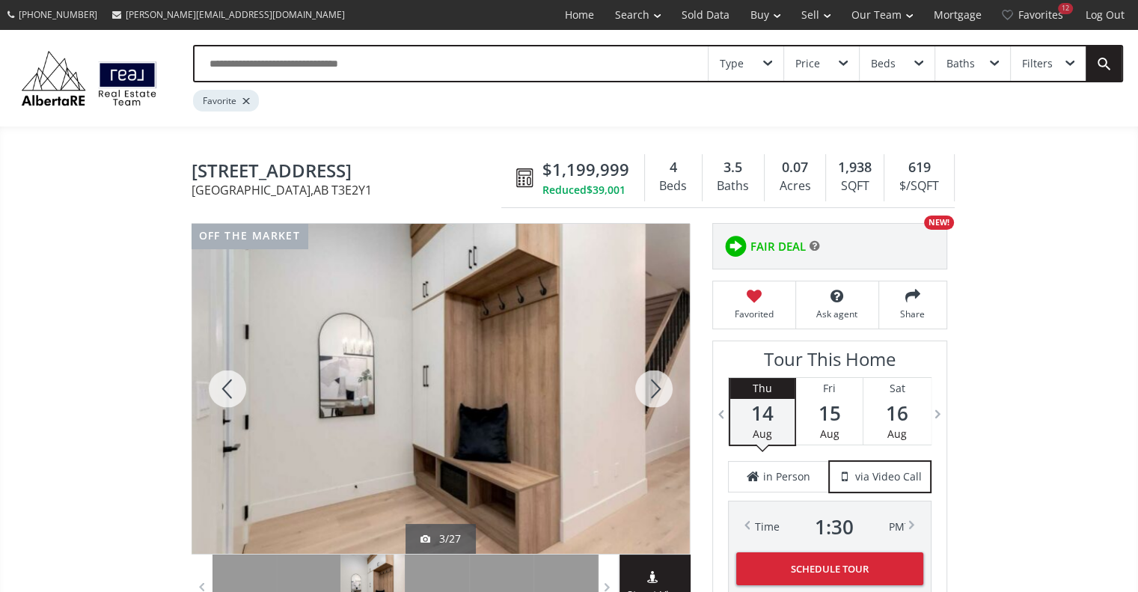
click at [658, 383] on div at bounding box center [654, 389] width 72 height 330
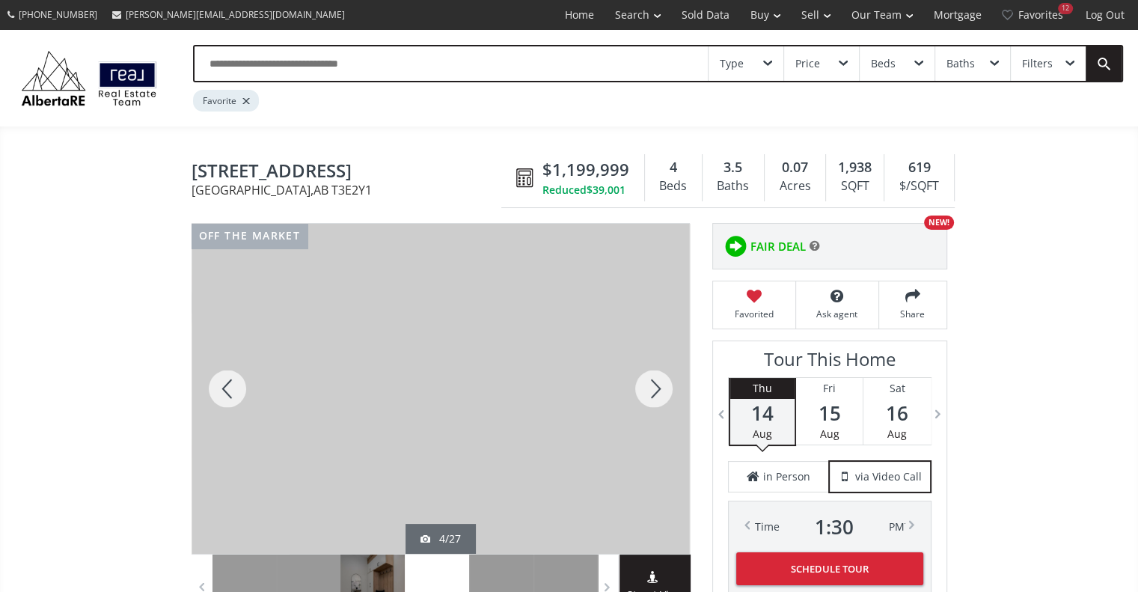
click at [658, 383] on div at bounding box center [654, 389] width 72 height 330
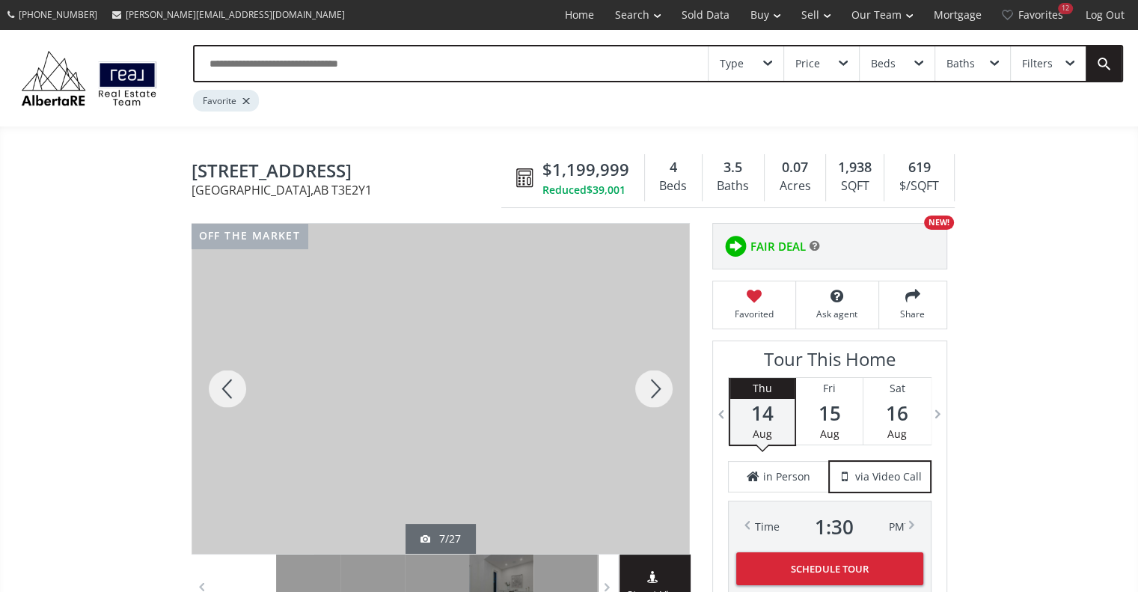
click at [658, 383] on div at bounding box center [654, 389] width 72 height 330
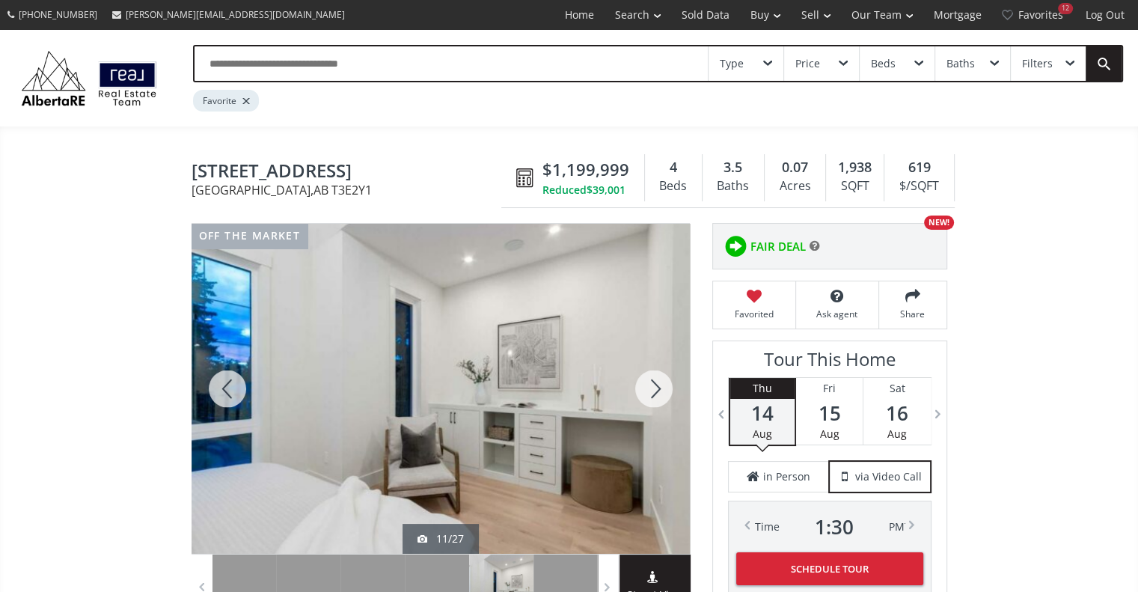
click at [658, 383] on div at bounding box center [654, 389] width 72 height 330
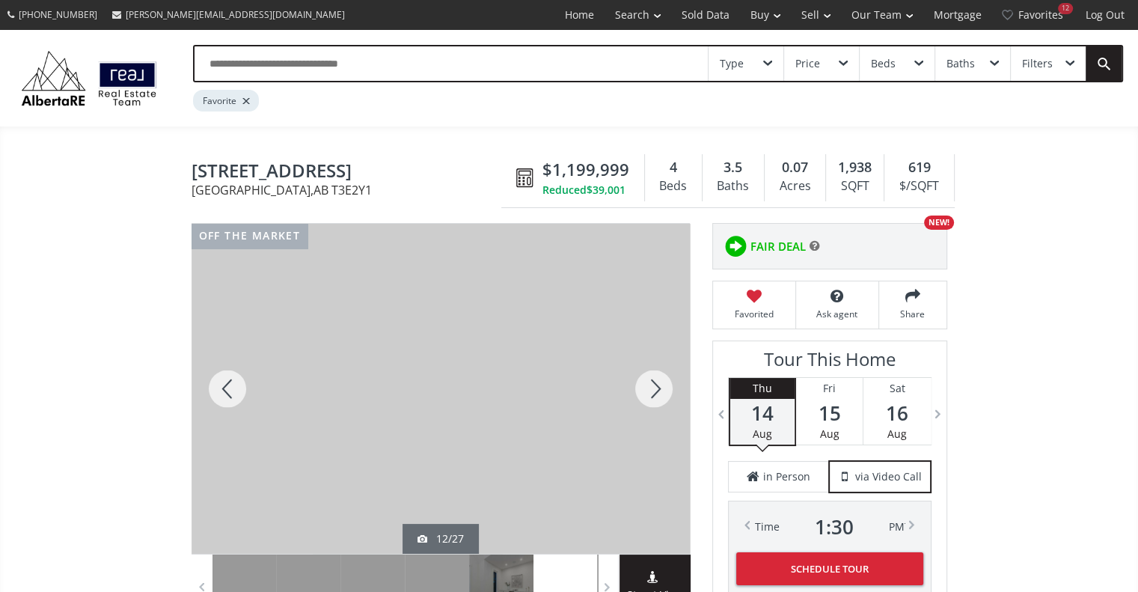
click at [658, 383] on div at bounding box center [654, 389] width 72 height 330
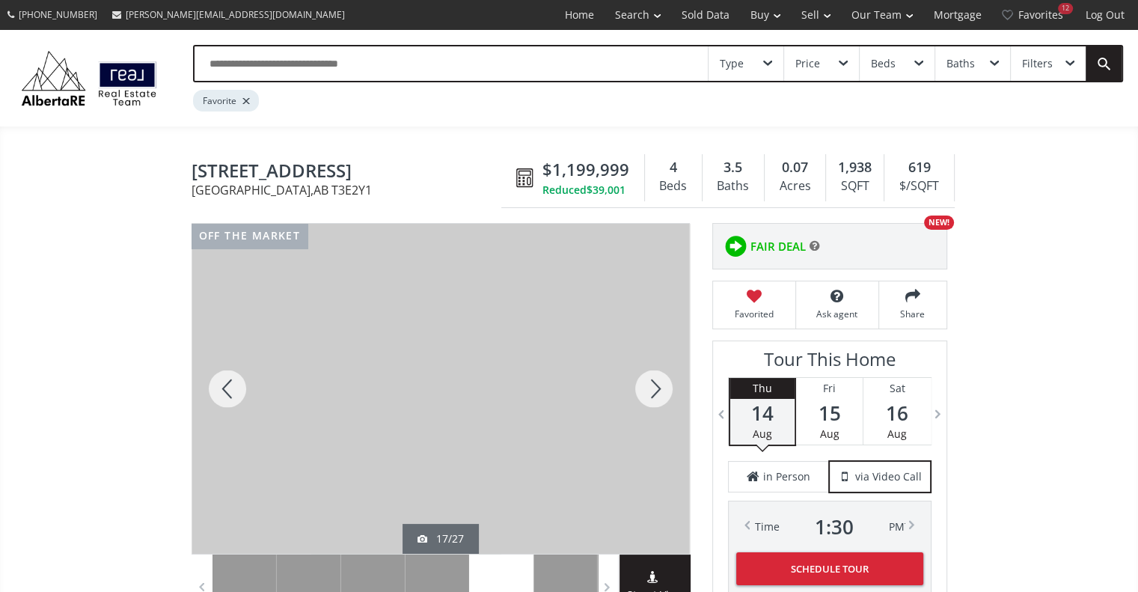
click at [658, 383] on div at bounding box center [654, 389] width 72 height 330
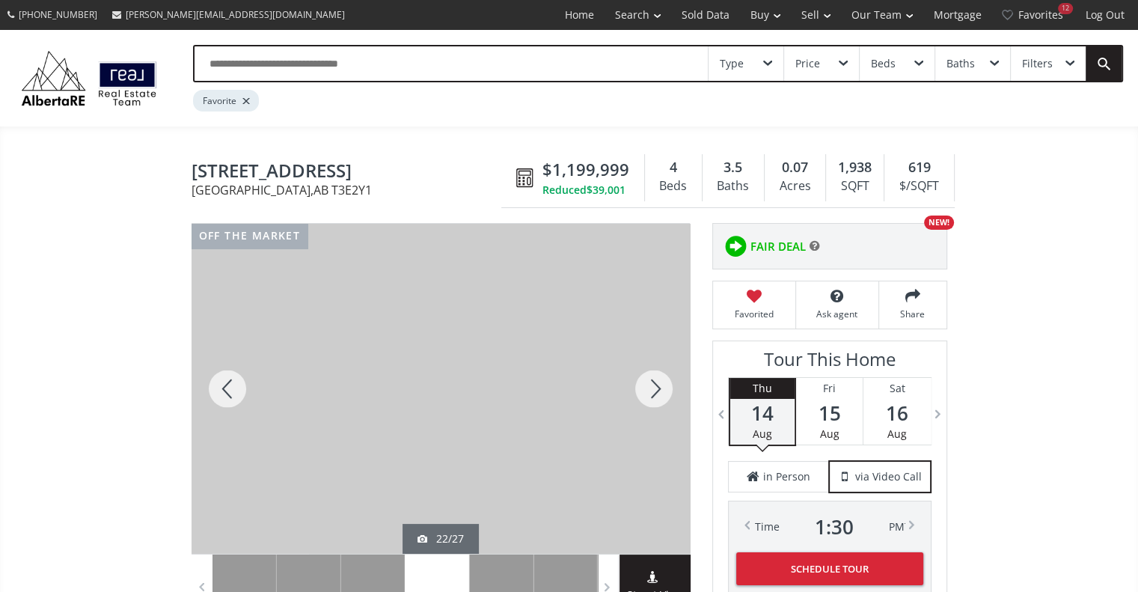
click at [658, 383] on div at bounding box center [654, 389] width 72 height 330
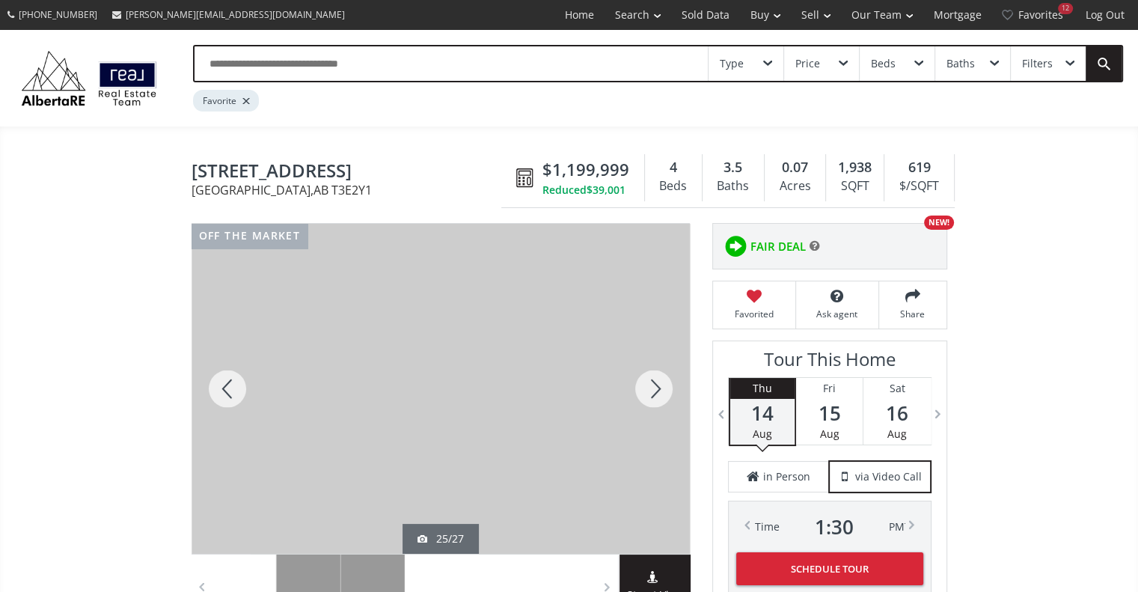
click at [658, 383] on div at bounding box center [654, 389] width 72 height 330
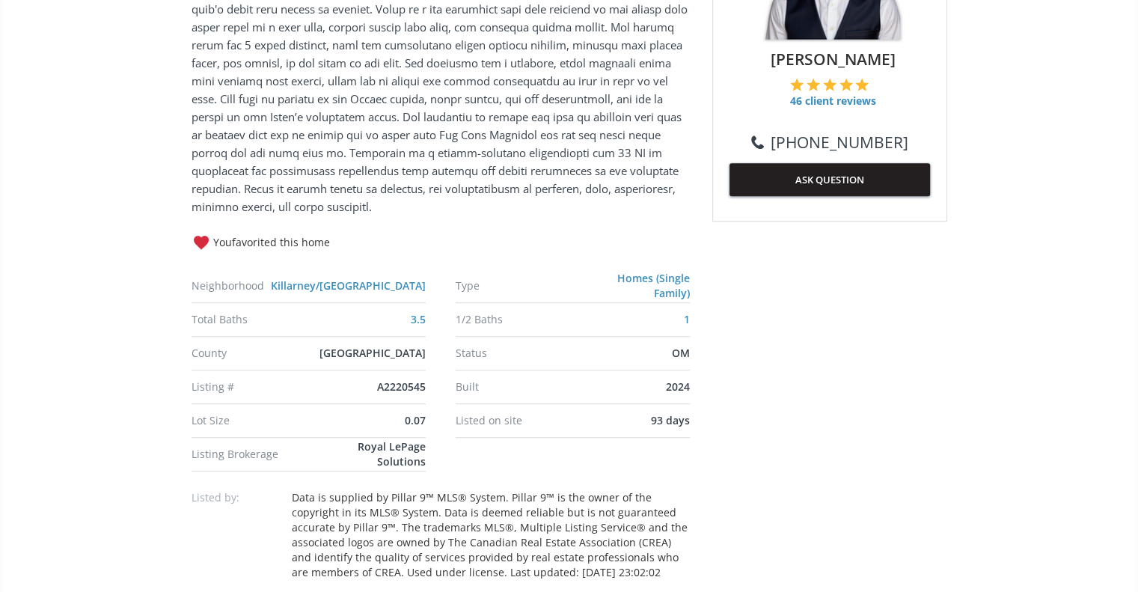
scroll to position [527, 0]
